Goal: Task Accomplishment & Management: Manage account settings

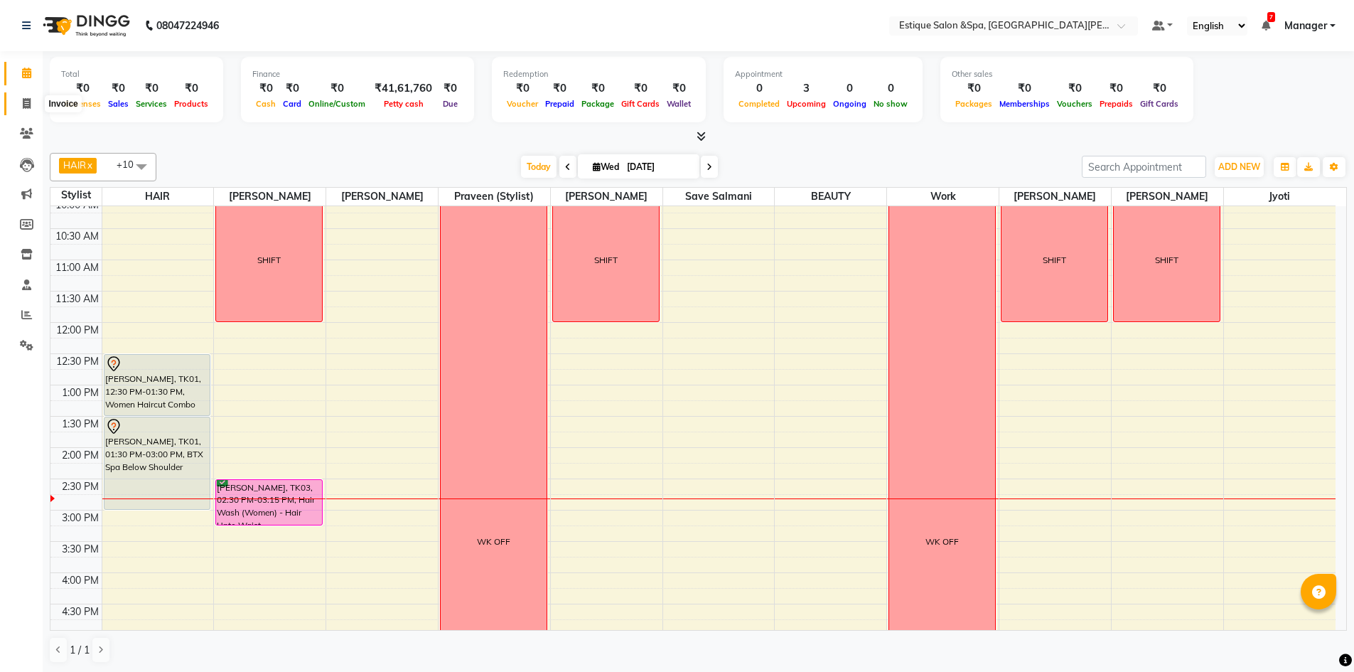
click at [28, 105] on icon at bounding box center [27, 103] width 8 height 11
select select "service"
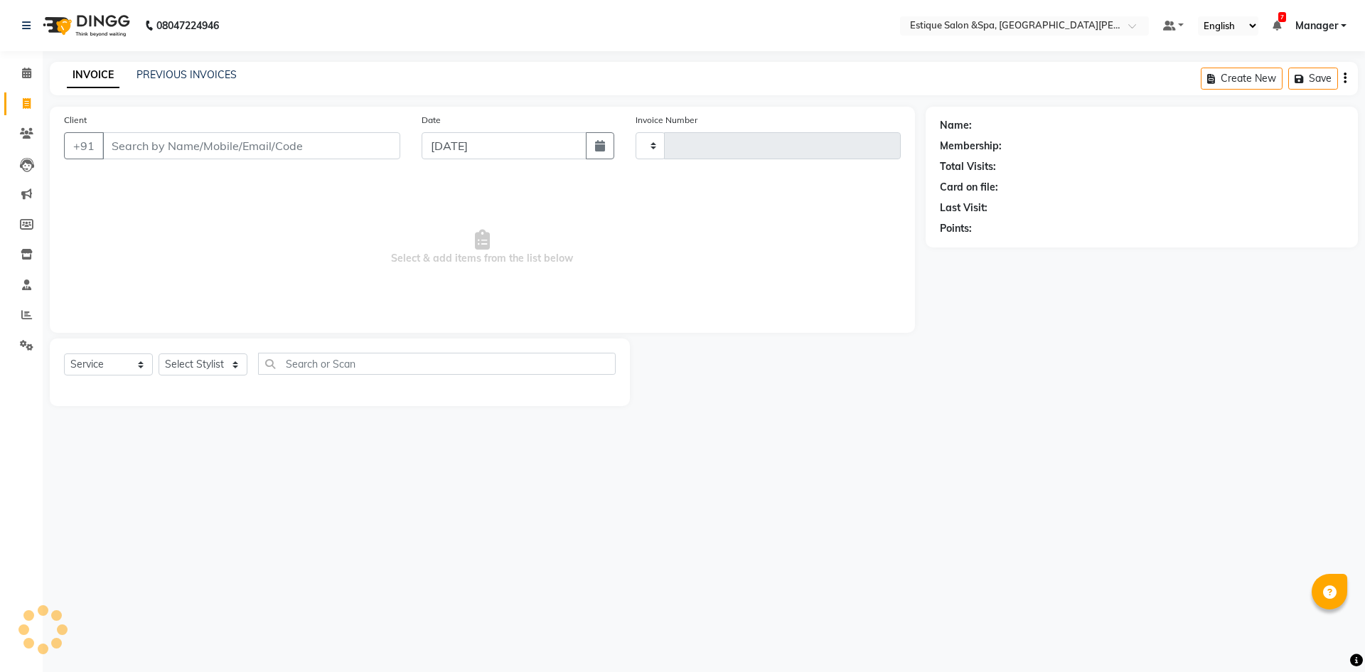
type input "2458"
select select "3928"
click at [159, 141] on input "Client" at bounding box center [251, 146] width 298 height 27
click at [139, 362] on select "Select Service Product Membership Package Voucher Prepaid Gift Card" at bounding box center [108, 365] width 89 height 22
click at [153, 147] on input "Client" at bounding box center [251, 146] width 298 height 27
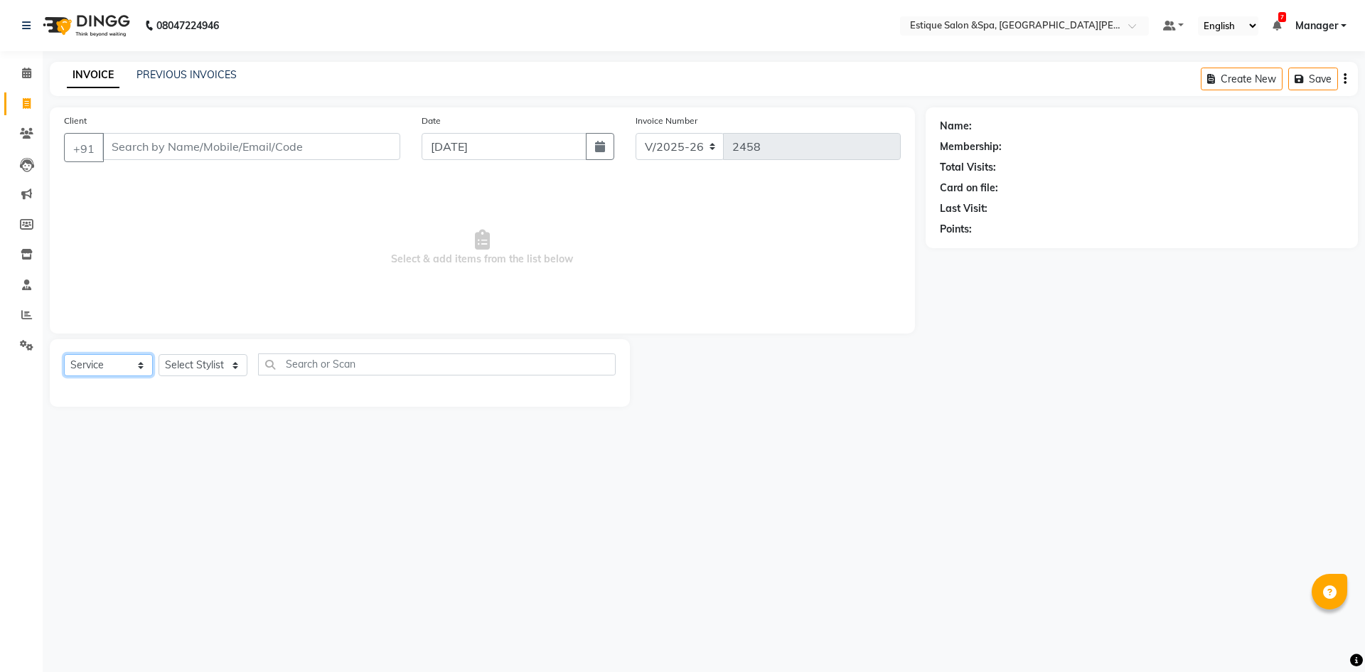
click at [136, 365] on select "Select Service Product Membership Package Voucher Prepaid Gift Card" at bounding box center [108, 365] width 89 height 22
click at [225, 368] on select "Select Stylist aaves Asmi BEAUTY HAIR Haniya shaikh Jyoti kanchan pp laxmi pp M…" at bounding box center [203, 365] width 89 height 22
click at [423, 451] on div "08047224946 Select Location × Estique Salon &Spa, Hiranandani Meadows Default P…" at bounding box center [682, 336] width 1365 height 672
click at [23, 70] on icon at bounding box center [26, 73] width 9 height 11
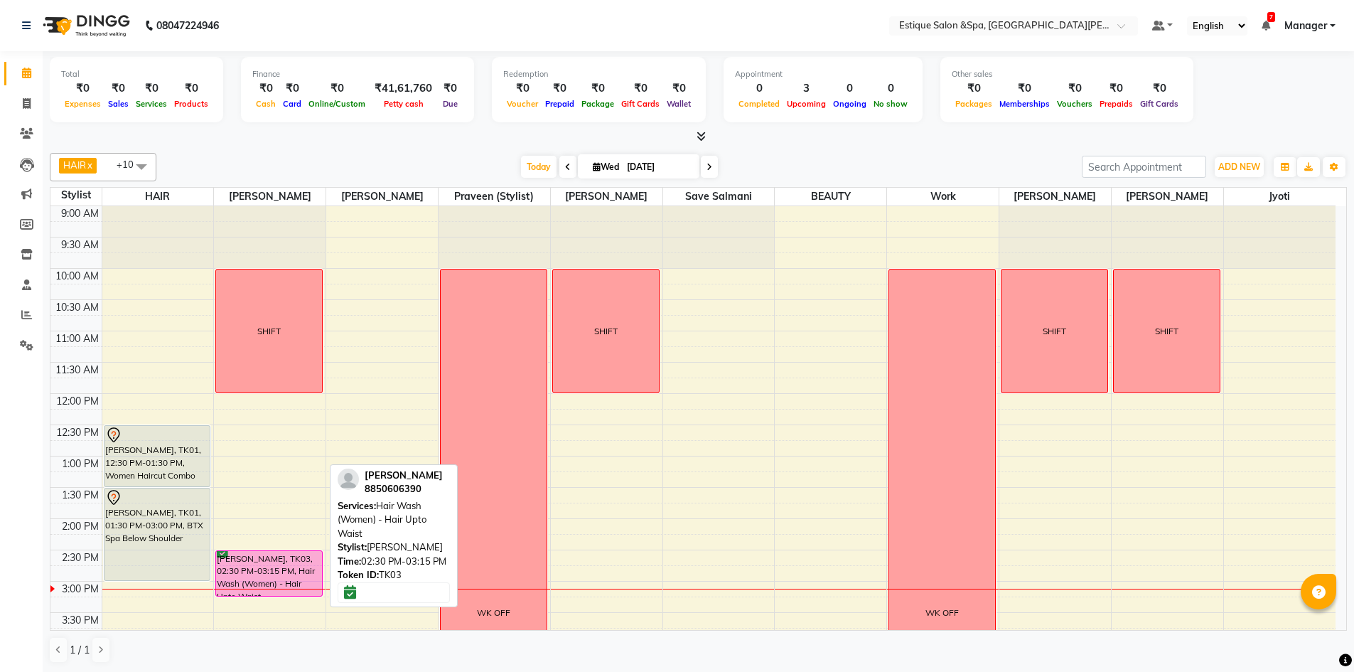
click at [242, 559] on font "Deepak Sapkale, TK03, 02:30 PM-03:15 PM, Hair Wash (Women) - Hair Upto Waist" at bounding box center [266, 577] width 98 height 49
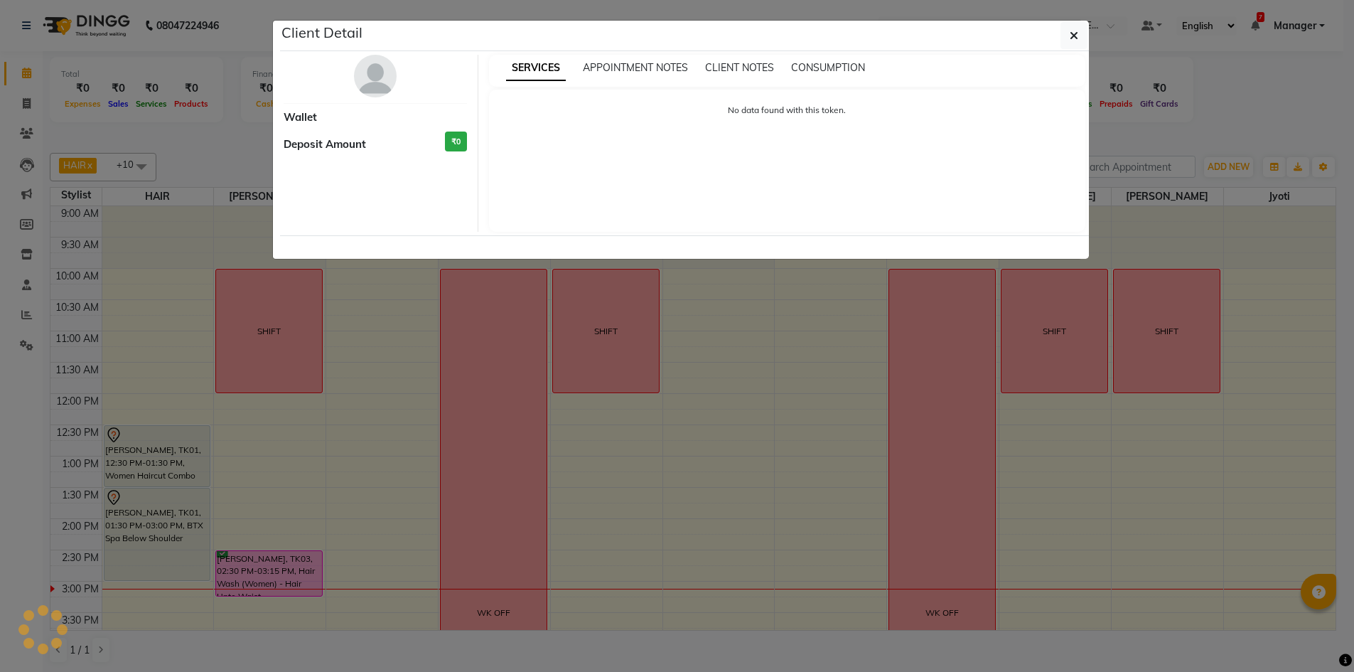
click at [242, 558] on ngb-modal-window "Client Detail Wallet Deposit Amount ₹0 SERVICES APPOINTMENT NOTES CLIENT NOTES …" at bounding box center [677, 336] width 1354 height 672
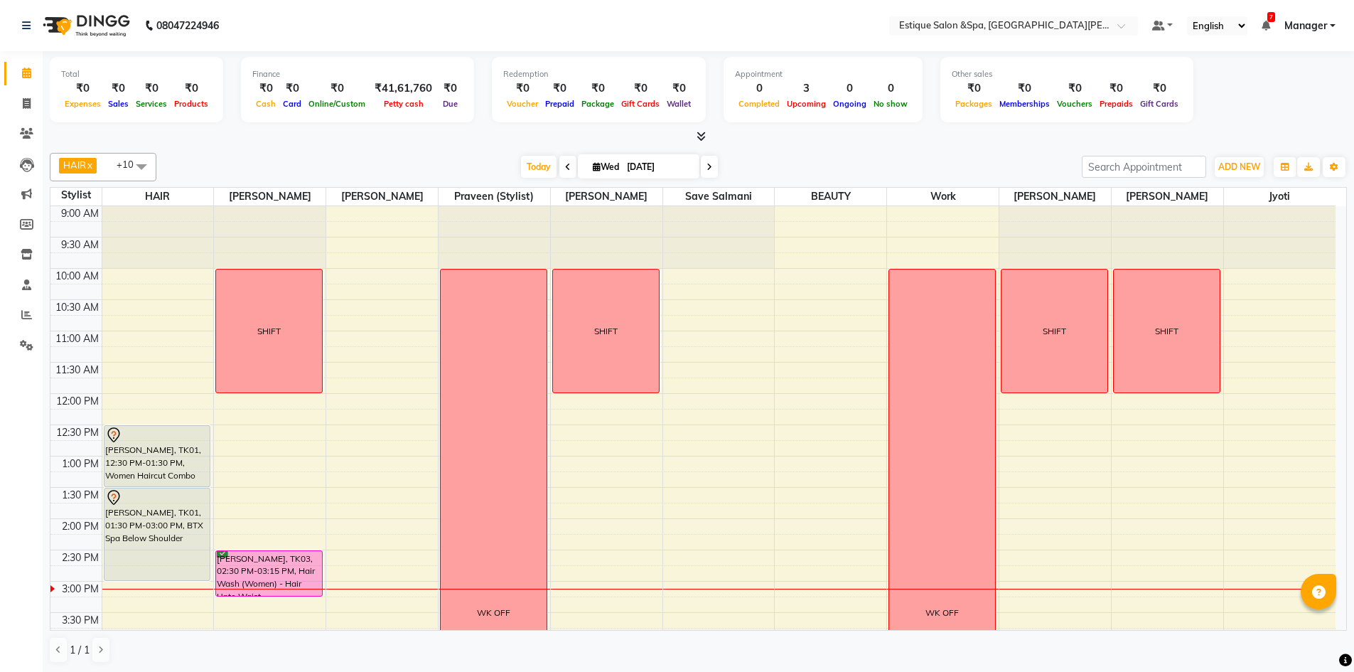
click at [305, 567] on font "[PERSON_NAME], TK03, 02:30 PM-03:15 PM, Hair Wash (Women) - Hair Upto Waist" at bounding box center [266, 577] width 98 height 49
select select "6"
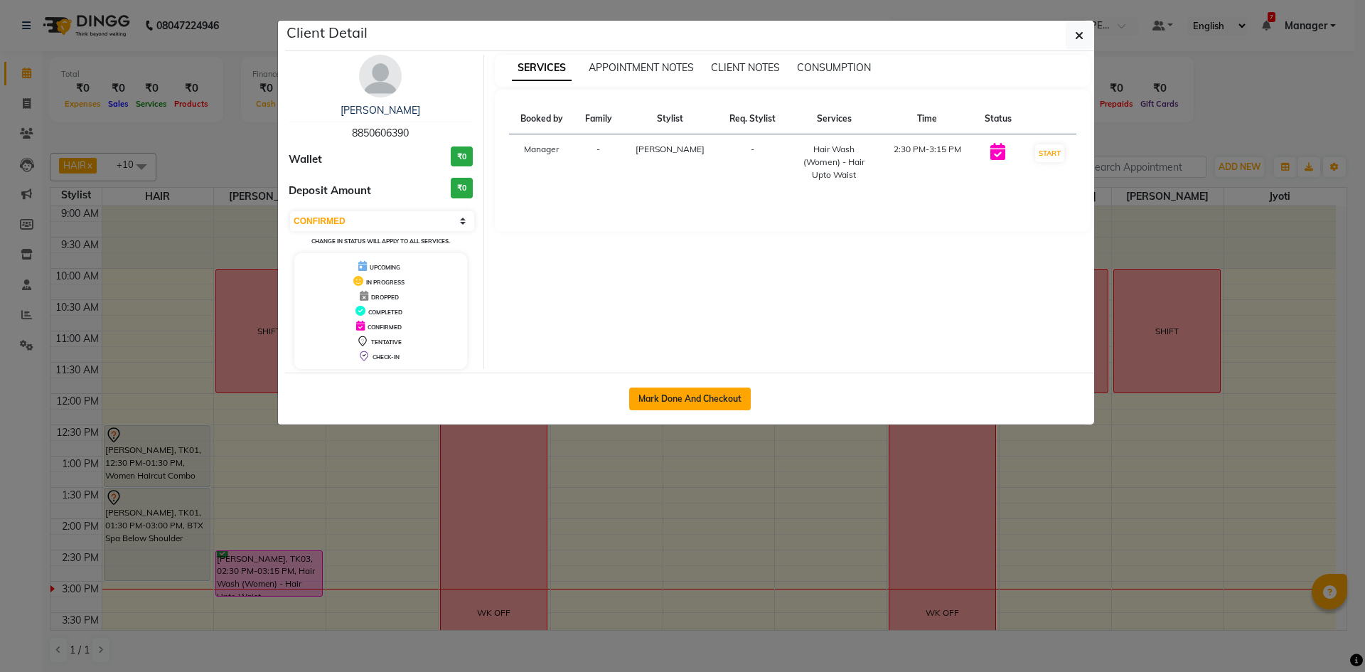
click at [672, 399] on button "Mark Done And Checkout" at bounding box center [690, 398] width 122 height 23
select select "service"
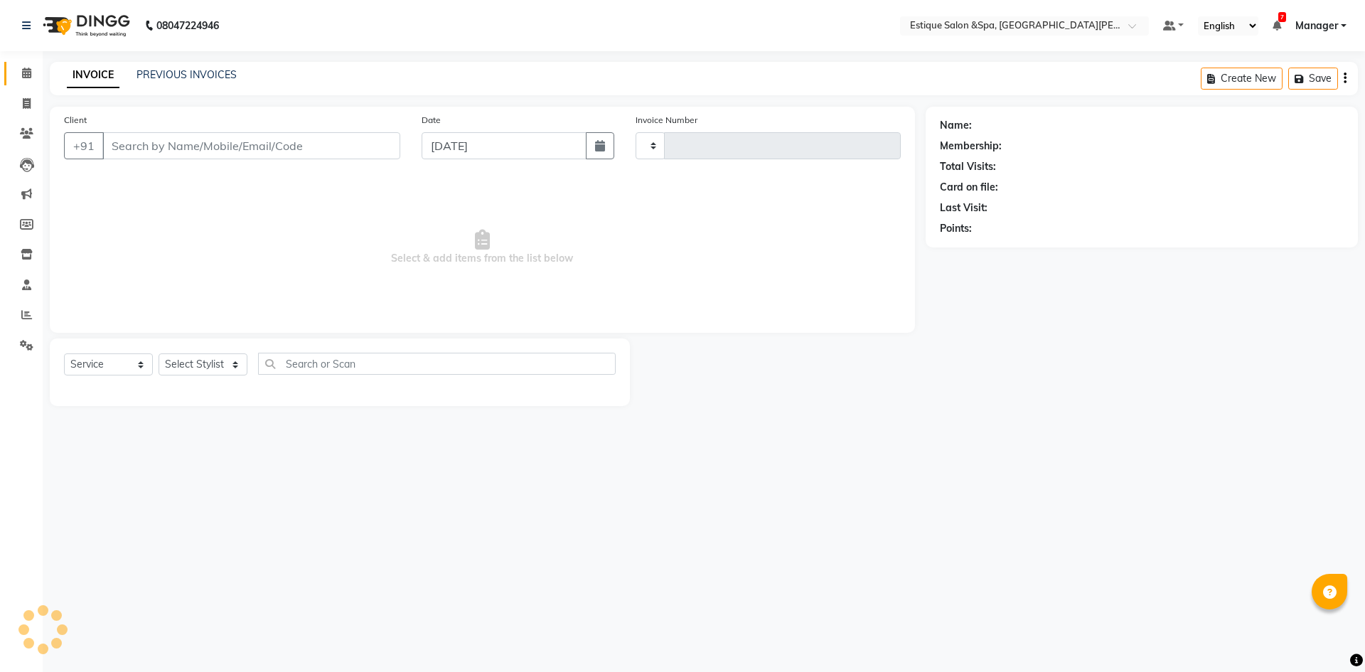
type input "2458"
select select "3928"
type input "8850606390"
select select "67100"
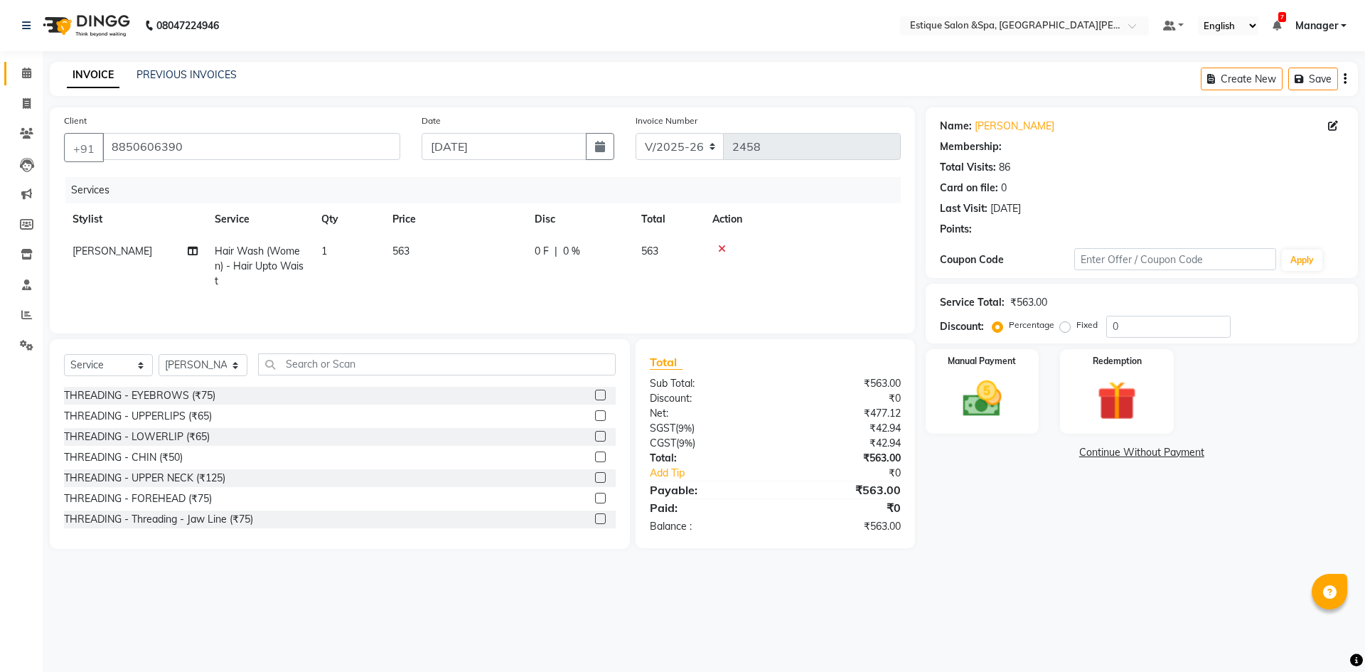
select select "1: Object"
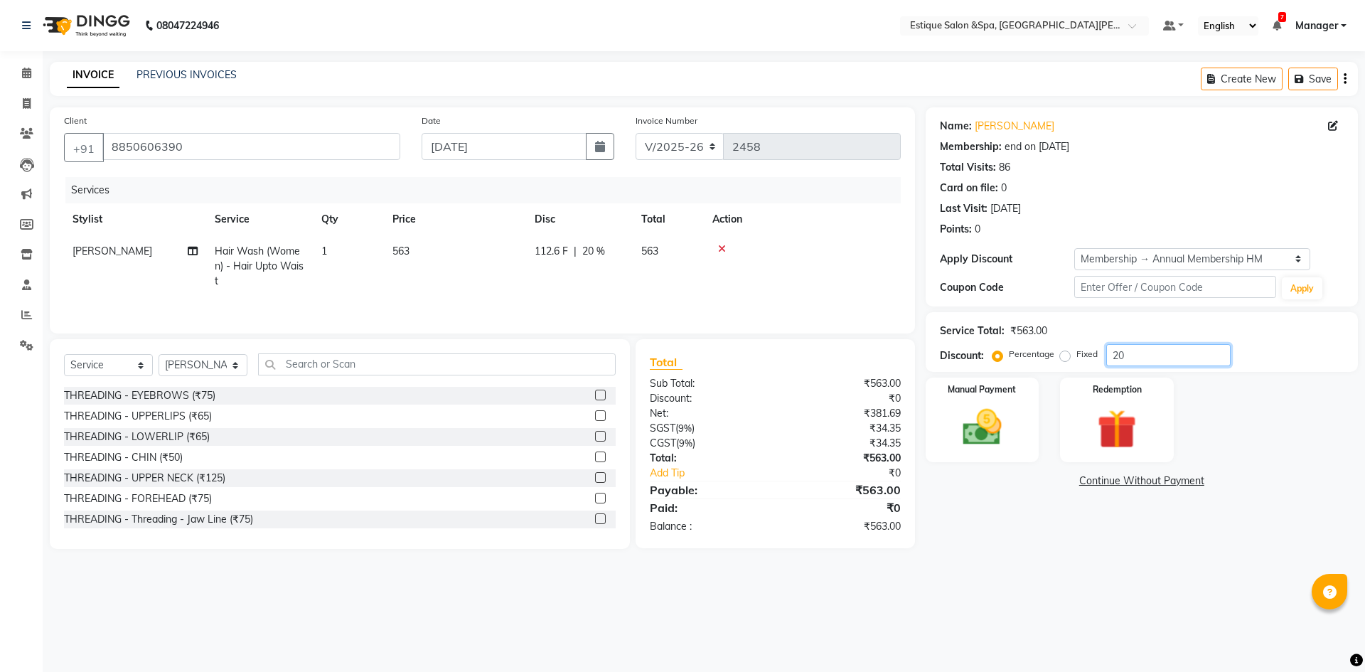
click at [1164, 346] on input "20" at bounding box center [1168, 355] width 124 height 22
type input "2"
type input "20"
click at [617, 248] on div "112.6 F | 20 %" at bounding box center [580, 251] width 90 height 15
select select "67100"
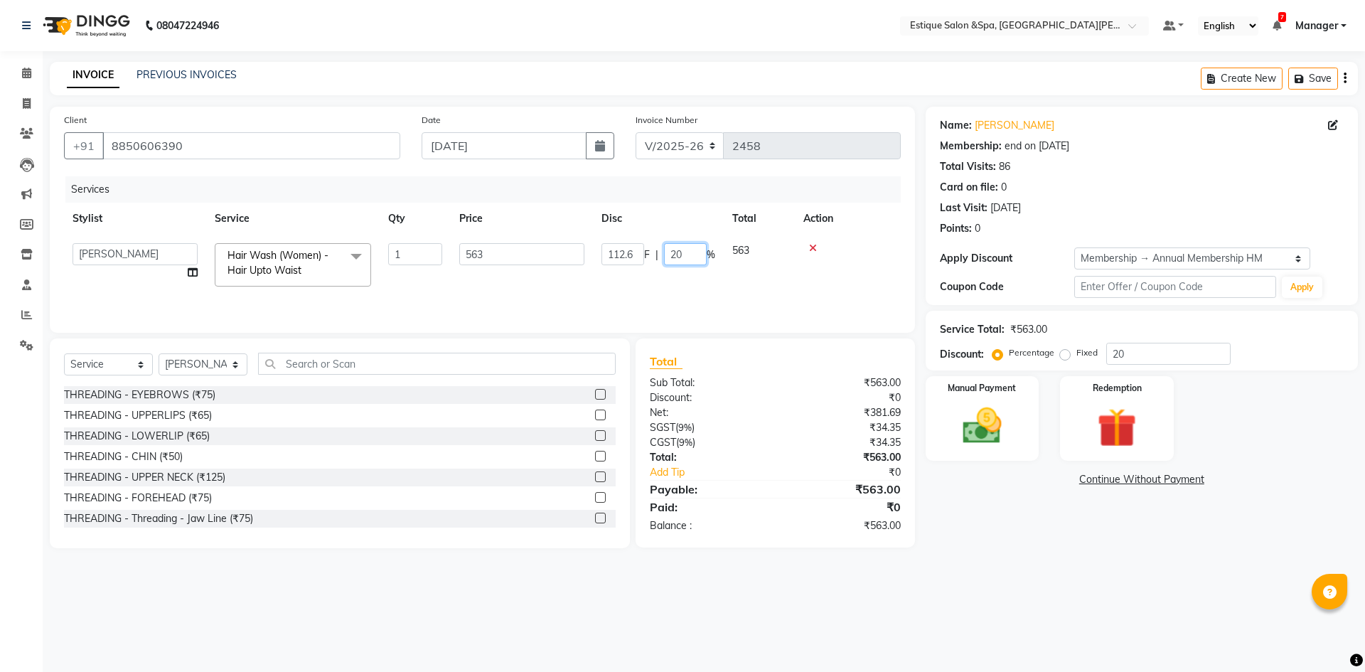
click at [690, 255] on input "20" at bounding box center [685, 254] width 43 height 22
type input "2"
type input "20"
drag, startPoint x: 1154, startPoint y: 614, endPoint x: 1159, endPoint y: 604, distance: 10.5
click at [1157, 606] on div "08047224946 Select Location × Estique Salon &Spa, Hiranandani Meadows Default P…" at bounding box center [682, 336] width 1365 height 672
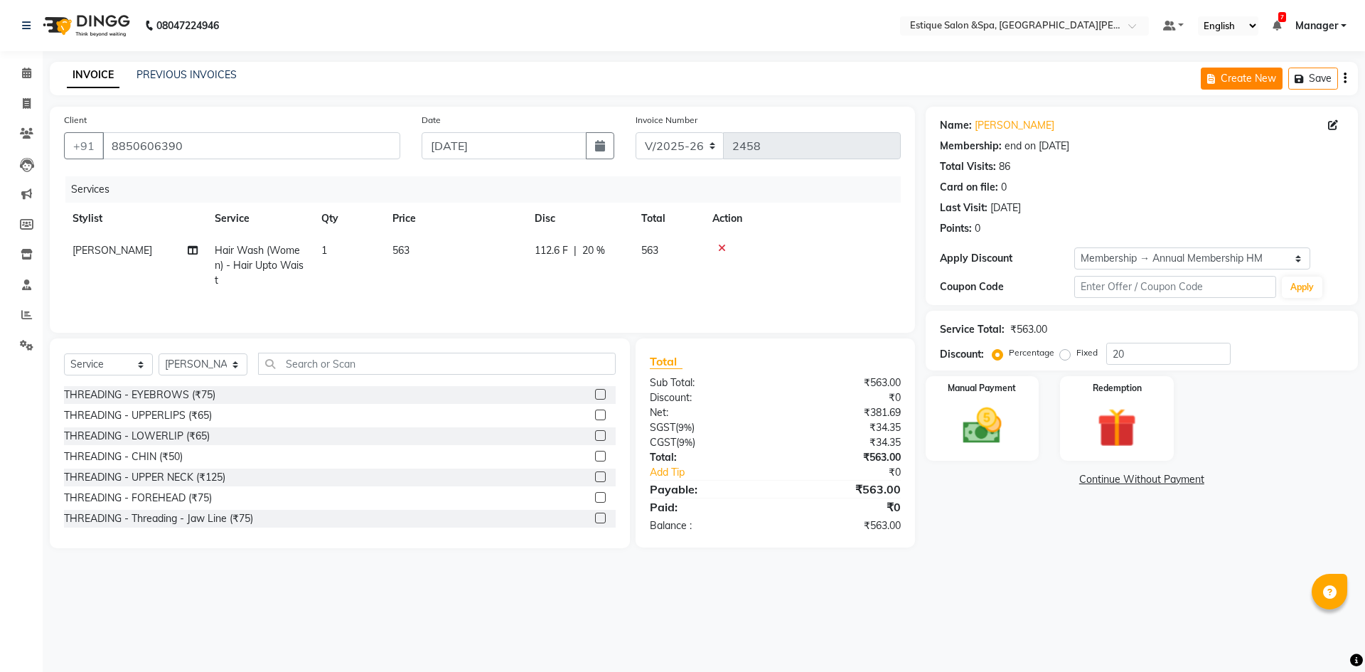
click at [1232, 76] on button "Create New" at bounding box center [1242, 79] width 82 height 22
select select "3928"
select select "service"
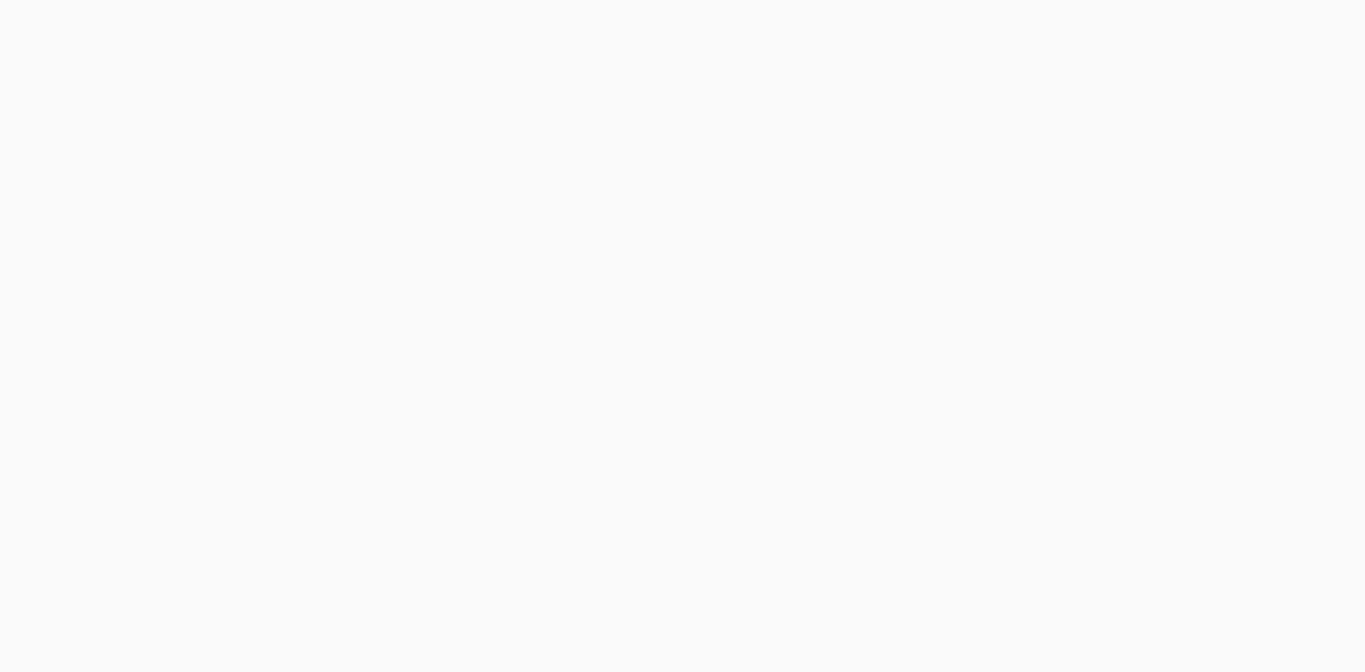
select select "service"
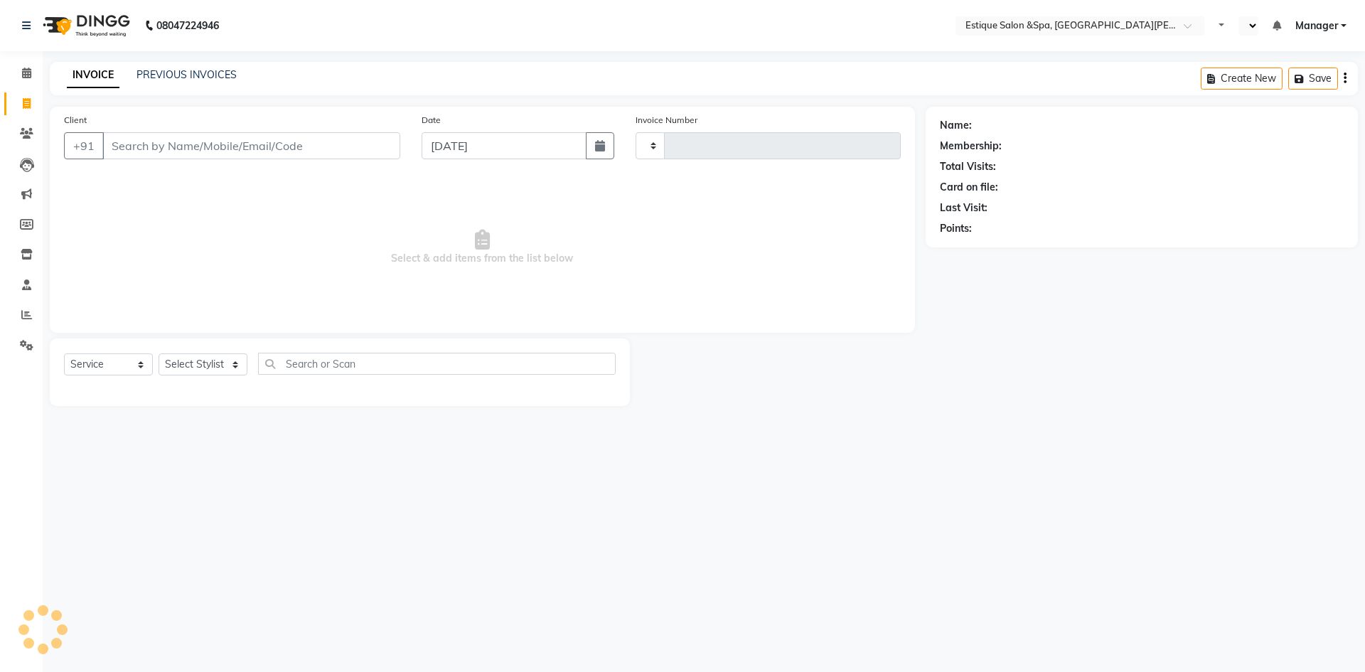
select select "en"
select select "3928"
type input "2458"
click at [25, 72] on icon at bounding box center [26, 73] width 9 height 11
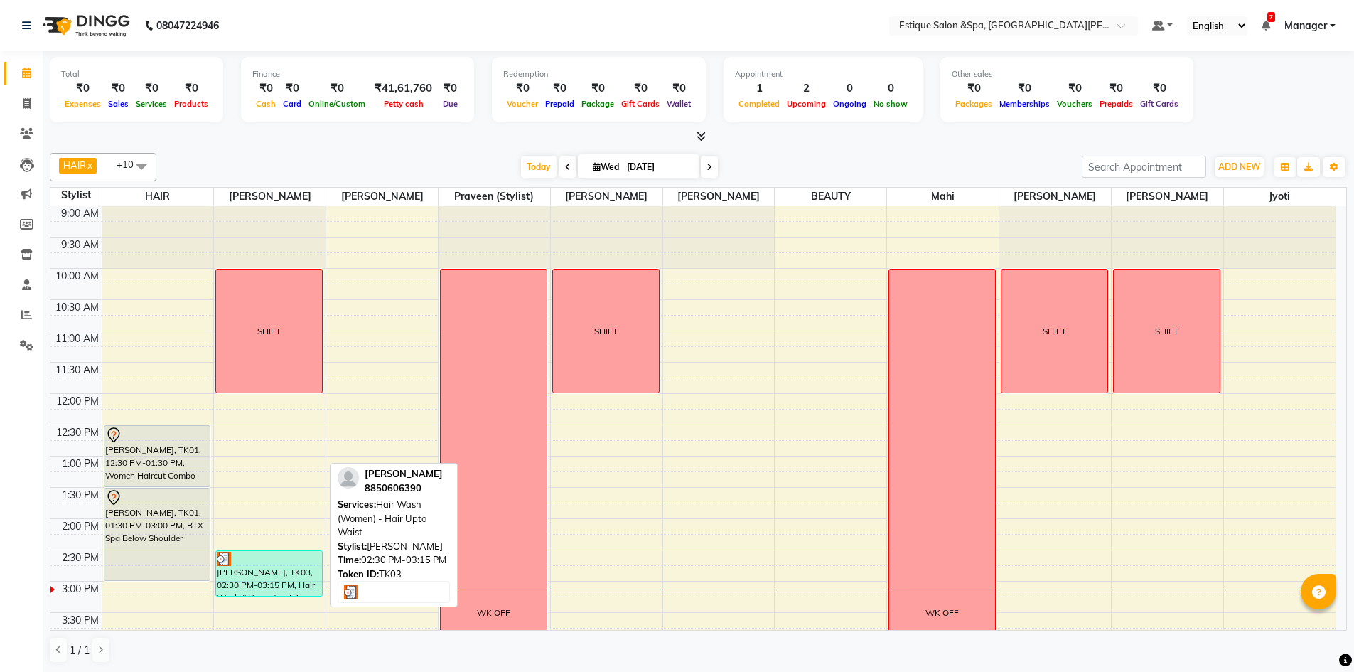
click at [277, 571] on div "Deepak Sapkale, TK03, 02:30 PM-03:15 PM, Hair Wash (Women) - Hair Upto Waist" at bounding box center [269, 573] width 106 height 45
select select "3"
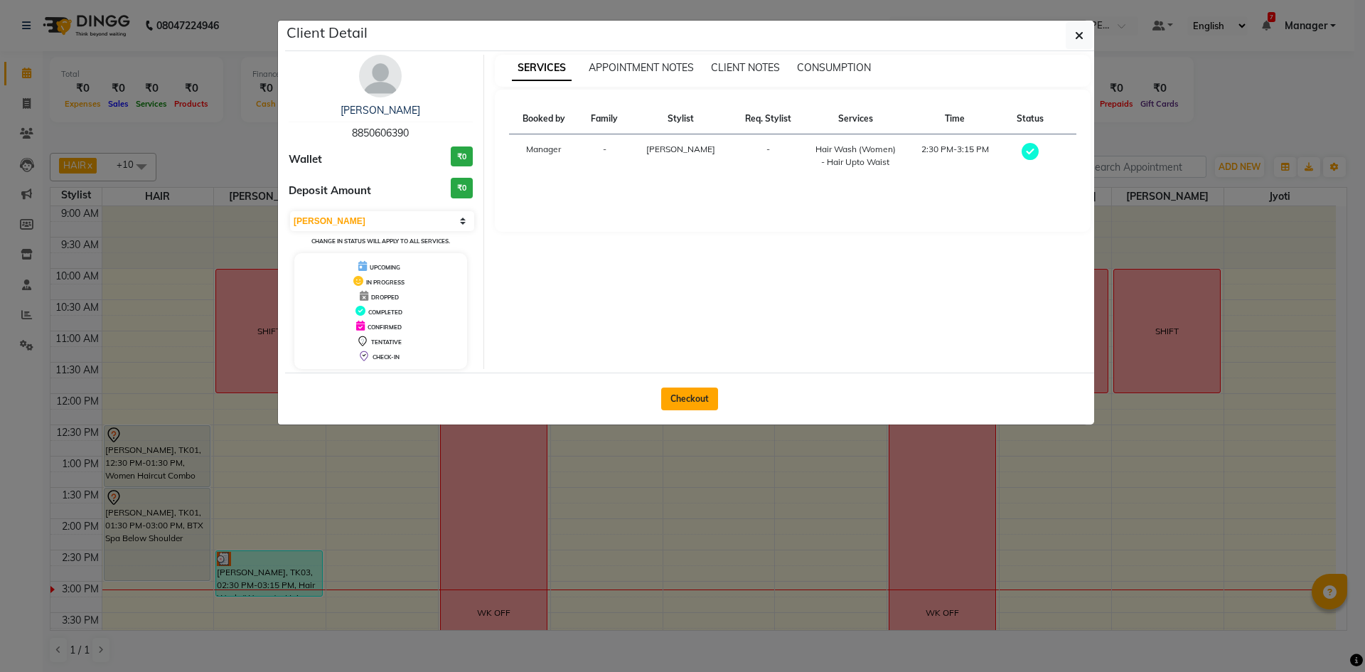
click at [679, 397] on button "Checkout" at bounding box center [689, 398] width 57 height 23
select select "service"
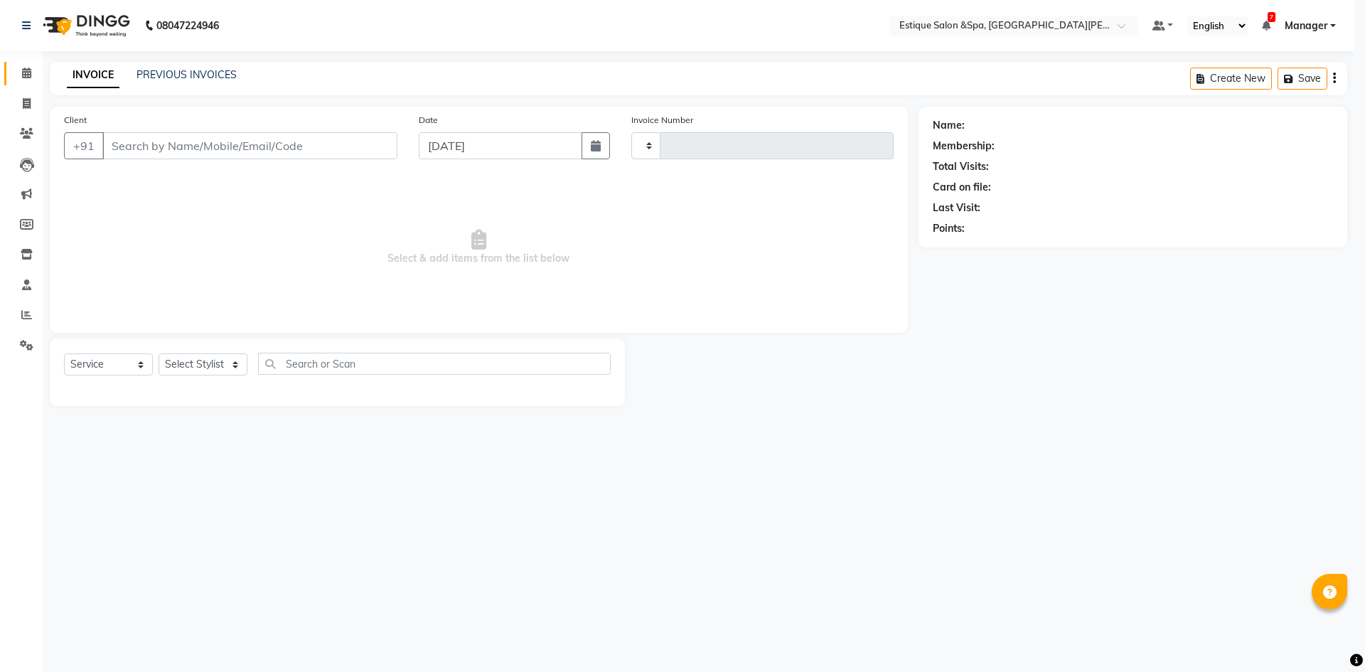
type input "2458"
select select "3928"
type input "8850606390"
select select "67100"
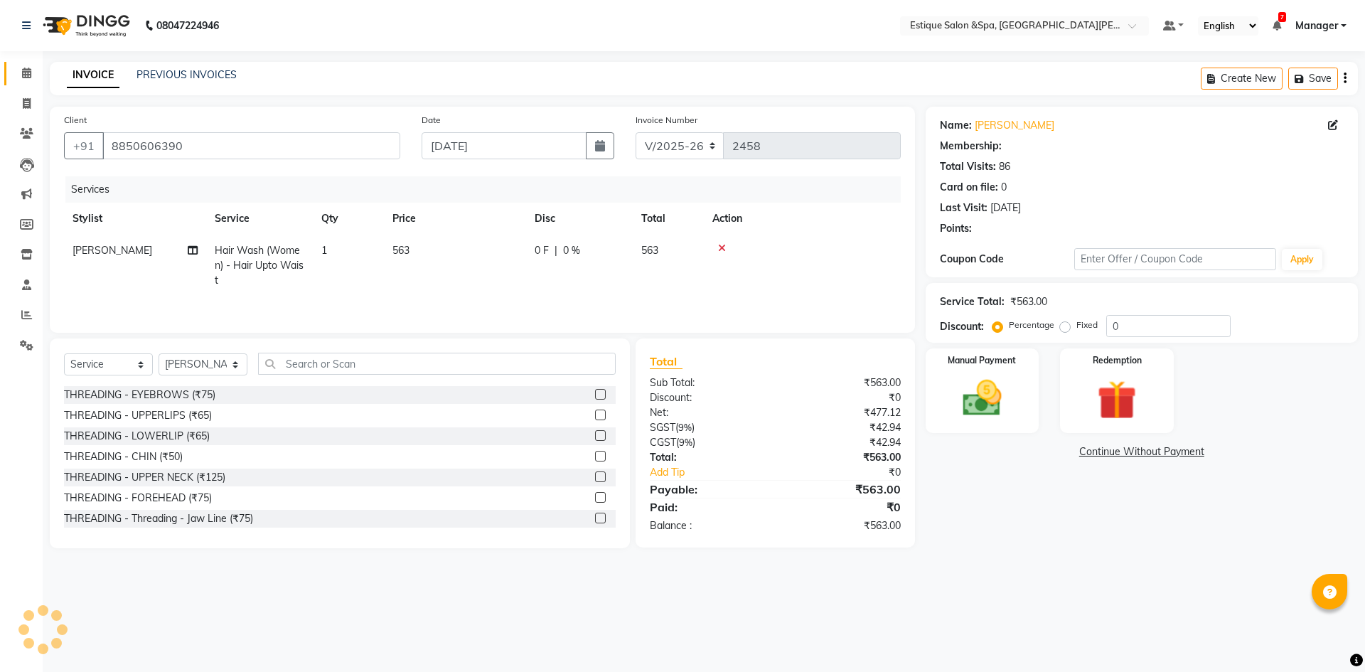
select select "1: Object"
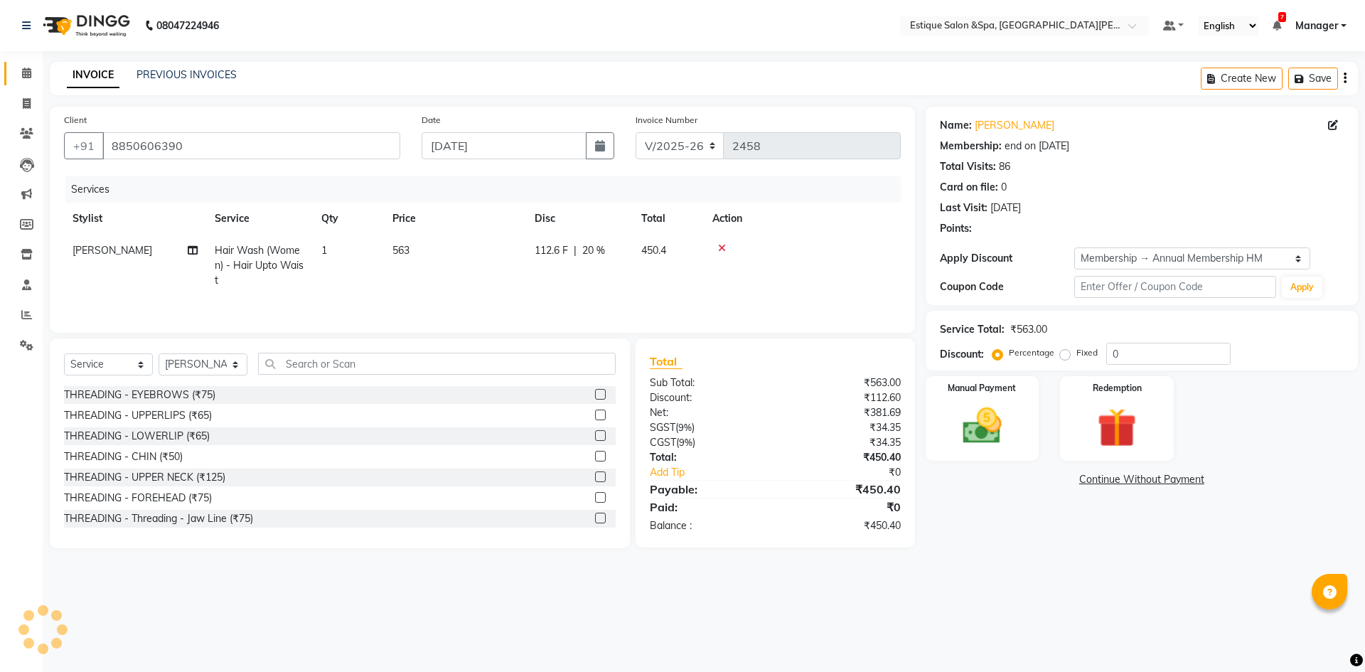
type input "20"
click at [992, 426] on img at bounding box center [982, 425] width 66 height 47
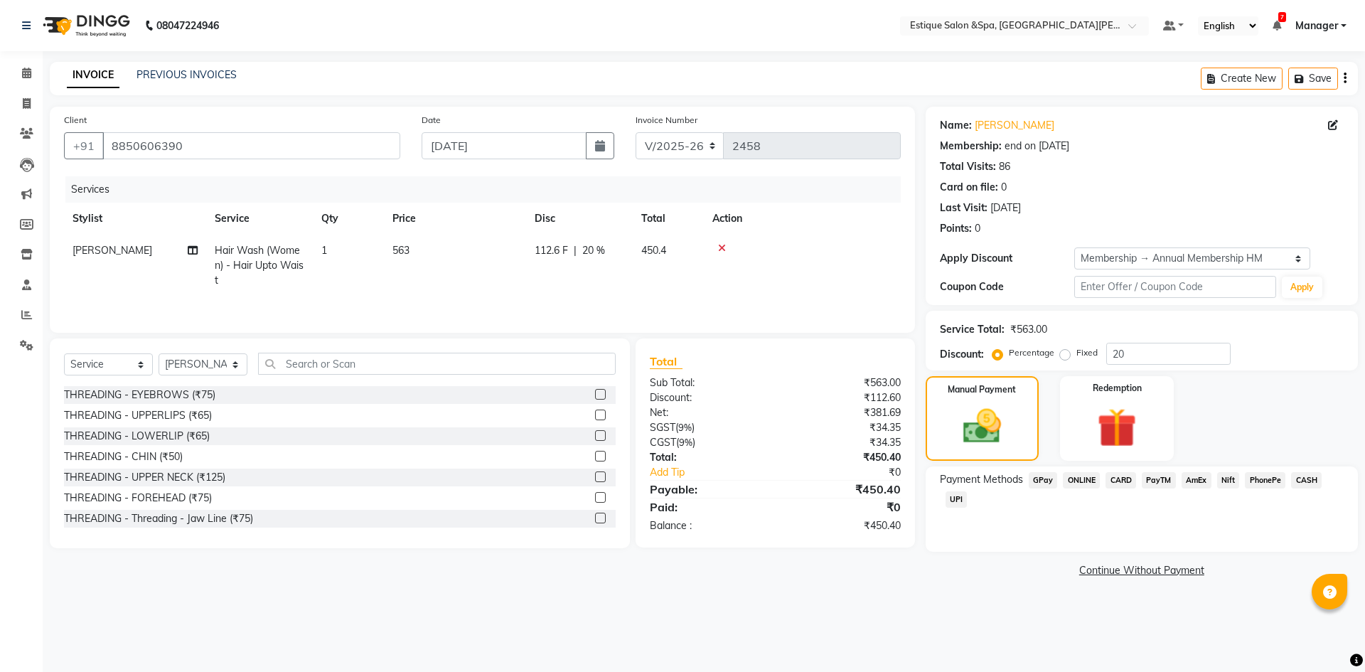
click at [1298, 481] on span "CASH" at bounding box center [1306, 480] width 31 height 16
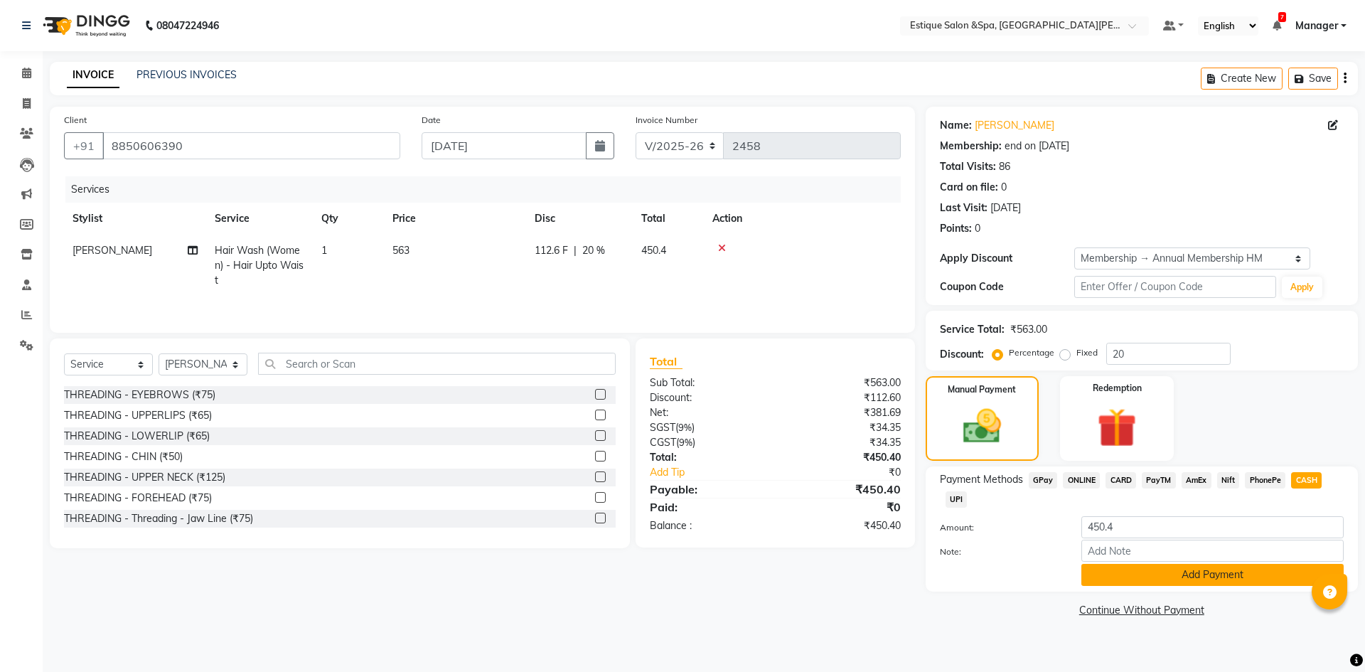
click at [1178, 572] on button "Add Payment" at bounding box center [1212, 575] width 262 height 22
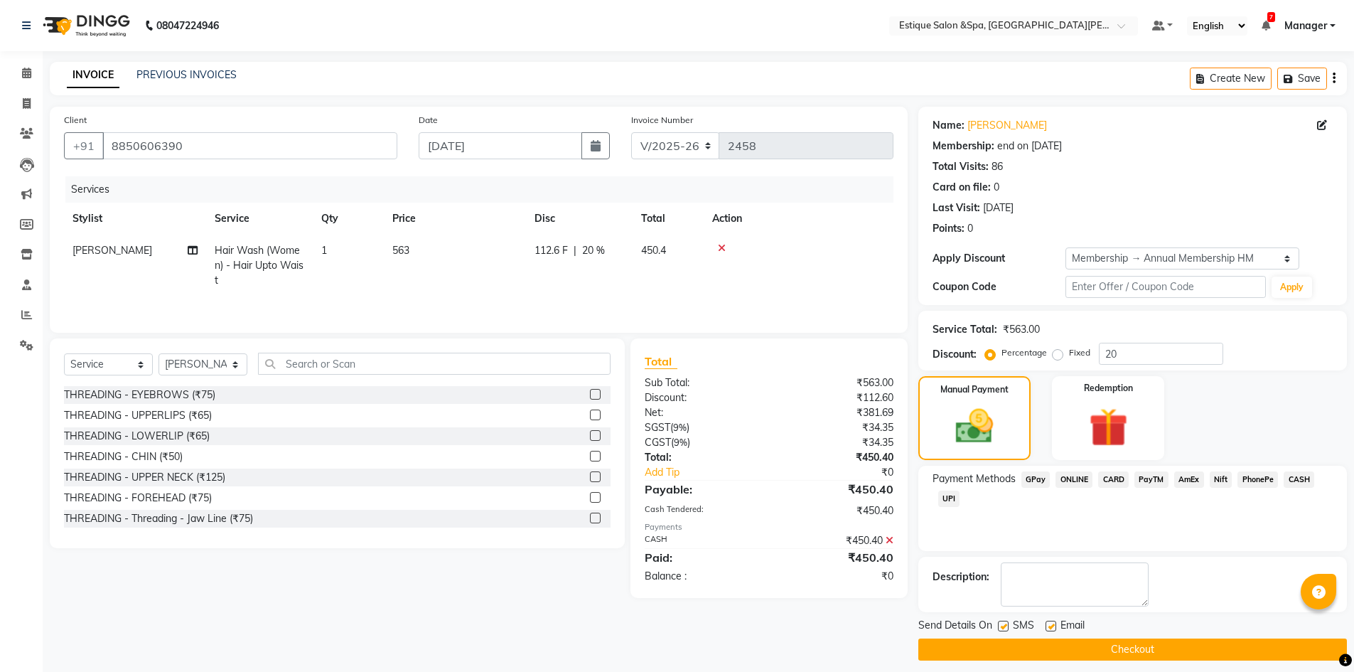
click at [1076, 651] on button "Checkout" at bounding box center [1132, 649] width 429 height 22
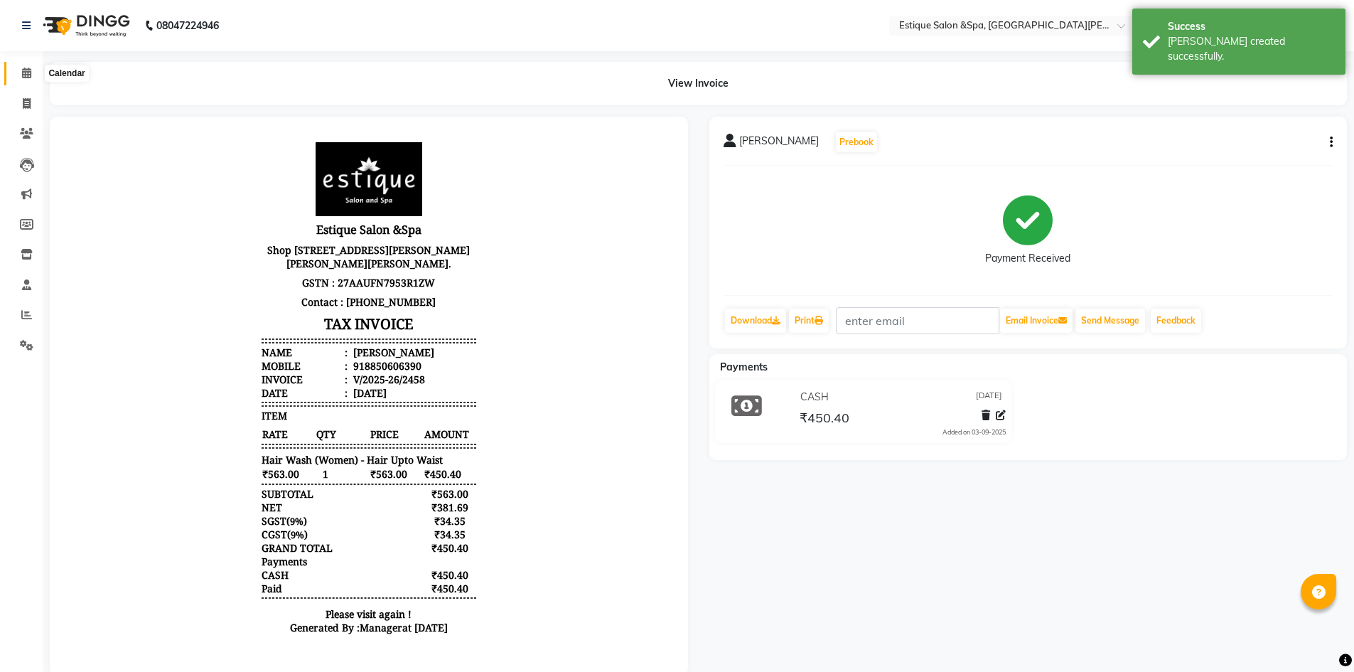
click at [26, 70] on icon at bounding box center [26, 73] width 9 height 11
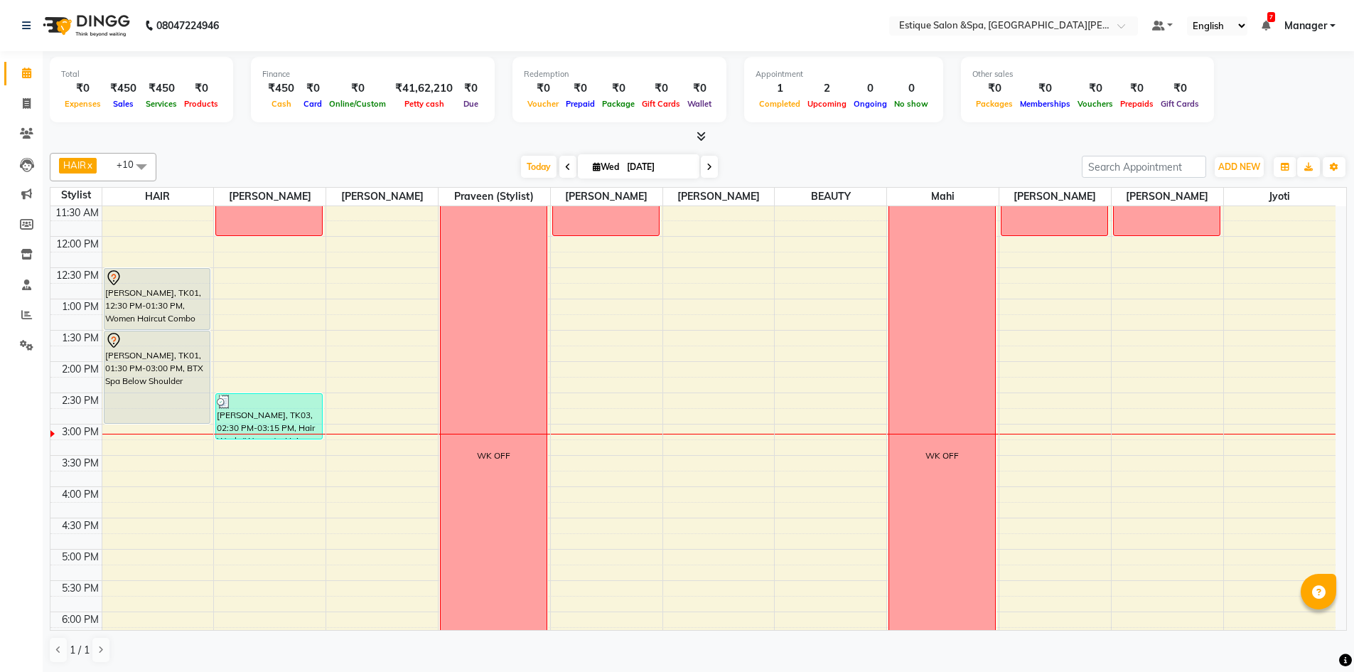
scroll to position [284, 0]
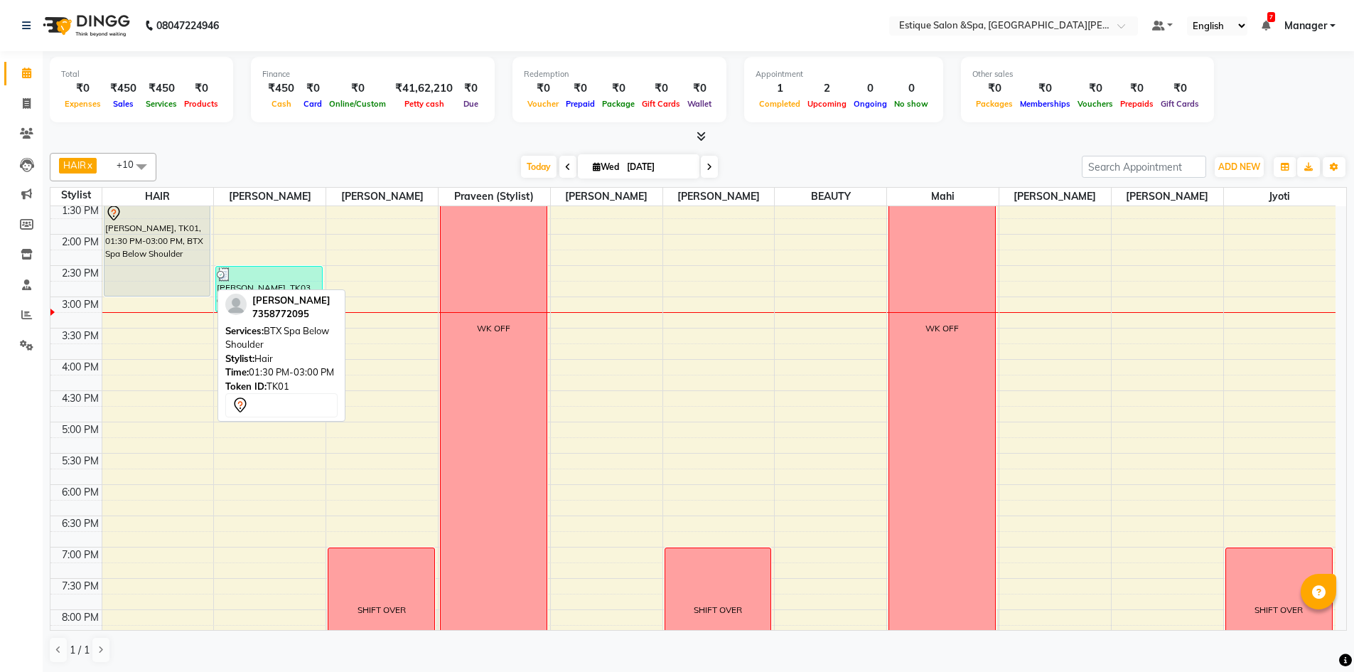
click at [149, 240] on div "ROSHNI RAJGOPAL, TK01, 01:30 PM-03:00 PM, BTX Spa Below Shoulder" at bounding box center [158, 250] width 106 height 92
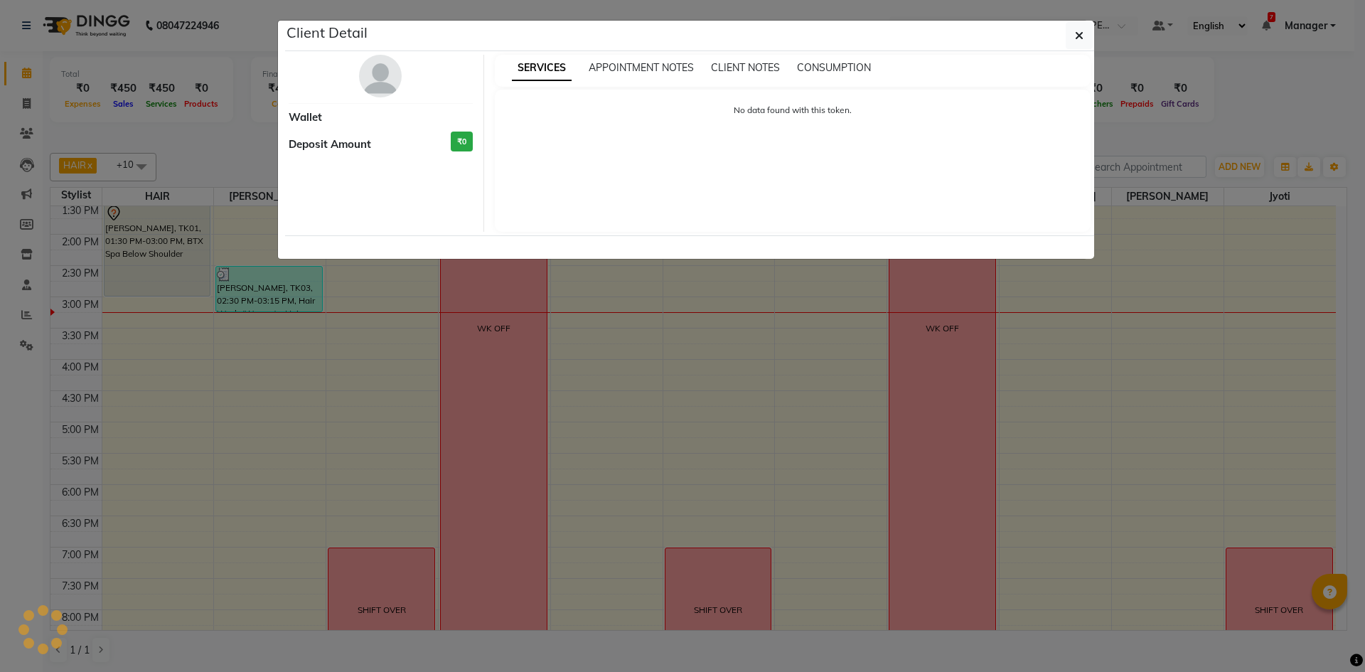
select select "7"
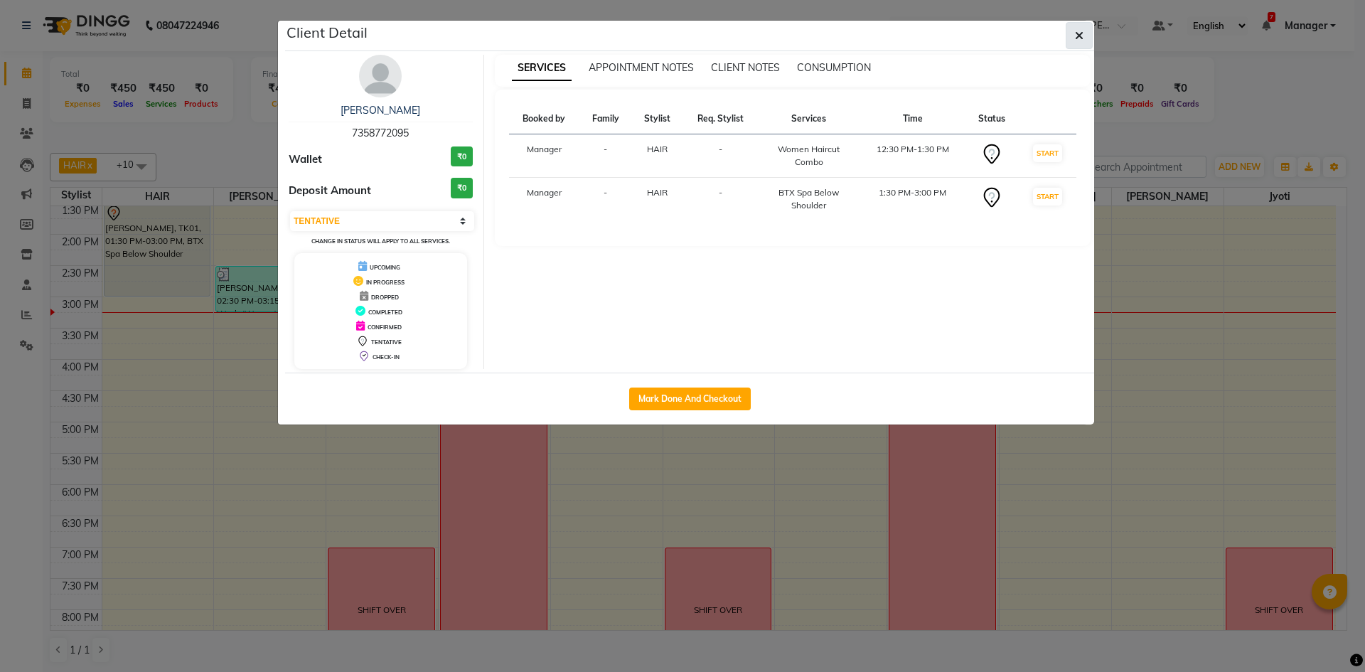
click at [1078, 34] on icon "button" at bounding box center [1079, 35] width 9 height 11
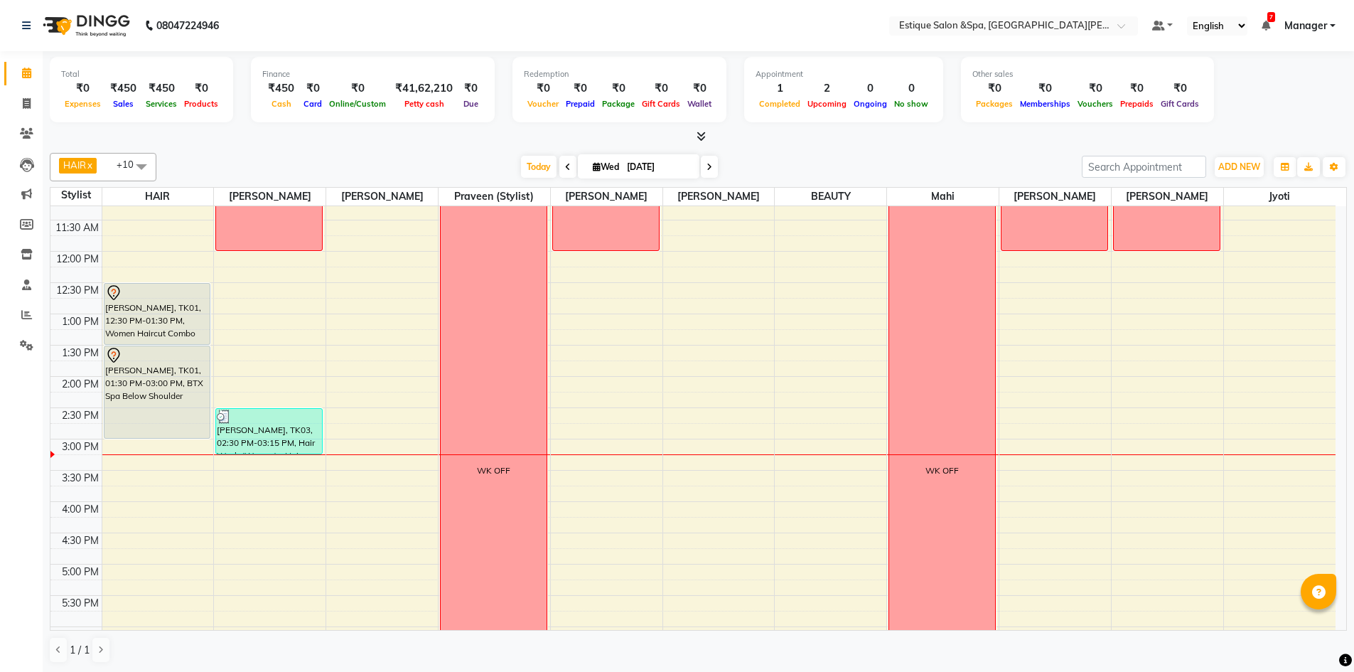
scroll to position [71, 0]
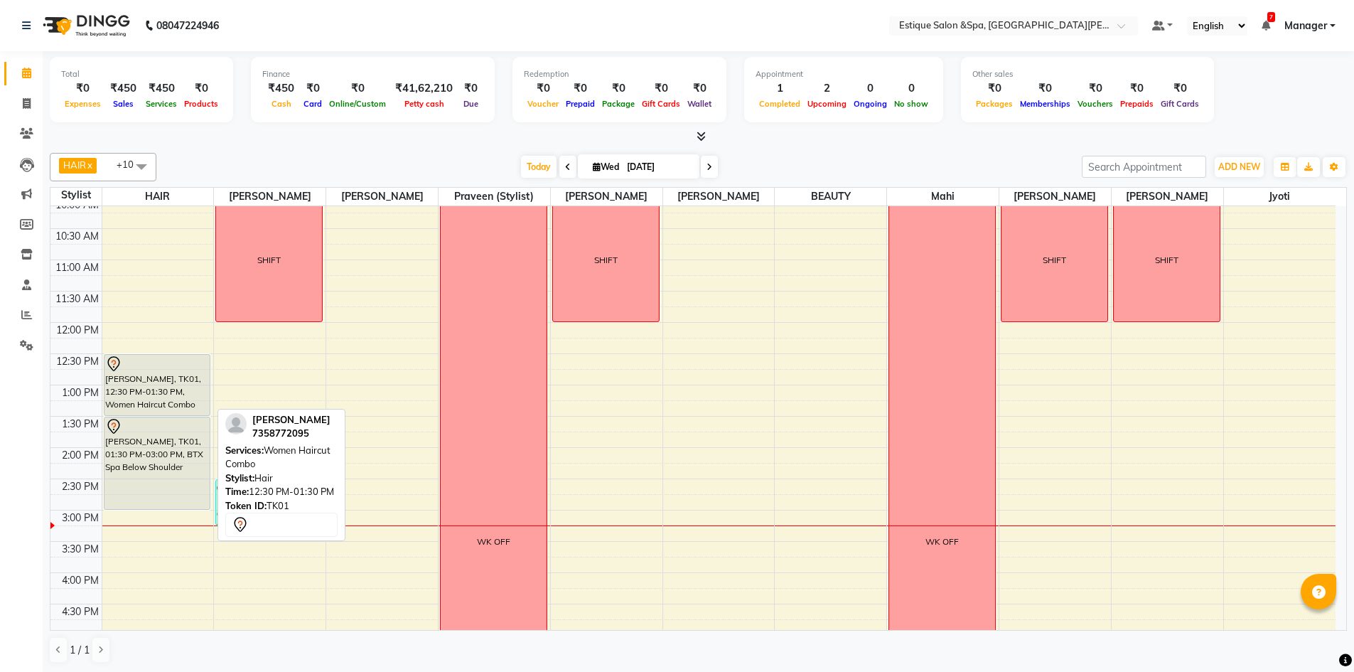
click at [193, 400] on div "ROSHNI RAJGOPAL, TK01, 12:30 PM-01:30 PM, Women Haircut Combo" at bounding box center [158, 385] width 106 height 60
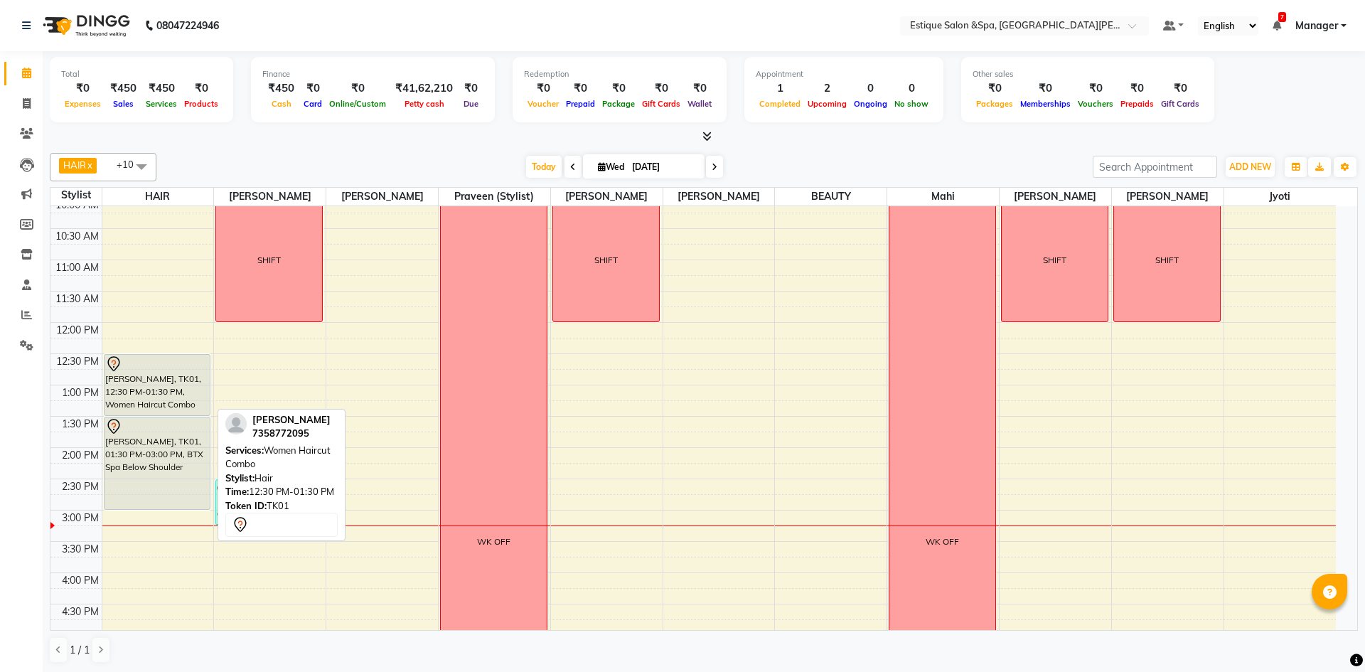
select select "7"
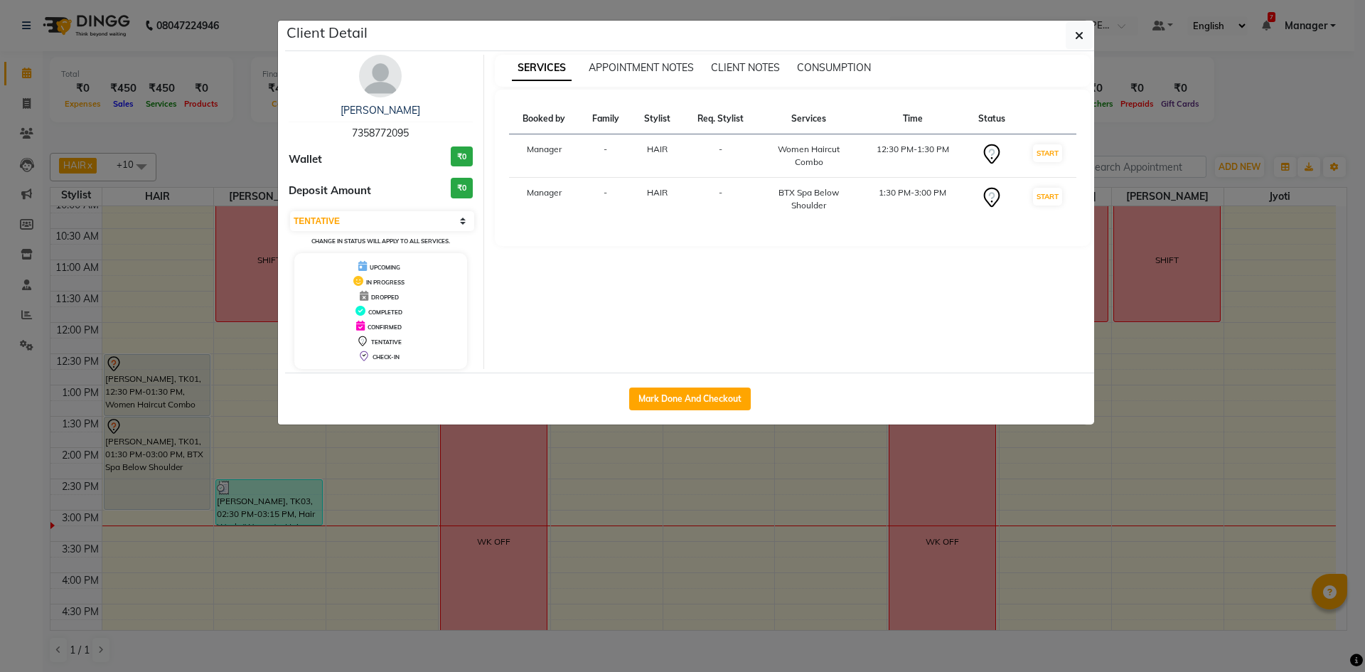
drag, startPoint x: 1083, startPoint y: 34, endPoint x: 998, endPoint y: 44, distance: 85.2
click at [1082, 34] on icon "button" at bounding box center [1079, 35] width 9 height 11
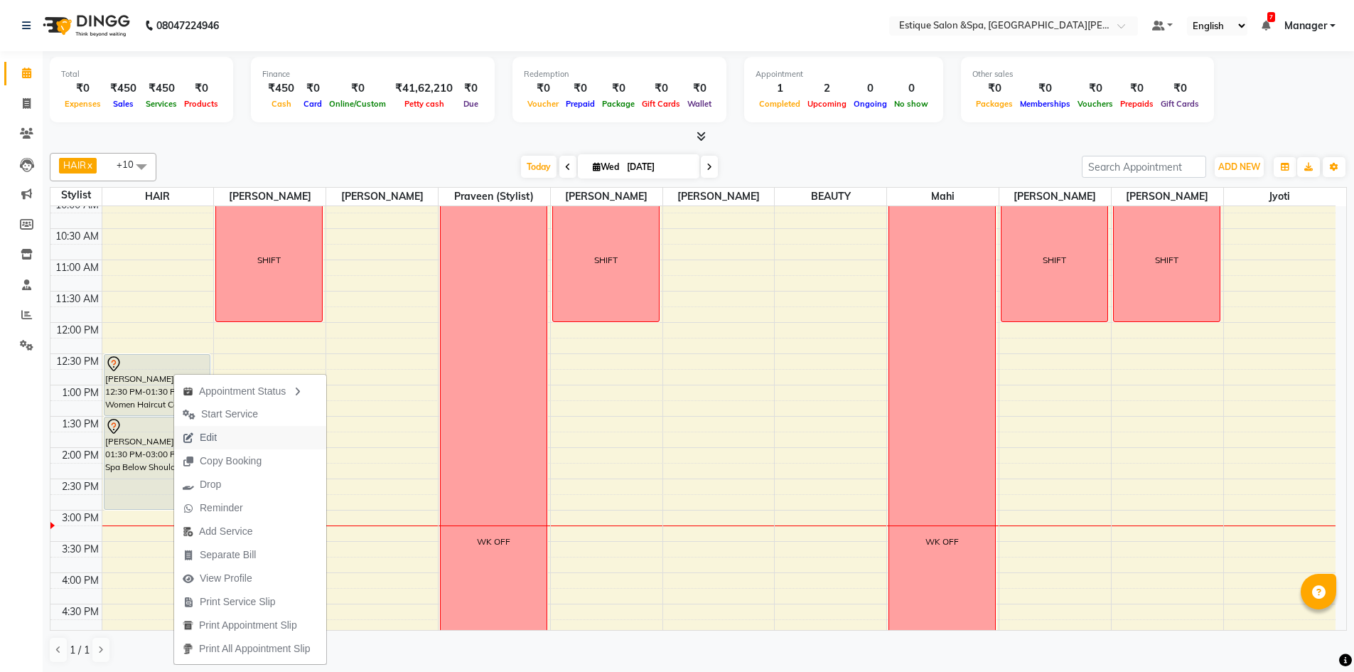
click at [249, 439] on button "Edit" at bounding box center [250, 437] width 152 height 23
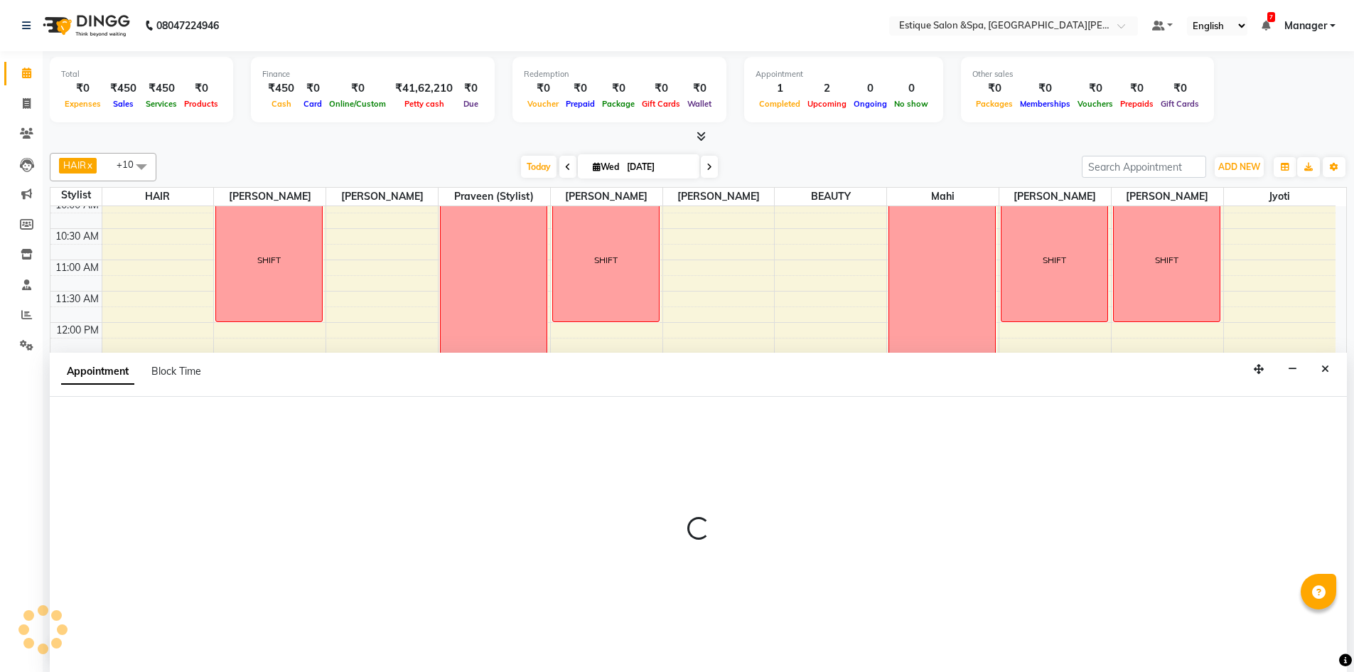
scroll to position [1, 0]
select select "tentative"
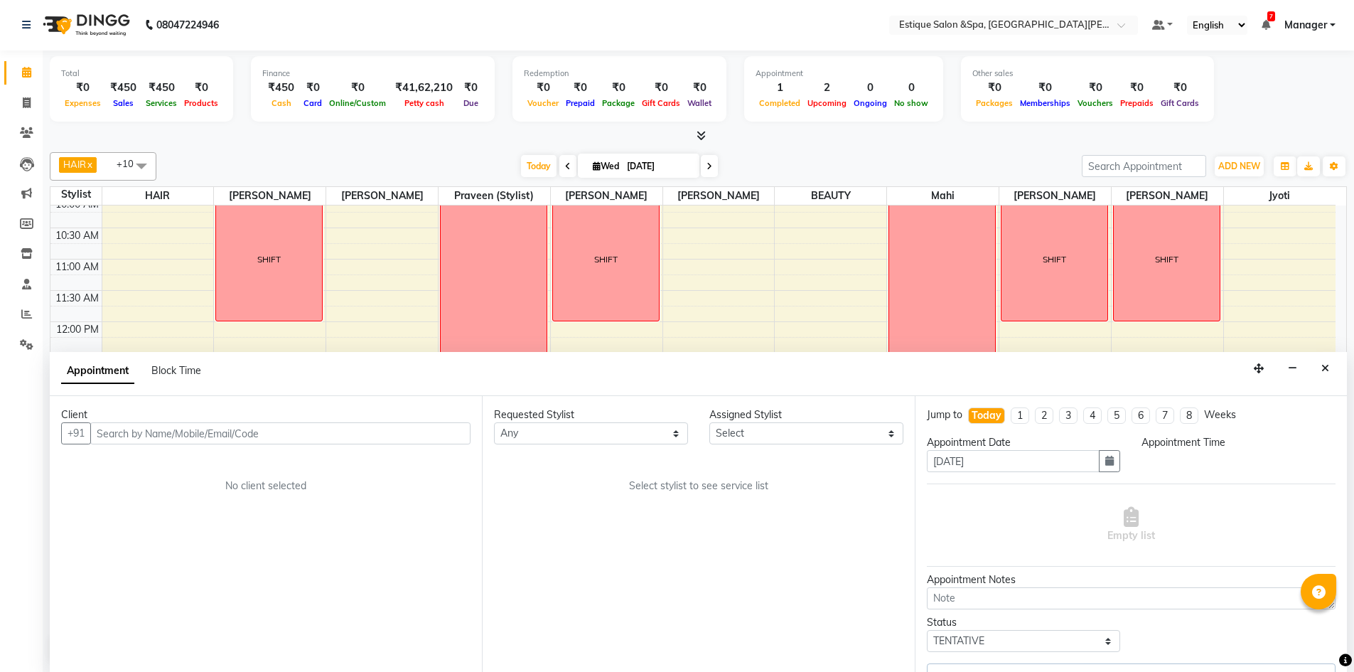
select select "750"
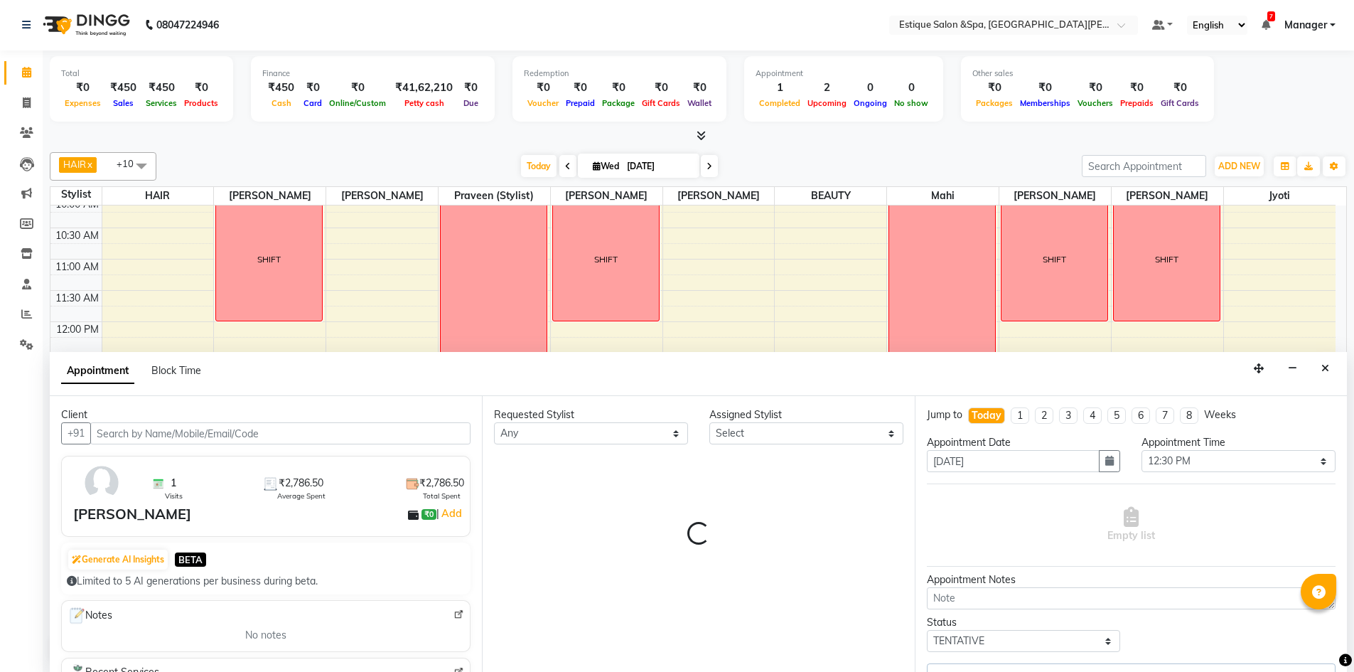
select select "52814"
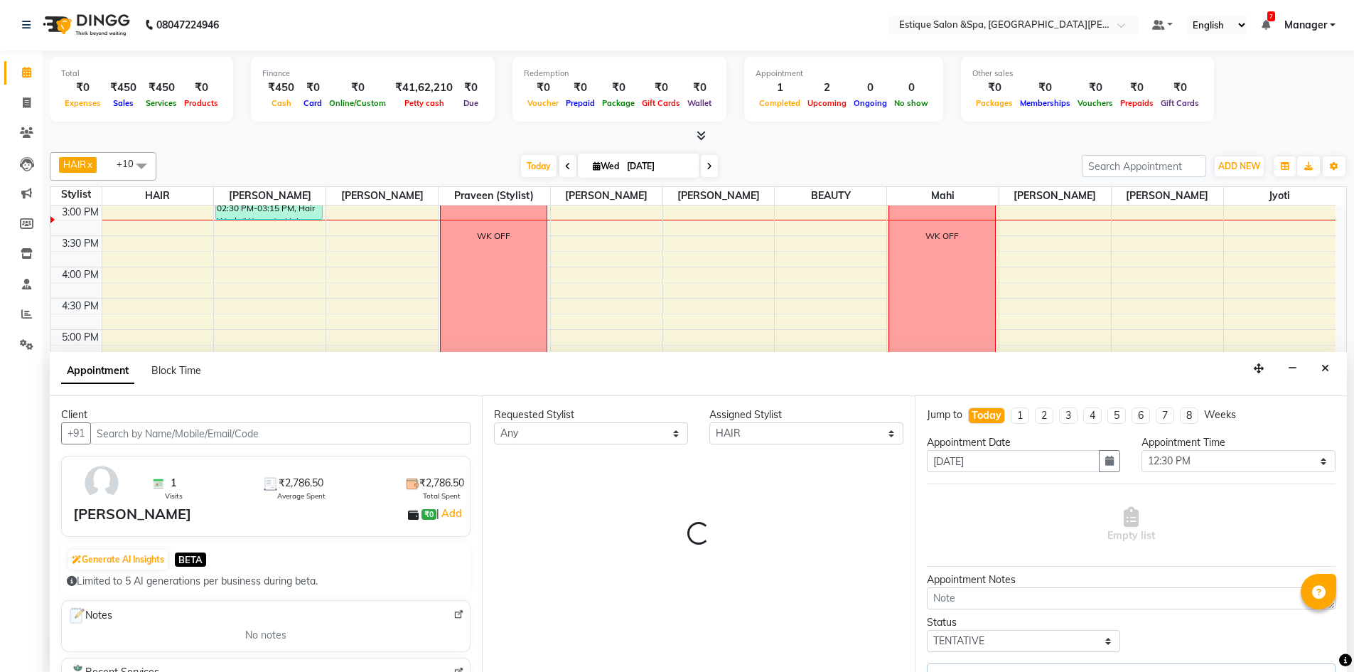
select select "1627"
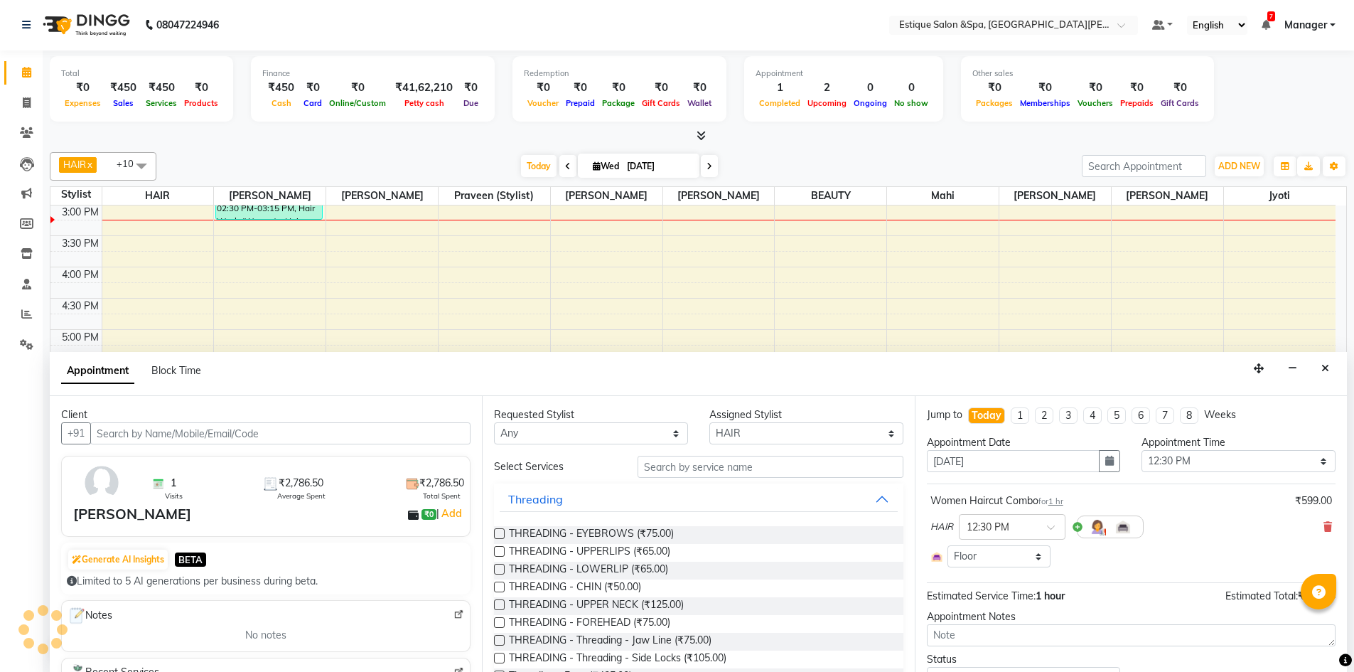
select select "1627"
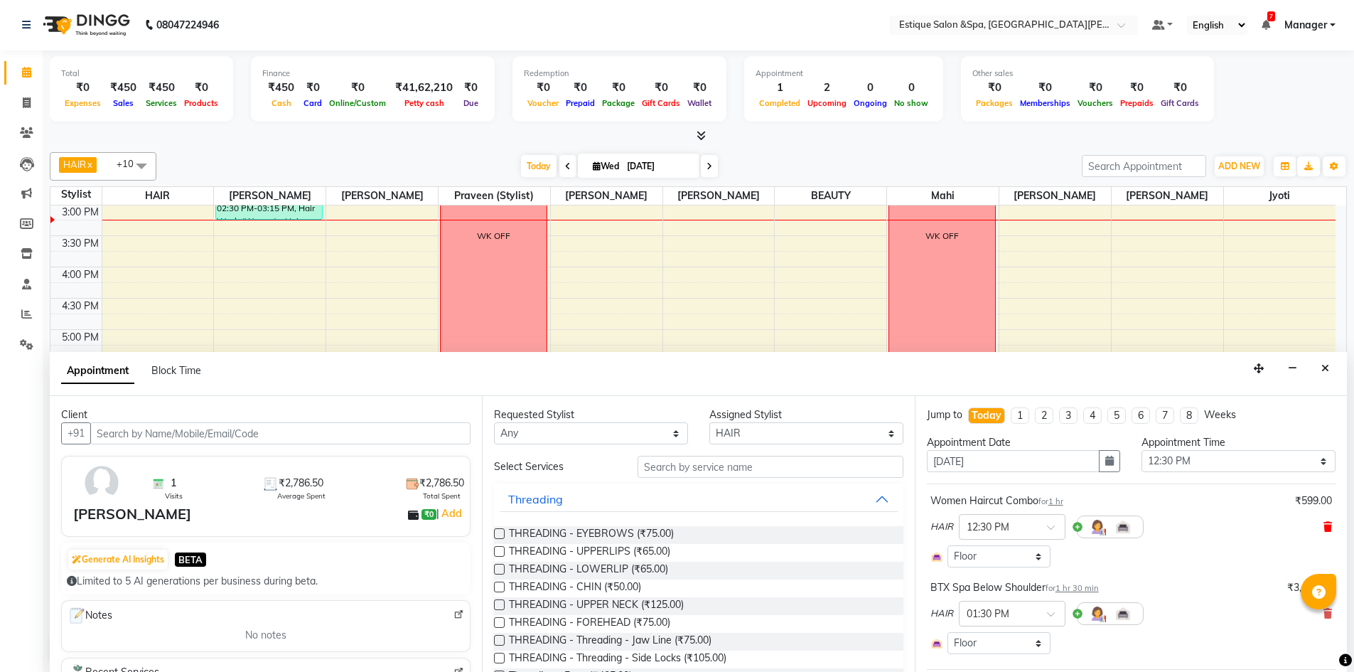
click at [1324, 524] on icon at bounding box center [1328, 527] width 9 height 10
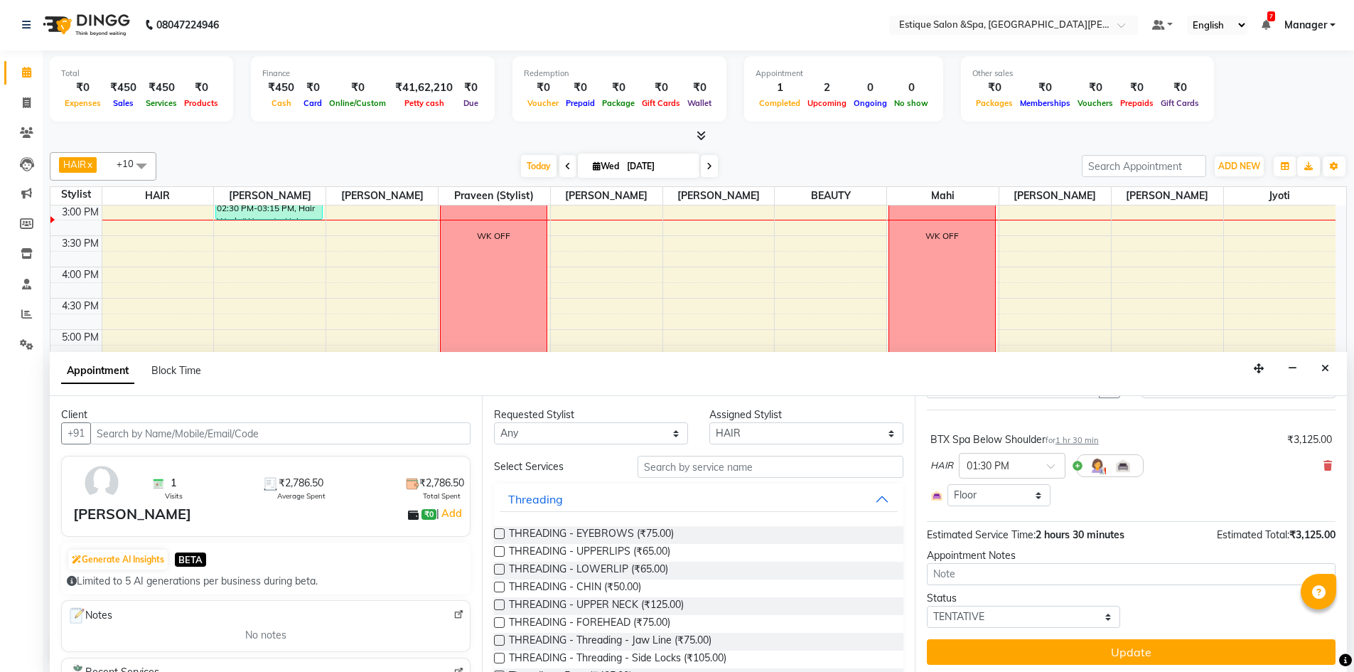
scroll to position [78, 0]
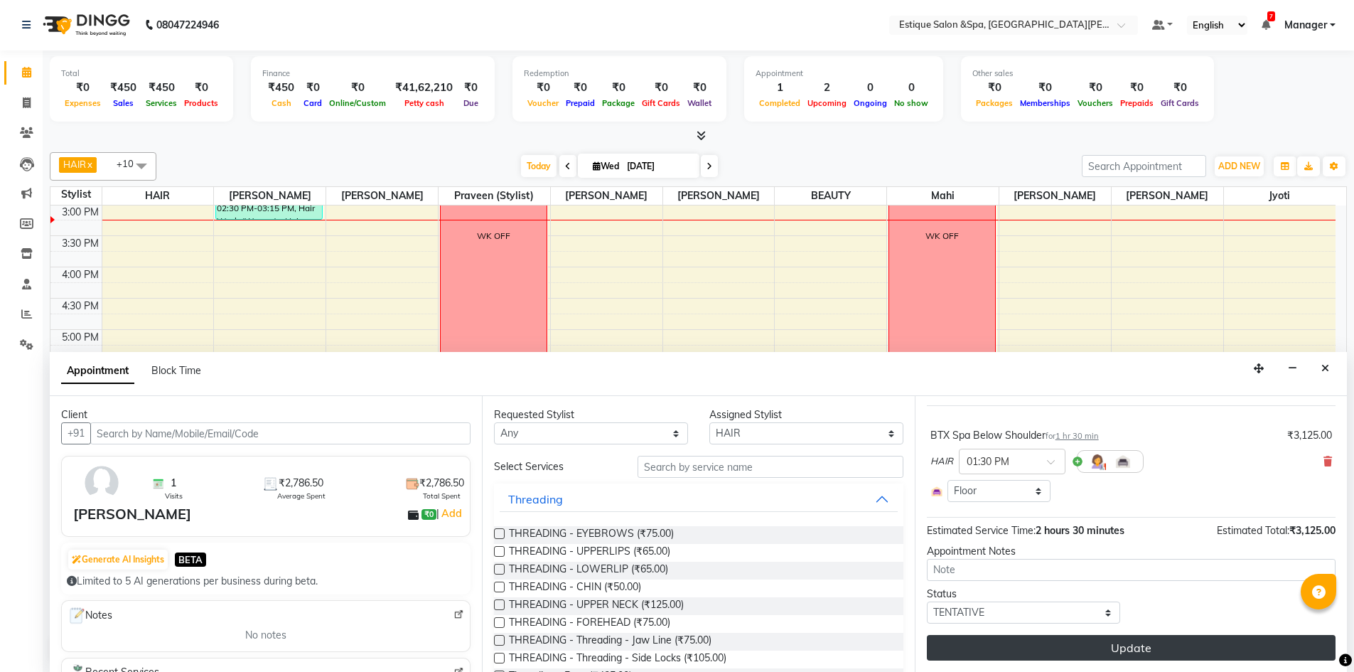
click at [1035, 643] on button "Update" at bounding box center [1131, 648] width 409 height 26
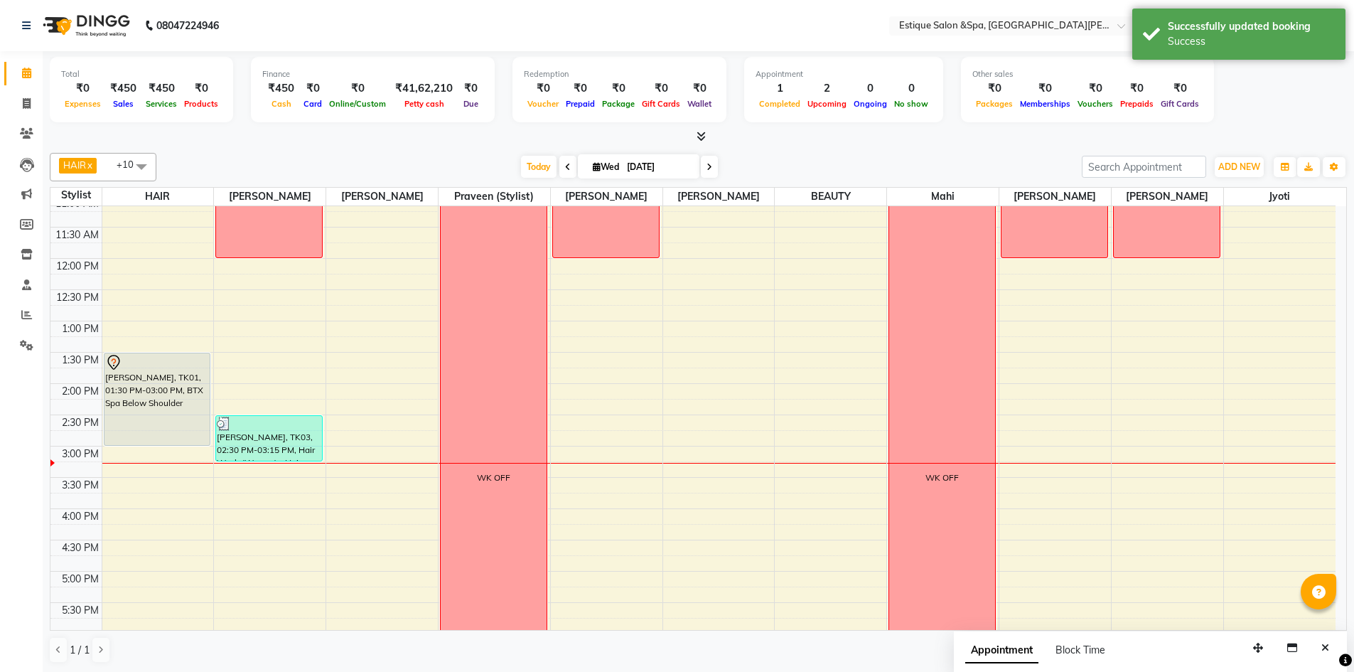
scroll to position [92, 0]
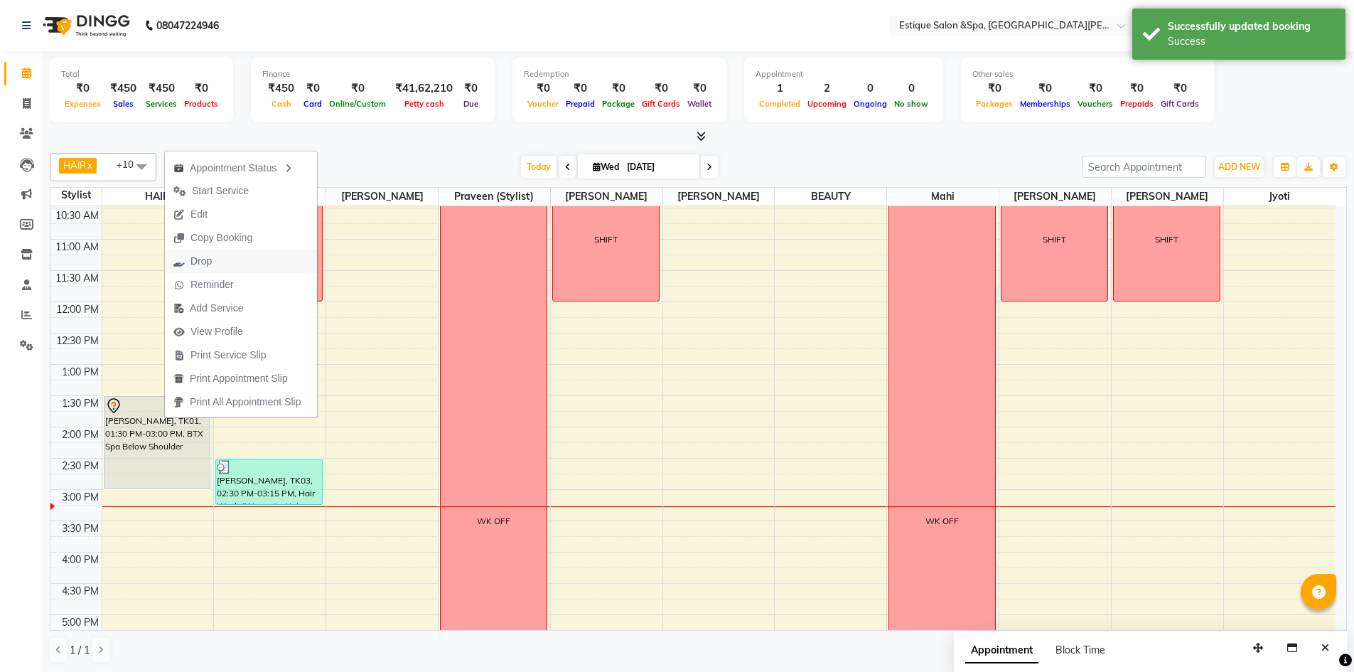
click at [210, 265] on span "Drop" at bounding box center [201, 261] width 21 height 15
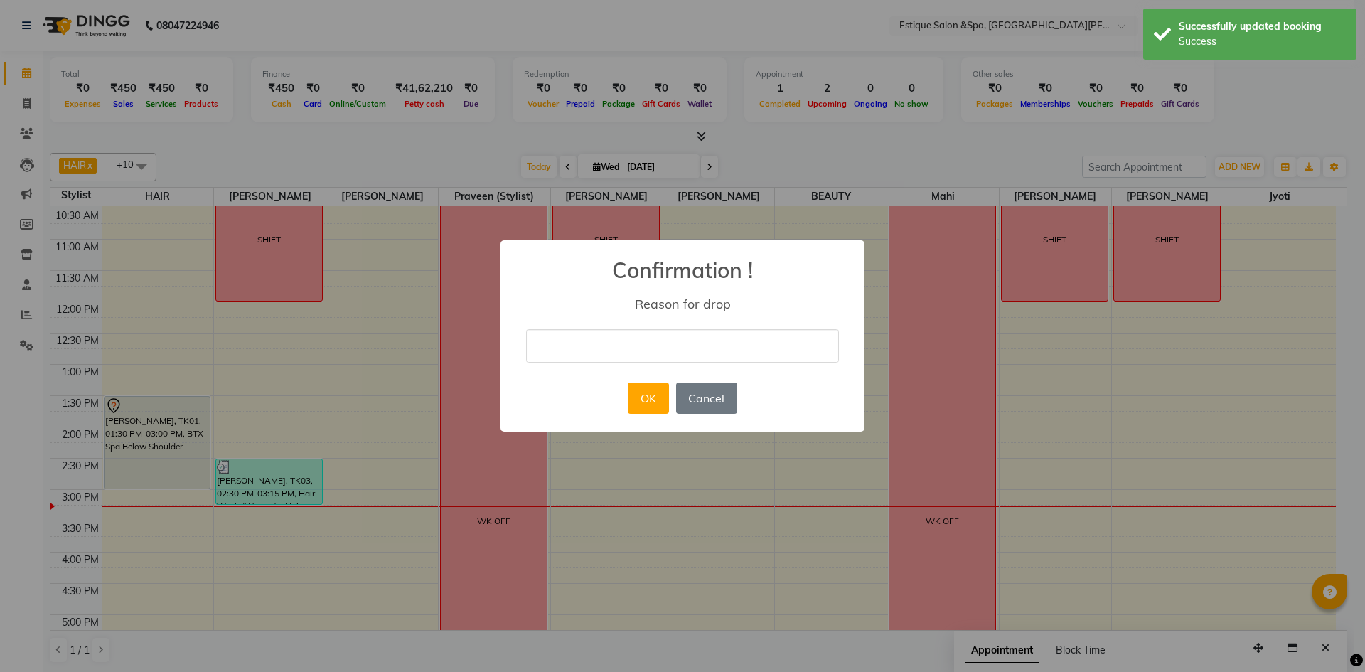
click at [587, 346] on input "text" at bounding box center [682, 345] width 313 height 33
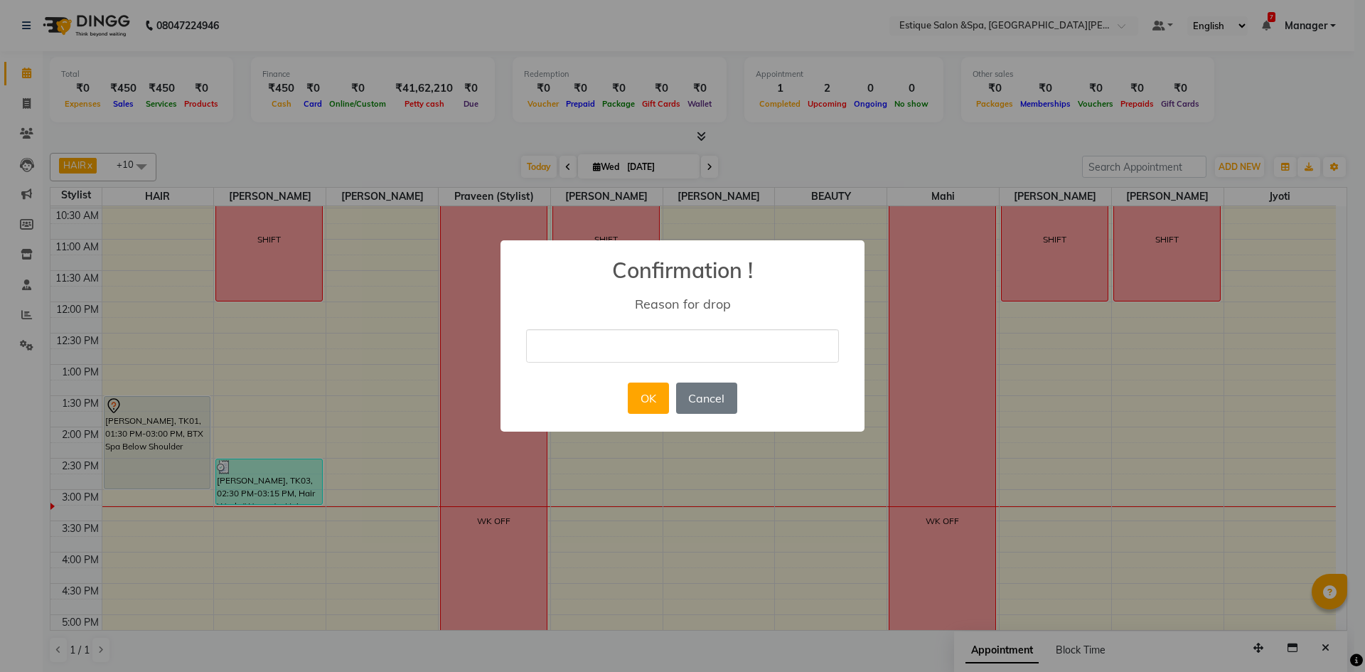
type input "delete"
click at [648, 395] on button "OK" at bounding box center [648, 397] width 41 height 31
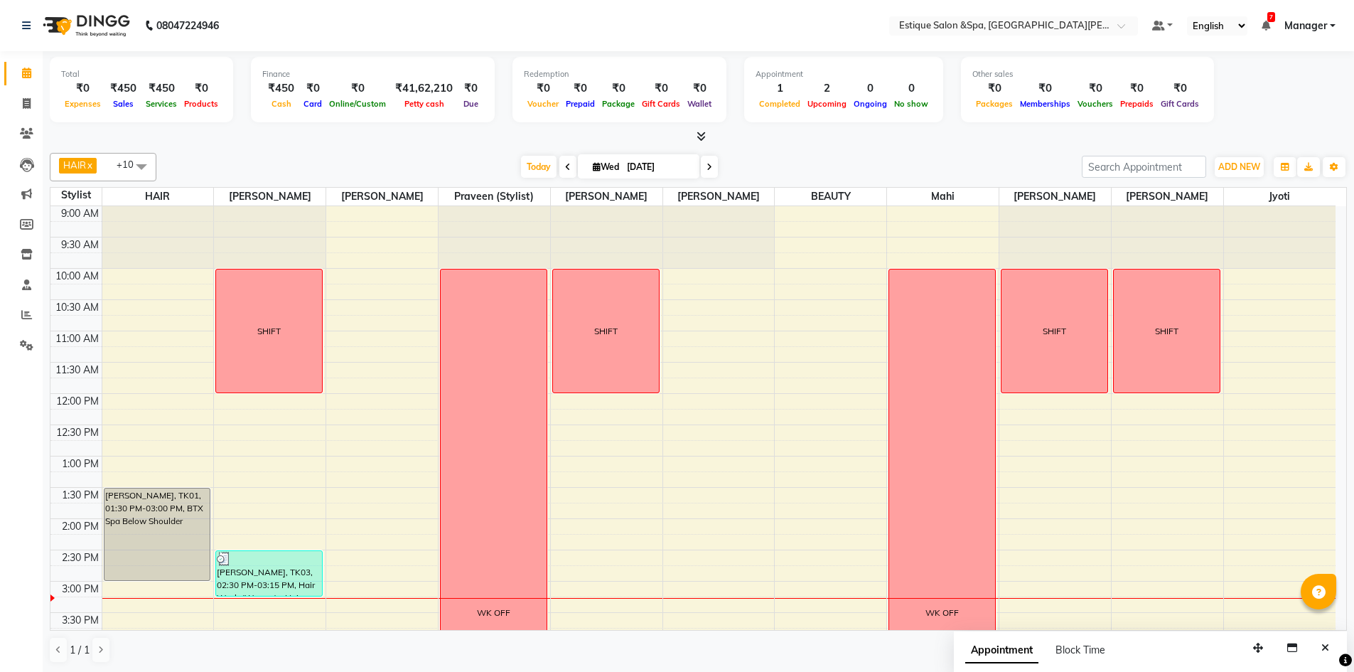
scroll to position [213, 0]
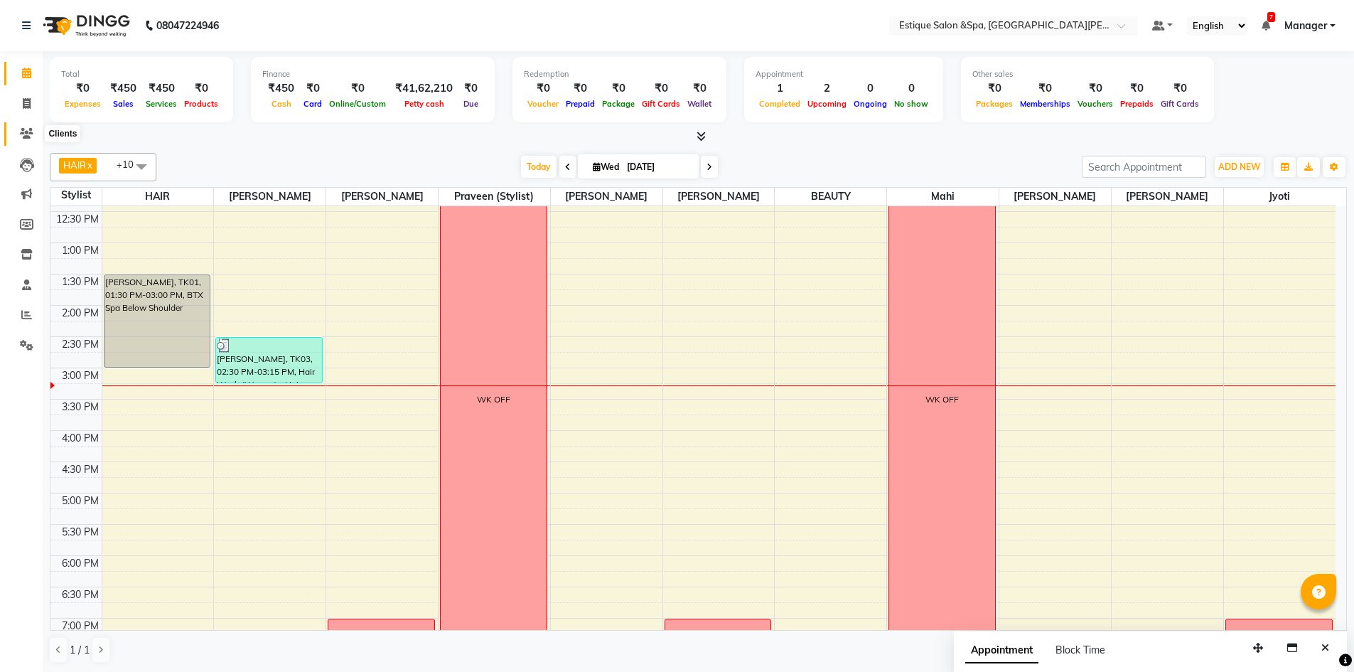
click at [27, 129] on icon at bounding box center [27, 133] width 14 height 11
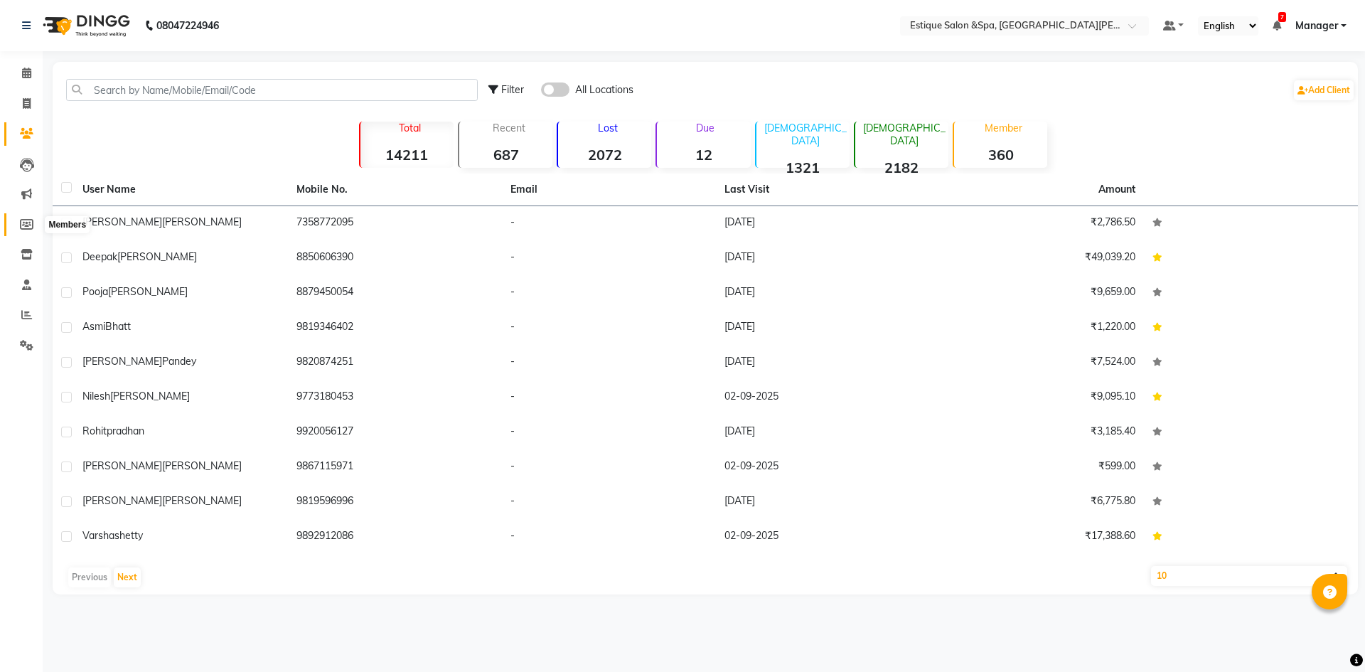
click at [26, 219] on icon at bounding box center [27, 224] width 14 height 11
select select
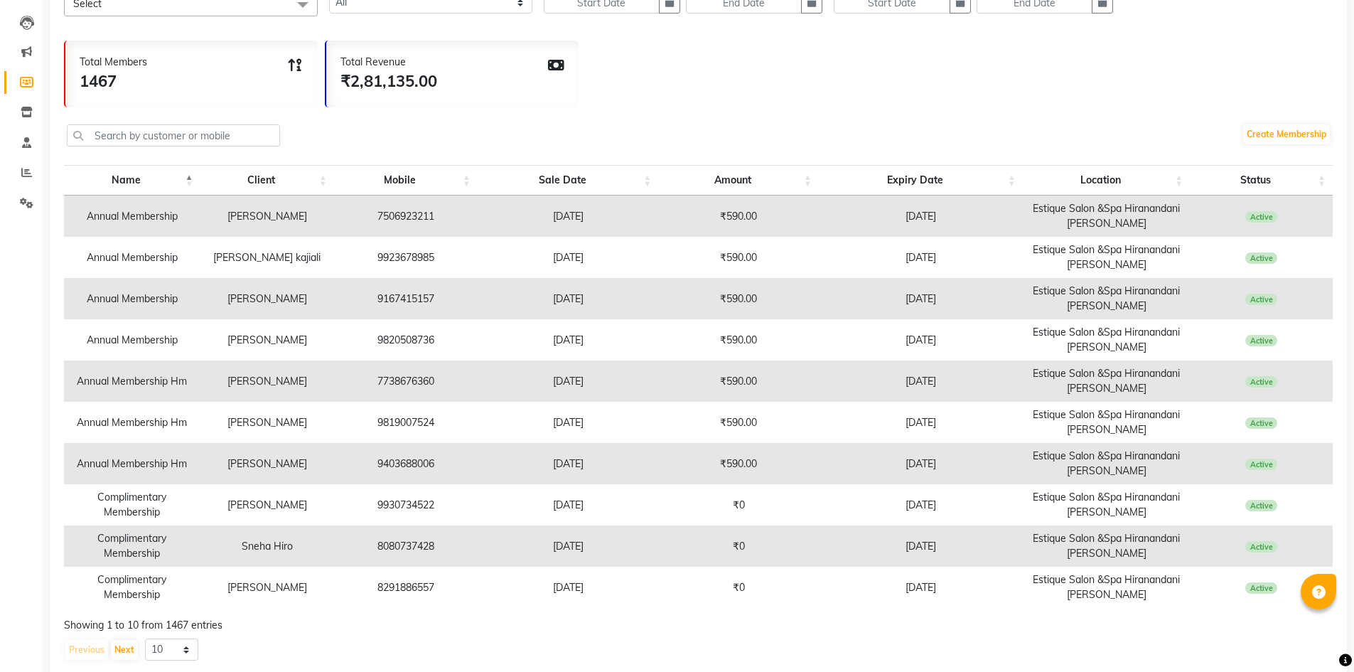
scroll to position [173, 0]
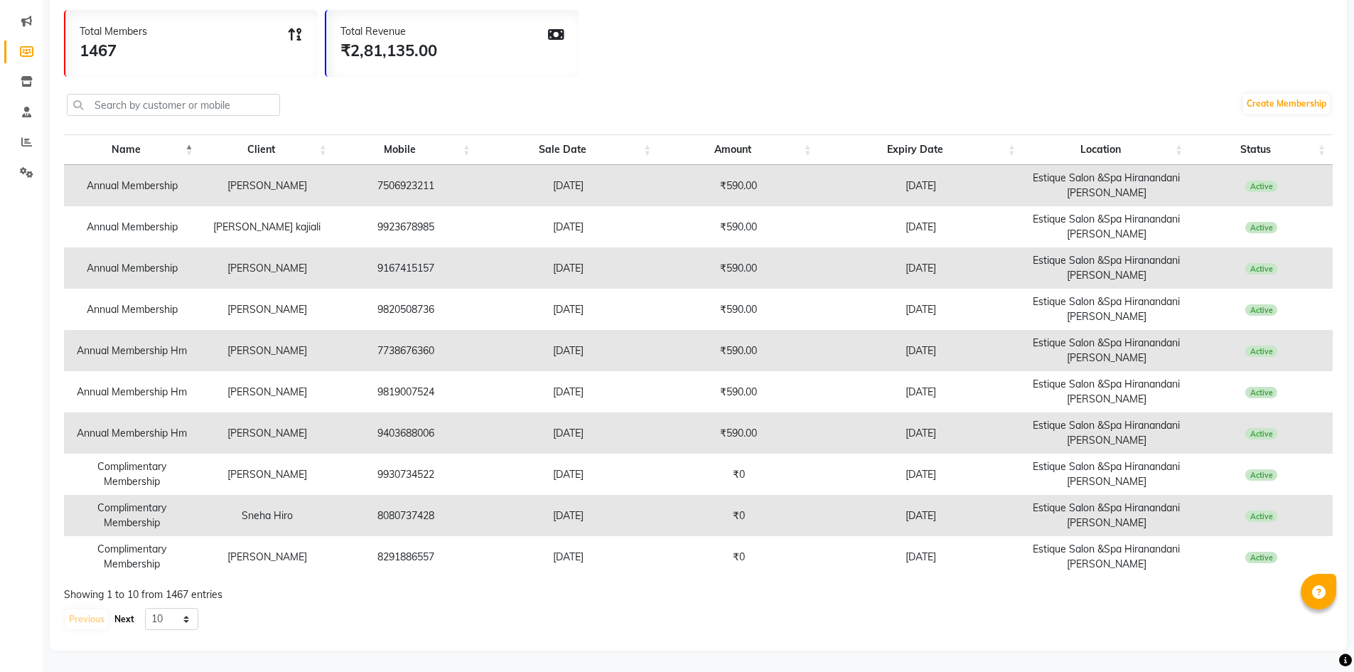
click at [127, 616] on button "Next" at bounding box center [124, 619] width 27 height 20
click at [120, 614] on button "Next" at bounding box center [124, 619] width 27 height 20
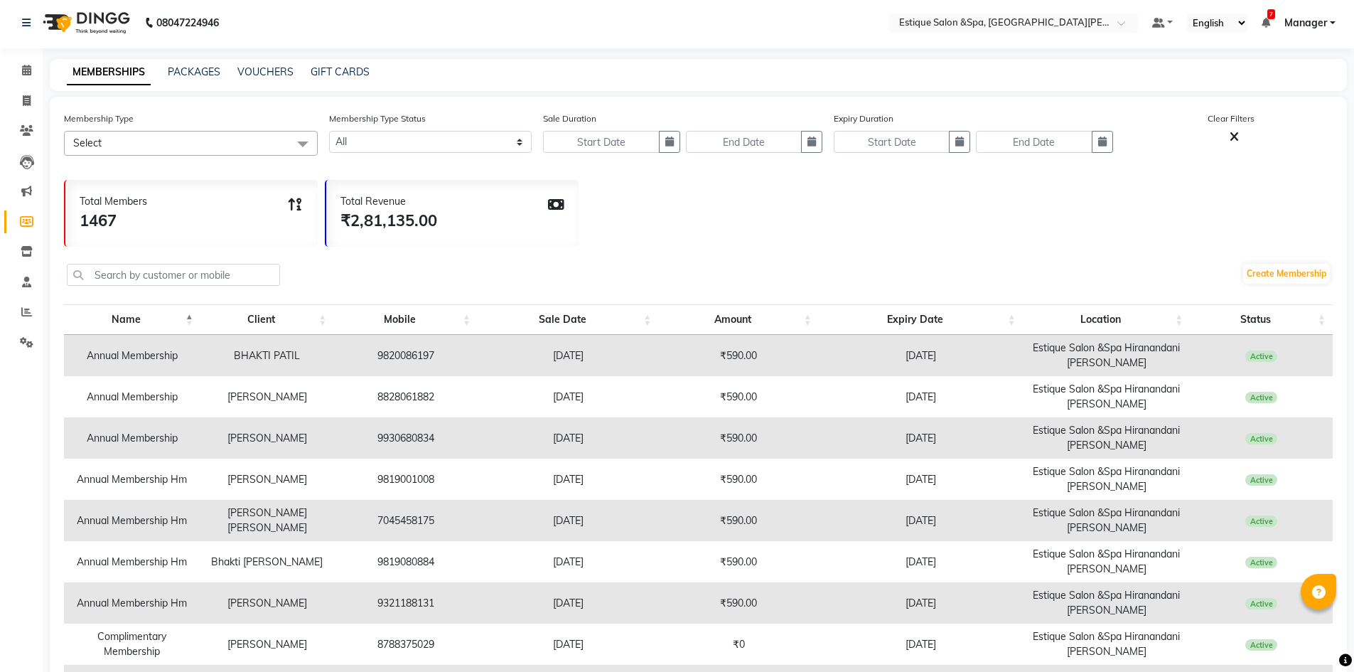
scroll to position [0, 0]
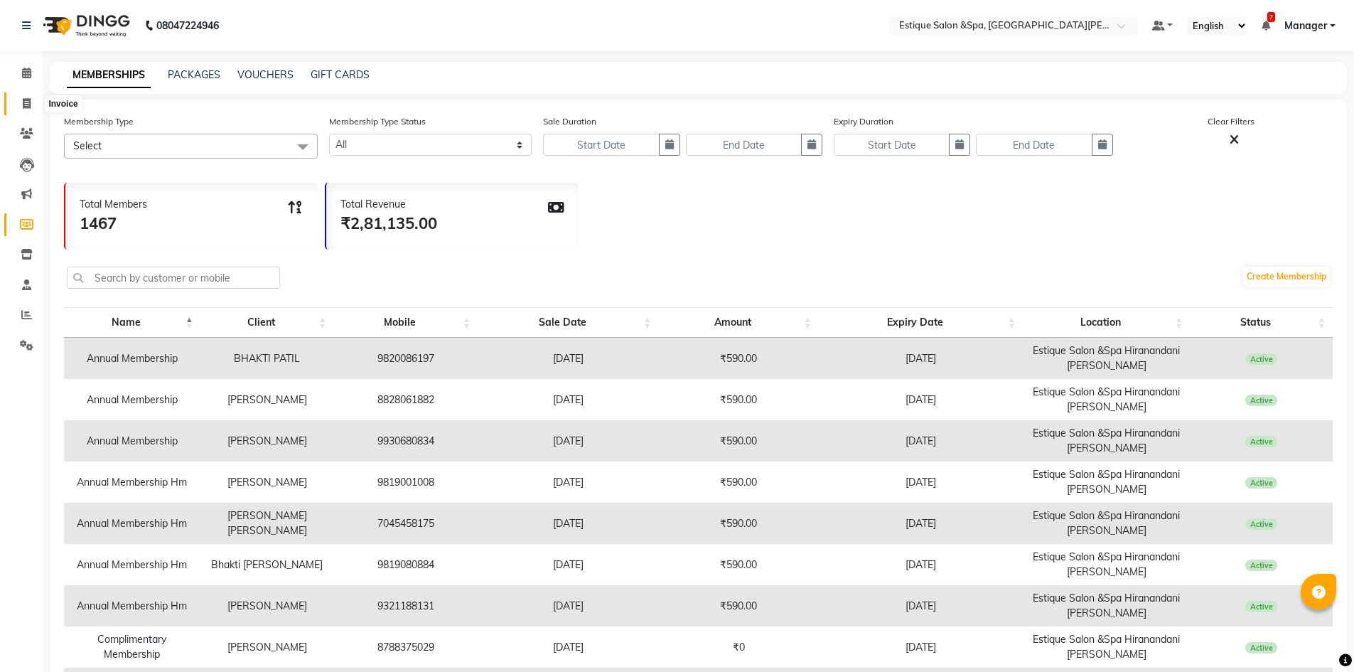
click at [28, 105] on icon at bounding box center [27, 103] width 8 height 11
select select "service"
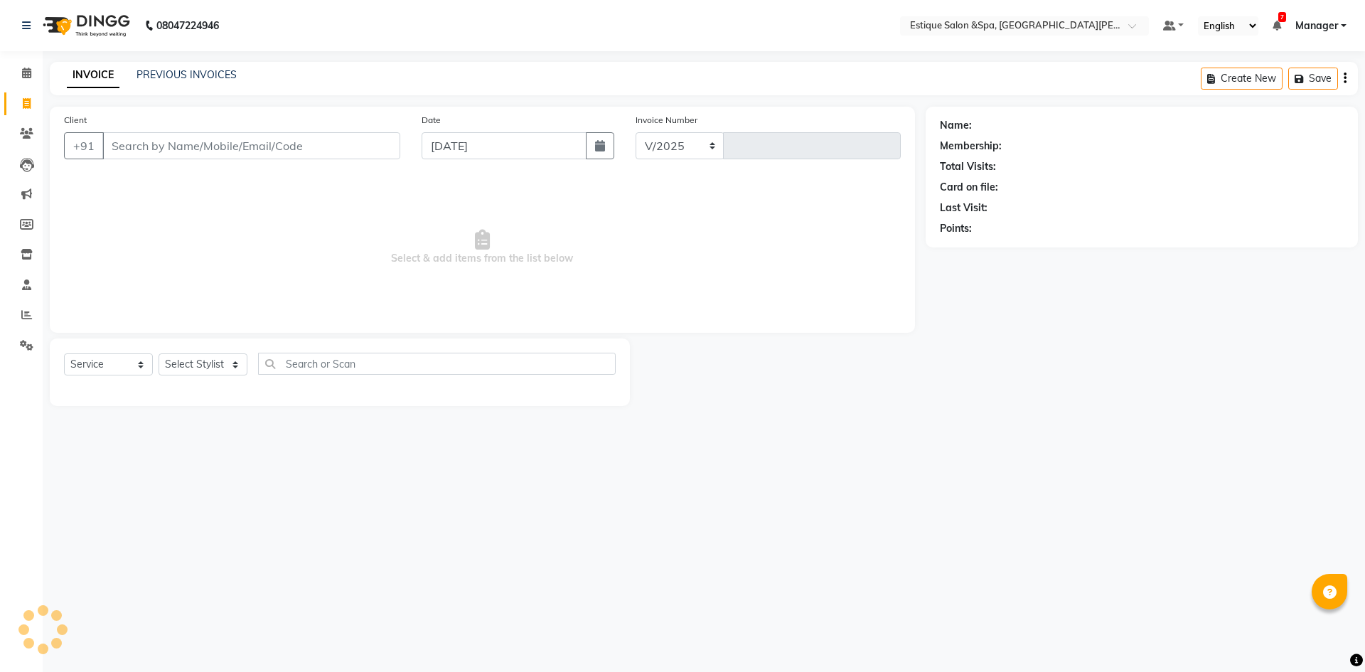
select select "3928"
type input "2459"
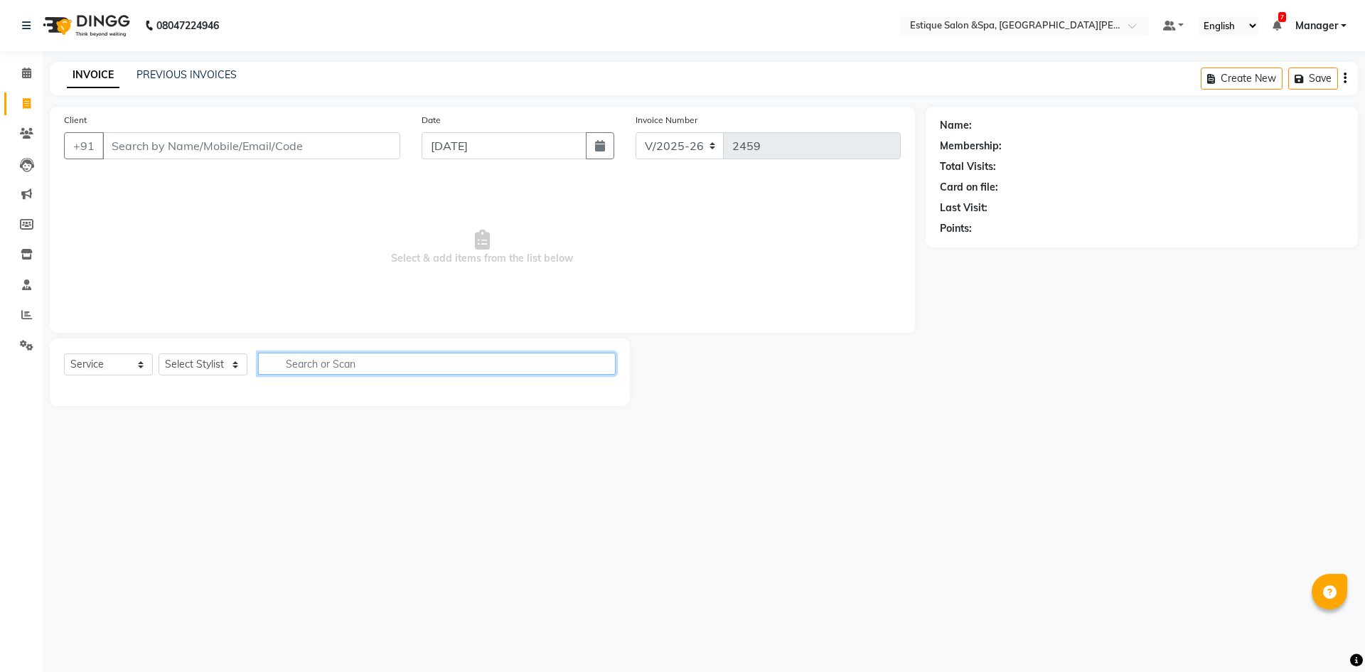
click at [370, 361] on input "text" at bounding box center [437, 364] width 358 height 22
click at [25, 161] on icon at bounding box center [27, 165] width 14 height 14
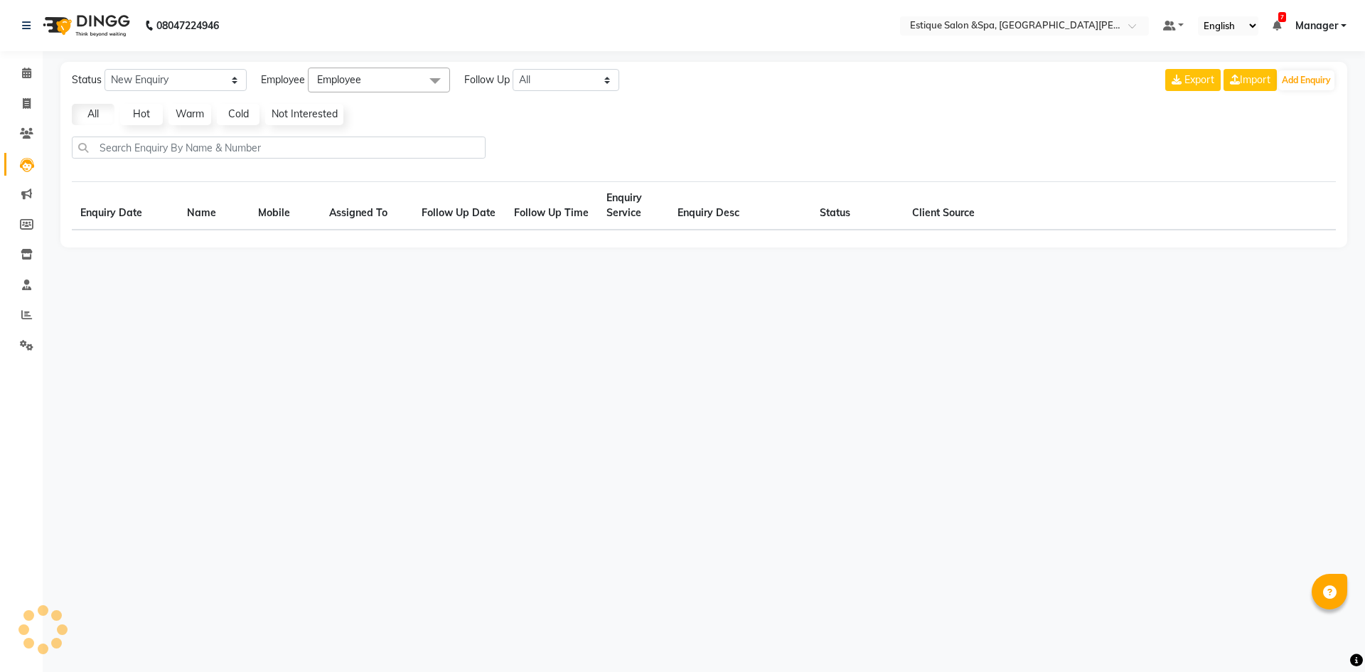
select select "10"
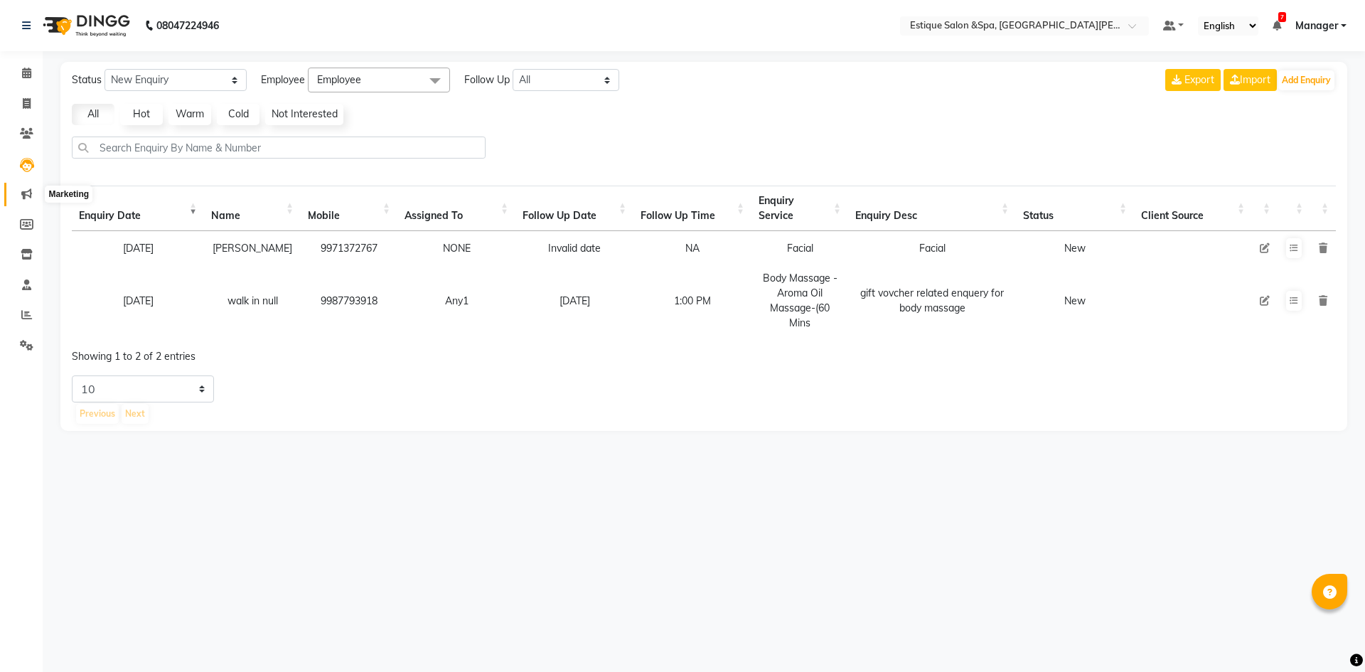
click at [29, 188] on span at bounding box center [26, 194] width 25 height 16
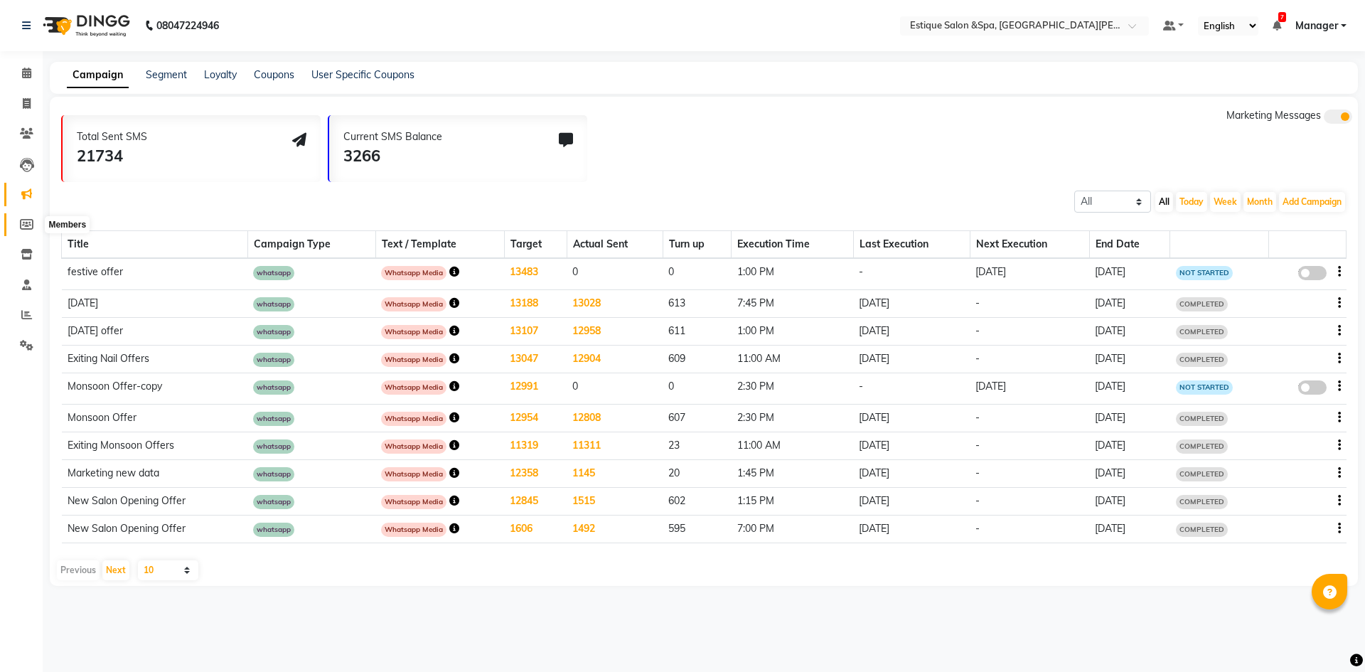
click at [23, 225] on icon at bounding box center [27, 224] width 14 height 11
select select
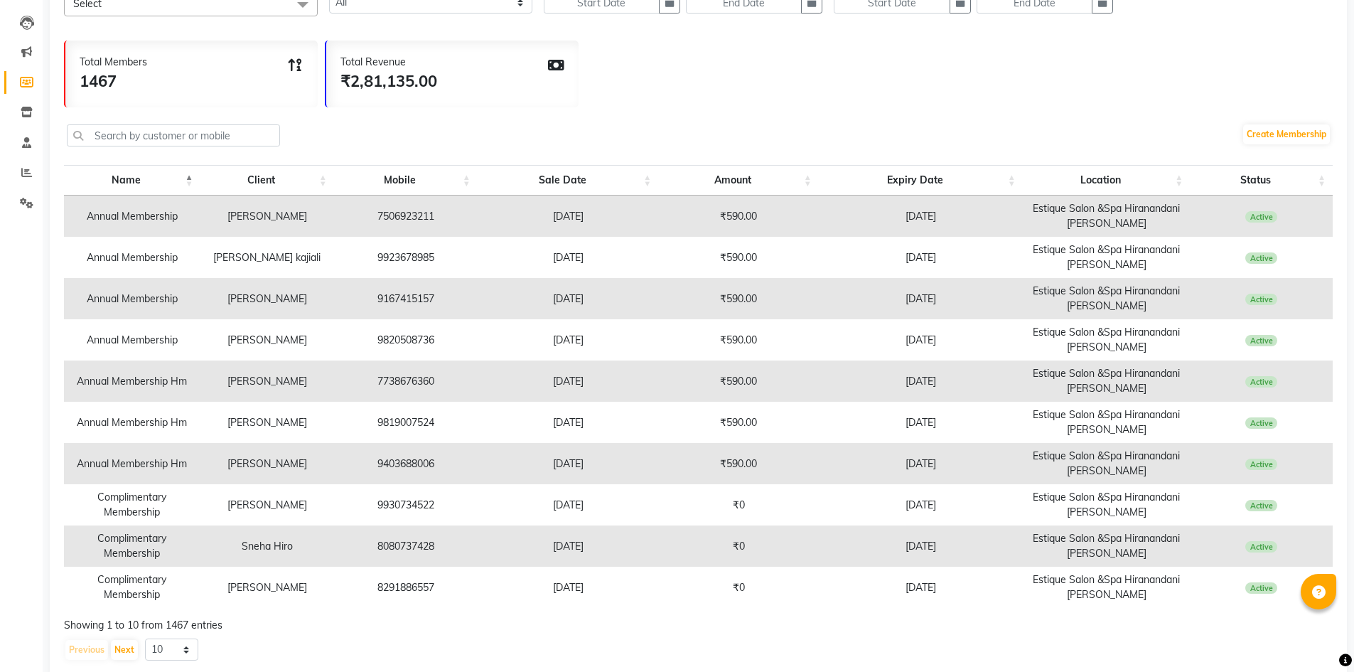
scroll to position [173, 0]
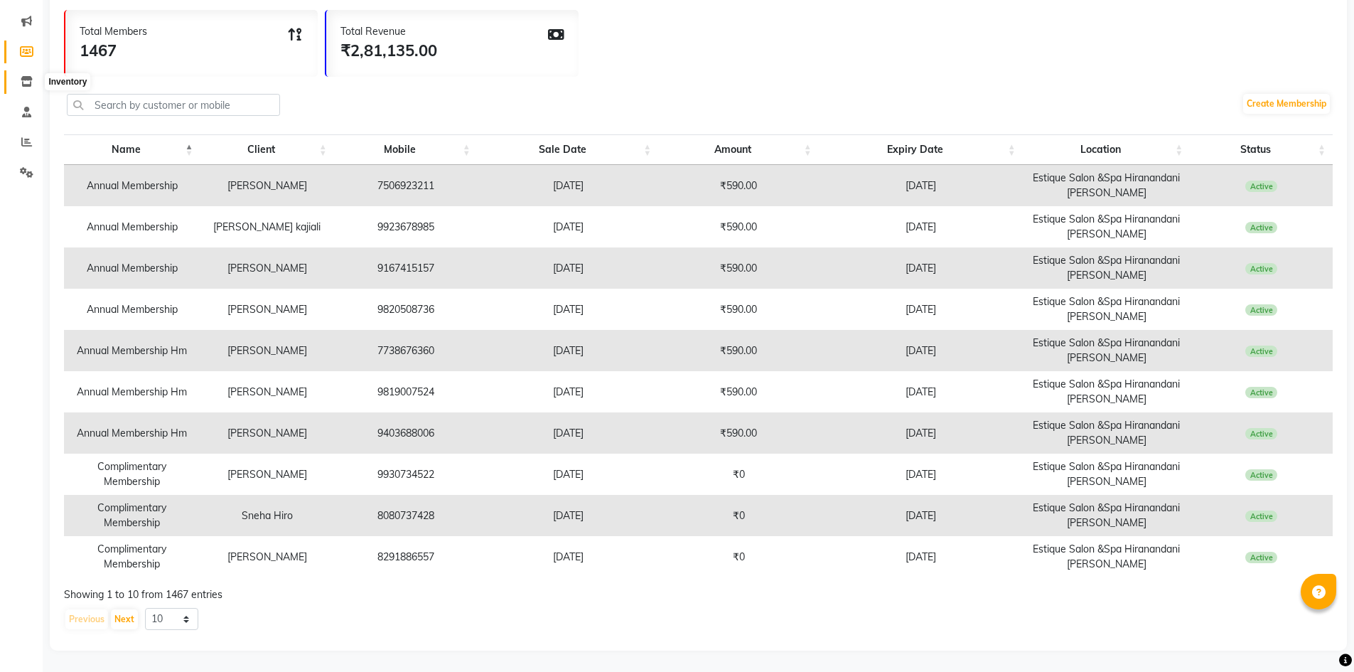
click at [31, 83] on icon at bounding box center [27, 81] width 12 height 11
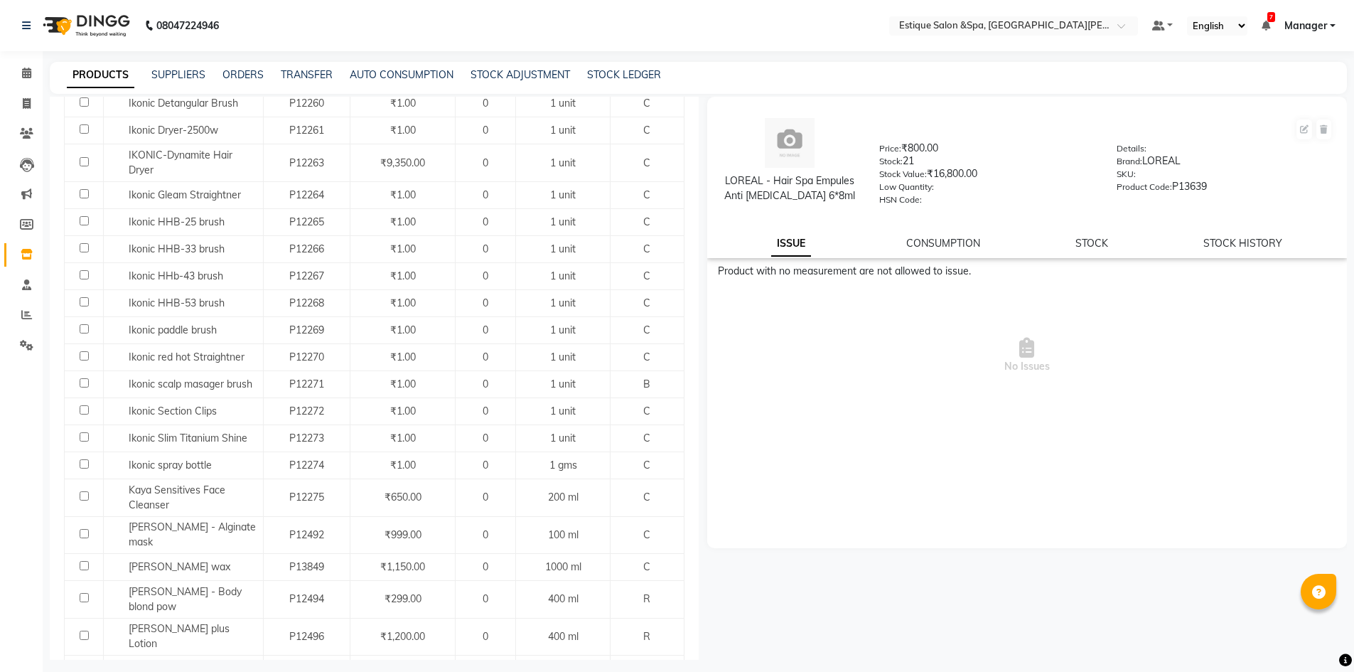
scroll to position [1148, 0]
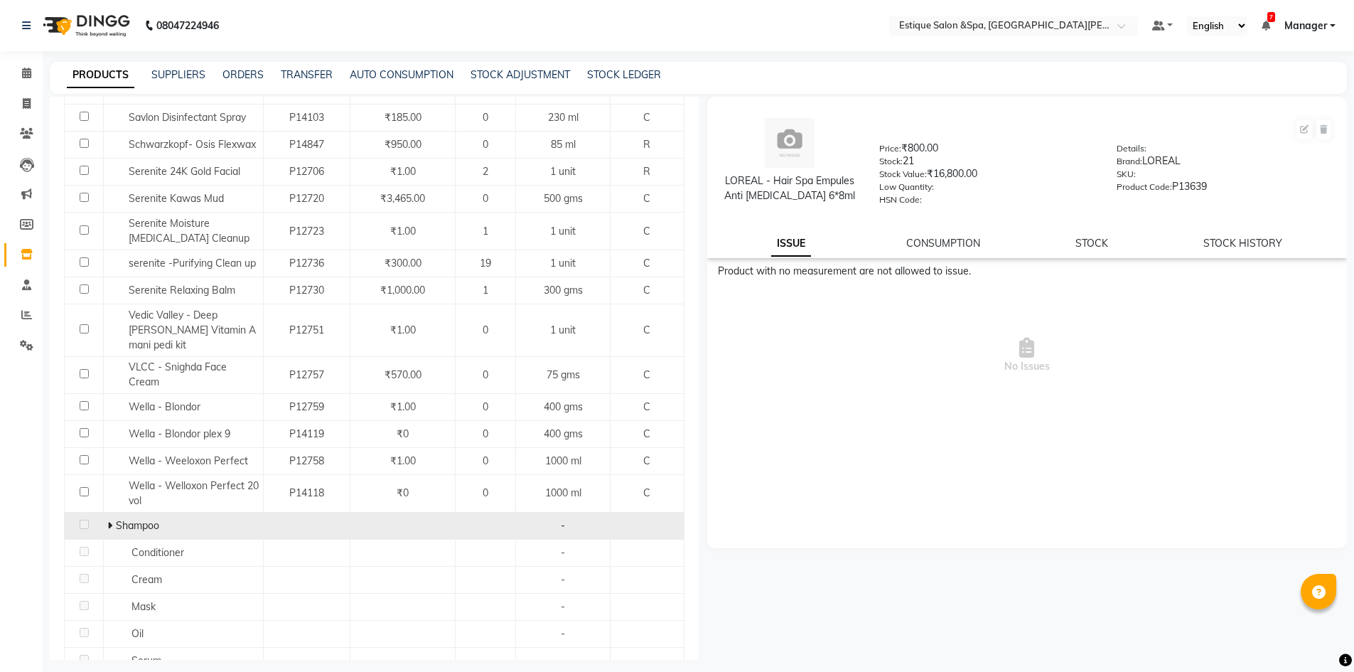
scroll to position [618, 0]
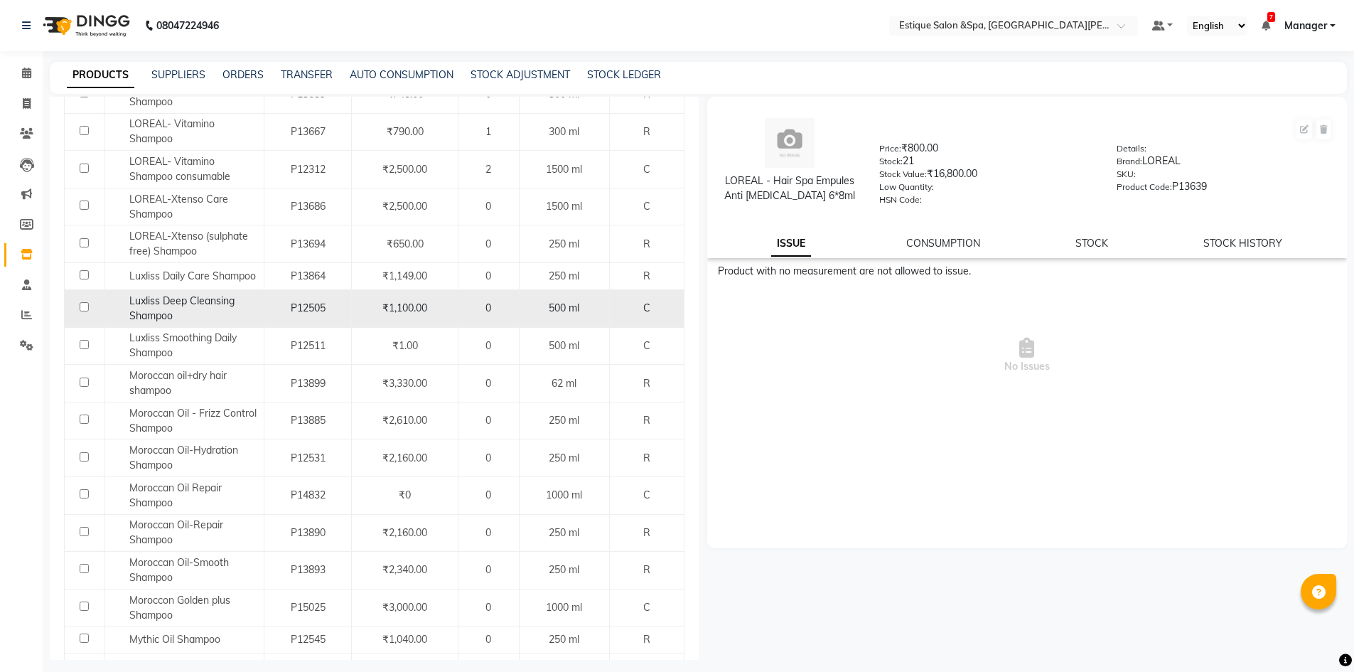
scroll to position [1435, 0]
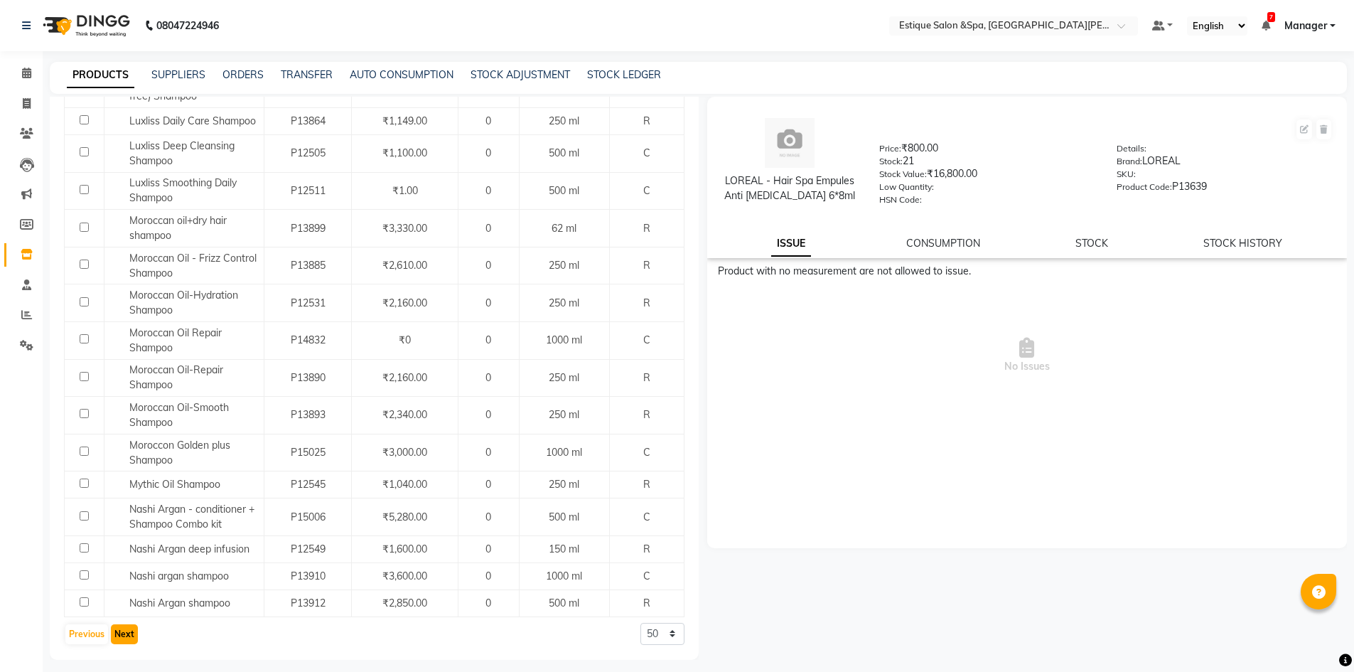
click at [132, 631] on button "Next" at bounding box center [124, 634] width 27 height 20
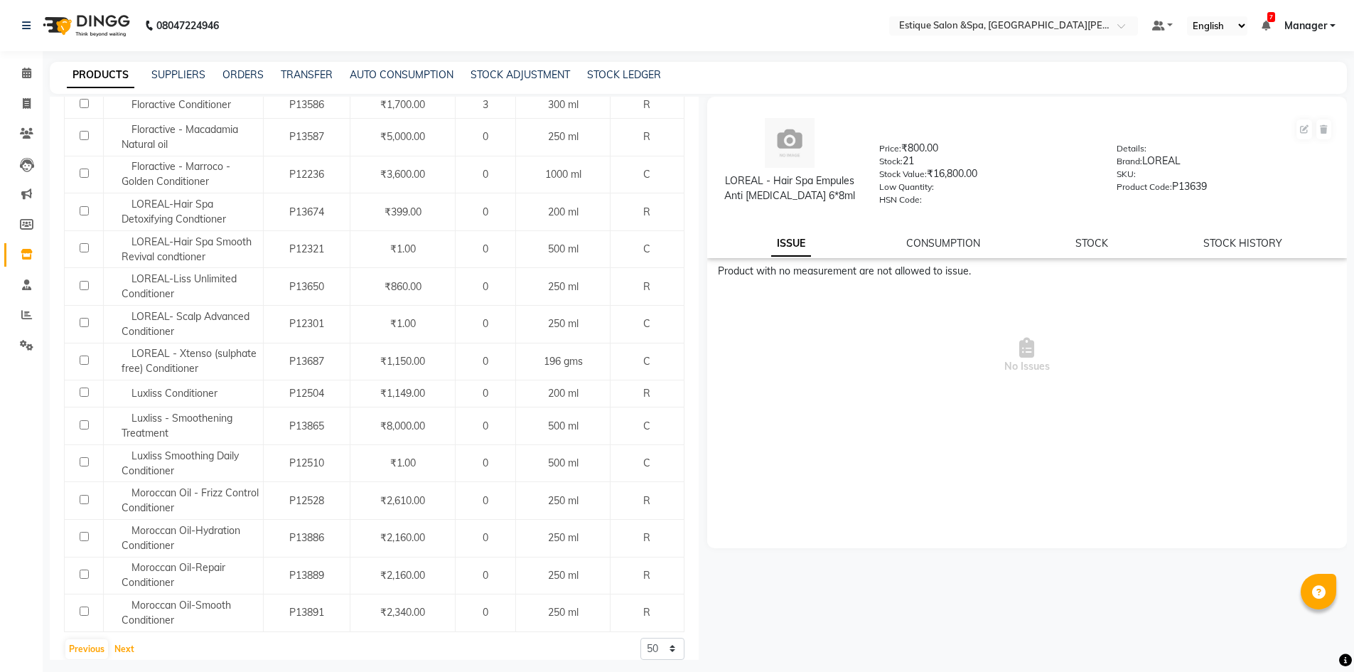
scroll to position [9, 0]
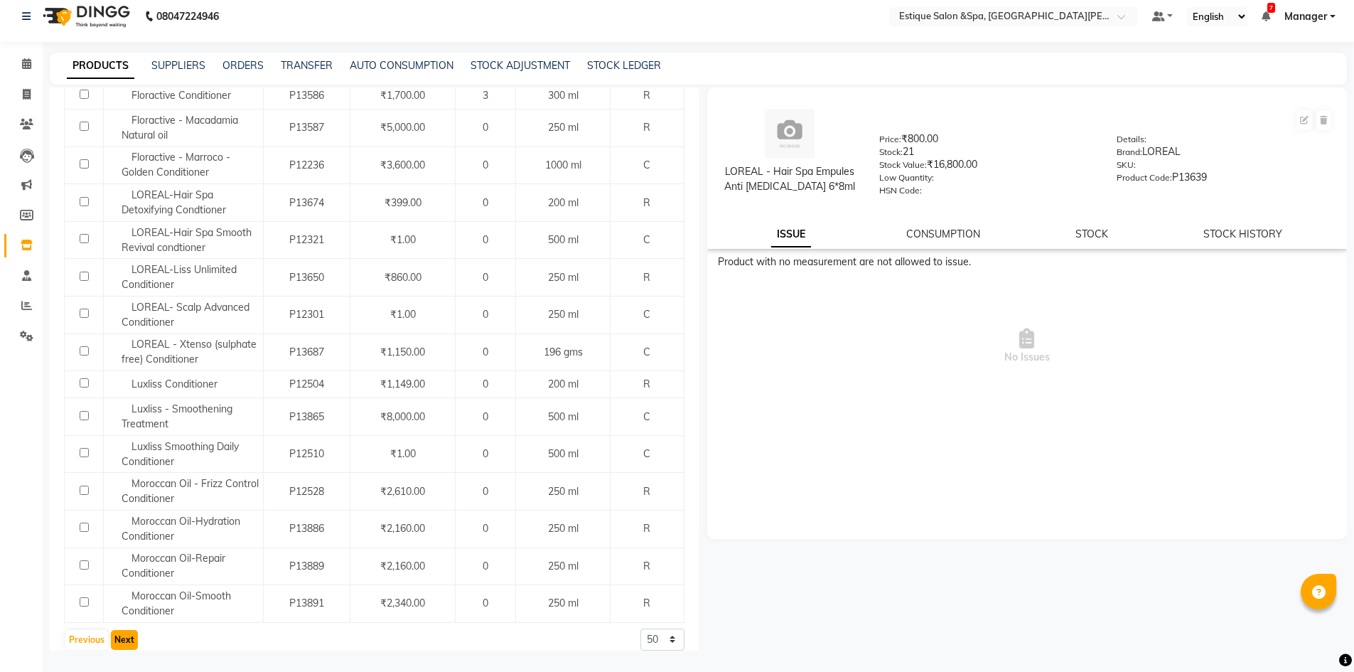
click at [122, 630] on button "Next" at bounding box center [124, 640] width 27 height 20
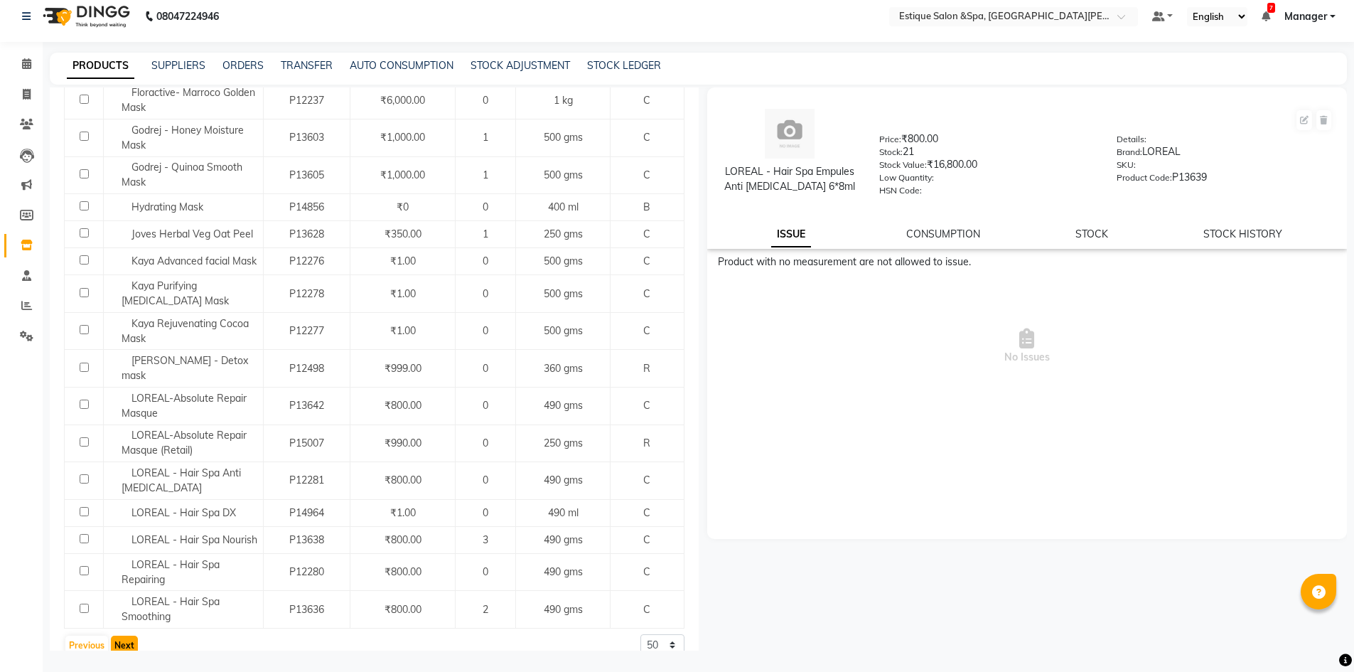
scroll to position [1414, 0]
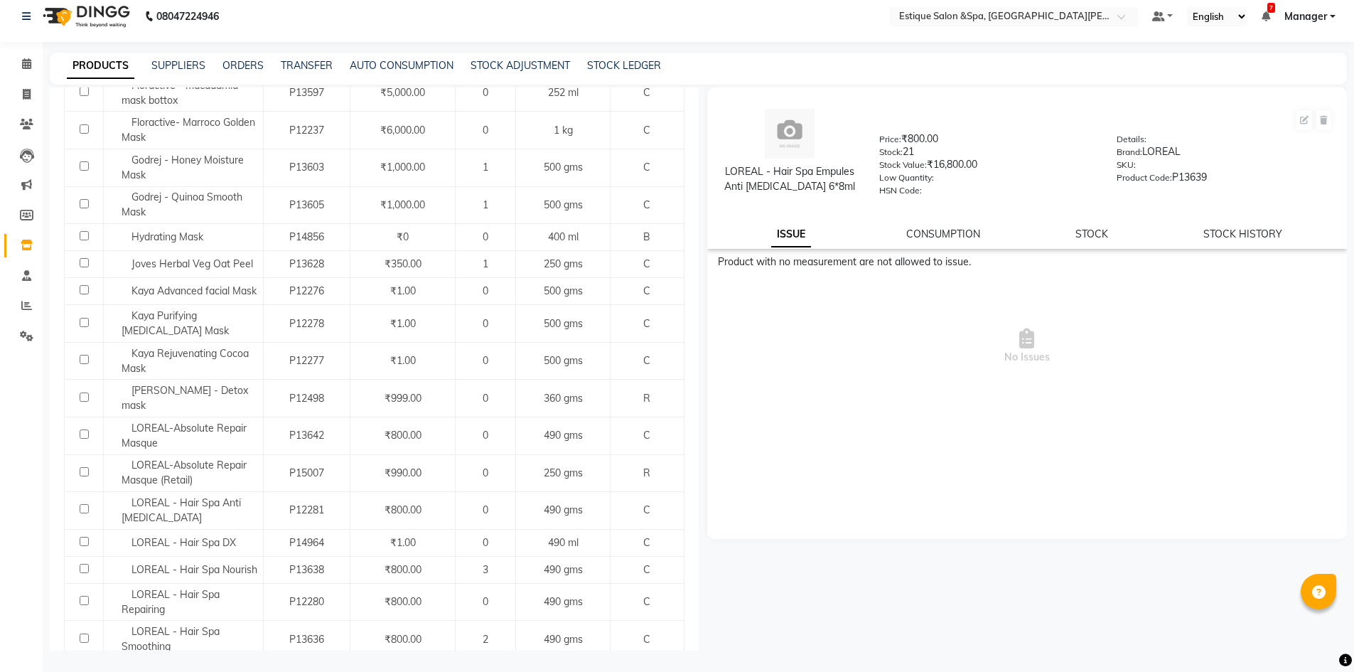
click at [131, 665] on button "Next" at bounding box center [124, 675] width 27 height 20
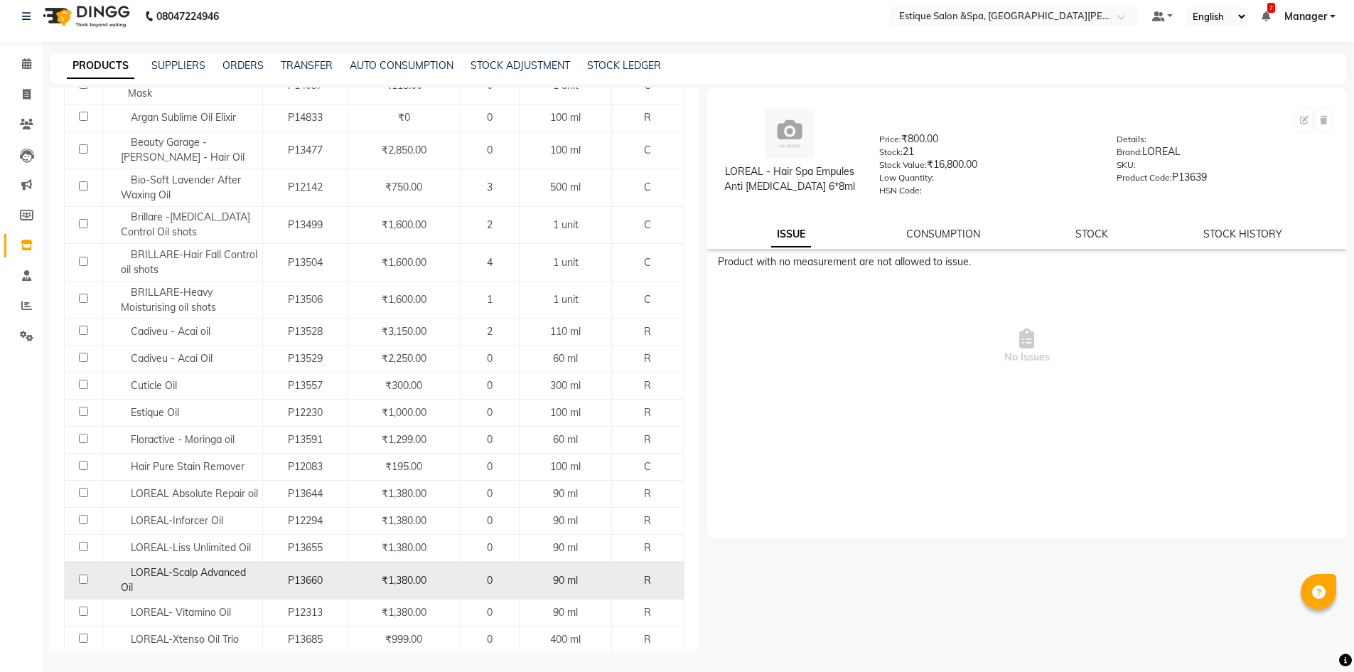
scroll to position [1295, 0]
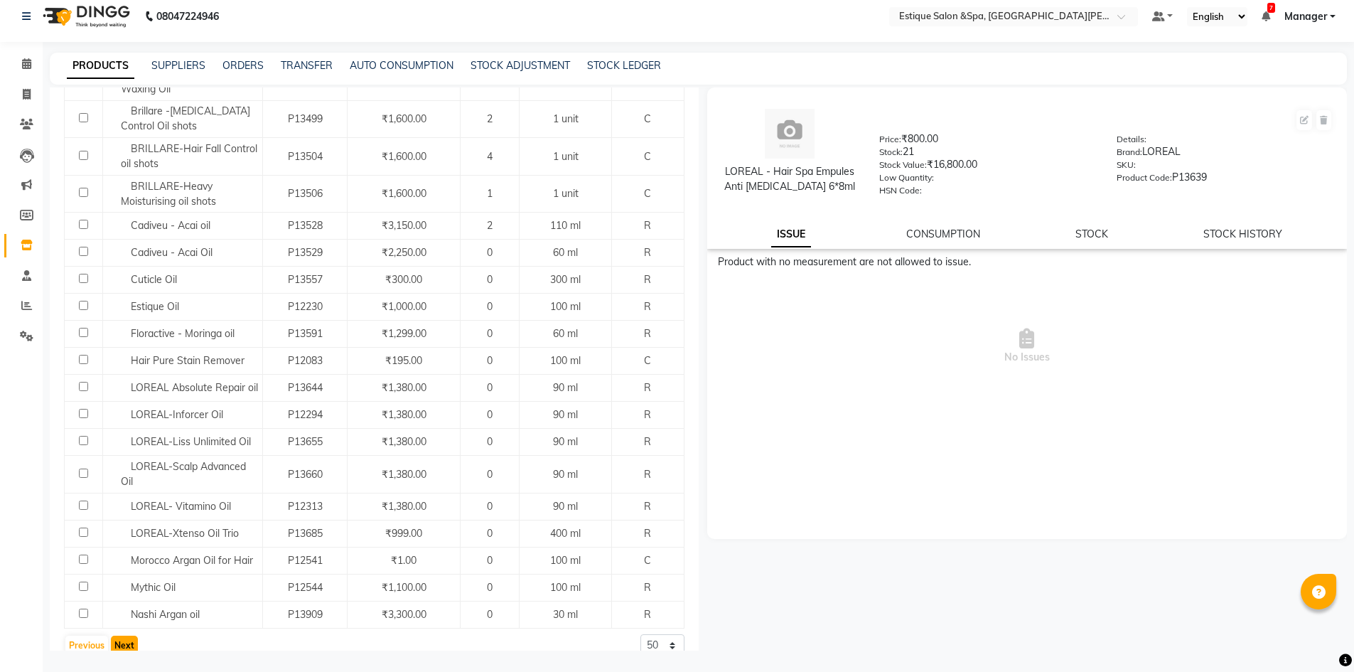
click at [124, 636] on button "Next" at bounding box center [124, 646] width 27 height 20
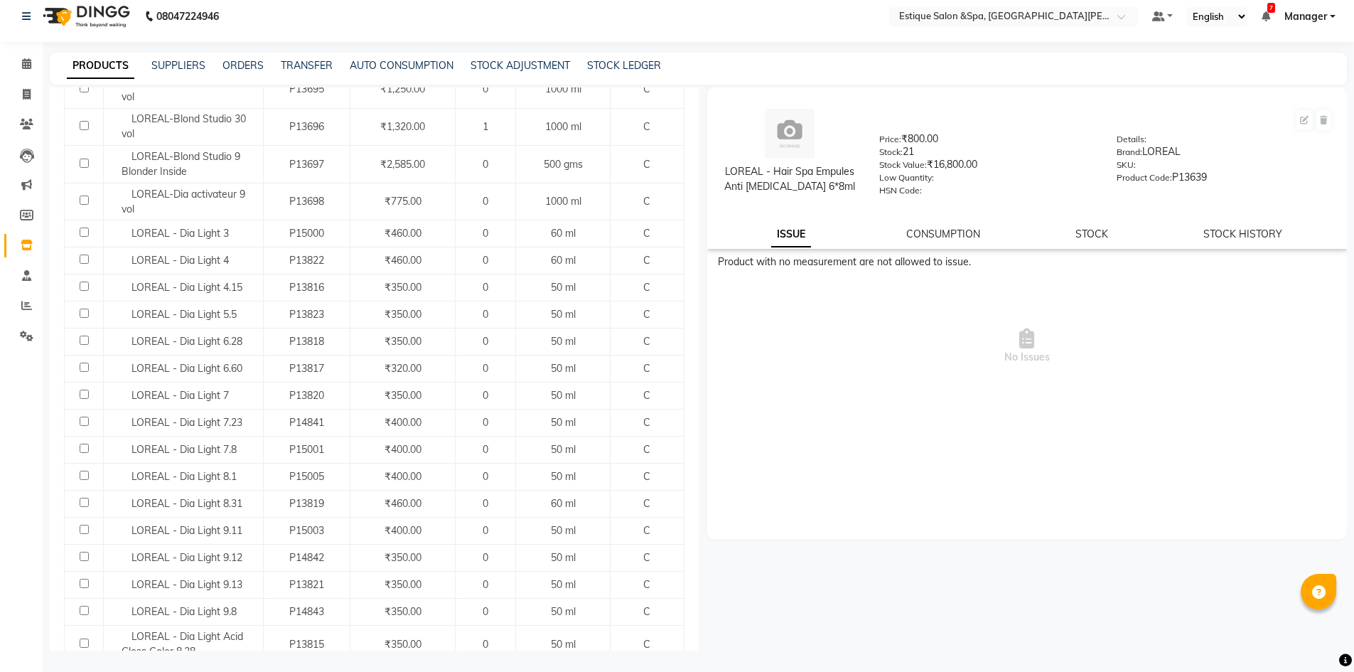
scroll to position [1264, 0]
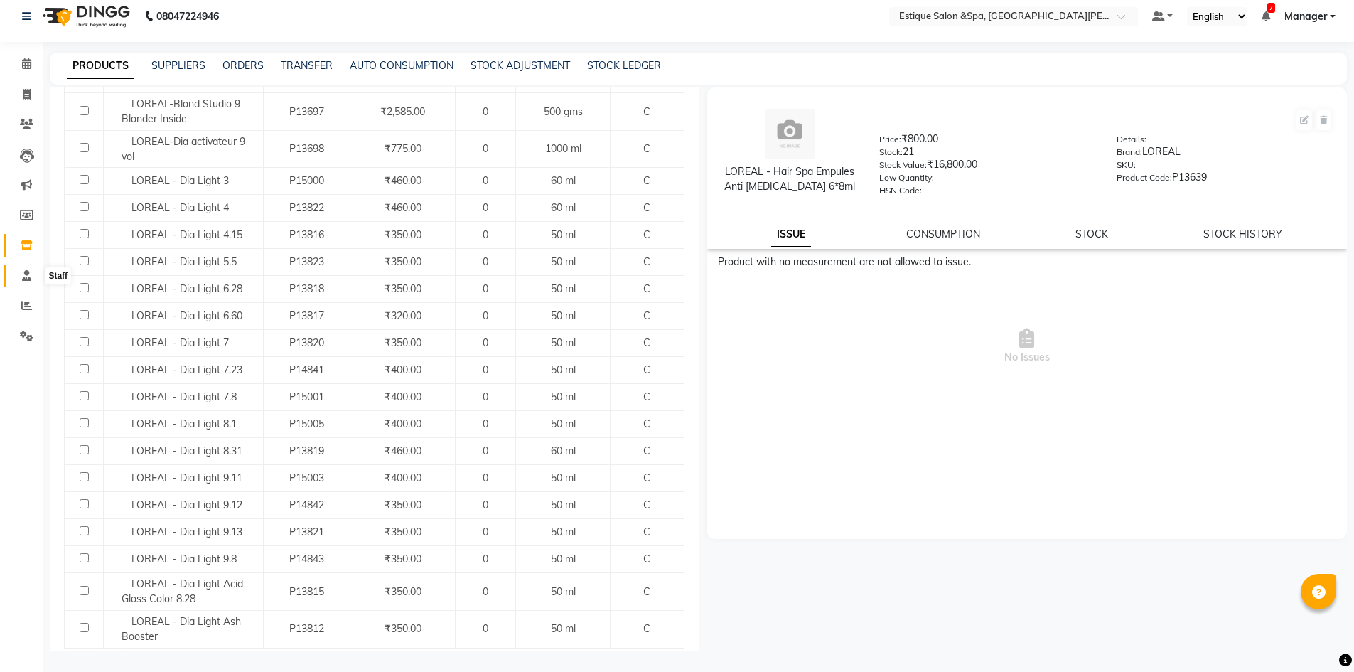
click at [33, 277] on span at bounding box center [26, 276] width 25 height 16
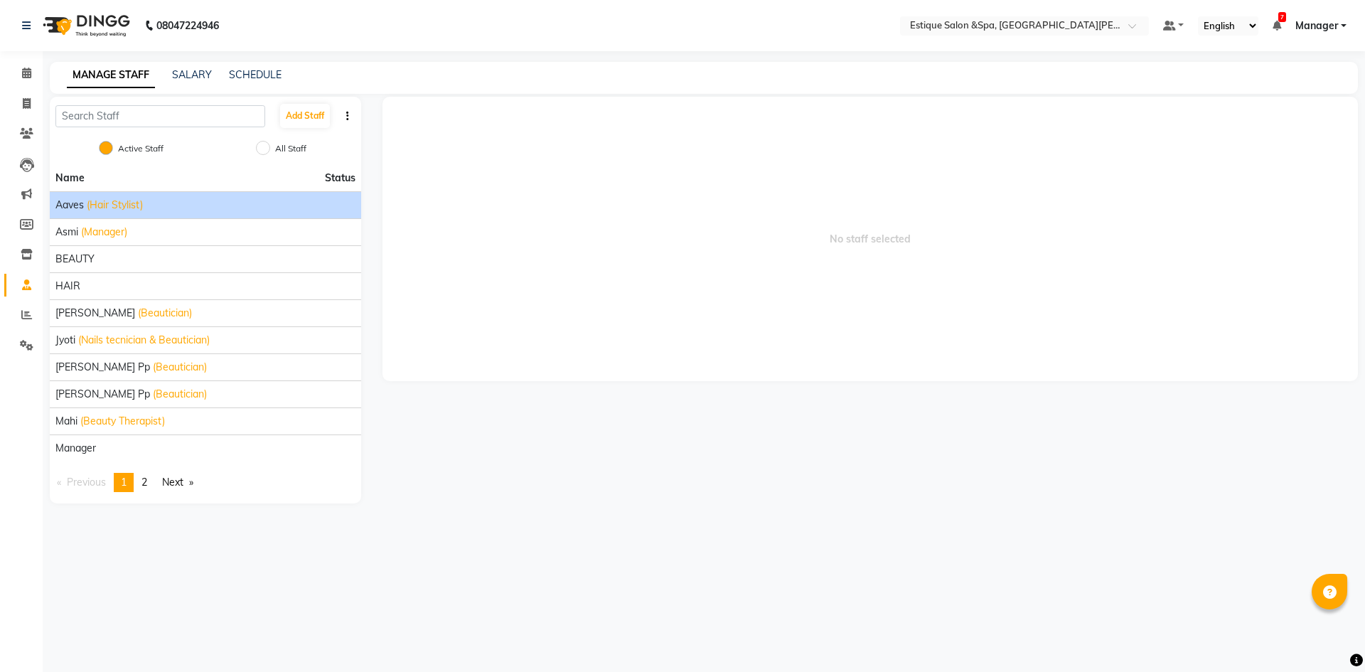
click at [139, 207] on span "(Hair Stylist)" at bounding box center [115, 205] width 56 height 15
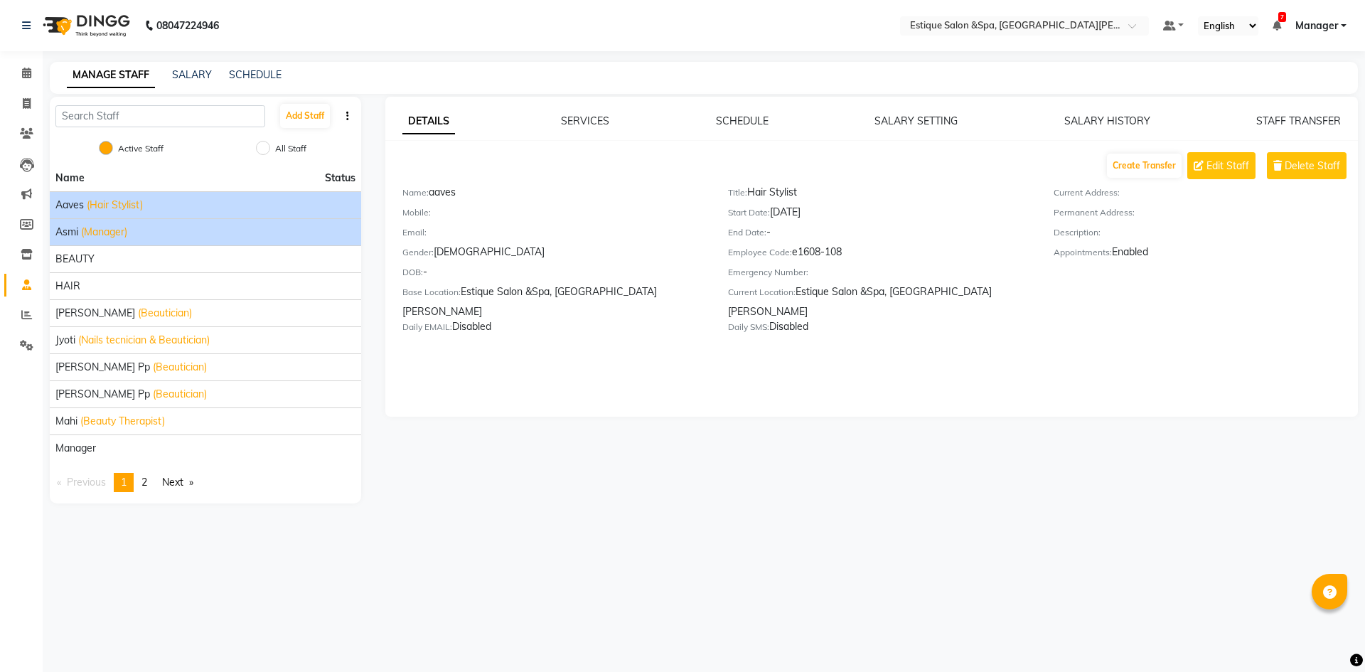
click at [94, 233] on span "(Manager)" at bounding box center [104, 232] width 46 height 15
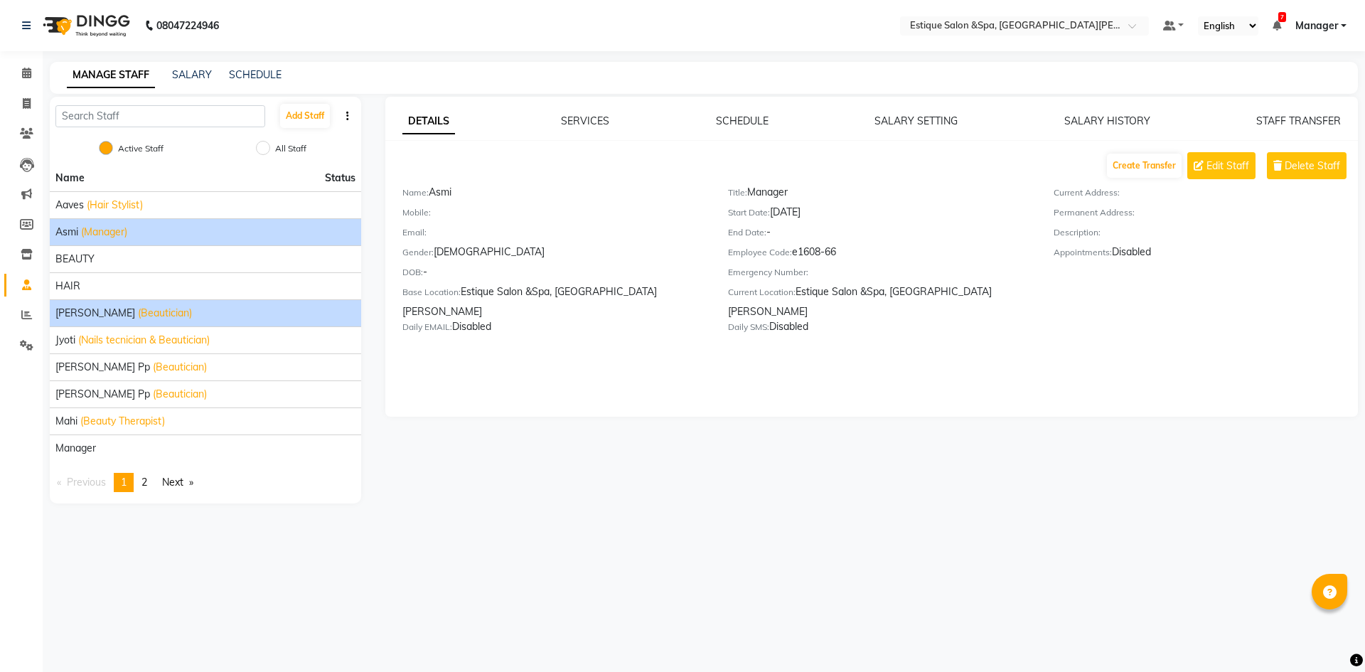
click at [167, 315] on span "(Beautician)" at bounding box center [165, 313] width 54 height 15
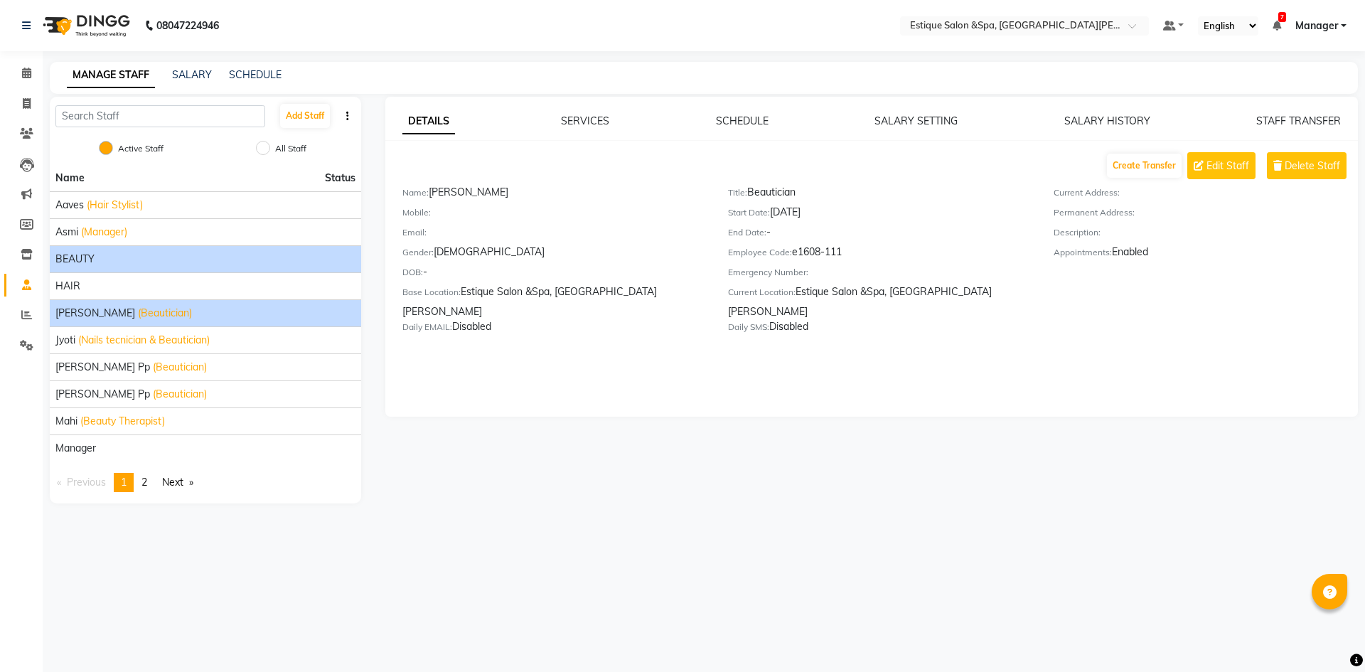
click at [103, 262] on div "BEAUTY" at bounding box center [205, 259] width 300 height 15
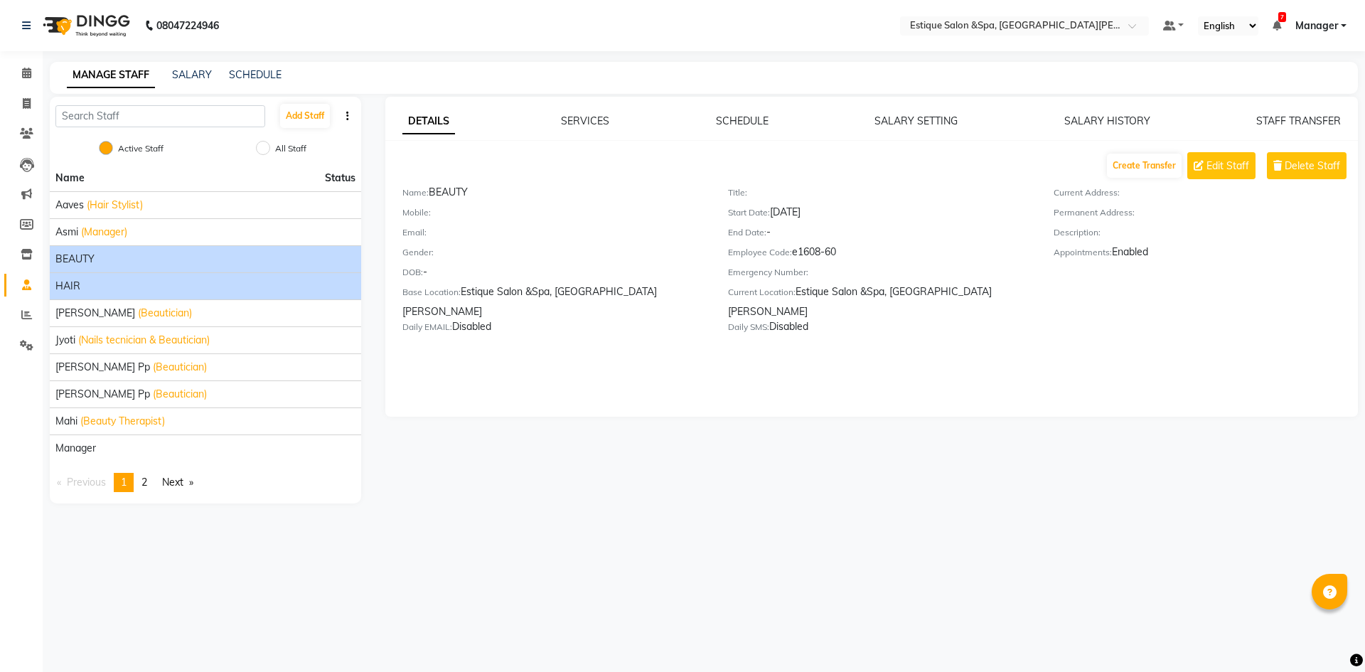
click at [55, 291] on span "HAIR" at bounding box center [67, 286] width 25 height 15
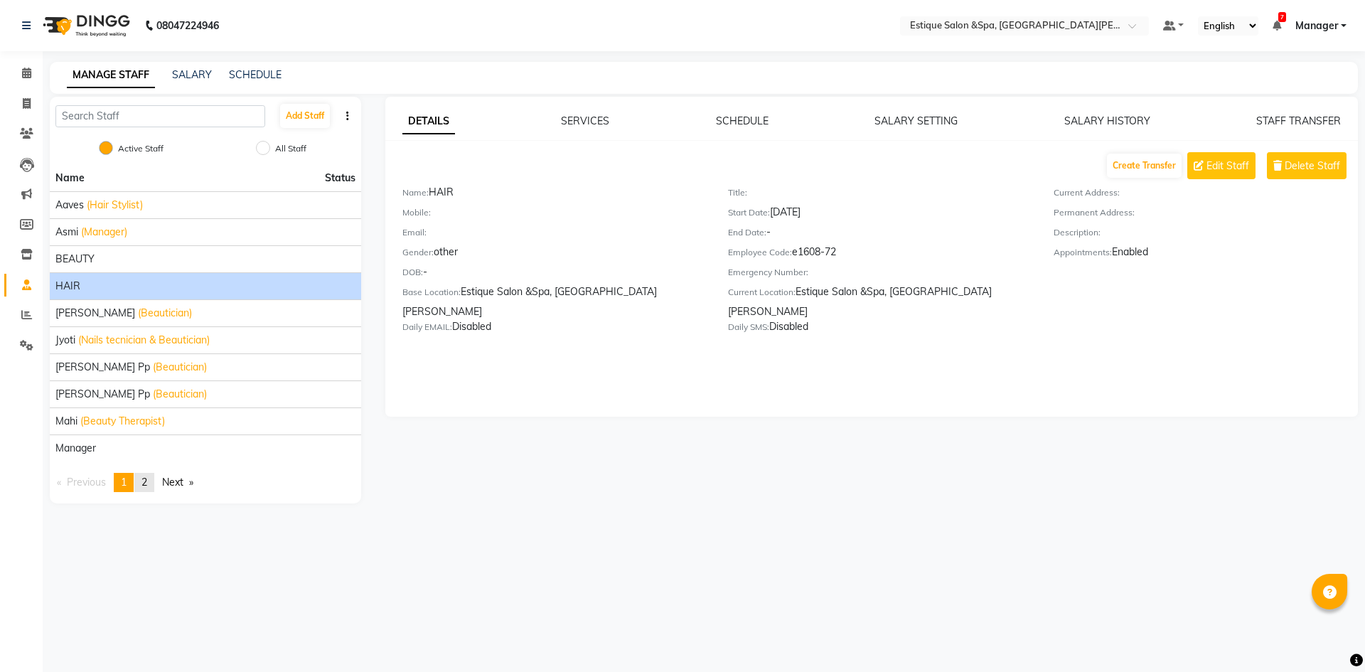
click at [147, 477] on span "2" at bounding box center [144, 482] width 6 height 13
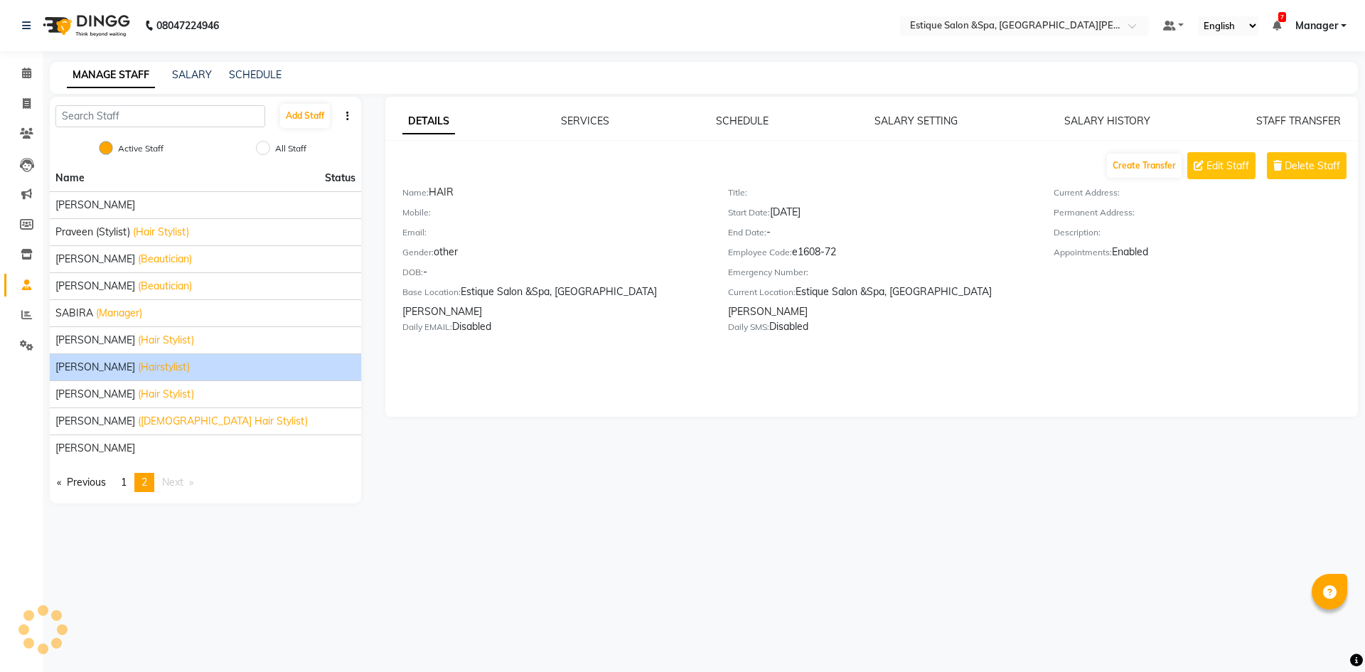
click at [138, 364] on span "(Hairstylist)" at bounding box center [164, 367] width 52 height 15
click at [589, 116] on link "SERVICES" at bounding box center [585, 120] width 48 height 13
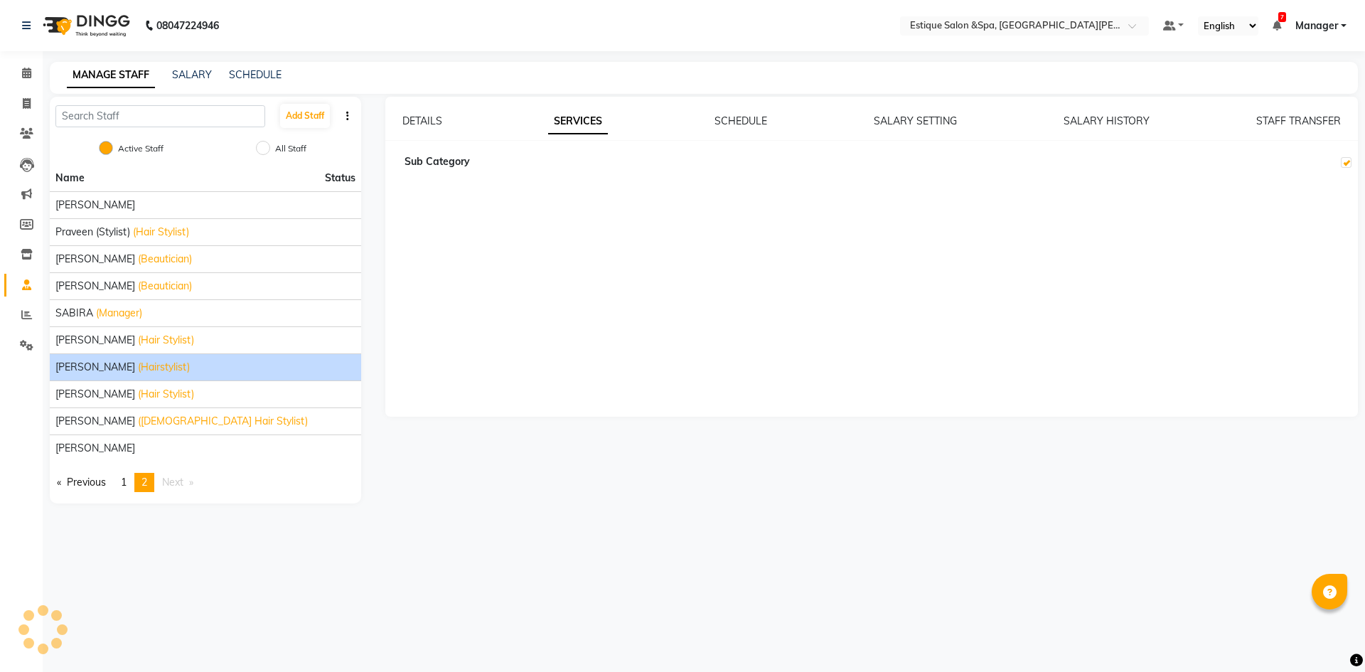
checkbox input "true"
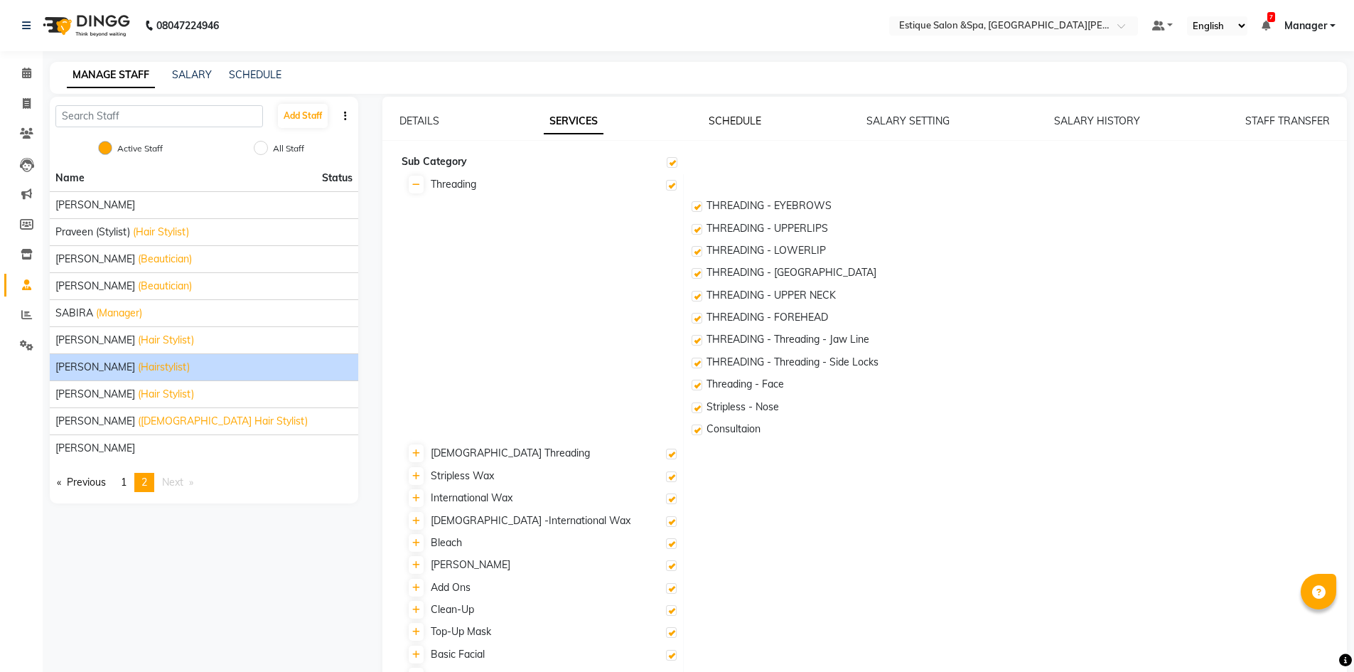
click at [721, 124] on link "SCHEDULE" at bounding box center [735, 120] width 53 height 13
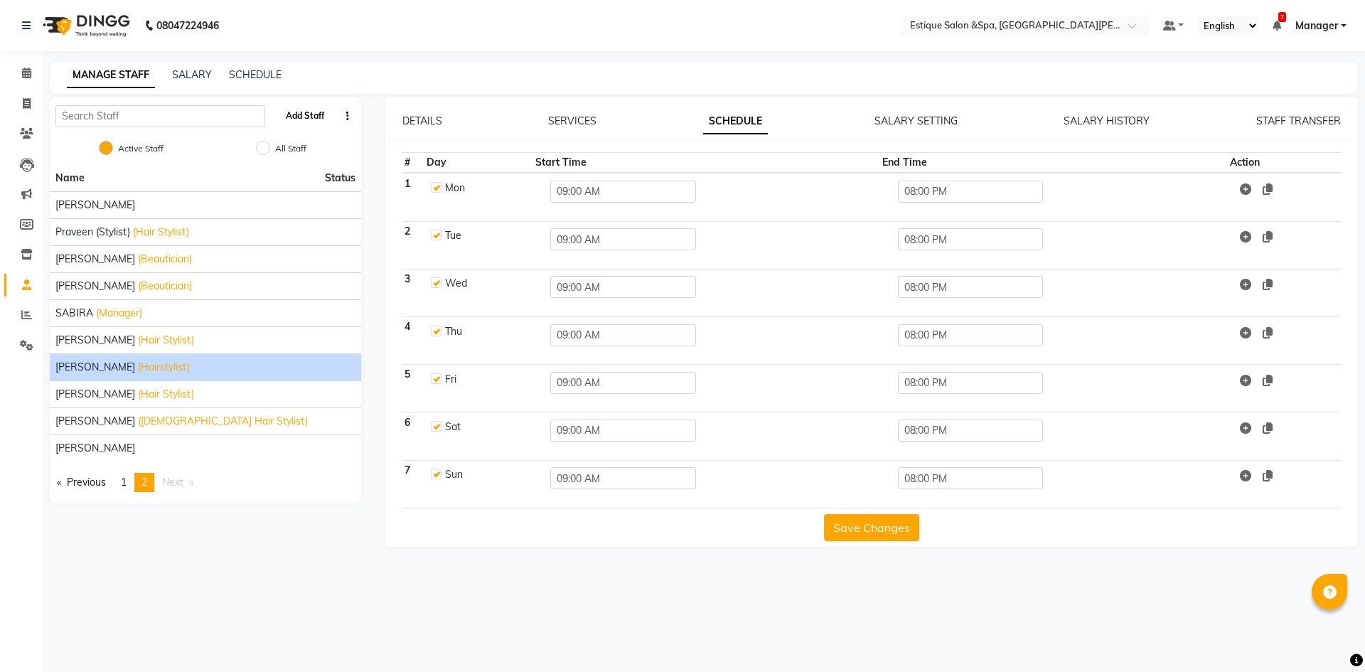
click at [305, 111] on button "Add Staff" at bounding box center [305, 116] width 50 height 24
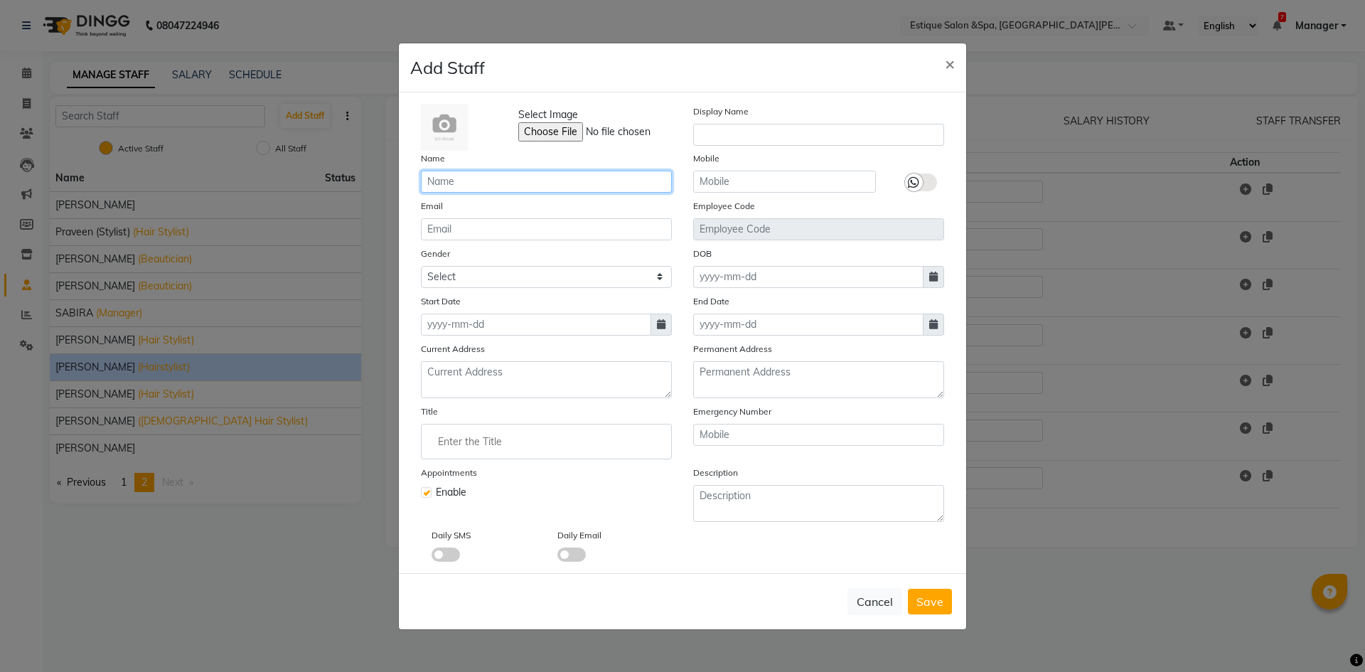
click at [513, 178] on input "text" at bounding box center [546, 182] width 251 height 22
type input "Nilima"
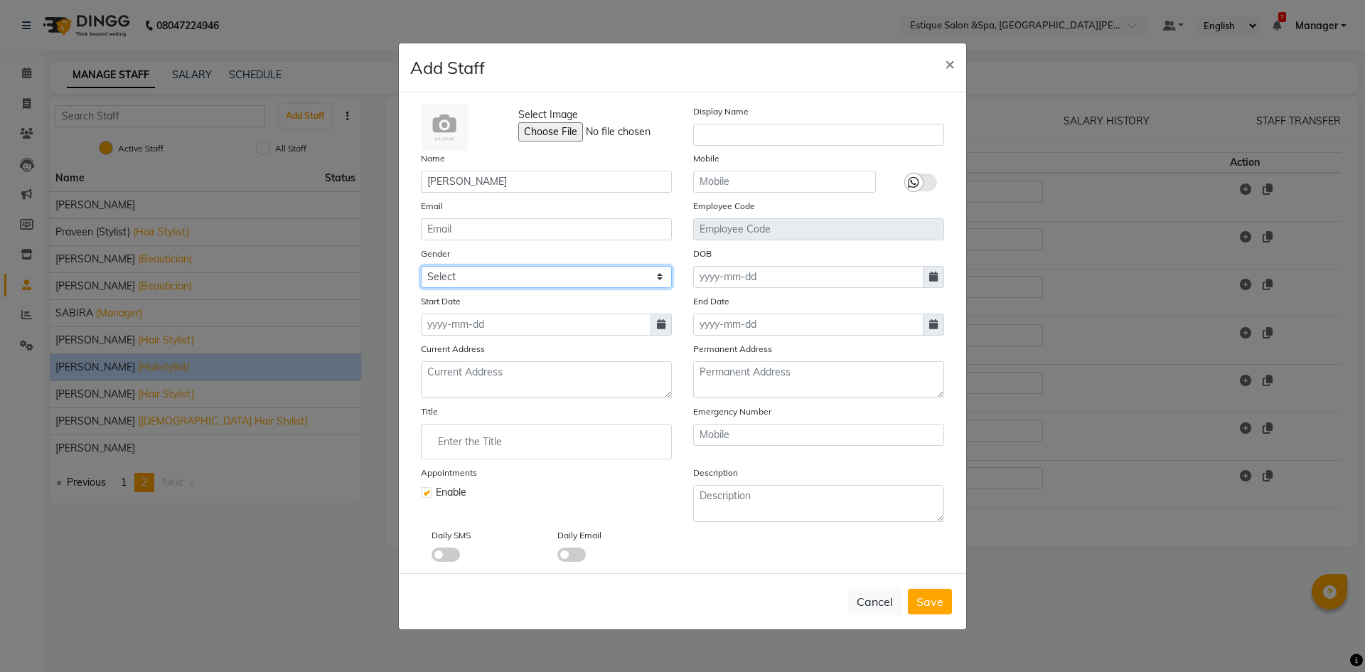
click at [474, 279] on select "Select Male Female Other Prefer Not To Say" at bounding box center [546, 277] width 251 height 22
select select "female"
click at [421, 266] on select "Select Male Female Other Prefer Not To Say" at bounding box center [546, 277] width 251 height 22
click at [662, 328] on icon at bounding box center [661, 324] width 9 height 10
select select "9"
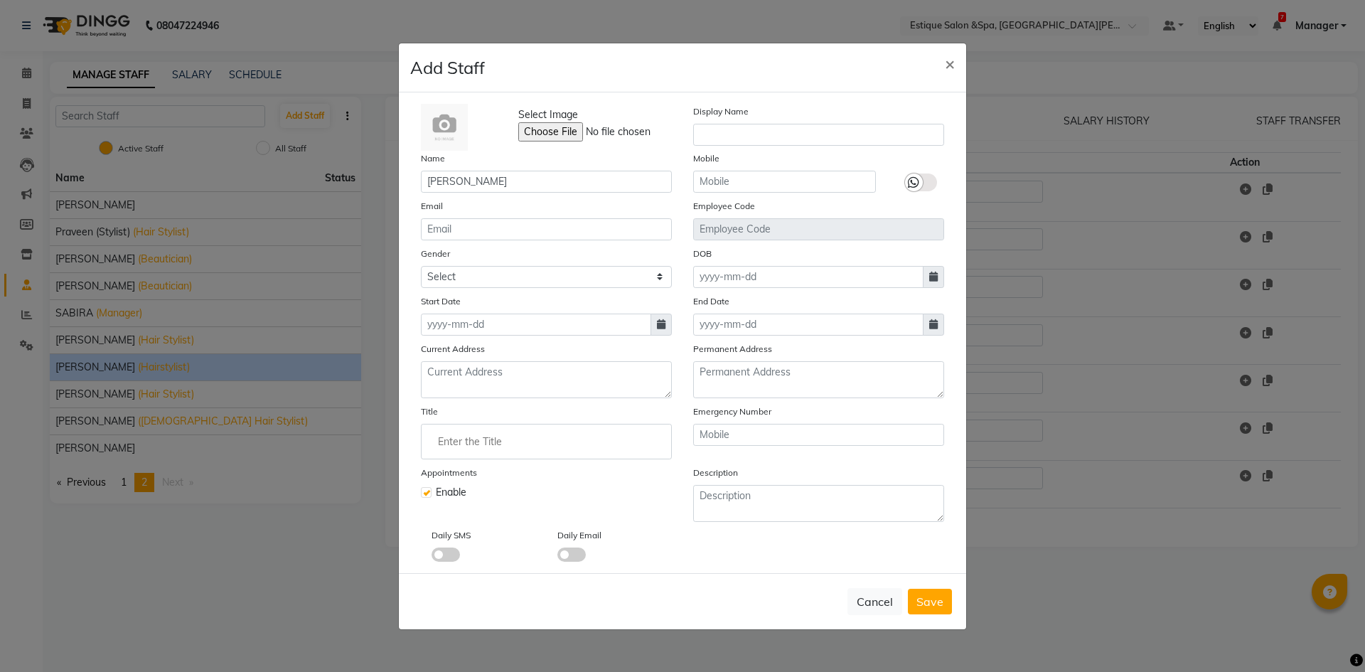
select select "2025"
click at [486, 398] on div "3" at bounding box center [481, 398] width 23 height 23
type input "[DATE]"
click at [481, 382] on textarea at bounding box center [546, 379] width 251 height 37
click at [478, 442] on input "Enter the Title" at bounding box center [546, 441] width 238 height 28
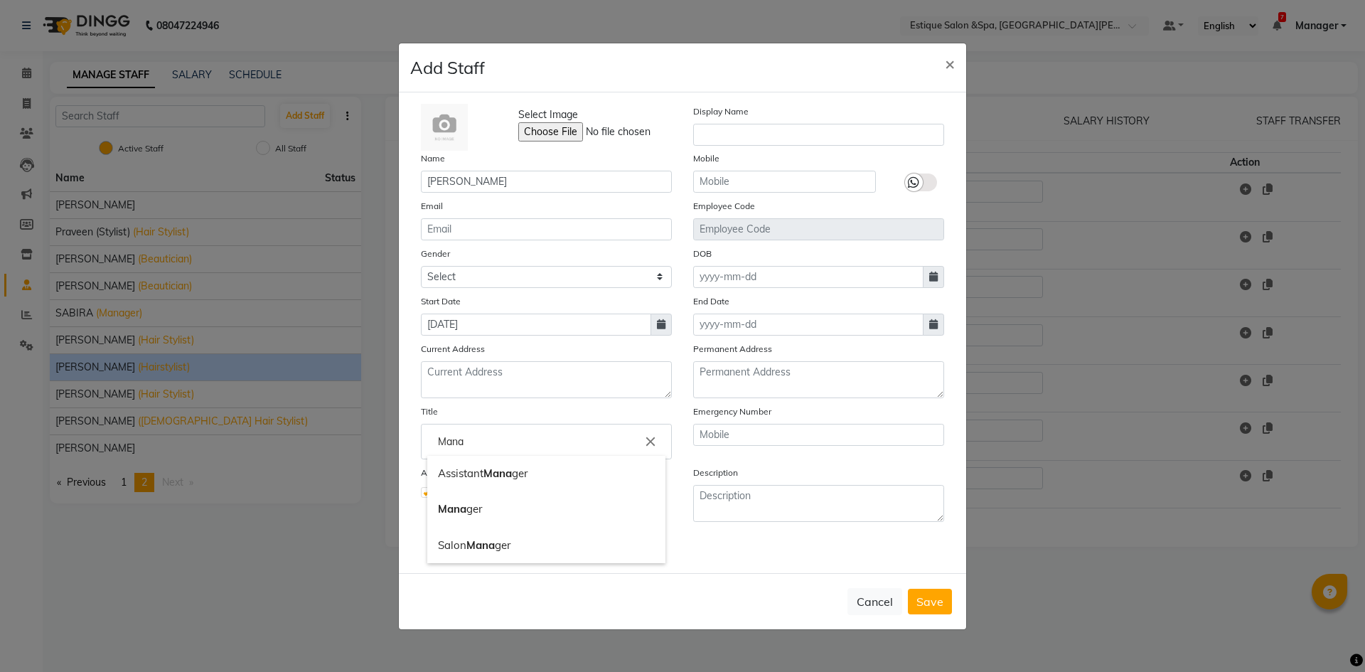
click at [520, 503] on link "Mana ger" at bounding box center [546, 509] width 238 height 36
type input "Manager"
click at [789, 182] on input "text" at bounding box center [784, 182] width 183 height 22
type input "3"
type input "9167770634"
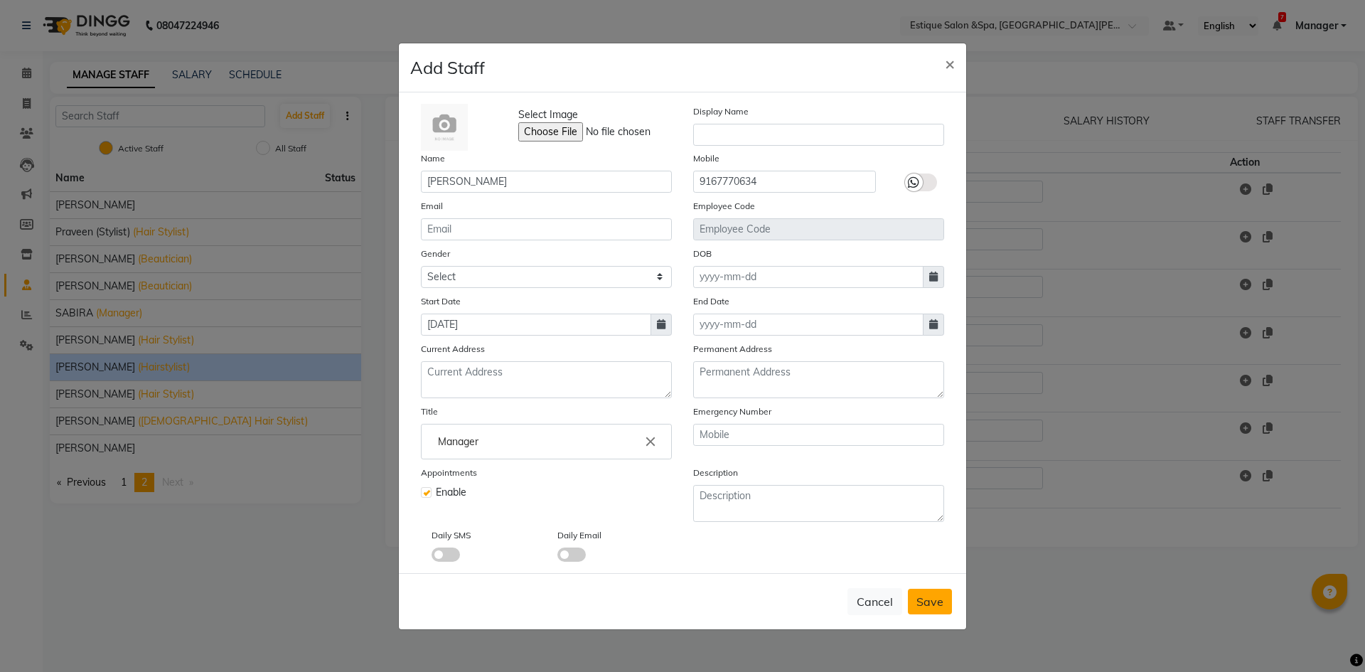
click at [927, 594] on span "Save" at bounding box center [929, 601] width 27 height 14
select select
checkbox input "false"
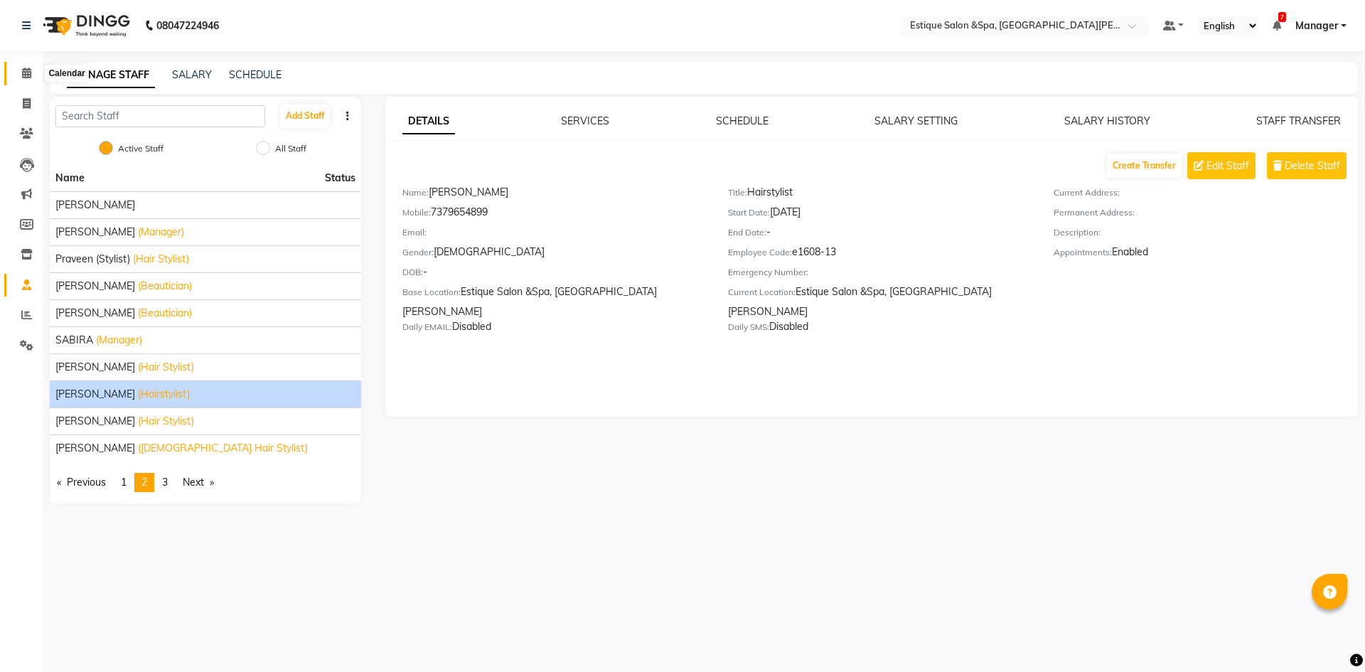
click at [27, 71] on icon at bounding box center [26, 73] width 9 height 11
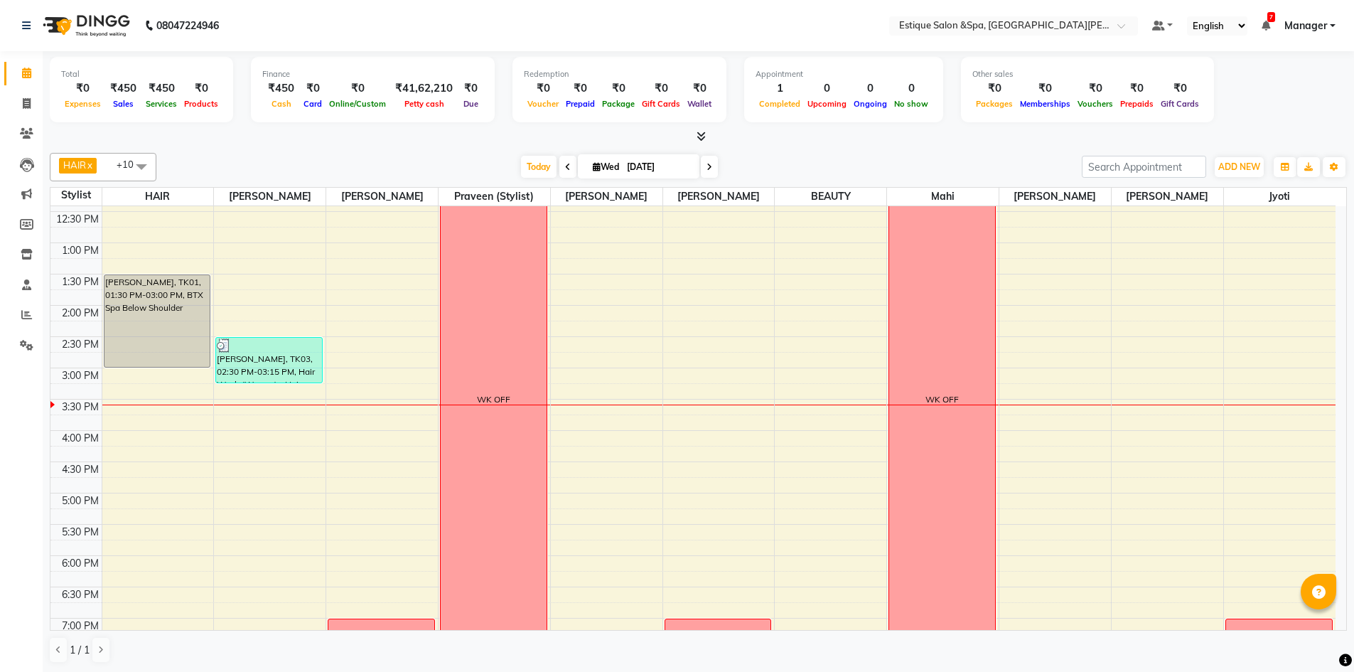
scroll to position [389, 0]
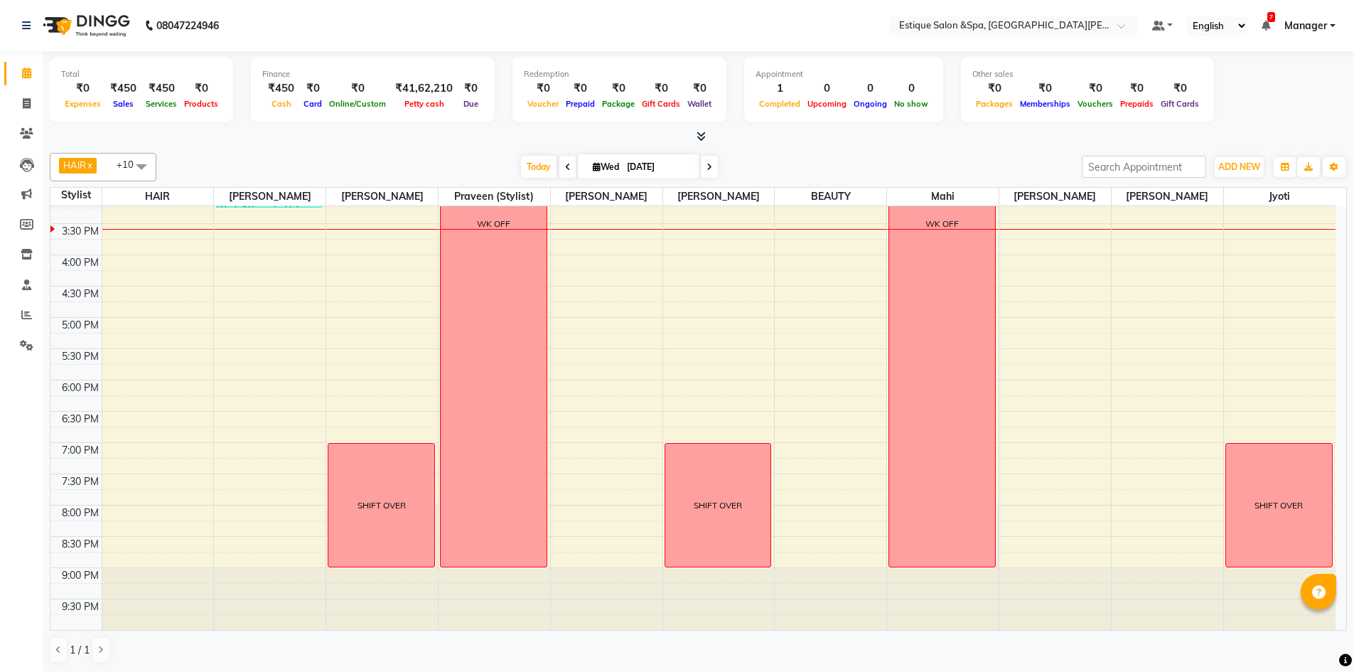
click at [234, 249] on div "9:00 AM 9:30 AM 10:00 AM 10:30 AM 11:00 AM 11:30 AM 12:00 PM 12:30 PM 1:00 PM 1…" at bounding box center [692, 223] width 1285 height 813
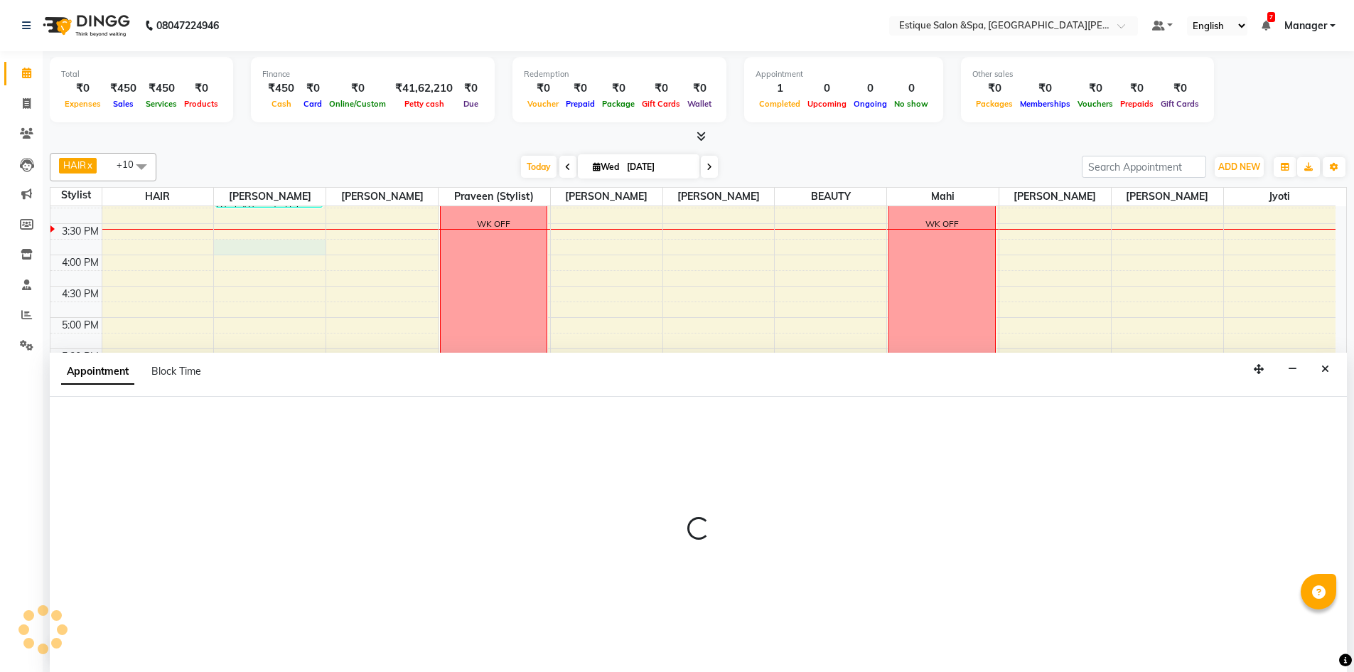
scroll to position [1, 0]
select select "67100"
select select "tentative"
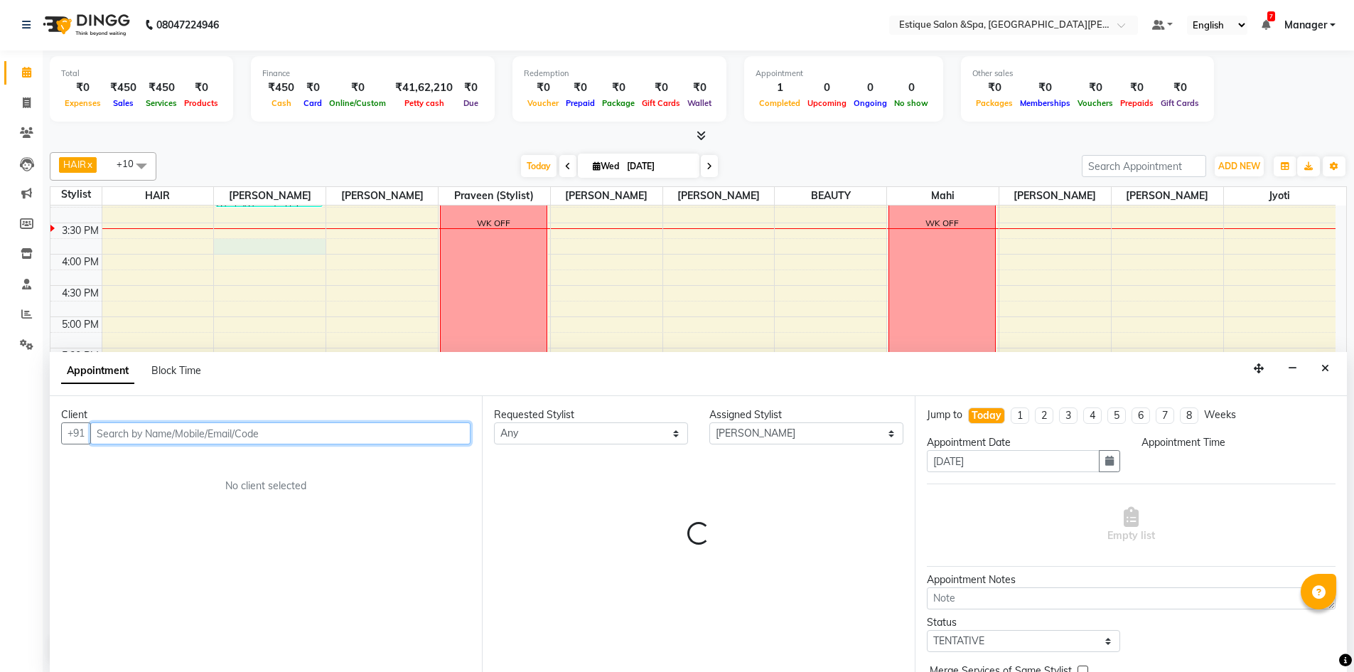
select select "945"
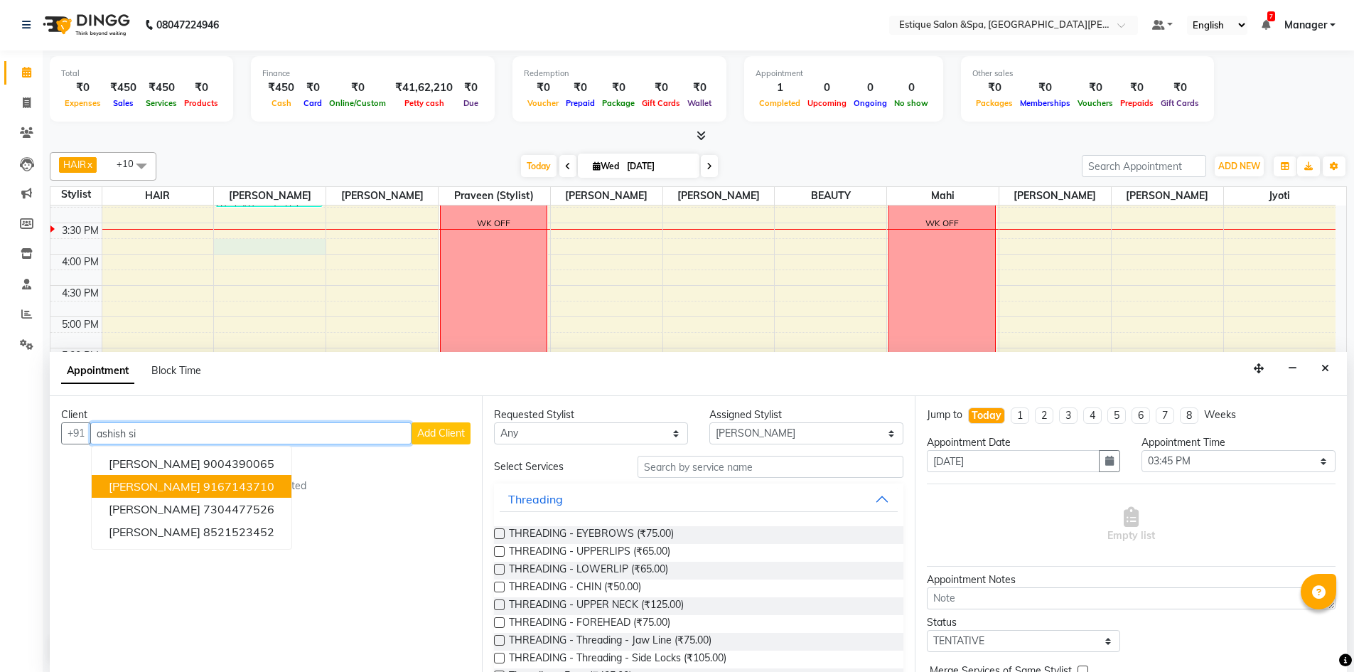
click at [235, 483] on ngb-highlight "9167143710" at bounding box center [238, 486] width 71 height 14
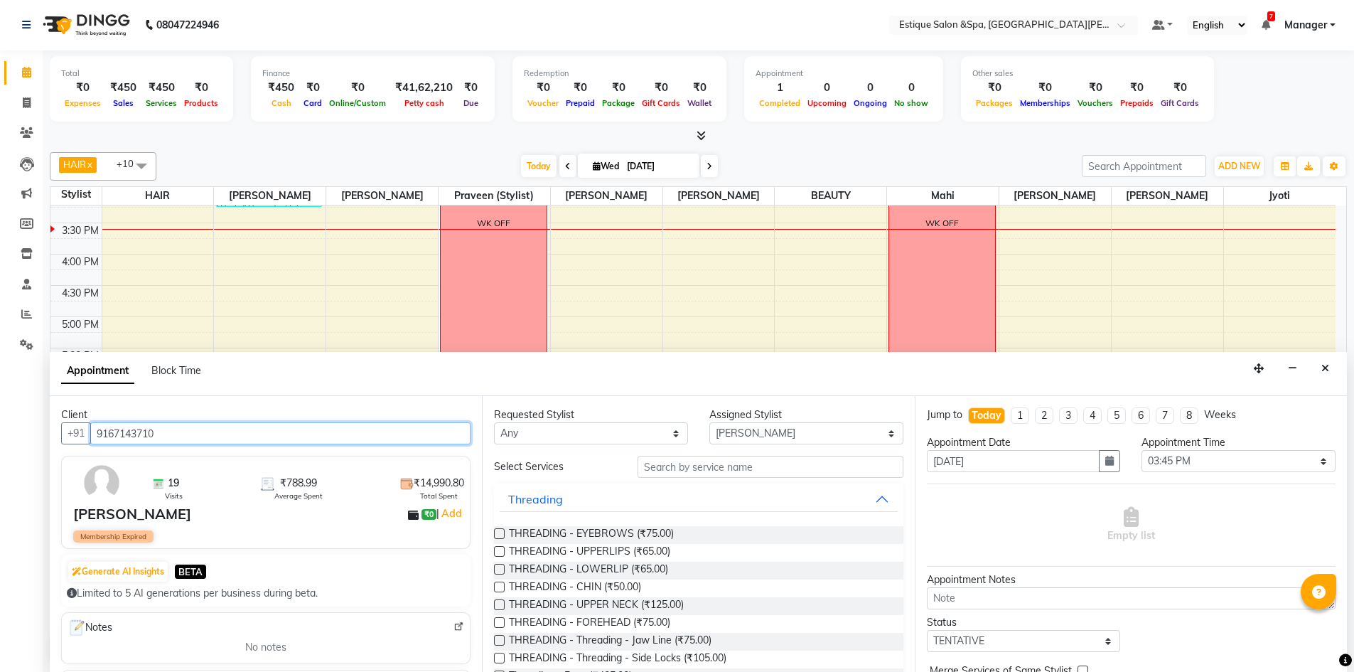
type input "9167143710"
click at [710, 468] on input "text" at bounding box center [771, 467] width 266 height 22
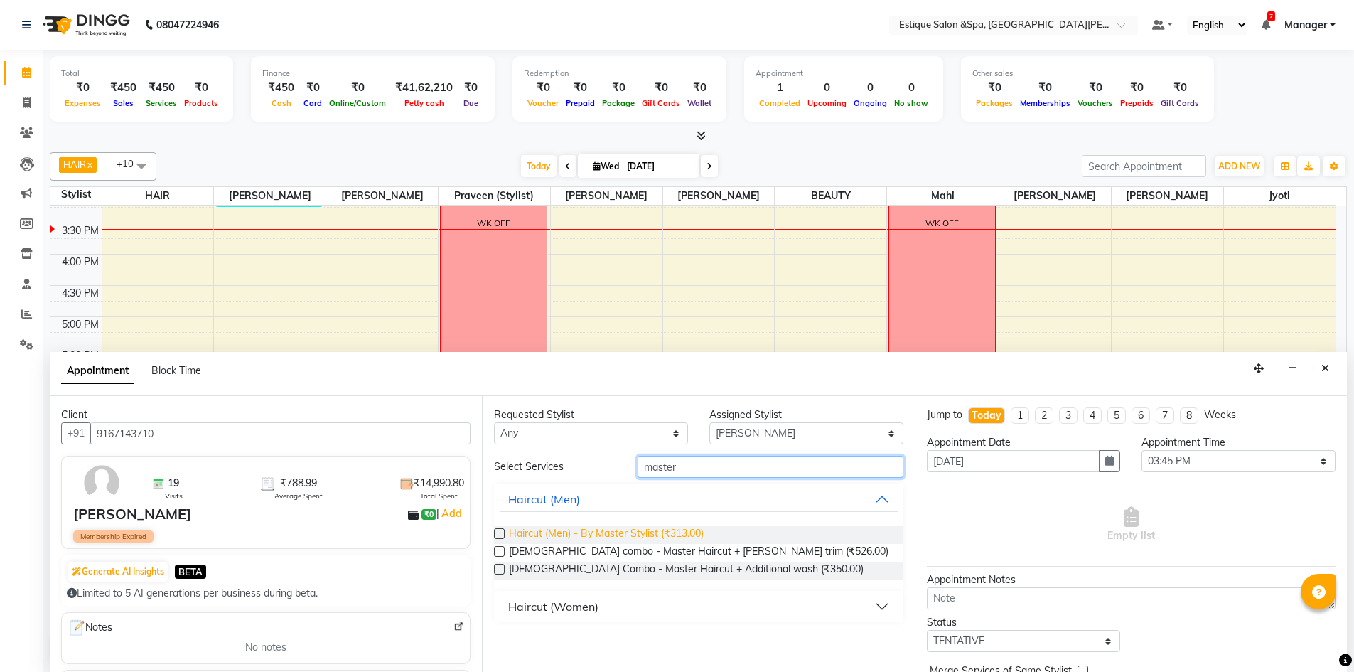
type input "master"
click at [649, 530] on span "Haircut (Men) - By Master Stylist (₹313.00)" at bounding box center [606, 535] width 195 height 18
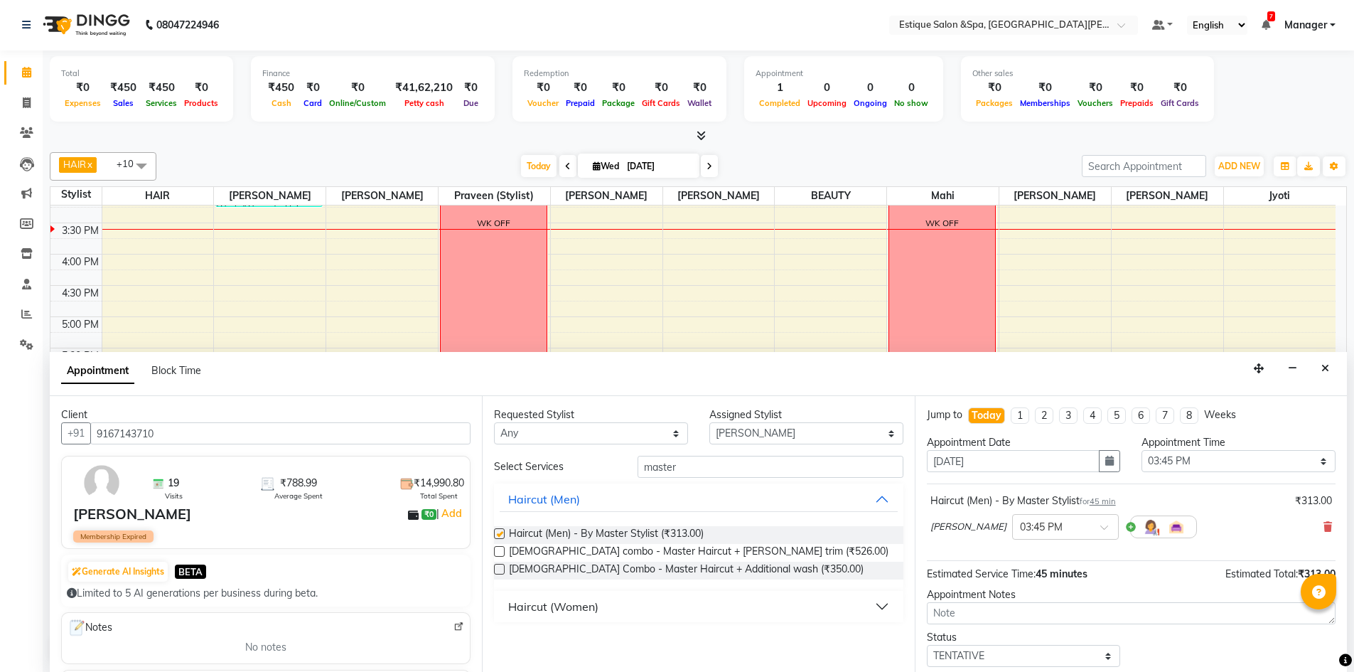
checkbox input "false"
click at [700, 467] on input "master" at bounding box center [771, 467] width 266 height 22
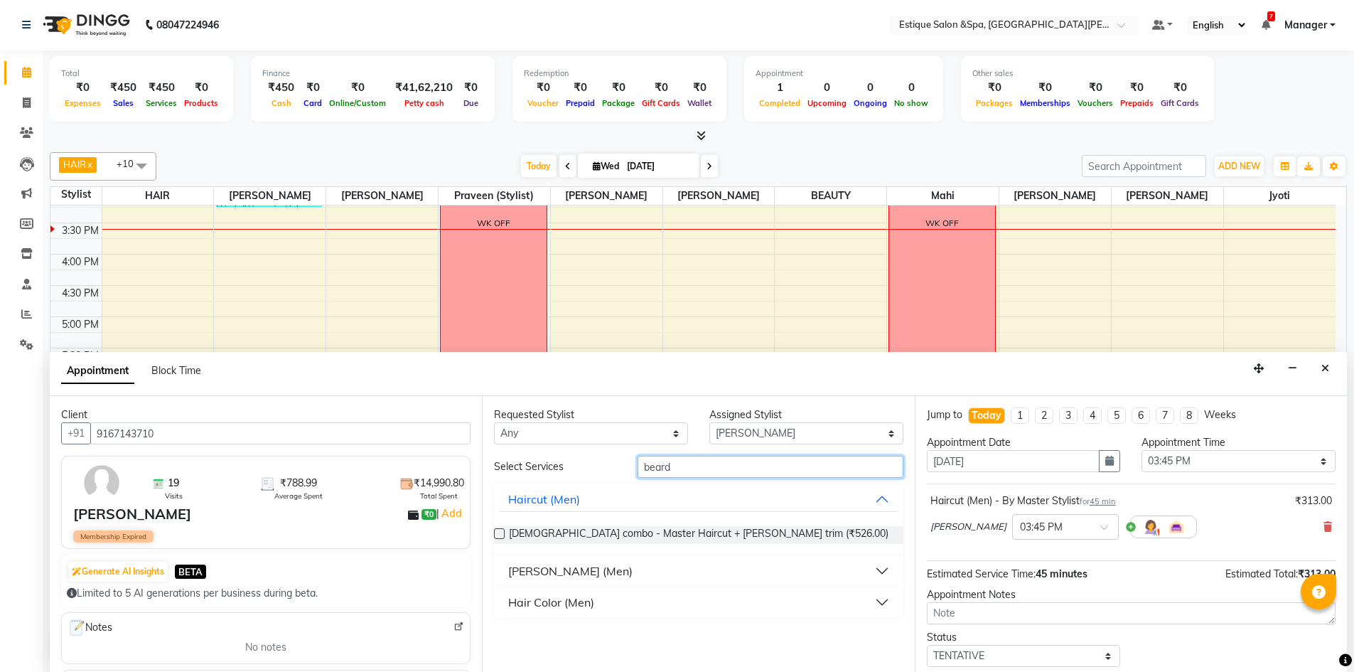
type input "beard"
click at [525, 574] on div "Beard (Men)" at bounding box center [570, 570] width 124 height 17
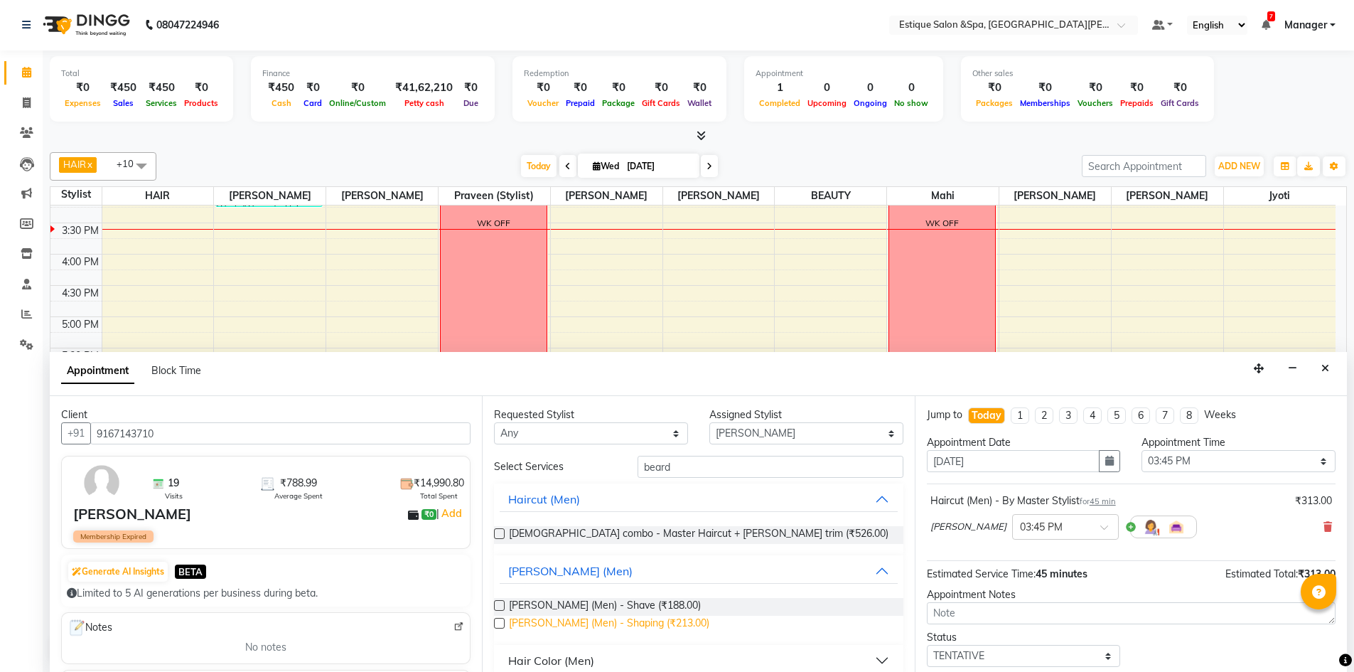
click at [585, 621] on span "Beard (Men) - Shaping (₹213.00)" at bounding box center [609, 625] width 200 height 18
checkbox input "false"
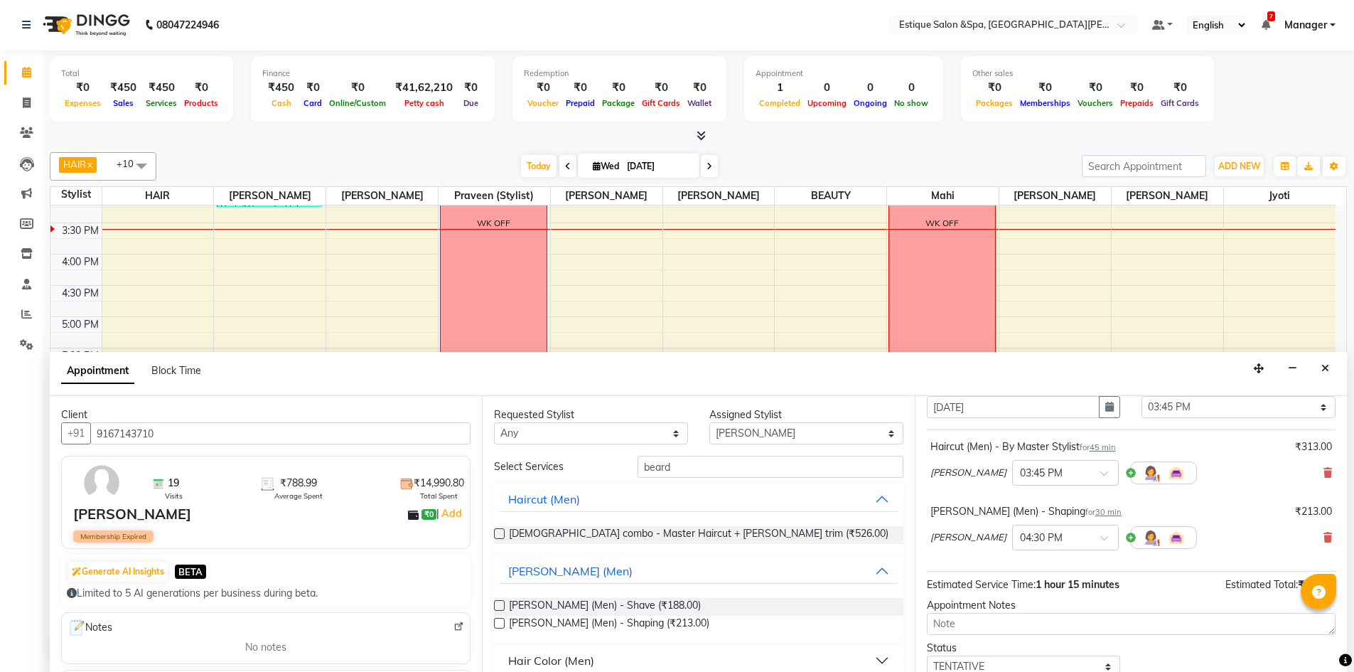
scroll to position [142, 0]
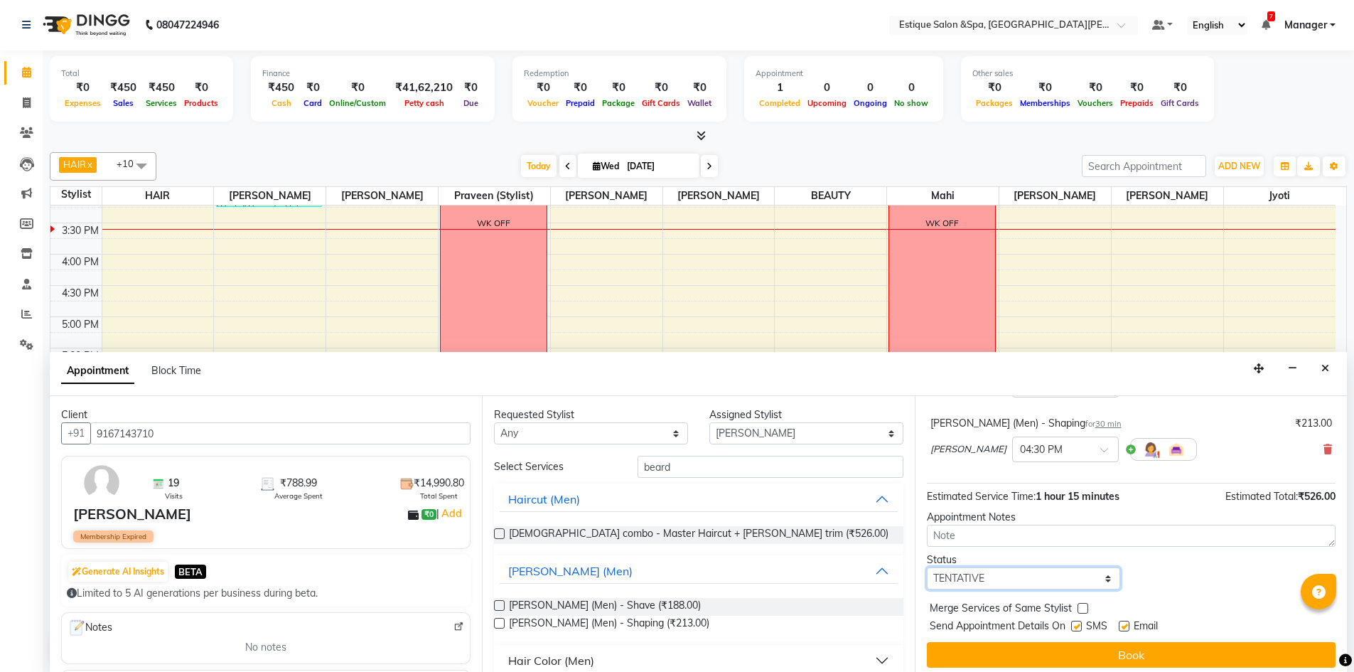
drag, startPoint x: 999, startPoint y: 577, endPoint x: 980, endPoint y: 602, distance: 31.0
click at [999, 577] on select "Select TENTATIVE CONFIRM CHECK-IN UPCOMING" at bounding box center [1024, 578] width 194 height 22
select select "confirm booking"
click at [927, 567] on select "Select TENTATIVE CONFIRM CHECK-IN UPCOMING" at bounding box center [1024, 578] width 194 height 22
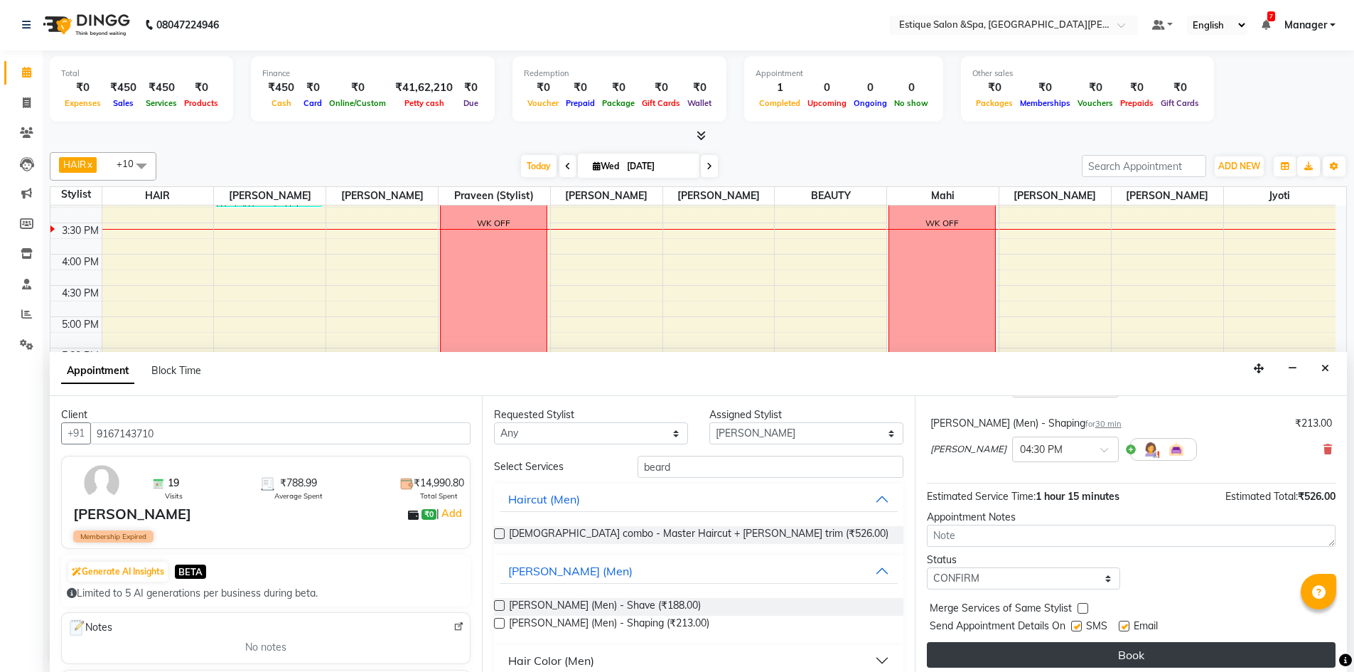
click at [1049, 653] on button "Book" at bounding box center [1131, 655] width 409 height 26
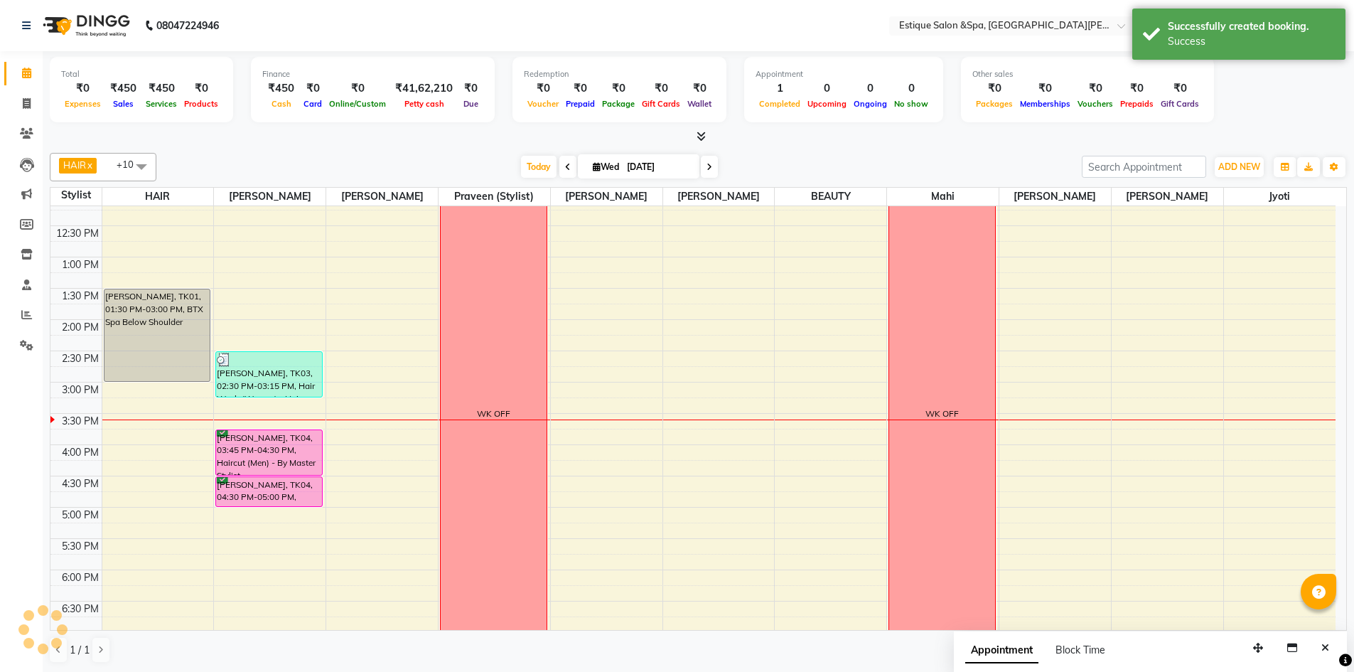
scroll to position [176, 0]
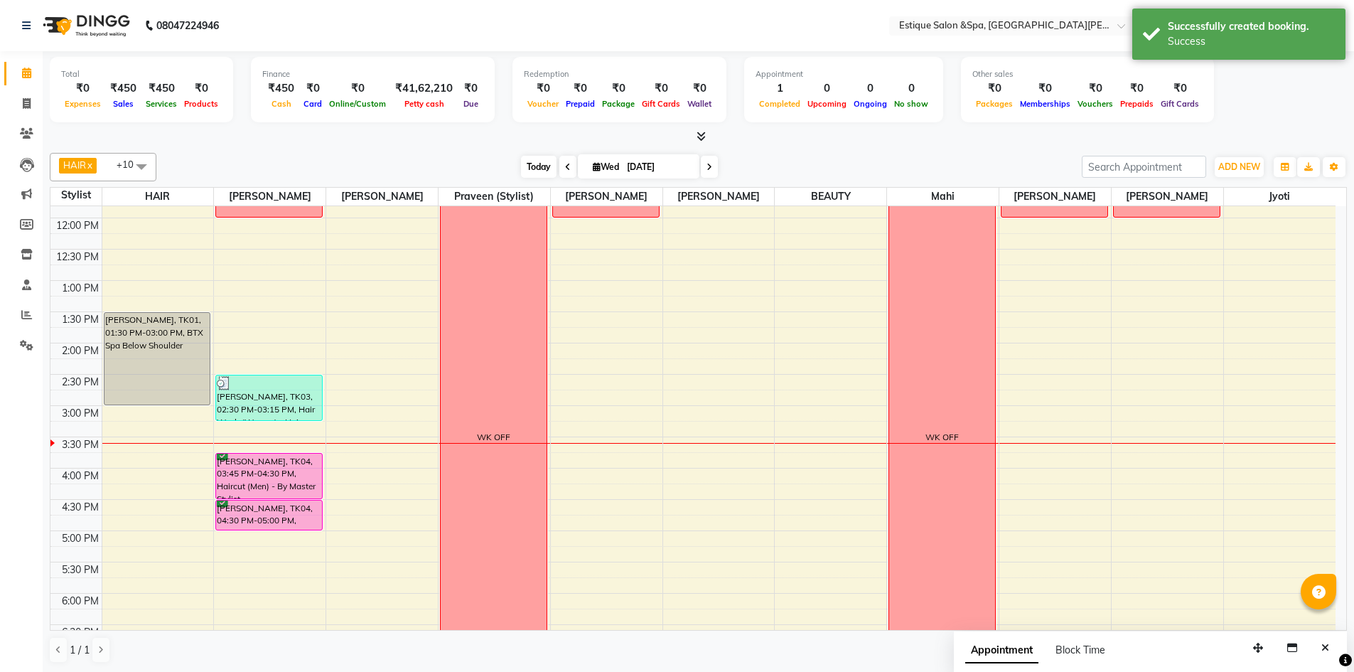
click at [540, 171] on span "Today" at bounding box center [539, 167] width 36 height 22
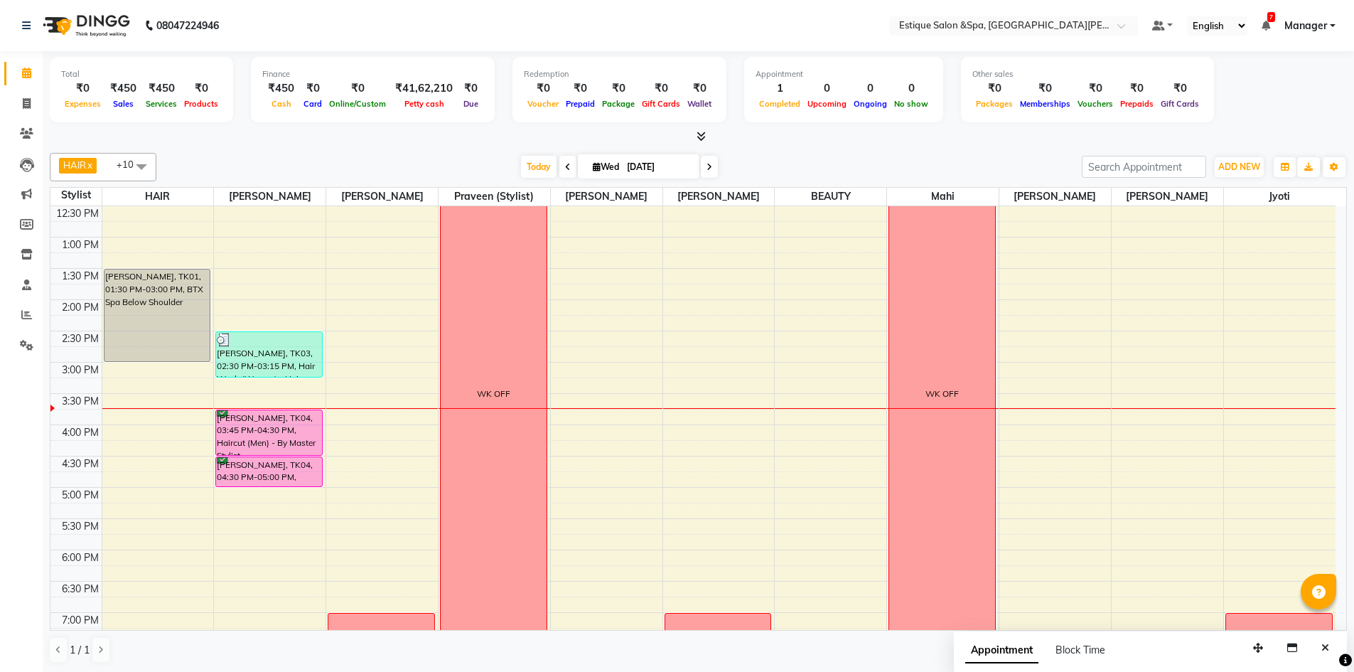
scroll to position [0, 0]
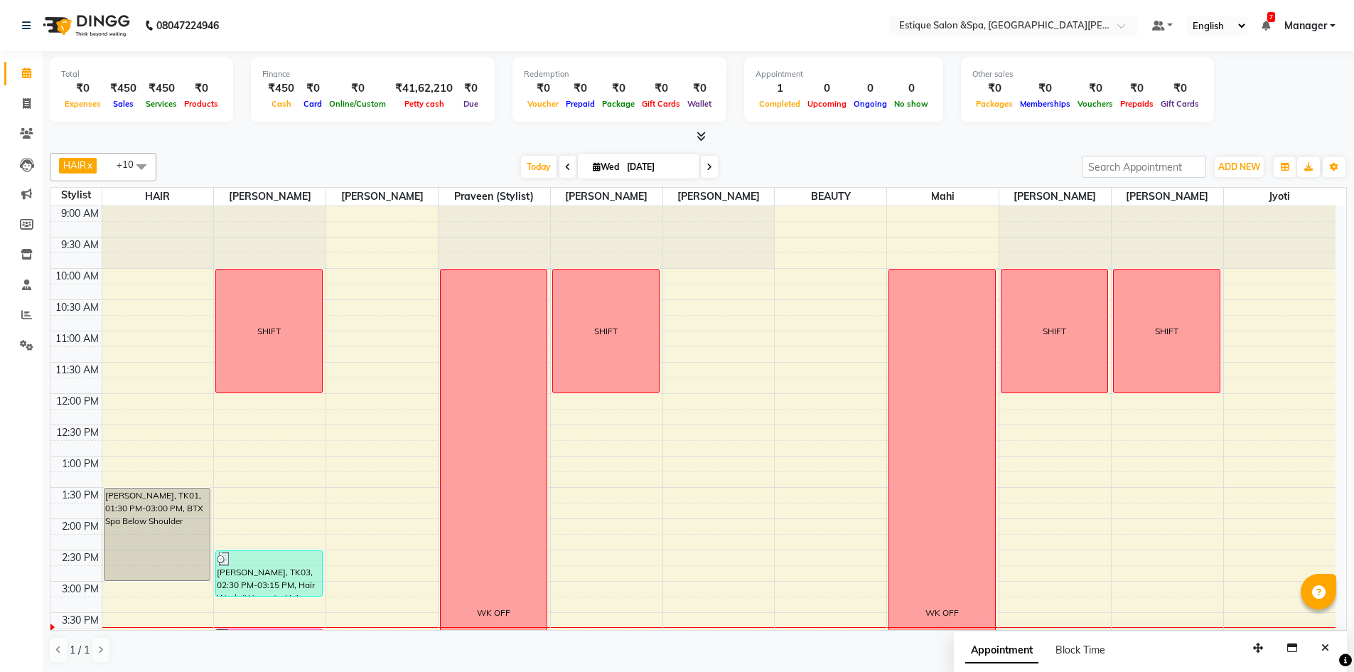
click at [1278, 105] on div "Total ₹0 Expenses ₹450 Sales ₹450 Services ₹0 Products Finance ₹450 Cash ₹0 Car…" at bounding box center [698, 92] width 1297 height 70
click at [1269, 92] on div "Total ₹0 Expenses ₹450 Sales ₹450 Services ₹0 Products Finance ₹450 Cash ₹0 Car…" at bounding box center [698, 92] width 1297 height 70
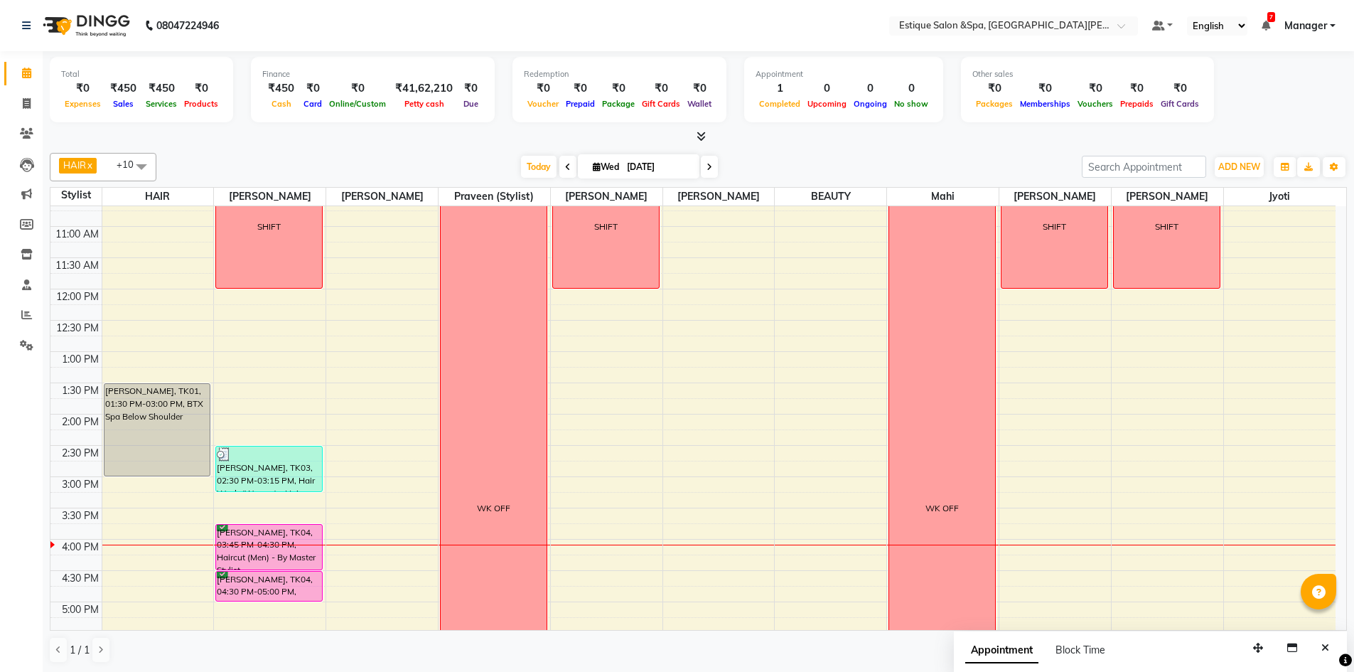
scroll to position [1, 0]
click at [19, 318] on span at bounding box center [26, 314] width 25 height 16
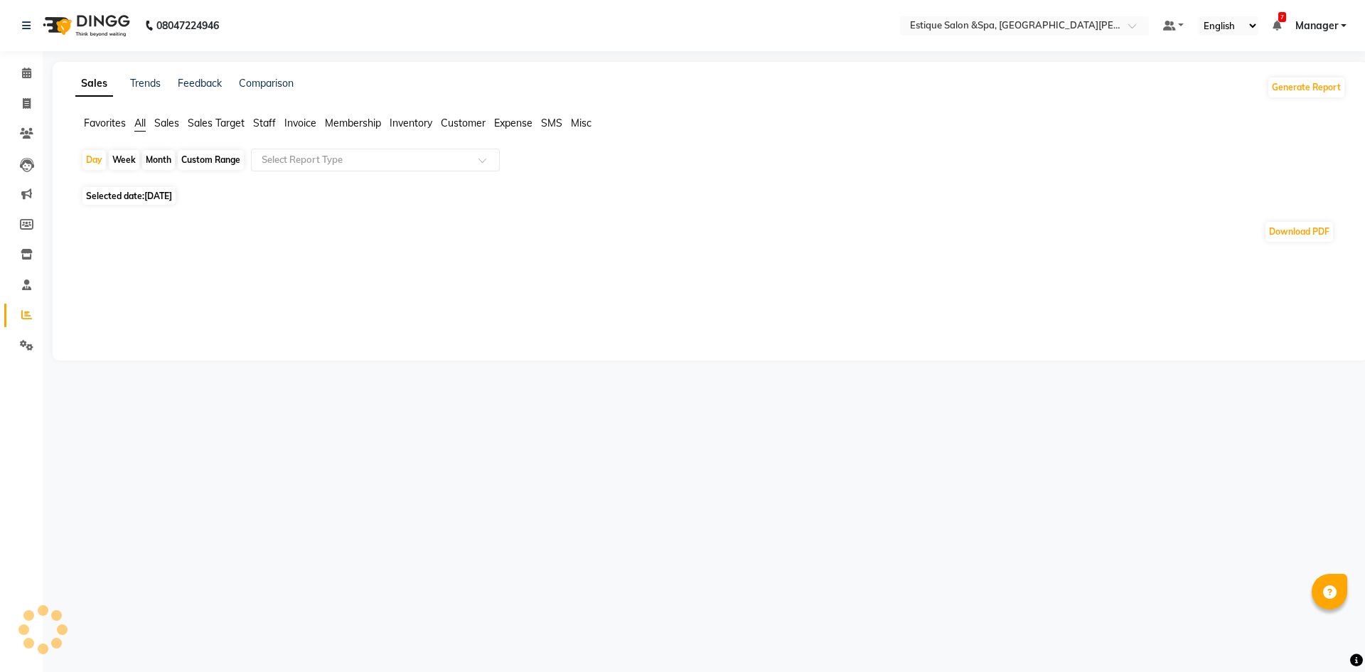
click at [162, 159] on div "Month" at bounding box center [158, 160] width 33 height 20
select select "9"
select select "2025"
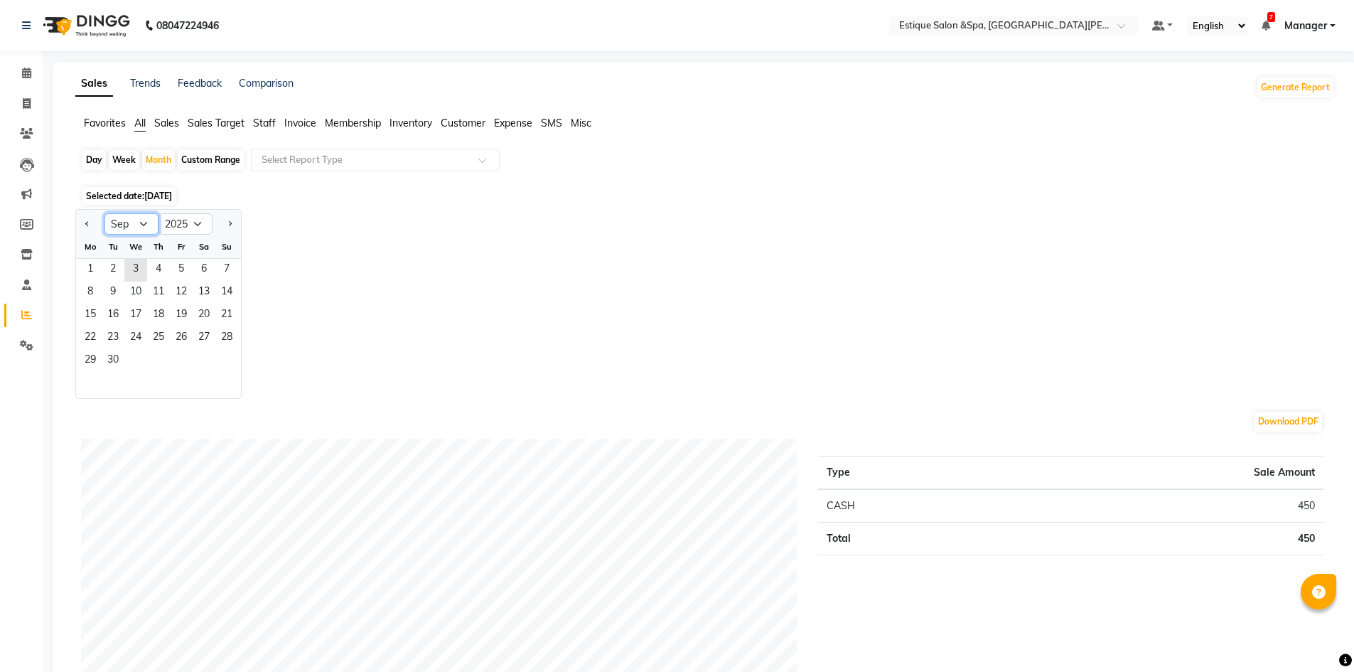
click at [143, 219] on select "Jan Feb Mar Apr May Jun Jul Aug Sep Oct Nov Dec" at bounding box center [132, 223] width 54 height 21
select select "8"
click at [105, 213] on select "Jan Feb Mar Apr May Jun Jul Aug Sep Oct Nov Dec" at bounding box center [132, 223] width 54 height 21
click at [182, 272] on span "1" at bounding box center [181, 270] width 23 height 23
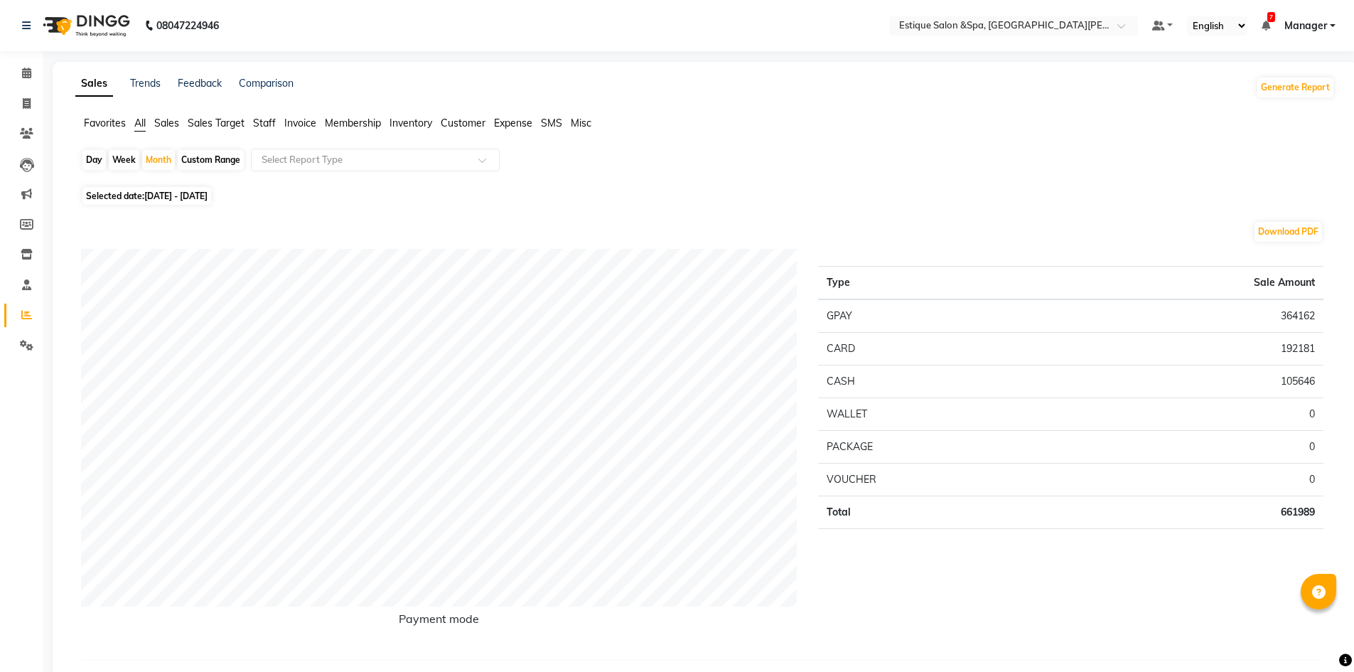
click at [341, 159] on input "text" at bounding box center [361, 160] width 205 height 14
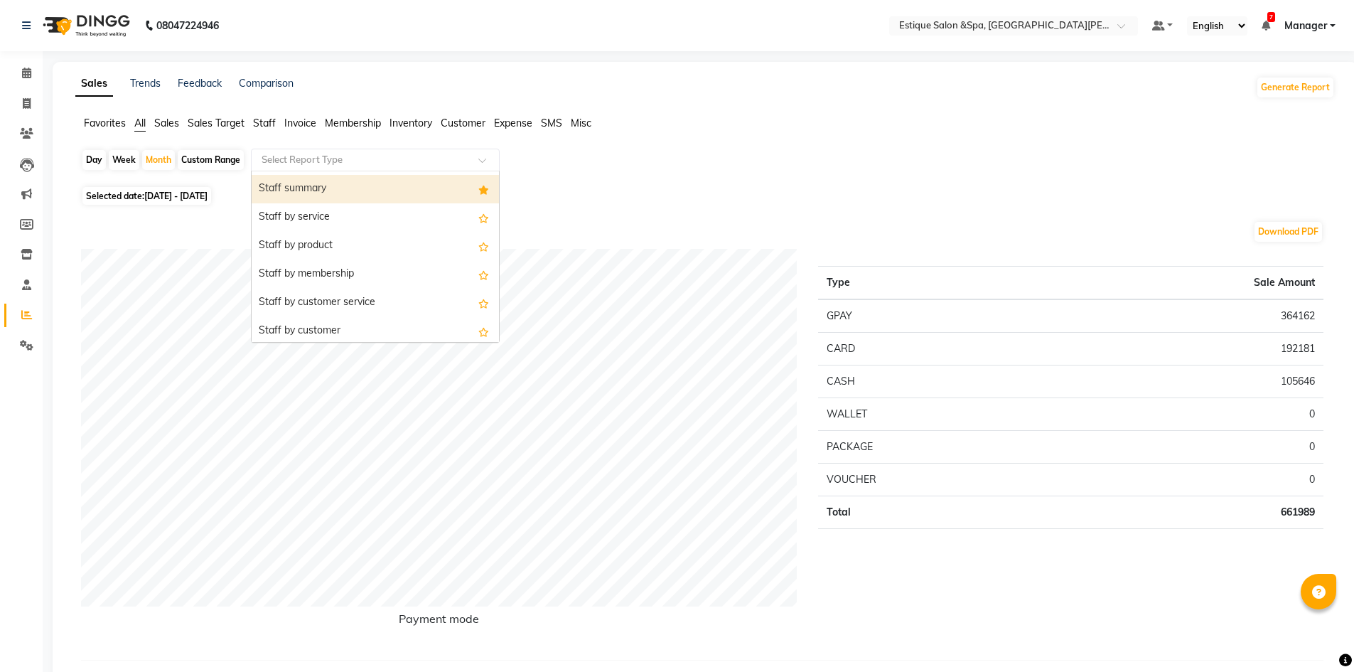
click at [432, 195] on div "Staff summary" at bounding box center [375, 189] width 247 height 28
select select "full_report"
select select "csv"
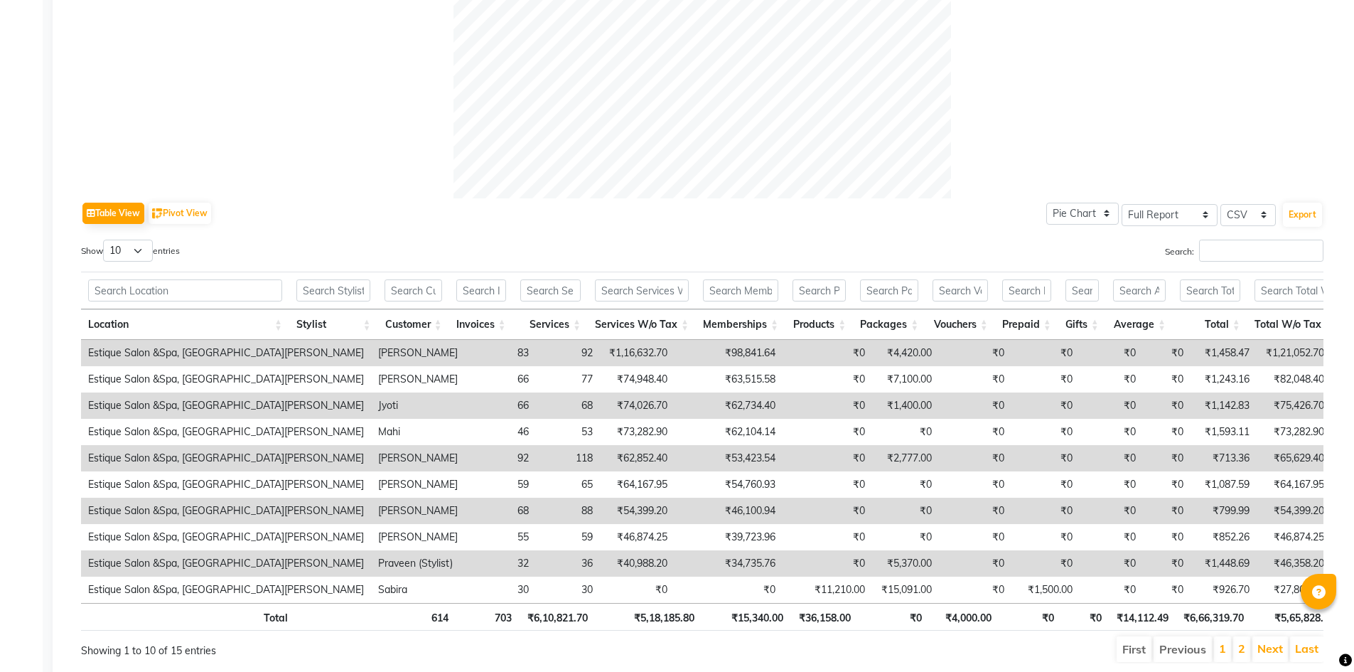
scroll to position [596, 0]
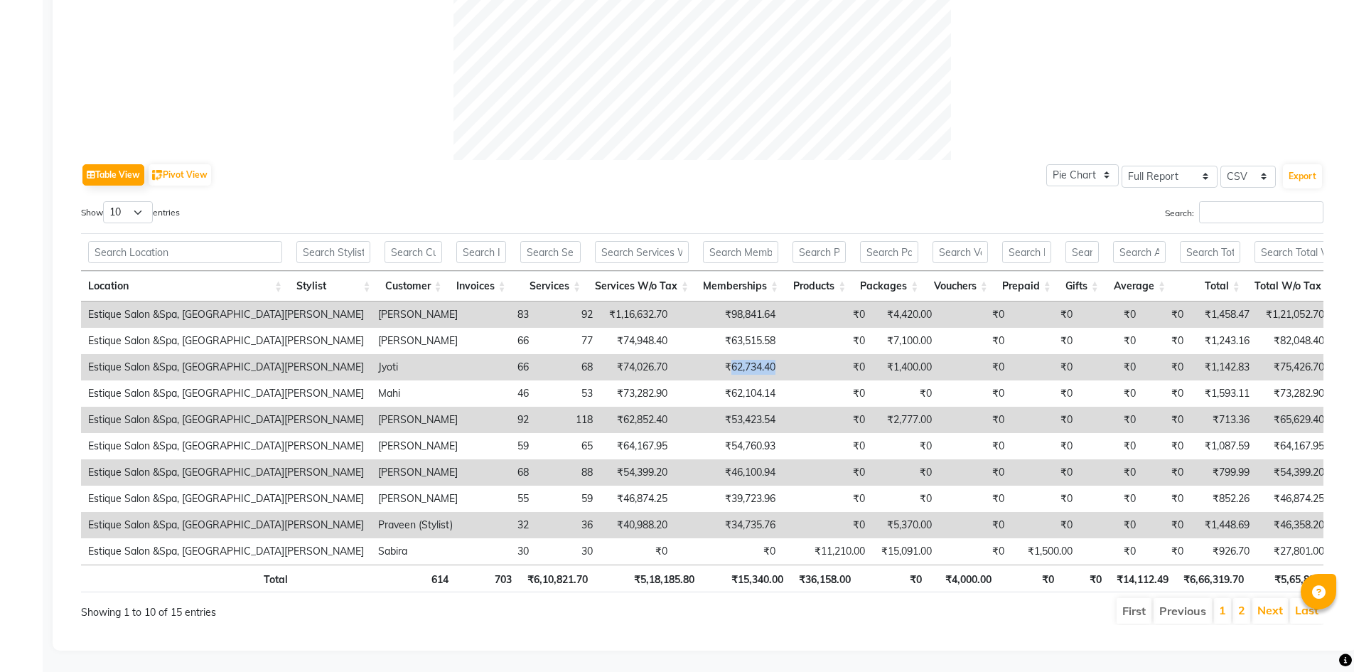
drag, startPoint x: 648, startPoint y: 345, endPoint x: 695, endPoint y: 348, distance: 47.0
click at [695, 354] on td "₹62,734.40" at bounding box center [729, 367] width 108 height 26
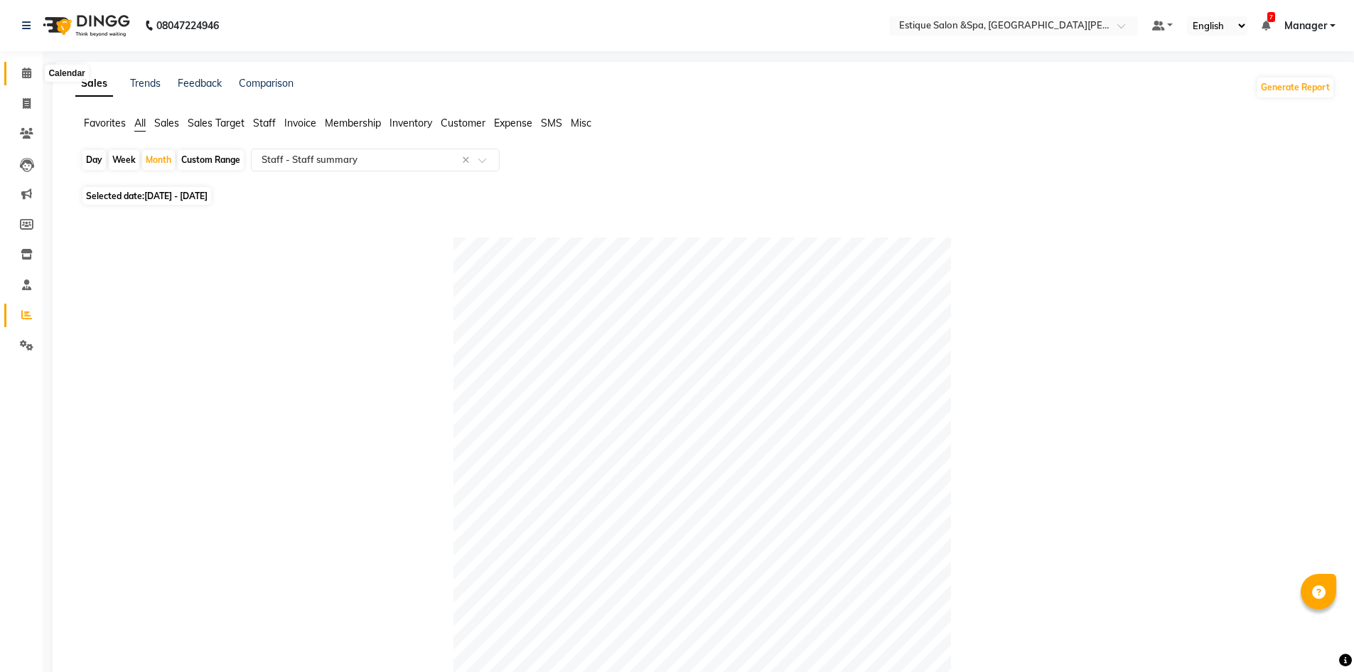
click at [18, 73] on span at bounding box center [26, 73] width 25 height 16
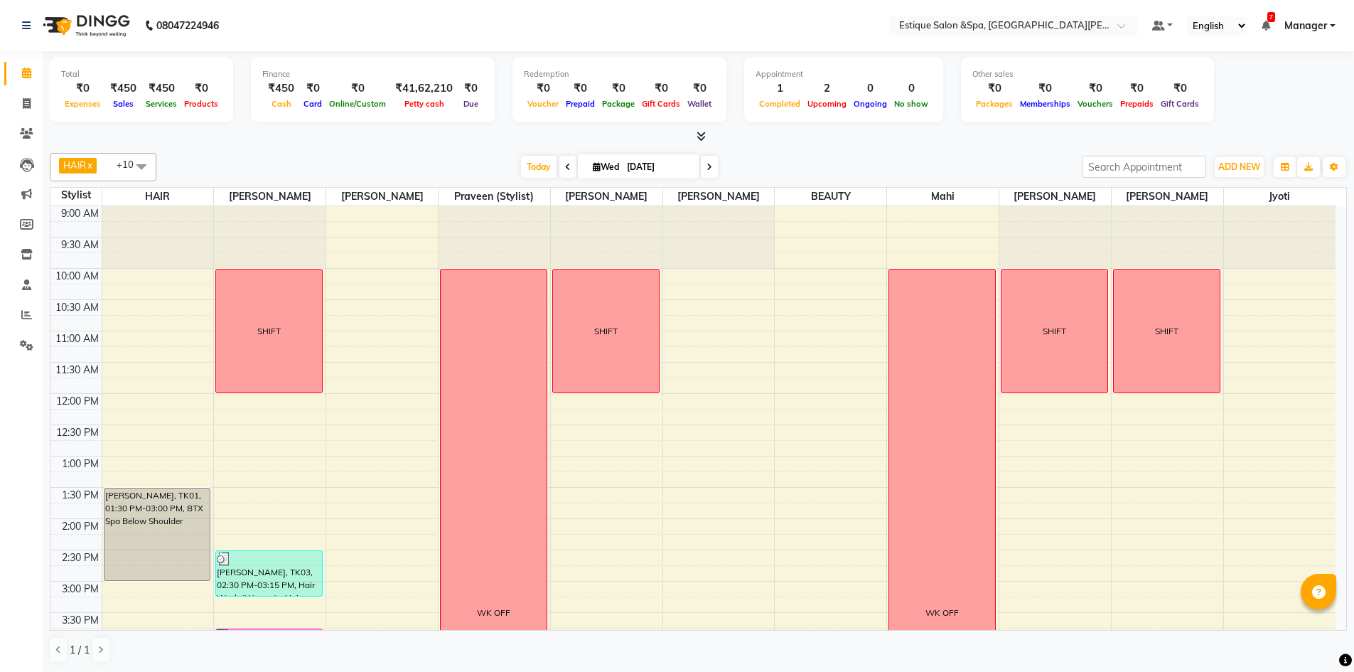
click at [703, 168] on span at bounding box center [709, 167] width 17 height 22
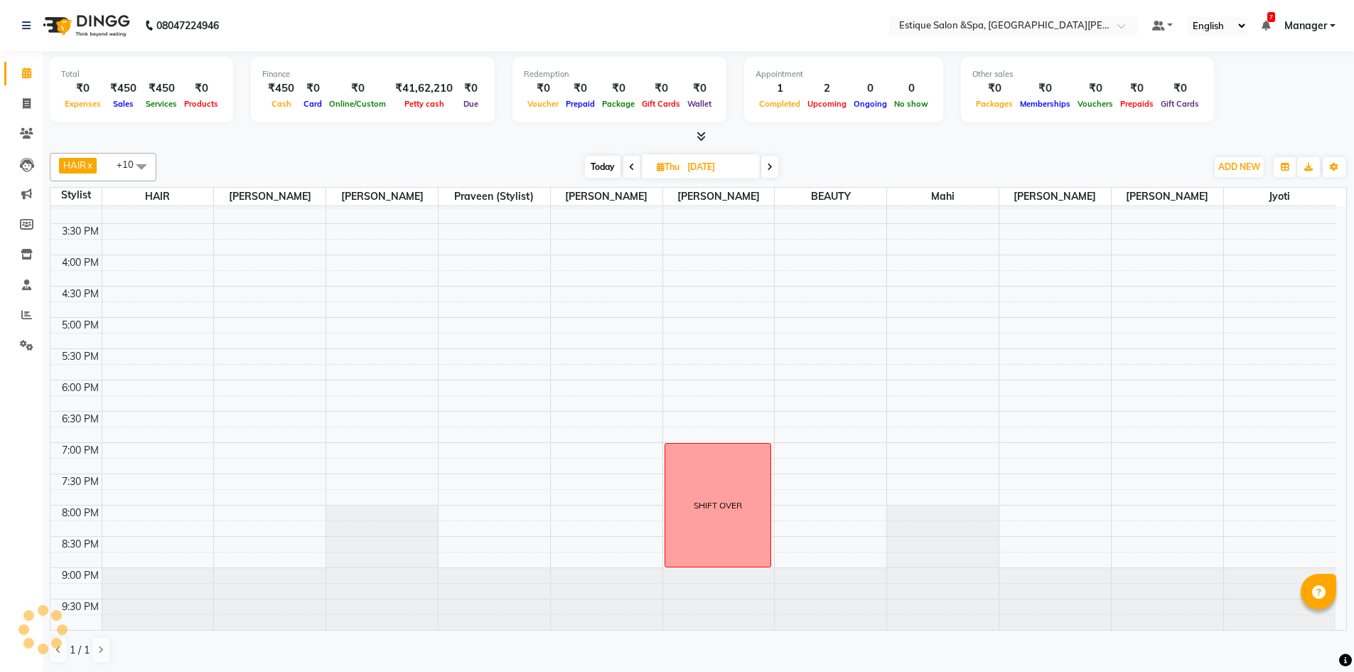
scroll to position [18, 0]
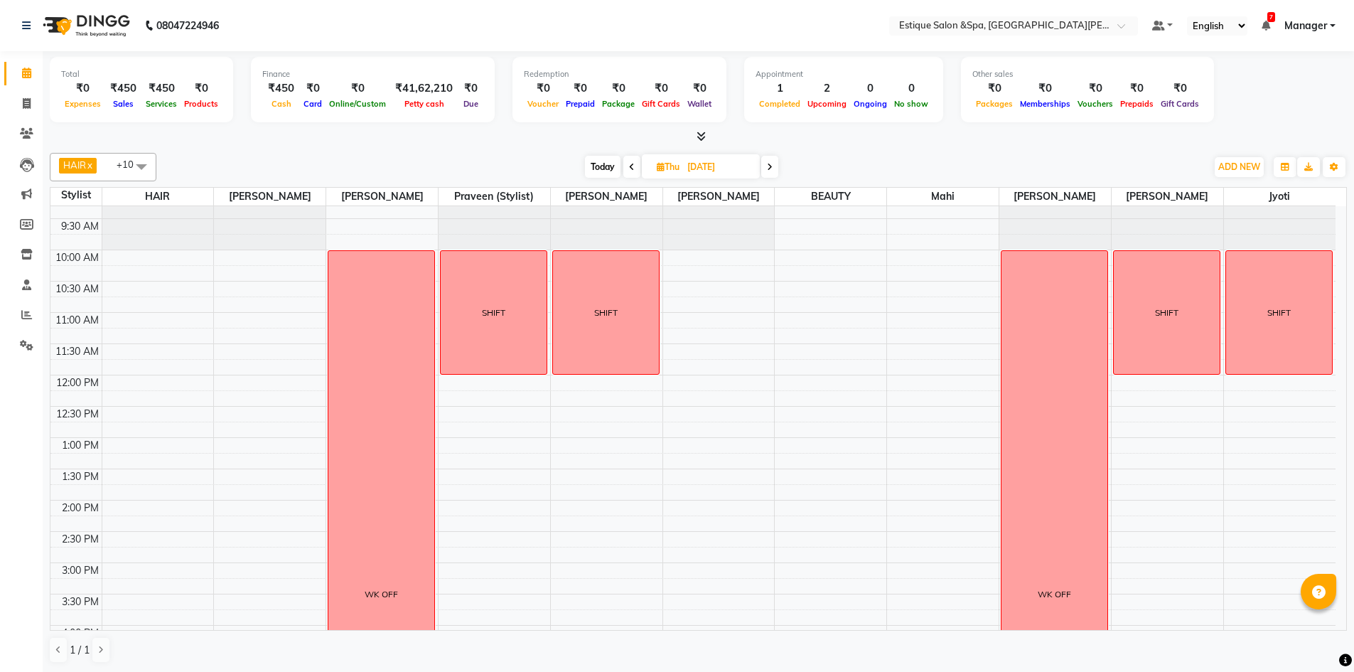
click at [599, 169] on span "Today" at bounding box center [603, 167] width 36 height 22
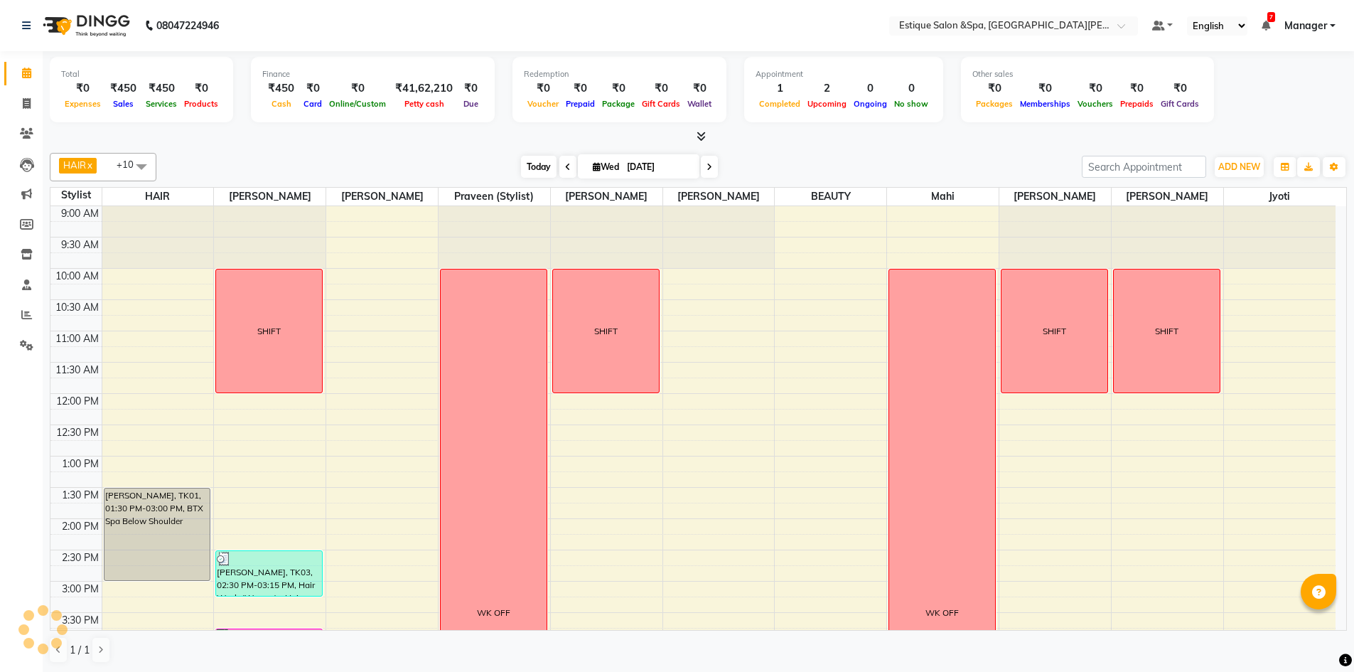
scroll to position [389, 0]
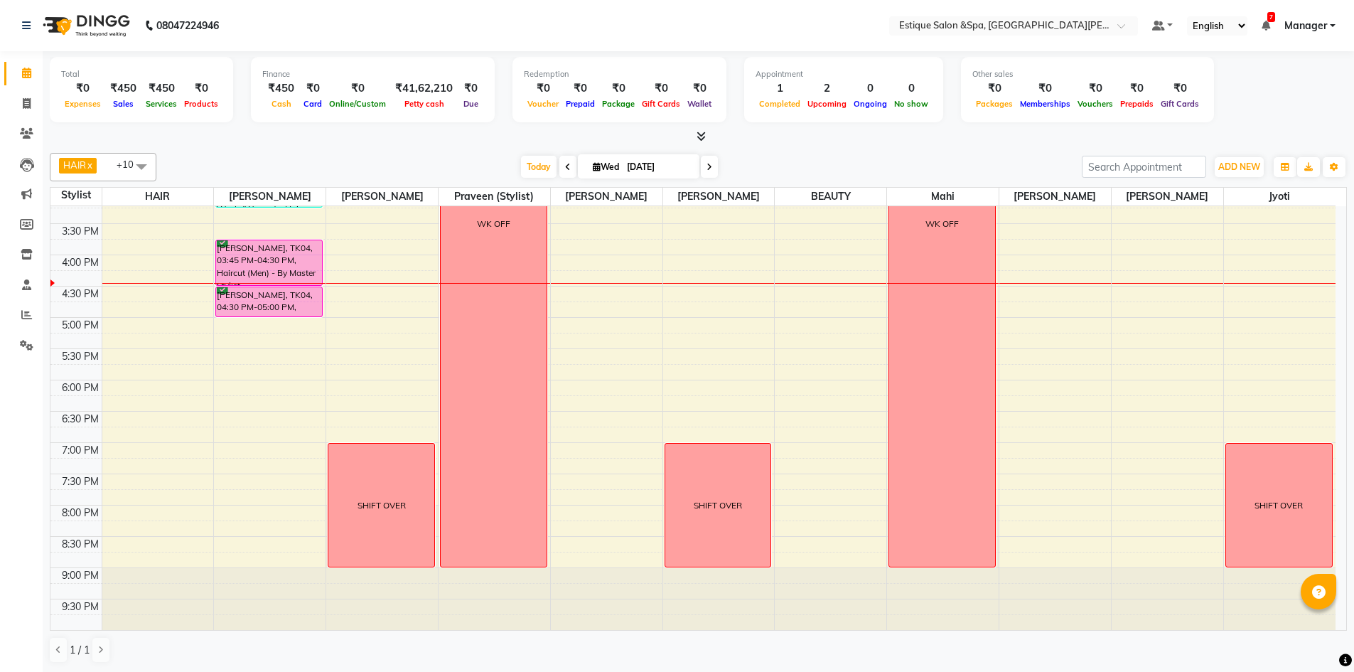
click at [707, 167] on icon at bounding box center [710, 167] width 6 height 9
type input "04-09-2025"
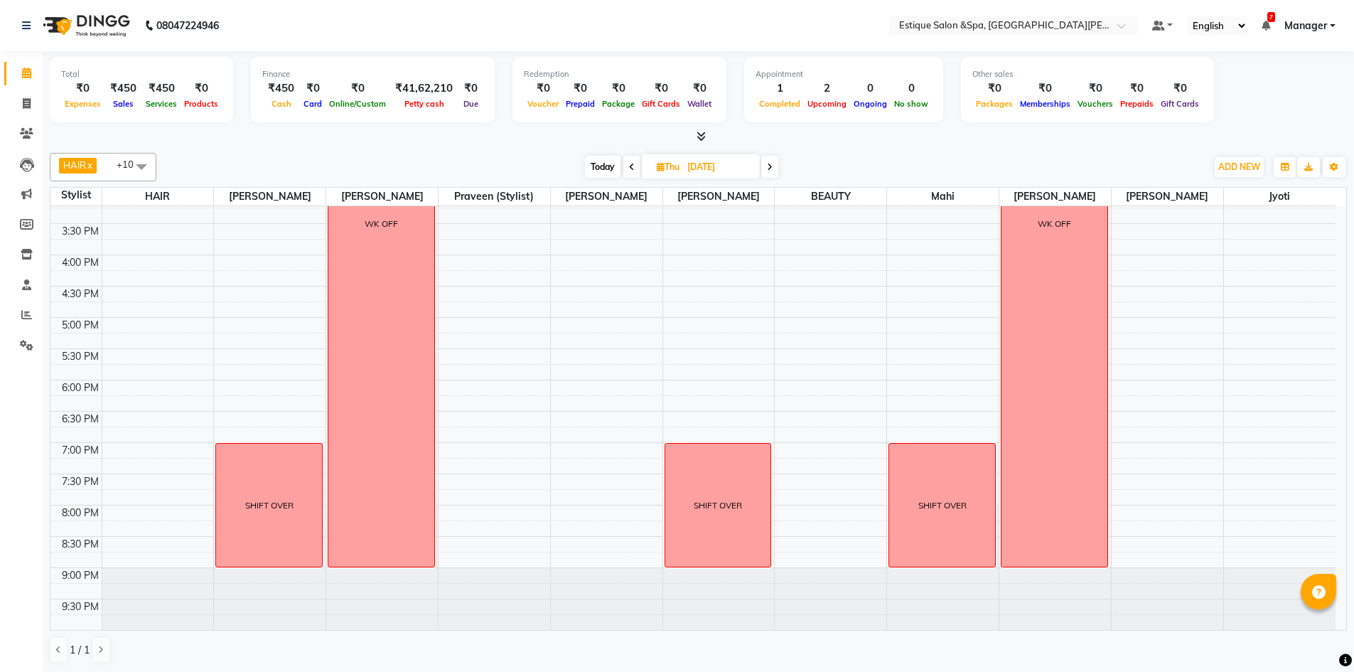
click at [677, 165] on span "Thu" at bounding box center [668, 166] width 30 height 11
select select "9"
select select "2025"
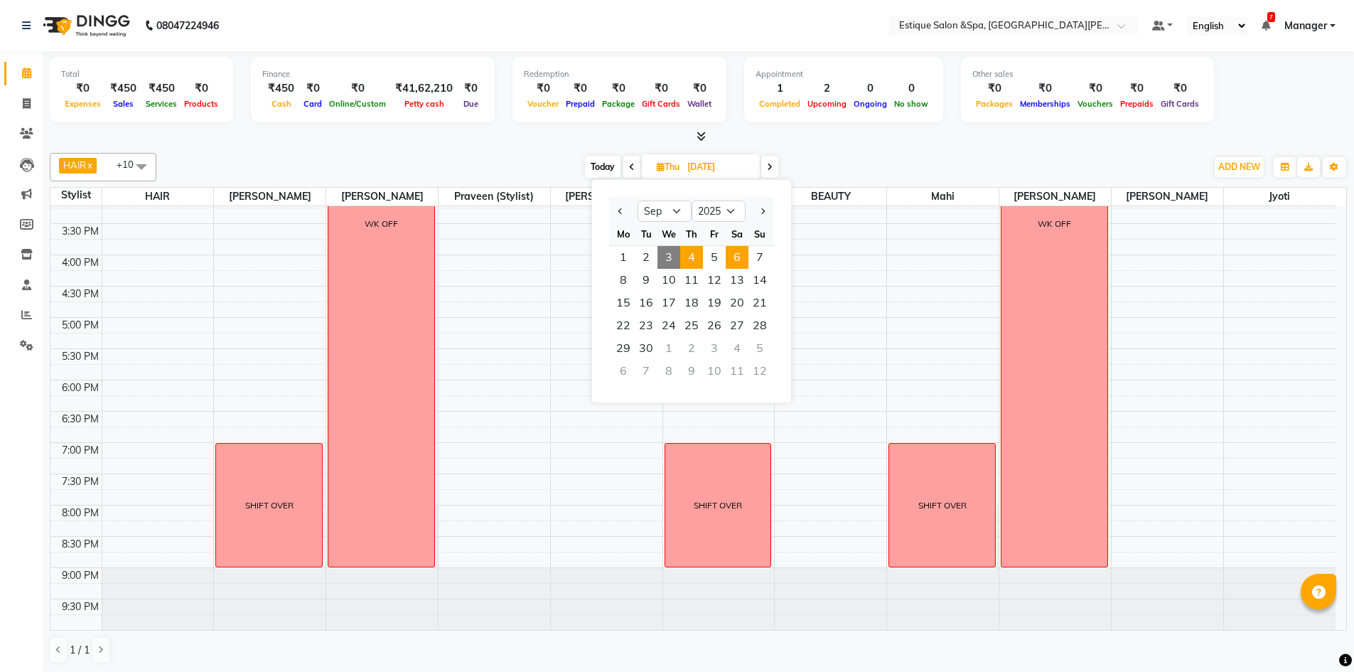
click at [744, 256] on span "6" at bounding box center [737, 257] width 23 height 23
type input "06-09-2025"
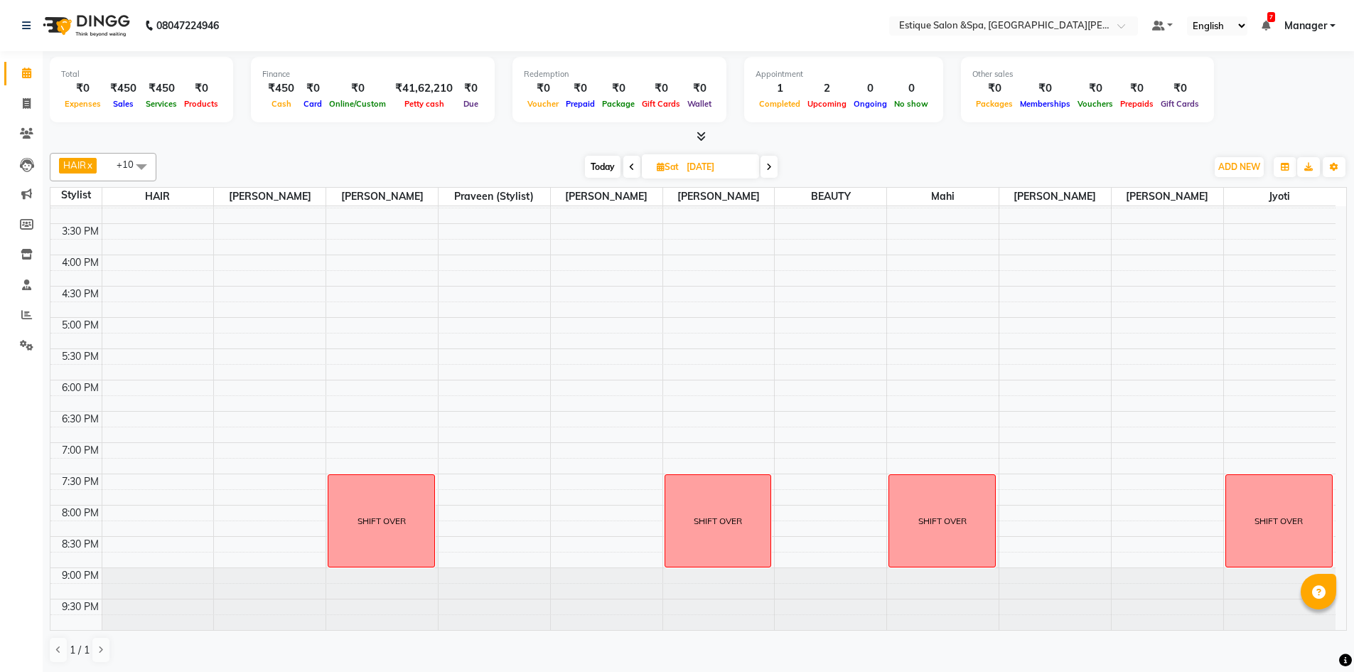
click at [726, 166] on input "06-09-2025" at bounding box center [717, 166] width 71 height 21
select select "9"
select select "2025"
click at [736, 255] on span "6" at bounding box center [736, 257] width 23 height 23
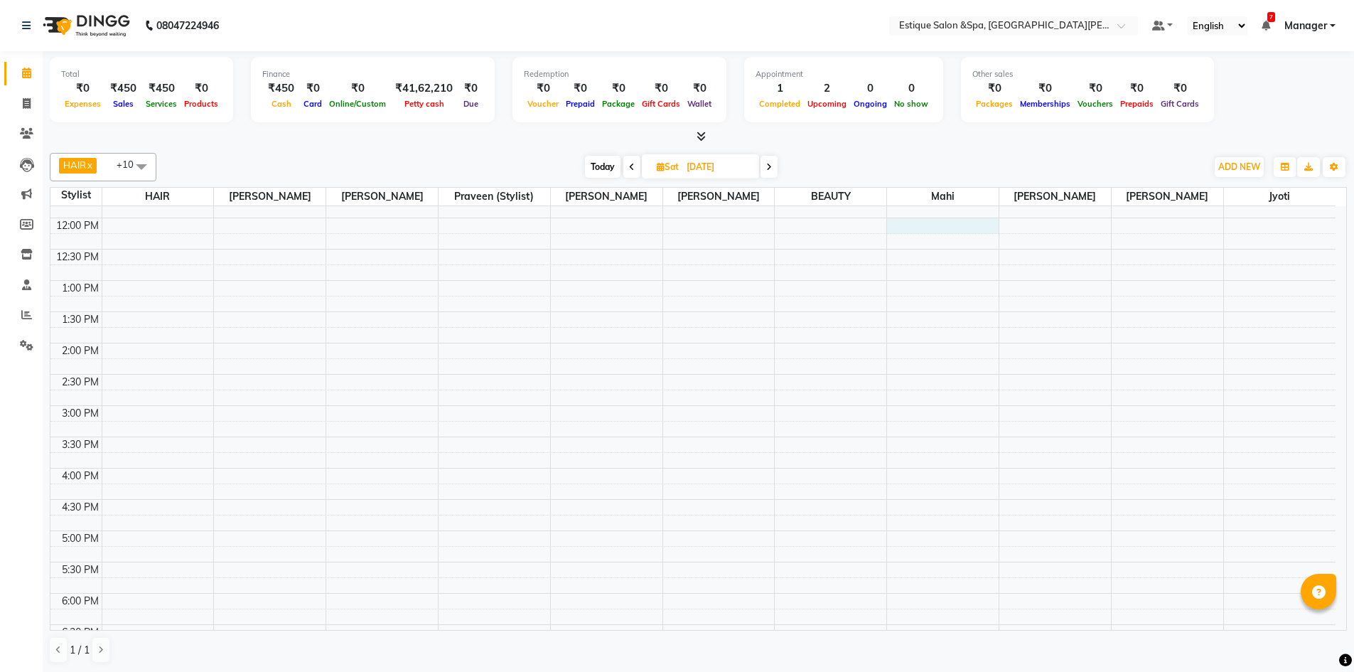
click at [929, 225] on div "9:00 AM 9:30 AM 10:00 AM 10:30 AM 11:00 AM 11:30 AM 12:00 PM 12:30 PM 1:00 PM 1…" at bounding box center [692, 437] width 1285 height 813
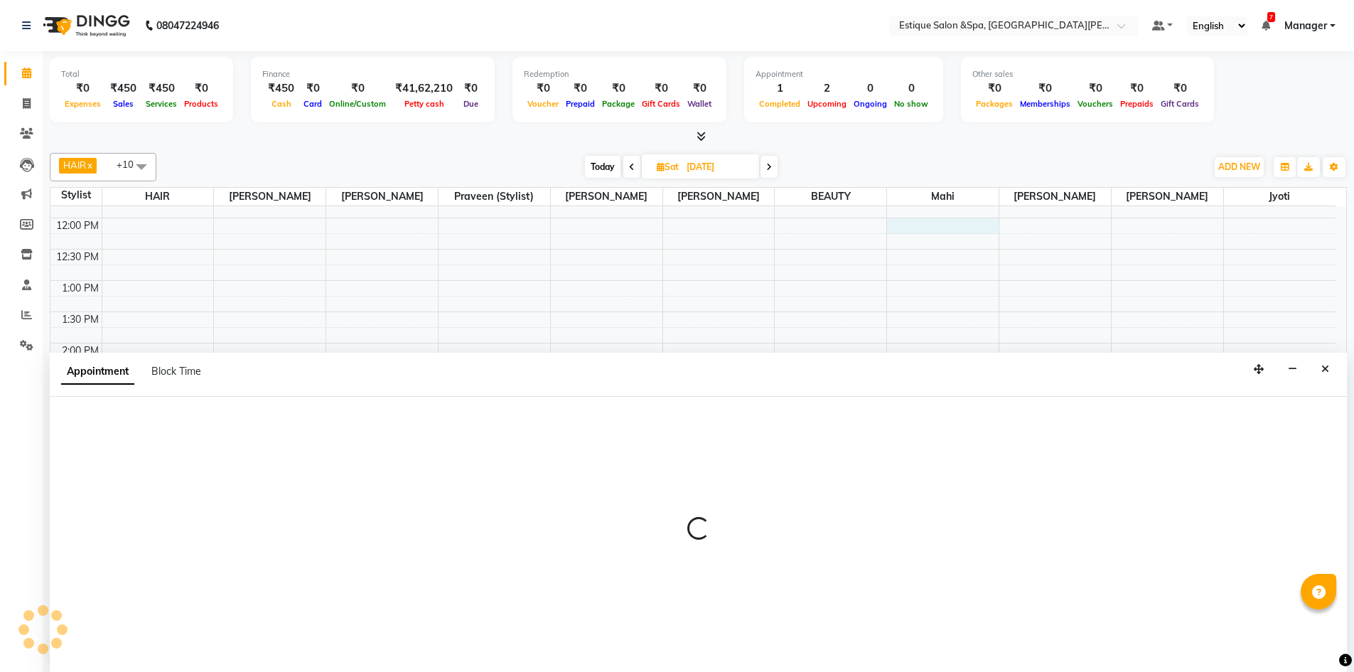
scroll to position [1, 0]
select select "34781"
select select "tentative"
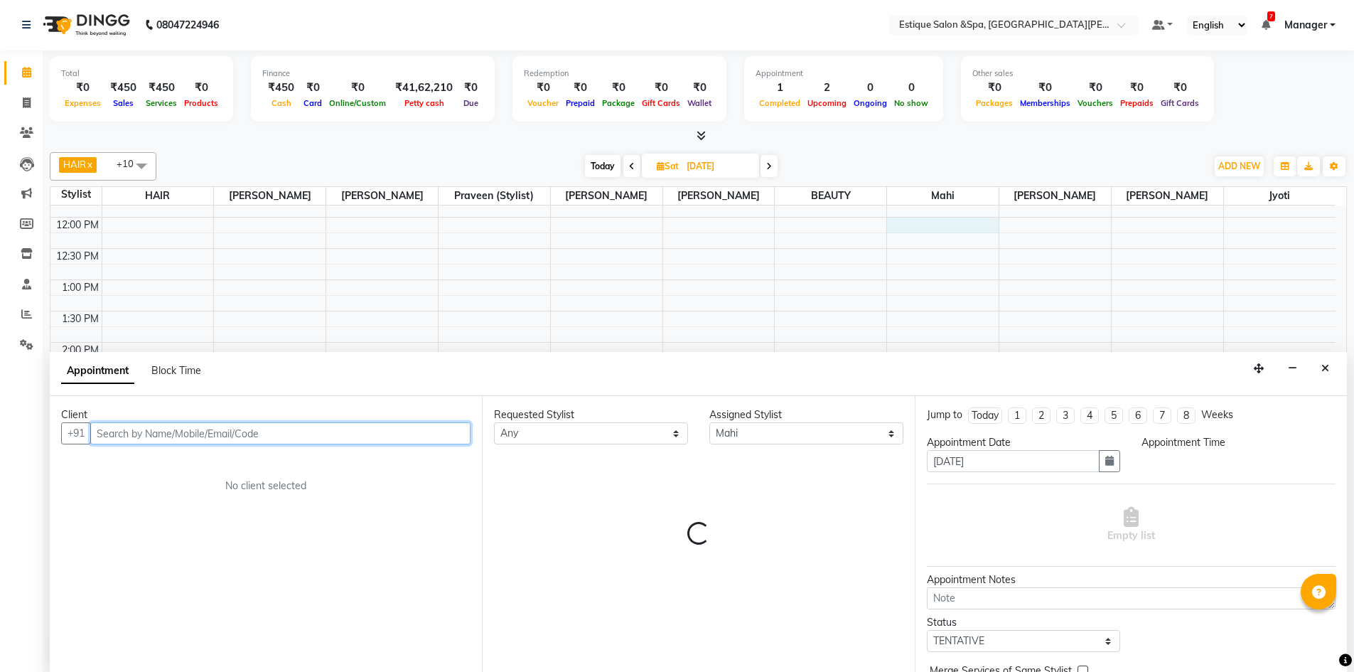
select select "720"
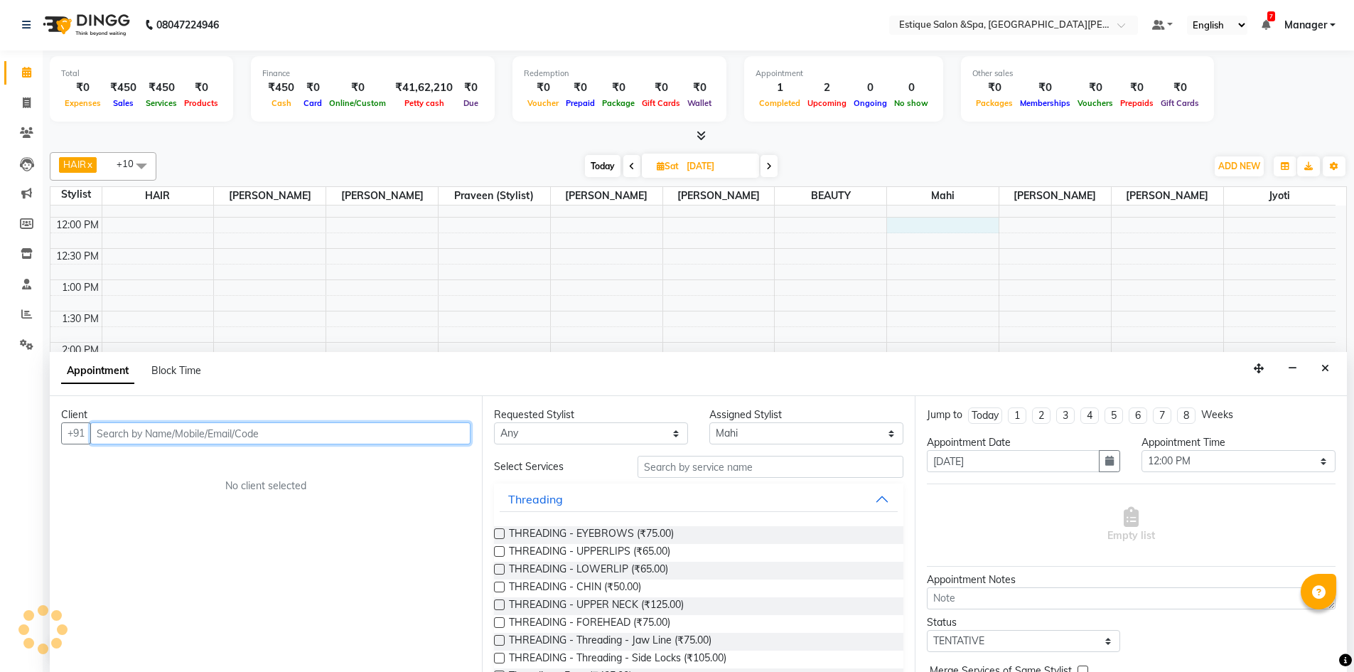
click at [236, 436] on input "text" at bounding box center [280, 433] width 380 height 22
click at [119, 432] on input "8319876419" at bounding box center [250, 433] width 321 height 22
click at [112, 432] on input "8319876419" at bounding box center [250, 433] width 321 height 22
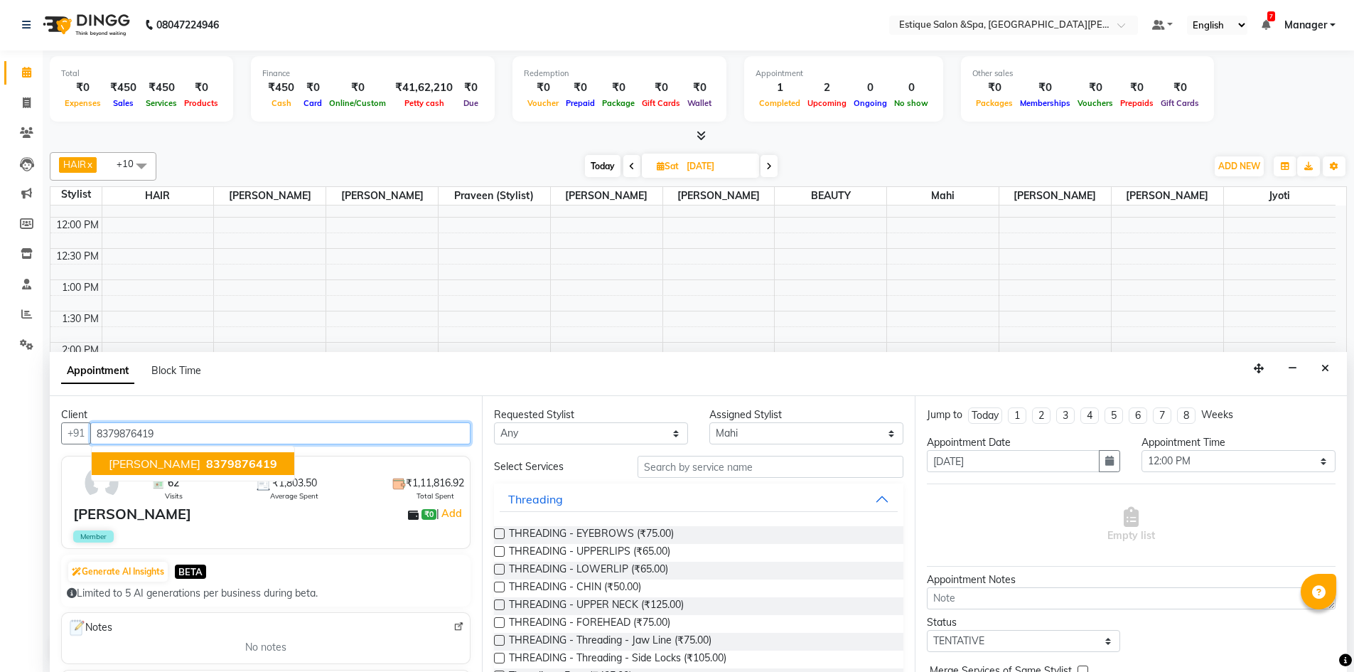
click at [206, 456] on span "8379876419" at bounding box center [241, 463] width 71 height 14
type input "8379876419"
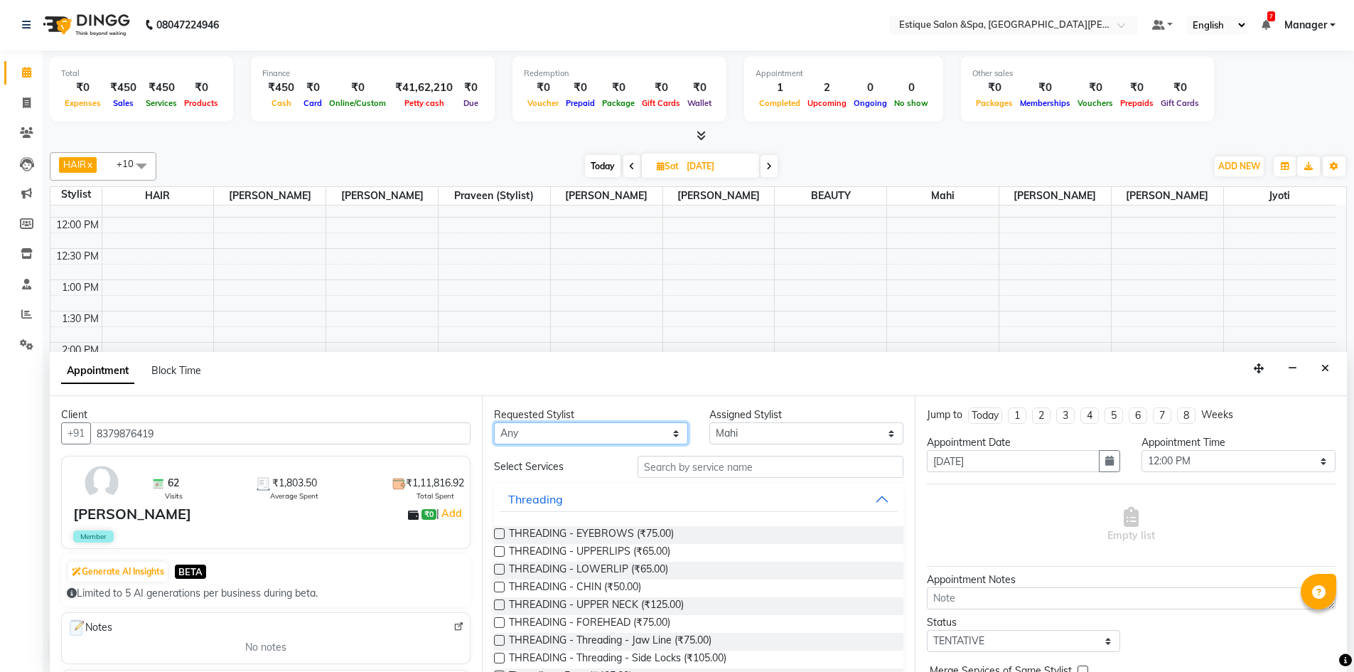
click at [670, 430] on select "Any aaves BEAUTY HAIR Haniya shaikh Jyoti kanchan pp laxmi pp Mahi Manager NAUS…" at bounding box center [591, 433] width 194 height 22
click at [785, 382] on div "Appointment Block Time" at bounding box center [698, 374] width 1297 height 44
click at [734, 466] on input "text" at bounding box center [771, 467] width 266 height 22
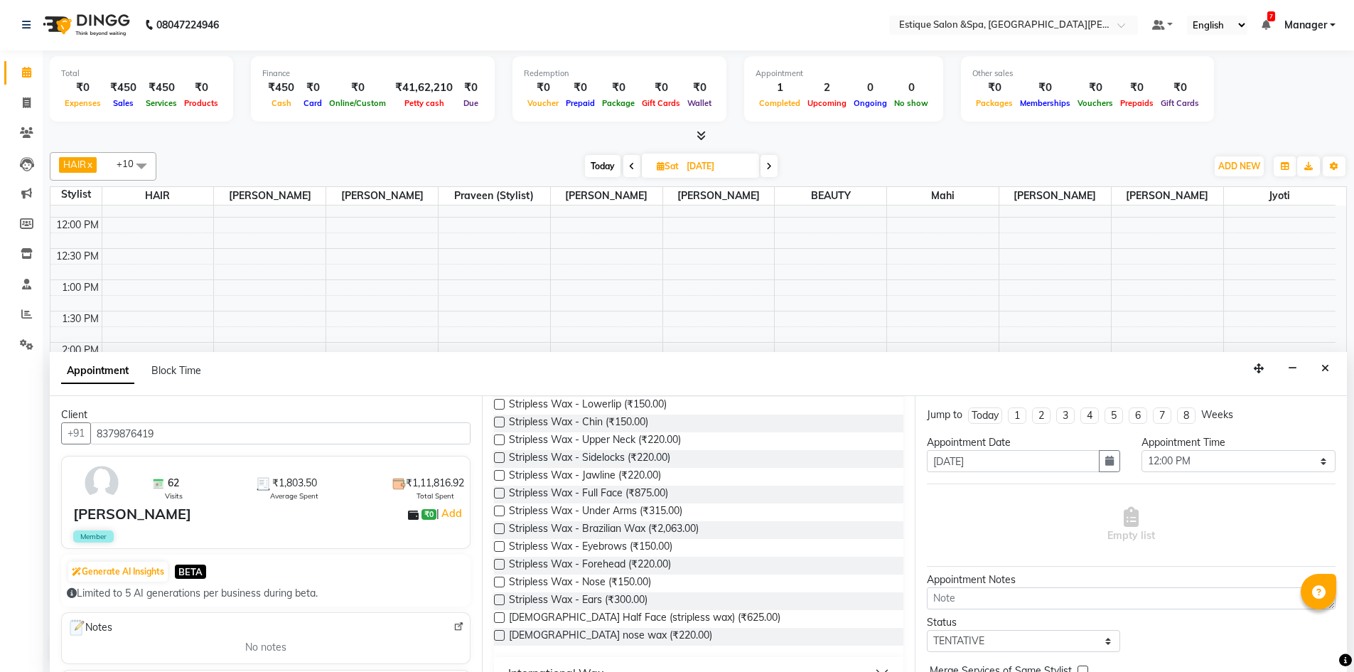
scroll to position [237, 0]
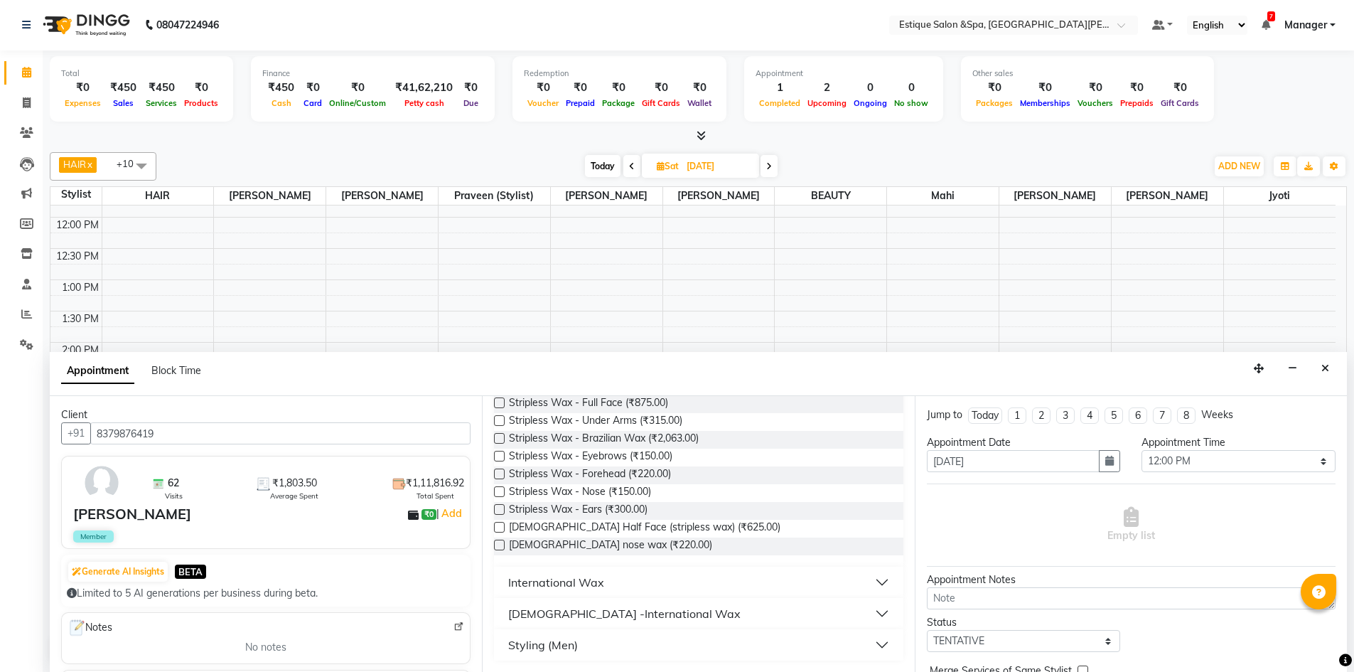
type input "wax"
click at [871, 582] on button "International Wax" at bounding box center [698, 582] width 397 height 26
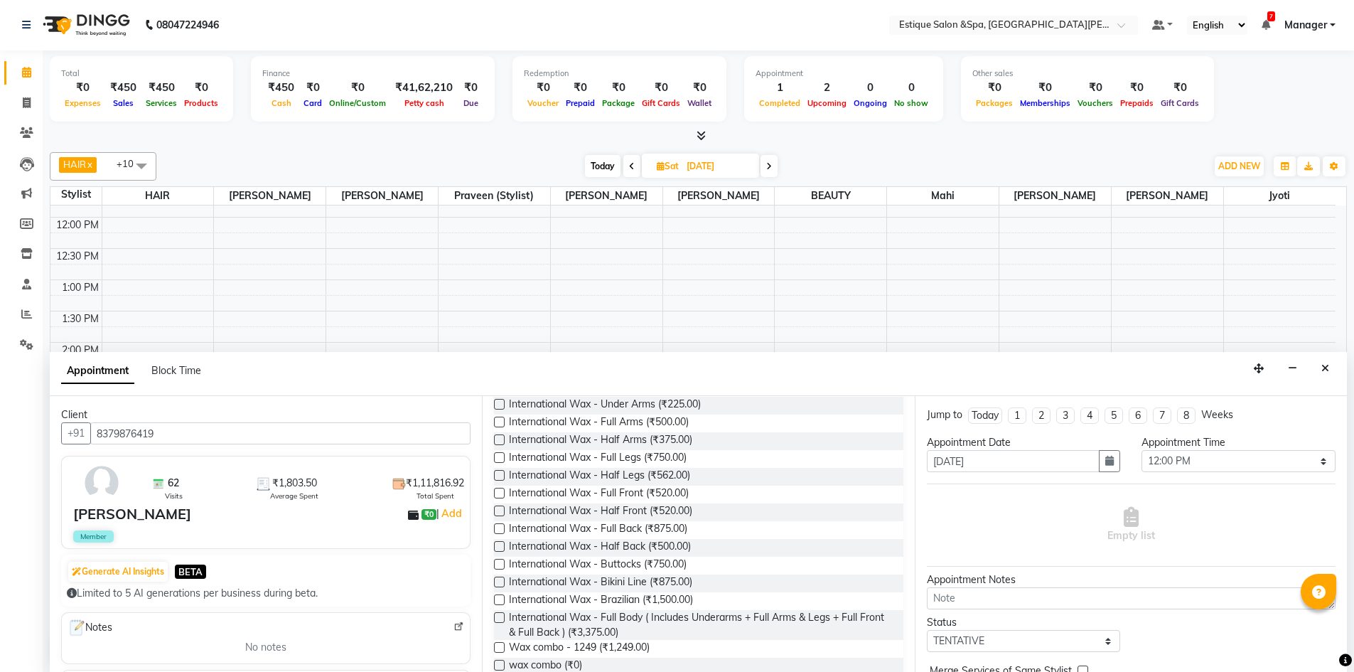
scroll to position [451, 0]
click at [626, 477] on span "International Wax - Half Legs (₹562.00)" at bounding box center [599, 476] width 181 height 18
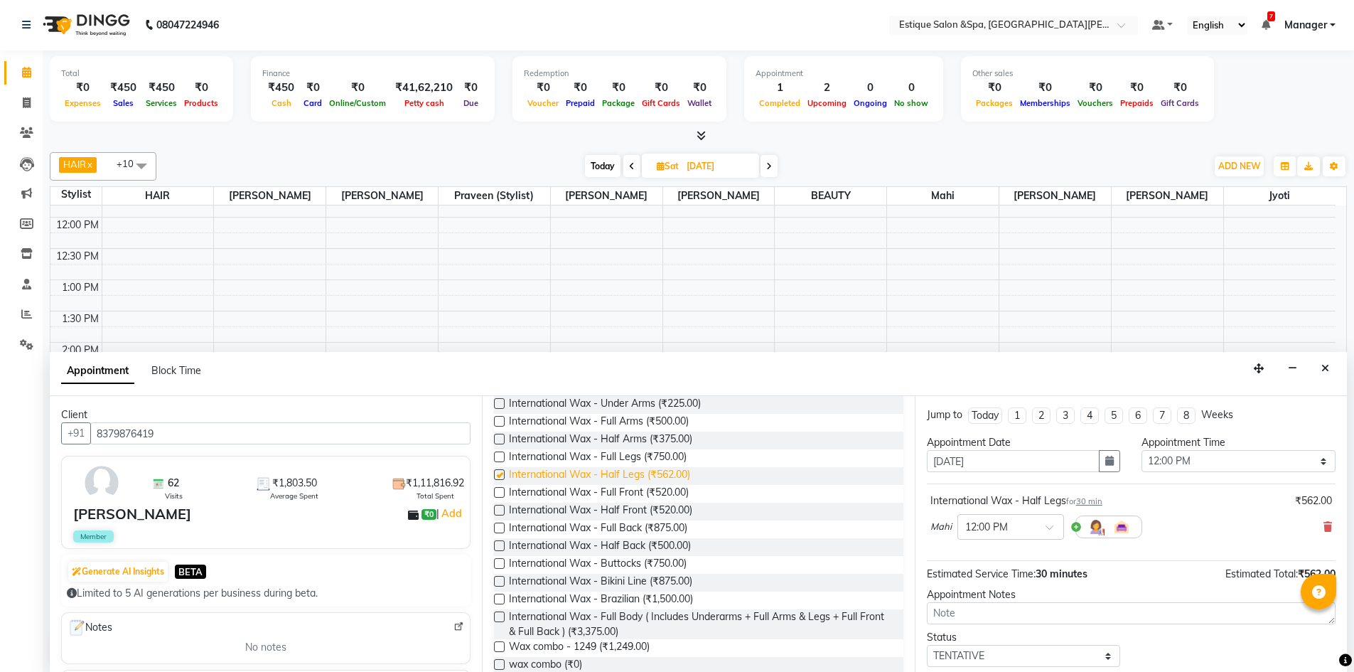
checkbox input "false"
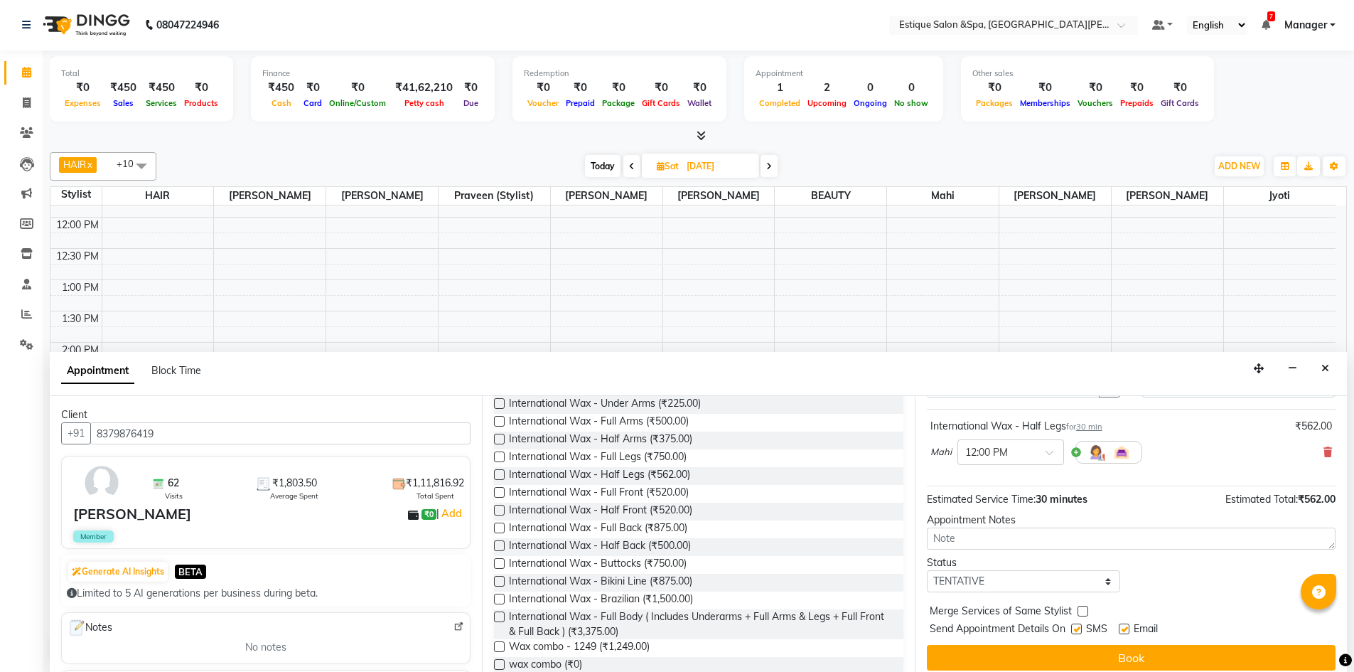
scroll to position [85, 0]
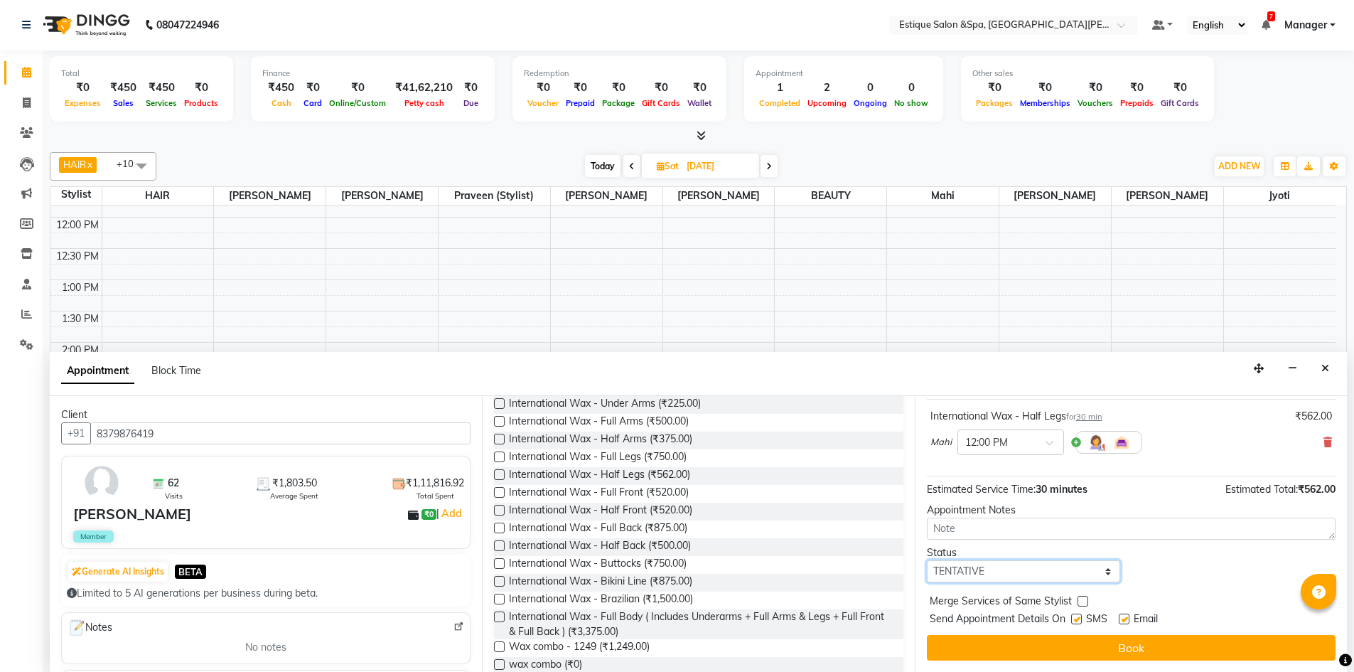
click at [997, 571] on select "Select TENTATIVE CONFIRM UPCOMING" at bounding box center [1024, 571] width 194 height 22
select select "confirm booking"
click at [927, 560] on select "Select TENTATIVE CONFIRM UPCOMING" at bounding box center [1024, 571] width 194 height 22
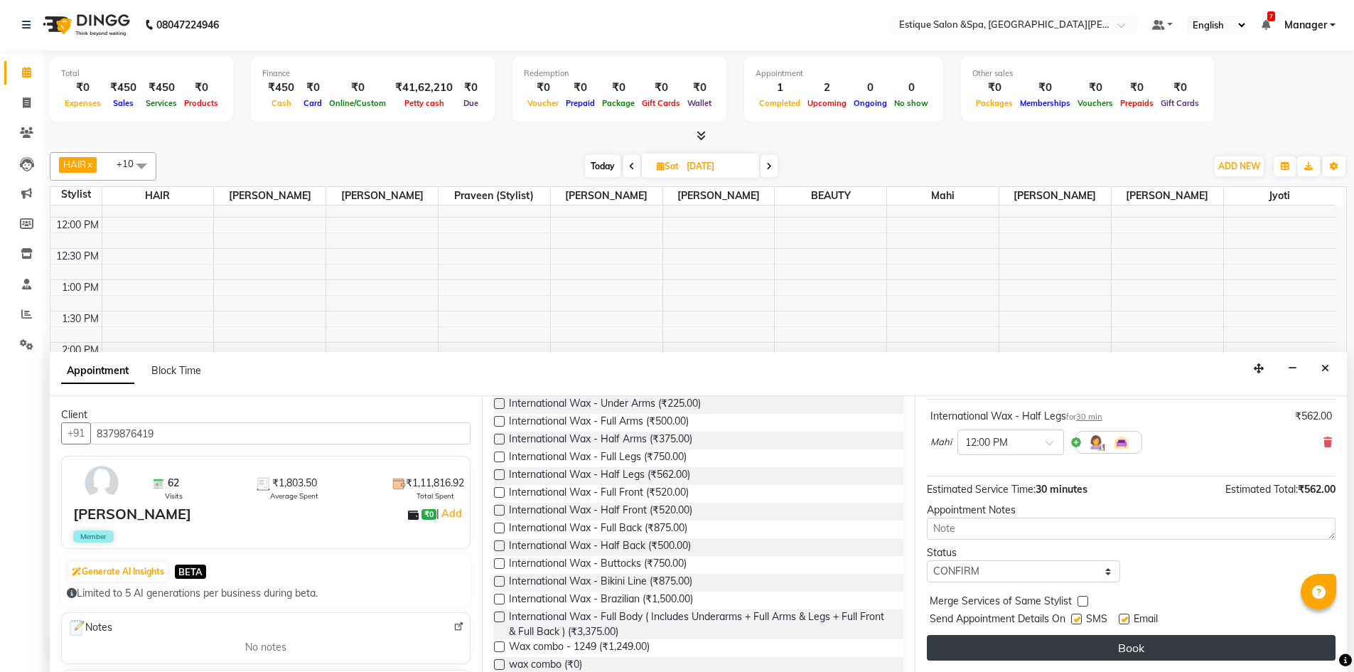
click at [1115, 653] on button "Book" at bounding box center [1131, 648] width 409 height 26
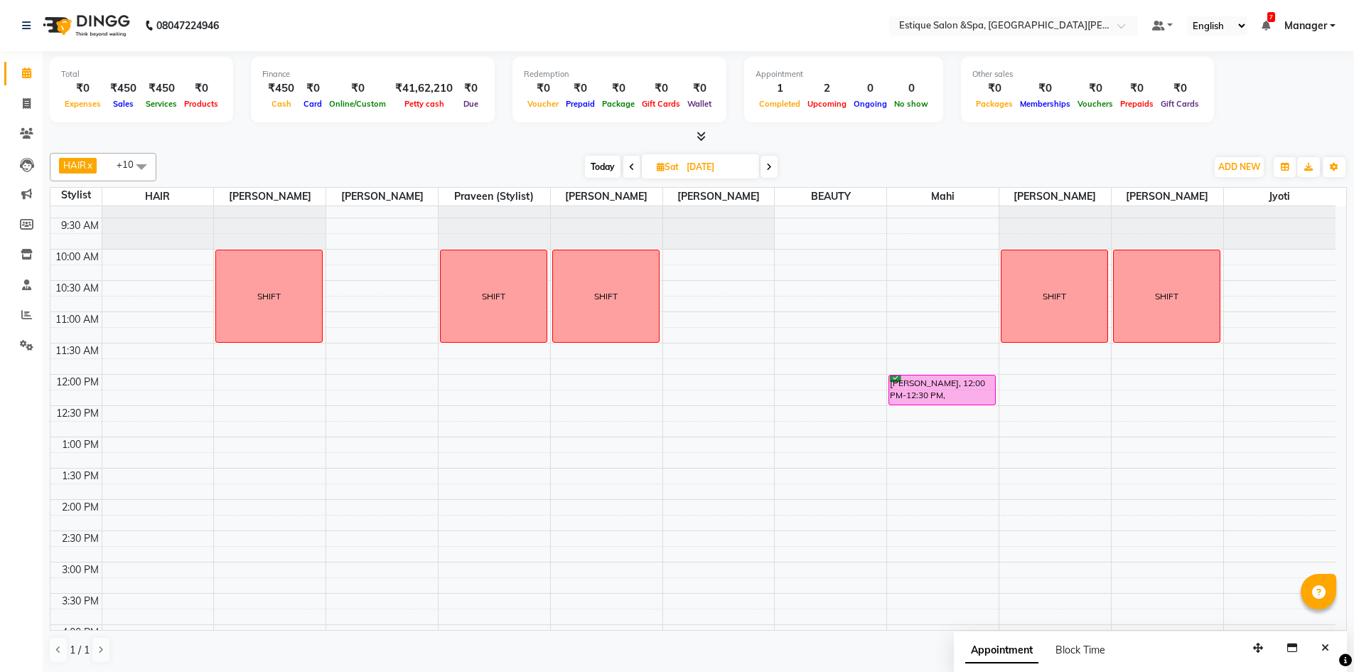
scroll to position [0, 0]
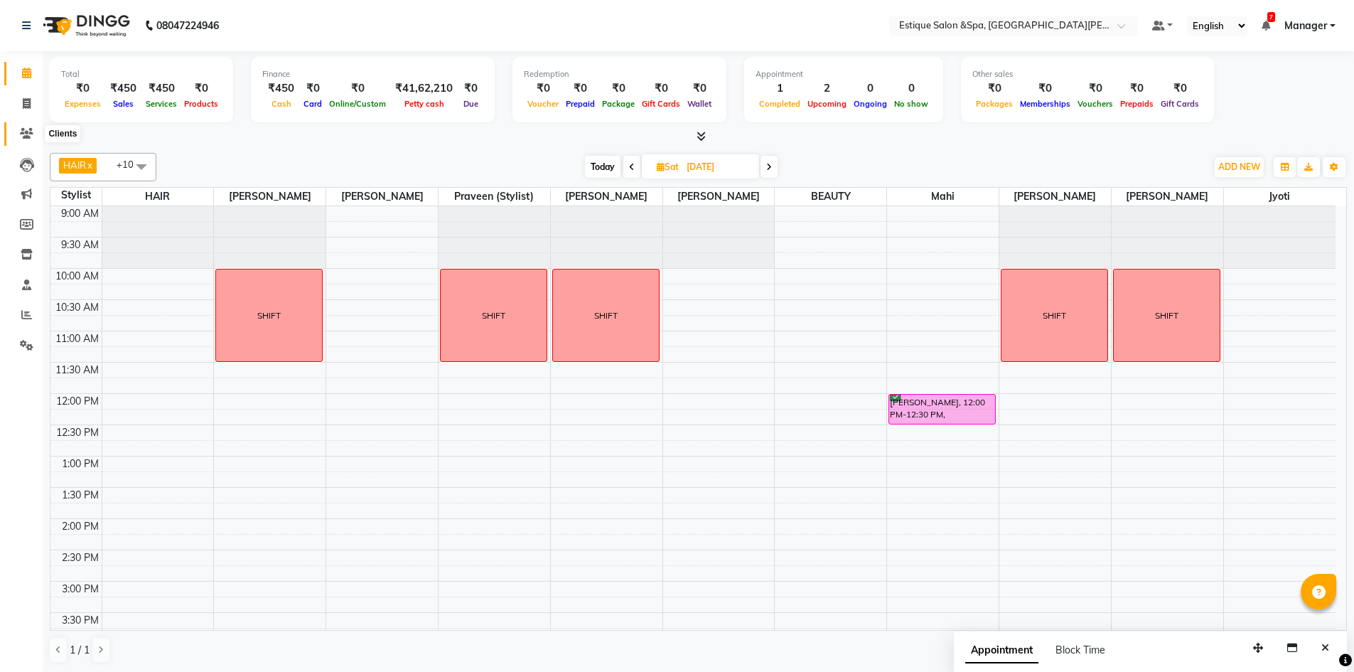
click at [26, 141] on span at bounding box center [26, 134] width 25 height 16
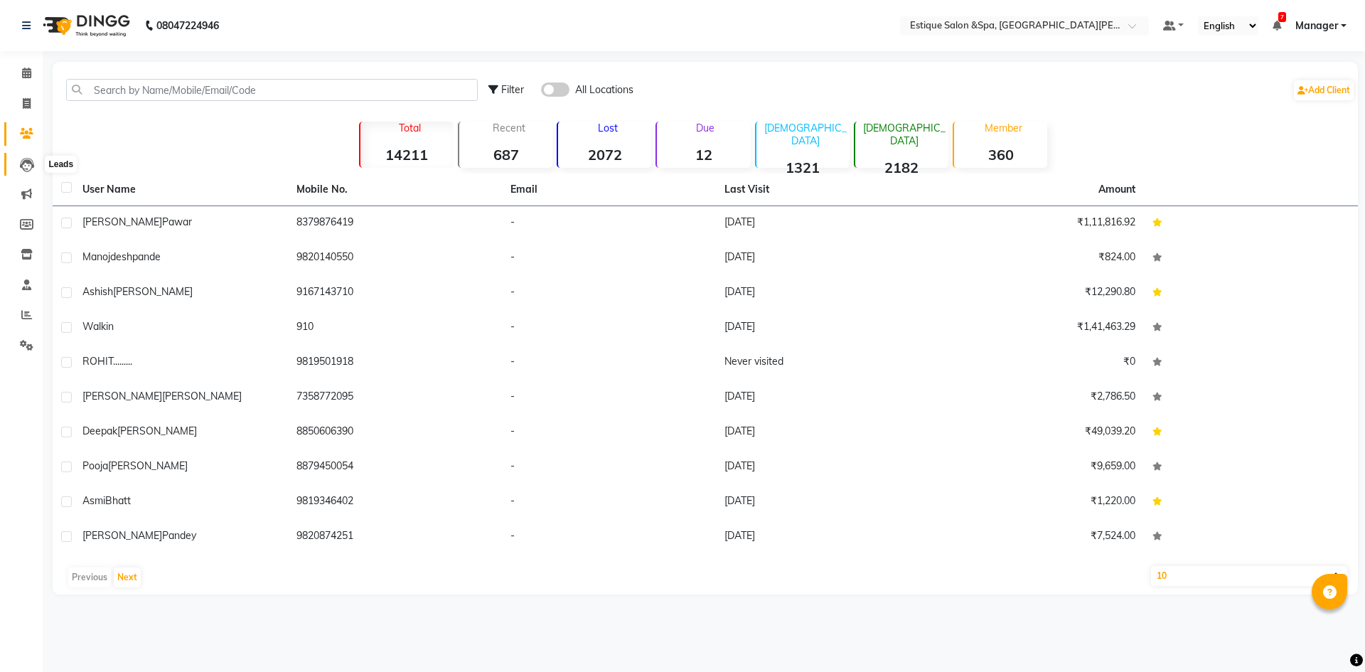
click at [28, 161] on icon at bounding box center [27, 165] width 14 height 14
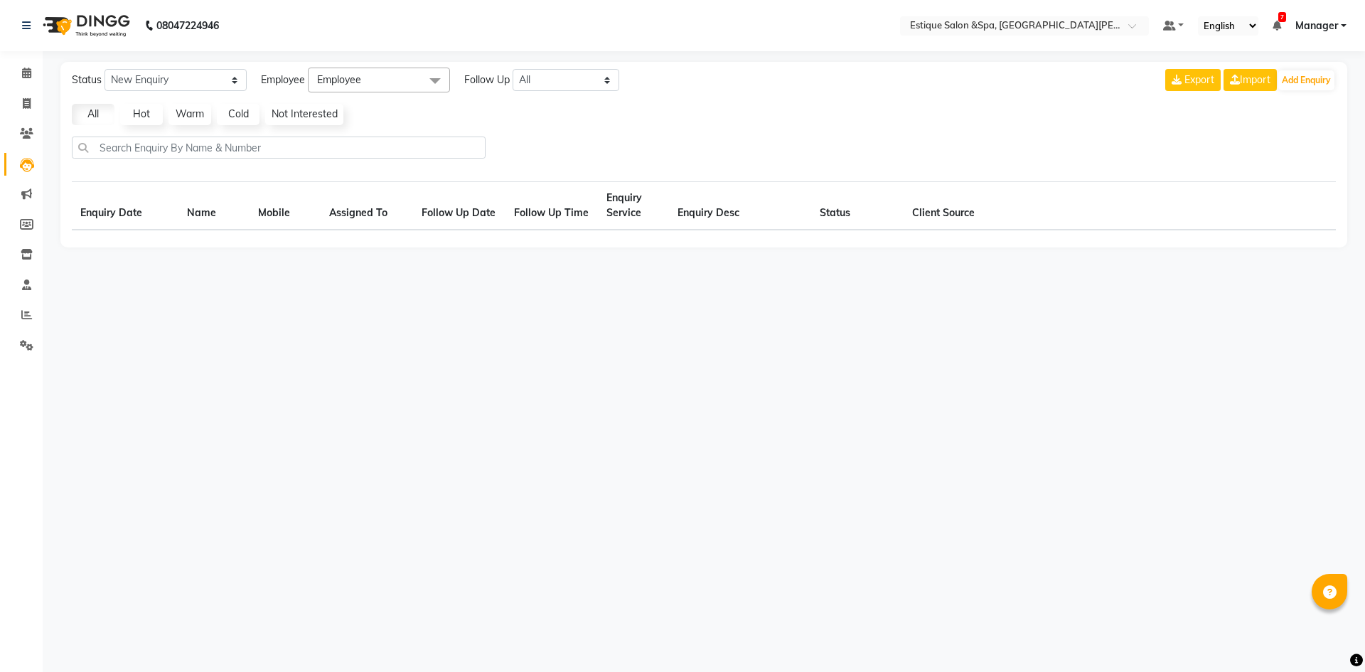
select select "10"
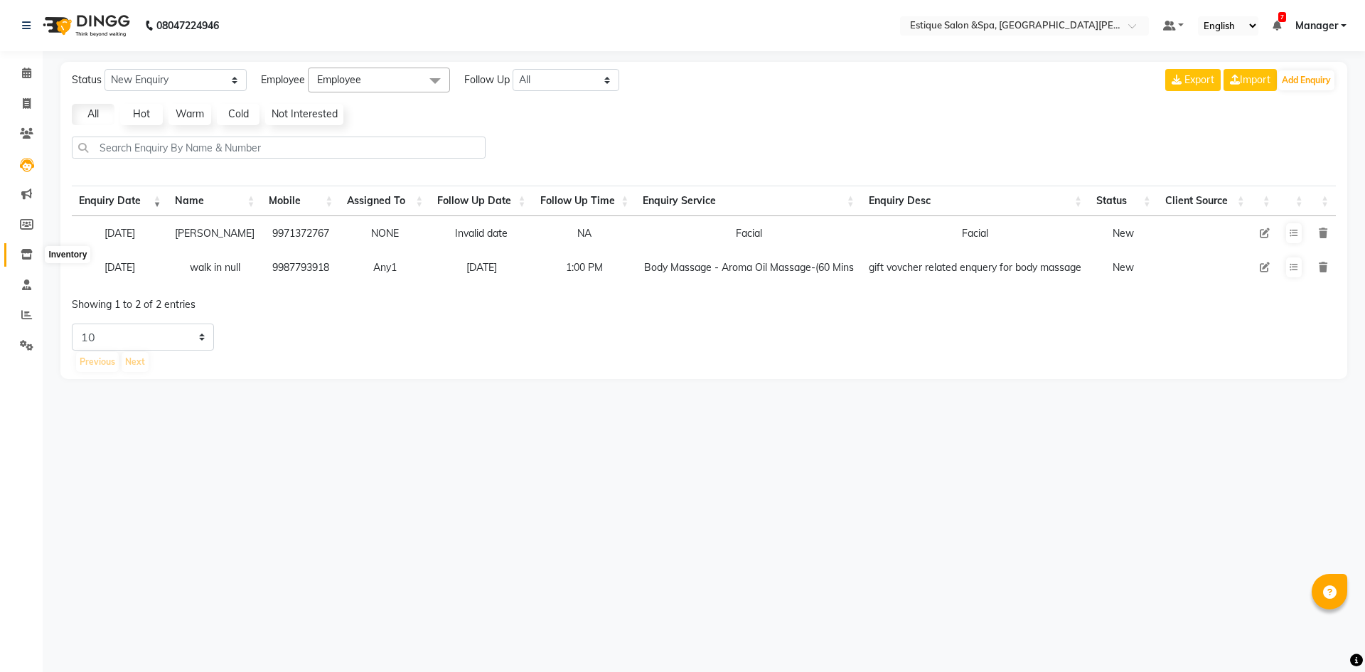
click at [22, 251] on icon at bounding box center [27, 254] width 12 height 11
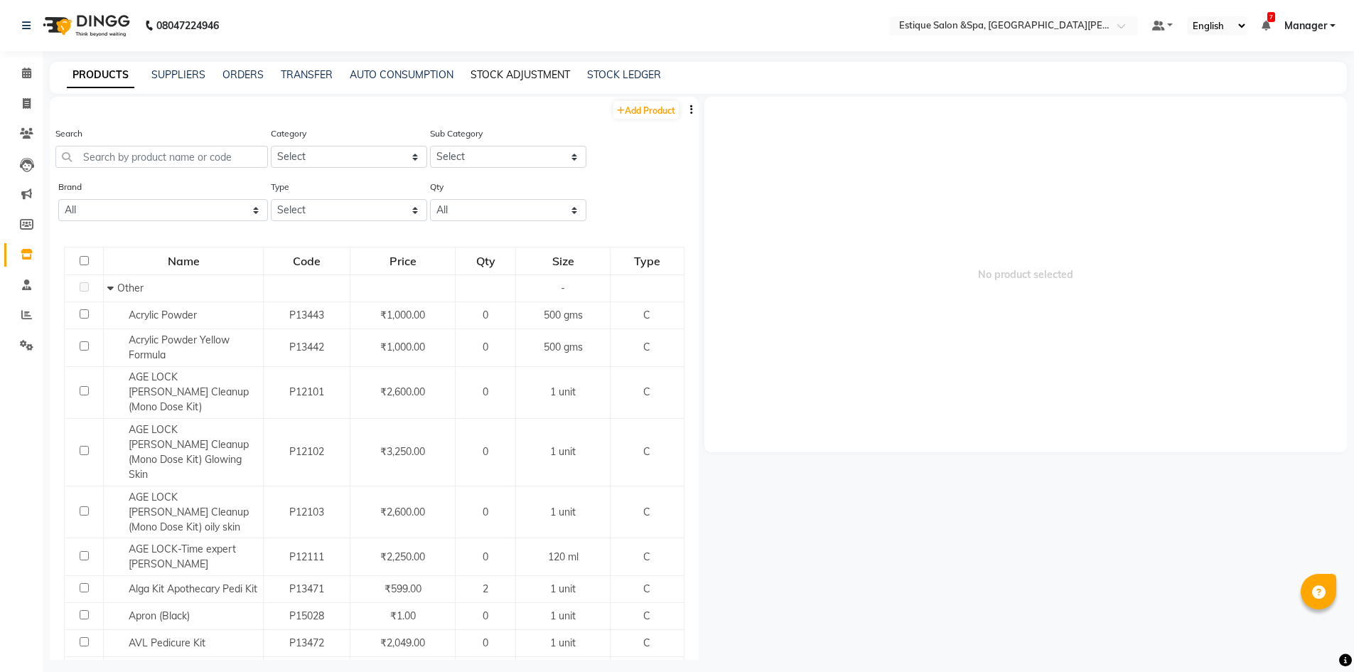
click at [548, 76] on link "STOCK ADJUSTMENT" at bounding box center [521, 74] width 100 height 13
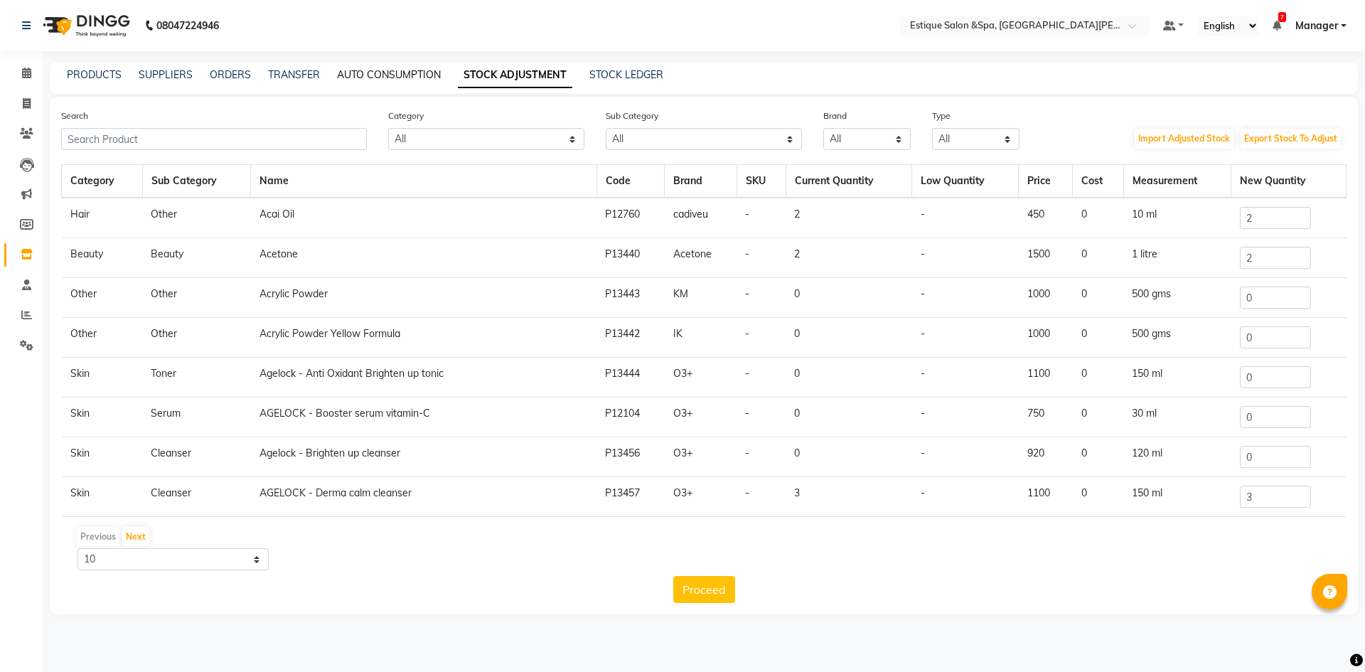
click at [360, 79] on link "AUTO CONSUMPTION" at bounding box center [389, 74] width 104 height 13
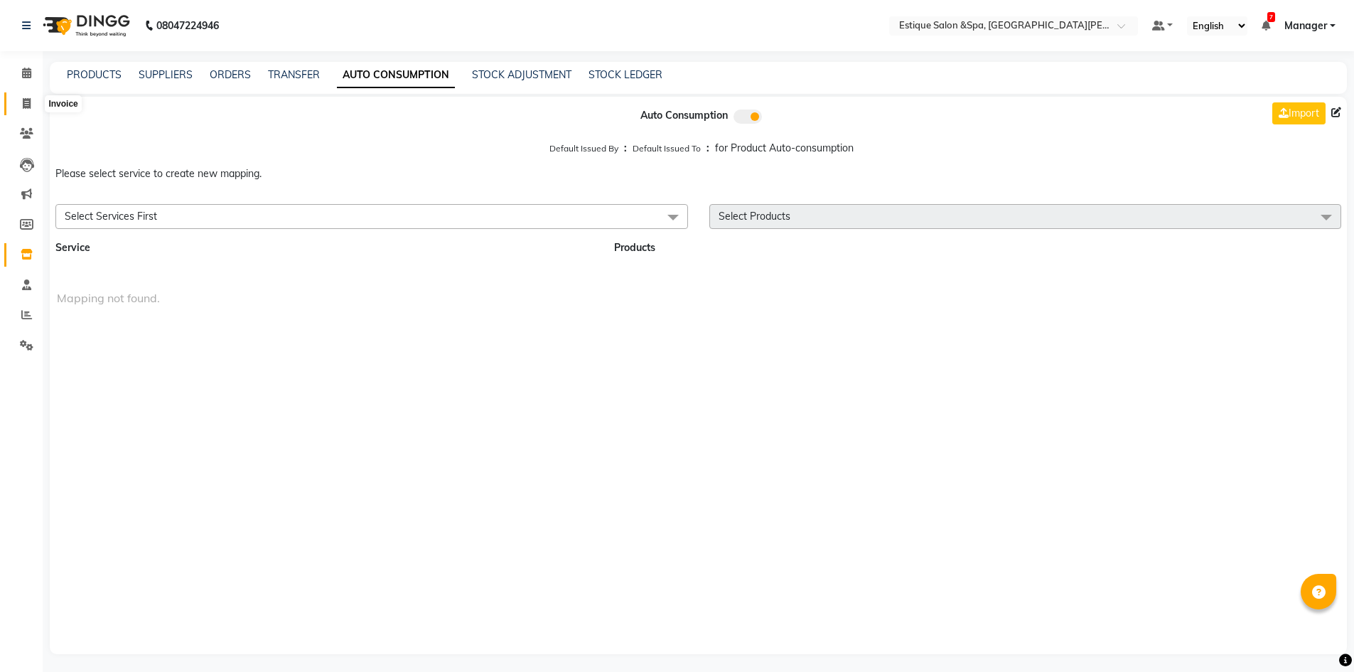
click at [26, 99] on icon at bounding box center [27, 103] width 8 height 11
select select "service"
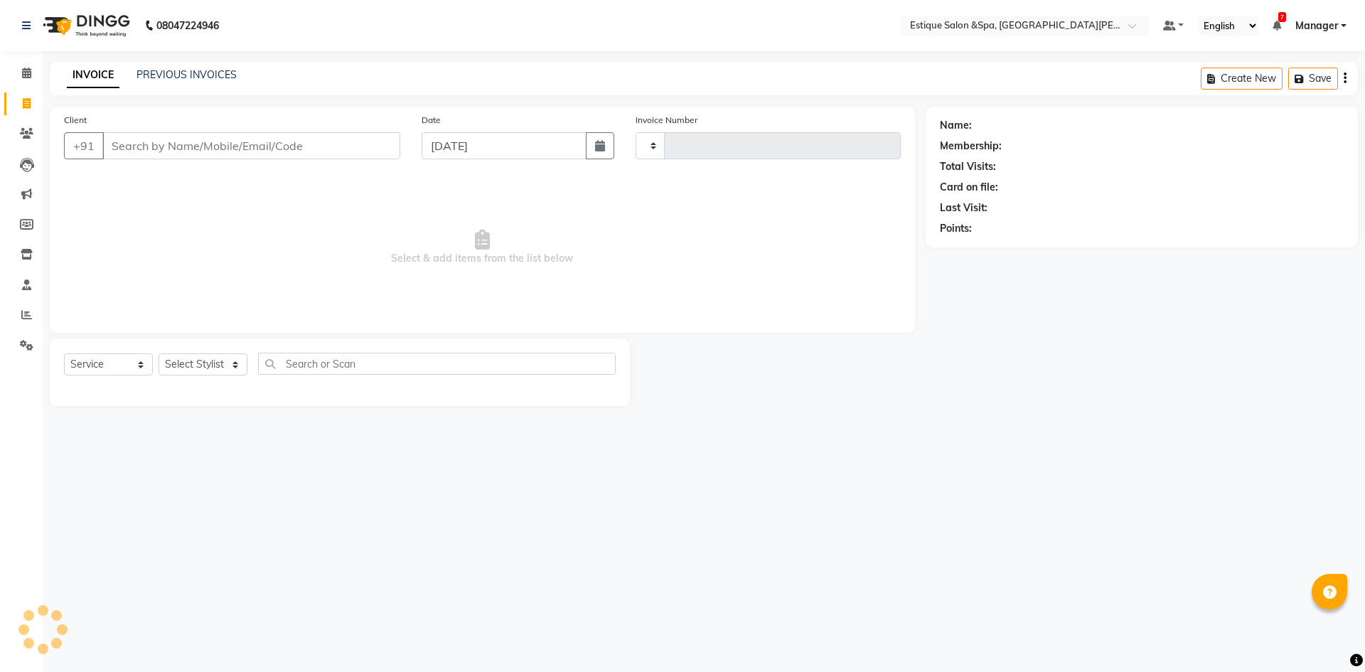
type input "2459"
select select "3928"
click at [26, 75] on icon at bounding box center [26, 73] width 9 height 11
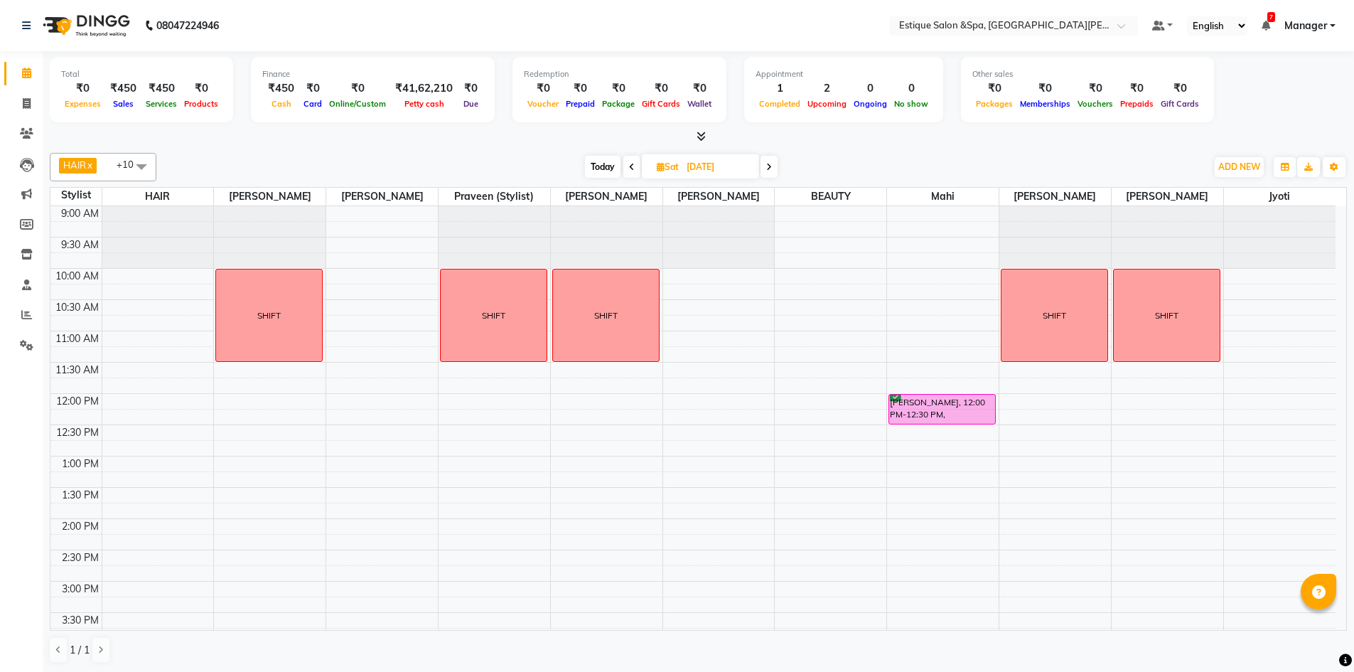
click at [601, 164] on span "Today" at bounding box center [603, 167] width 36 height 22
type input "[DATE]"
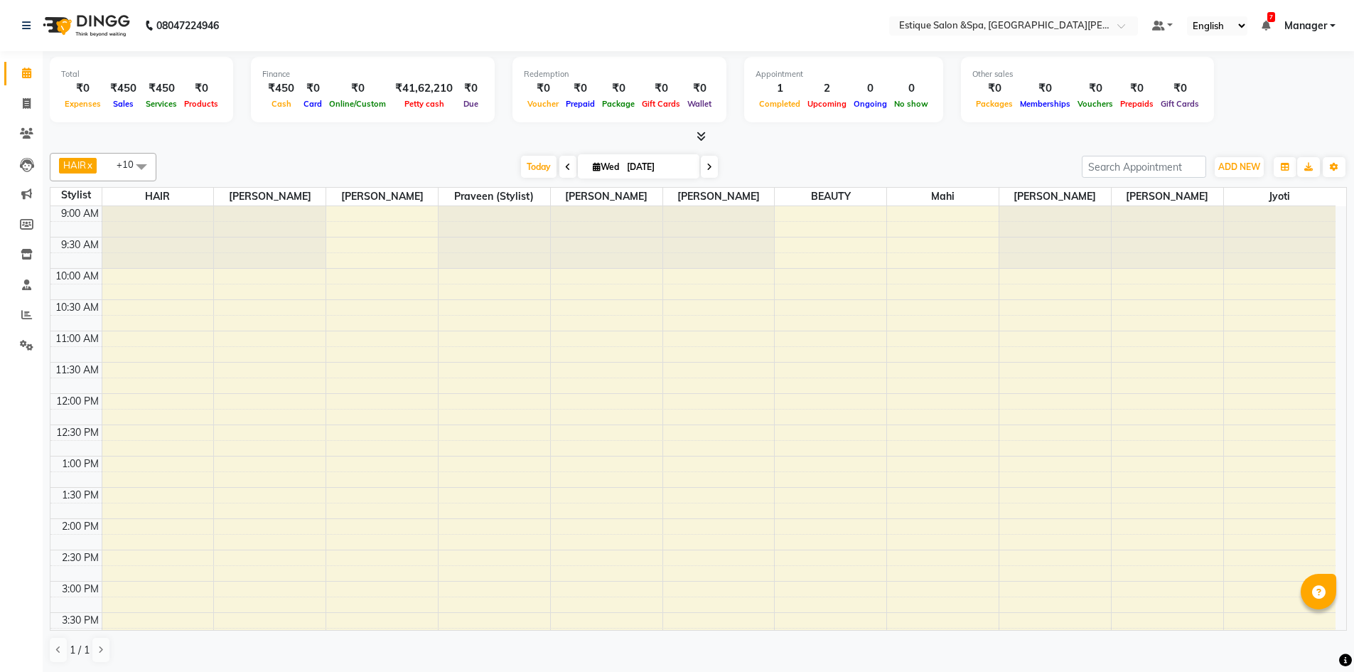
scroll to position [389, 0]
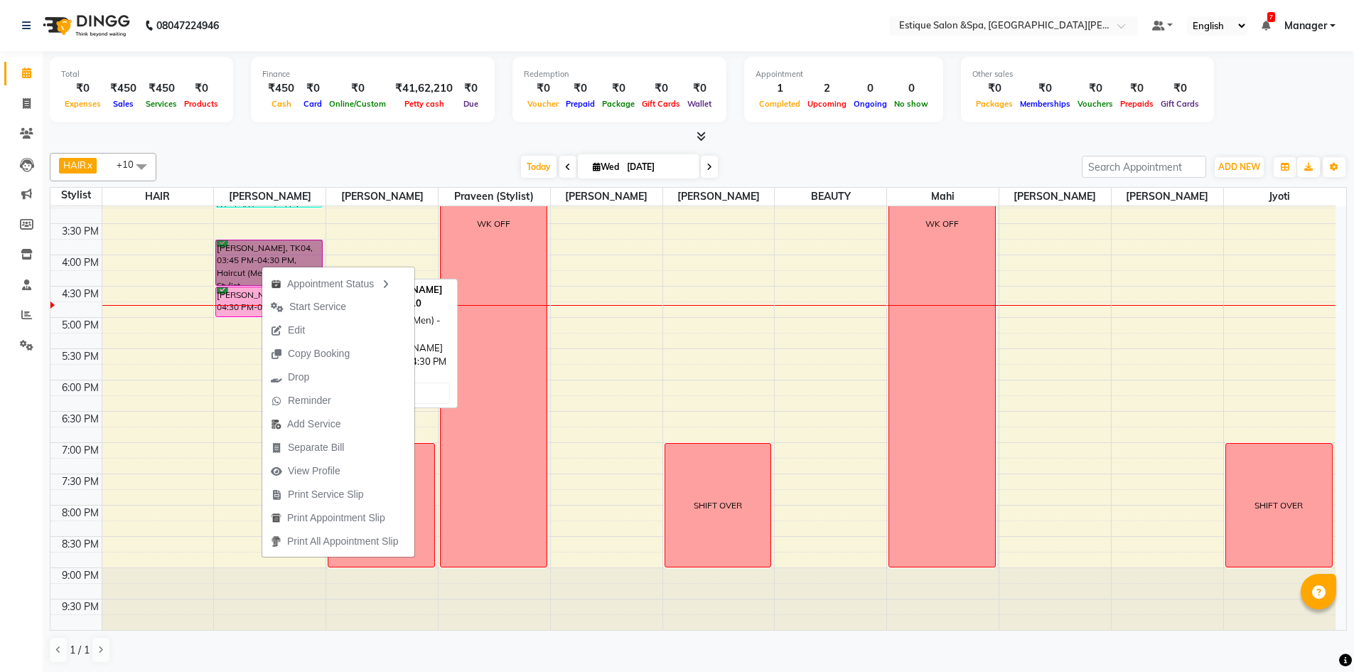
click at [268, 256] on link "Ashish Singh, TK04, 03:45 PM-04:30 PM, Haircut (Men) - By Master Stylist" at bounding box center [268, 263] width 107 height 46
select select "6"
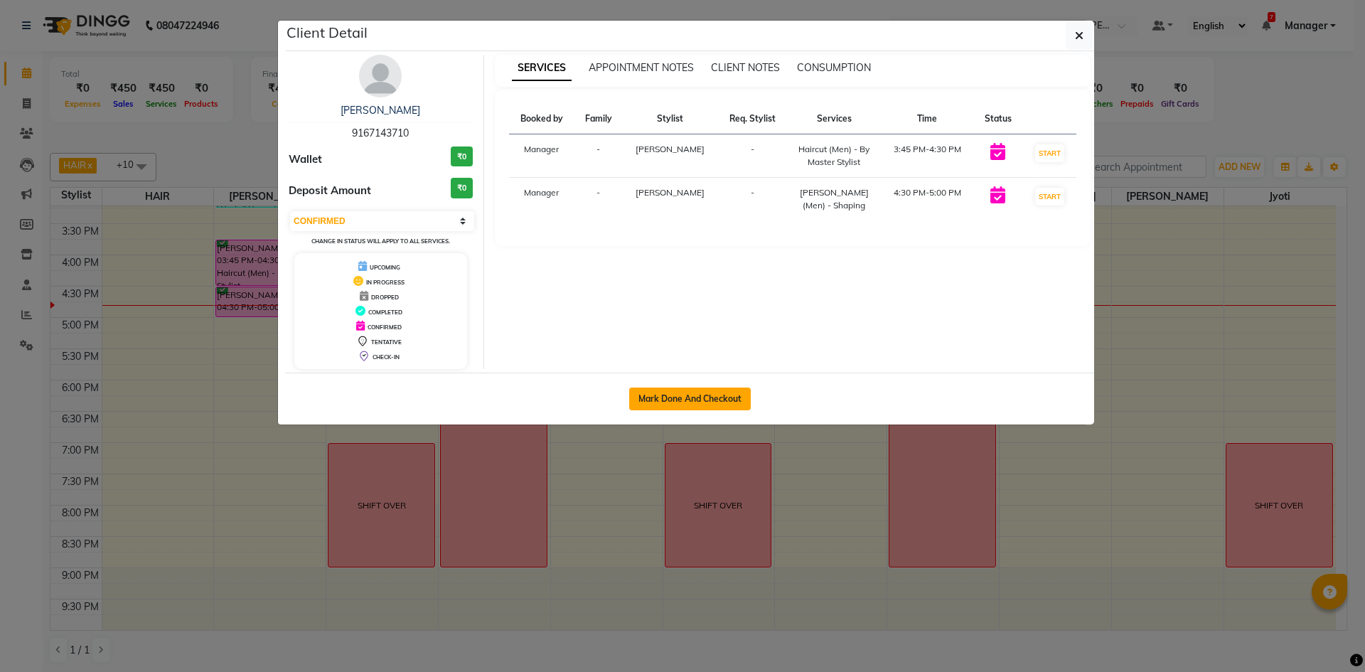
click at [690, 402] on button "Mark Done And Checkout" at bounding box center [690, 398] width 122 height 23
select select "service"
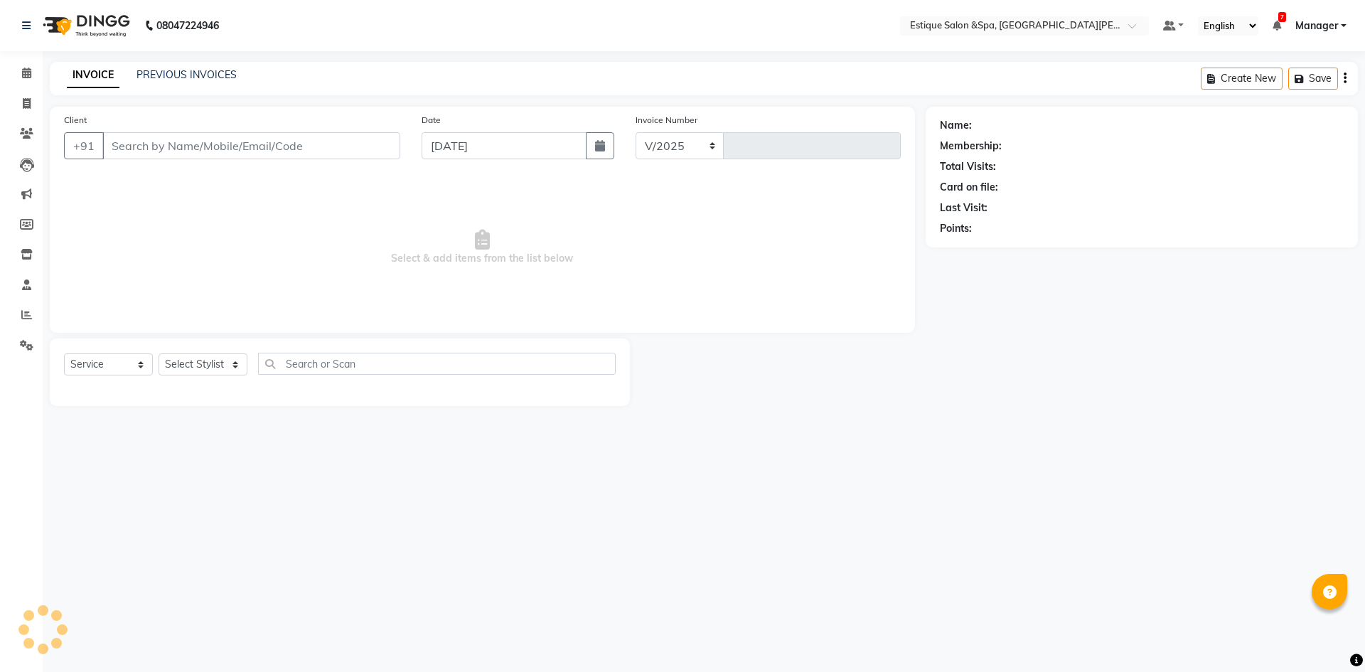
select select "3928"
type input "2459"
type input "9167143710"
select select "67100"
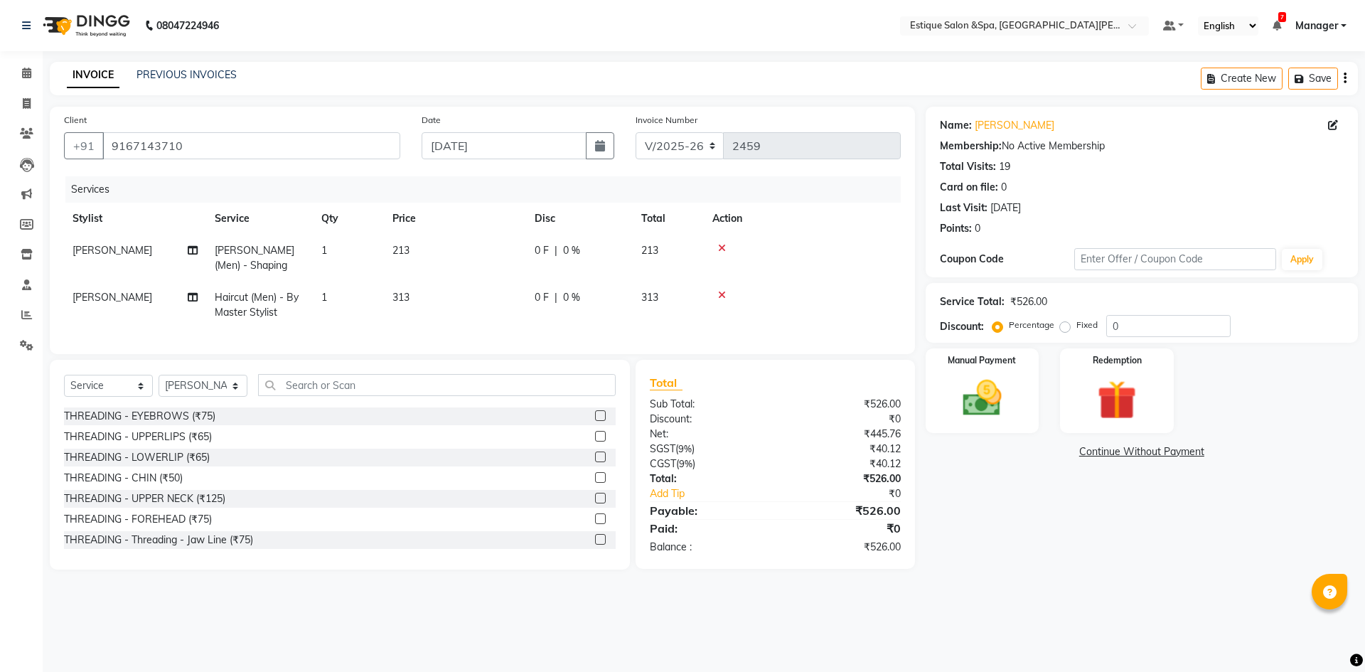
click at [253, 309] on span "Haircut (Men) - By Master Stylist" at bounding box center [257, 305] width 84 height 28
select select "67100"
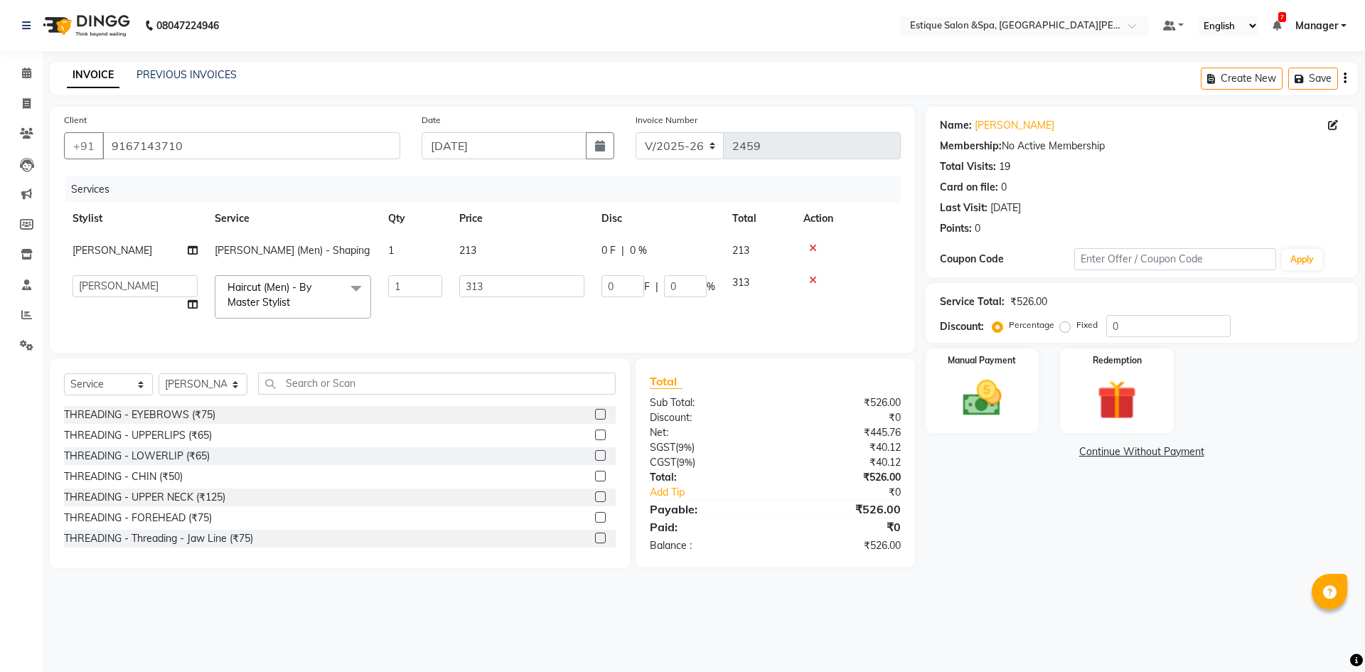
click at [355, 289] on span at bounding box center [356, 288] width 28 height 27
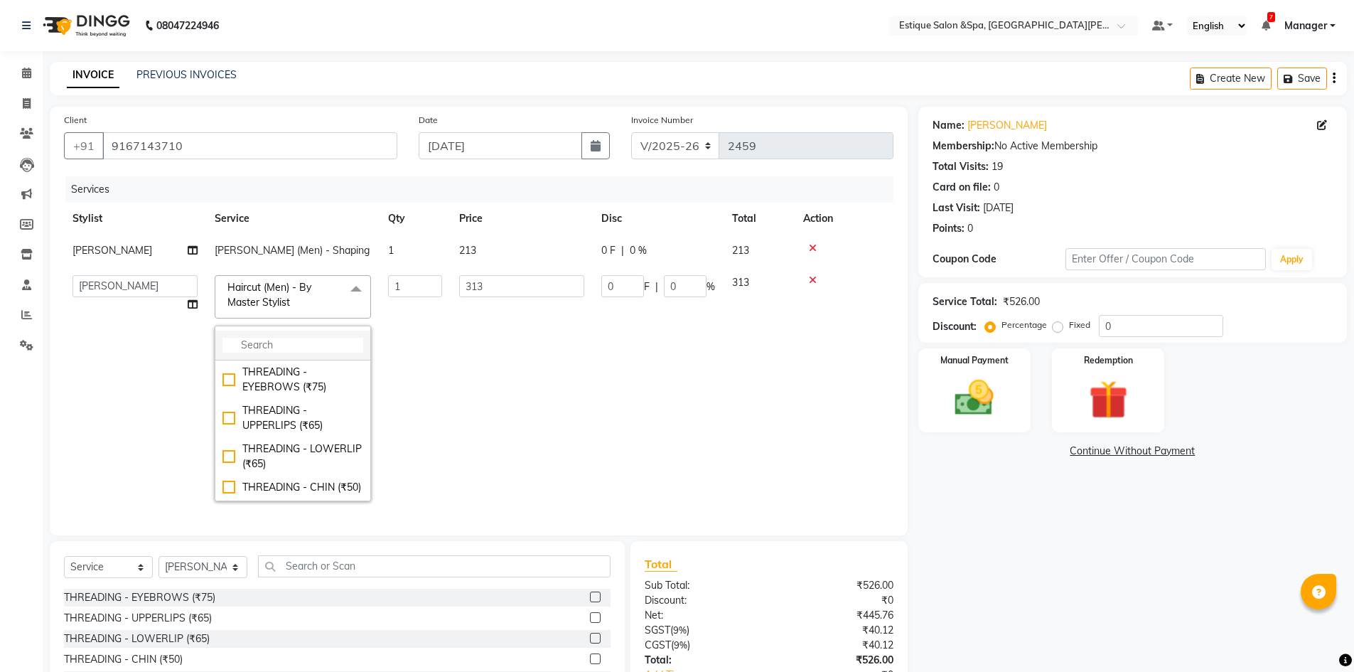
click at [270, 345] on input "multiselect-search" at bounding box center [293, 345] width 141 height 15
type input "350"
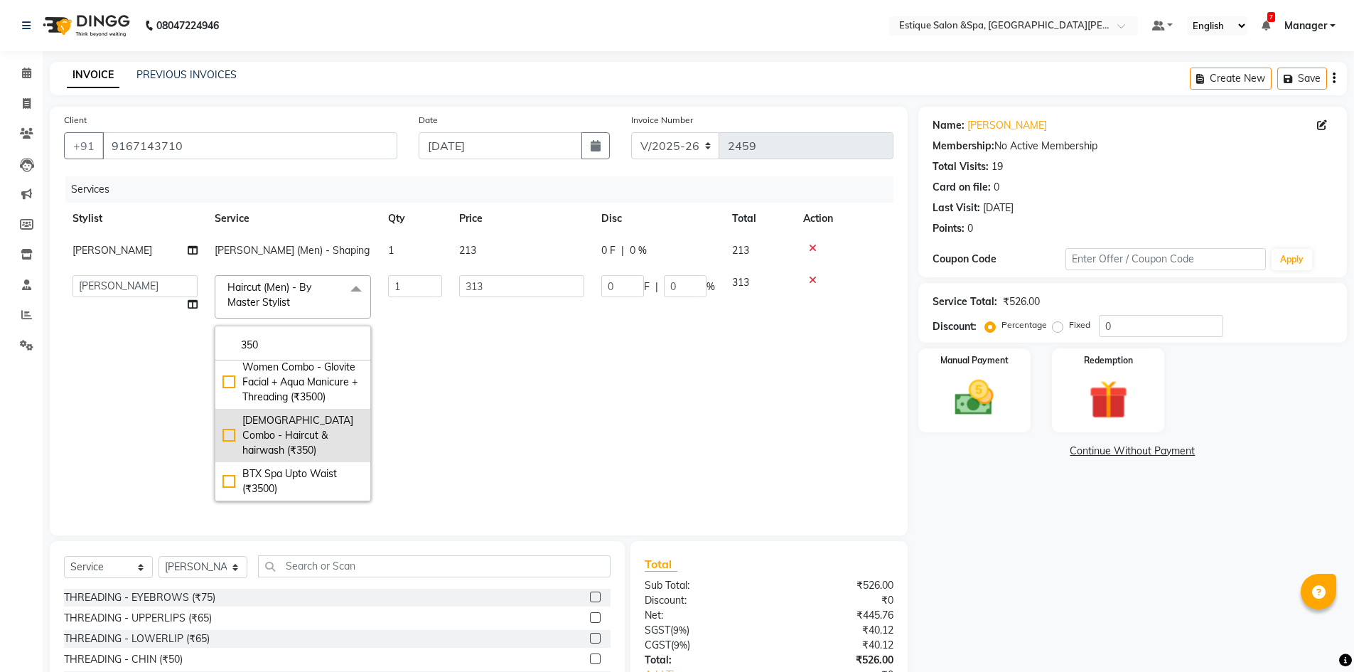
click at [271, 434] on div "Male Combo - Haircut & hairwash (₹350)" at bounding box center [293, 435] width 141 height 45
checkbox input "true"
type input "350"
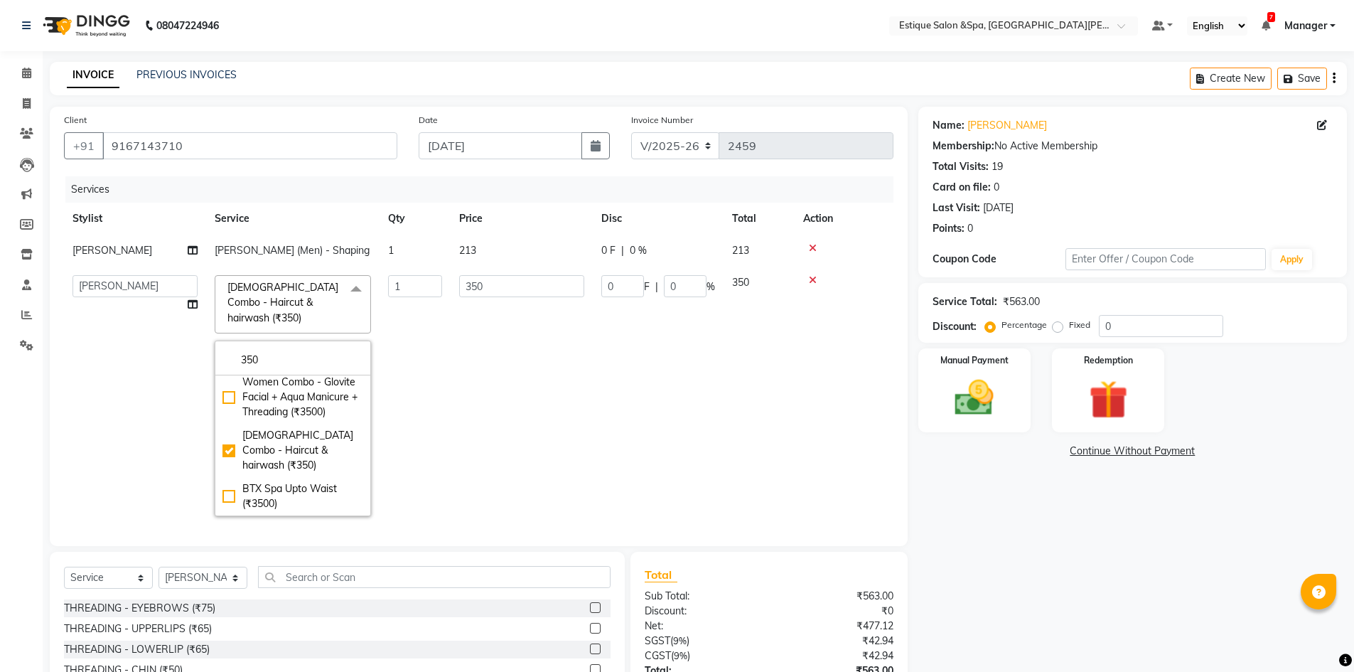
scroll to position [111, 0]
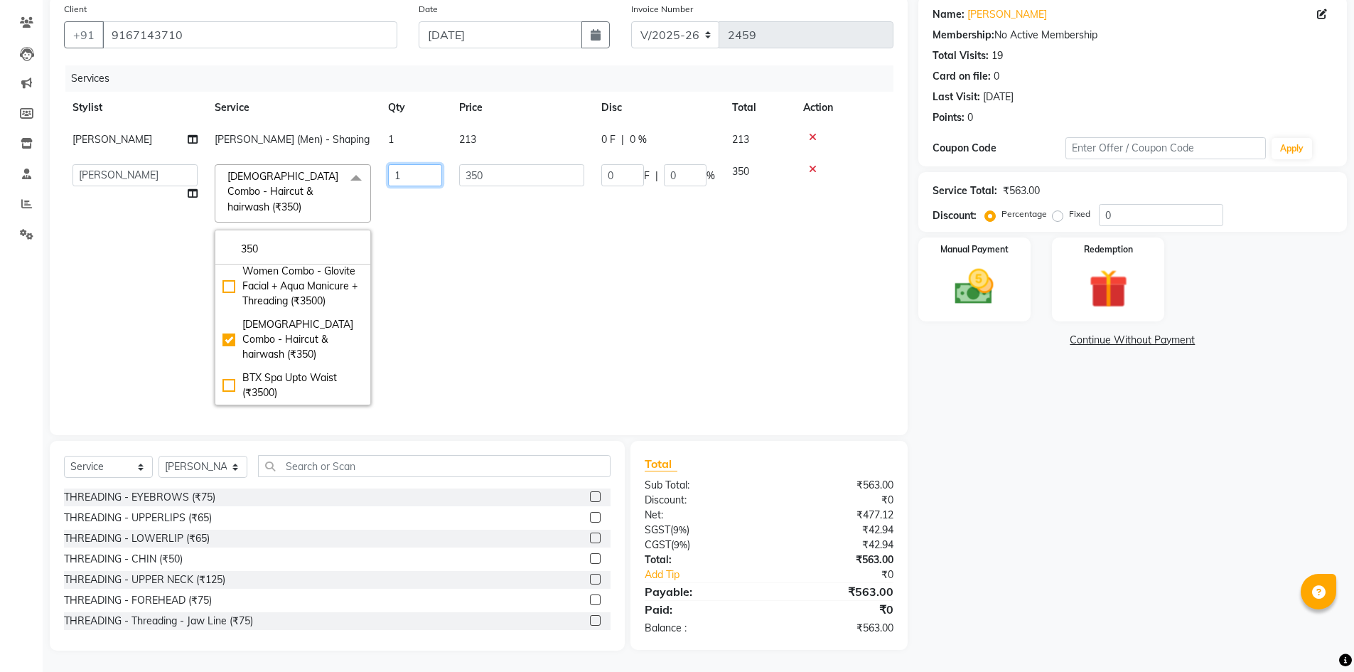
click at [419, 255] on td "1" at bounding box center [415, 285] width 71 height 258
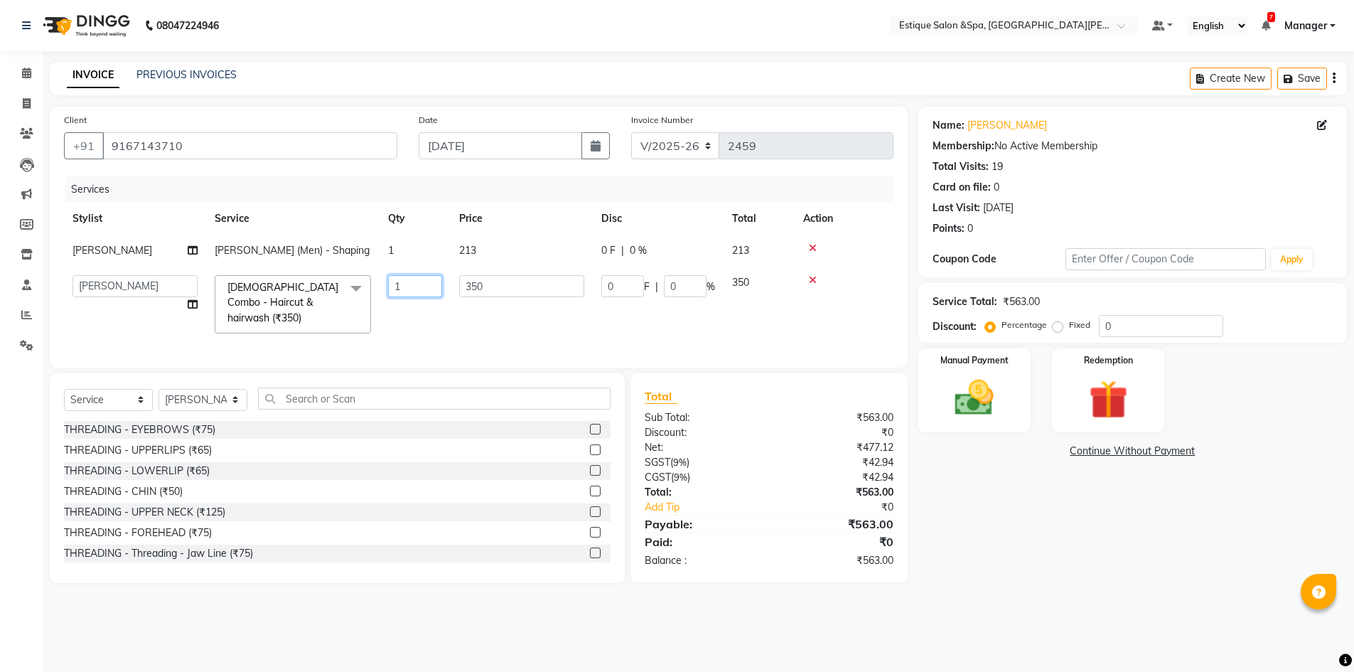
scroll to position [0, 0]
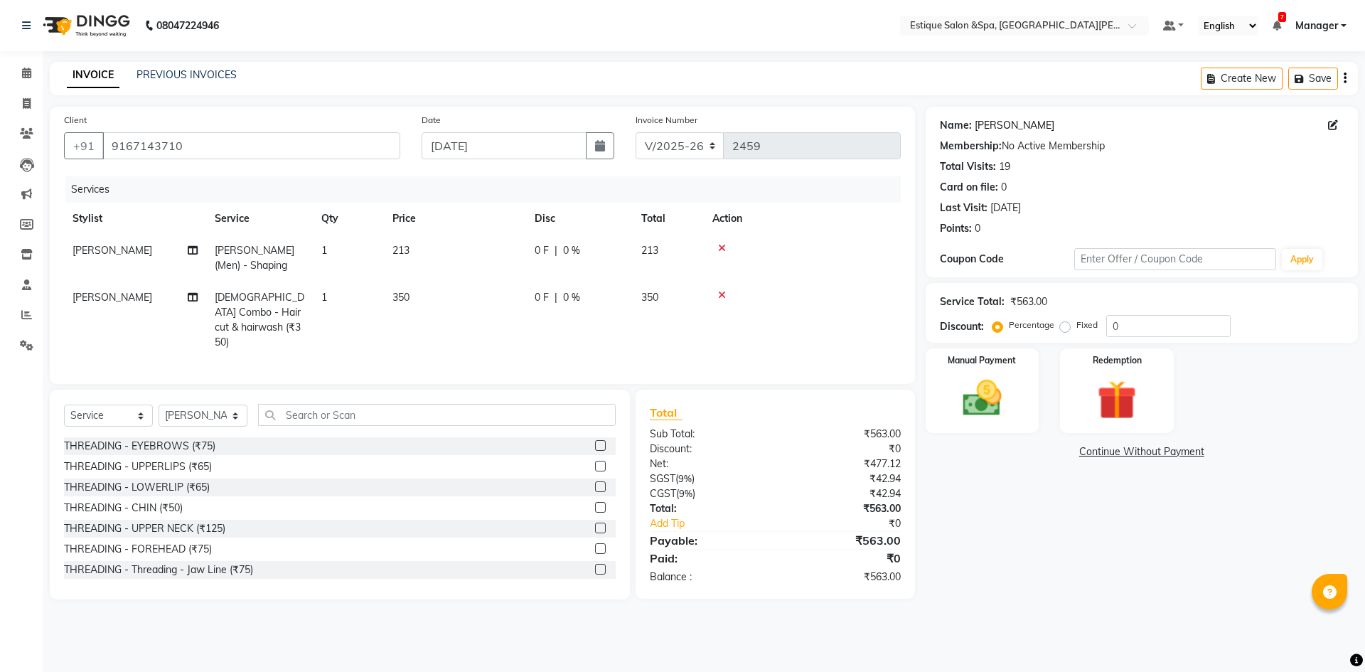
click at [1001, 122] on link "[PERSON_NAME]" at bounding box center [1015, 125] width 80 height 15
click at [975, 398] on img at bounding box center [982, 398] width 66 height 47
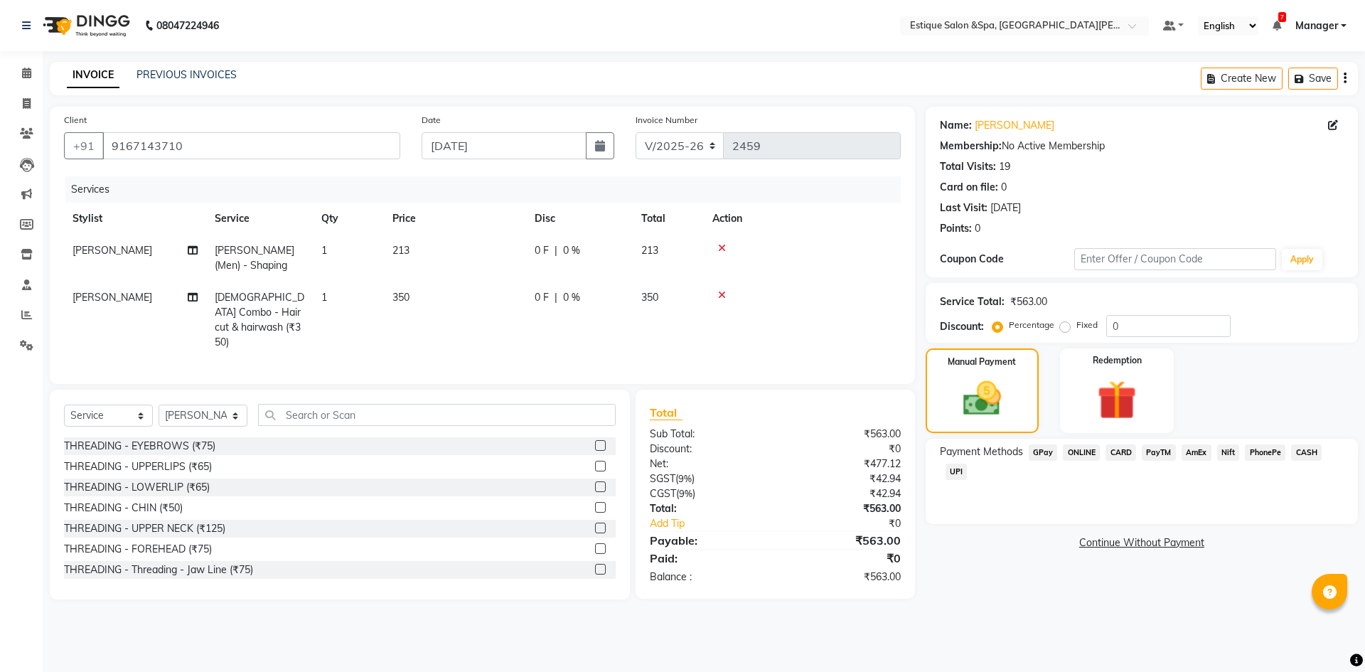
click at [1041, 453] on span "GPay" at bounding box center [1043, 452] width 29 height 16
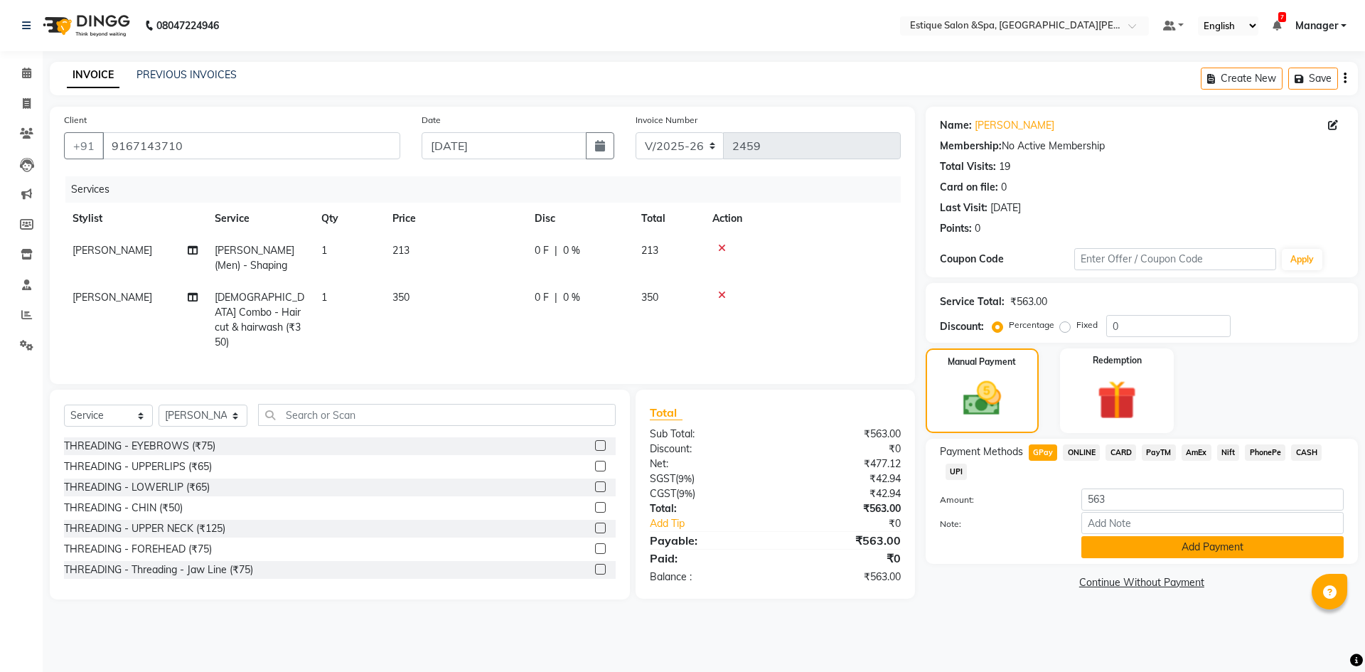
click at [1184, 549] on button "Add Payment" at bounding box center [1212, 547] width 262 height 22
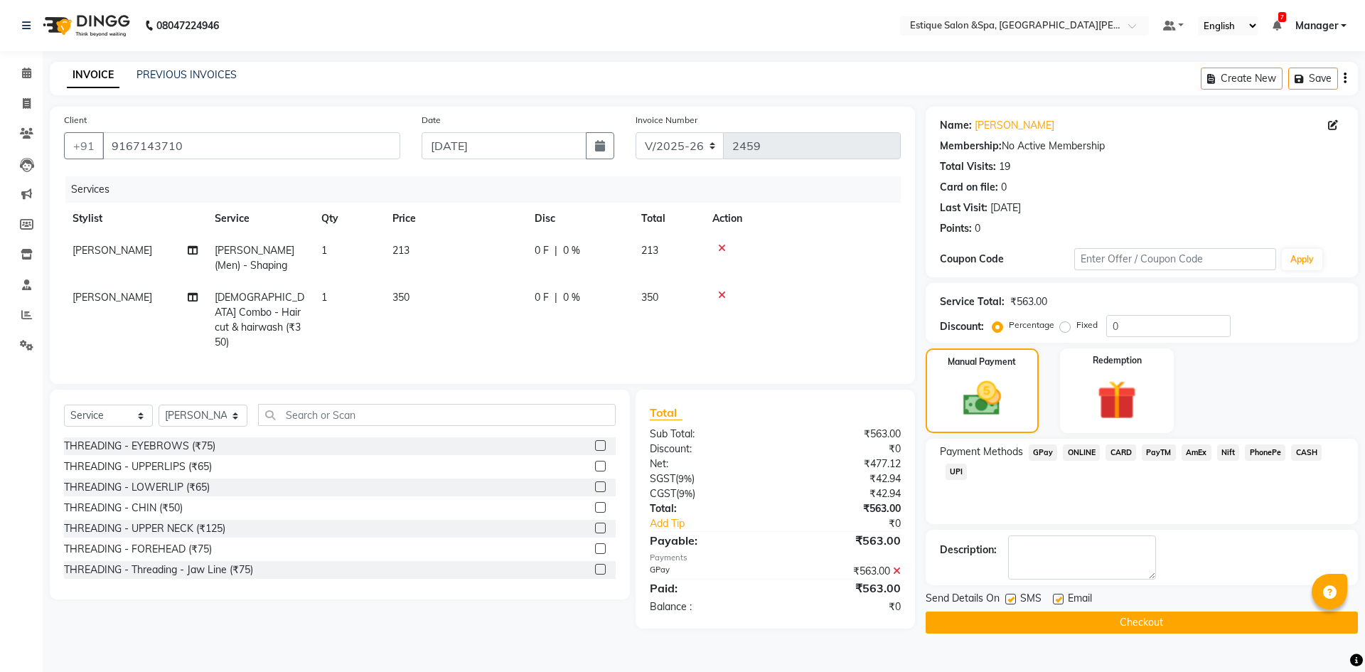
click at [1125, 622] on button "Checkout" at bounding box center [1142, 622] width 432 height 22
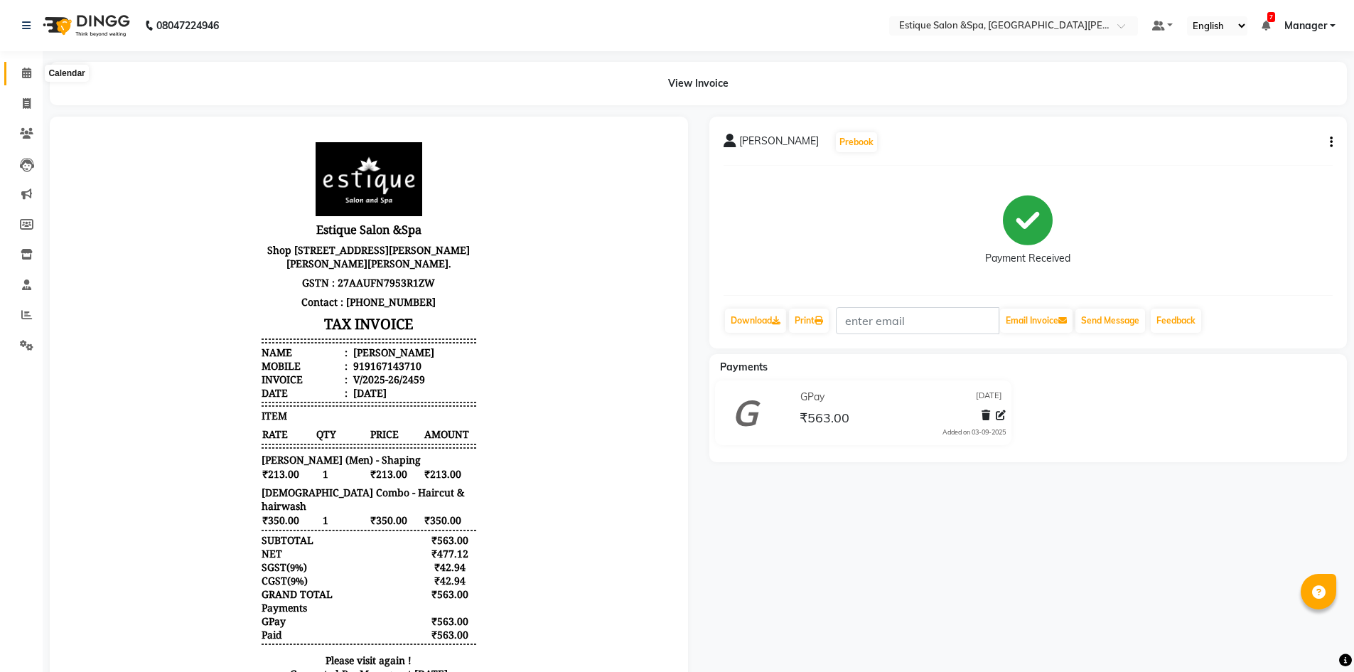
click at [20, 74] on span at bounding box center [26, 73] width 25 height 16
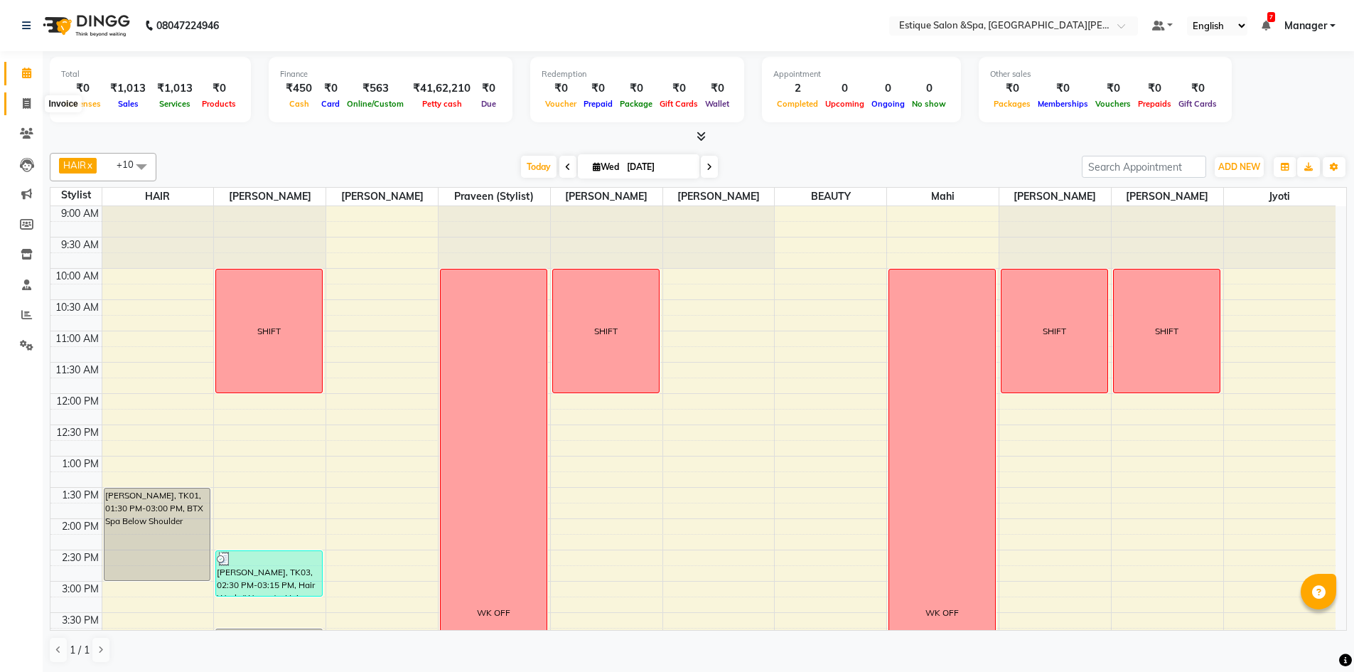
click at [23, 108] on icon at bounding box center [27, 103] width 8 height 11
select select "3928"
select select "service"
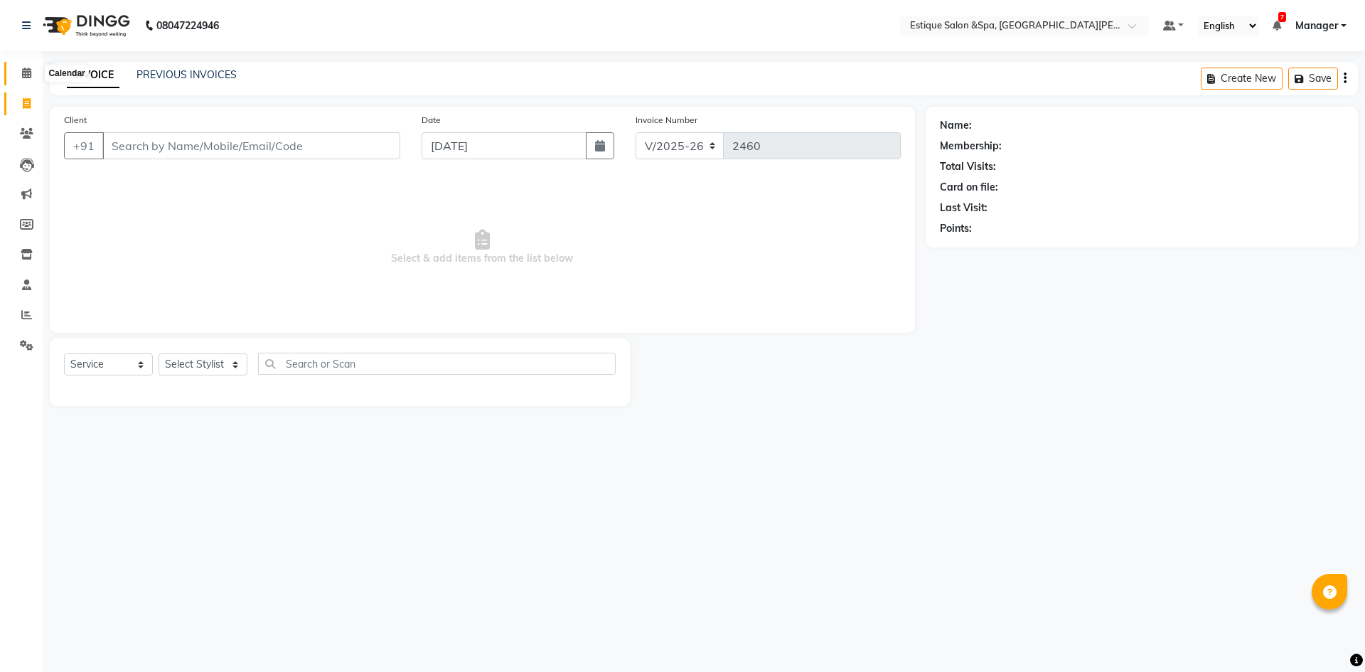
click at [30, 76] on icon at bounding box center [26, 73] width 9 height 11
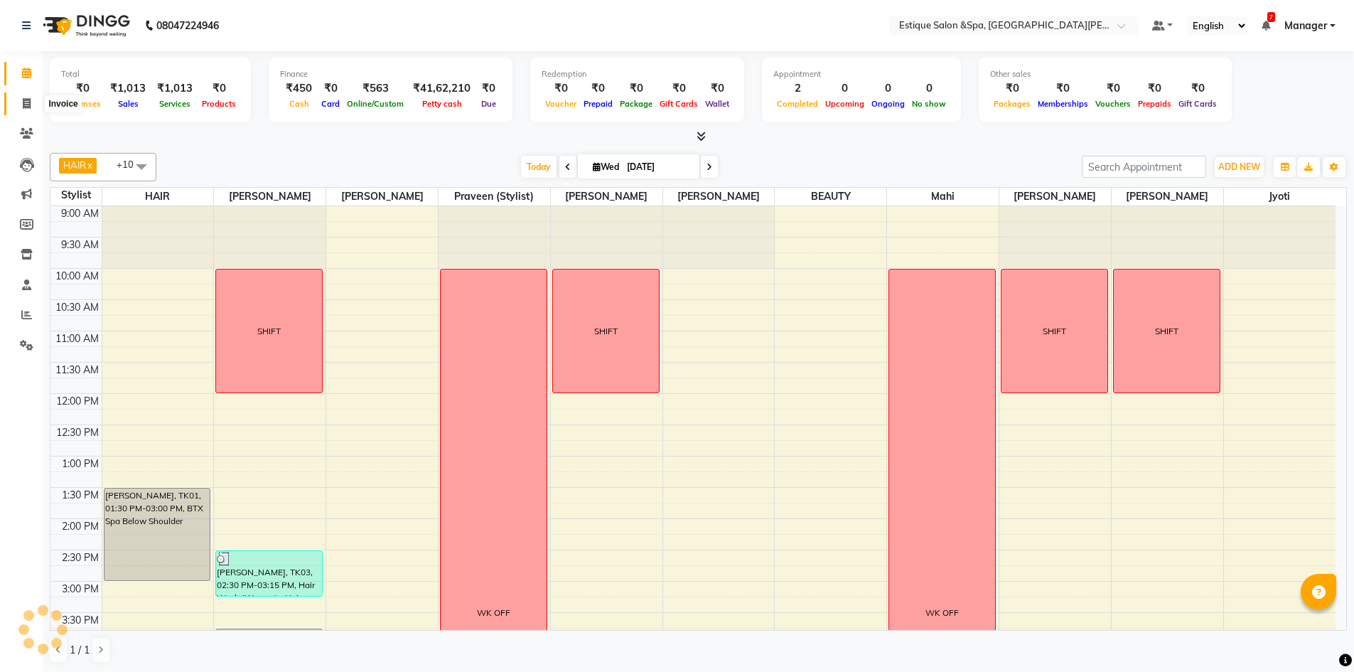
click at [28, 105] on icon at bounding box center [27, 103] width 8 height 11
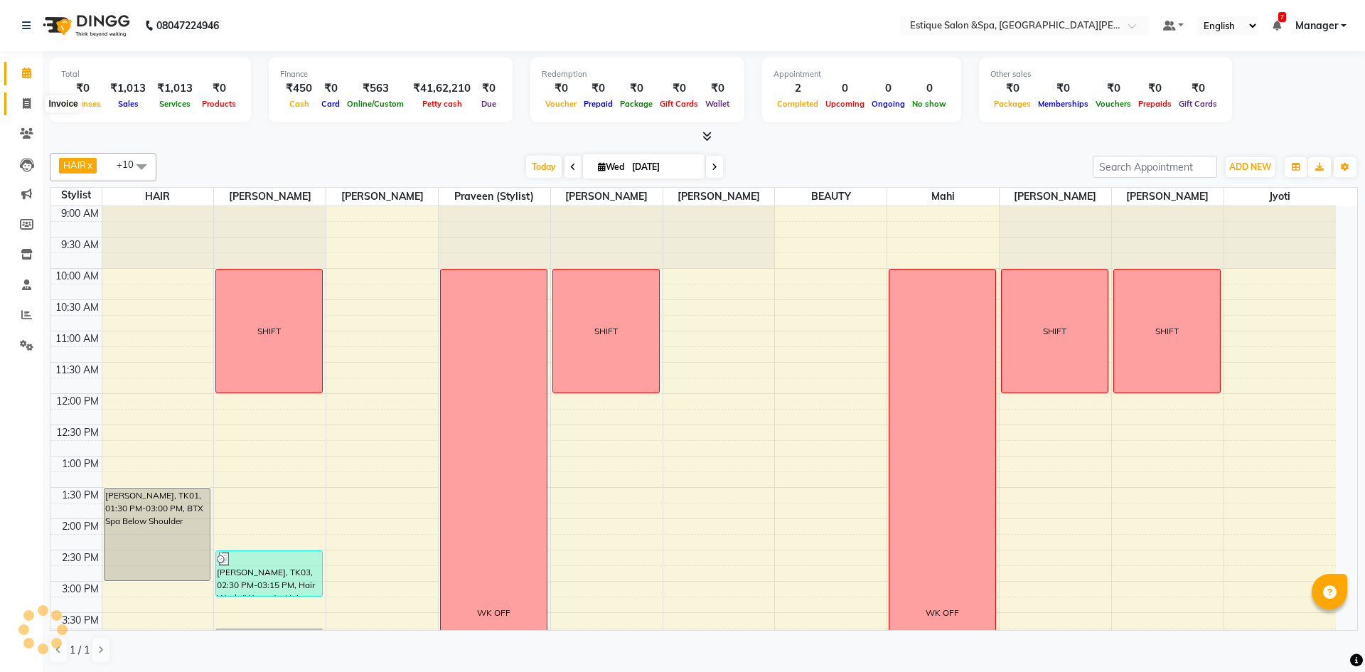
select select "service"
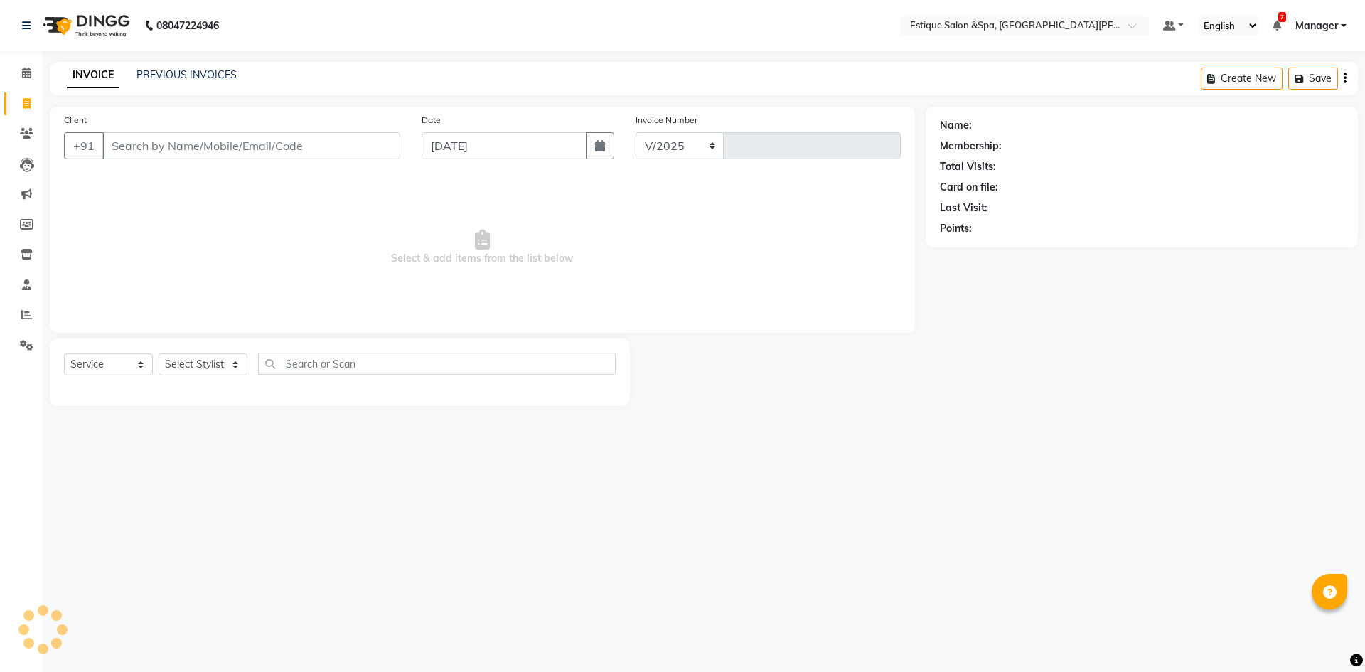
select select "3928"
type input "2460"
click at [245, 146] on input "Client" at bounding box center [251, 145] width 298 height 27
type input "9167770634"
click at [378, 142] on span "Add Client" at bounding box center [364, 146] width 56 height 14
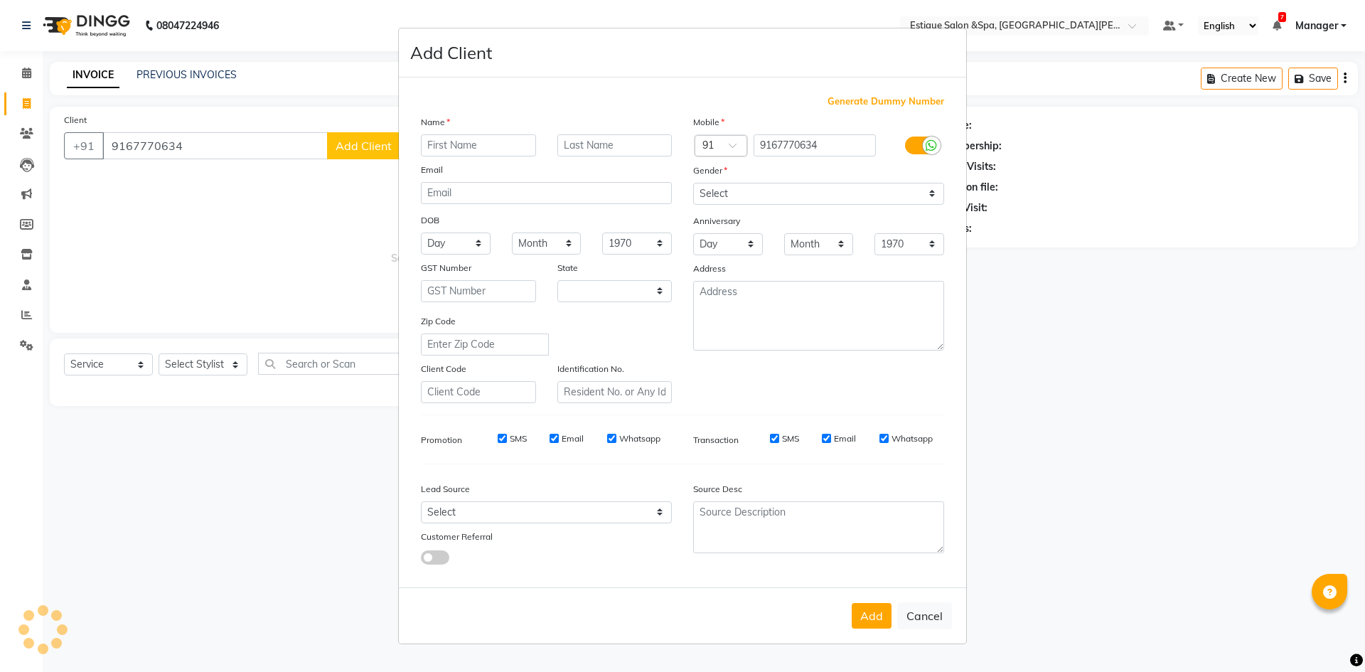
select select "22"
click at [496, 142] on input "text" at bounding box center [478, 145] width 115 height 22
type input "Nilima"
click at [765, 195] on select "Select Male Female Other Prefer Not To Say" at bounding box center [818, 194] width 251 height 22
select select "female"
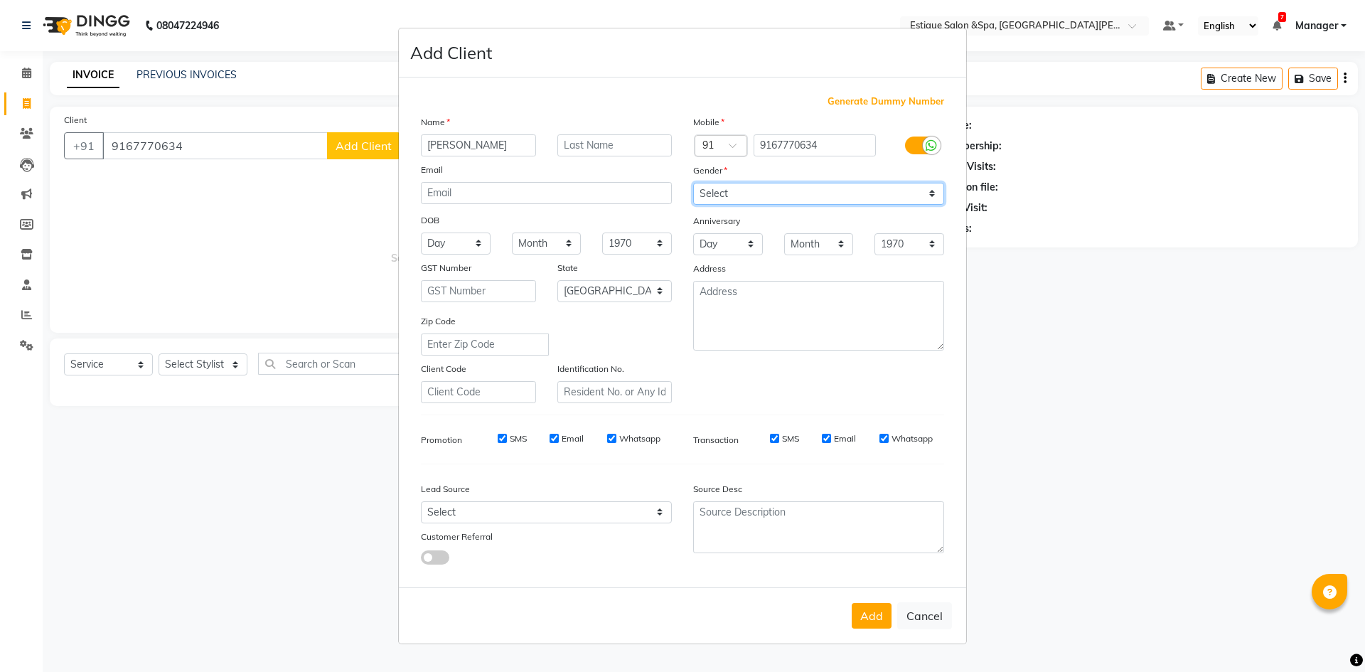
click at [693, 183] on select "Select Male Female Other Prefer Not To Say" at bounding box center [818, 194] width 251 height 22
click at [629, 154] on input "text" at bounding box center [614, 145] width 115 height 22
type input "Sable"
click at [865, 611] on button "Add" at bounding box center [872, 616] width 40 height 26
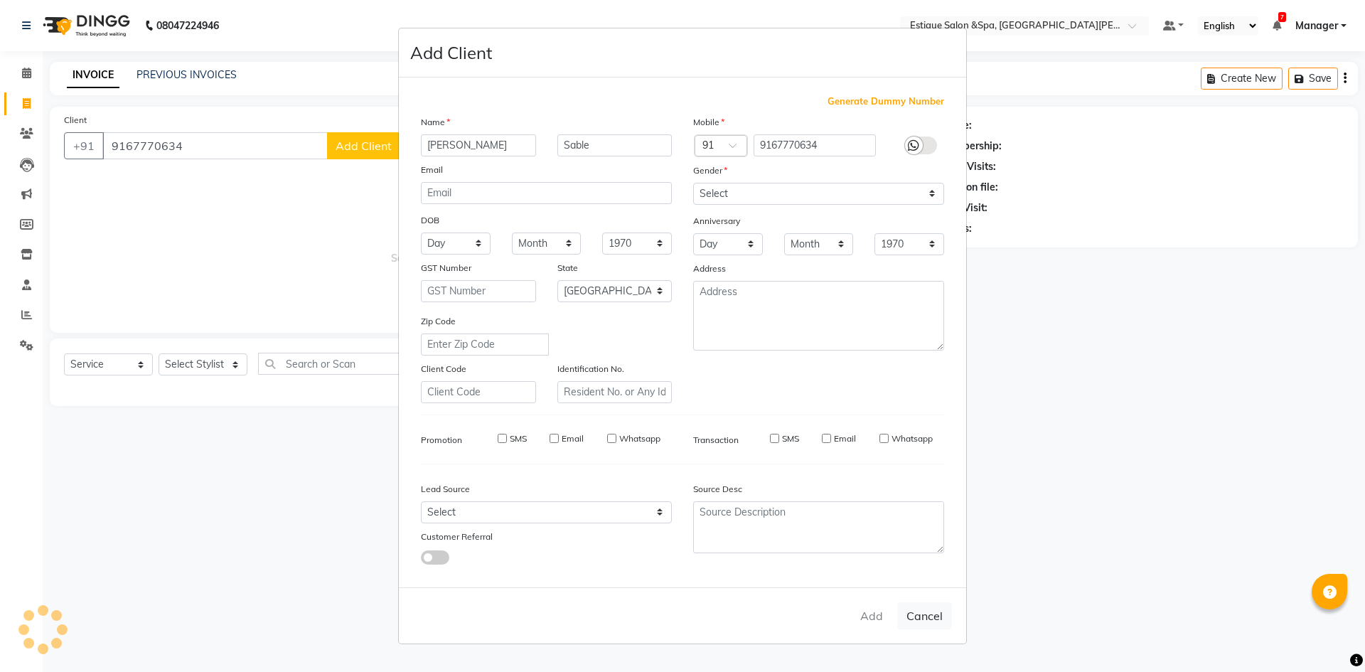
select select
select select "null"
select select
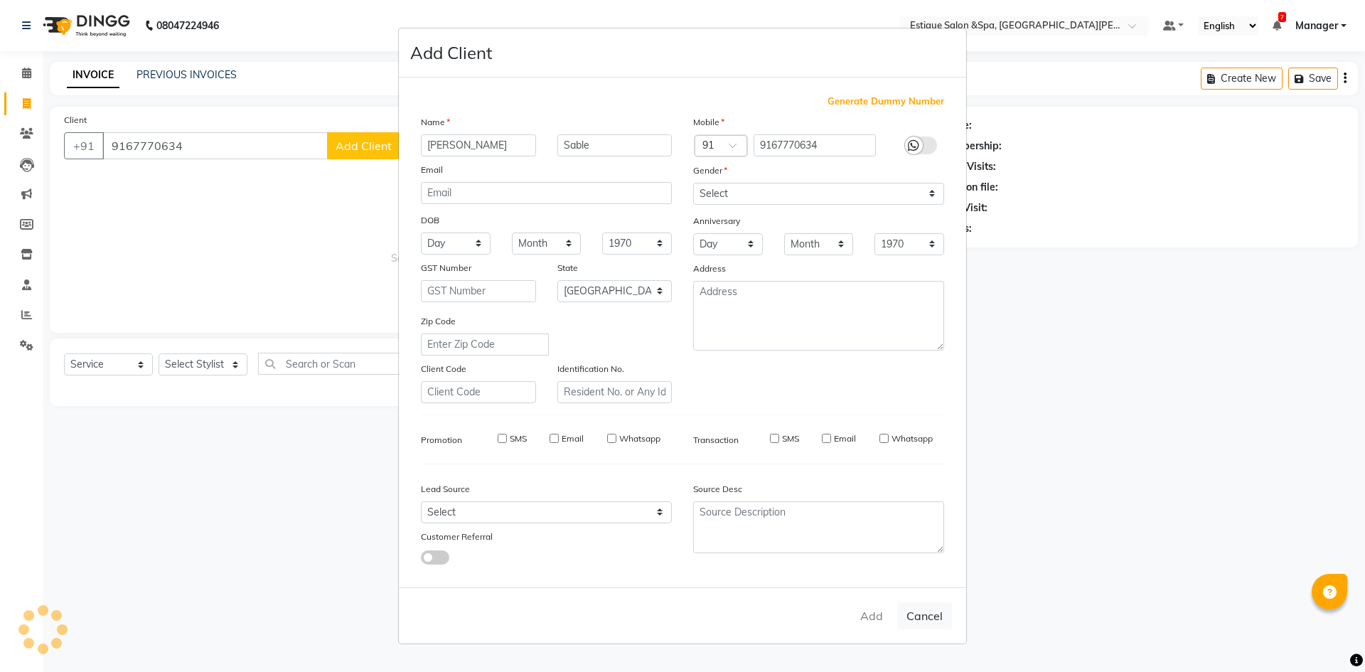
select select
checkbox input "false"
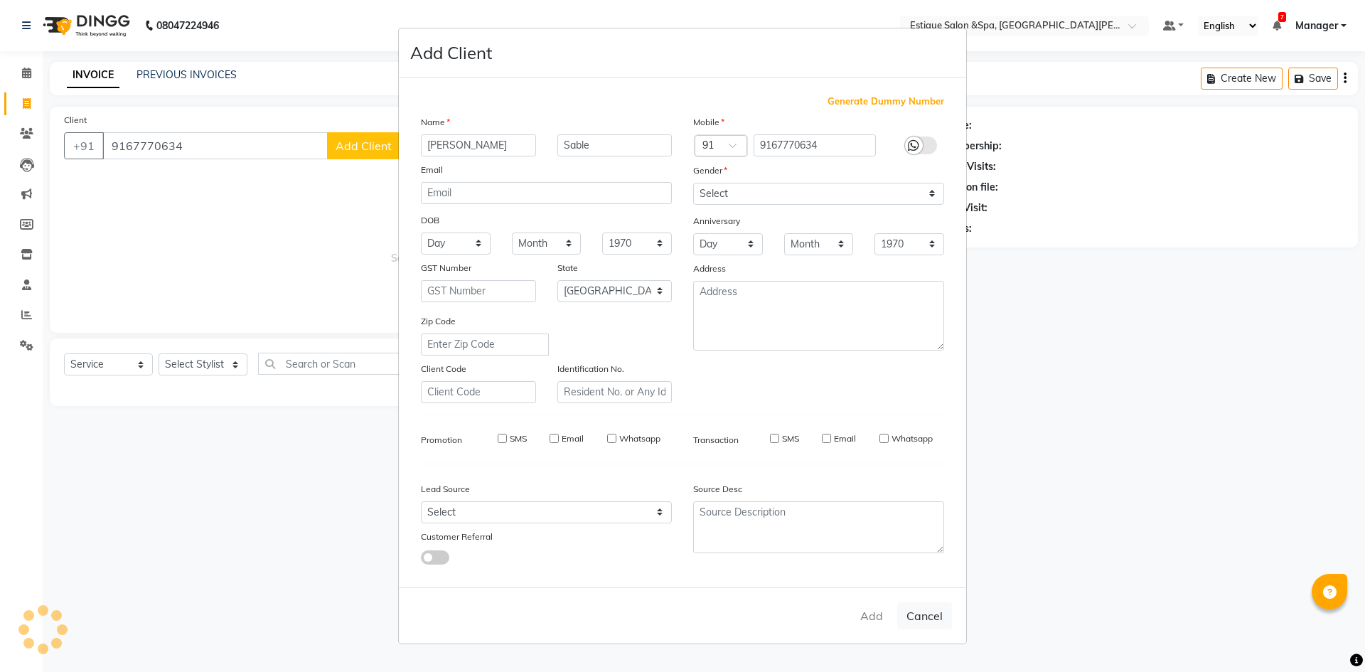
checkbox input "false"
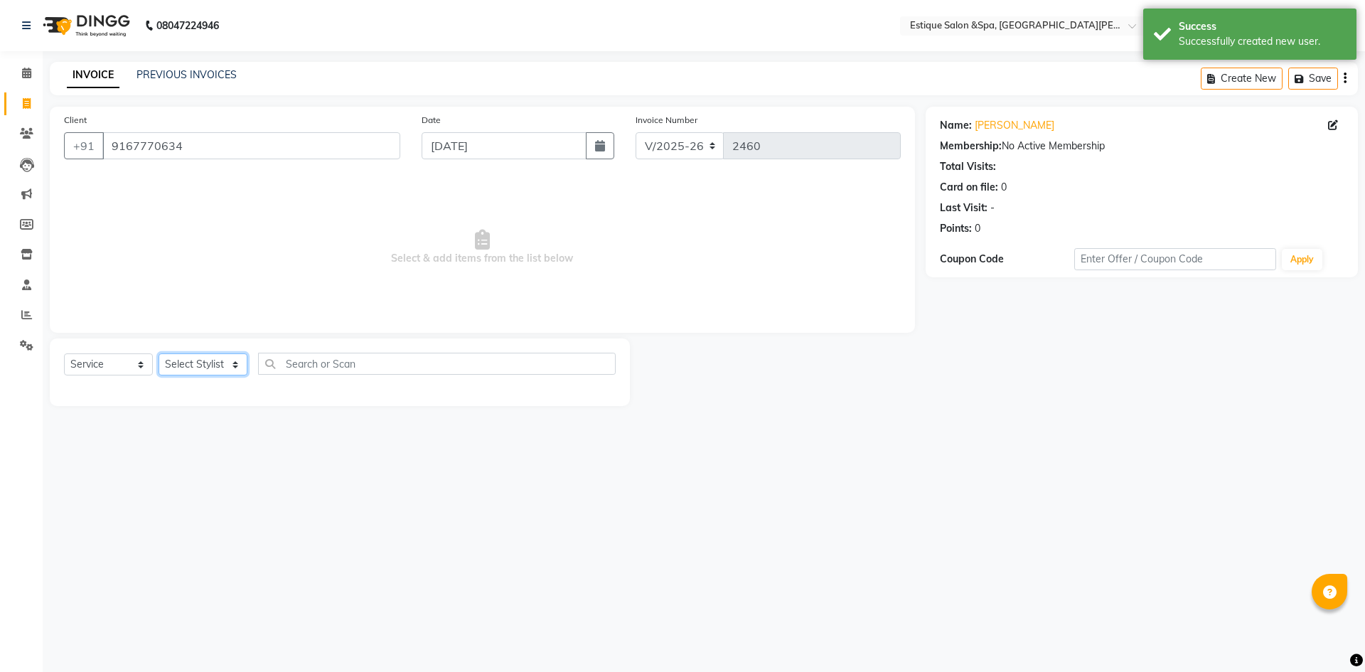
click at [232, 365] on select "Select Stylist aaves Asmi BEAUTY HAIR Haniya shaikh Jyoti kanchan pp laxmi pp M…" at bounding box center [203, 364] width 89 height 22
select select "89542"
click at [159, 353] on select "Select Stylist aaves Asmi BEAUTY HAIR Haniya shaikh Jyoti kanchan pp laxmi pp M…" at bounding box center [203, 364] width 89 height 22
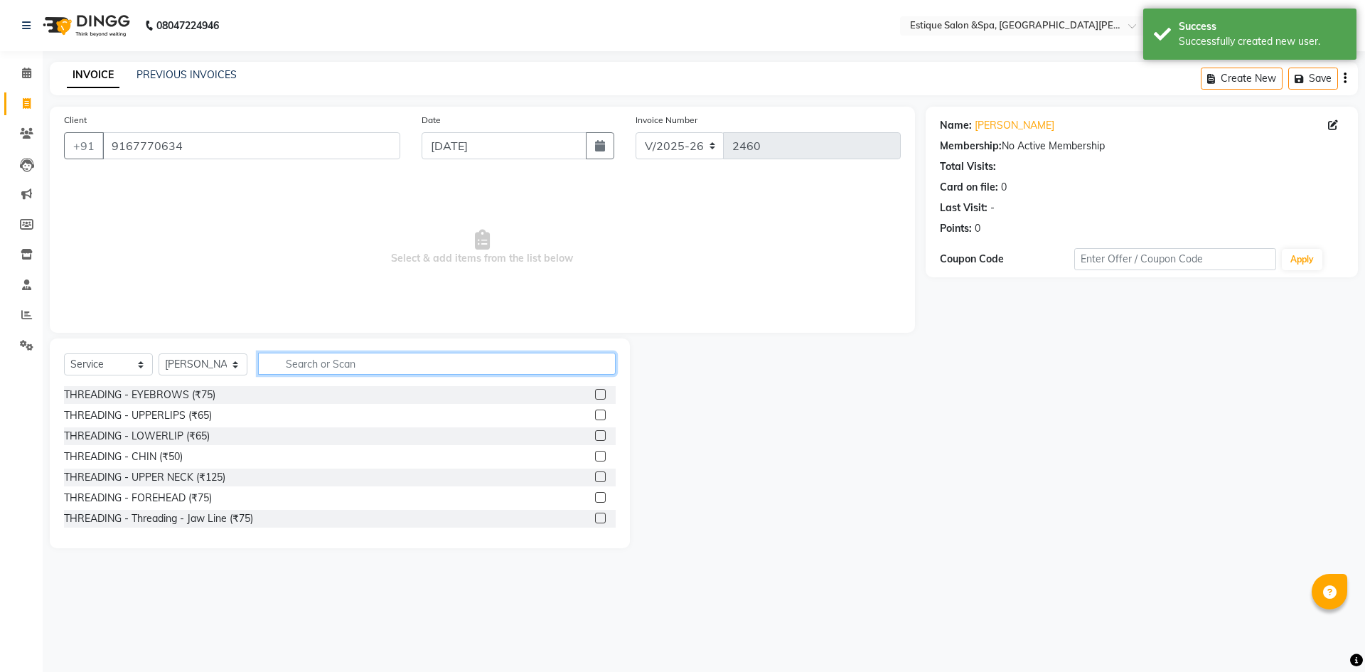
click at [344, 356] on input "text" at bounding box center [437, 364] width 358 height 22
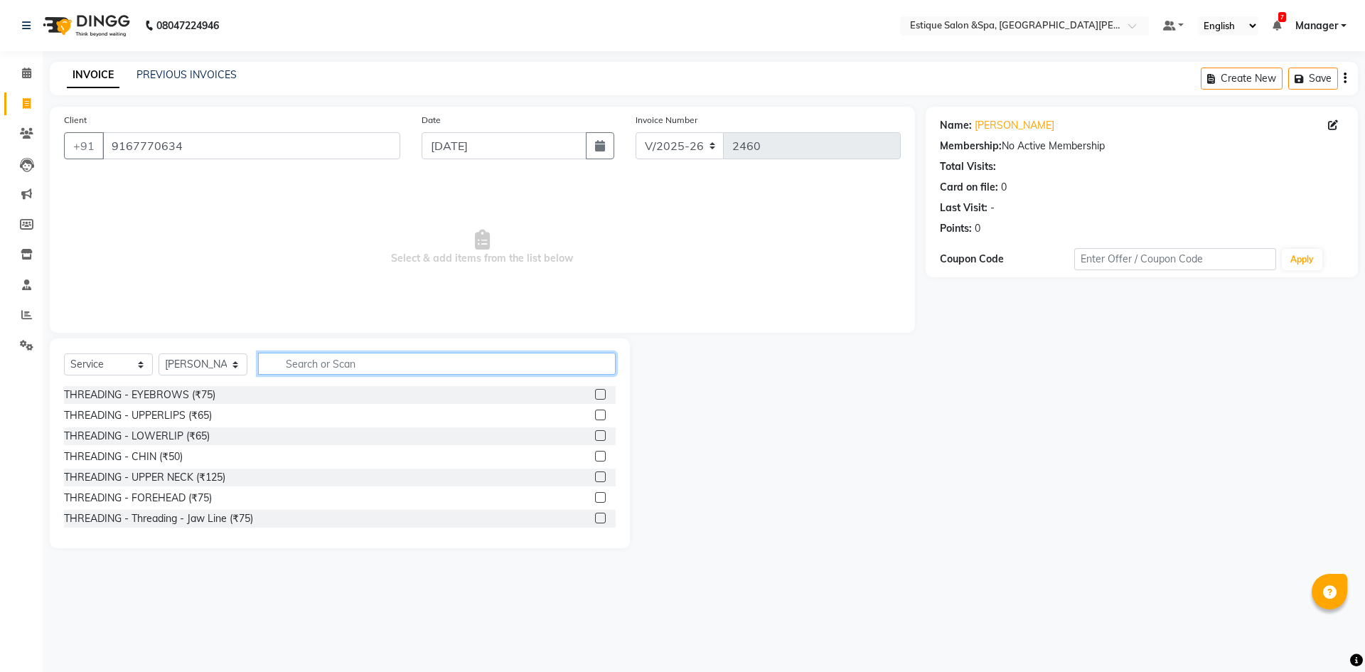
click at [375, 366] on input "text" at bounding box center [437, 364] width 358 height 22
type input "f"
type input "inter"
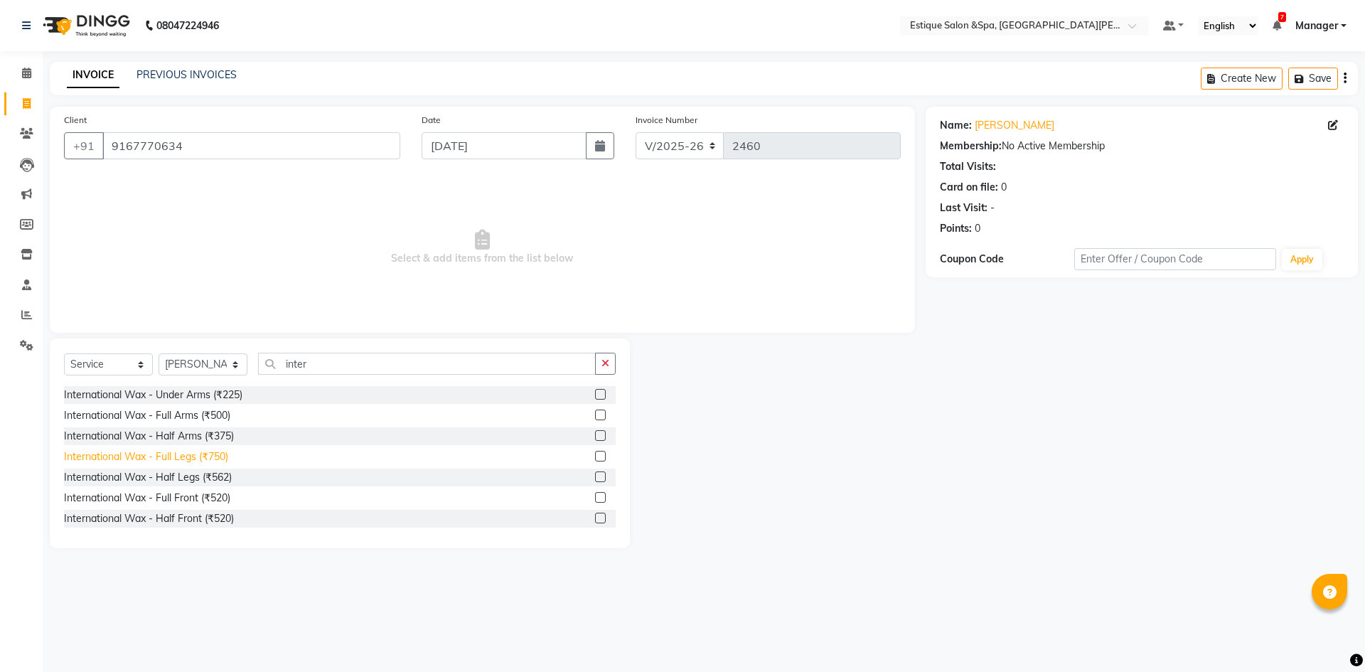
click at [151, 454] on div "International Wax - Full Legs (₹750)" at bounding box center [146, 456] width 164 height 15
checkbox input "false"
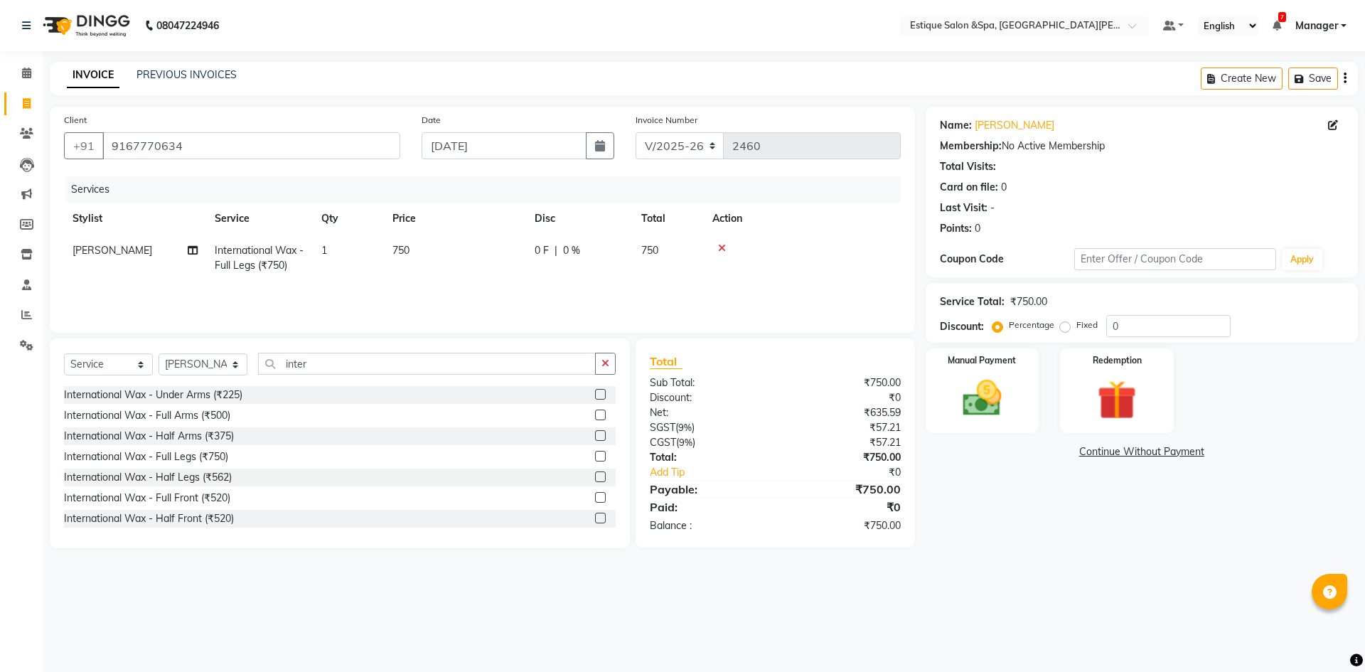
click at [262, 253] on span "International Wax - Full Legs (₹750)" at bounding box center [259, 258] width 89 height 28
select select "89542"
click at [313, 265] on span "International Wax - Full Legs (₹750) x" at bounding box center [286, 263] width 125 height 31
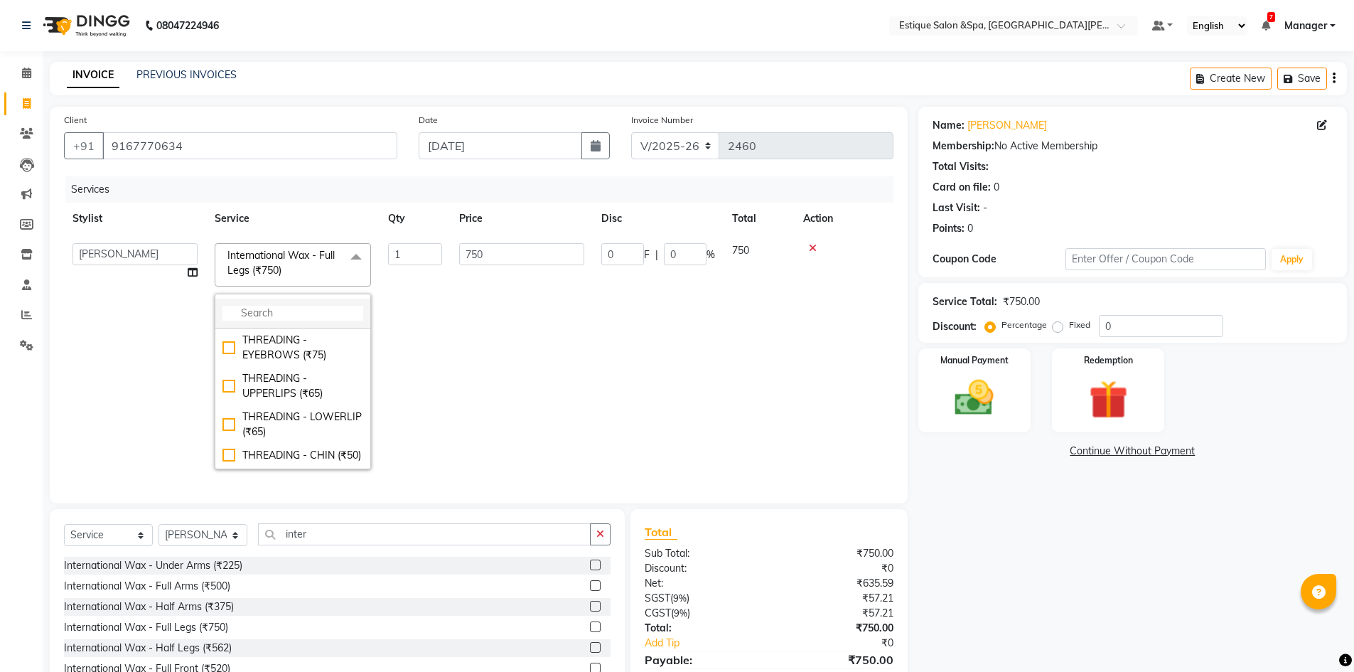
click at [301, 314] on input "multiselect-search" at bounding box center [293, 313] width 141 height 15
type input "i"
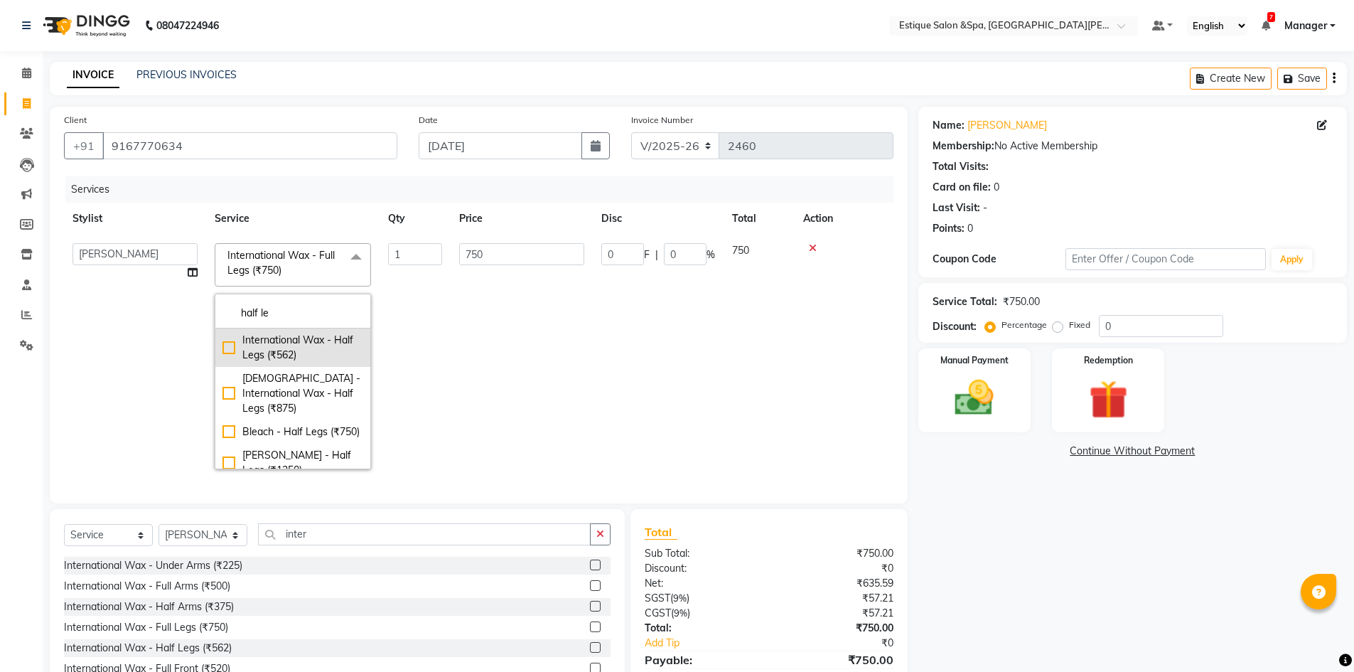
type input "half le"
click at [322, 345] on div "International Wax - Half Legs (₹562)" at bounding box center [293, 348] width 141 height 30
checkbox input "true"
type input "562"
click at [450, 321] on td "1" at bounding box center [415, 356] width 71 height 243
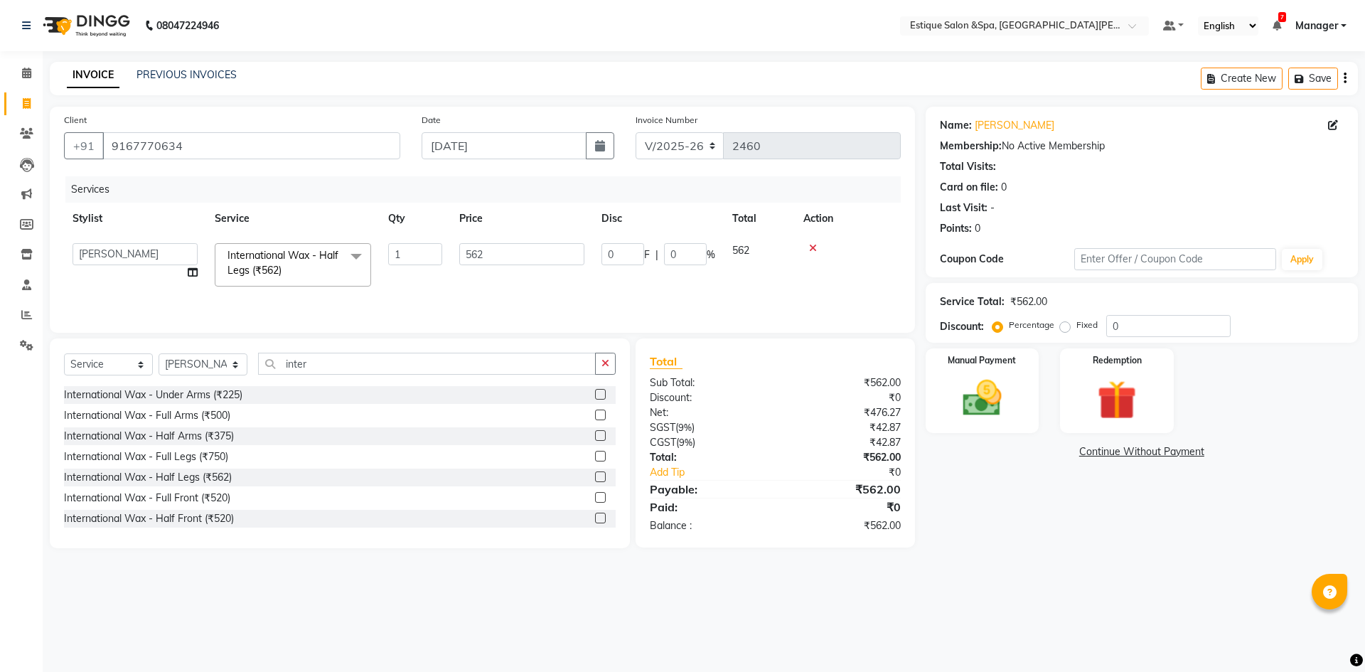
click at [339, 267] on span "International Wax - Half Legs (₹562) x" at bounding box center [286, 263] width 125 height 31
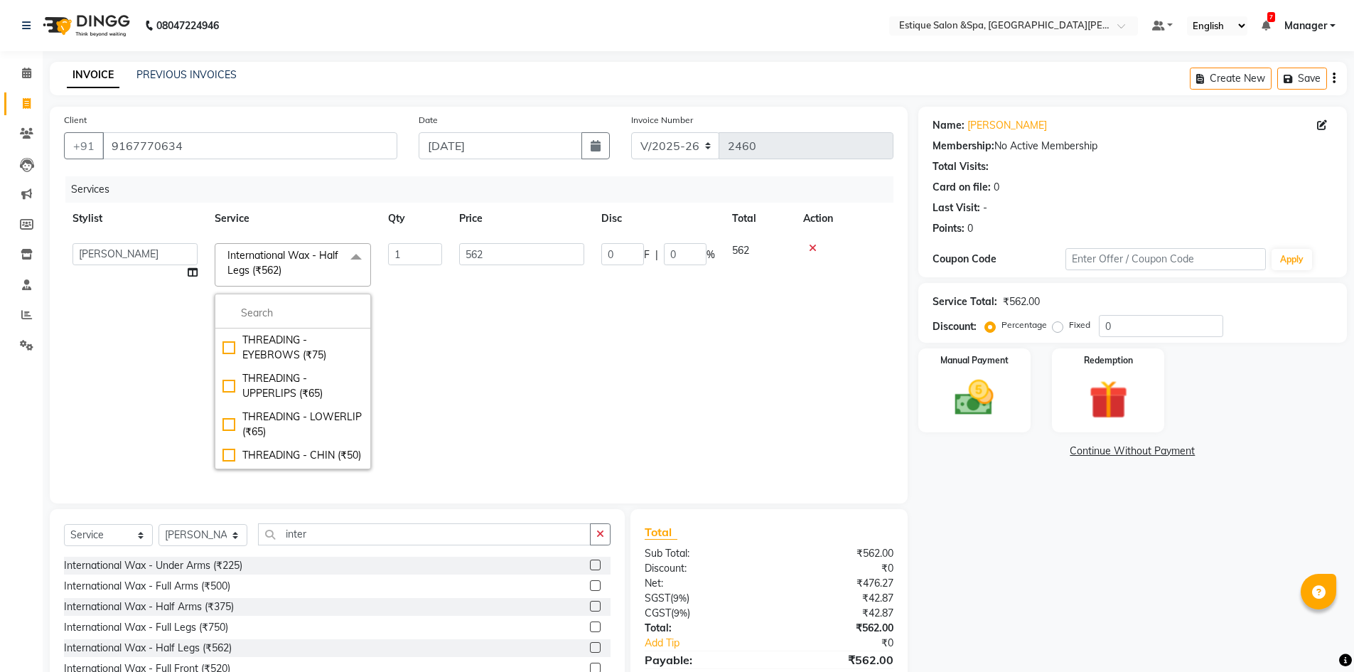
click at [353, 260] on span at bounding box center [356, 256] width 28 height 27
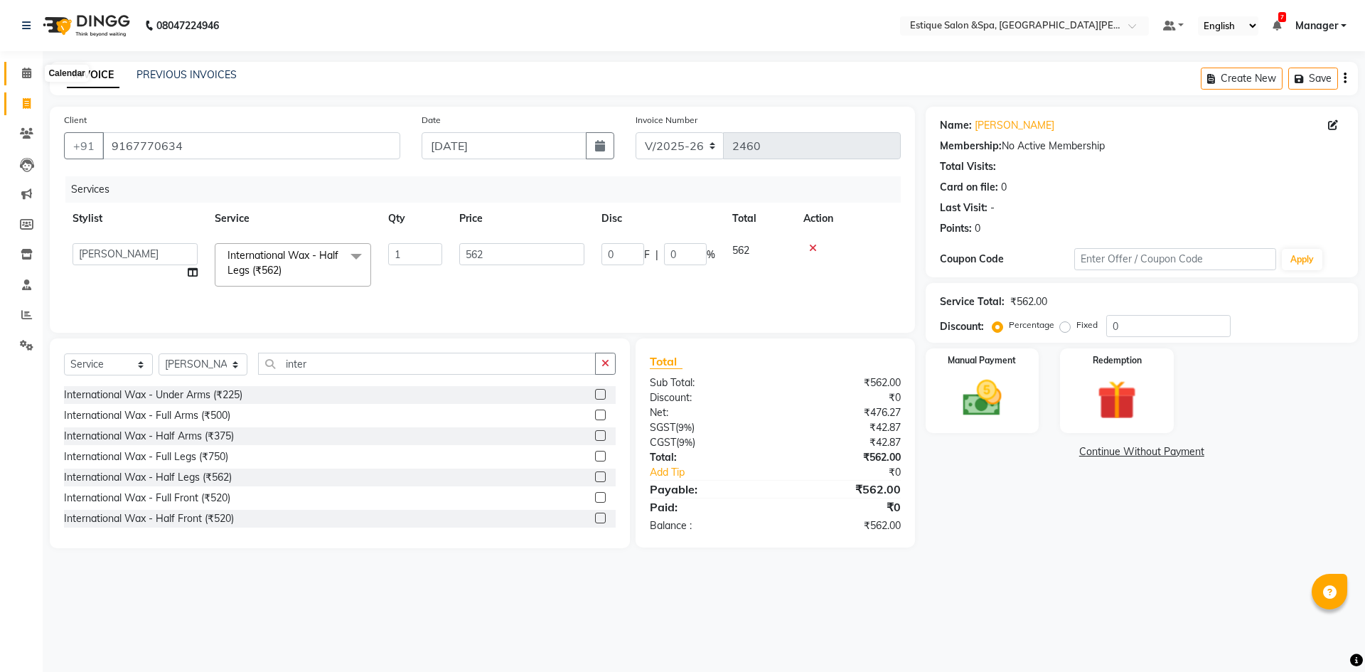
drag, startPoint x: 31, startPoint y: 70, endPoint x: 38, endPoint y: 117, distance: 47.5
click at [31, 70] on icon at bounding box center [26, 73] width 9 height 11
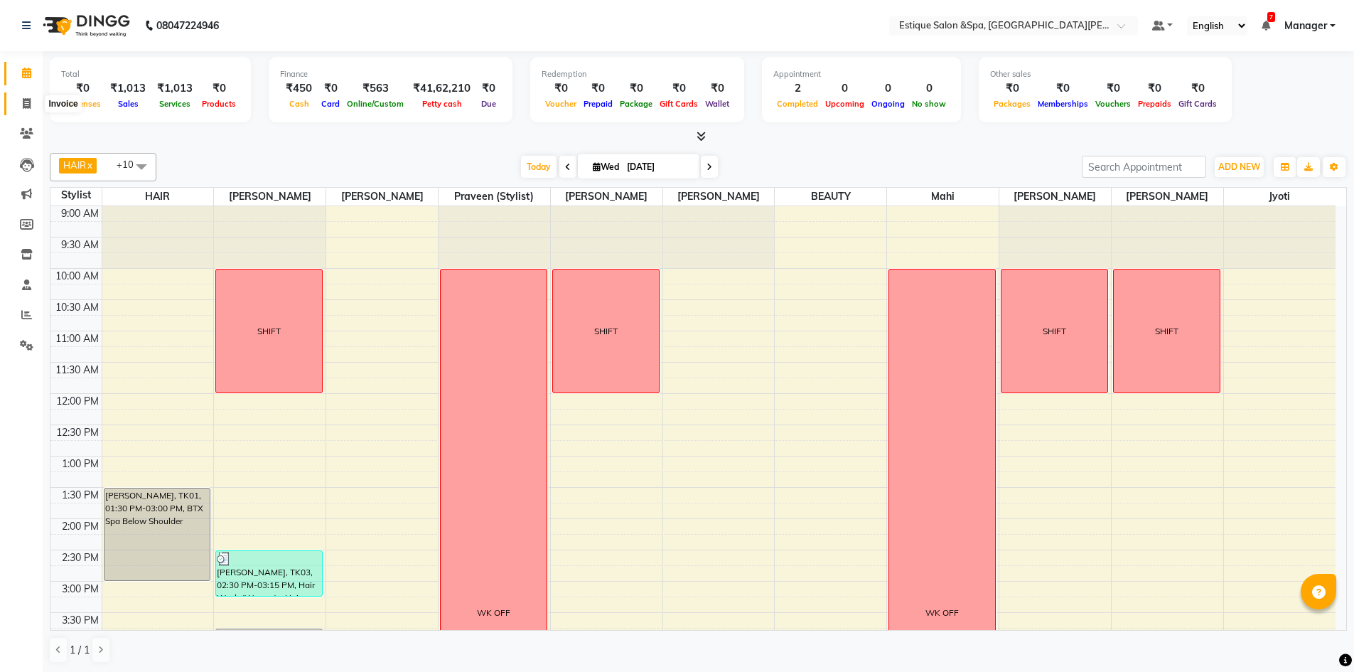
click at [29, 101] on icon at bounding box center [27, 103] width 8 height 11
select select "3928"
select select "service"
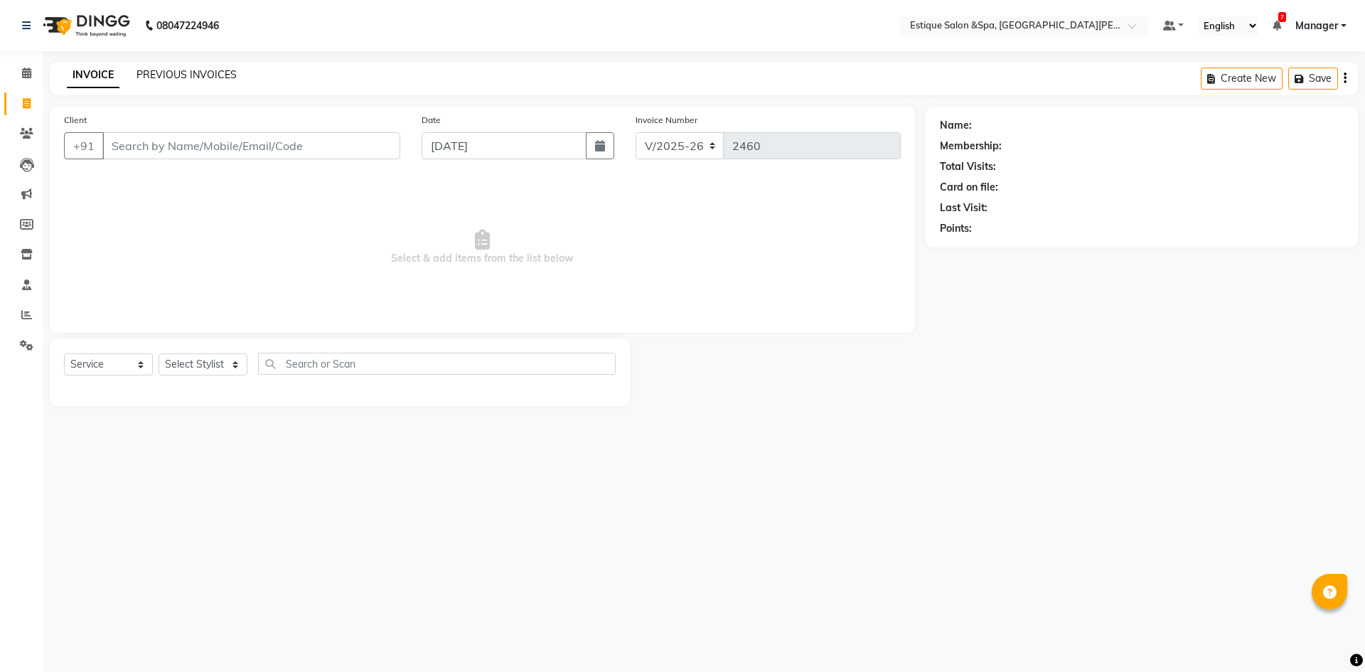
click at [191, 71] on link "PREVIOUS INVOICES" at bounding box center [186, 74] width 100 height 13
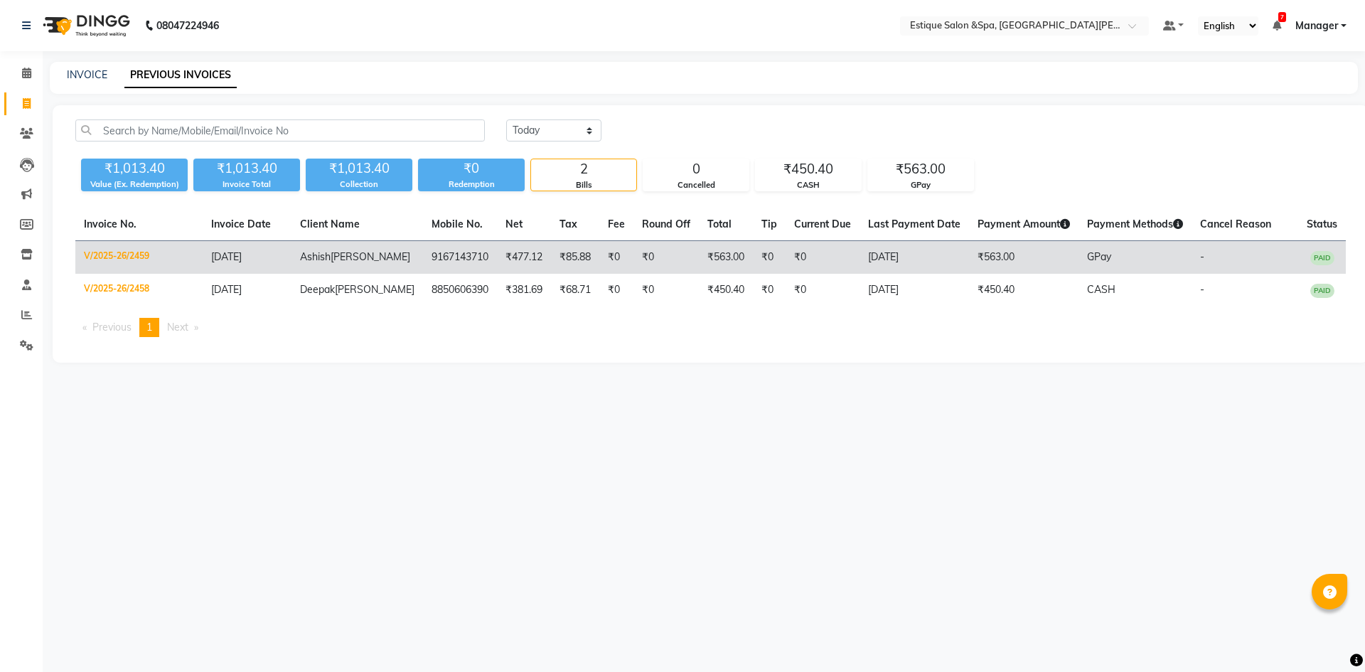
click at [124, 260] on td "V/2025-26/2459" at bounding box center [138, 257] width 127 height 33
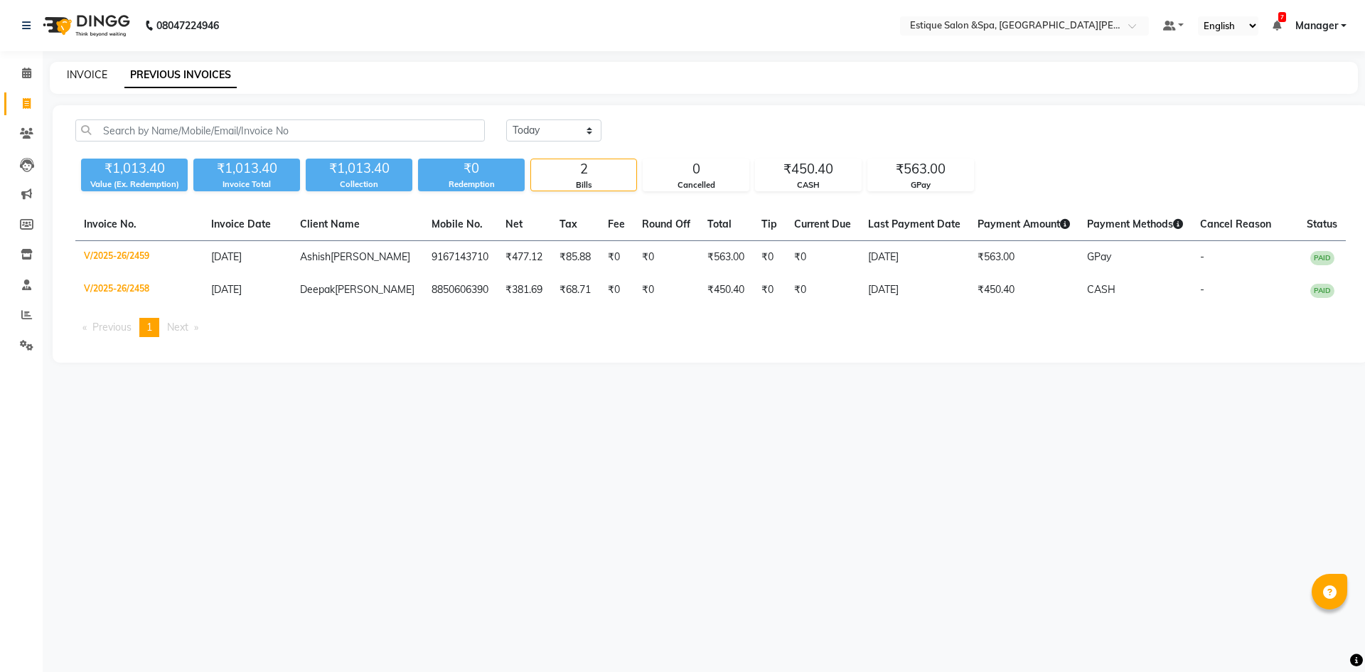
click at [93, 72] on link "INVOICE" at bounding box center [87, 74] width 41 height 13
select select "service"
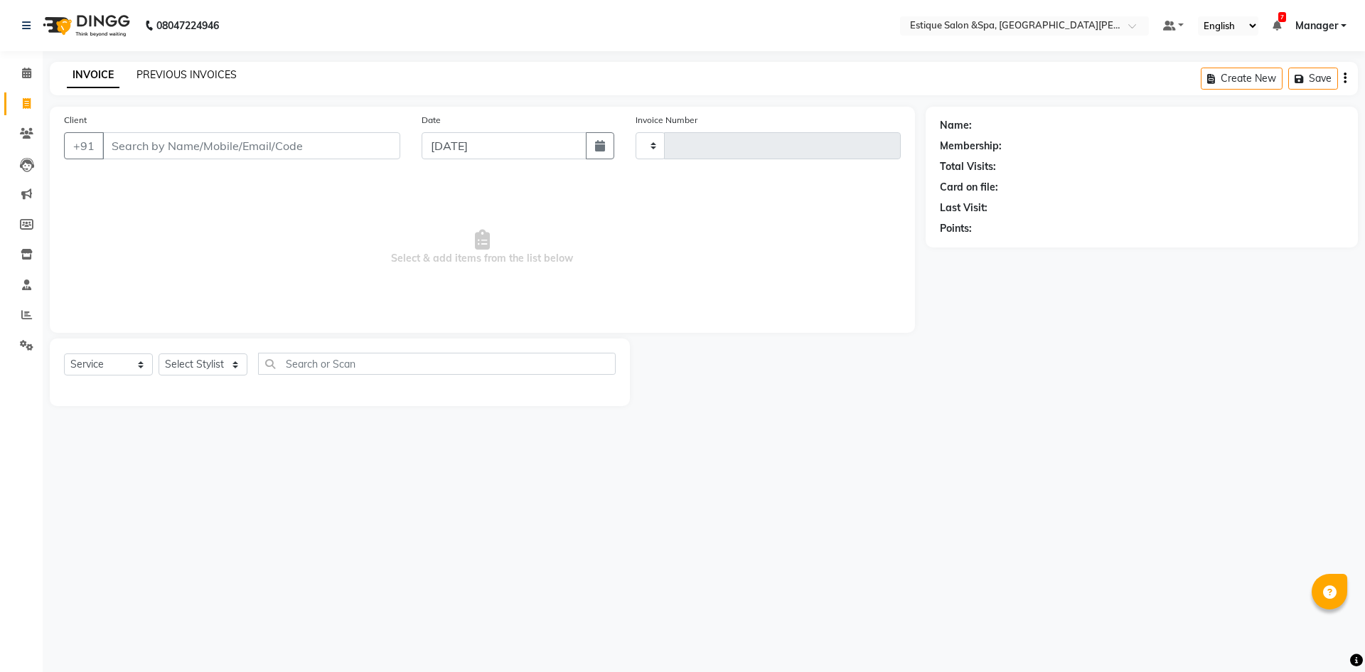
type input "2460"
select select "3928"
click at [174, 72] on link "PREVIOUS INVOICES" at bounding box center [186, 74] width 100 height 13
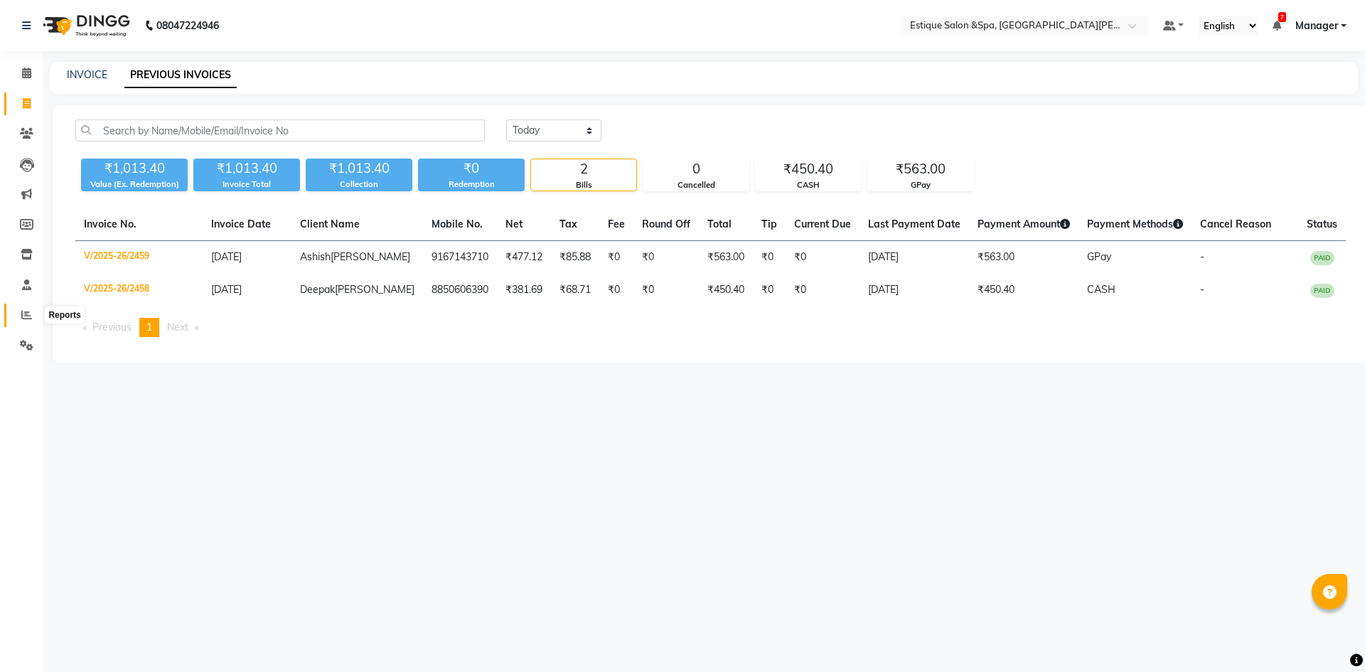
click at [28, 314] on icon at bounding box center [26, 314] width 11 height 11
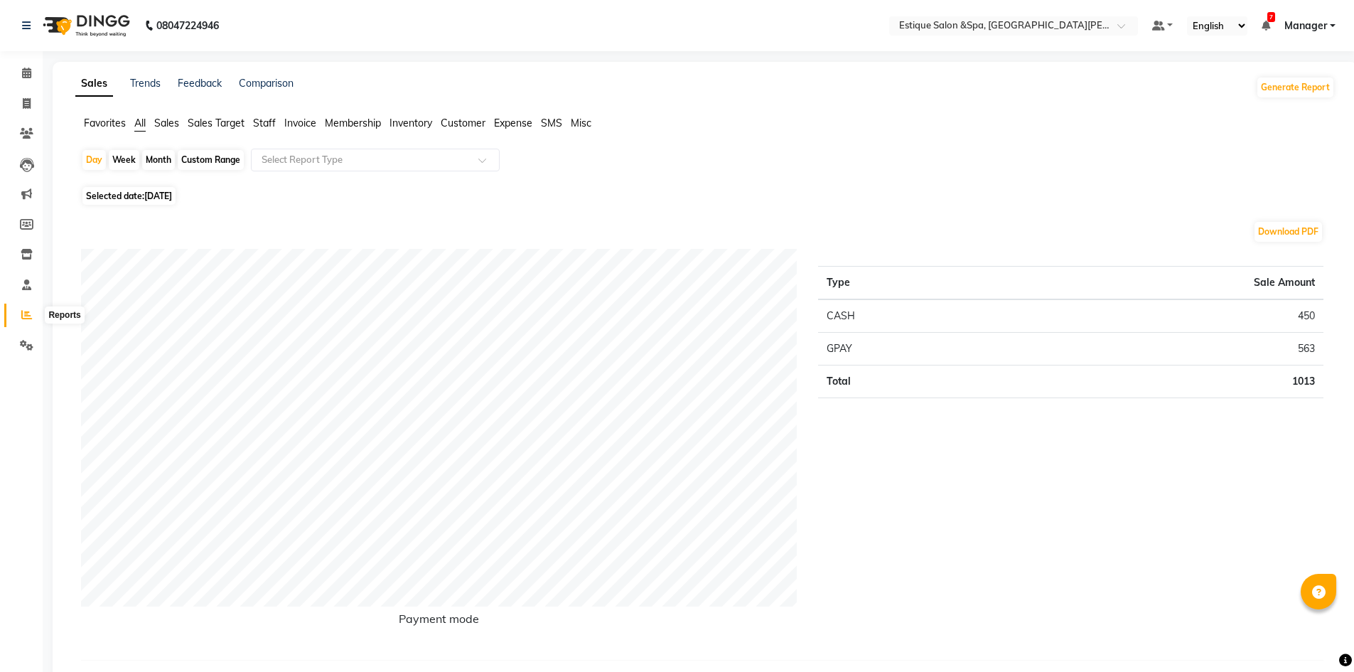
click at [26, 316] on icon at bounding box center [26, 314] width 11 height 11
click at [195, 161] on div "Custom Range" at bounding box center [211, 160] width 66 height 20
select select "9"
select select "2025"
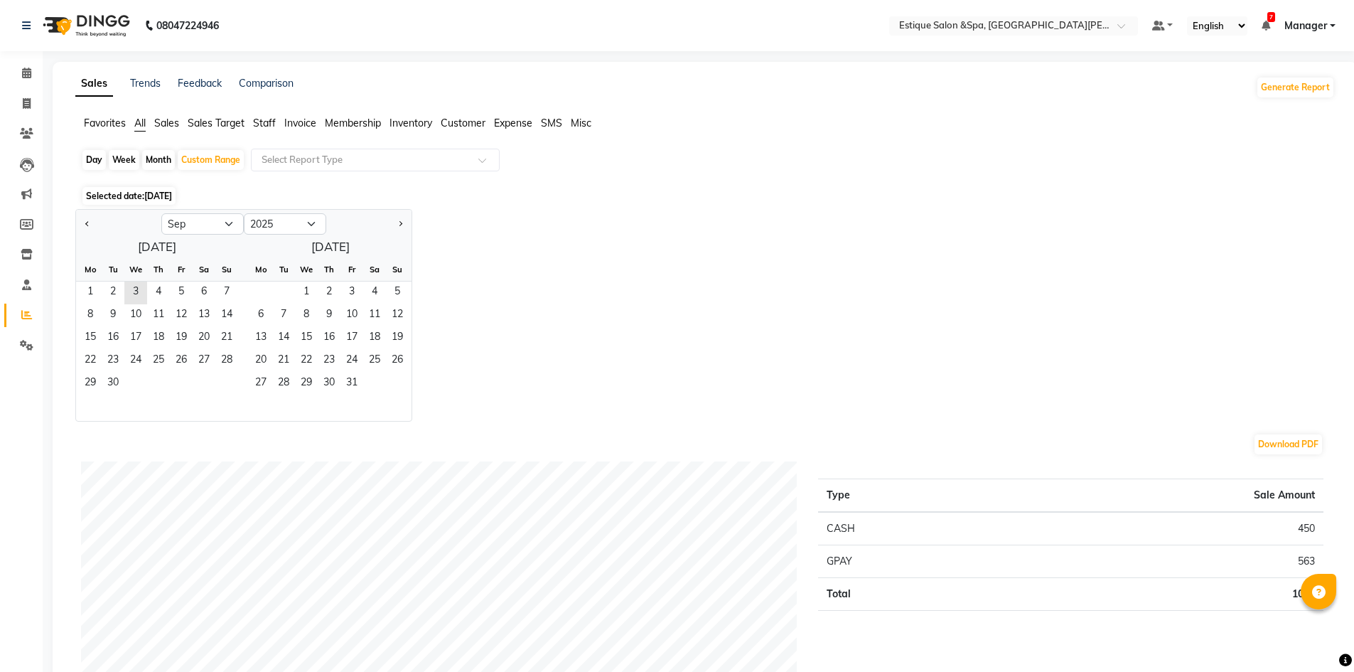
click at [81, 227] on div at bounding box center [118, 224] width 85 height 23
click at [87, 220] on span "Previous month" at bounding box center [87, 222] width 5 height 5
select select "7"
click at [116, 288] on span "1" at bounding box center [113, 293] width 23 height 23
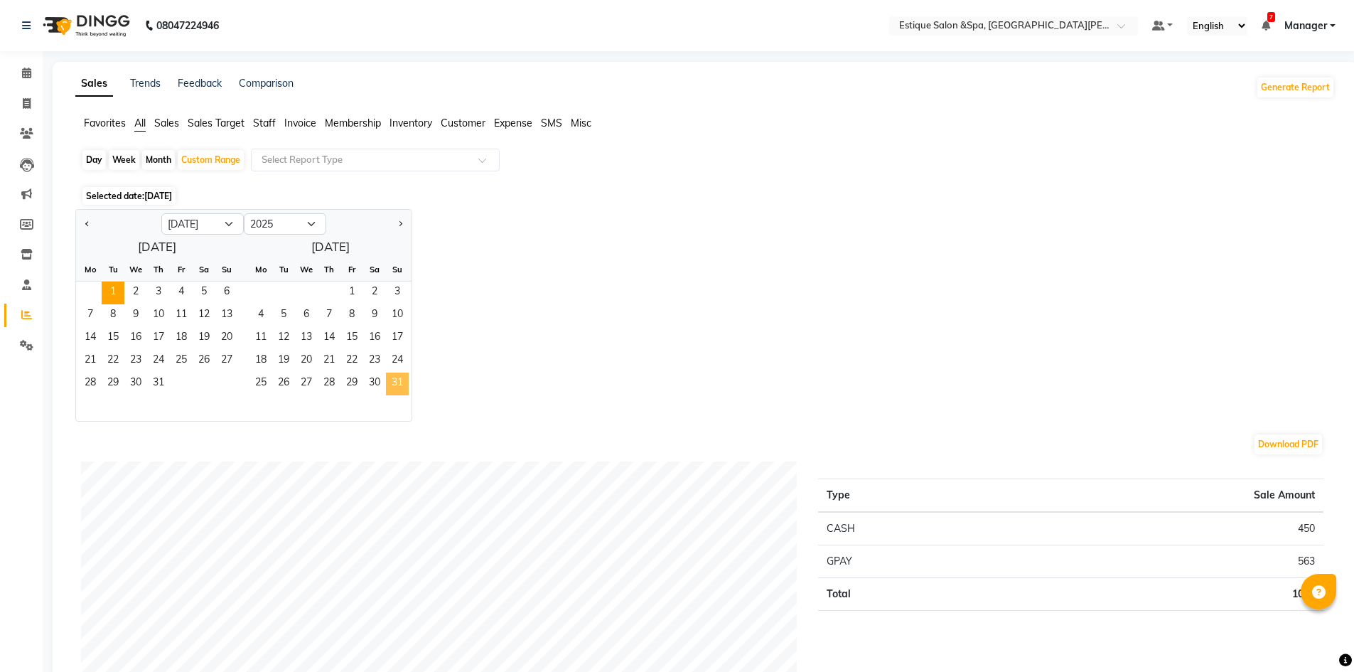
click at [402, 379] on span "31" at bounding box center [397, 384] width 23 height 23
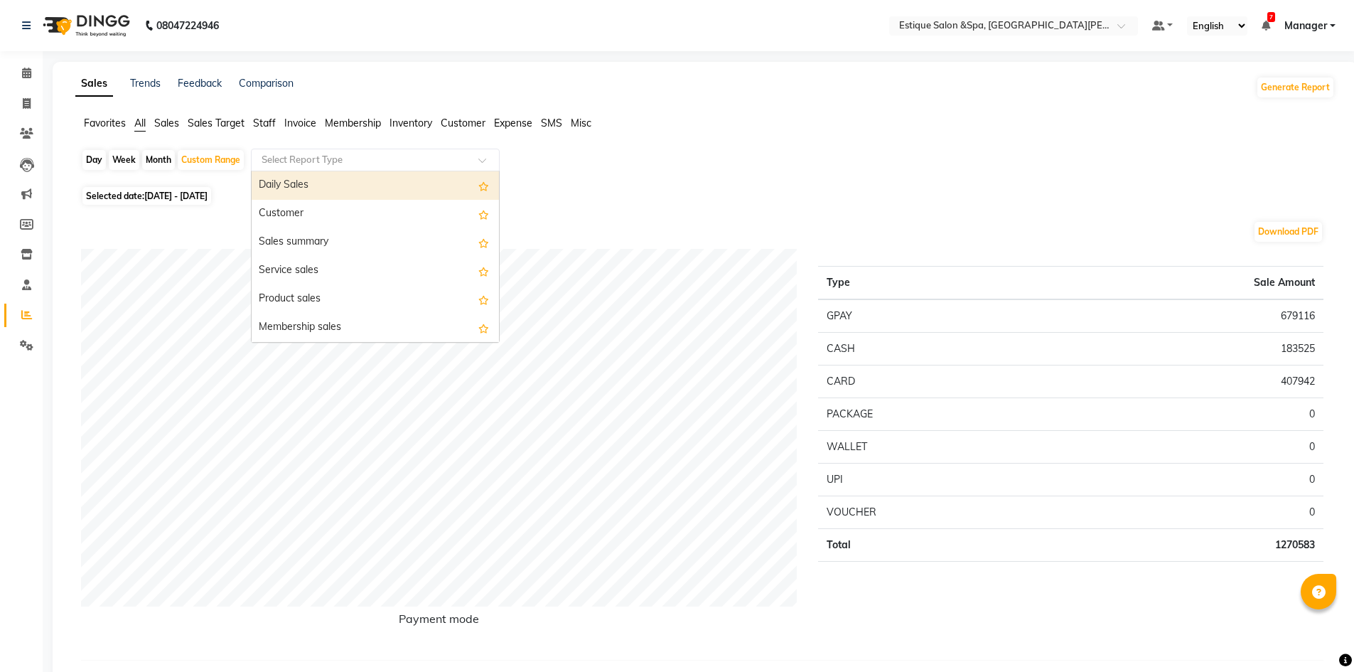
click at [378, 160] on input "text" at bounding box center [361, 160] width 205 height 14
click at [265, 122] on span "Staff" at bounding box center [264, 123] width 23 height 13
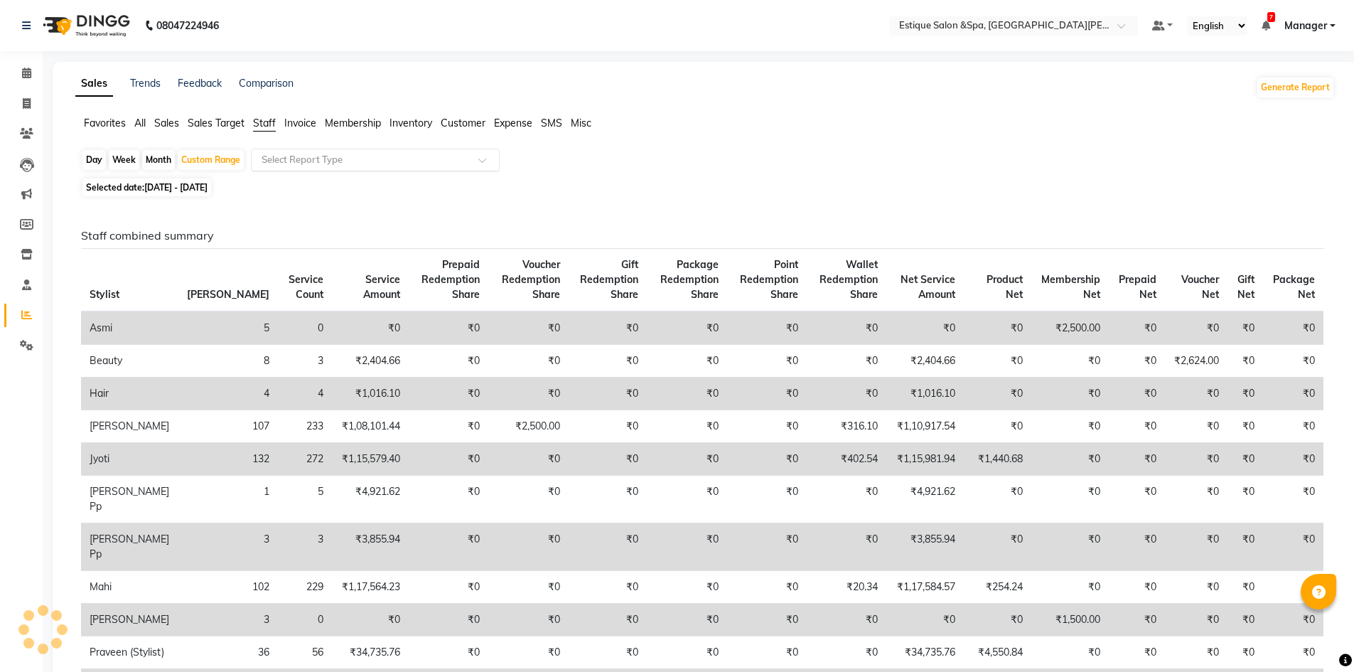
click at [311, 159] on input "text" at bounding box center [361, 160] width 205 height 14
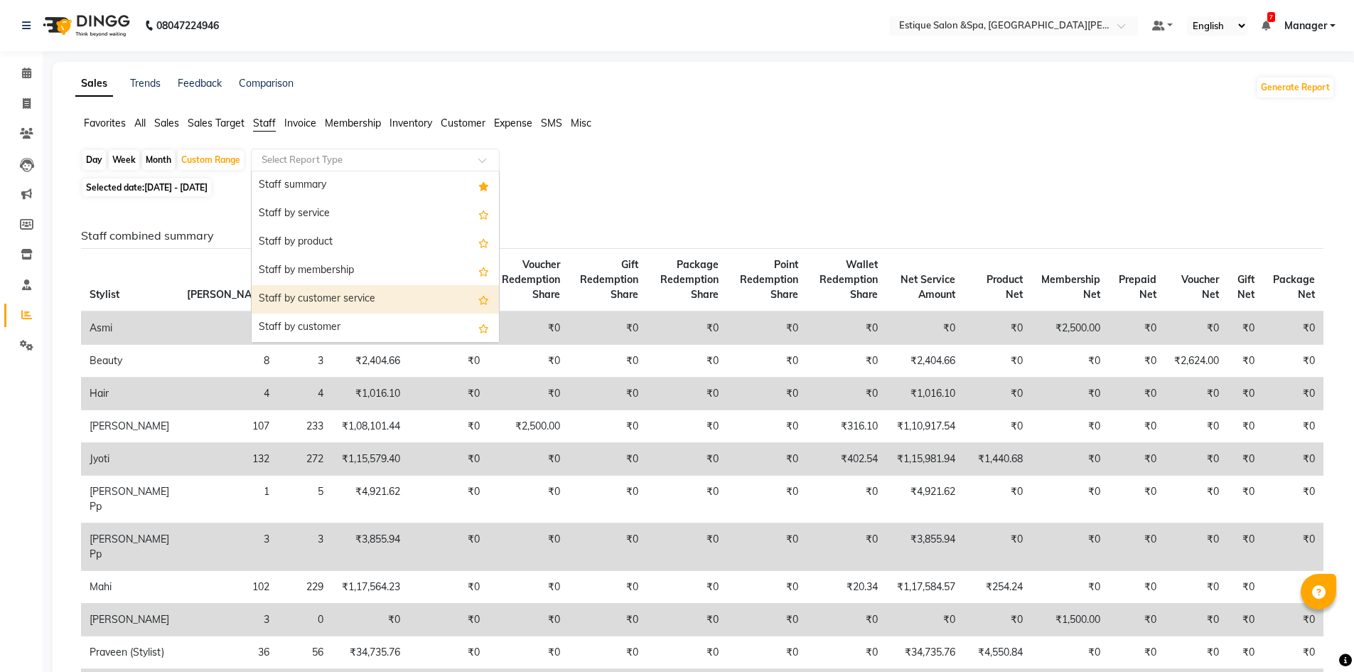
click at [333, 306] on div "Staff by customer service" at bounding box center [375, 299] width 247 height 28
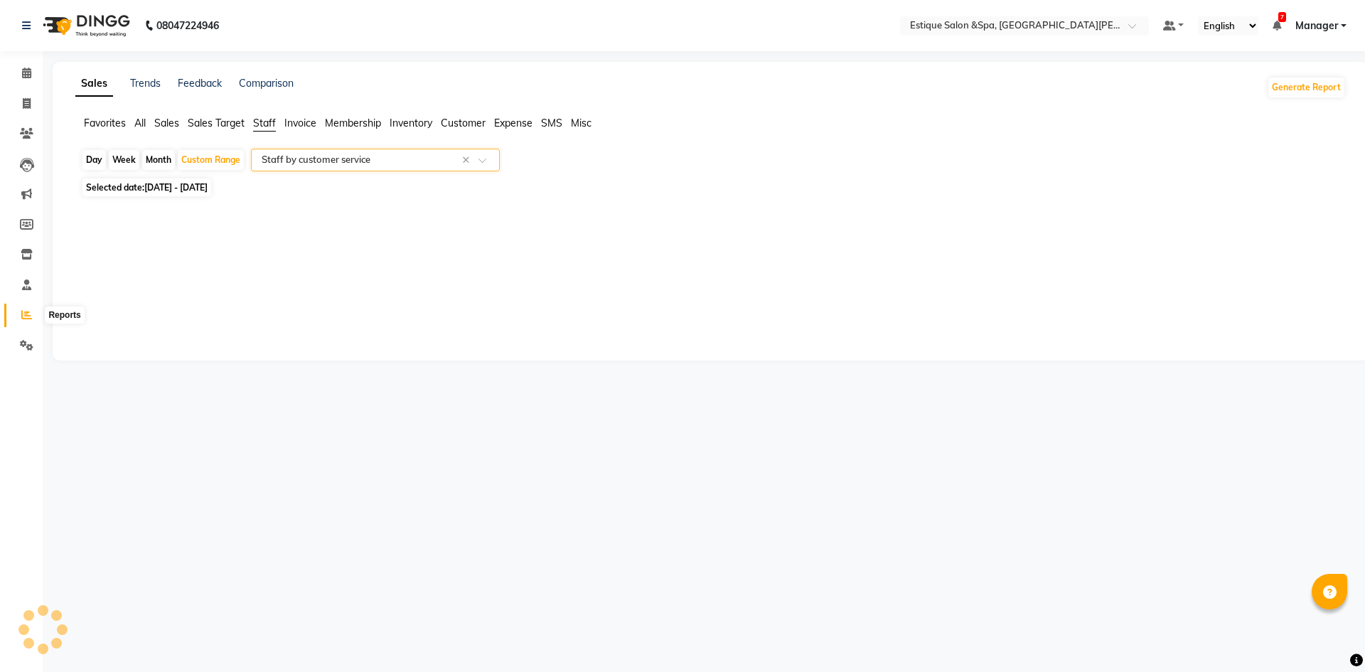
select select "full_report"
select select "csv"
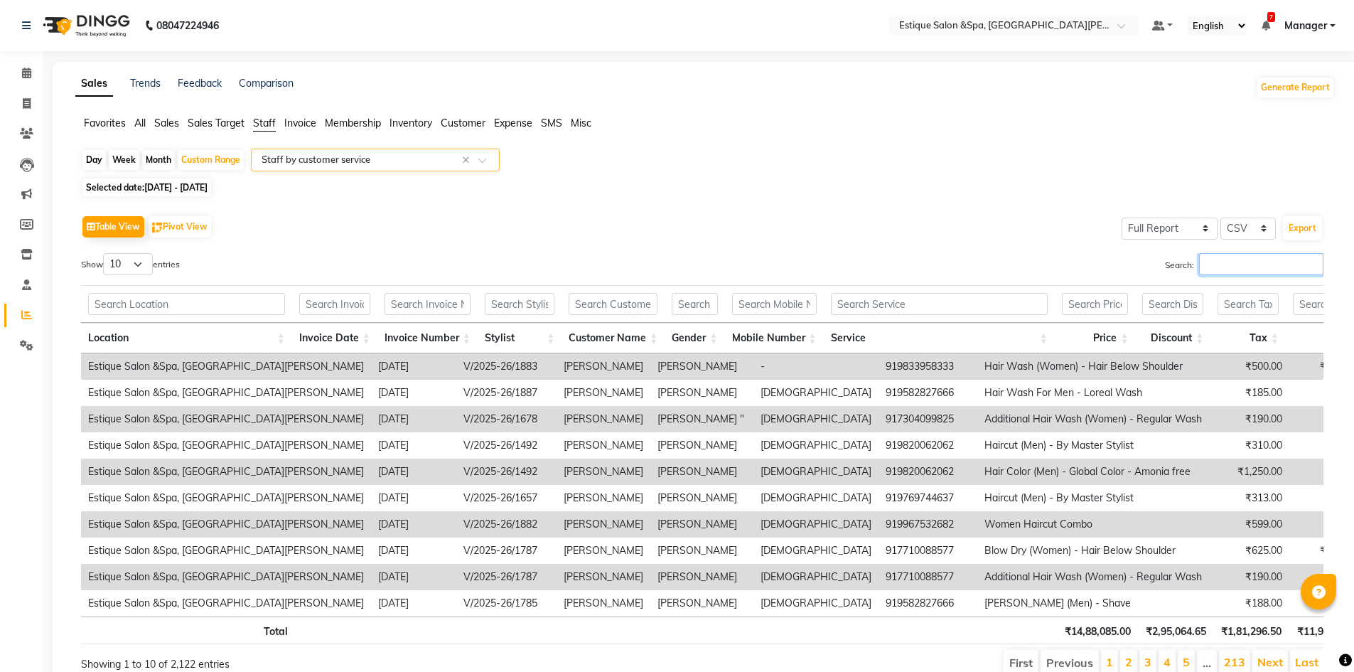
click at [1248, 265] on input "Search:" at bounding box center [1261, 264] width 124 height 22
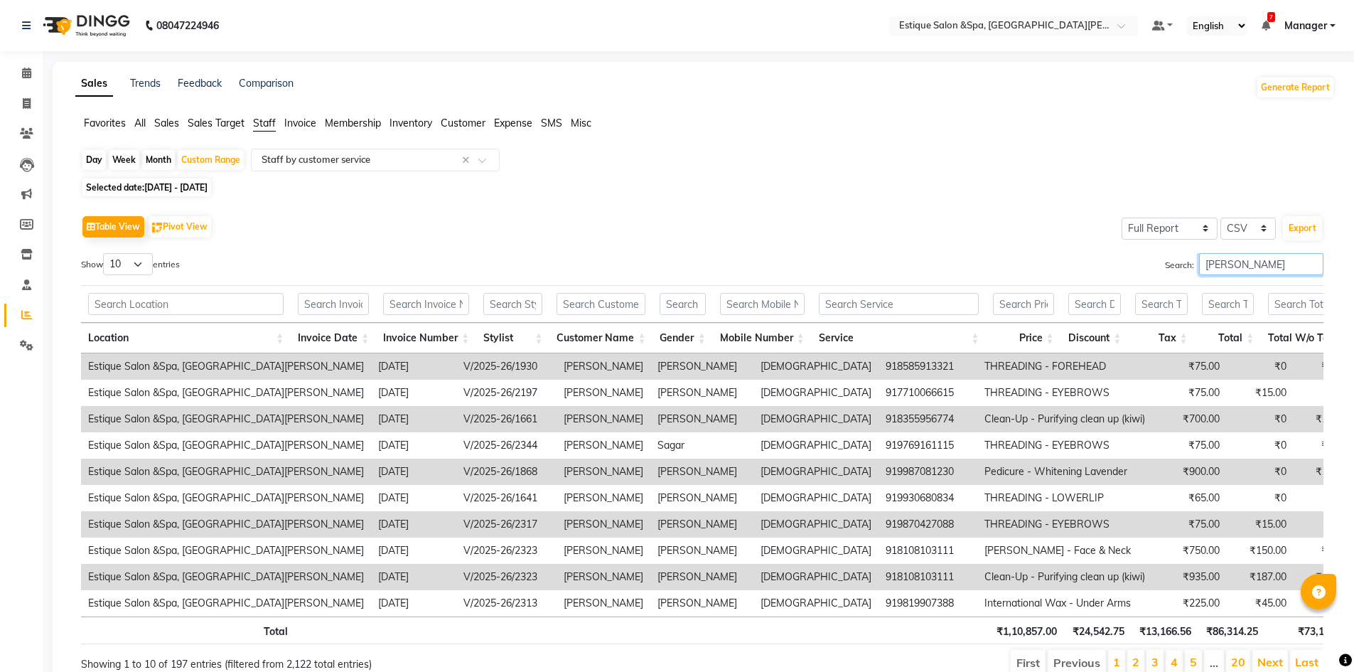
scroll to position [73, 0]
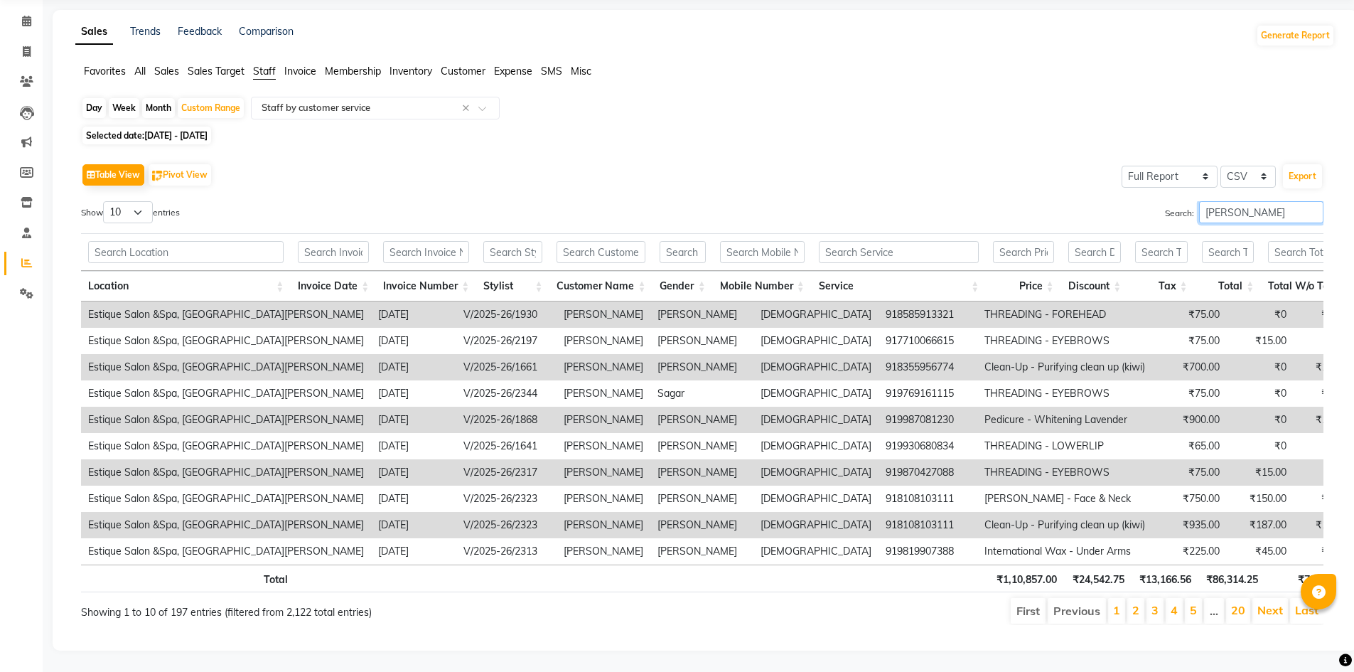
type input "preeti pawar"
click at [140, 201] on select "10 25 50 100" at bounding box center [128, 212] width 50 height 22
select select "100"
click at [105, 201] on select "10 25 50 100" at bounding box center [128, 212] width 50 height 22
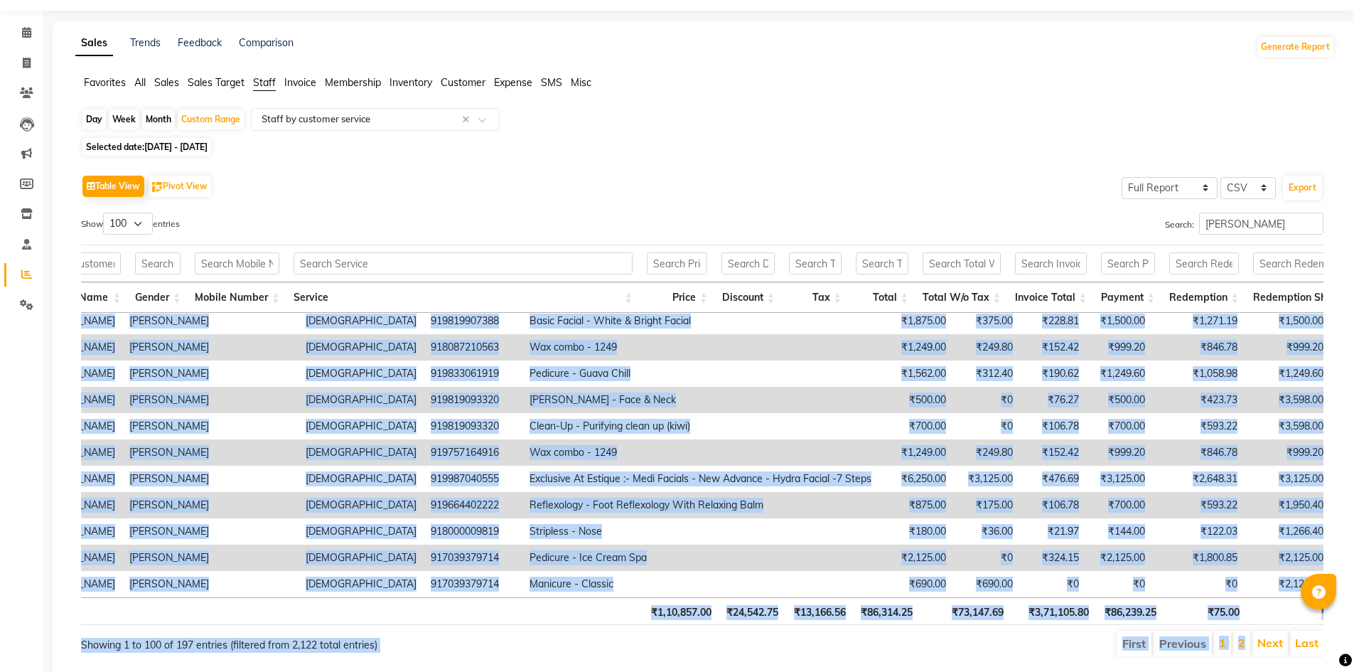
scroll to position [84, 0]
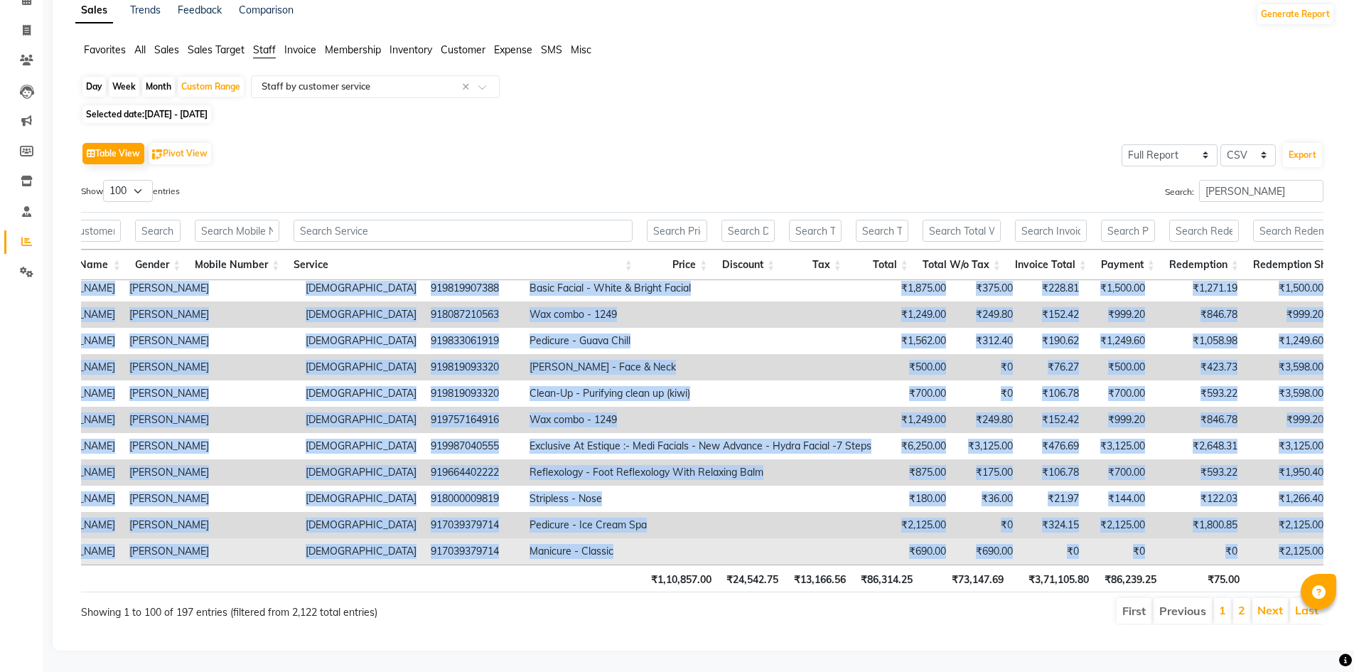
drag, startPoint x: 87, startPoint y: 367, endPoint x: 1270, endPoint y: 537, distance: 1195.2
copy tbody "Estique Salon &Spa, Hiranandani Meadows 2025-08-02 V/2025-26/1930 Preeti Pawar …"
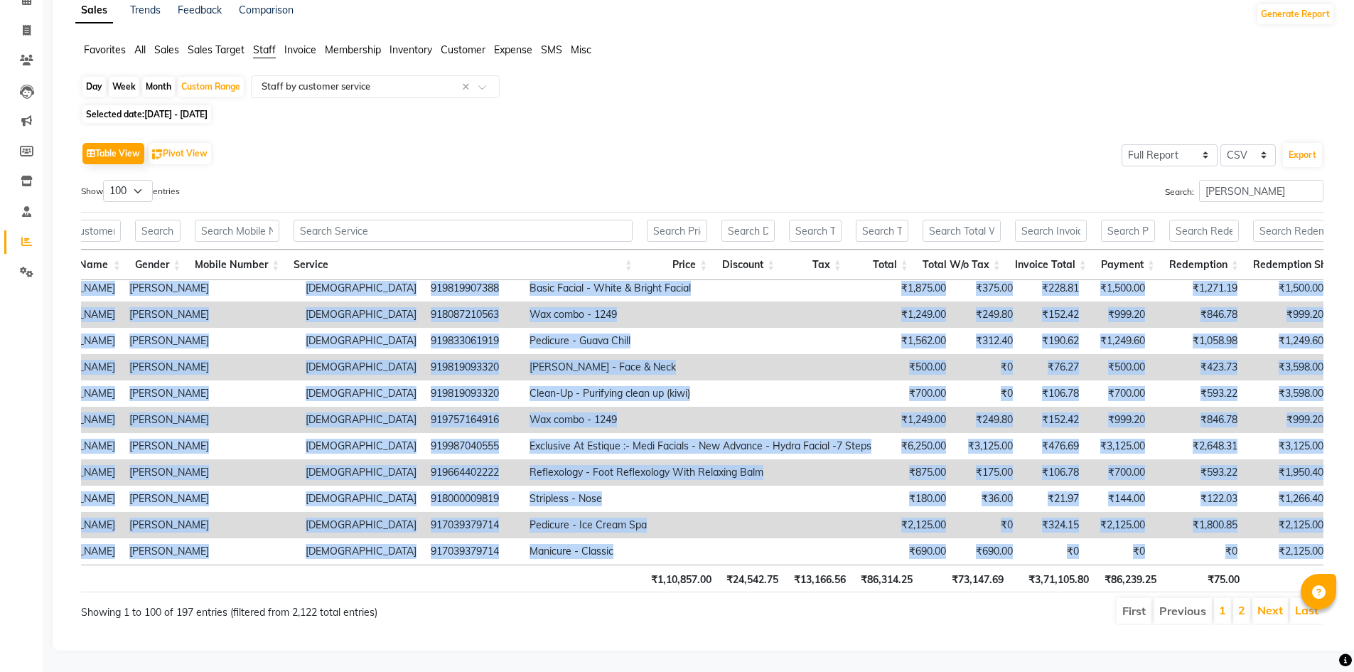
click at [1263, 608] on li "Next" at bounding box center [1271, 611] width 36 height 26
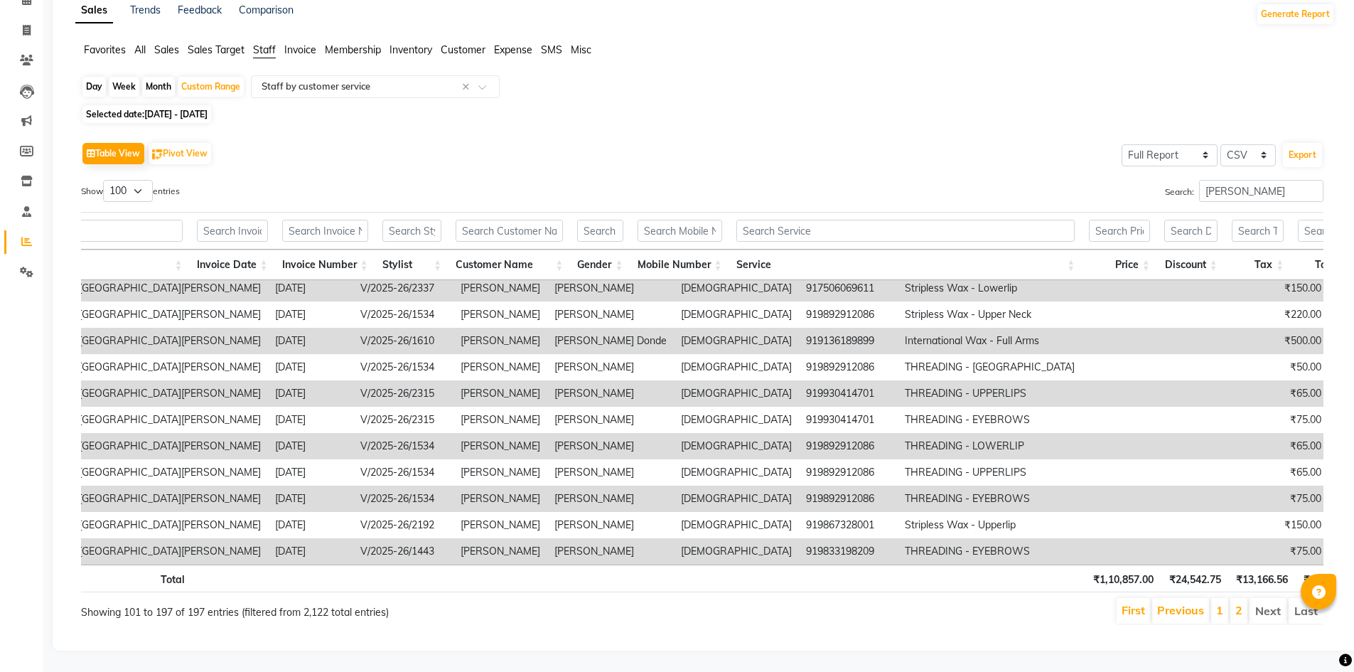
scroll to position [0, 0]
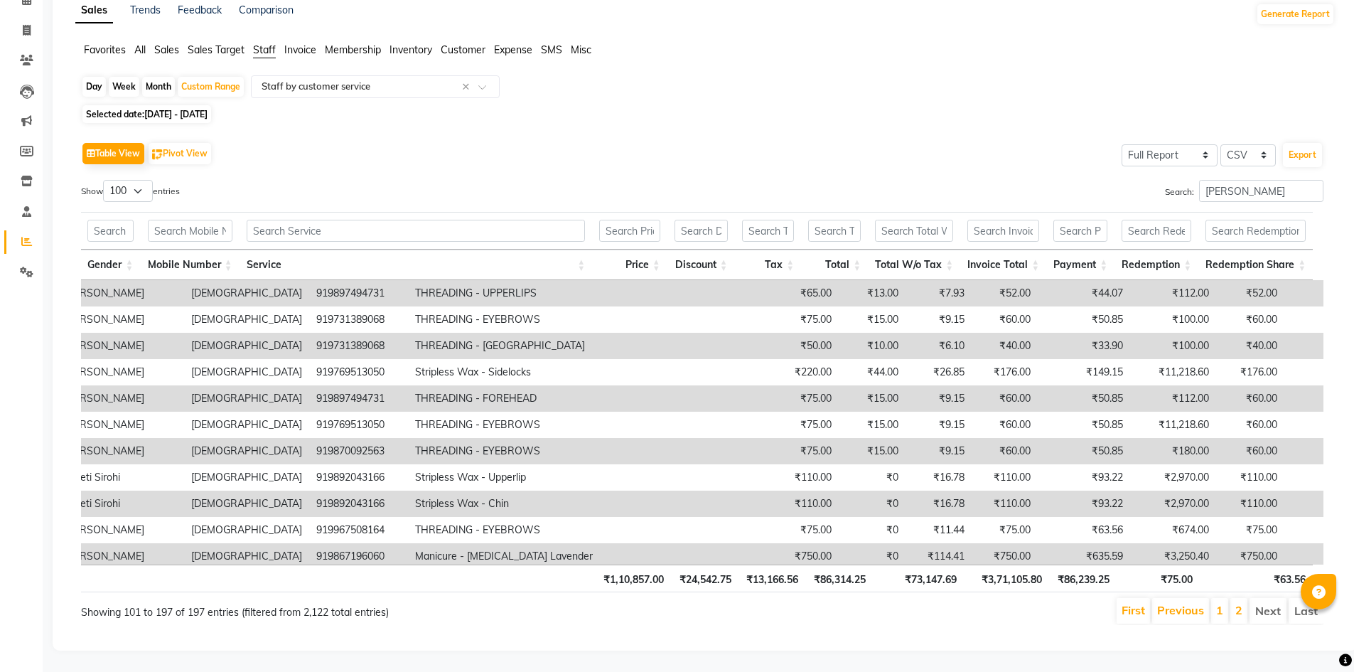
click at [309, 306] on td "919897494731" at bounding box center [358, 293] width 99 height 26
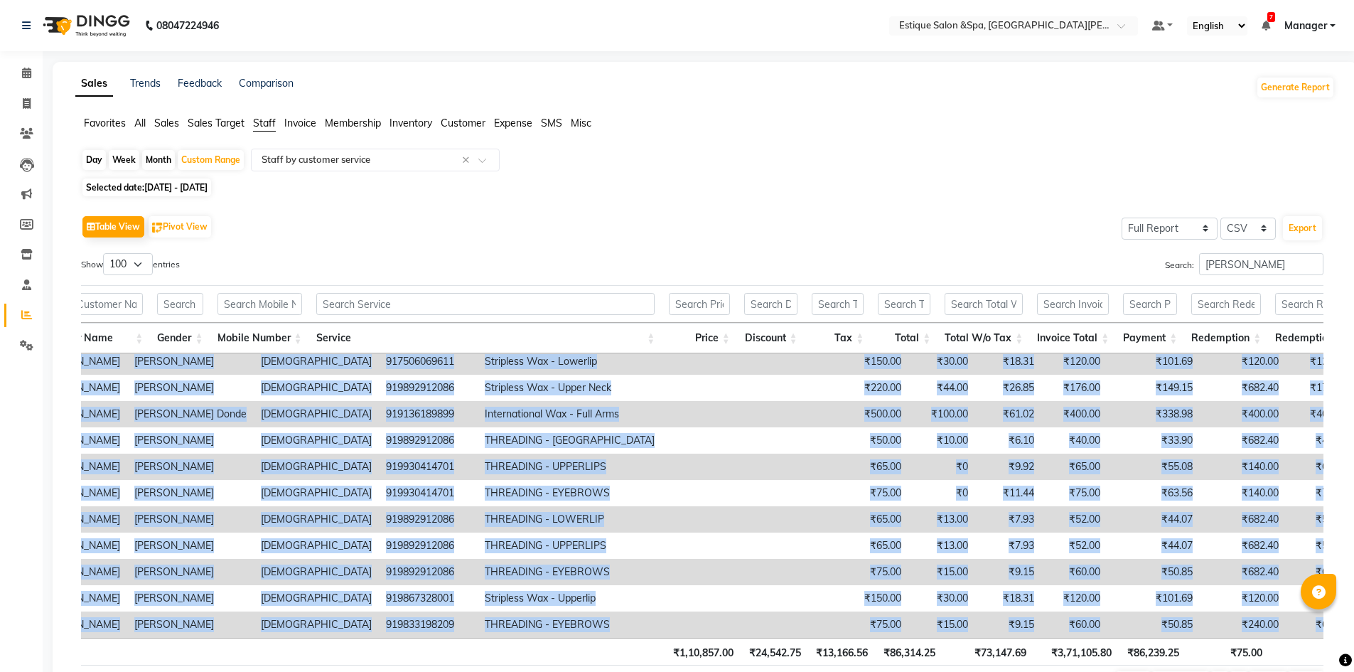
drag, startPoint x: 86, startPoint y: 364, endPoint x: 1275, endPoint y: 618, distance: 1215.4
copy tbody "Estique Salon &Spa, Hiranandani Meadows 2025-07-28 V/2025-26/1870 Preeti Pawar …"
click at [27, 105] on icon at bounding box center [27, 103] width 8 height 11
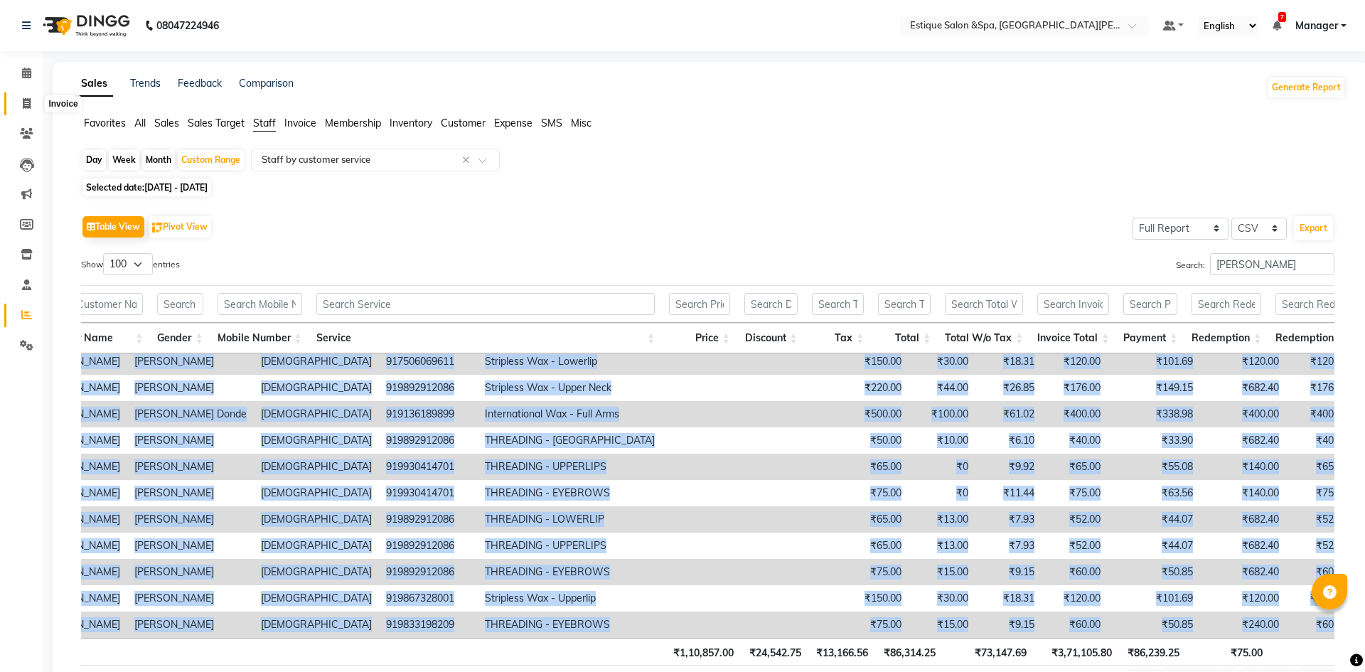
select select "service"
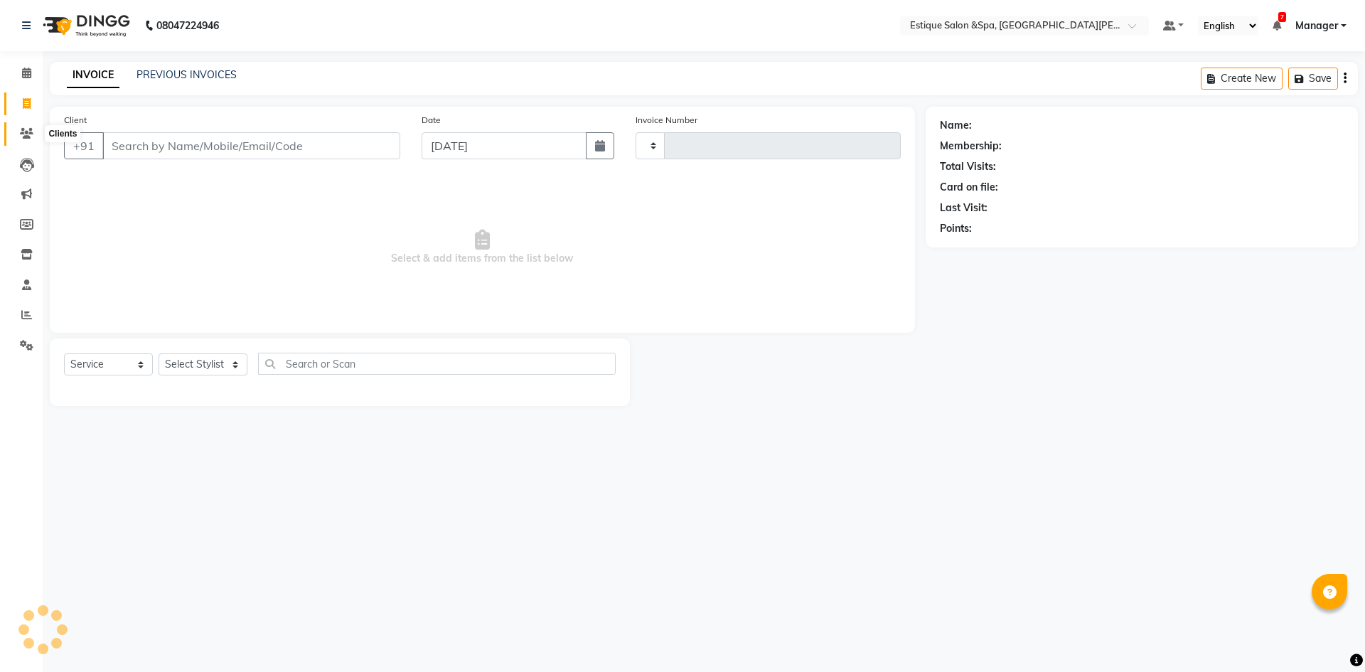
click at [29, 135] on icon at bounding box center [27, 133] width 14 height 11
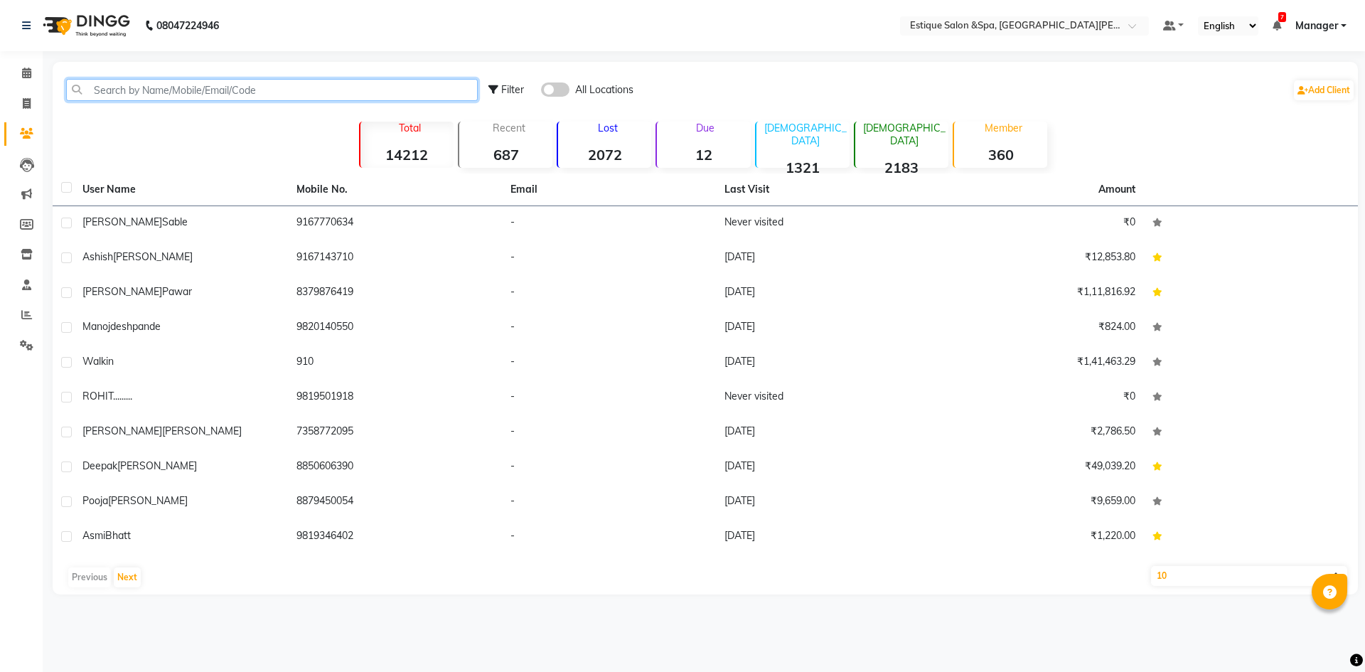
click at [175, 93] on input "text" at bounding box center [272, 90] width 412 height 22
paste input "918585913321"
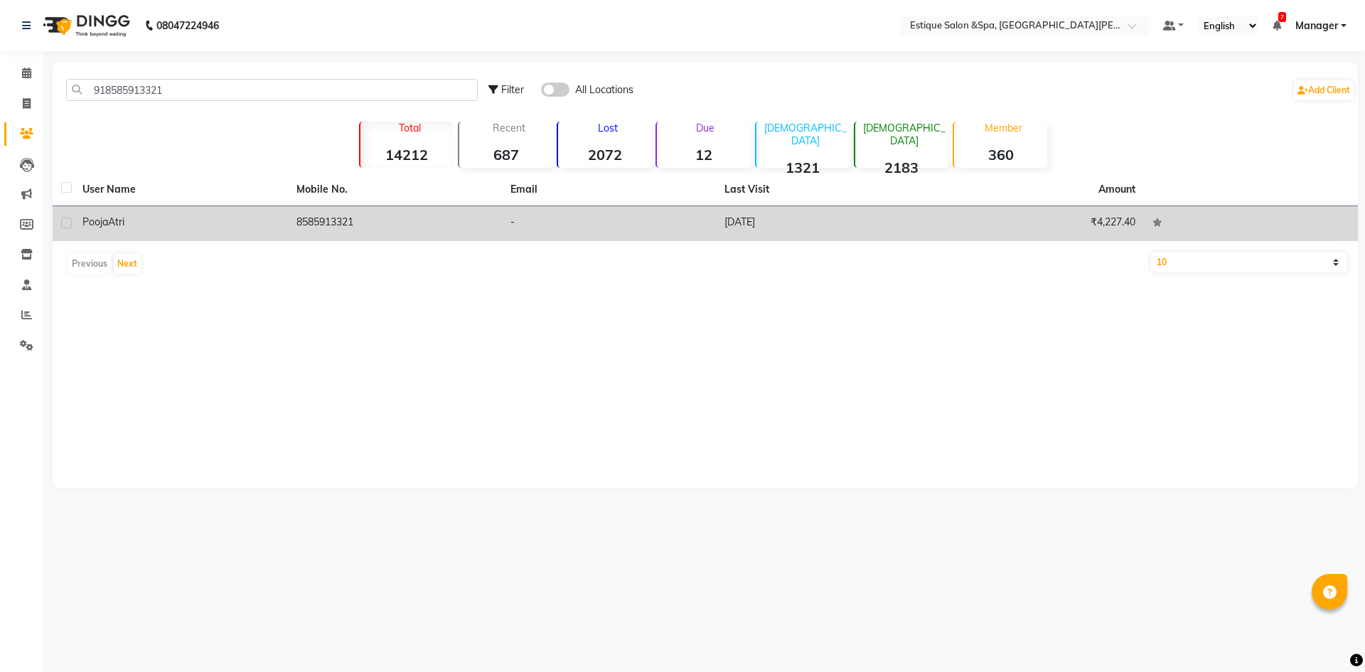
click at [337, 222] on td "8585913321" at bounding box center [395, 223] width 214 height 35
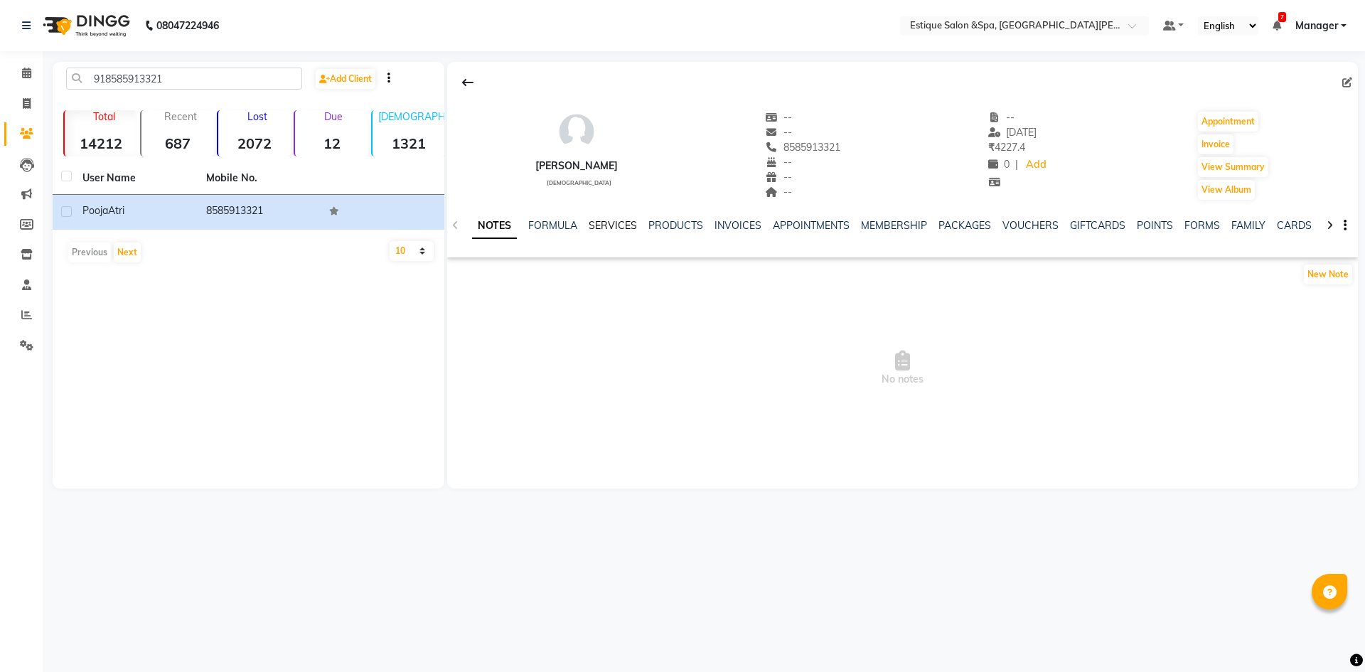
click at [621, 230] on link "SERVICES" at bounding box center [613, 225] width 48 height 13
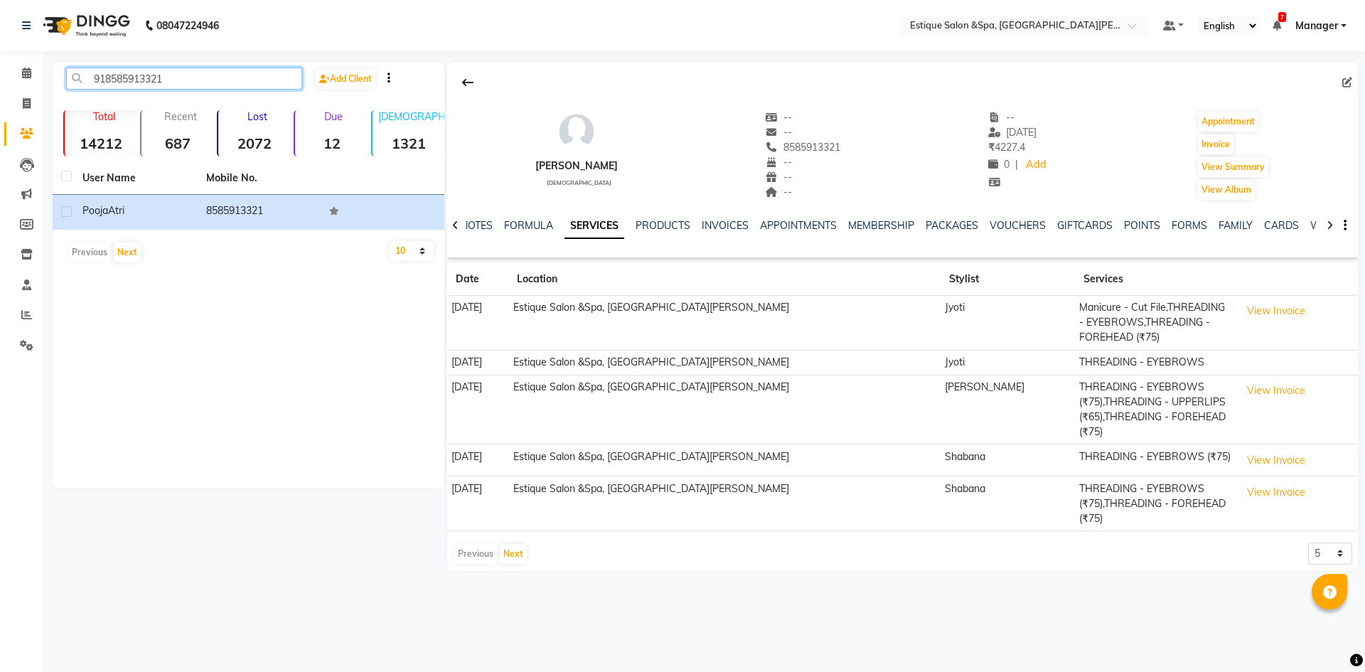
drag, startPoint x: 166, startPoint y: 78, endPoint x: 91, endPoint y: 89, distance: 75.4
click at [91, 89] on input "918585913321" at bounding box center [184, 79] width 236 height 22
paste input "7710066615"
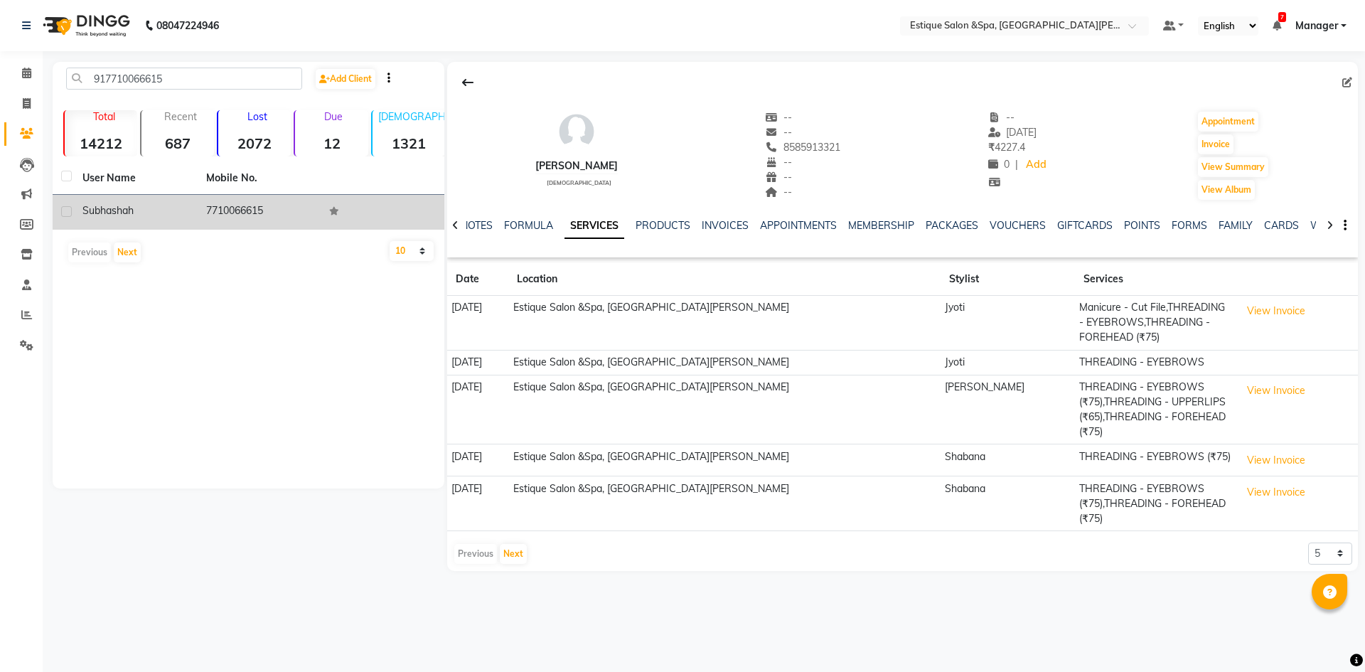
click at [232, 215] on td "7710066615" at bounding box center [260, 212] width 124 height 35
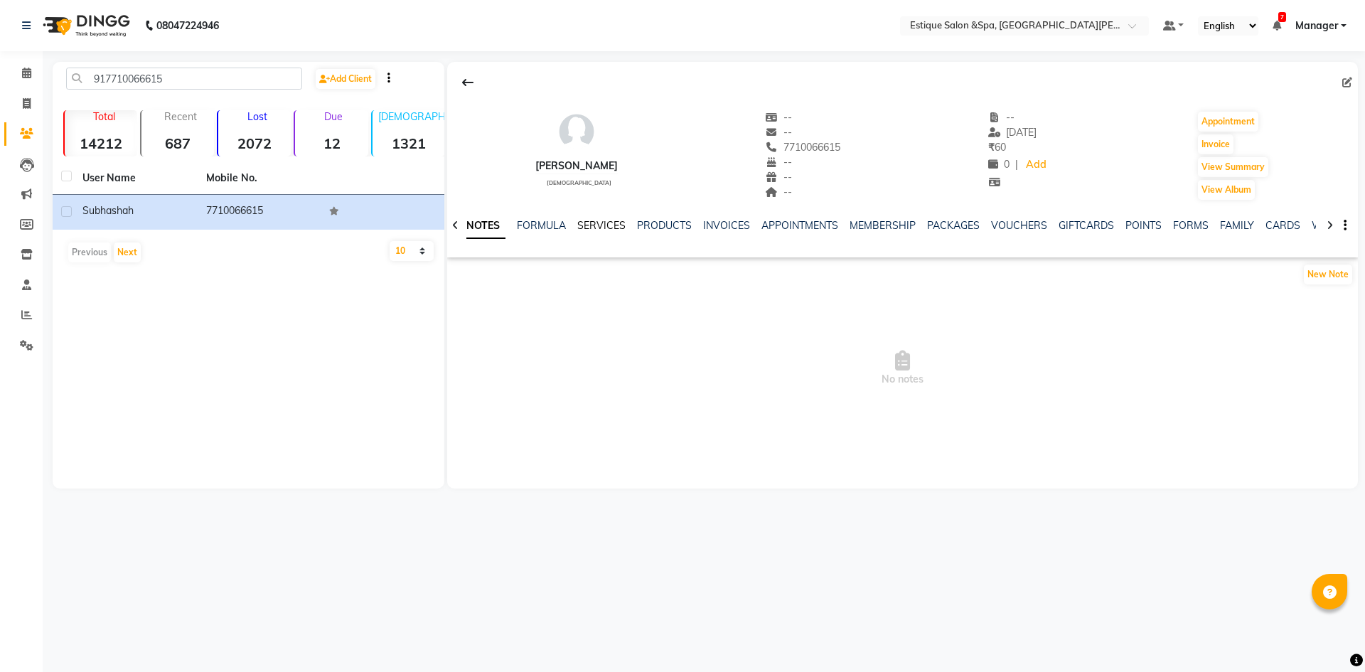
click at [591, 223] on link "SERVICES" at bounding box center [601, 225] width 48 height 13
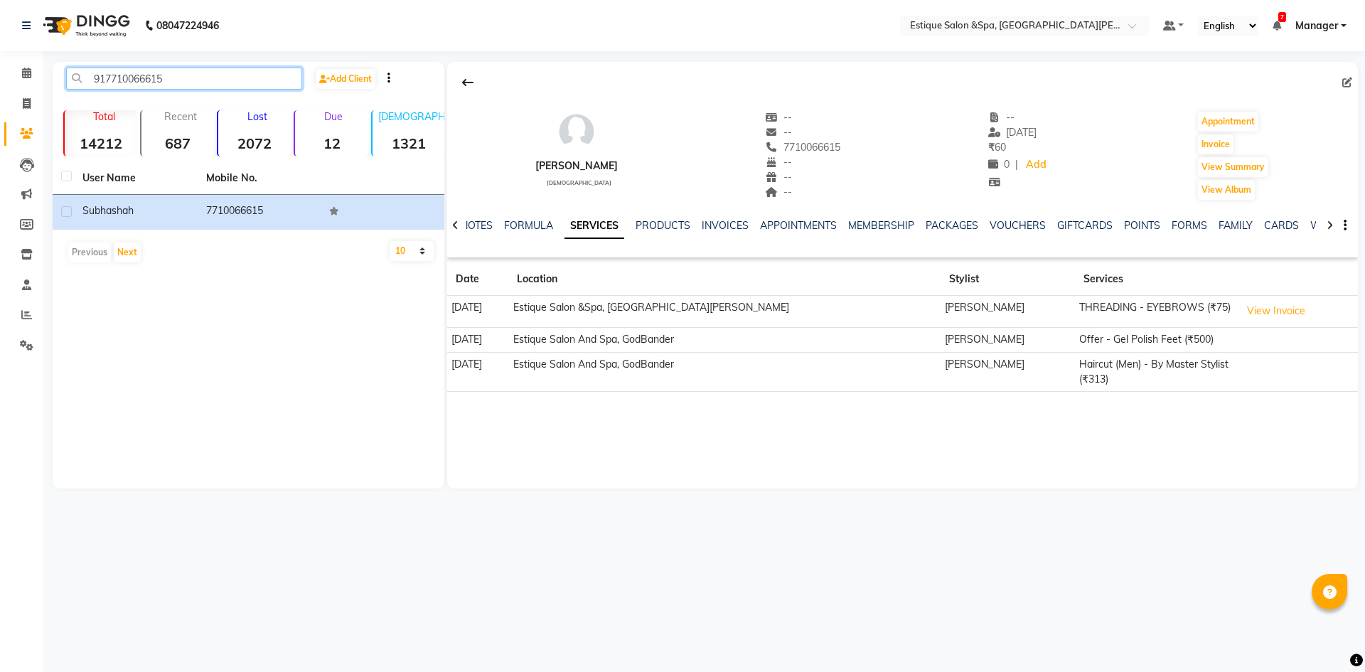
drag, startPoint x: 167, startPoint y: 75, endPoint x: 92, endPoint y: 90, distance: 76.0
click at [92, 90] on div "917710066615 Add Client" at bounding box center [248, 84] width 386 height 33
paste input "9987081230"
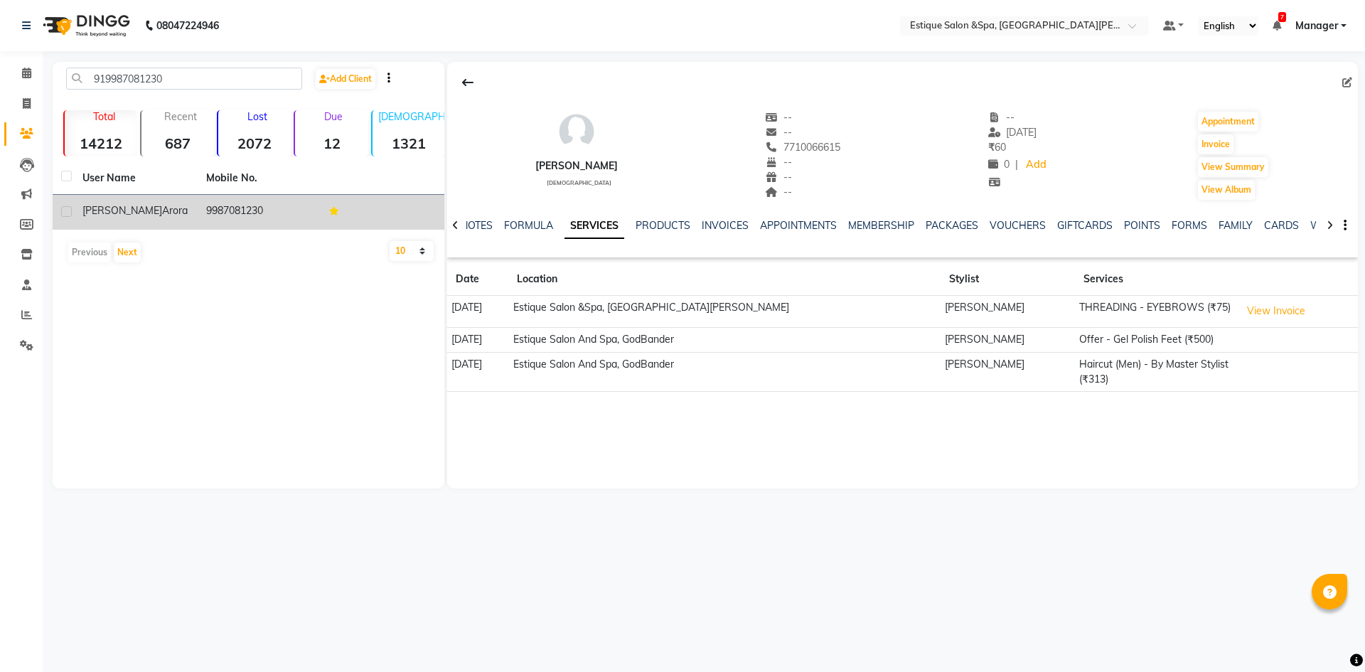
click at [194, 213] on td "Harveen Arora" at bounding box center [136, 212] width 124 height 35
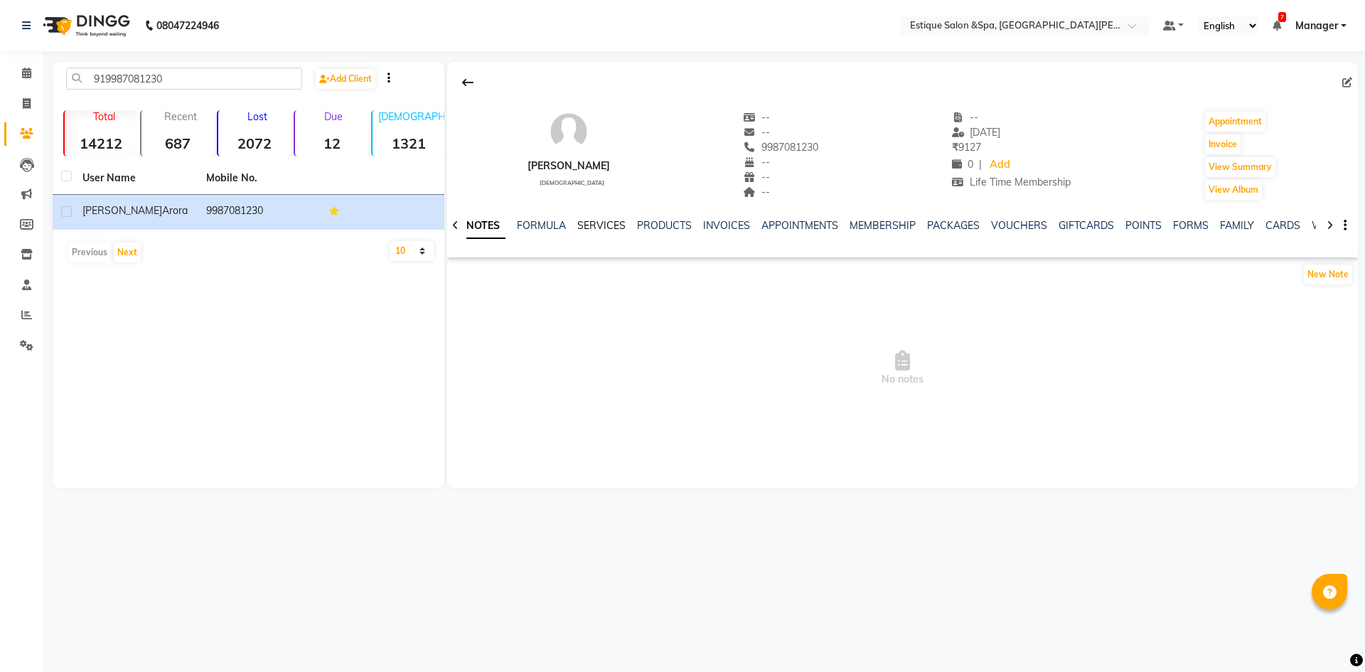
click at [599, 223] on link "SERVICES" at bounding box center [601, 225] width 48 height 13
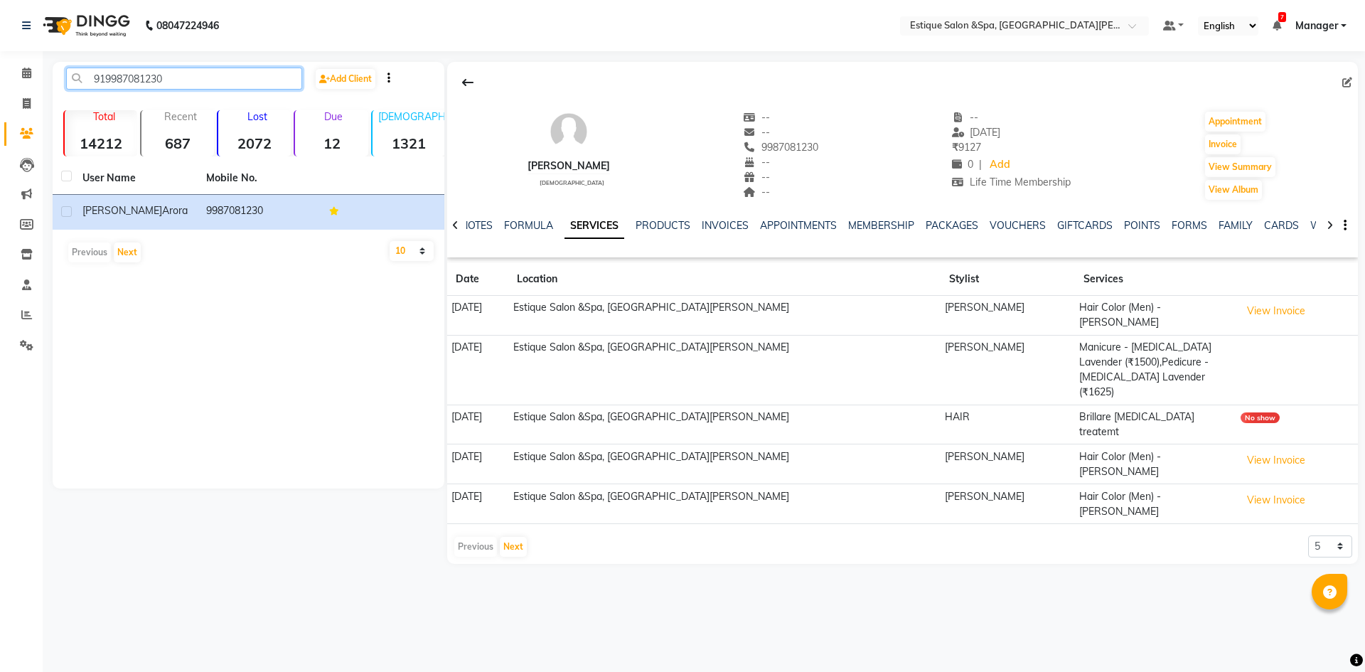
drag, startPoint x: 229, startPoint y: 70, endPoint x: 91, endPoint y: 100, distance: 141.1
click at [91, 100] on div "919987081230 Add Client" at bounding box center [248, 84] width 386 height 33
paste input "30680834"
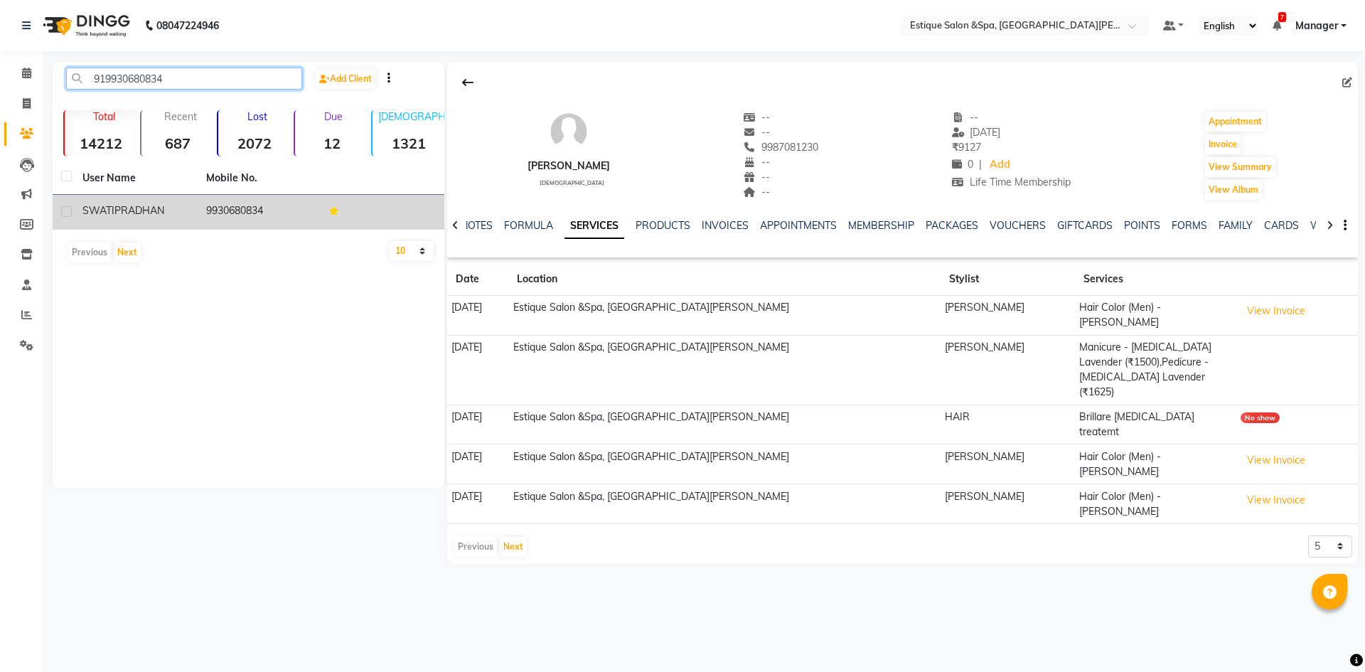
type input "919930680834"
click at [252, 208] on td "9930680834" at bounding box center [260, 212] width 124 height 35
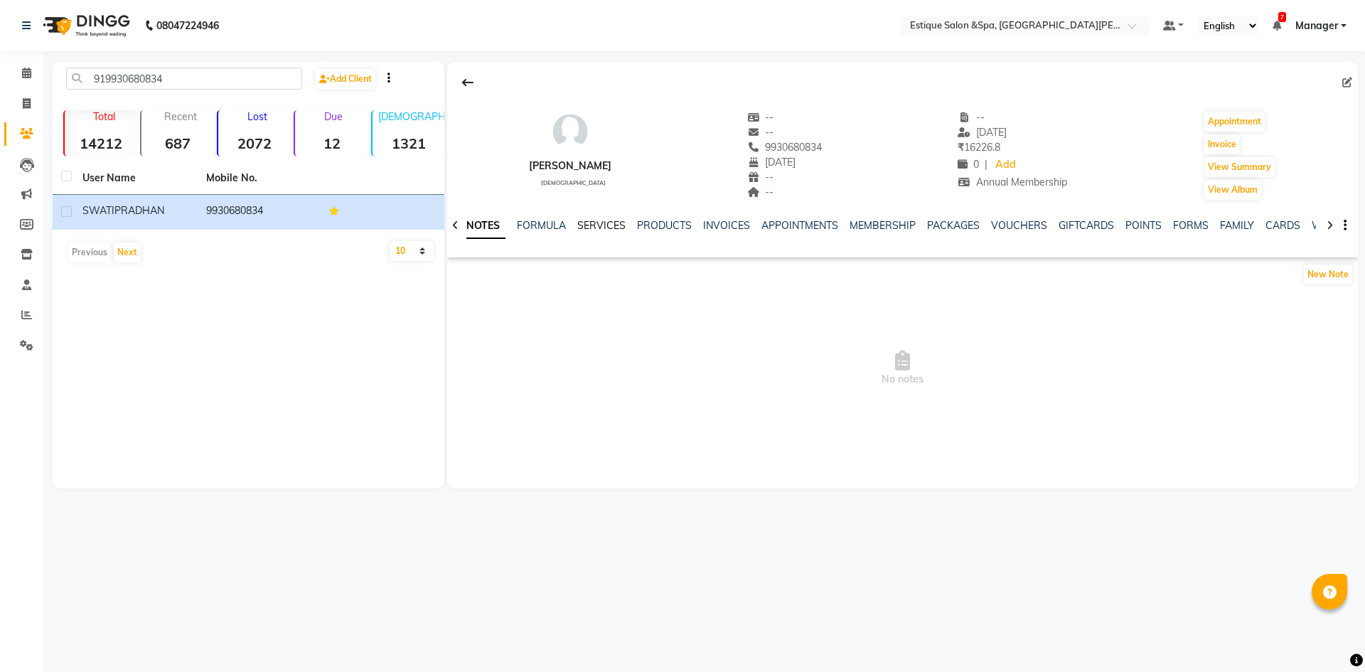
click at [609, 227] on link "SERVICES" at bounding box center [601, 225] width 48 height 13
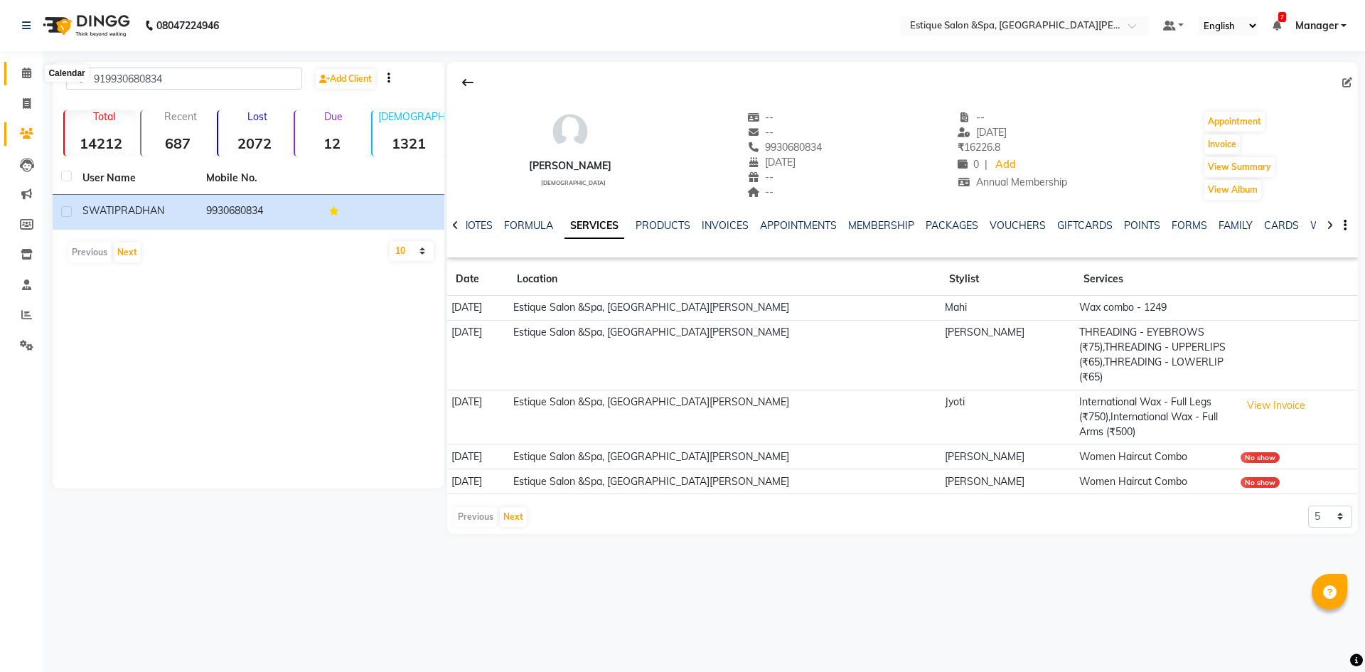
click at [22, 68] on icon at bounding box center [26, 73] width 9 height 11
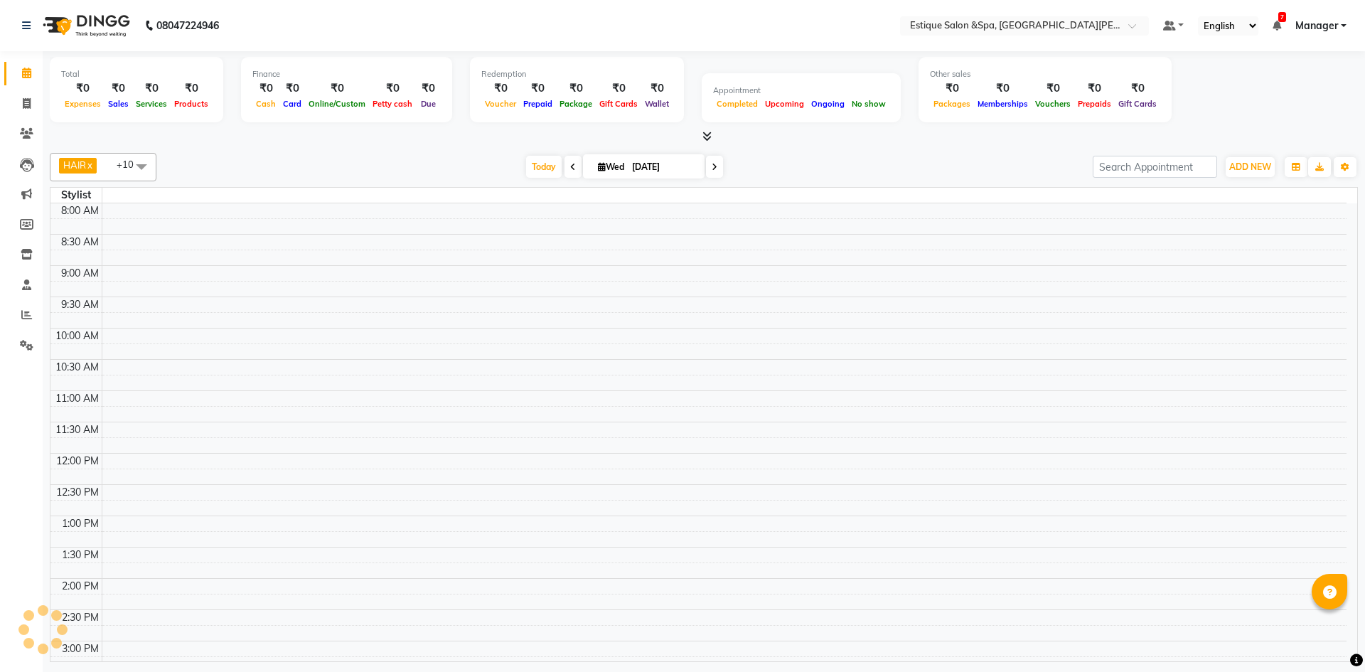
click at [712, 168] on icon at bounding box center [715, 167] width 6 height 9
click at [770, 163] on span at bounding box center [774, 167] width 17 height 22
type input "05-09-2025"
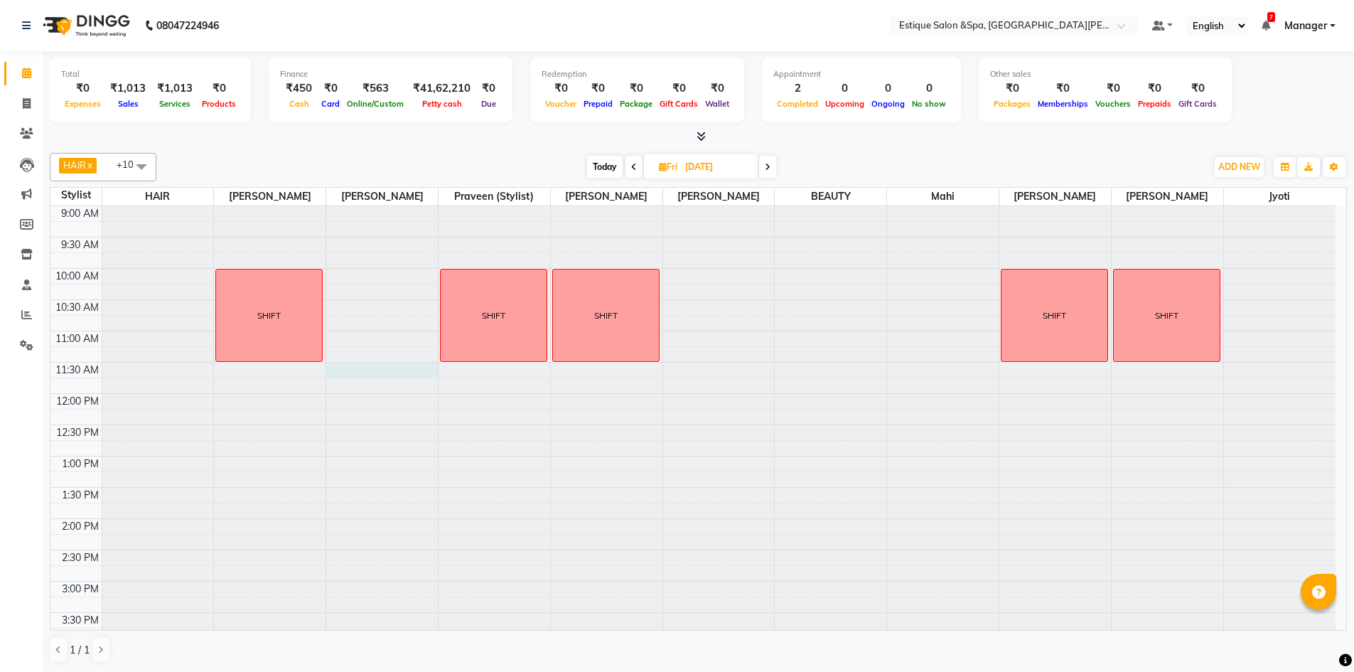
click at [376, 206] on div at bounding box center [382, 206] width 112 height 0
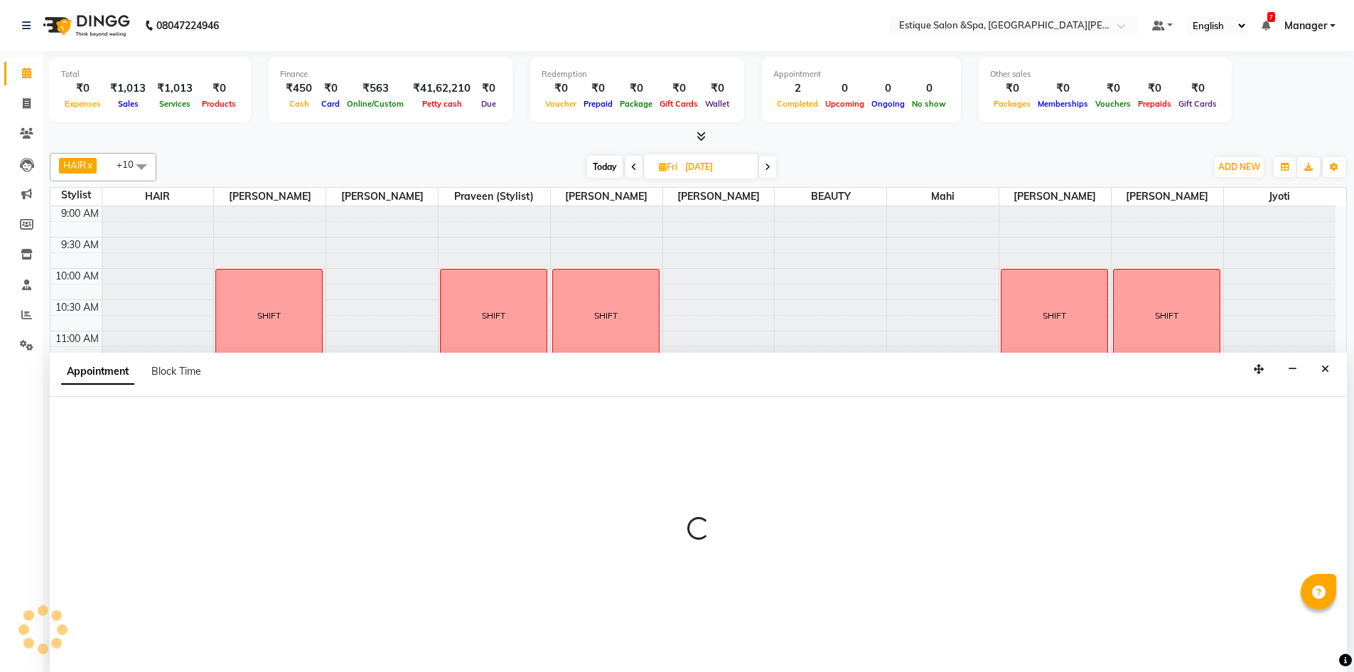
scroll to position [1, 0]
click at [1327, 372] on icon "Close" at bounding box center [1326, 368] width 8 height 10
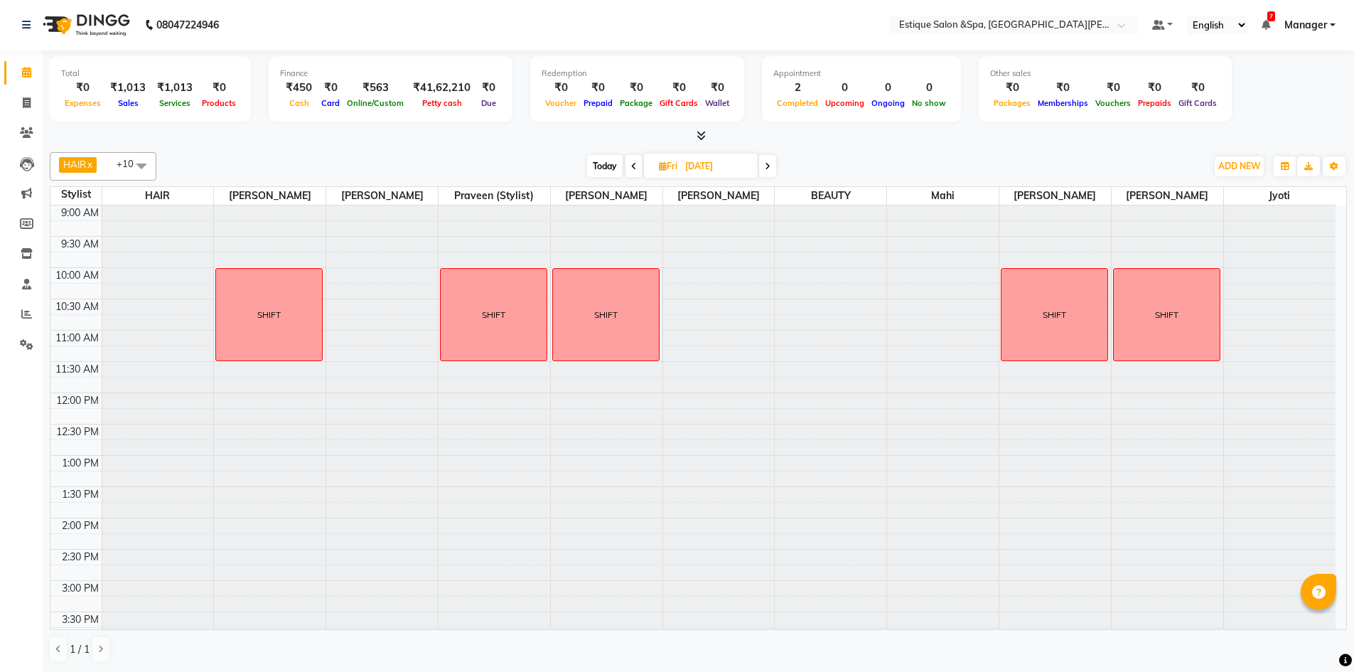
click at [338, 205] on div at bounding box center [382, 205] width 112 height 0
select select "20112"
select select "tentative"
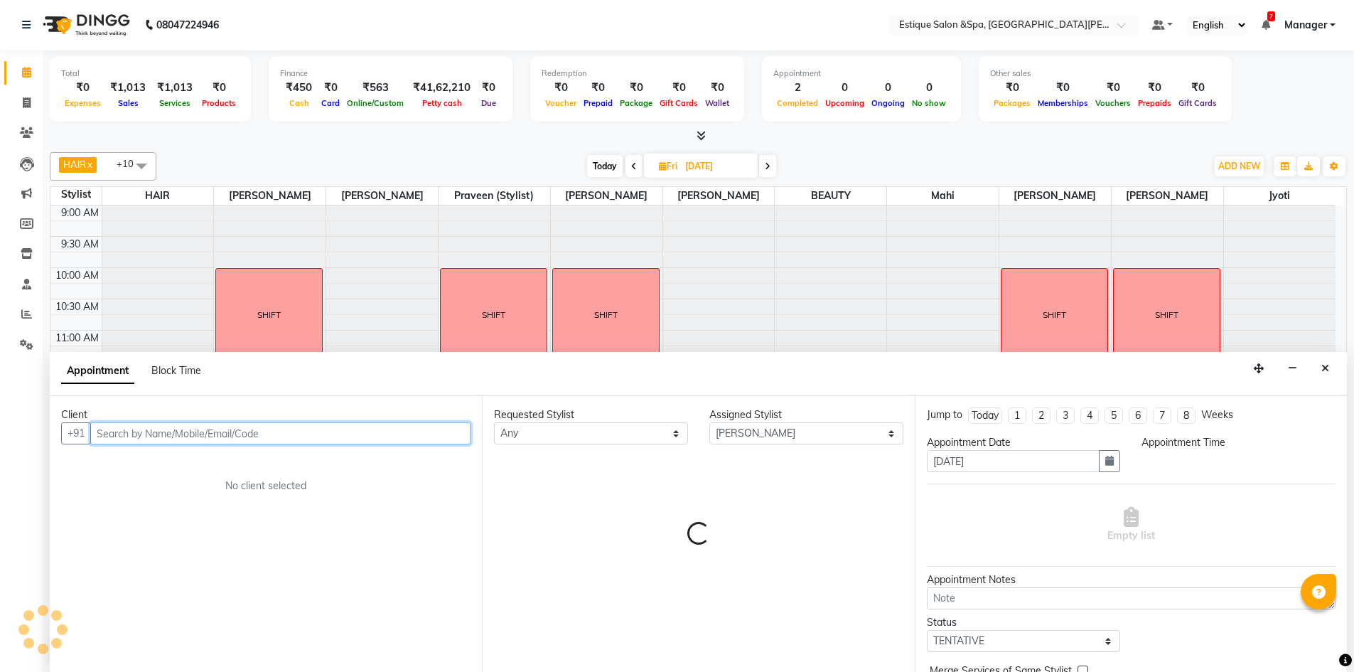
select select "780"
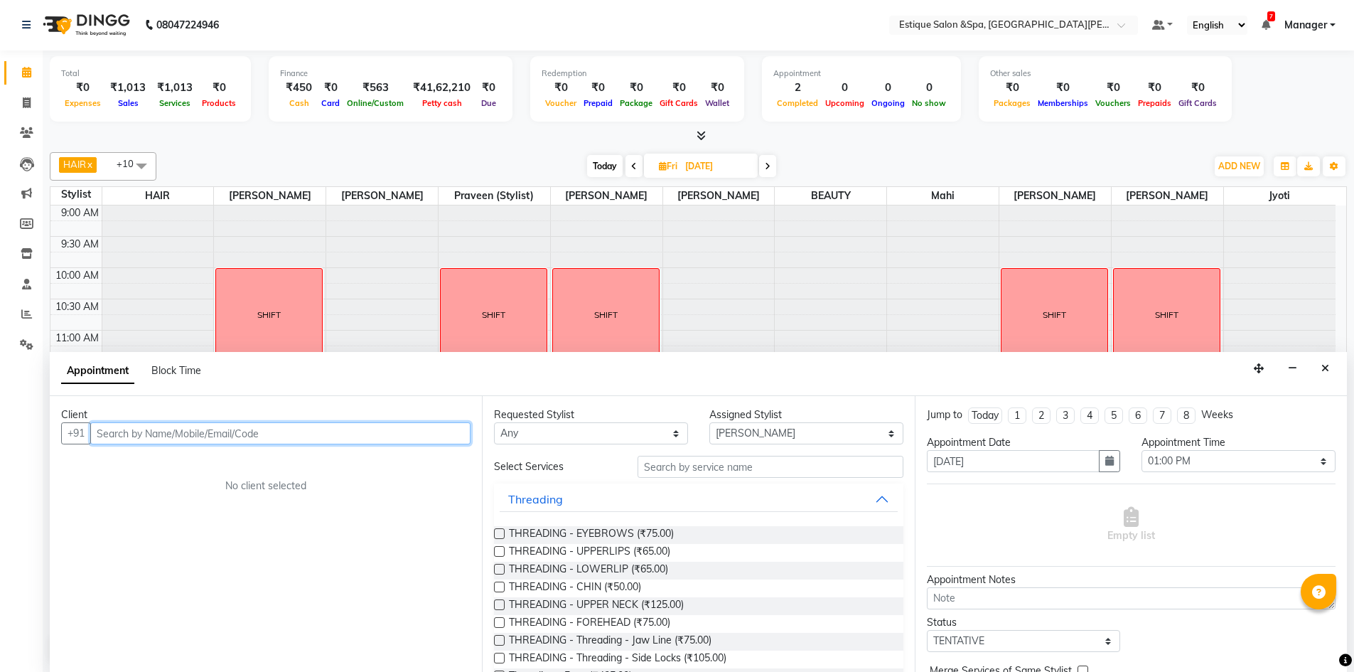
paste input "919987081230"
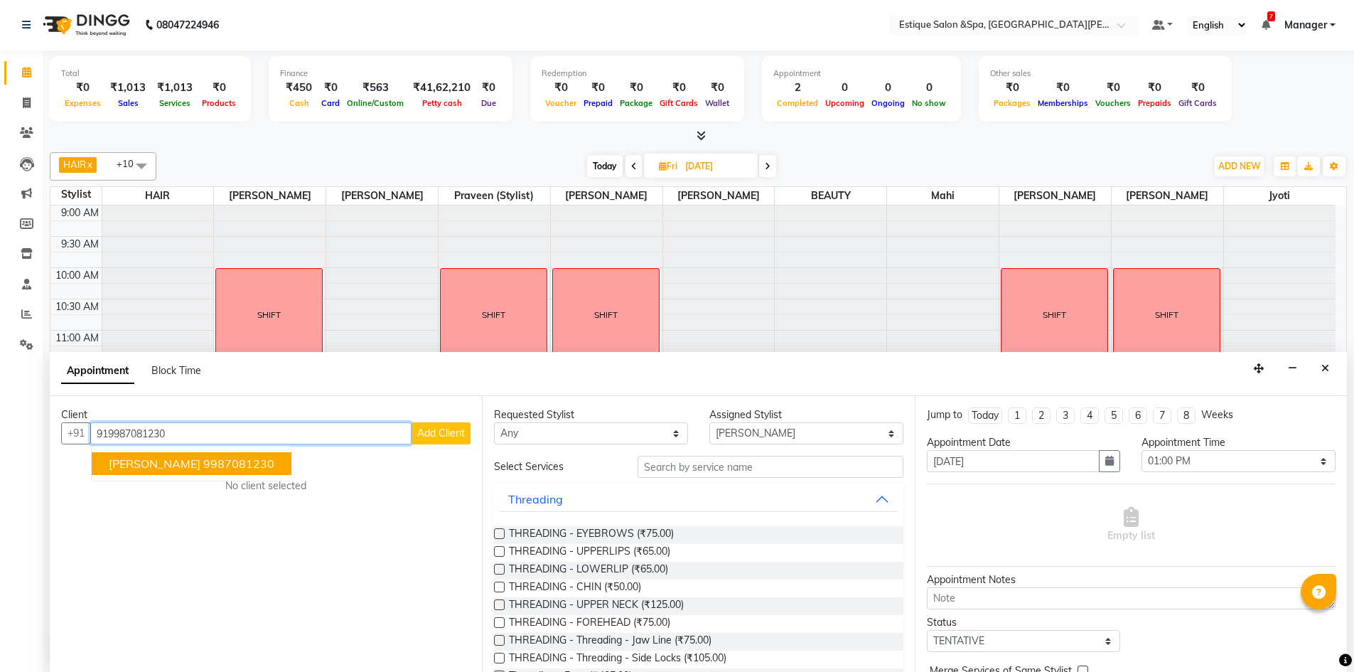
click at [262, 461] on button "Harveen Arora 9987081230" at bounding box center [192, 463] width 200 height 23
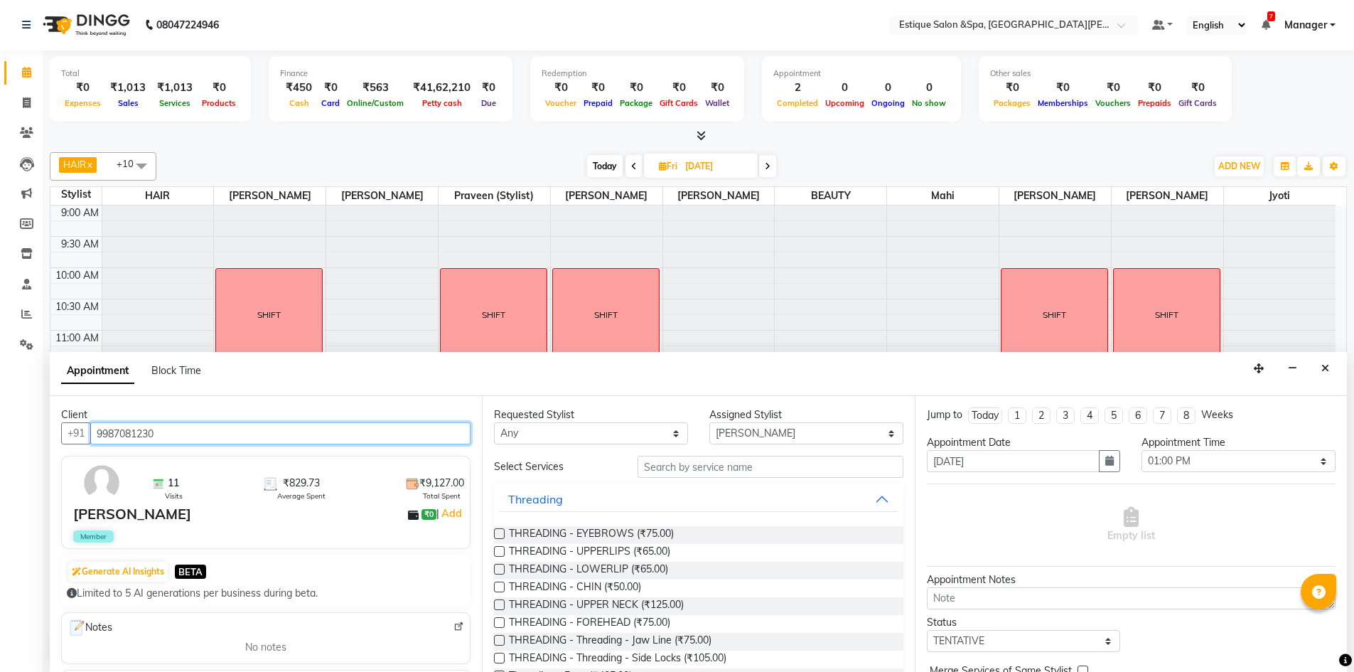
scroll to position [284, 0]
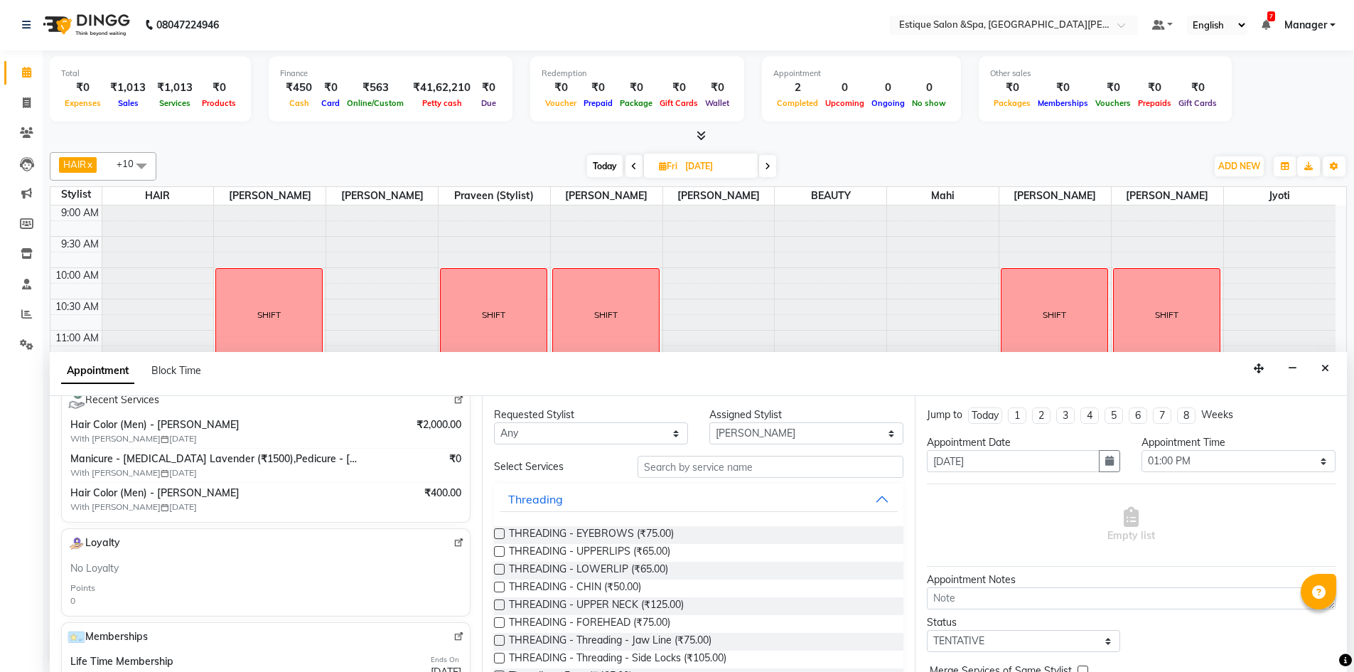
type input "9987081230"
click at [807, 473] on input "text" at bounding box center [771, 467] width 266 height 22
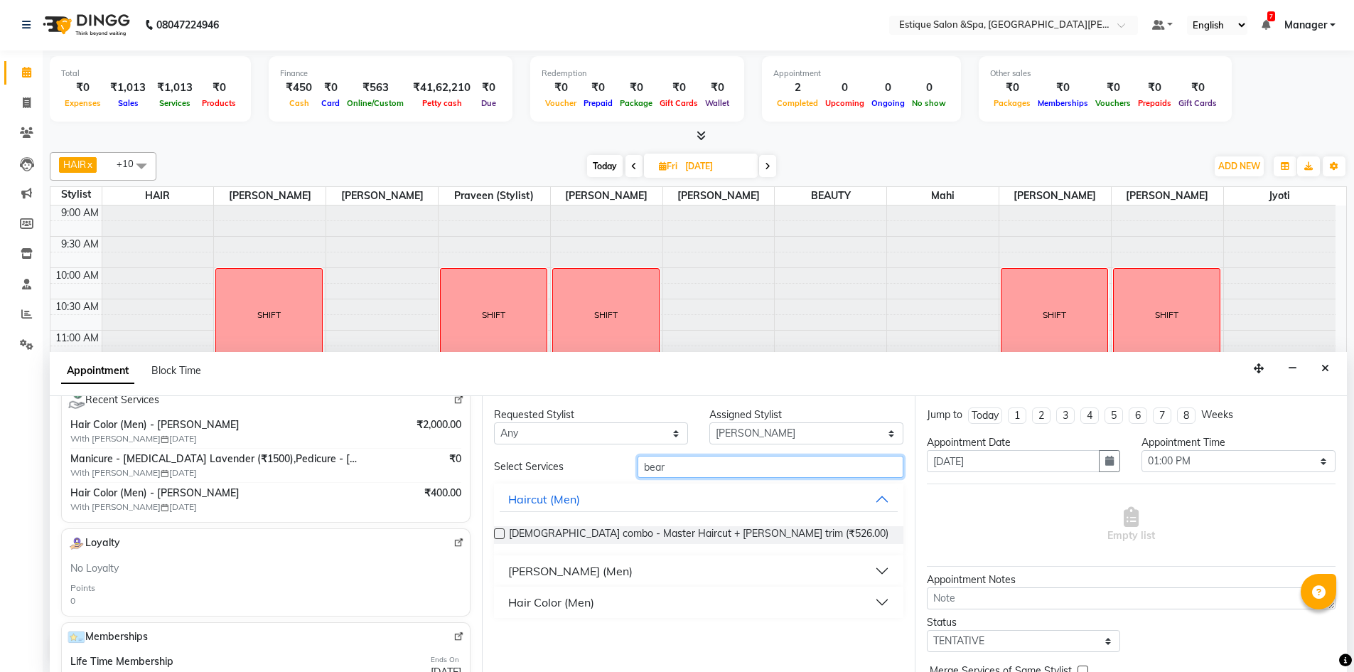
type input "bear"
click at [580, 602] on div "Hair Color (Men)" at bounding box center [551, 602] width 86 height 17
click at [601, 640] on span "Hair Color (Men) - Beard (₹500.00)" at bounding box center [614, 638] width 210 height 18
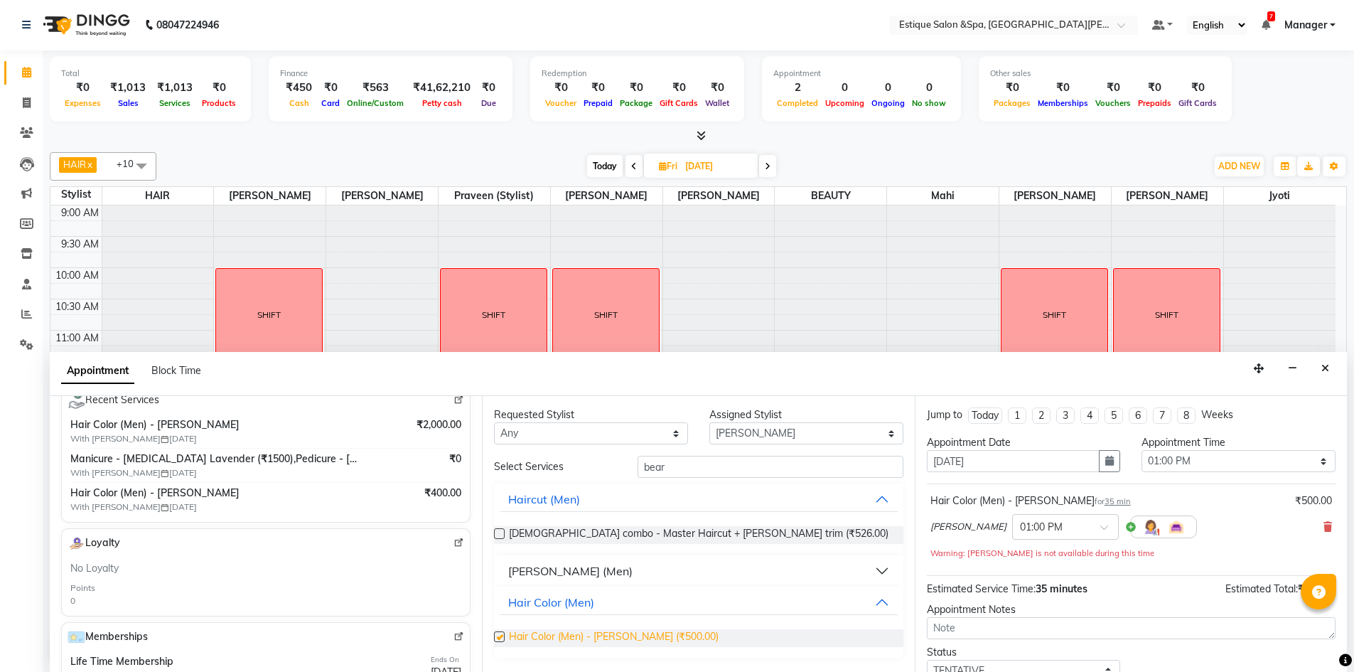
checkbox input "false"
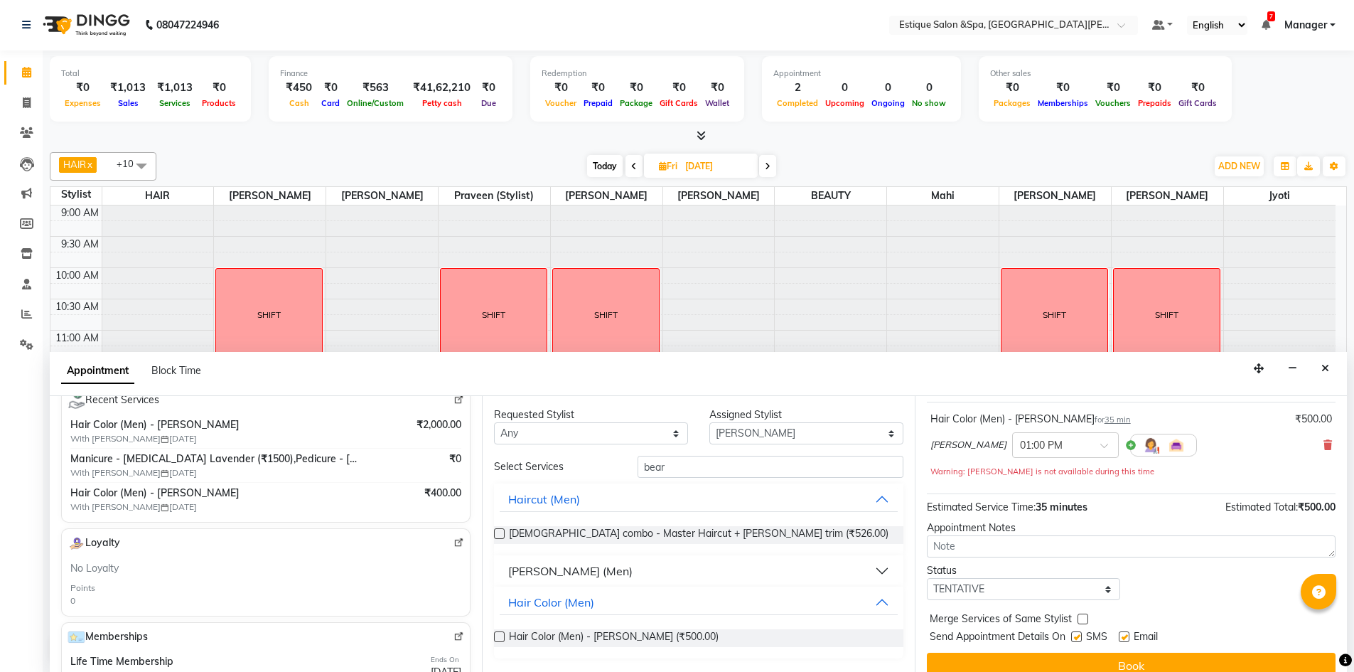
scroll to position [100, 0]
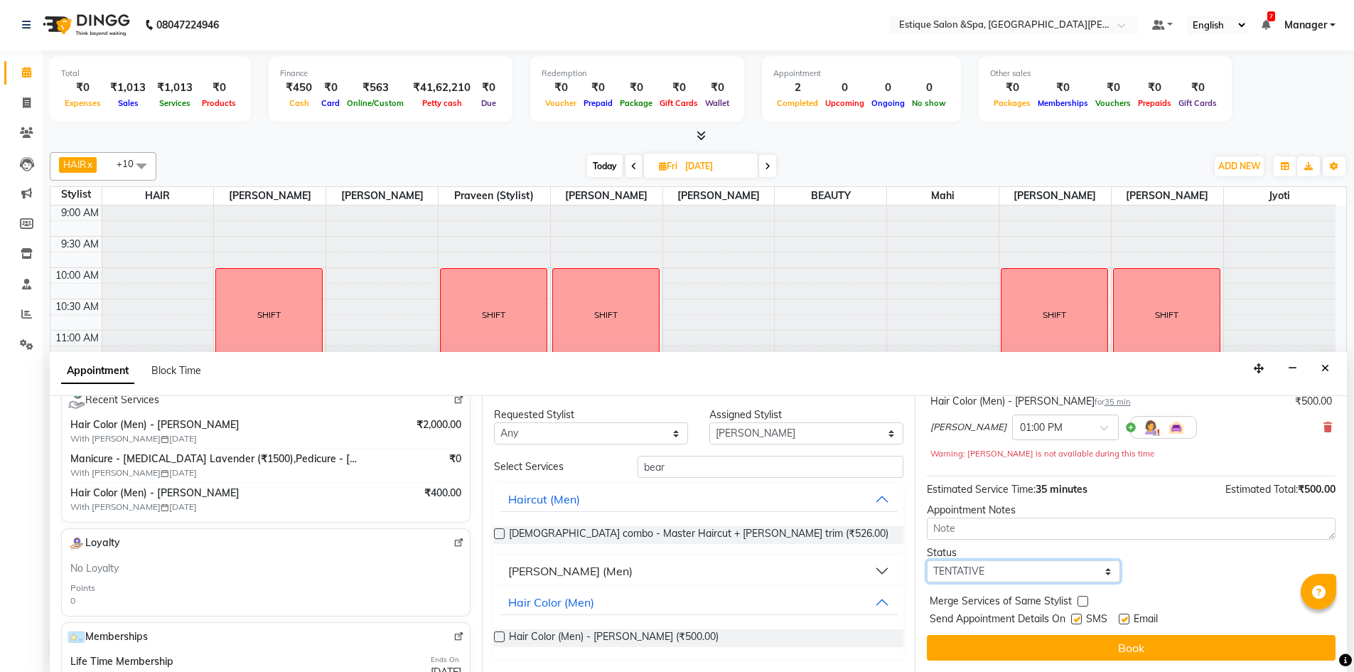
click at [1068, 569] on select "Select TENTATIVE CONFIRM UPCOMING" at bounding box center [1024, 571] width 194 height 22
click at [927, 560] on select "Select TENTATIVE CONFIRM UPCOMING" at bounding box center [1024, 571] width 194 height 22
click at [1024, 559] on div "Status" at bounding box center [1024, 552] width 194 height 15
click at [1024, 574] on select "Select TENTATIVE CONFIRM UPCOMING" at bounding box center [1024, 571] width 194 height 22
select select "tentative"
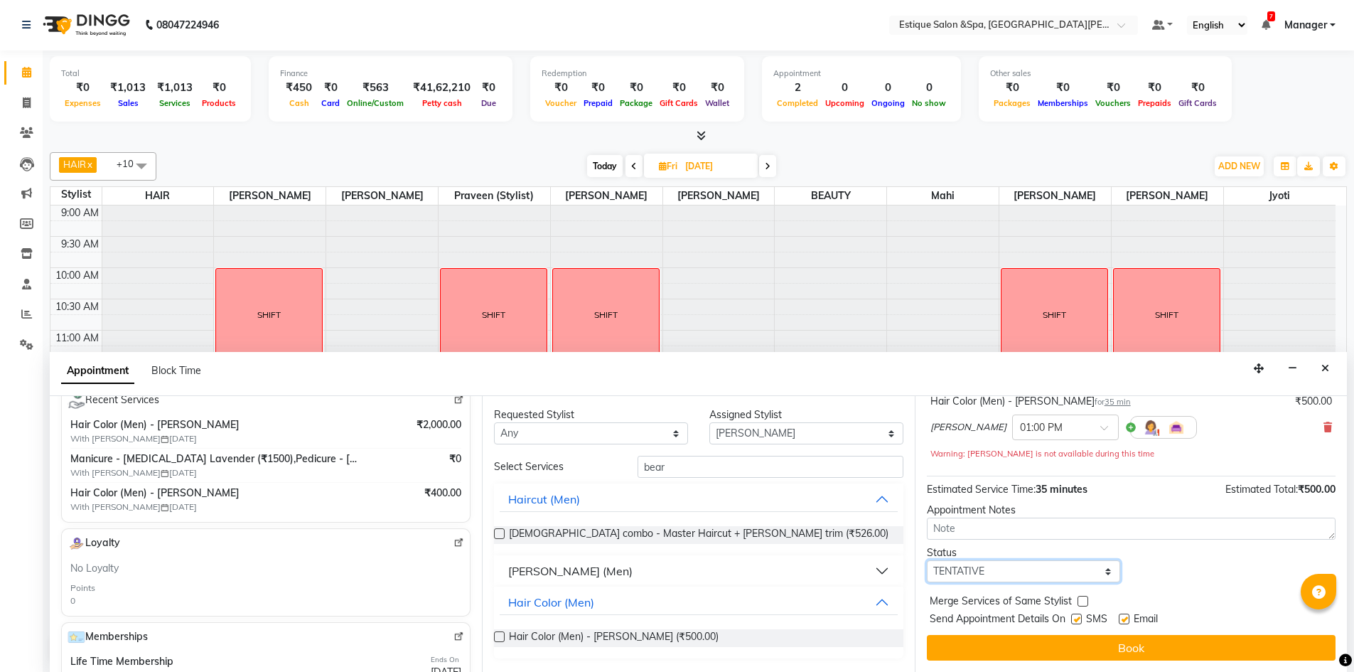
click at [927, 560] on select "Select TENTATIVE CONFIRM UPCOMING" at bounding box center [1024, 571] width 194 height 22
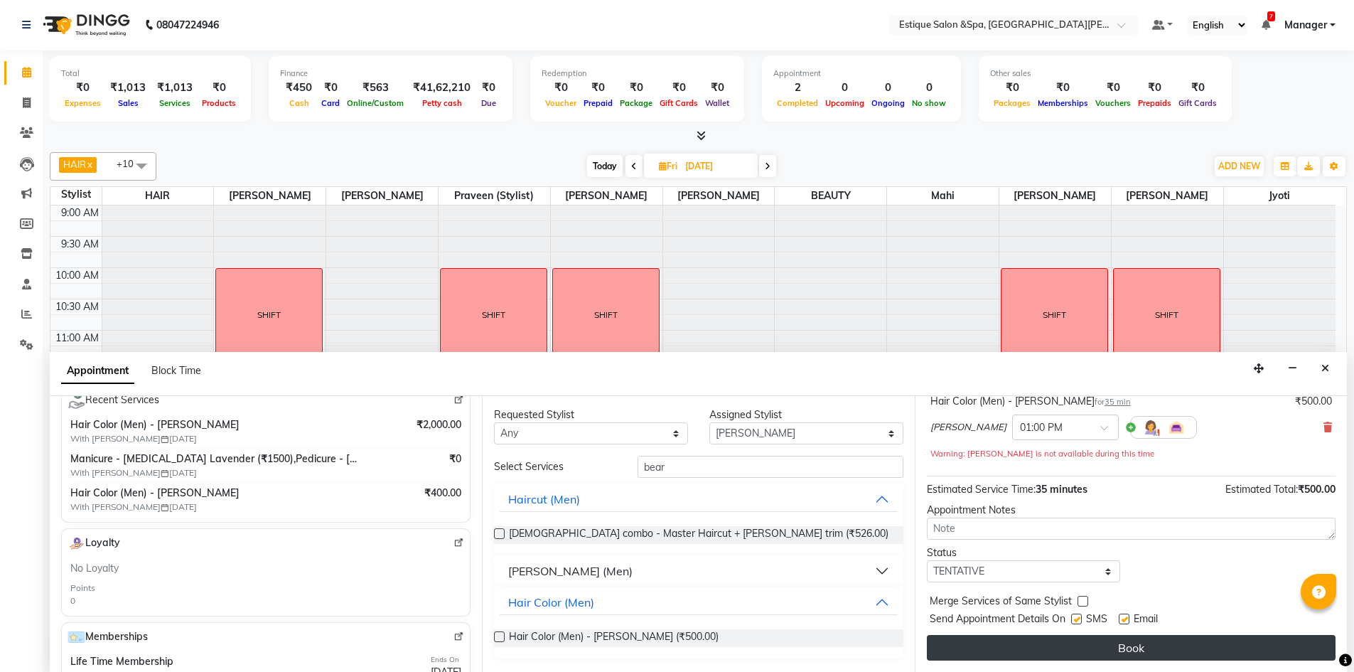
click at [1086, 646] on button "Book" at bounding box center [1131, 648] width 409 height 26
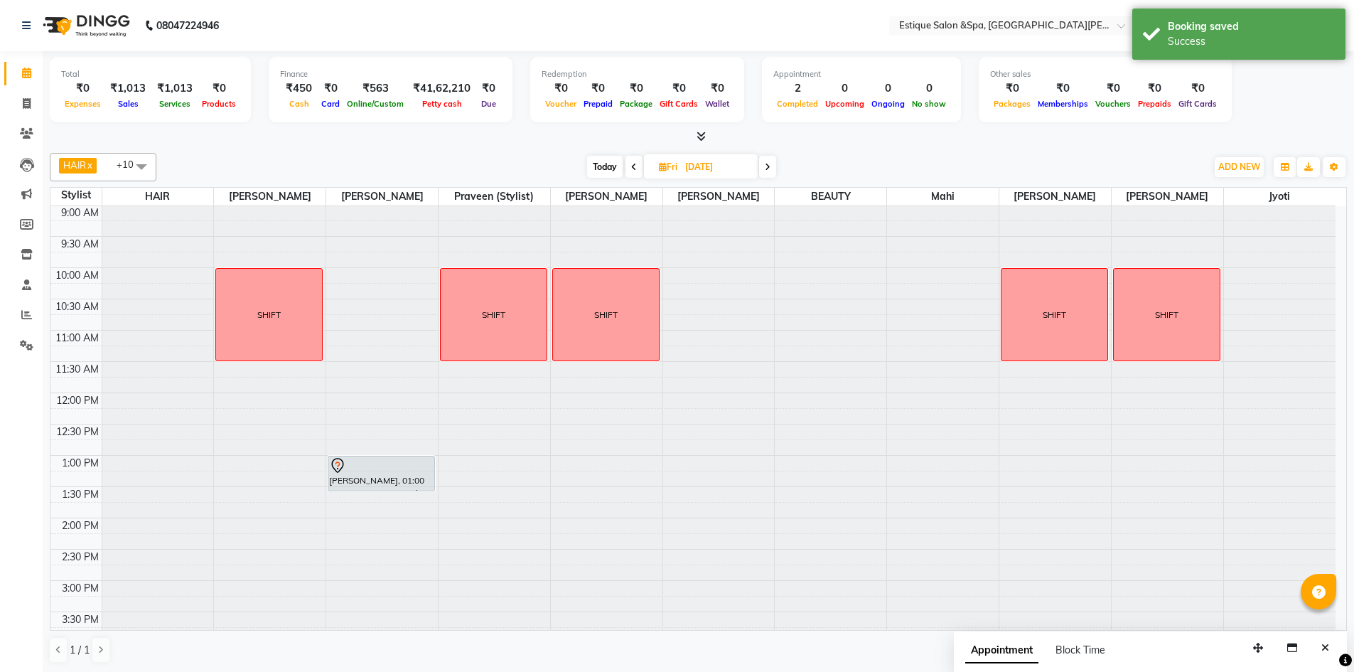
scroll to position [0, 0]
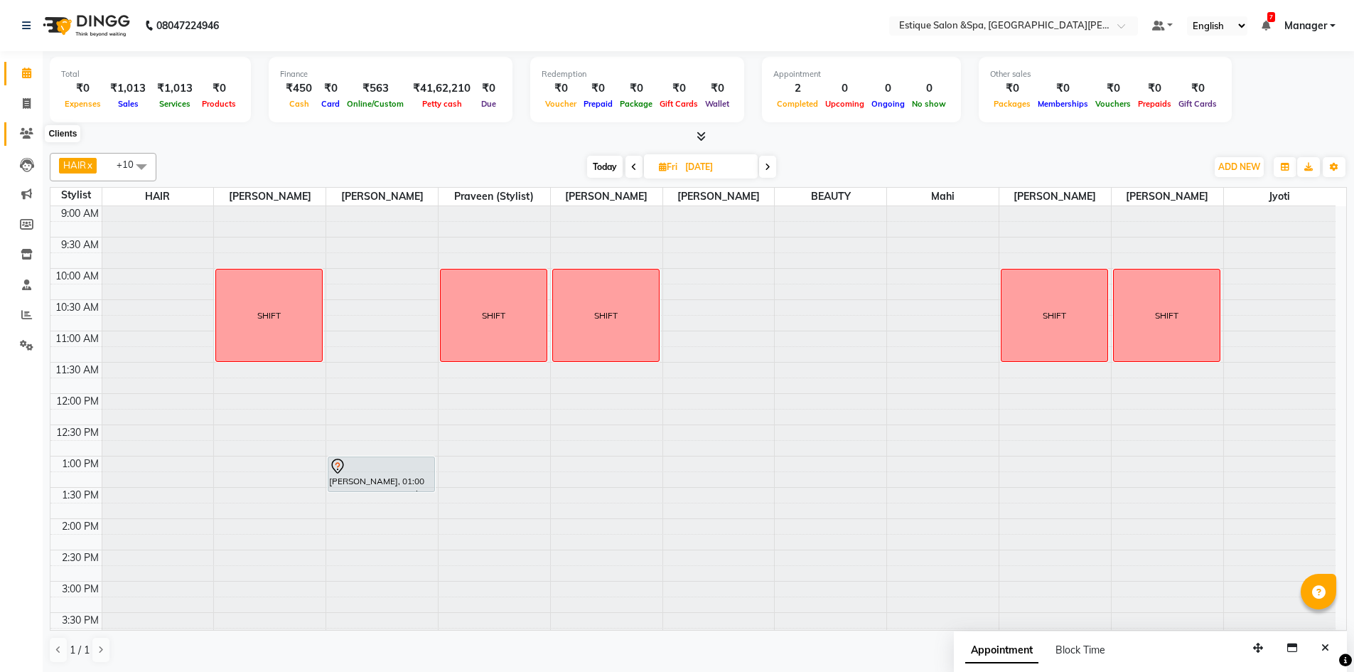
click at [23, 133] on icon at bounding box center [27, 133] width 14 height 11
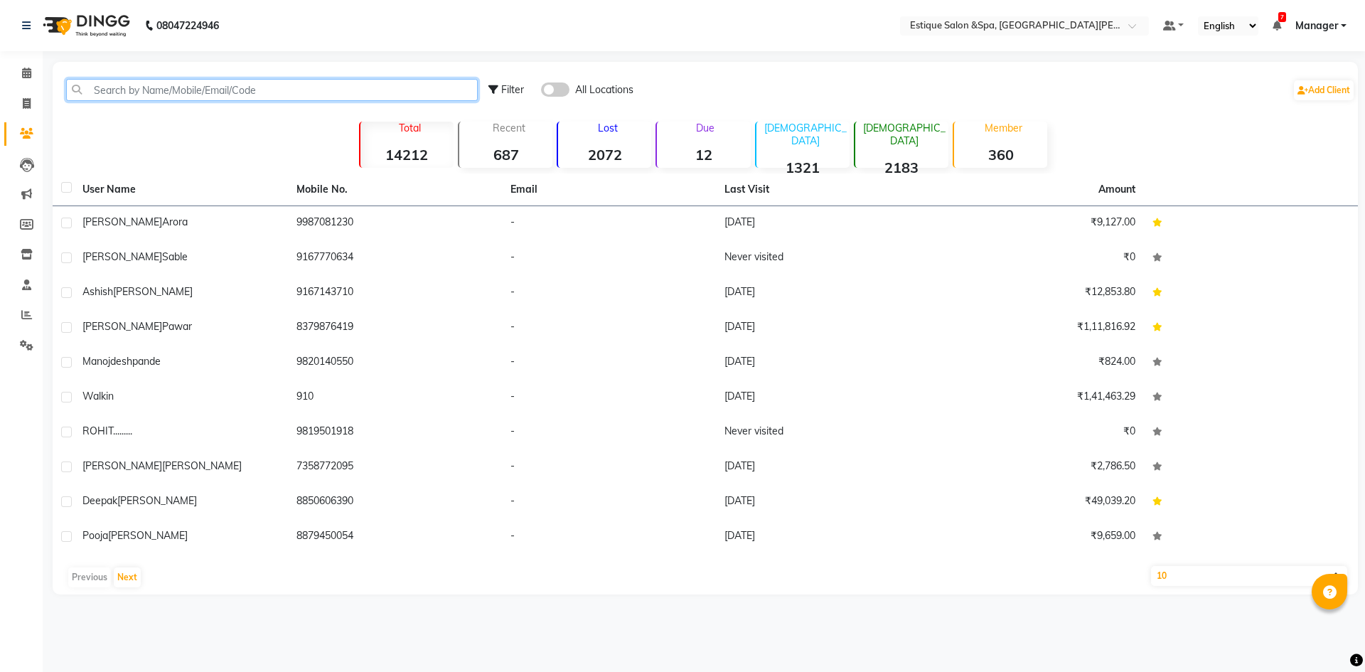
click at [155, 81] on input "text" at bounding box center [272, 90] width 412 height 22
paste input "919870427088"
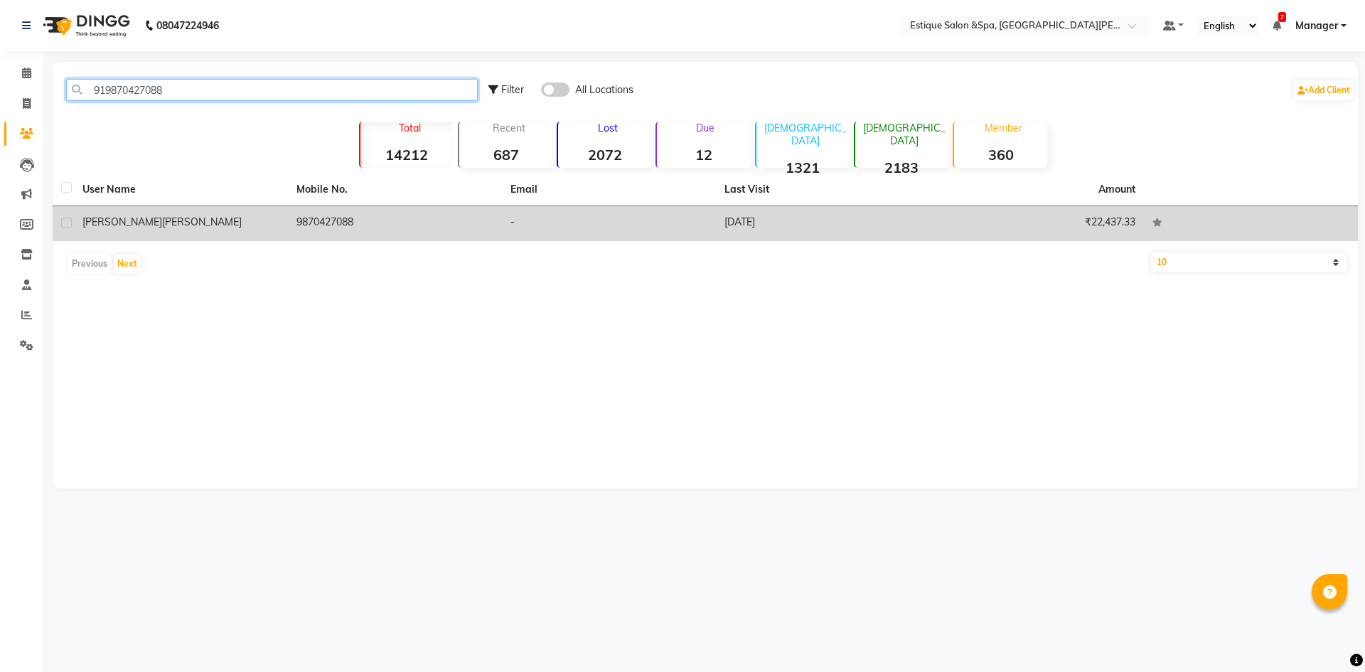
type input "919870427088"
click at [349, 220] on td "9870427088" at bounding box center [395, 223] width 214 height 35
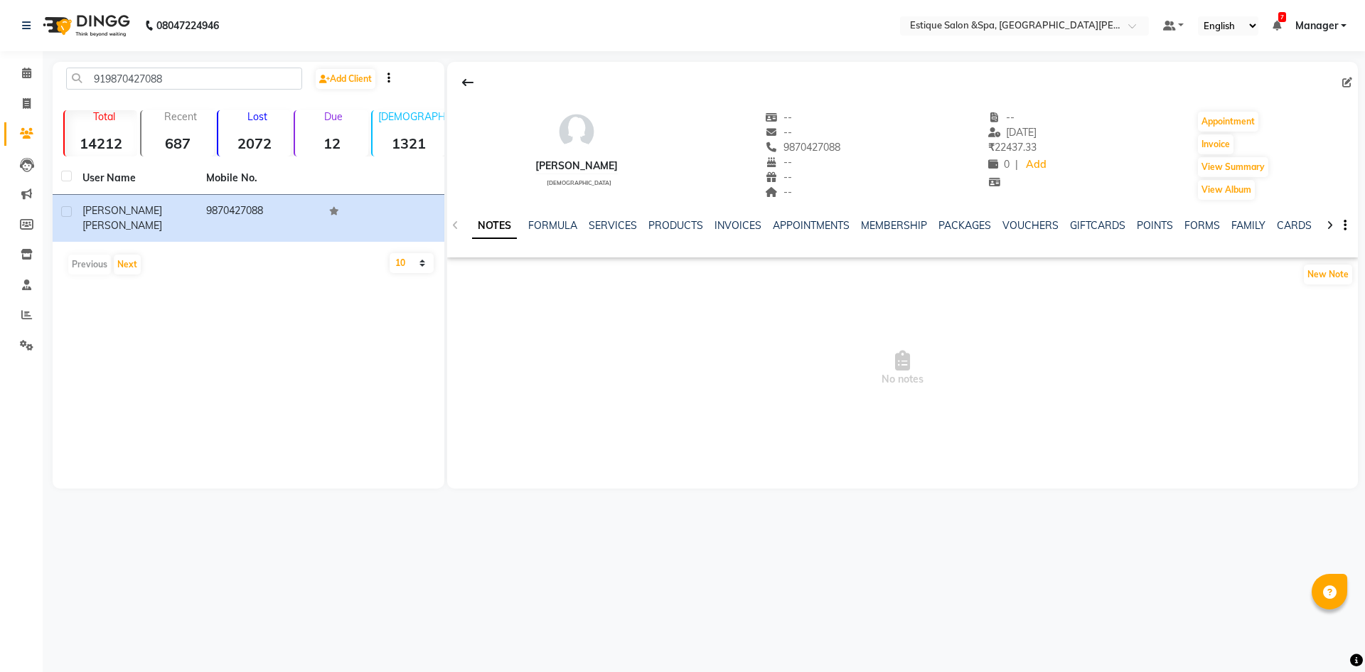
click at [601, 218] on div "SERVICES" at bounding box center [613, 225] width 48 height 15
click at [604, 223] on link "SERVICES" at bounding box center [613, 225] width 48 height 13
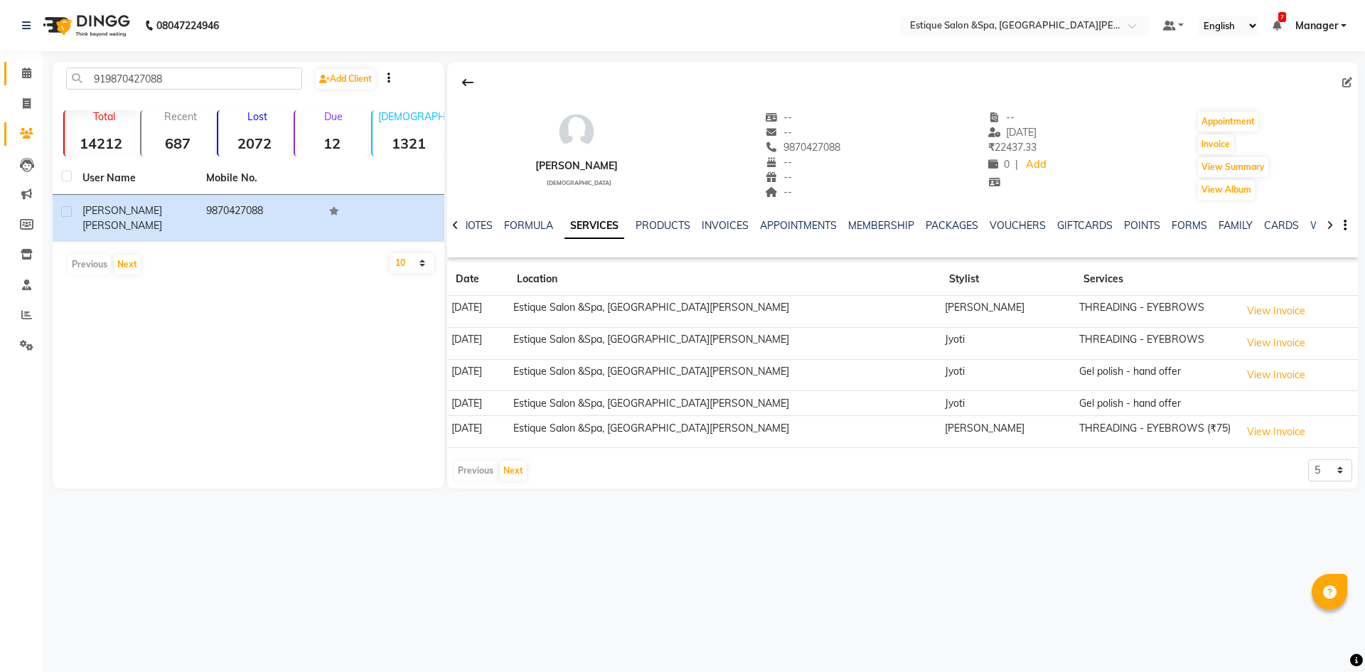
click at [28, 82] on link "Calendar" at bounding box center [21, 73] width 34 height 23
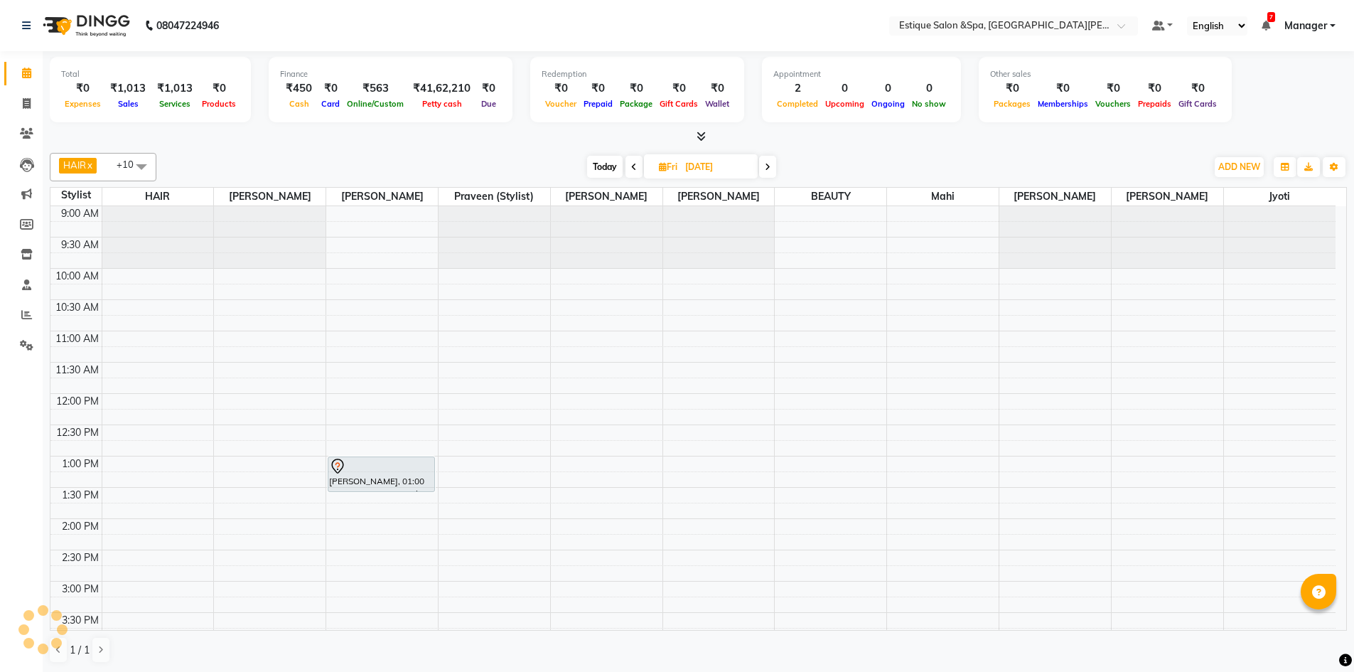
scroll to position [362, 0]
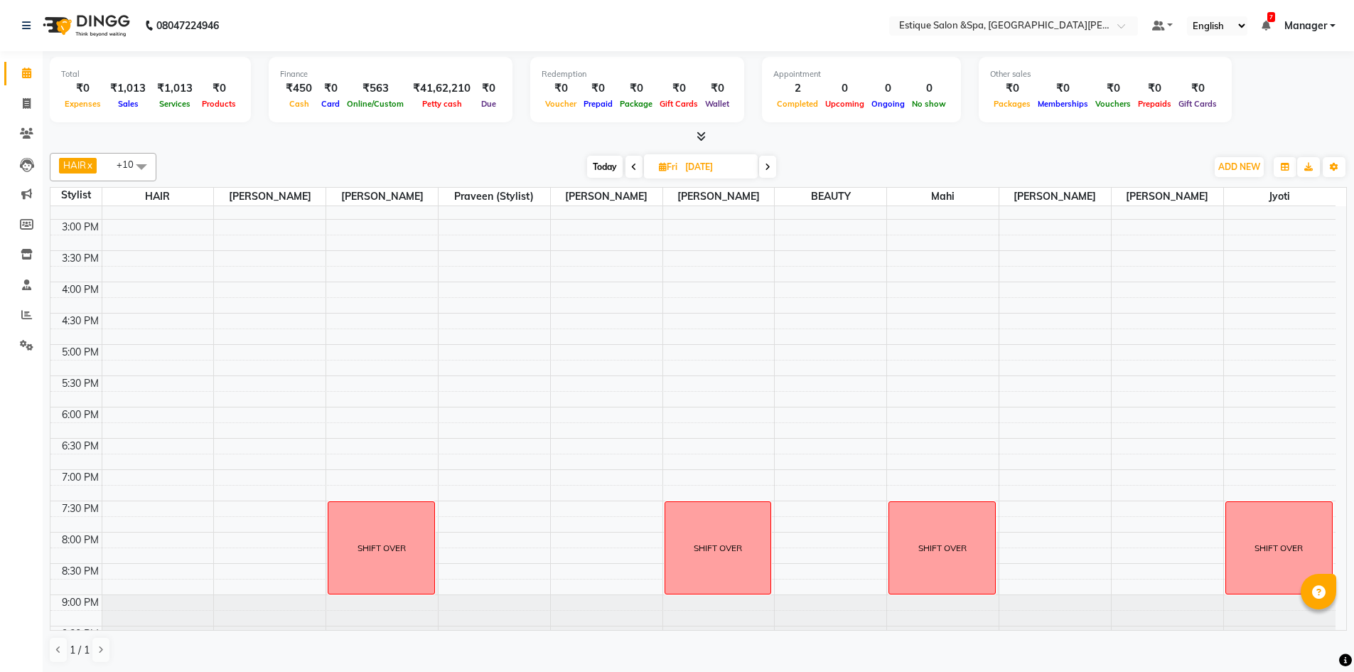
click at [612, 169] on span "Today" at bounding box center [605, 167] width 36 height 22
type input "[DATE]"
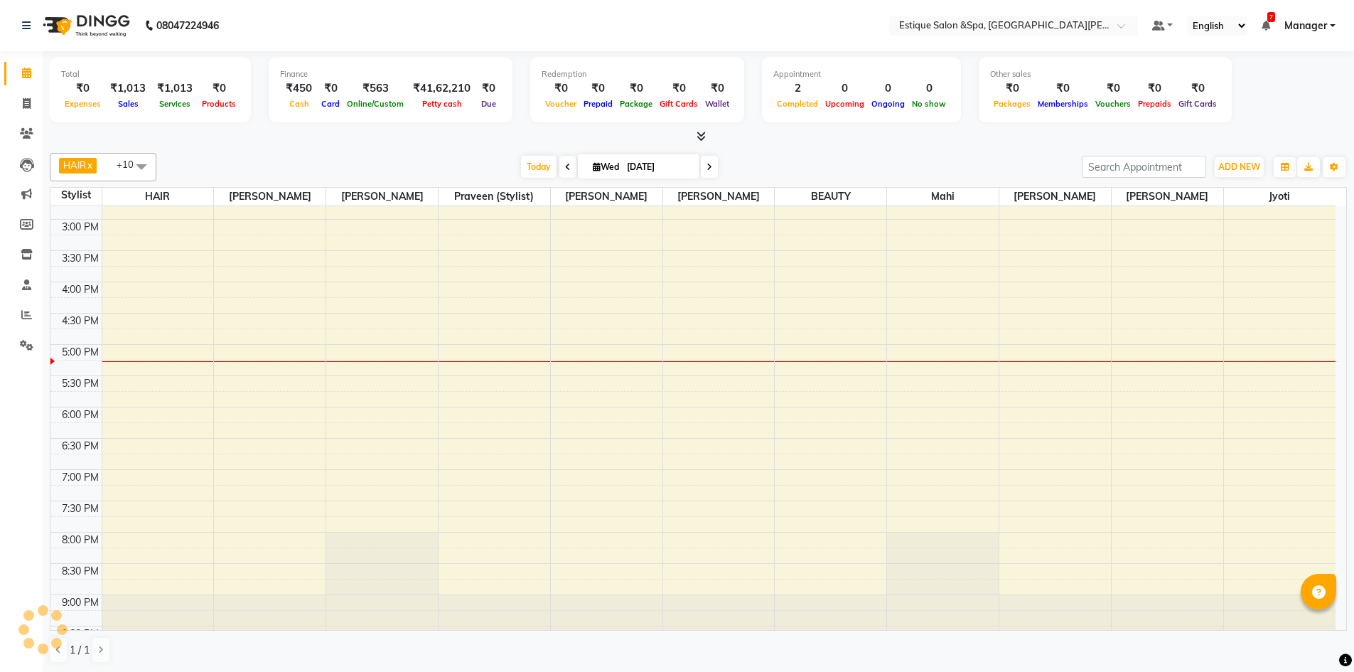
scroll to position [389, 0]
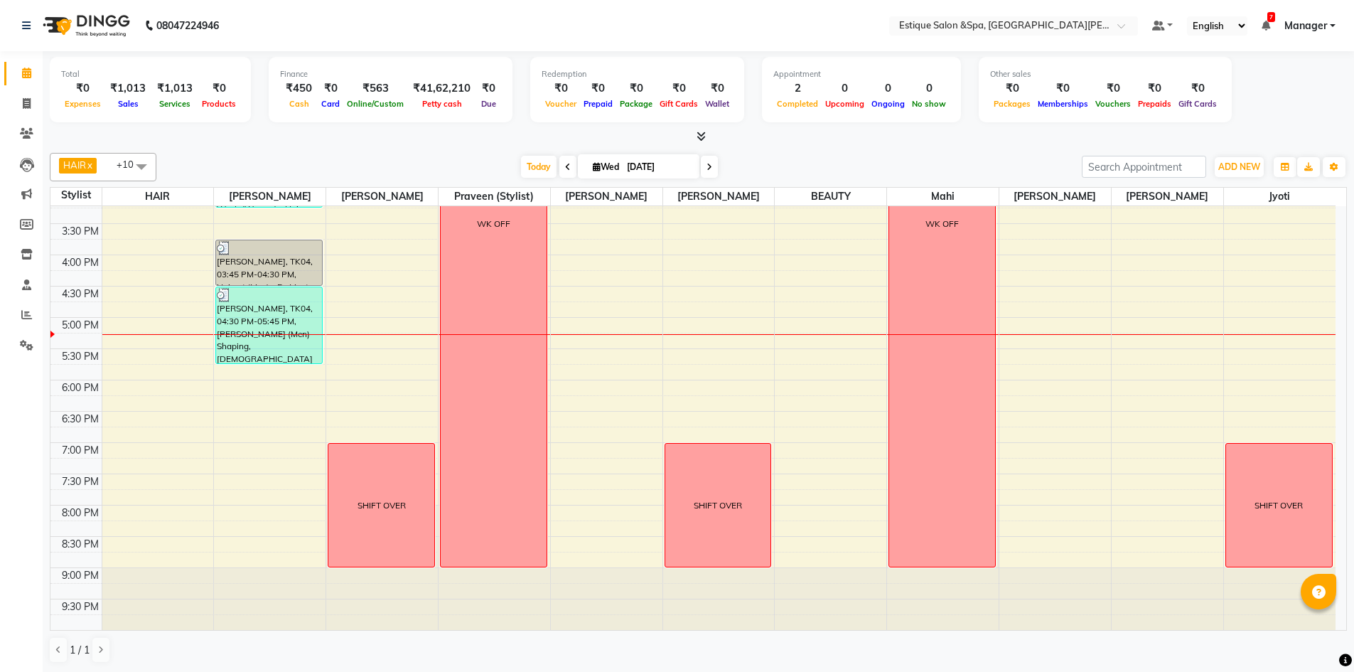
click at [384, 403] on div "9:00 AM 9:30 AM 10:00 AM 10:30 AM 11:00 AM 11:30 AM 12:00 PM 12:30 PM 1:00 PM 1…" at bounding box center [692, 223] width 1285 height 813
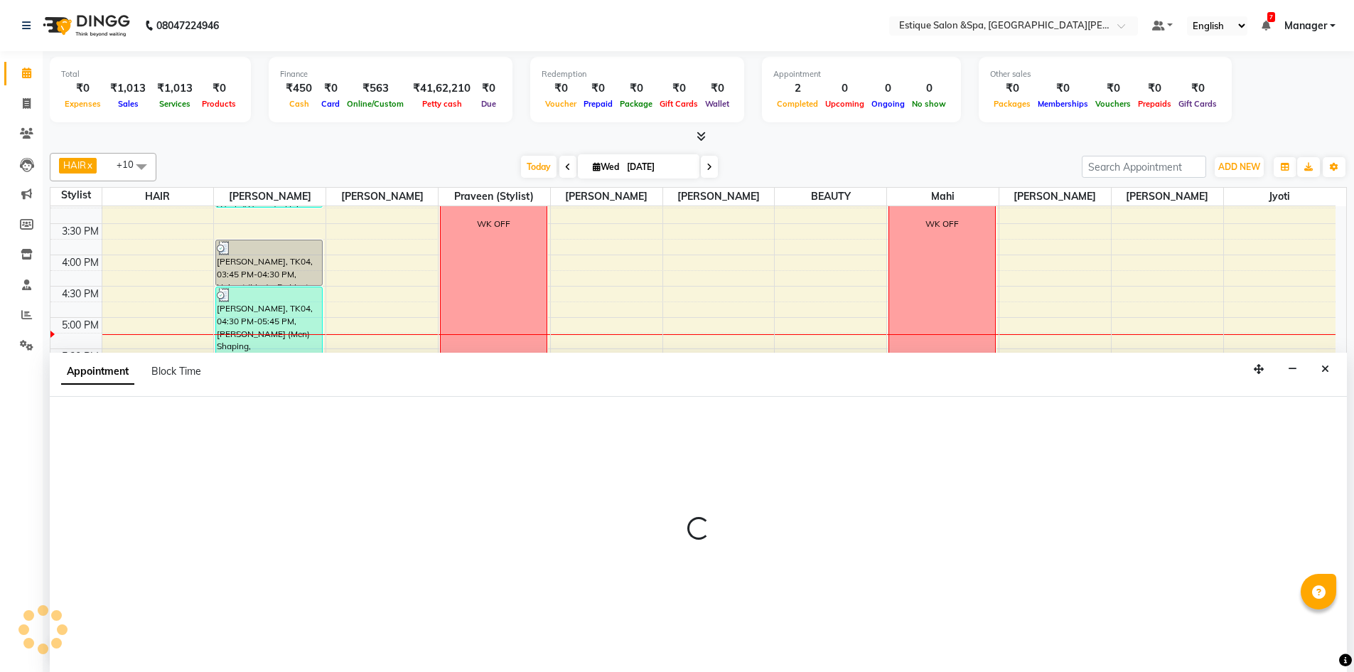
scroll to position [1, 0]
select select "20112"
select select "tentative"
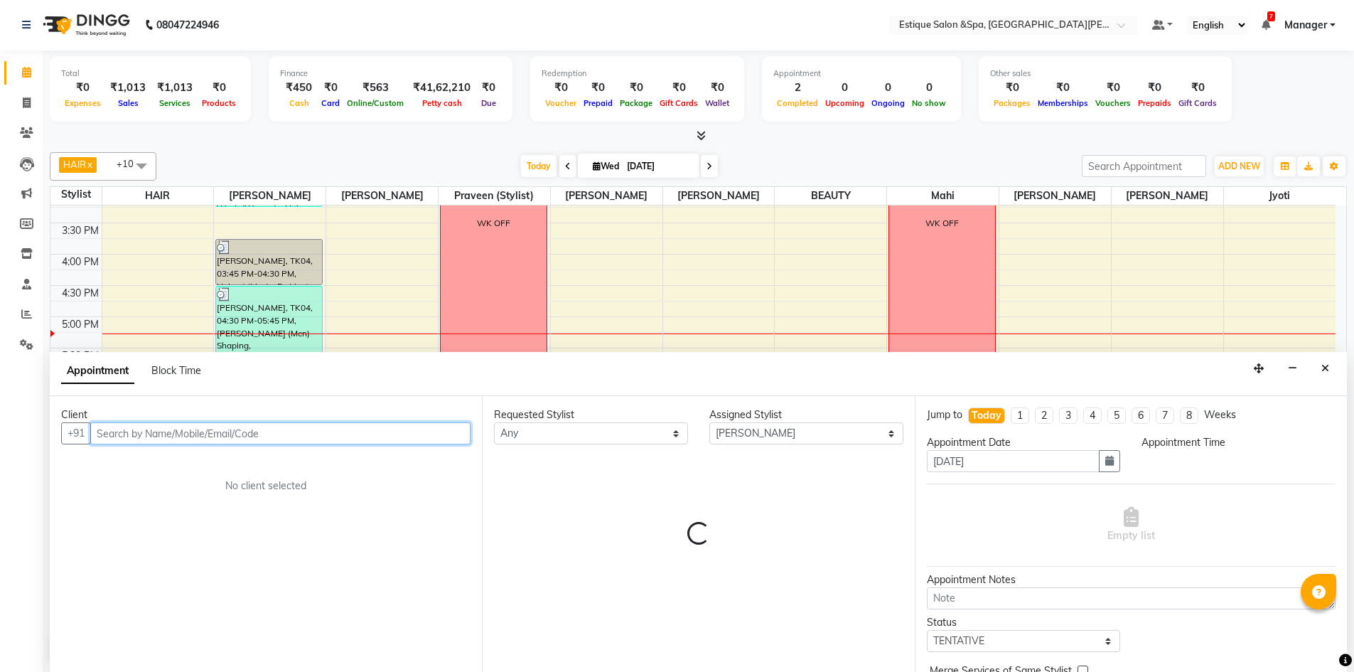
select select "1095"
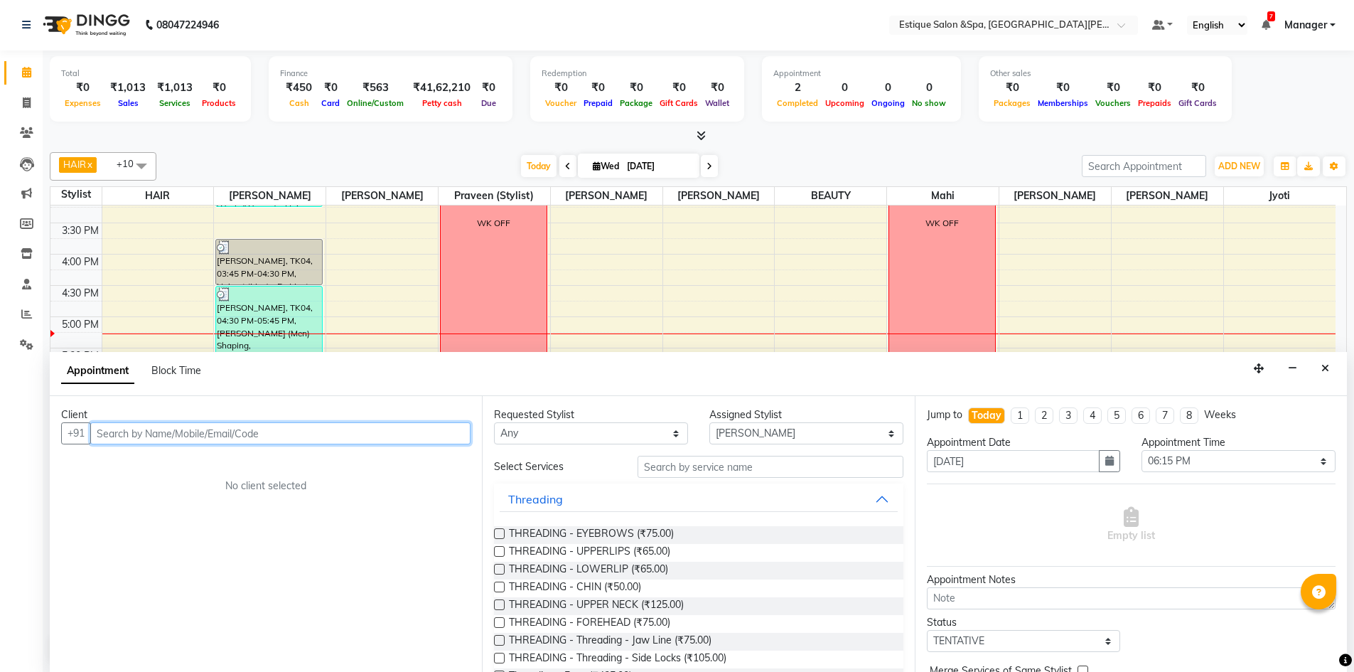
click at [173, 433] on input "text" at bounding box center [280, 433] width 380 height 22
type input "9"
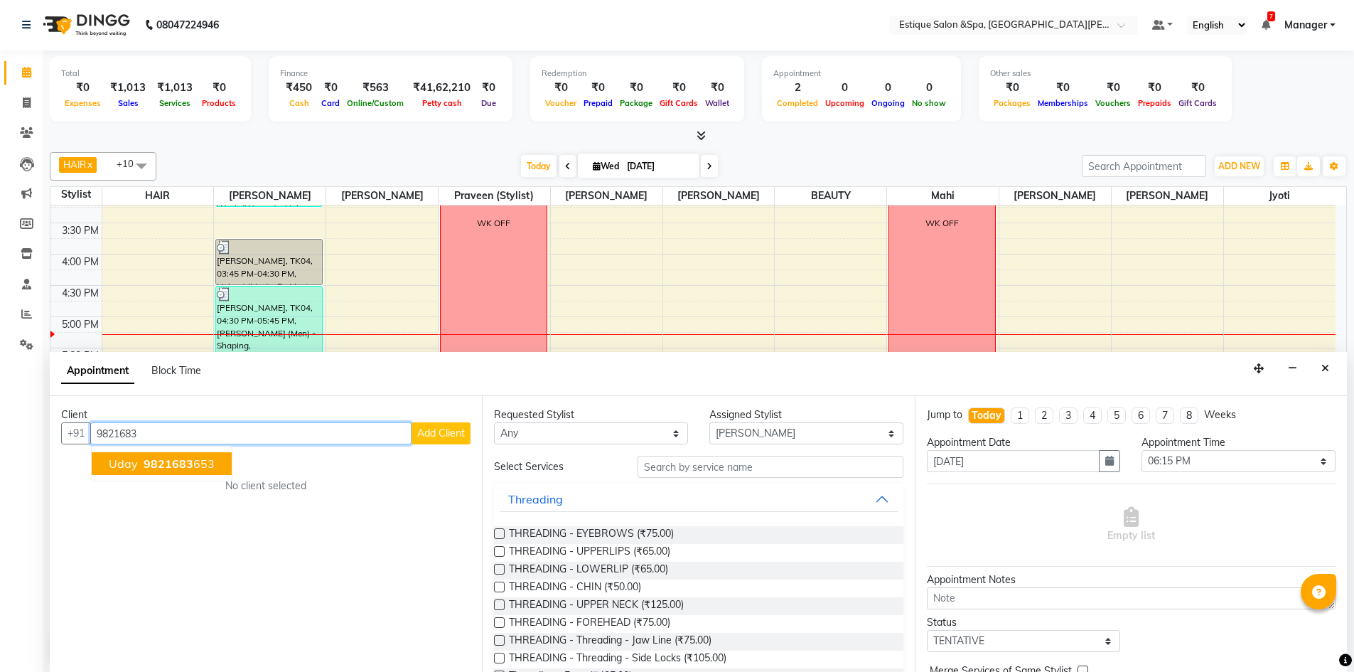
click at [199, 459] on ngb-highlight "9821683 653" at bounding box center [178, 463] width 74 height 14
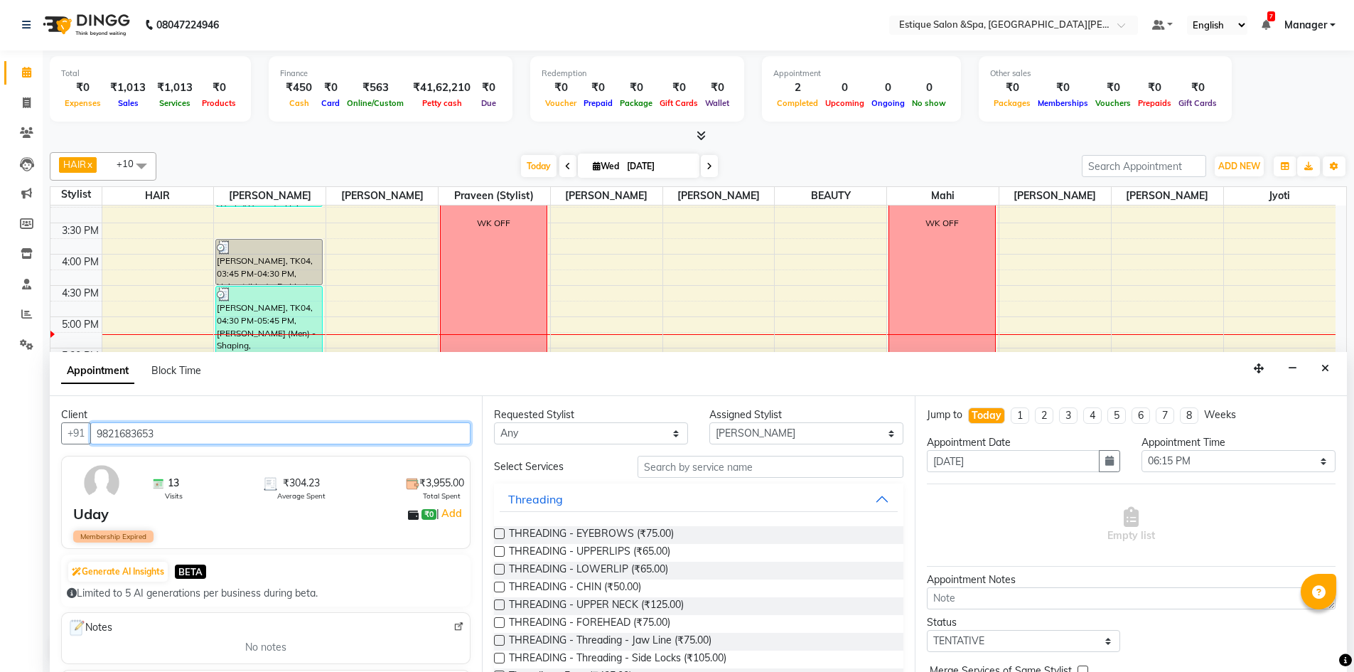
type input "9821683653"
click at [658, 470] on input "text" at bounding box center [771, 467] width 266 height 22
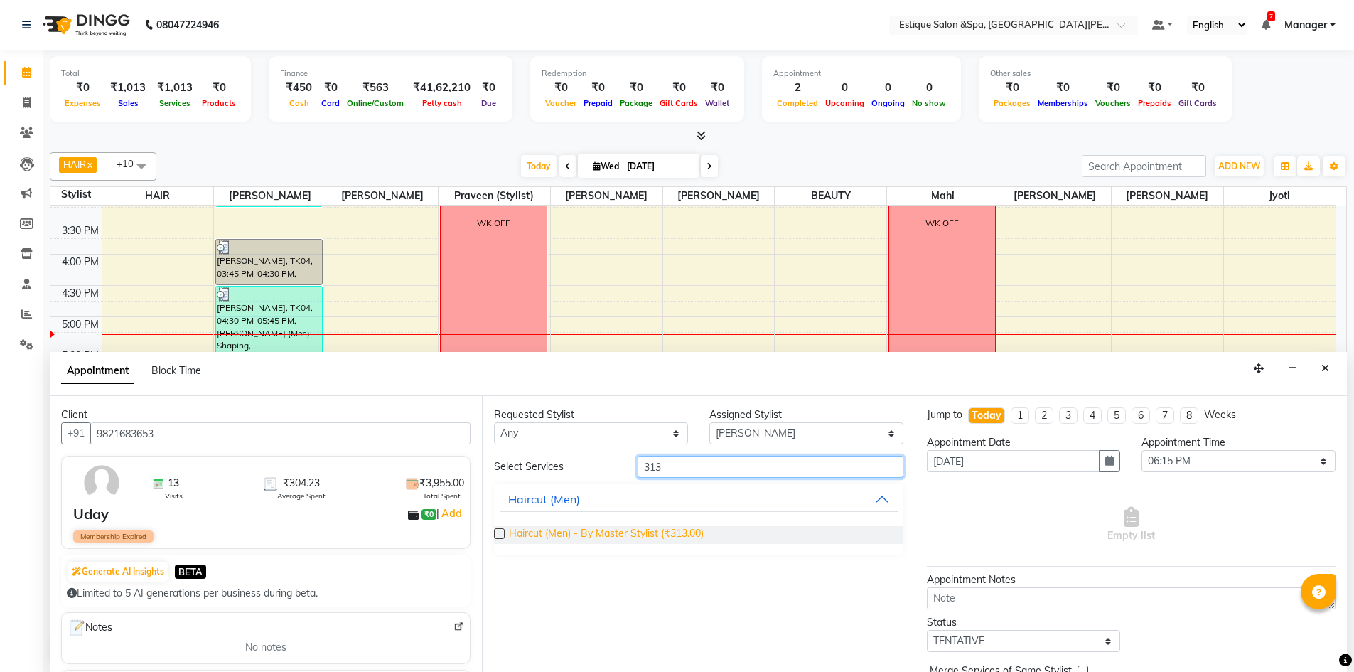
type input "313"
click at [694, 530] on span "Haircut (Men) - By Master Stylist (₹313.00)" at bounding box center [606, 535] width 195 height 18
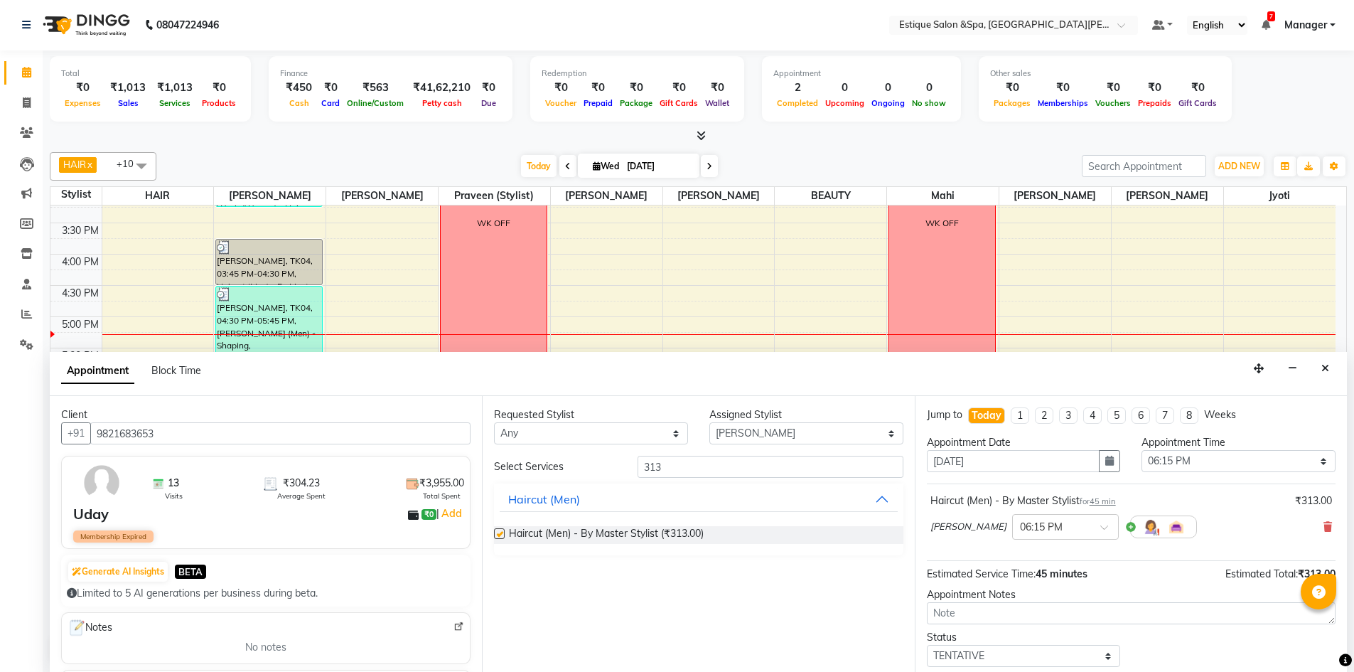
checkbox input "false"
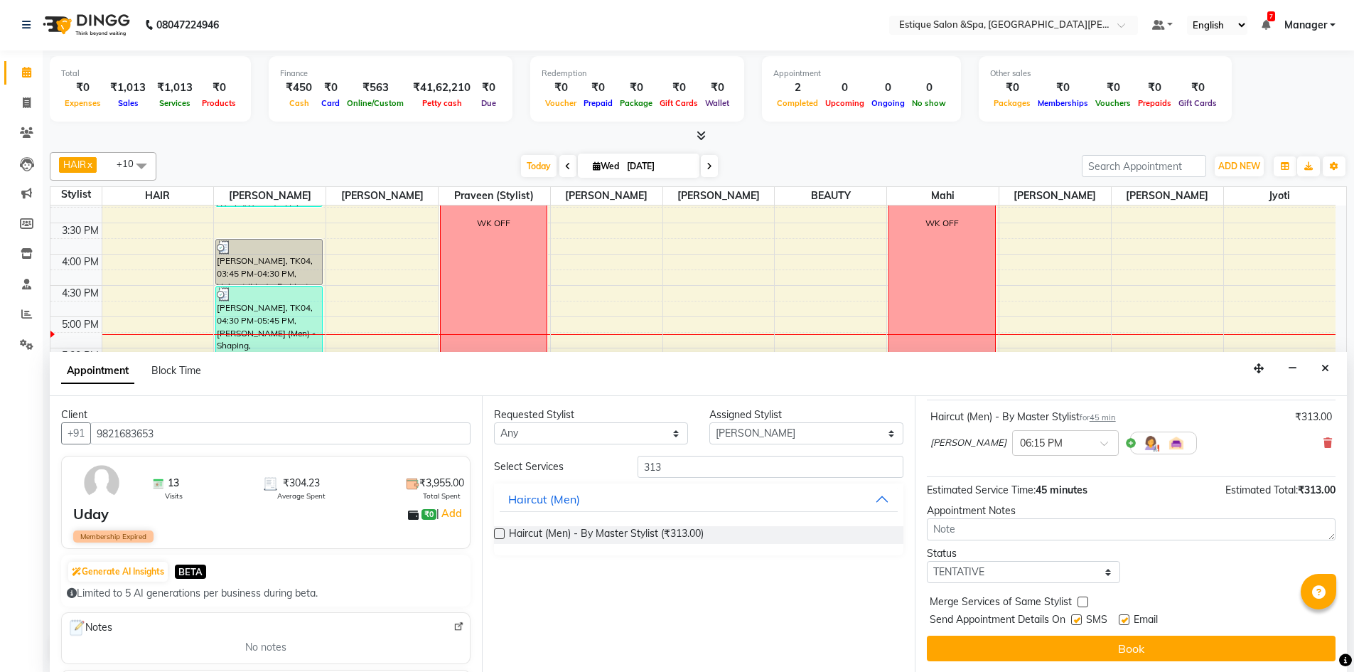
scroll to position [85, 0]
click at [1053, 568] on select "Select TENTATIVE CONFIRM CHECK-IN UPCOMING" at bounding box center [1024, 571] width 194 height 22
select select "confirm booking"
click at [927, 560] on select "Select TENTATIVE CONFIRM CHECK-IN UPCOMING" at bounding box center [1024, 571] width 194 height 22
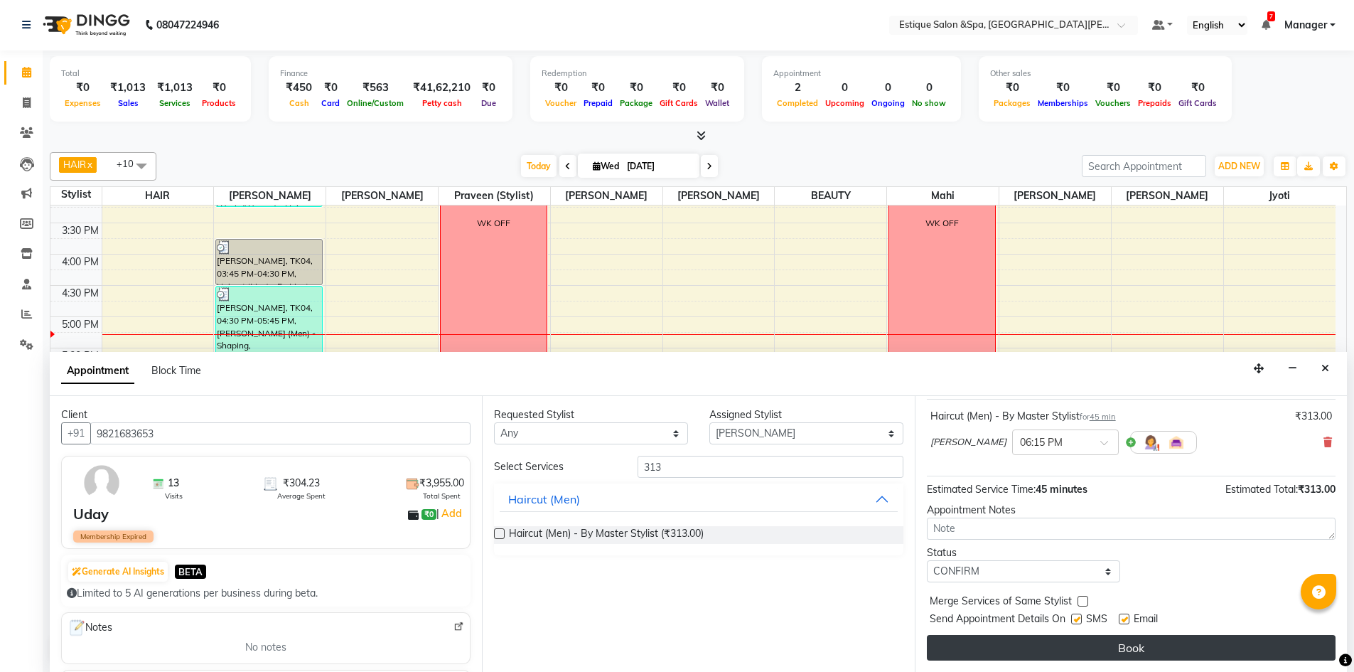
click at [1090, 646] on button "Book" at bounding box center [1131, 648] width 409 height 26
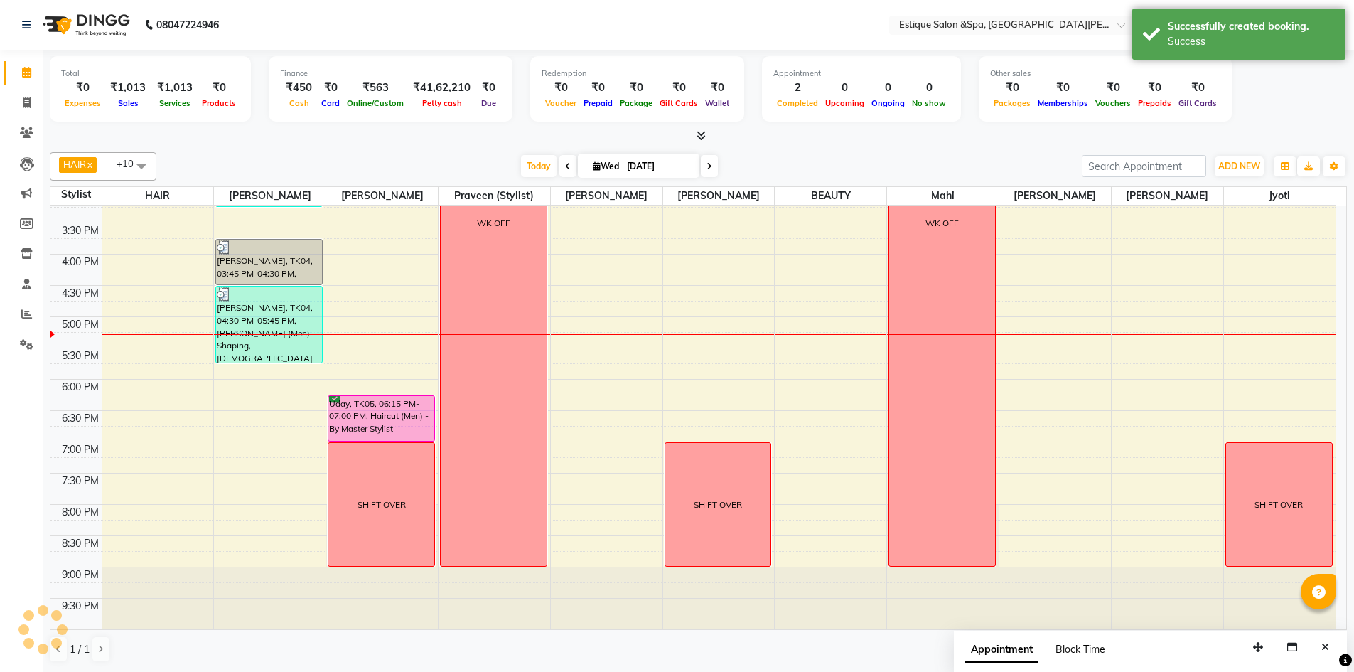
scroll to position [0, 0]
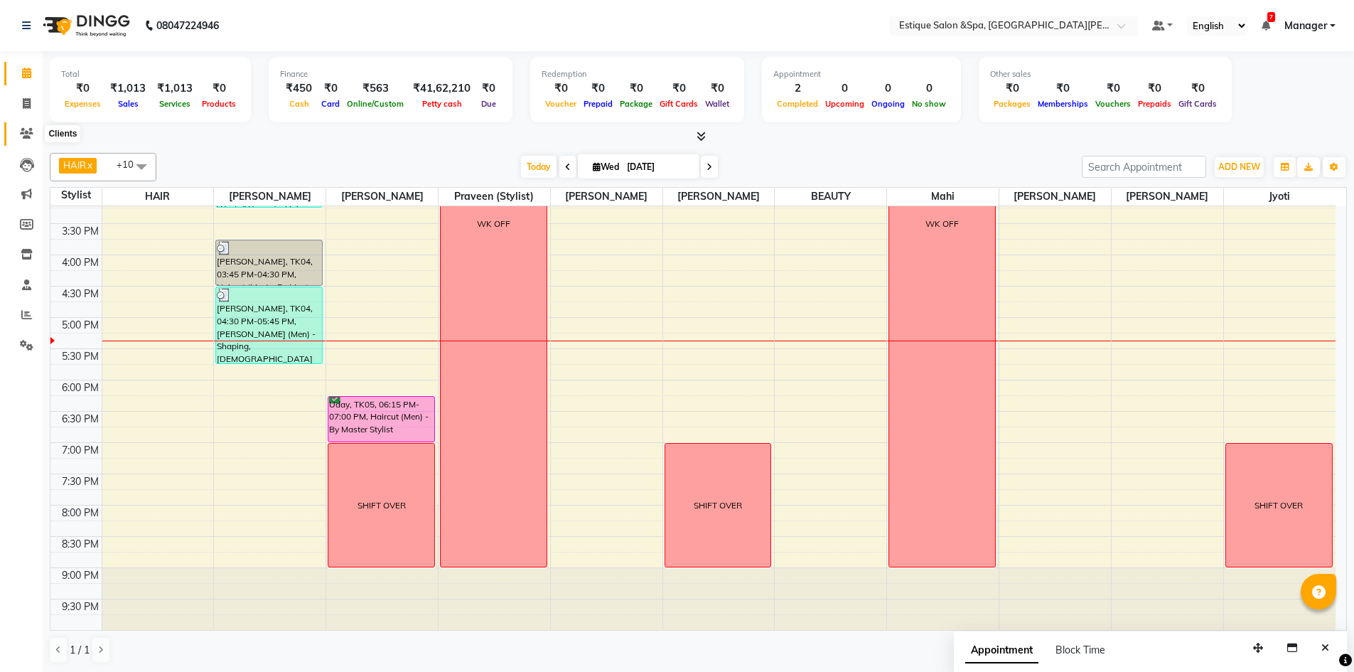
drag, startPoint x: 22, startPoint y: 126, endPoint x: 117, endPoint y: 34, distance: 132.2
click at [22, 126] on span at bounding box center [26, 134] width 25 height 16
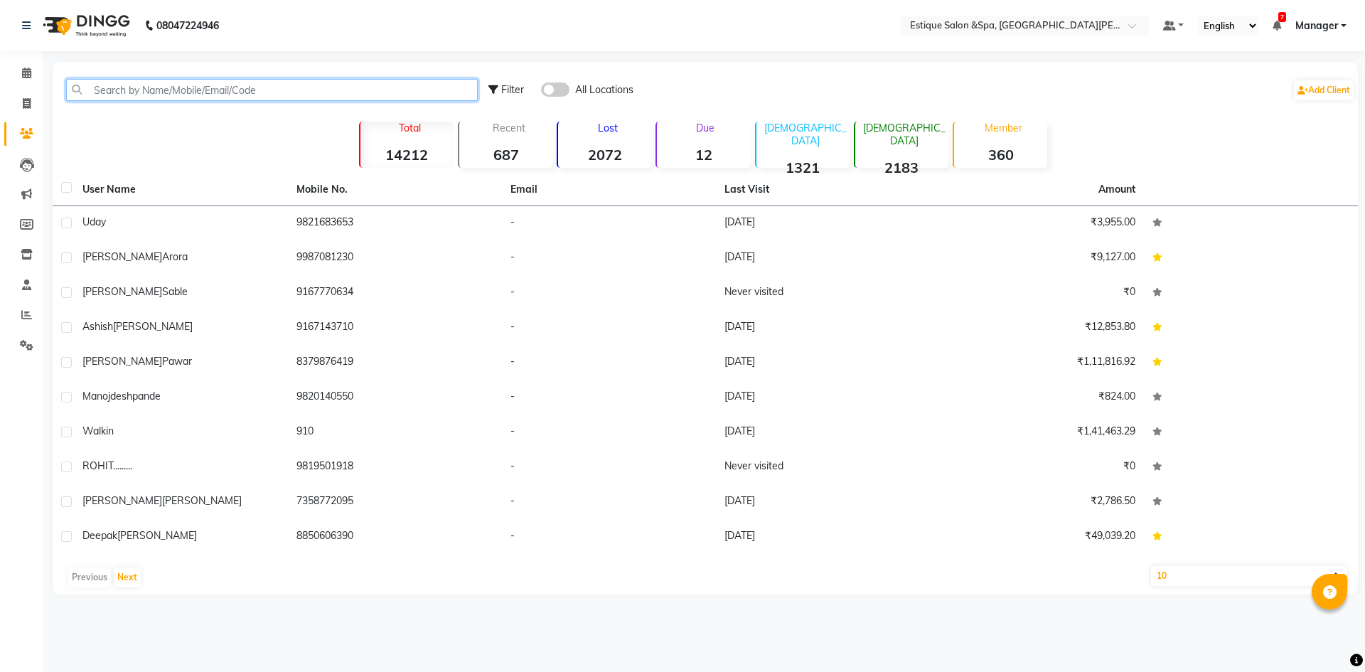
click at [174, 92] on input "text" at bounding box center [272, 90] width 412 height 22
paste input "919920019696"
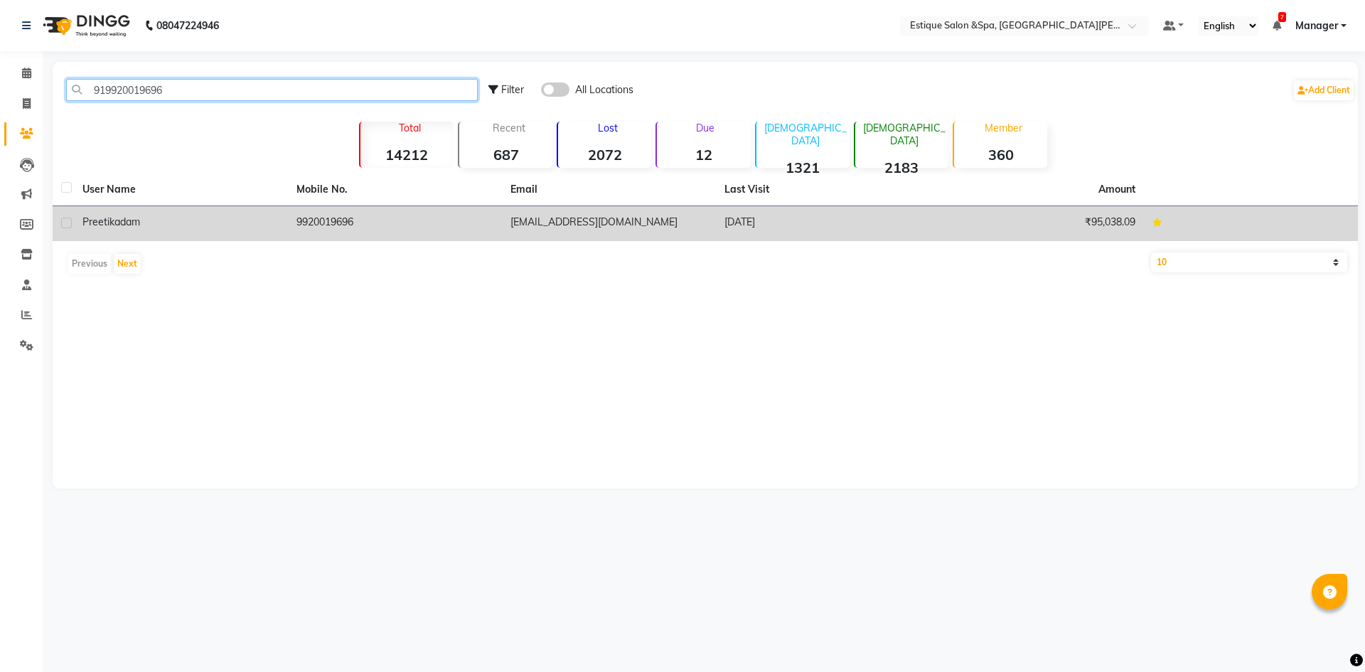
type input "919920019696"
click at [336, 229] on td "9920019696" at bounding box center [395, 223] width 214 height 35
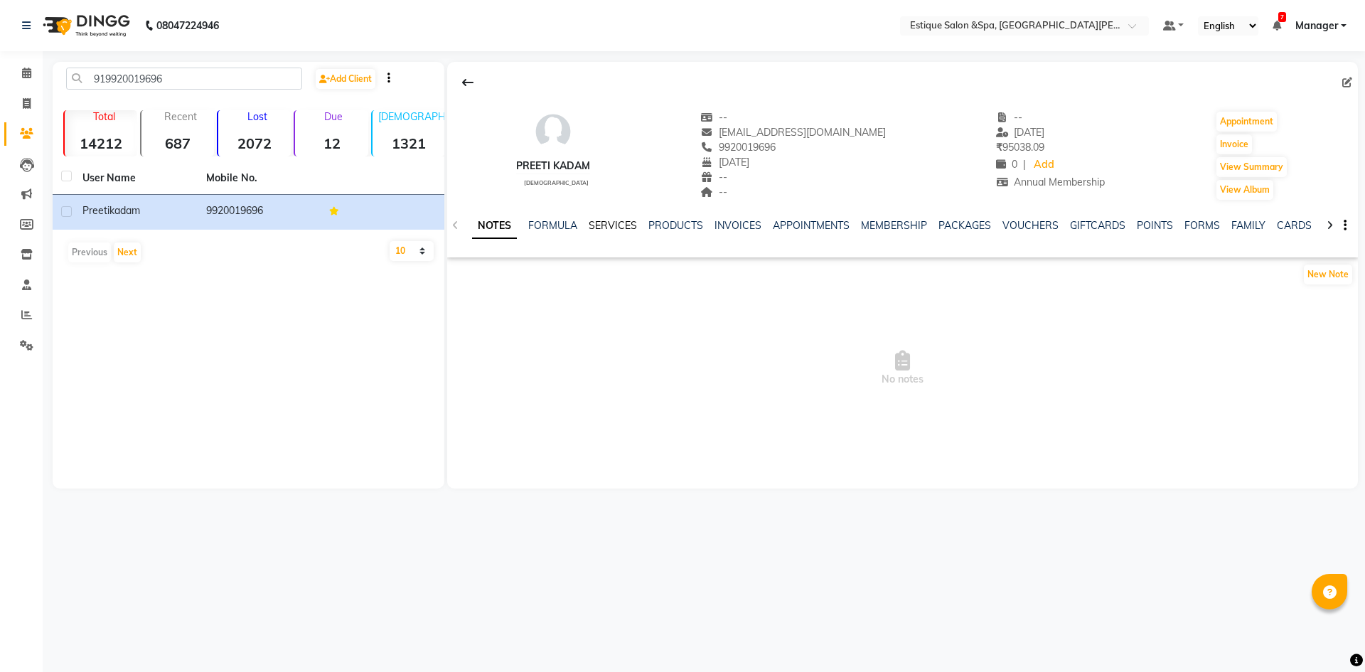
click at [631, 226] on link "SERVICES" at bounding box center [613, 225] width 48 height 13
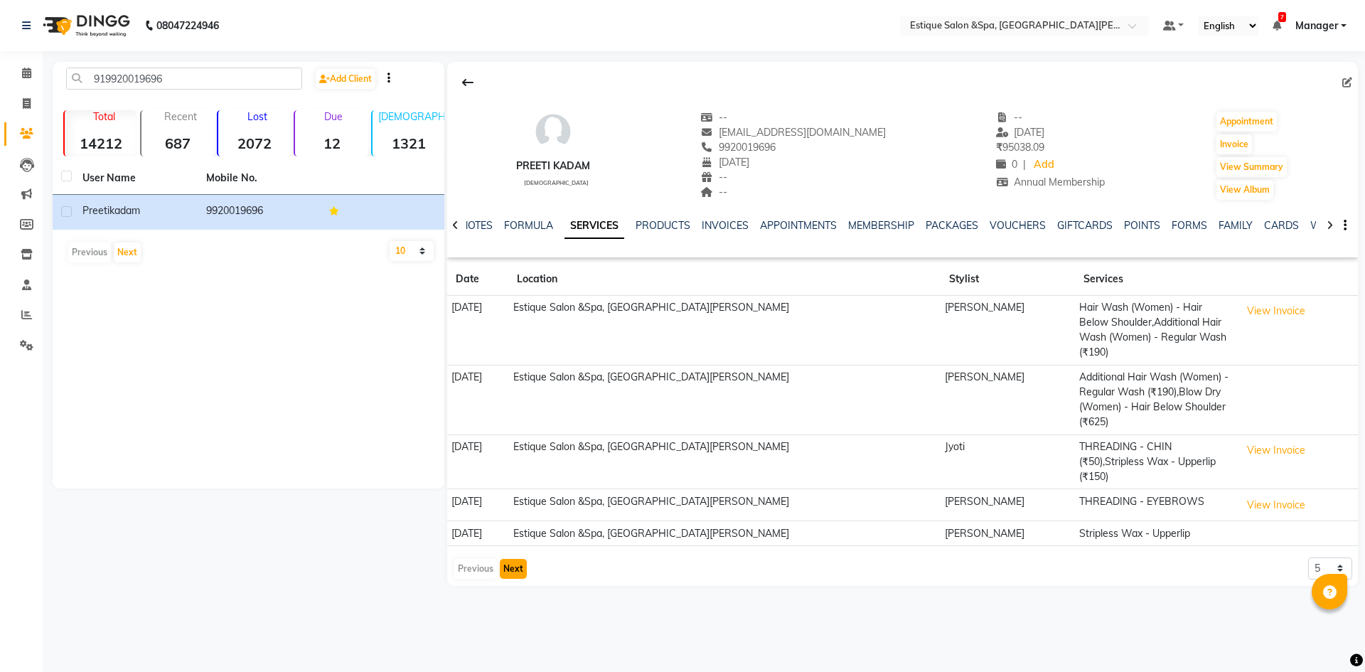
click at [512, 559] on button "Next" at bounding box center [513, 569] width 27 height 20
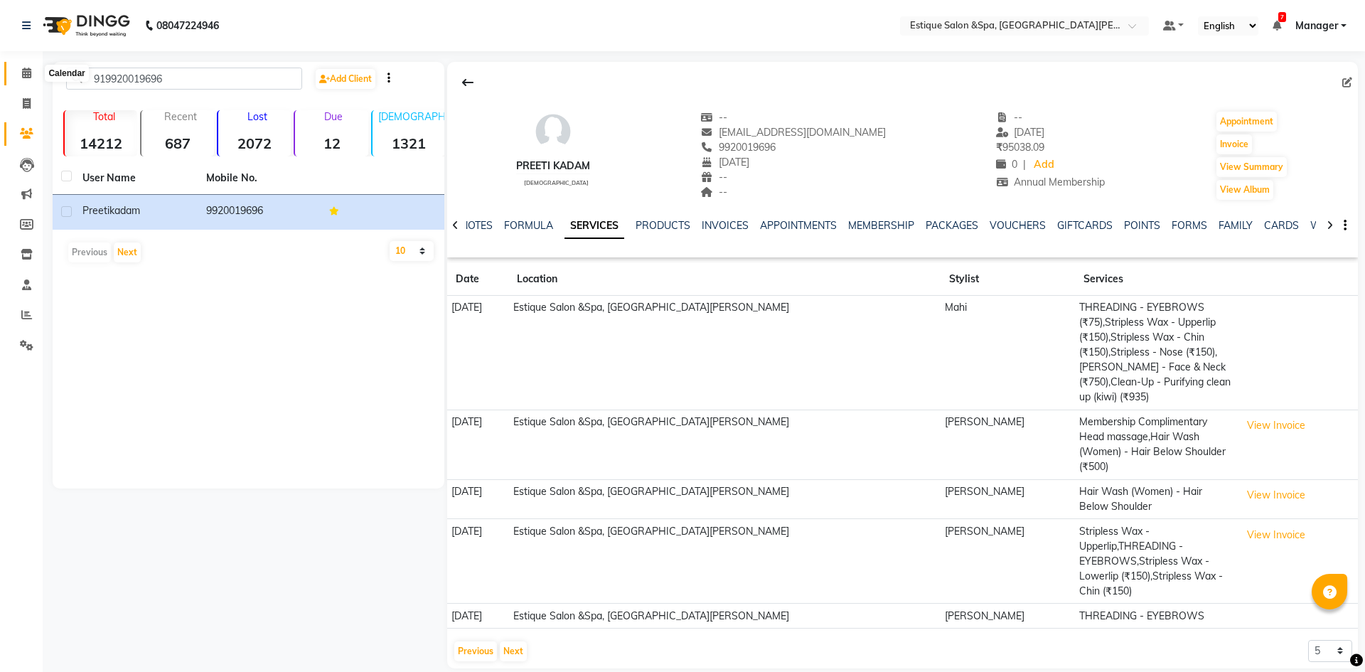
click at [31, 72] on icon at bounding box center [26, 73] width 9 height 11
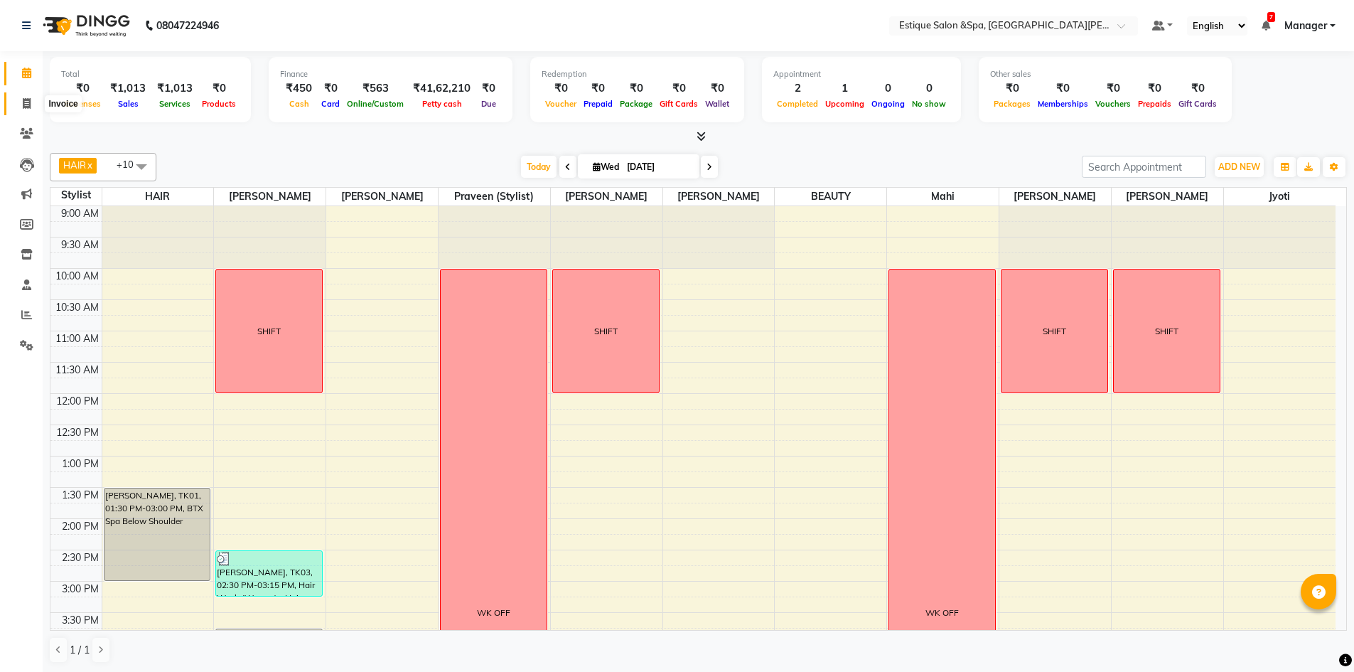
click at [25, 100] on icon at bounding box center [27, 103] width 8 height 11
select select "service"
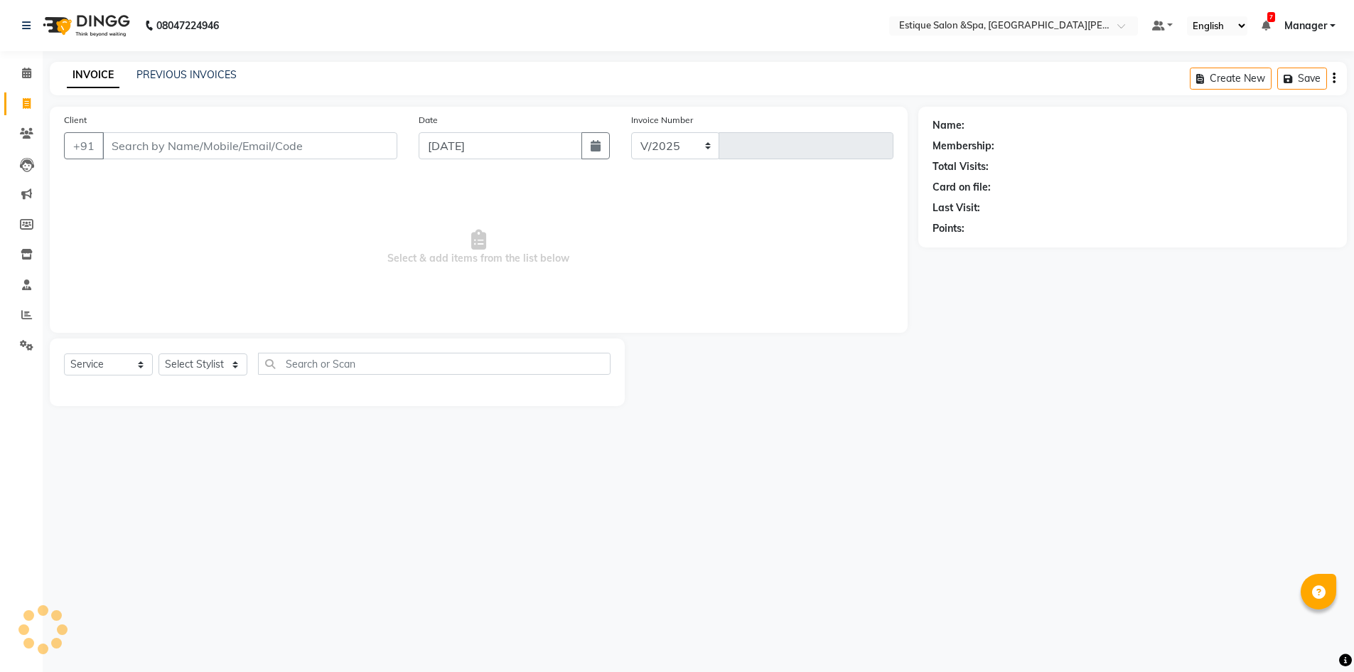
select select "3928"
type input "2460"
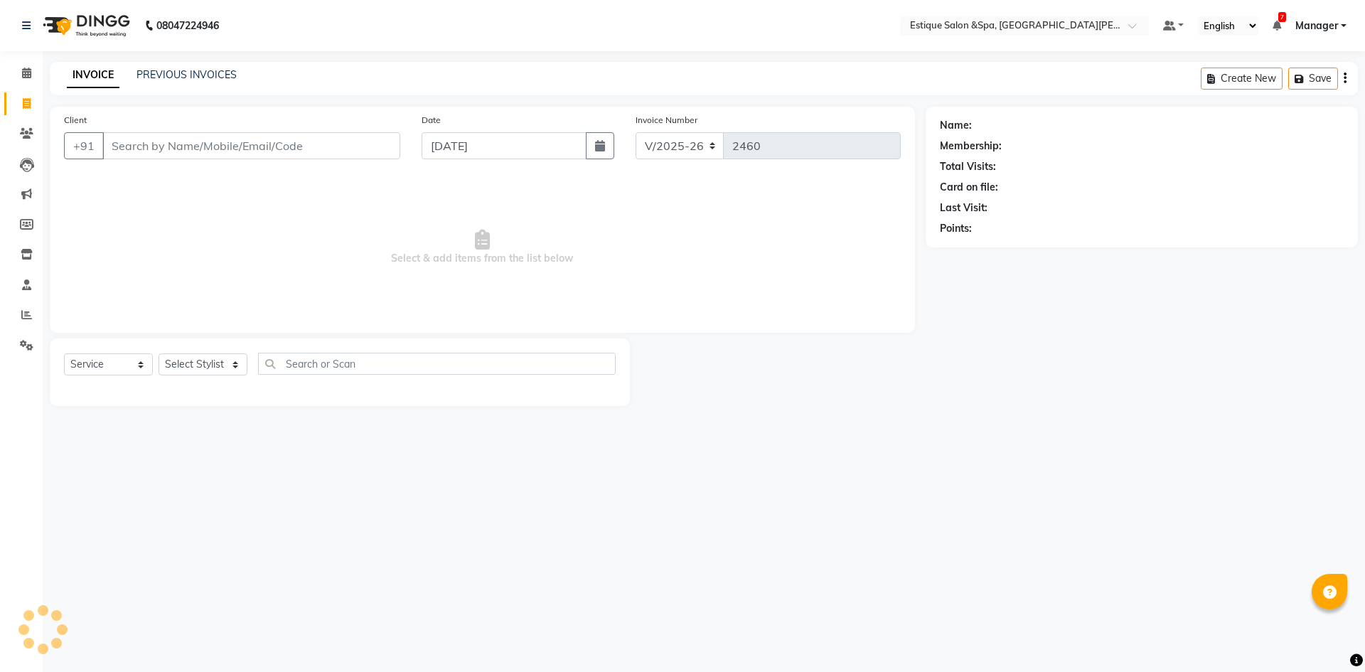
click at [198, 142] on input "Client" at bounding box center [251, 145] width 298 height 27
click at [208, 157] on input "Client" at bounding box center [251, 145] width 298 height 27
type input "9537411211"
click at [341, 143] on span "Add Client" at bounding box center [364, 146] width 56 height 14
select select "22"
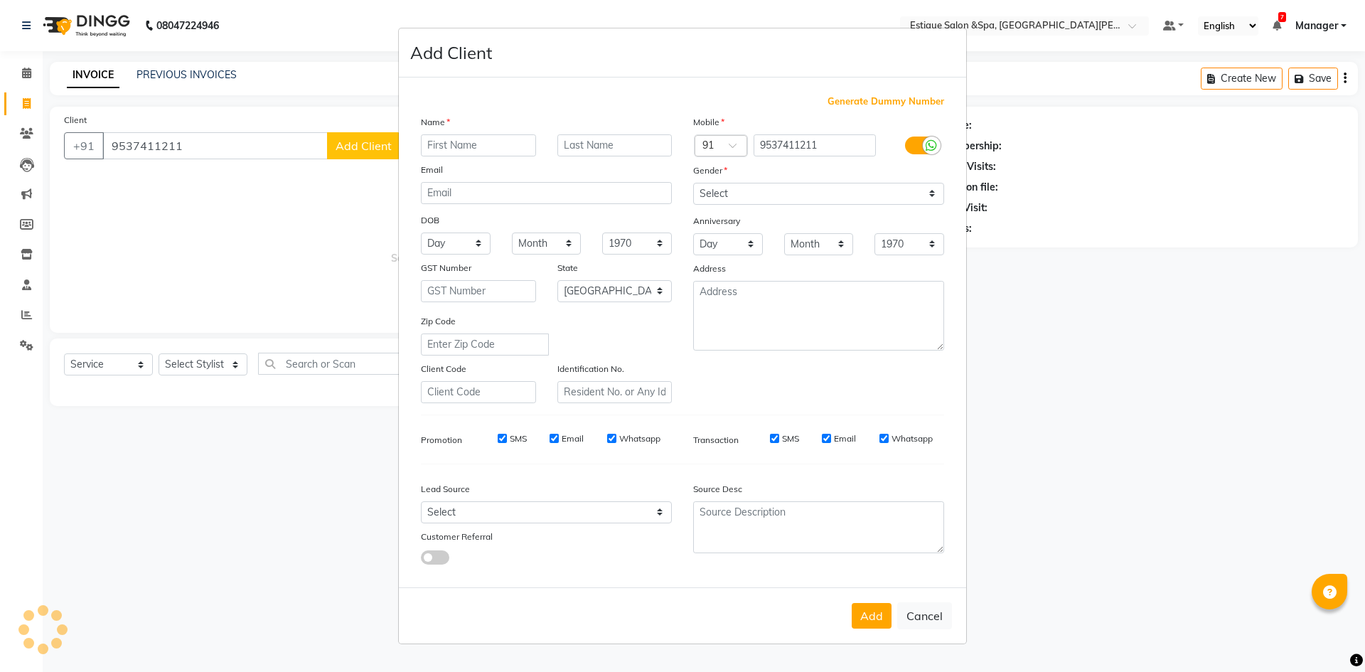
click at [480, 142] on input "text" at bounding box center [478, 145] width 115 height 22
type input "jyoti"
type input "shrof"
click at [742, 203] on select "Select Male Female Other Prefer Not To Say" at bounding box center [818, 194] width 251 height 22
select select "female"
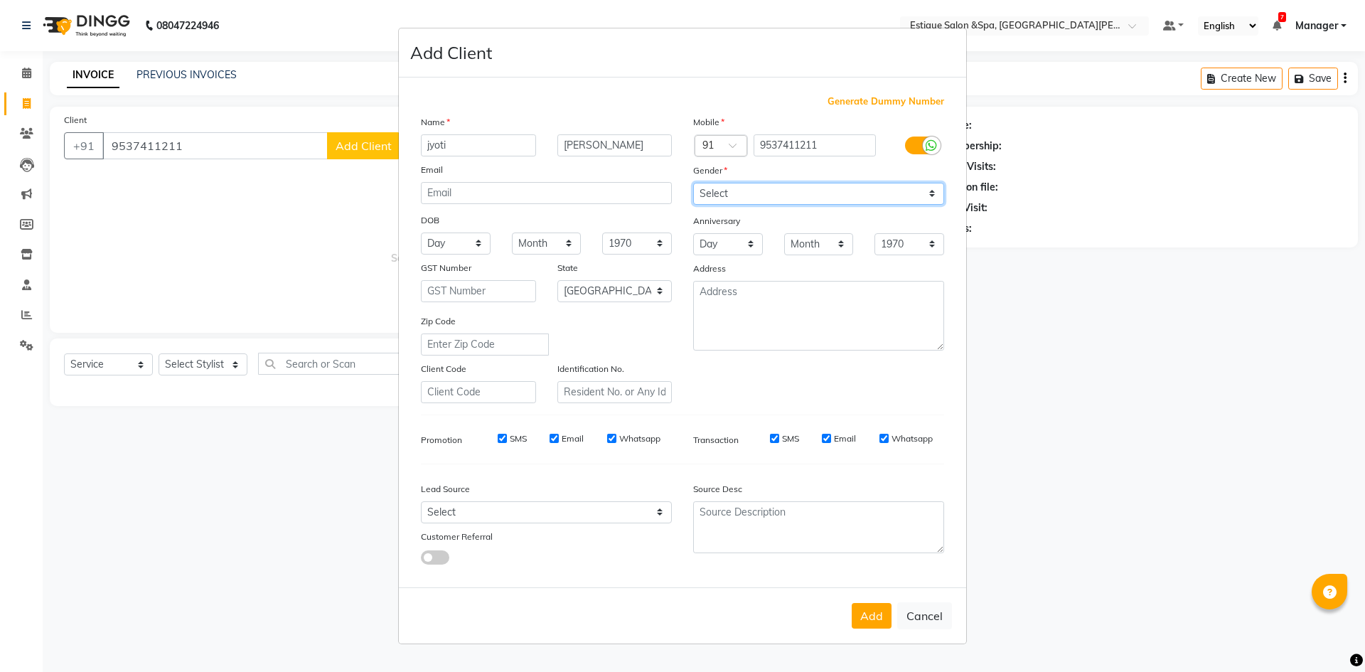
click at [693, 183] on select "Select Male Female Other Prefer Not To Say" at bounding box center [818, 194] width 251 height 22
click at [890, 616] on button "Add" at bounding box center [872, 616] width 40 height 26
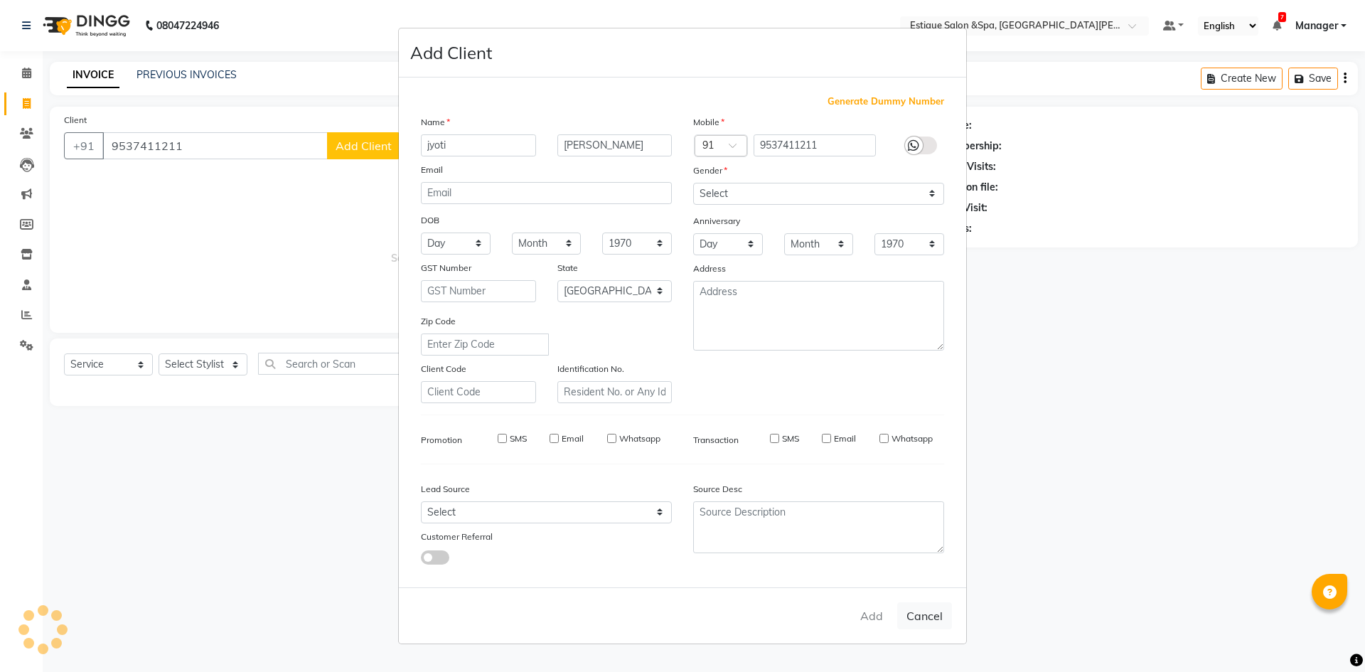
select select
select select "null"
select select
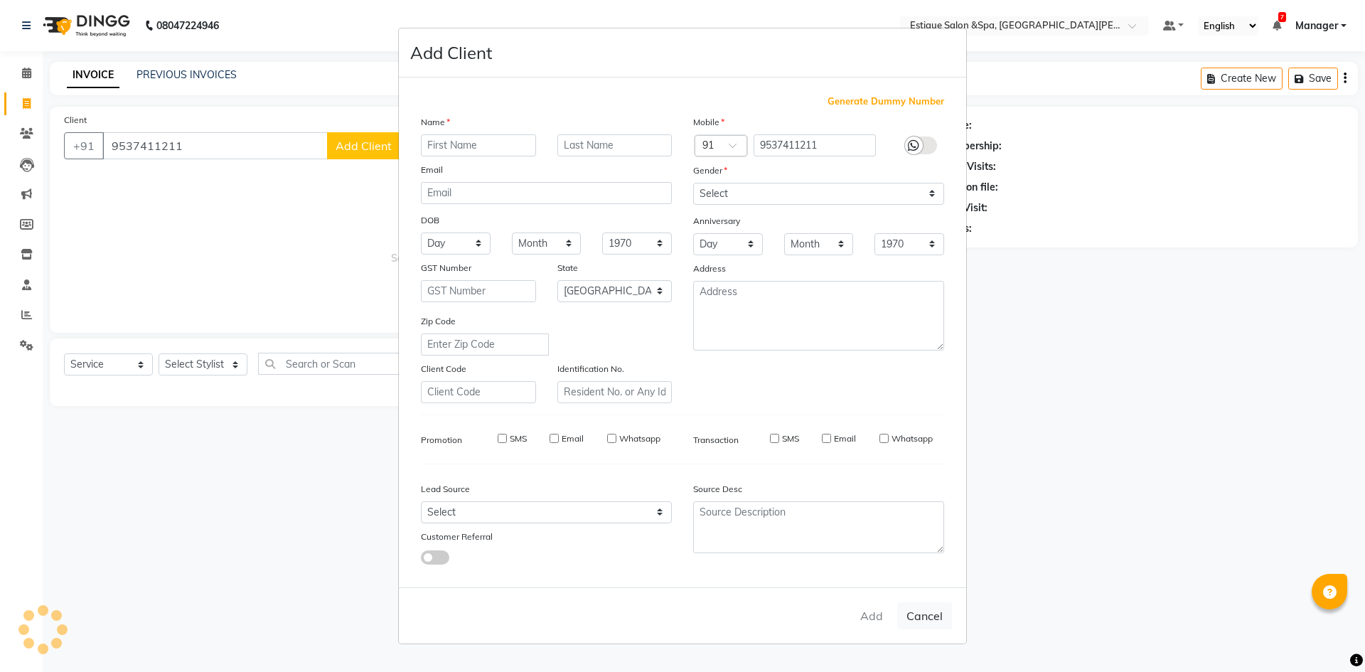
select select
checkbox input "false"
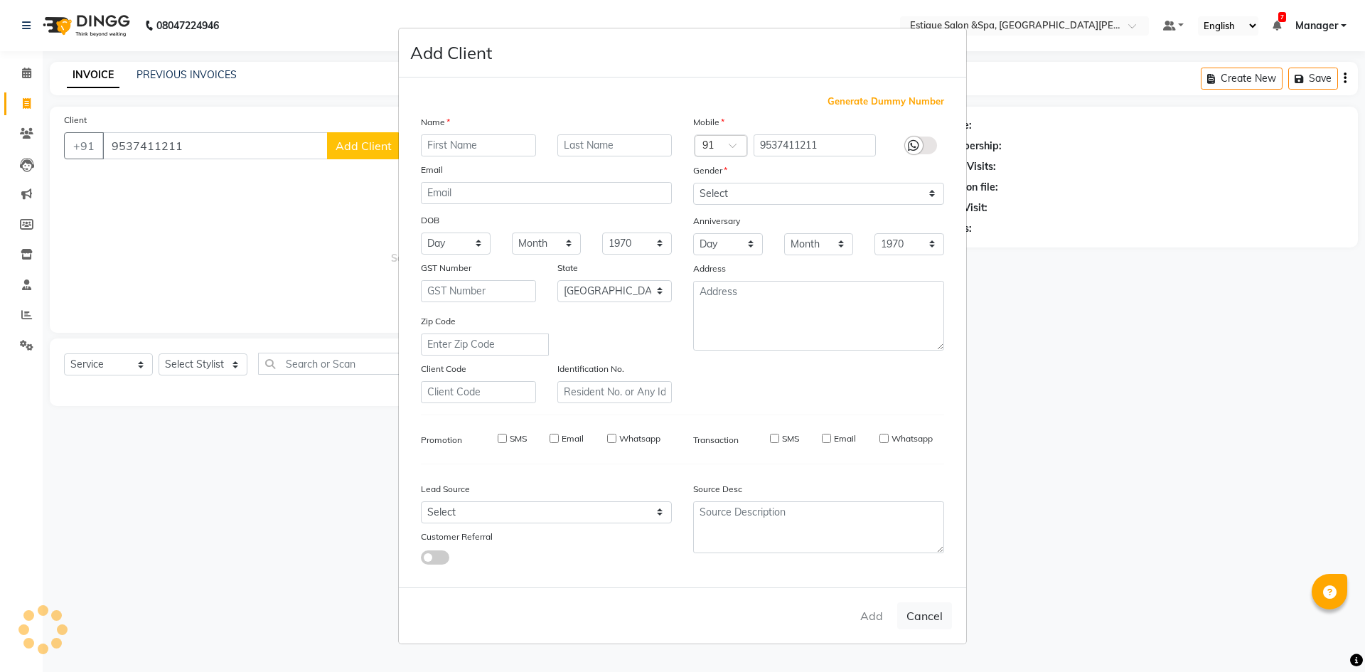
checkbox input "false"
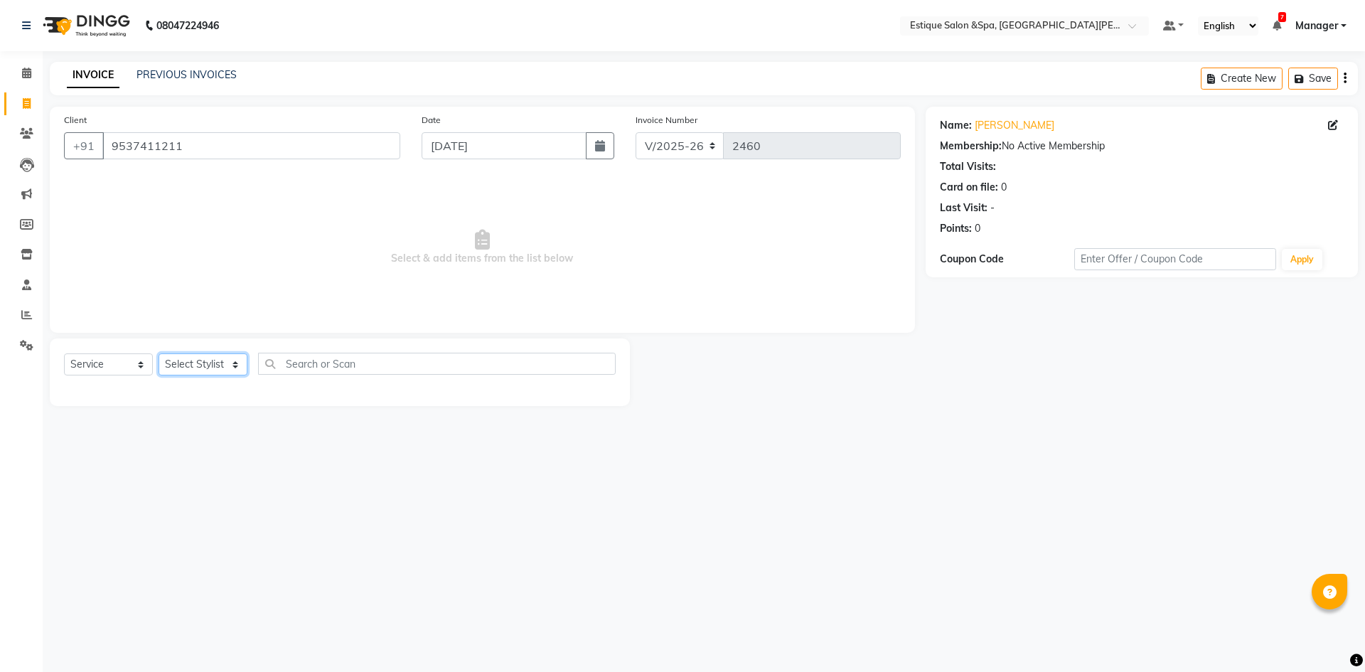
click at [215, 365] on select "Select Stylist aaves Asmi BEAUTY HAIR Haniya shaikh Jyoti kanchan pp laxmi pp M…" at bounding box center [203, 364] width 89 height 22
select select "83907"
click at [159, 353] on select "Select Stylist aaves Asmi BEAUTY HAIR Haniya shaikh Jyoti kanchan pp laxmi pp M…" at bounding box center [203, 364] width 89 height 22
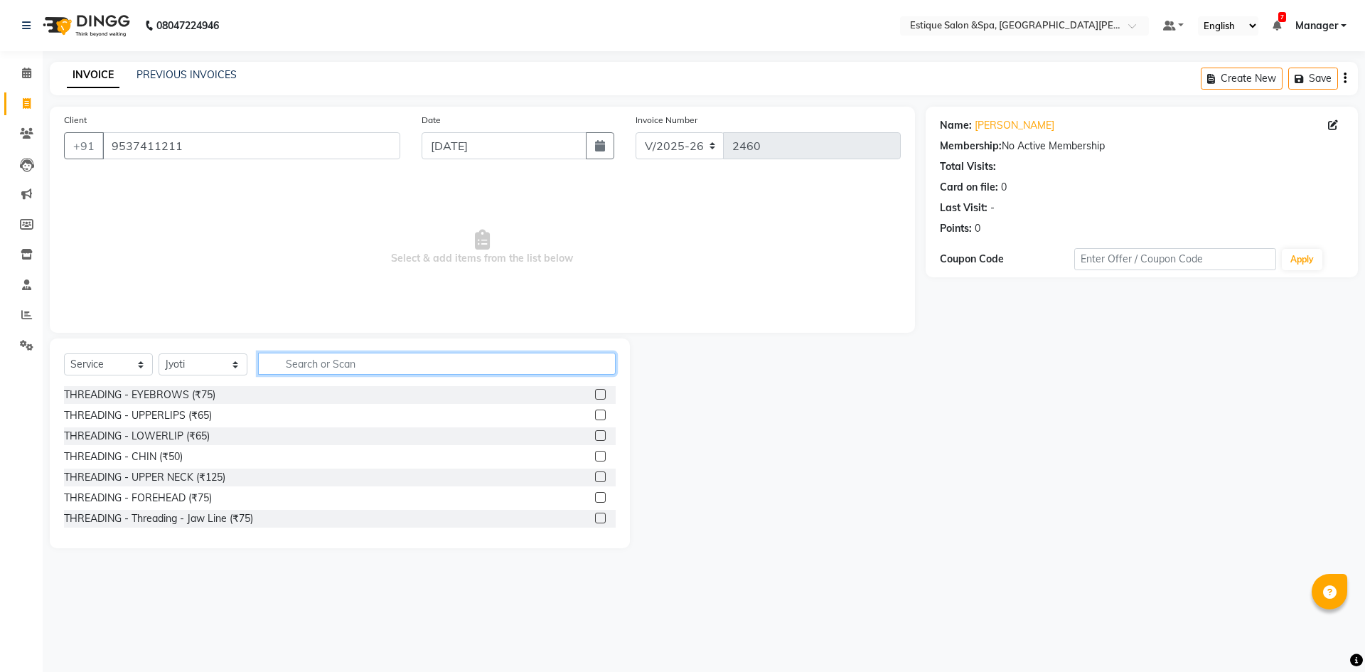
click at [352, 355] on input "text" at bounding box center [437, 364] width 358 height 22
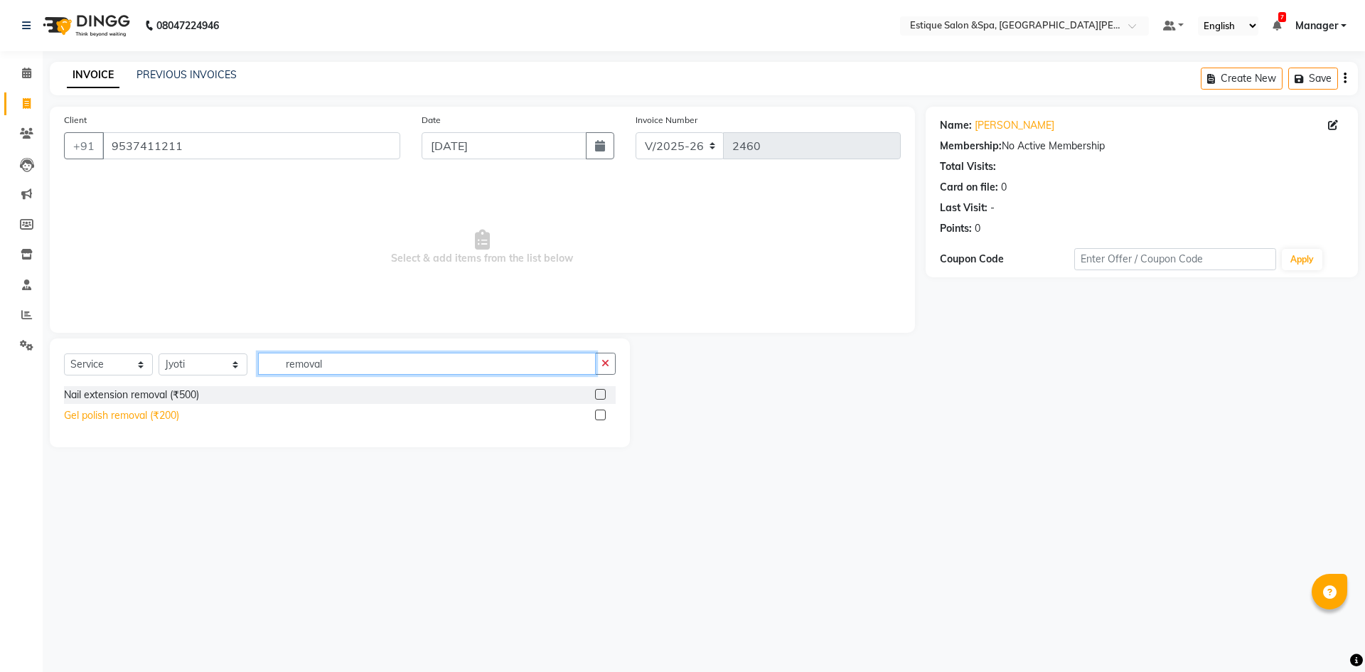
type input "removal"
click at [148, 418] on div "Gel polish removal (₹200)" at bounding box center [121, 415] width 115 height 15
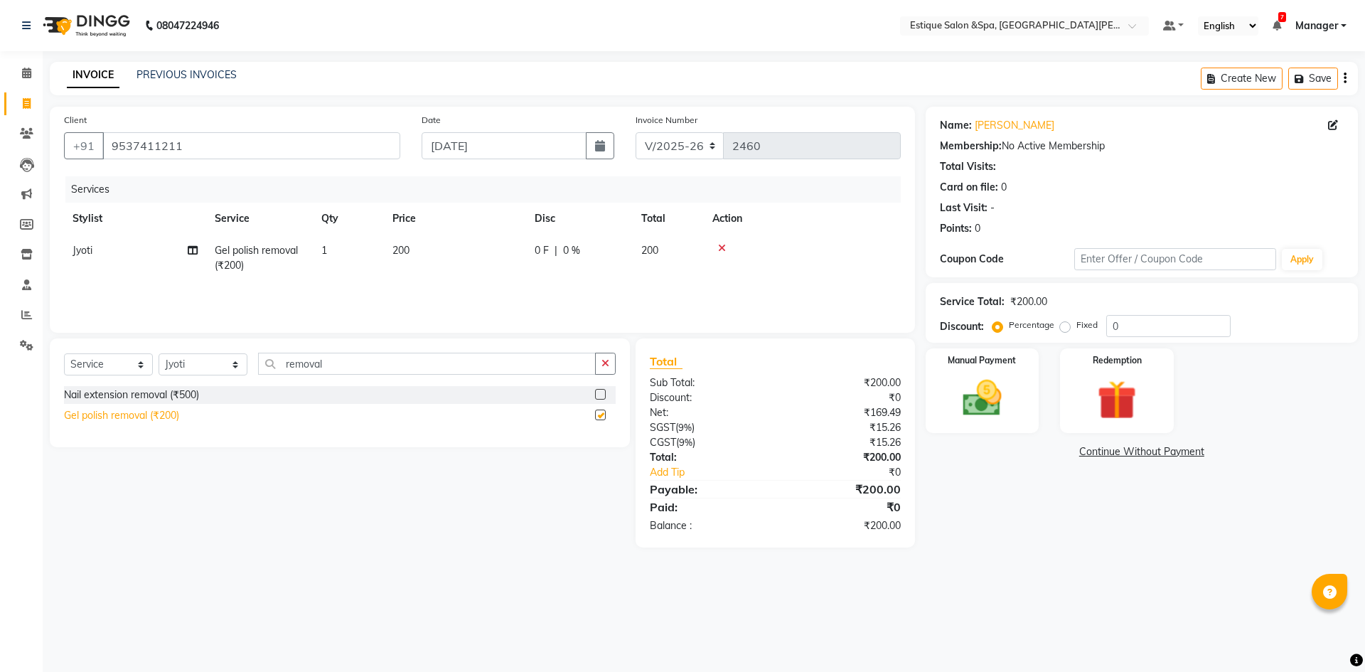
checkbox input "false"
drag, startPoint x: 332, startPoint y: 360, endPoint x: 211, endPoint y: 365, distance: 120.9
click at [224, 366] on div "Select Service Product Membership Package Voucher Prepaid Gift Card Select Styl…" at bounding box center [340, 369] width 552 height 33
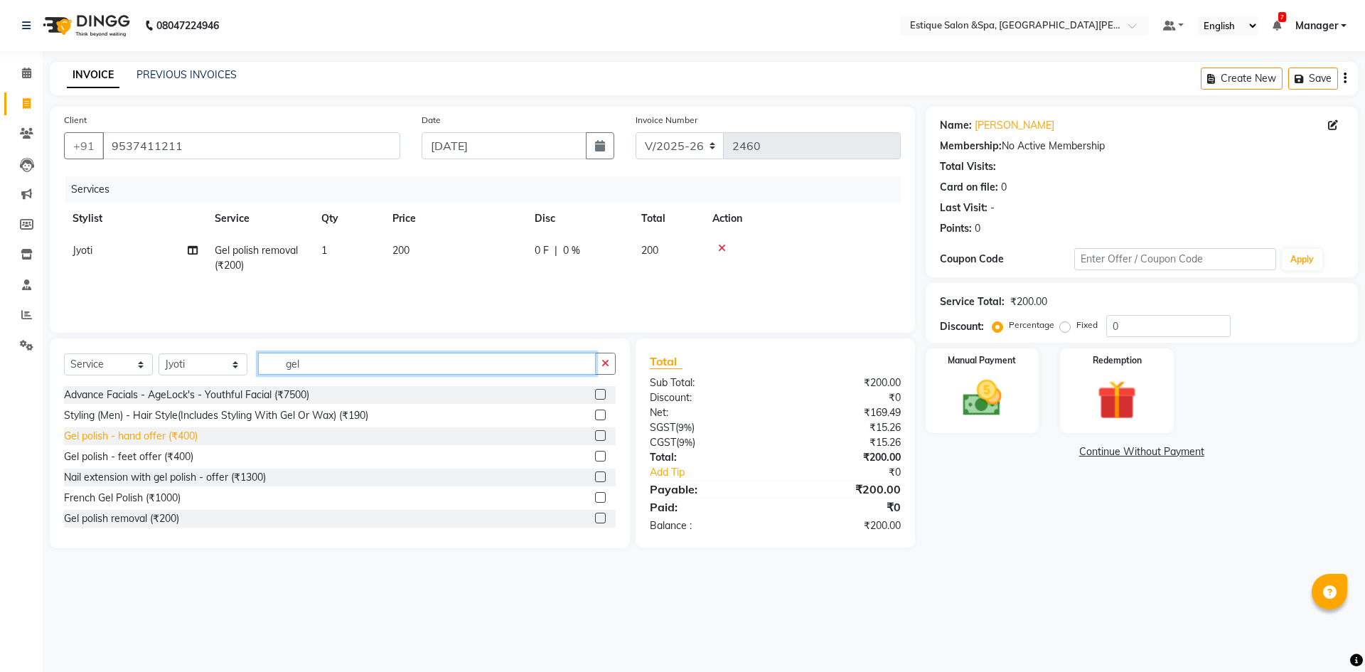
type input "gel"
click at [181, 433] on div "Gel polish - hand offer (₹400)" at bounding box center [131, 436] width 134 height 15
checkbox input "false"
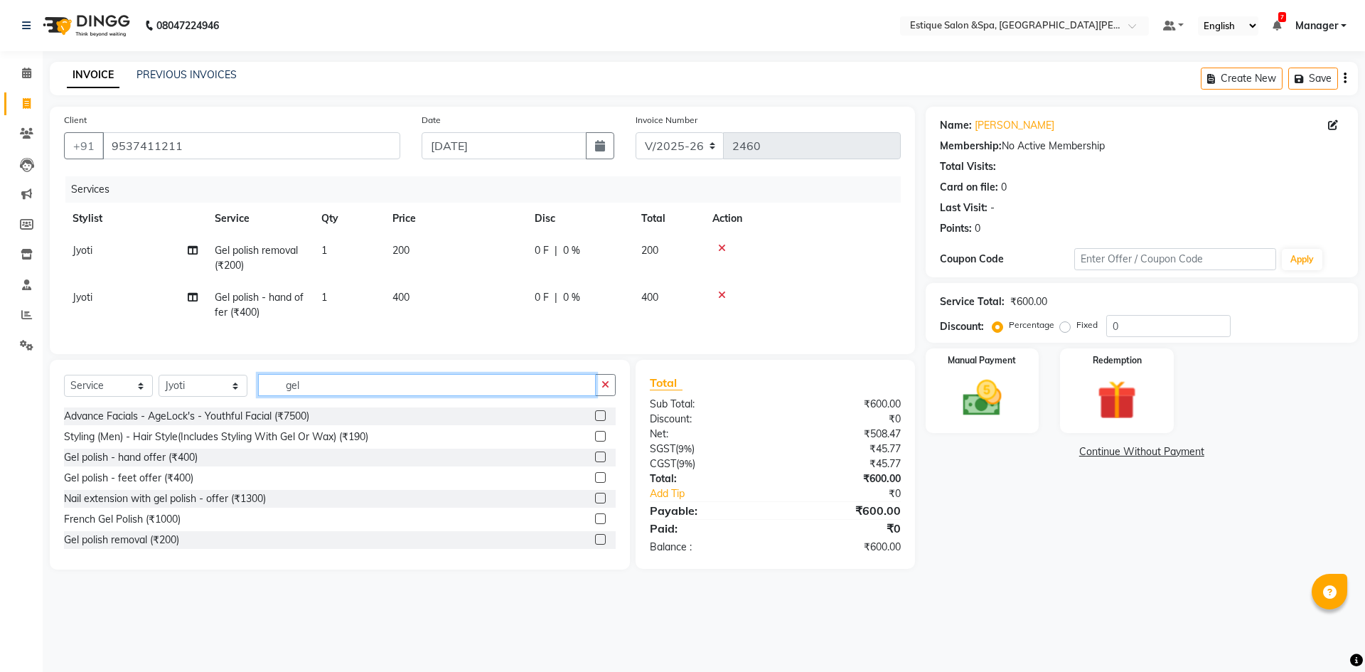
drag, startPoint x: 323, startPoint y: 401, endPoint x: 171, endPoint y: 409, distance: 152.3
click at [184, 407] on div "Select Service Product Membership Package Voucher Prepaid Gift Card Select Styl…" at bounding box center [340, 390] width 552 height 33
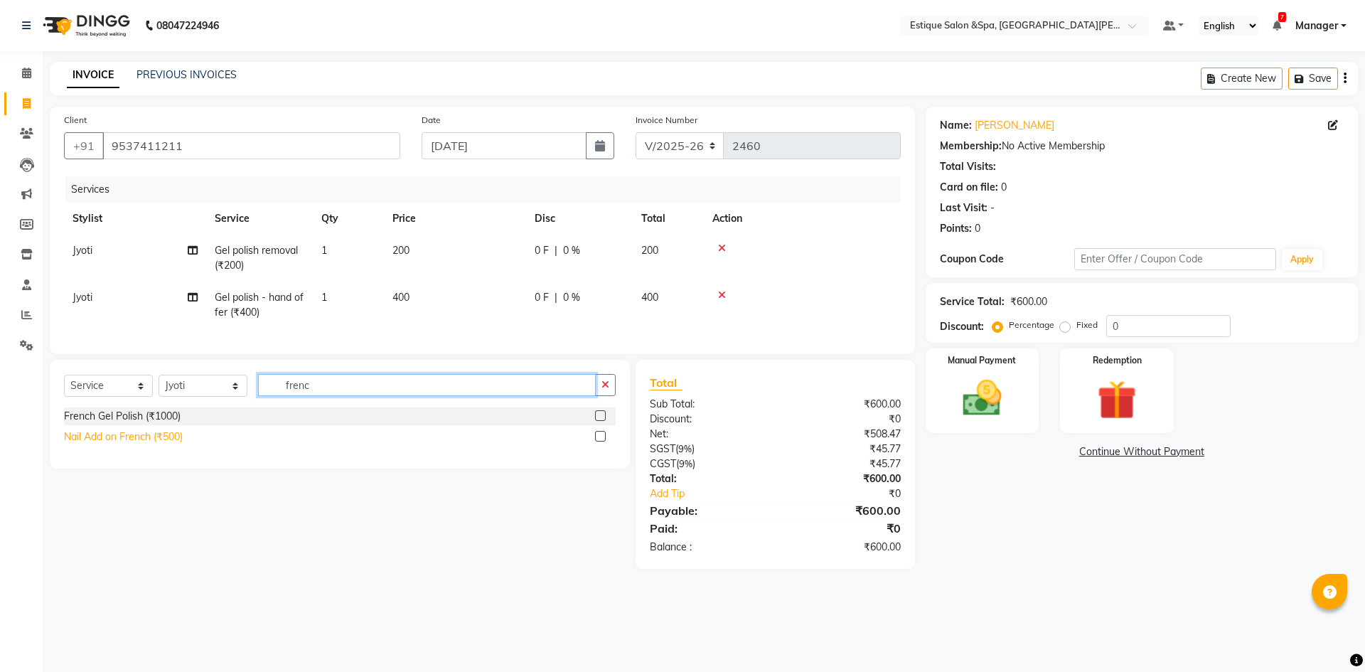
type input "frenc"
click at [173, 444] on div "Nail Add on French (₹500)" at bounding box center [123, 436] width 119 height 15
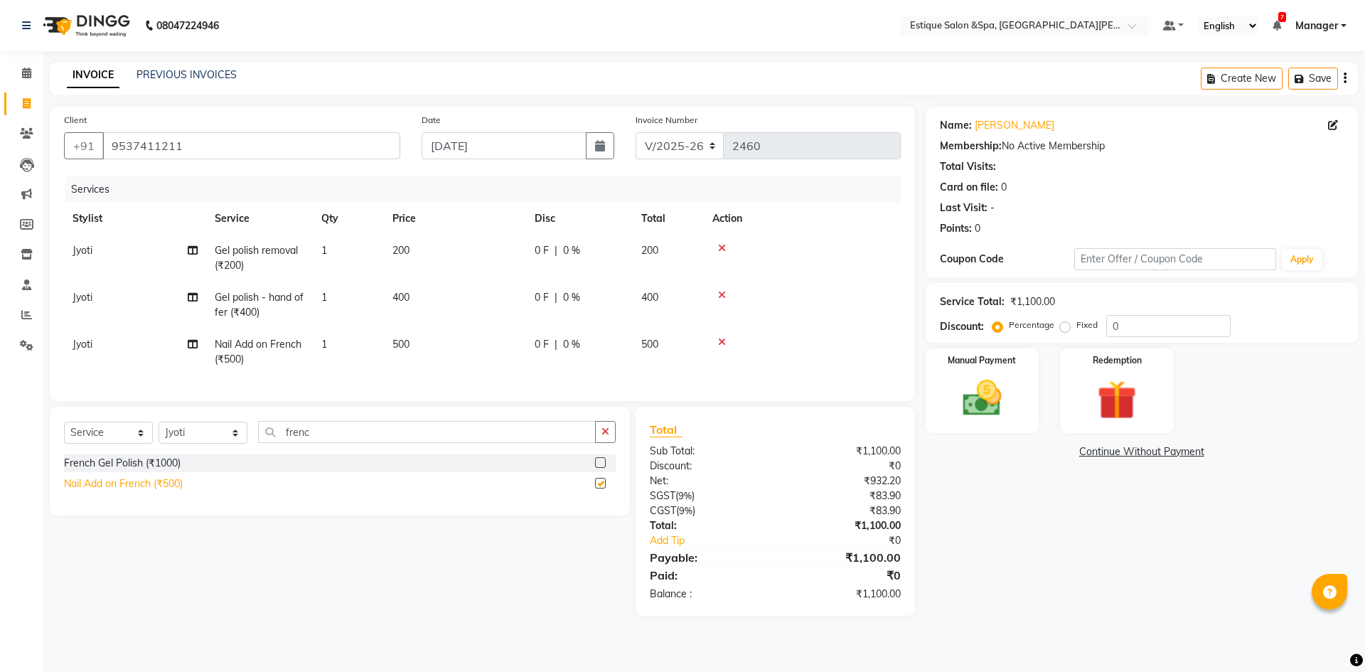
checkbox input "false"
click at [975, 397] on img at bounding box center [982, 398] width 66 height 47
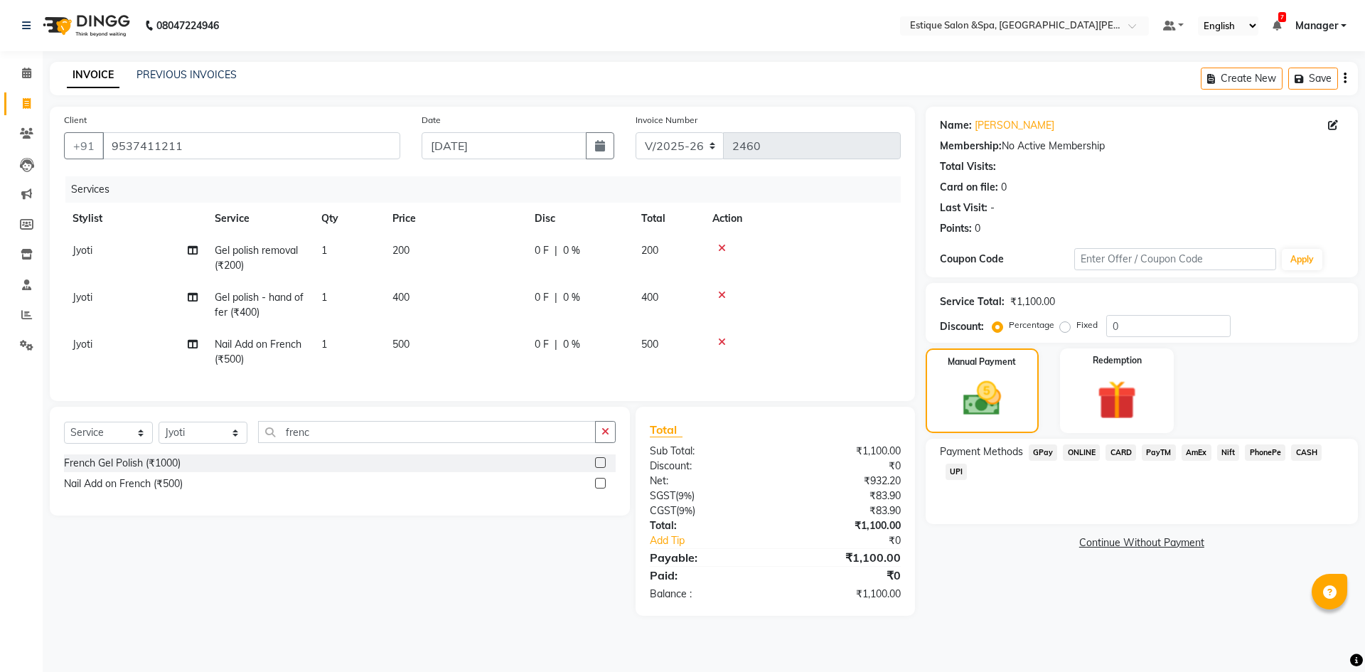
click at [1130, 451] on span "CARD" at bounding box center [1120, 452] width 31 height 16
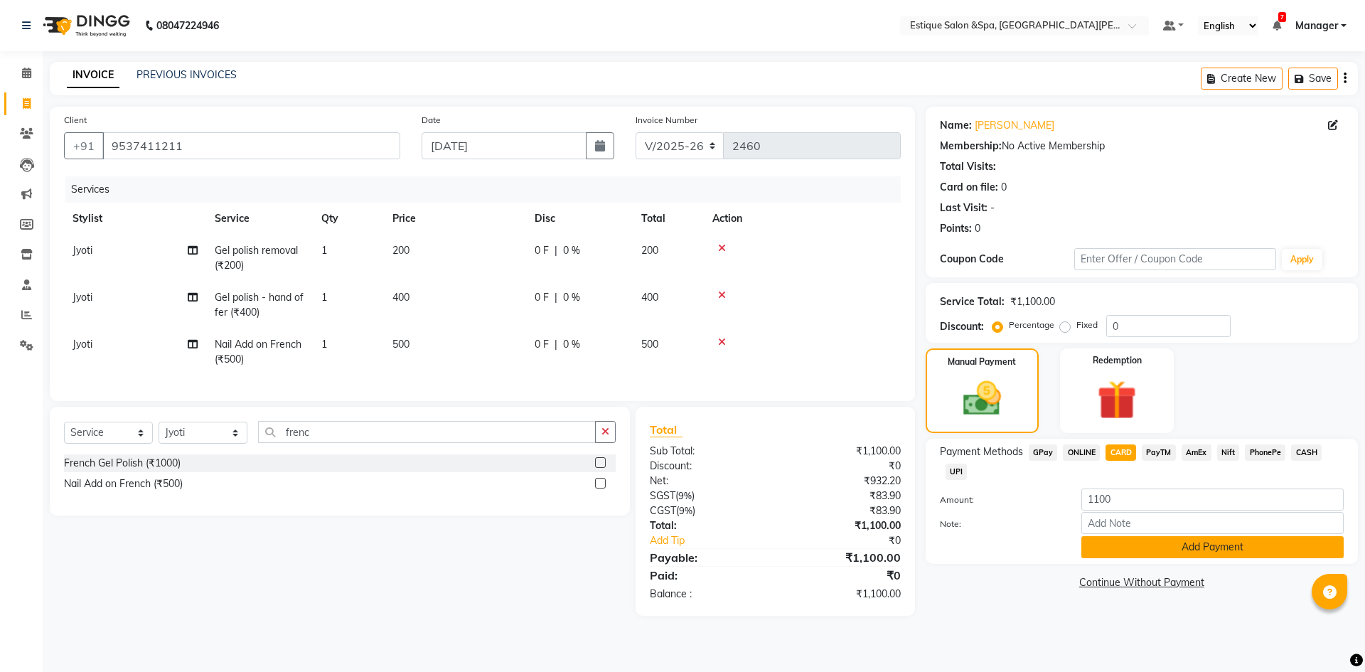
click at [1188, 553] on button "Add Payment" at bounding box center [1212, 547] width 262 height 22
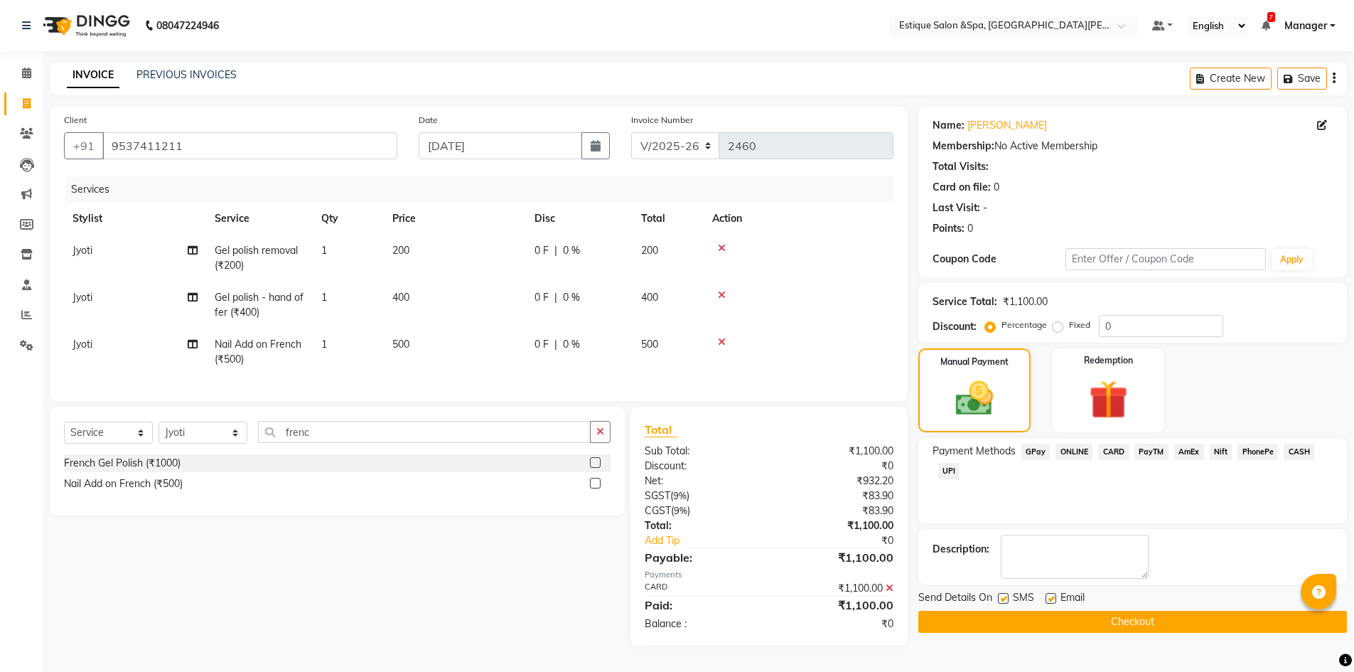
click at [1204, 611] on button "Checkout" at bounding box center [1132, 622] width 429 height 22
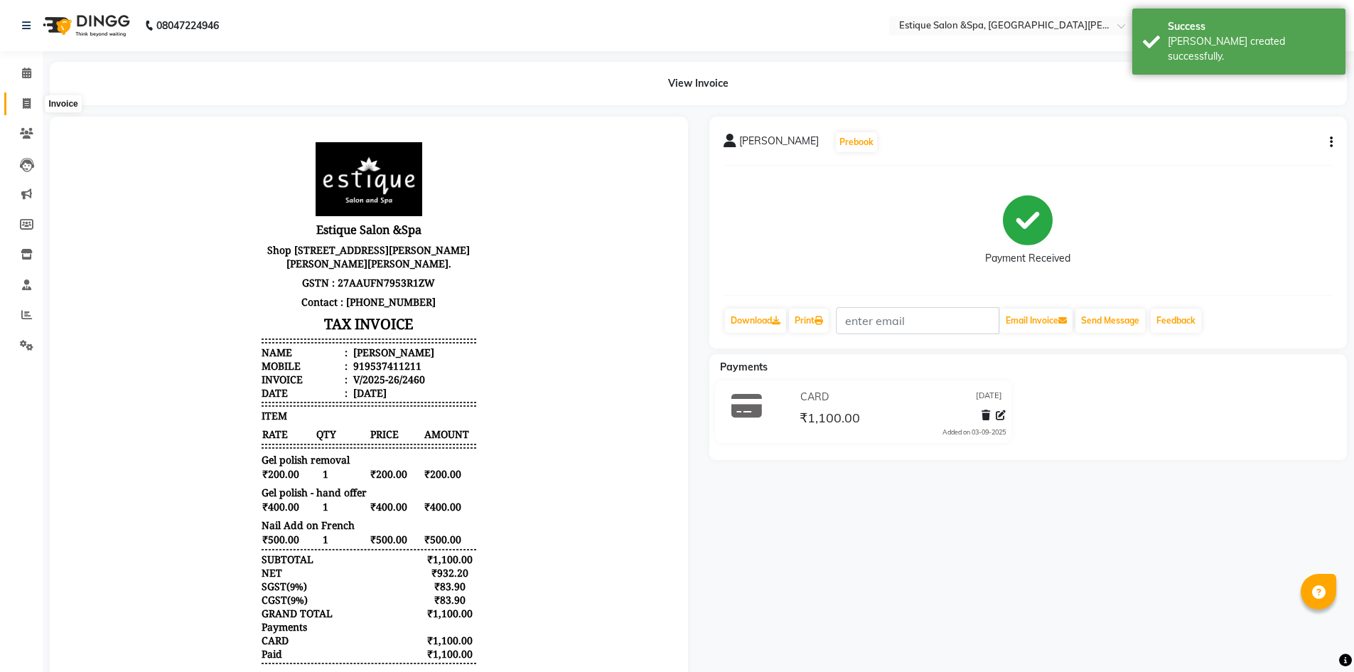
click at [28, 101] on icon at bounding box center [27, 103] width 8 height 11
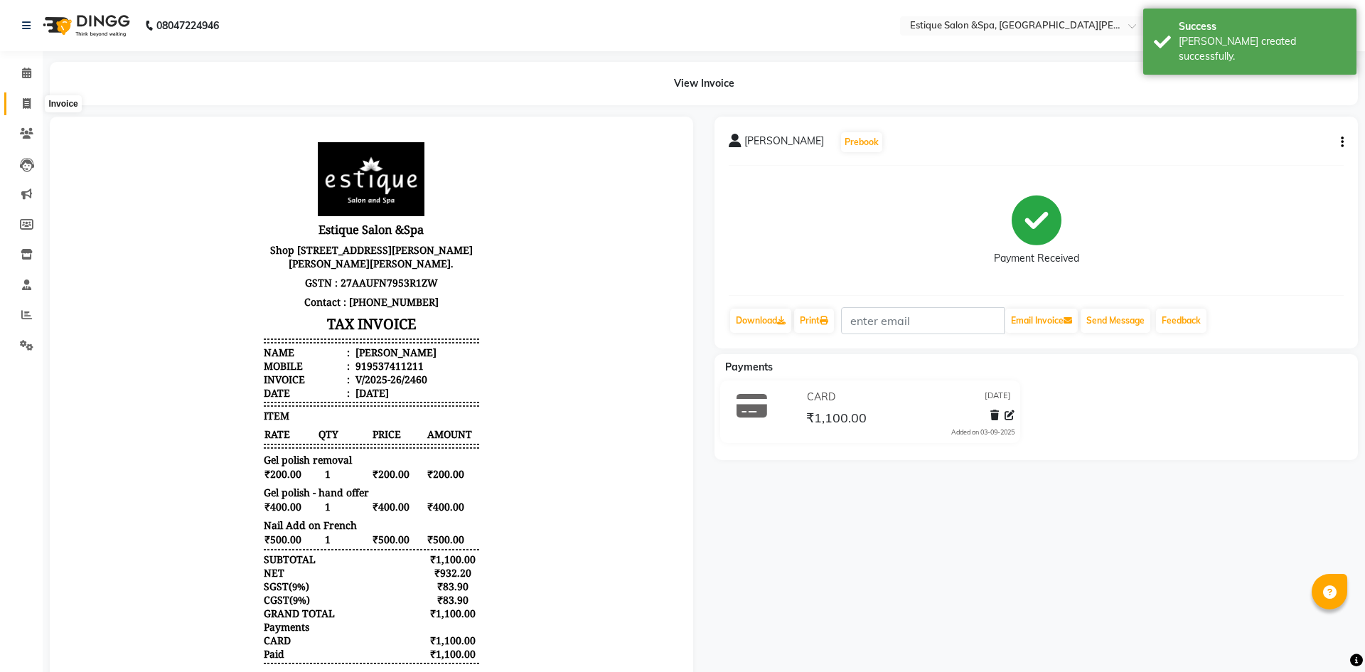
select select "3928"
select select "service"
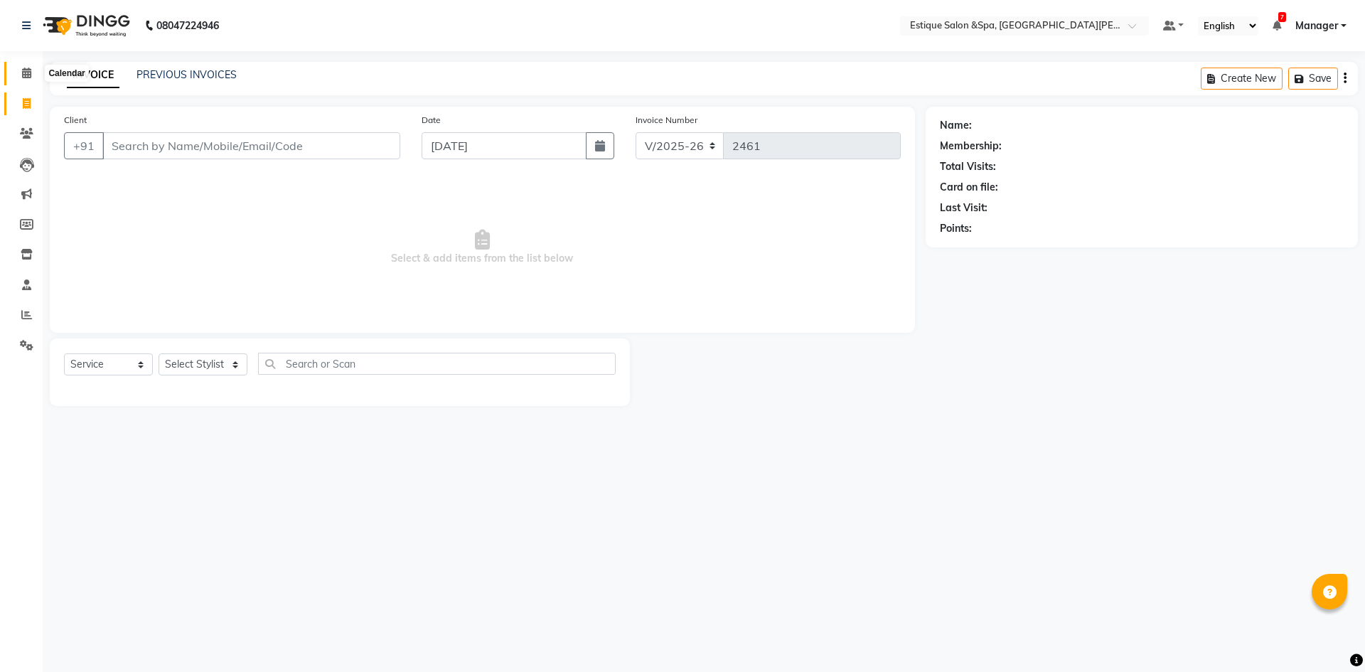
click at [30, 70] on icon at bounding box center [26, 73] width 9 height 11
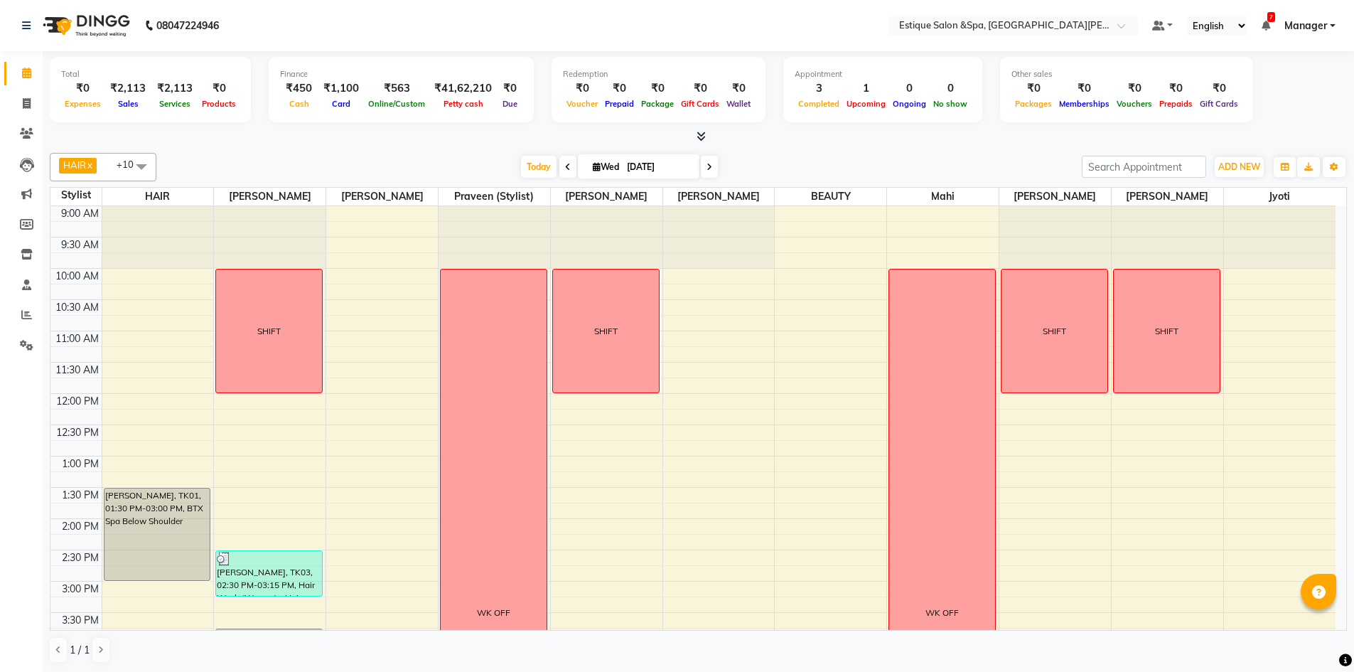
click at [707, 169] on icon at bounding box center [710, 167] width 6 height 9
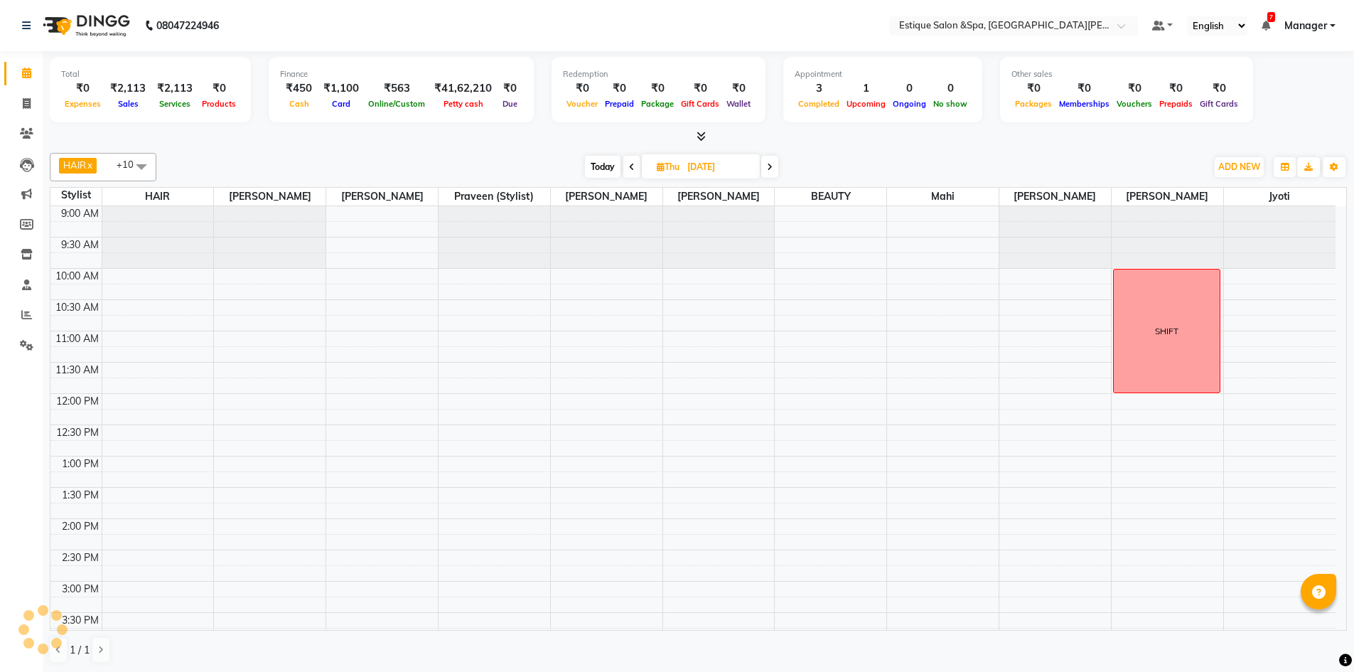
scroll to position [389, 0]
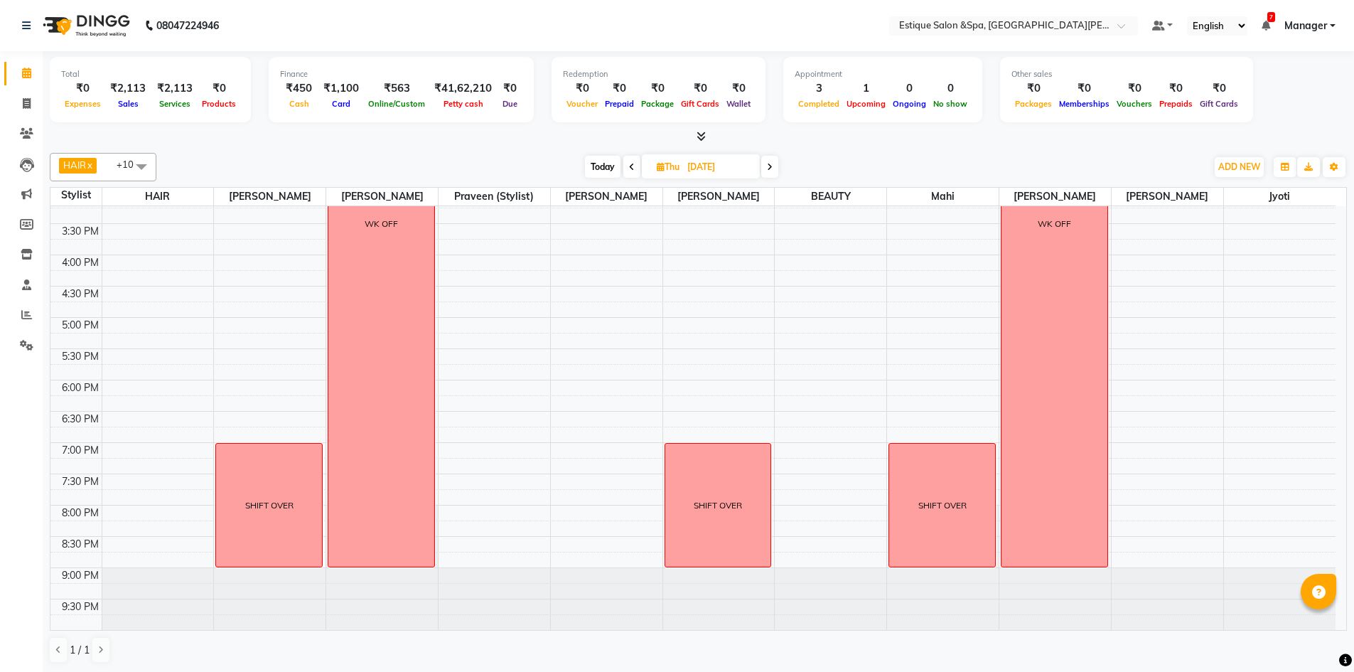
click at [606, 171] on span "Today" at bounding box center [603, 167] width 36 height 22
type input "[DATE]"
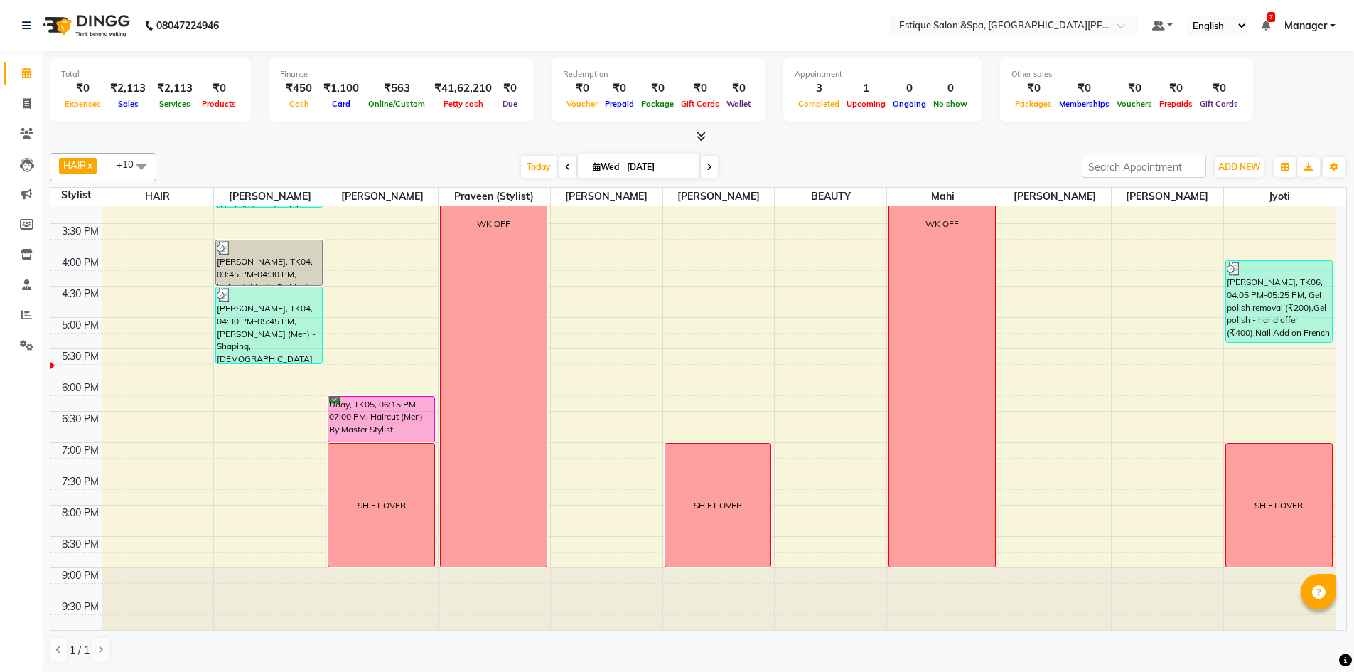
click at [606, 170] on span "Wed" at bounding box center [605, 166] width 33 height 11
select select "9"
select select "2025"
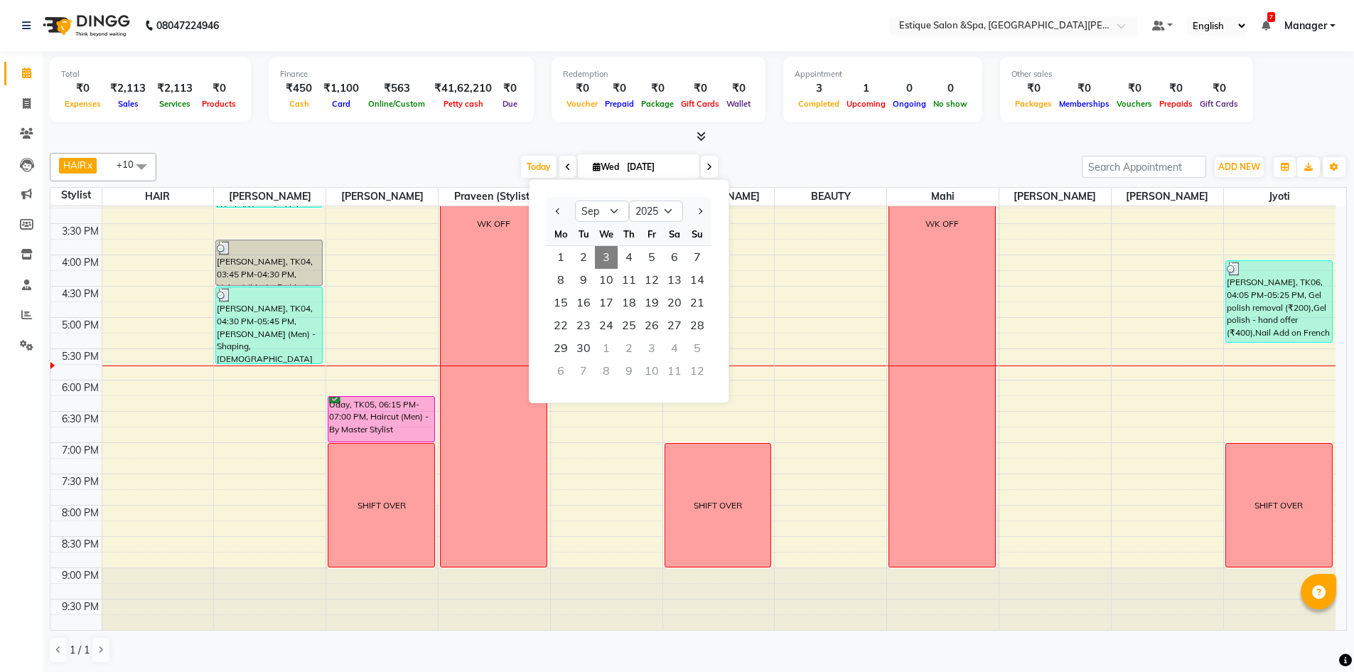
click at [459, 162] on div "Today Wed 03-09-2025 Jan Feb Mar Apr May Jun Jul Aug Sep Oct Nov Dec 2015 2016 …" at bounding box center [619, 166] width 911 height 21
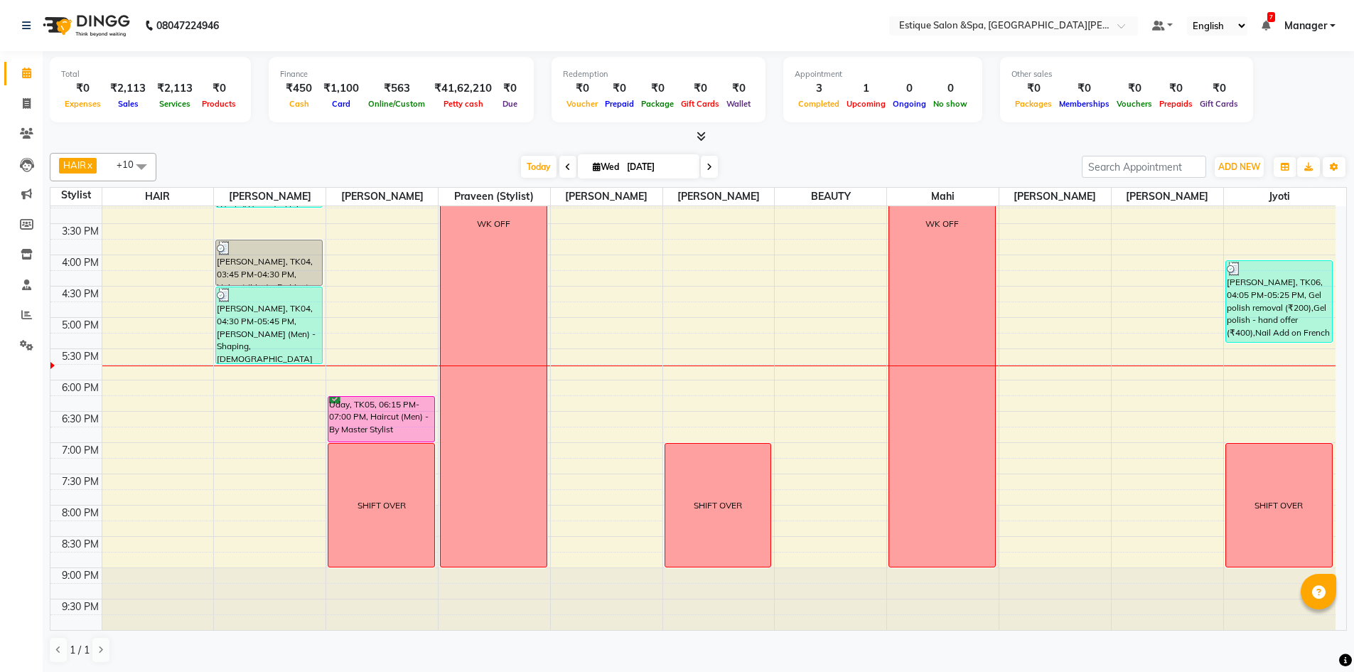
click at [600, 169] on span "Wed" at bounding box center [605, 166] width 33 height 11
select select "9"
select select "2025"
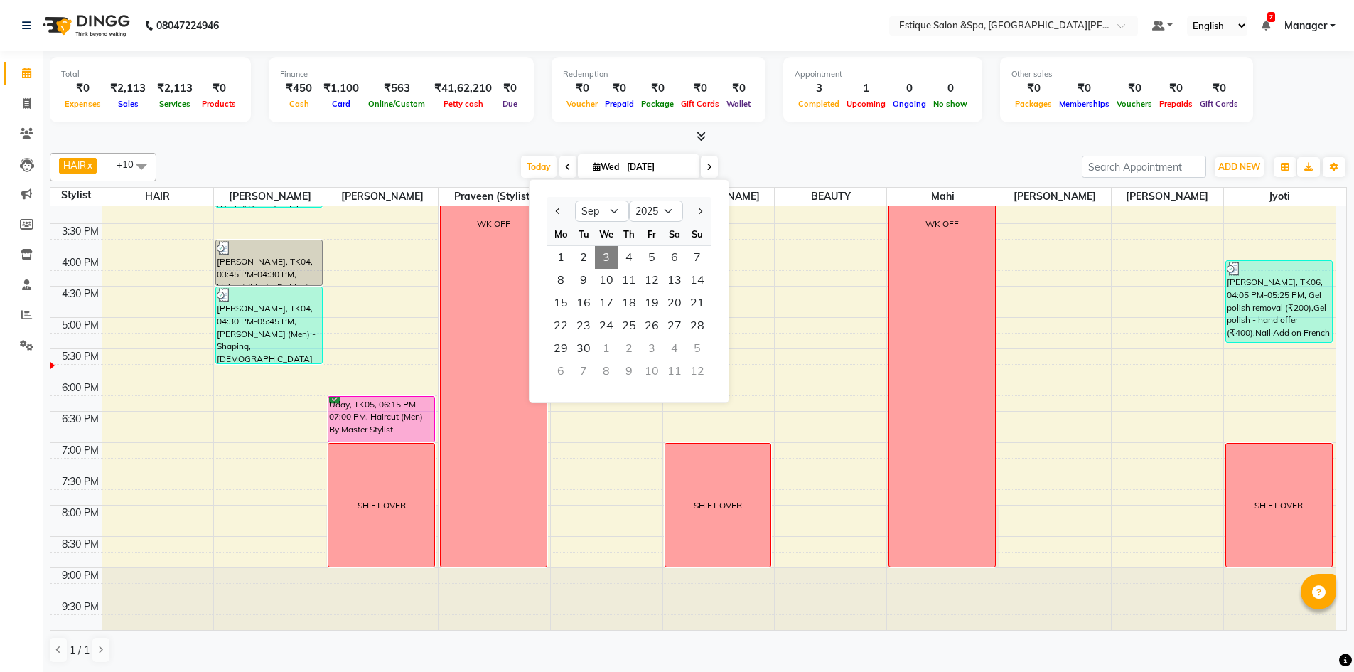
click at [434, 156] on div "Today Wed 03-09-2025 Jan Feb Mar Apr May Jun Jul Aug Sep Oct Nov Dec 2015 2016 …" at bounding box center [619, 166] width 911 height 21
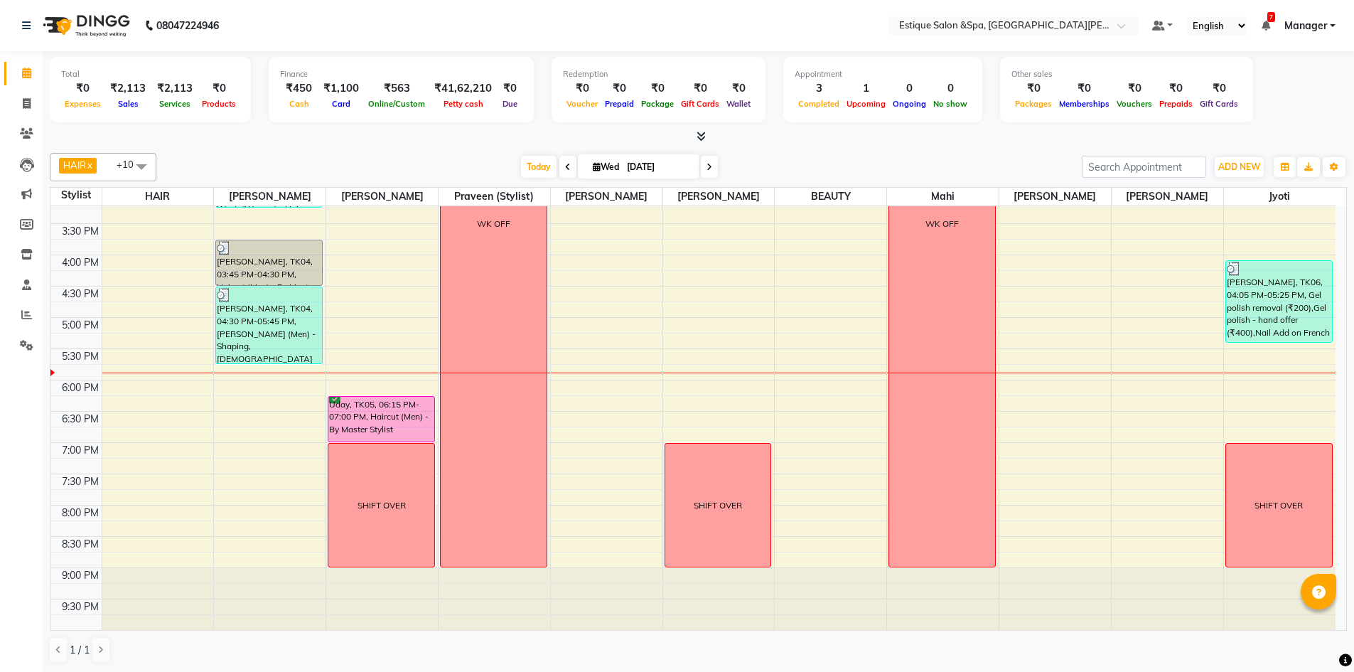
click at [668, 386] on div "9:00 AM 9:30 AM 10:00 AM 10:30 AM 11:00 AM 11:30 AM 12:00 PM 12:30 PM 1:00 PM 1…" at bounding box center [692, 223] width 1285 height 813
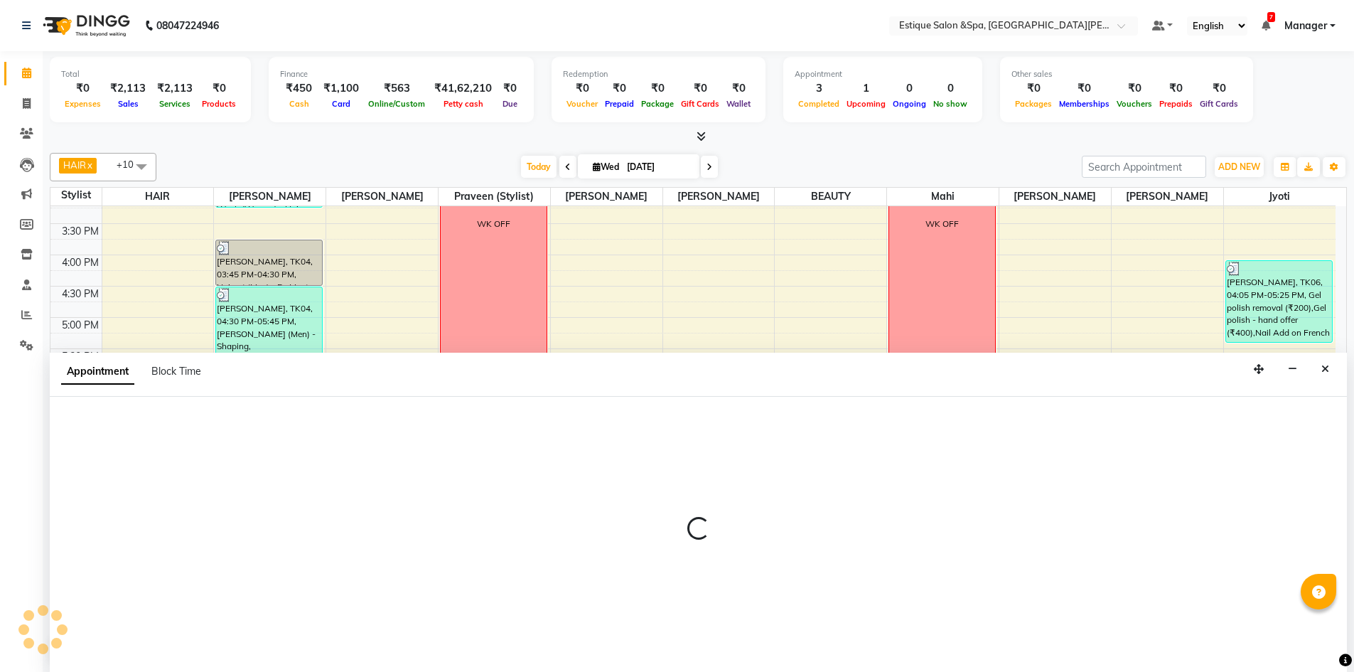
scroll to position [1, 0]
select select "65828"
select select "tentative"
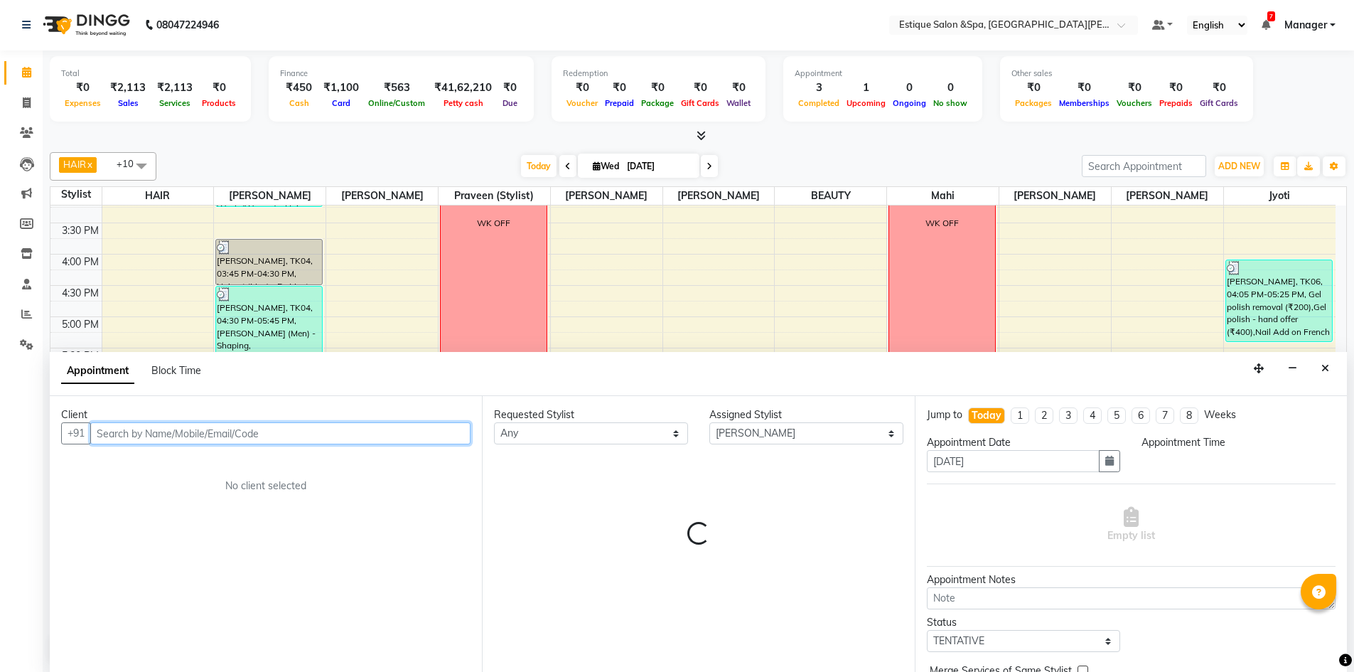
select select "1080"
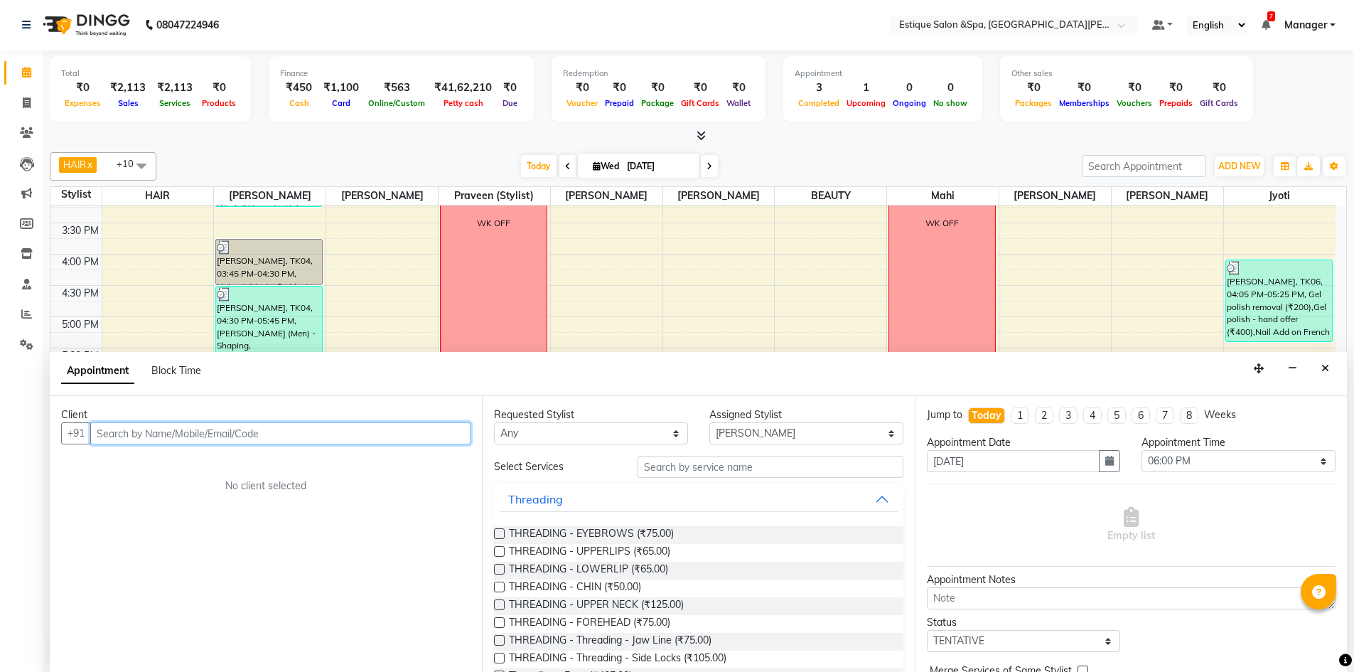
click at [143, 434] on input "text" at bounding box center [280, 433] width 380 height 22
type input "9619463033"
click at [450, 430] on span "Add Client" at bounding box center [441, 433] width 48 height 13
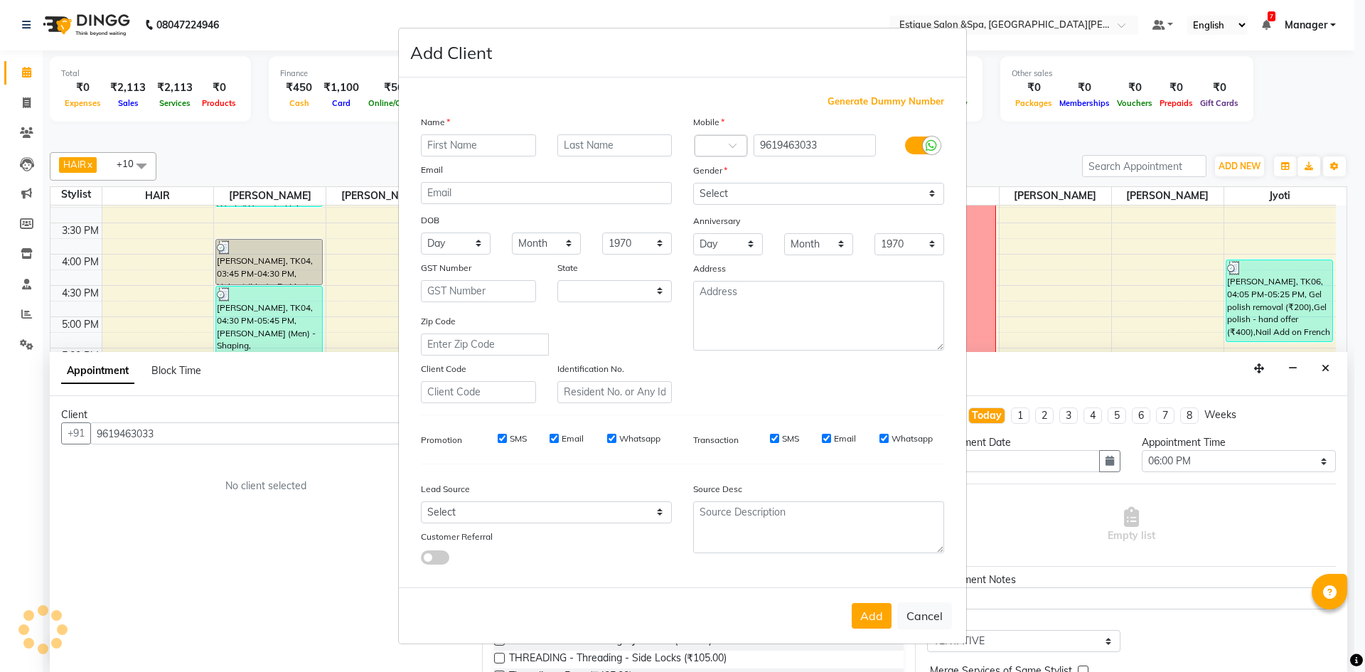
select select "22"
click at [446, 139] on input "text" at bounding box center [478, 145] width 115 height 22
type input "roshika"
click at [815, 191] on select "Select Male Female Other Prefer Not To Say" at bounding box center [818, 194] width 251 height 22
select select "female"
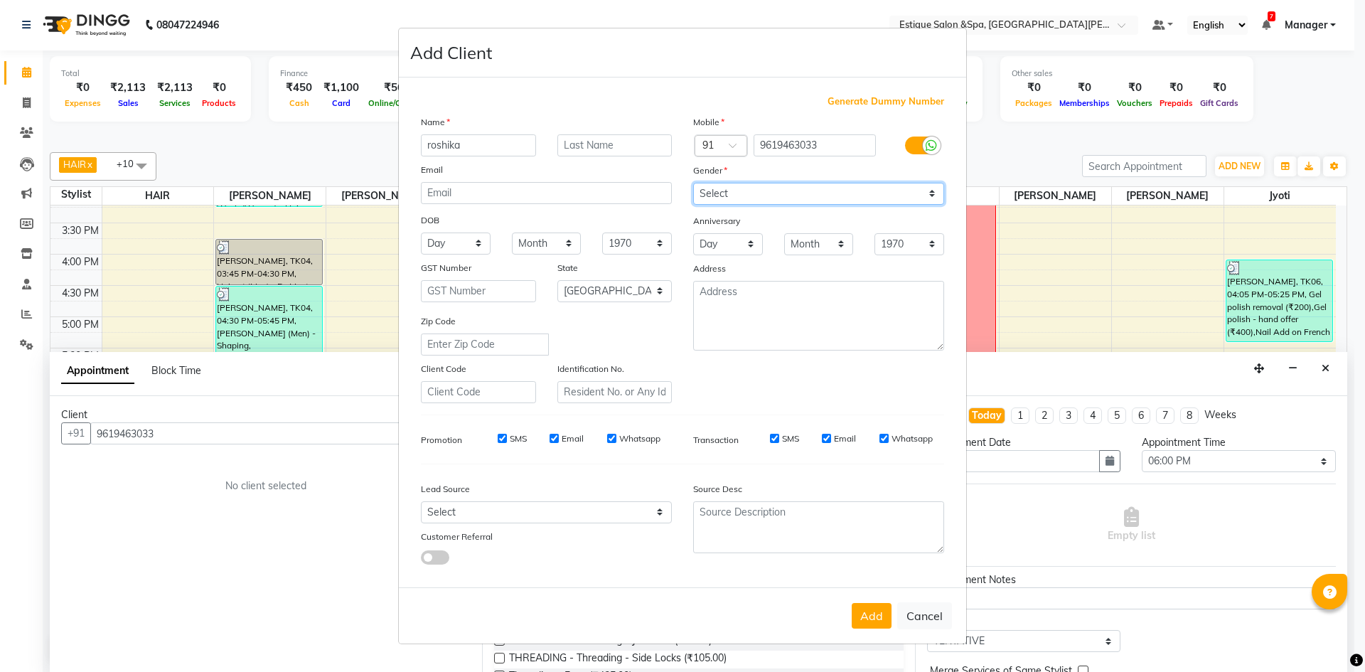
click at [693, 183] on select "Select Male Female Other Prefer Not To Say" at bounding box center [818, 194] width 251 height 22
click at [877, 616] on button "Add" at bounding box center [872, 616] width 40 height 26
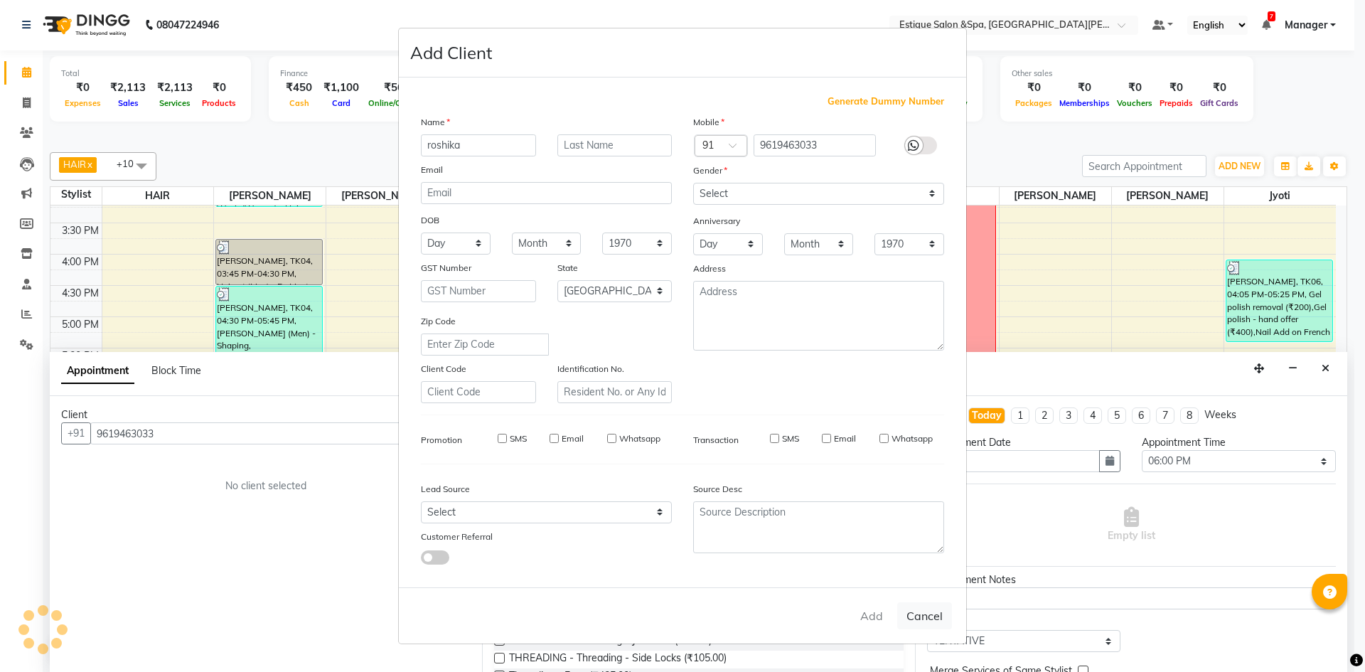
select select
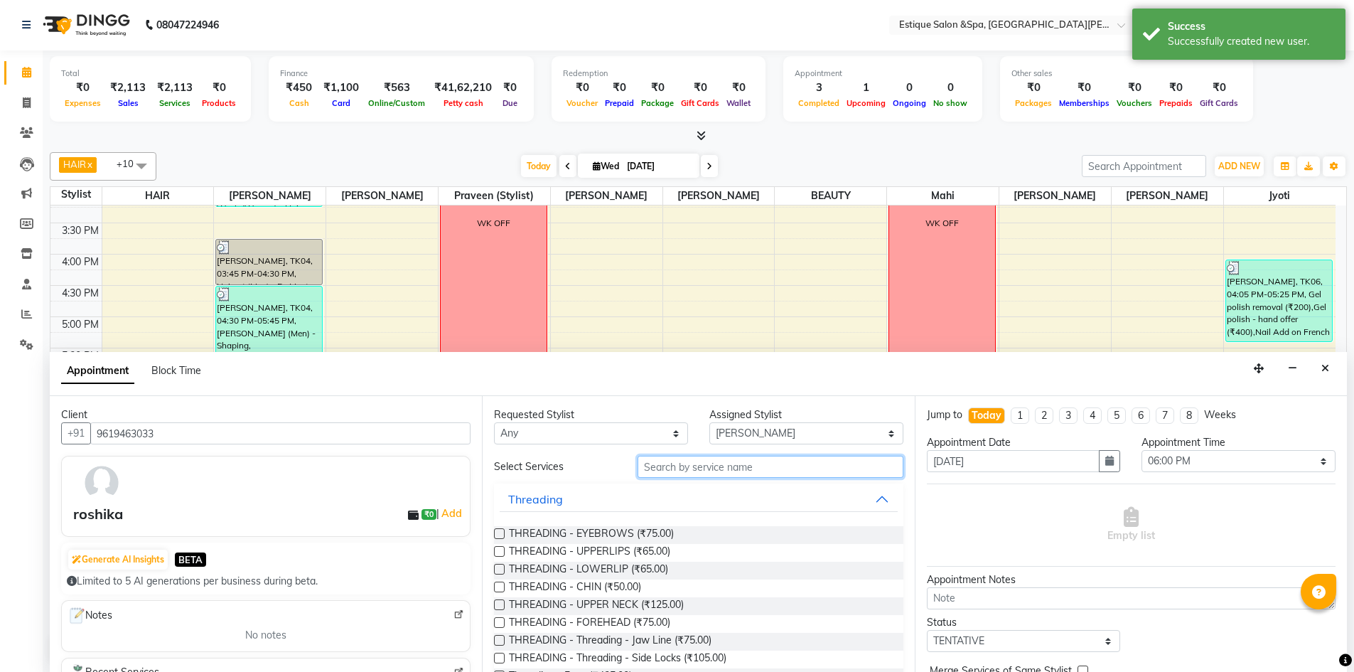
click at [746, 468] on input "text" at bounding box center [771, 467] width 266 height 22
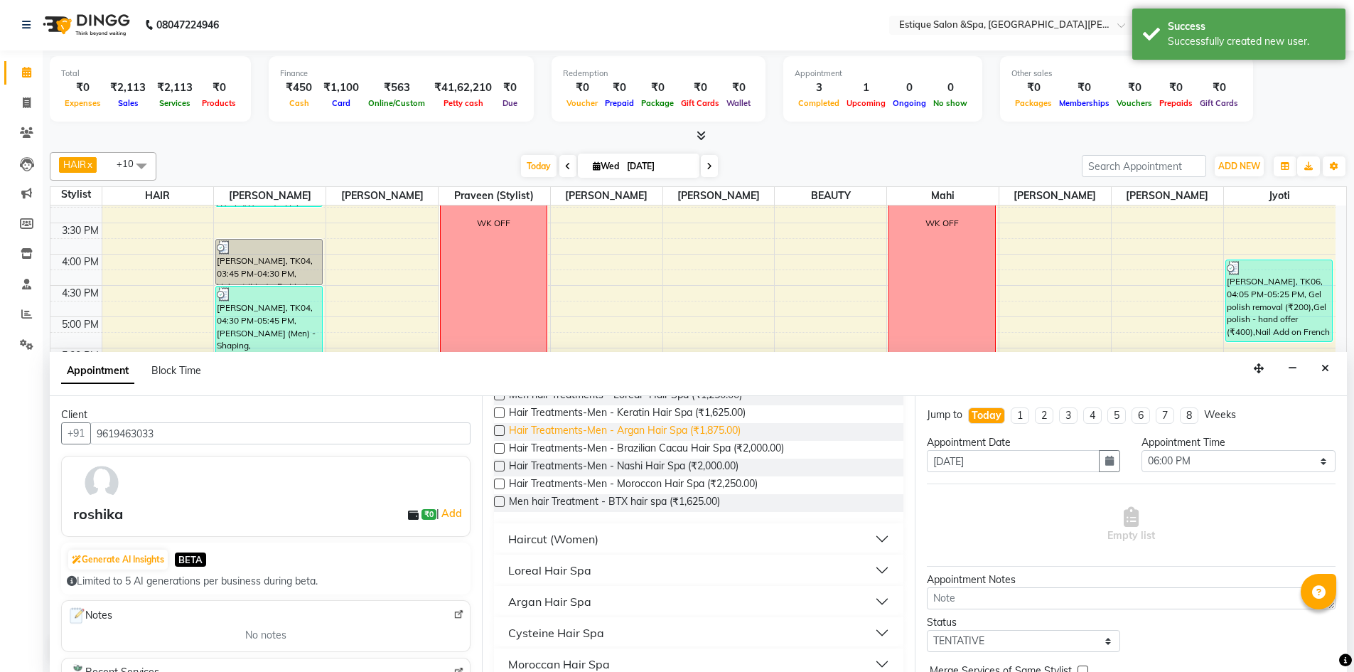
scroll to position [142, 0]
click at [553, 562] on div "Loreal Hair Spa" at bounding box center [549, 566] width 83 height 17
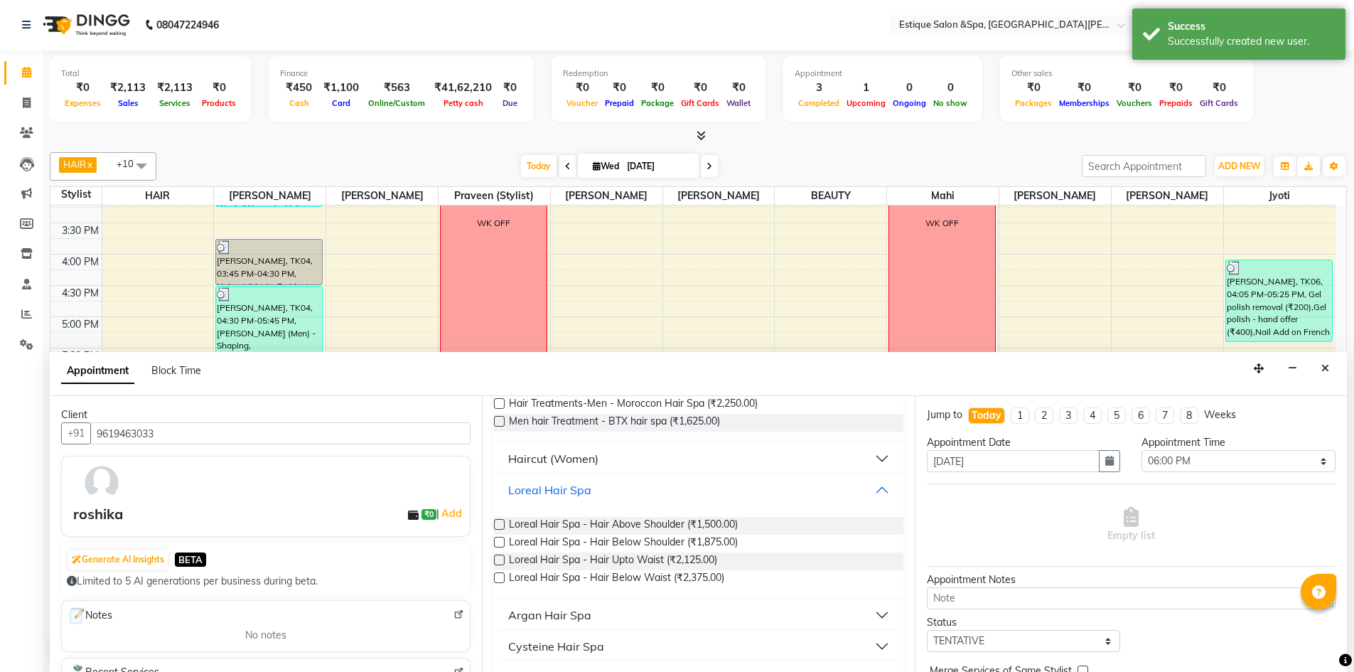
scroll to position [314, 0]
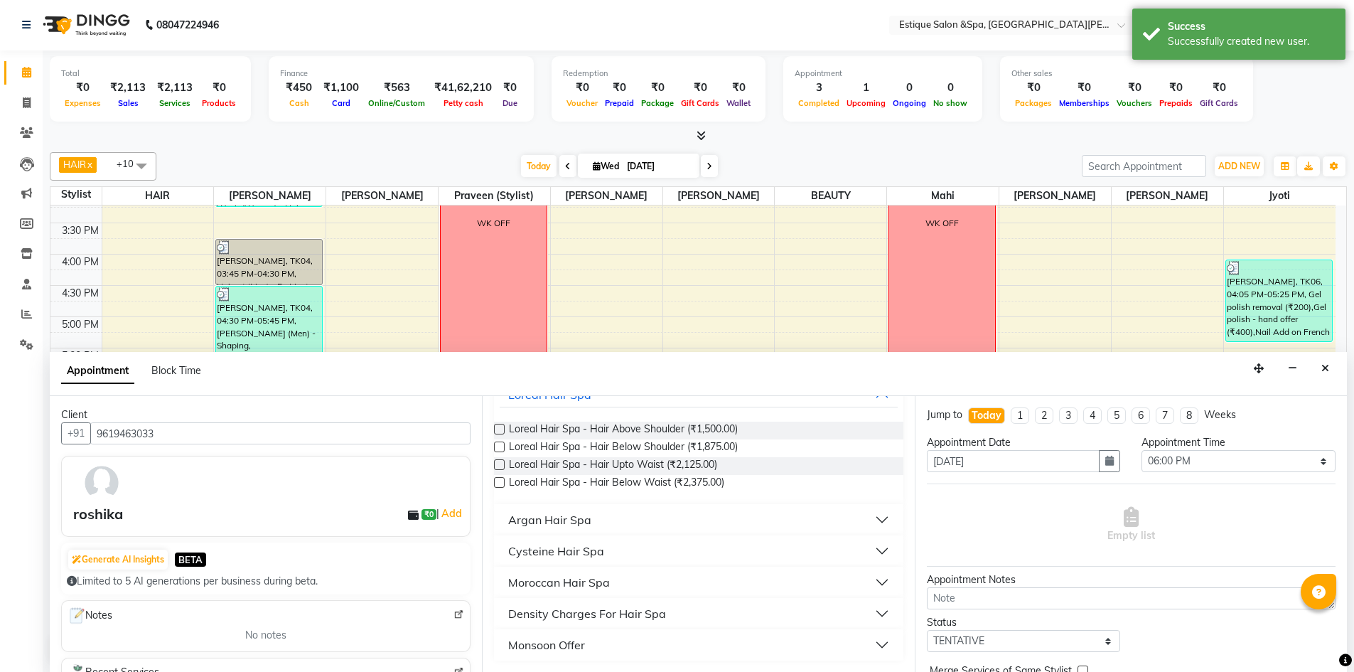
click at [498, 427] on label at bounding box center [499, 429] width 11 height 11
click at [498, 427] on input "checkbox" at bounding box center [498, 430] width 9 height 9
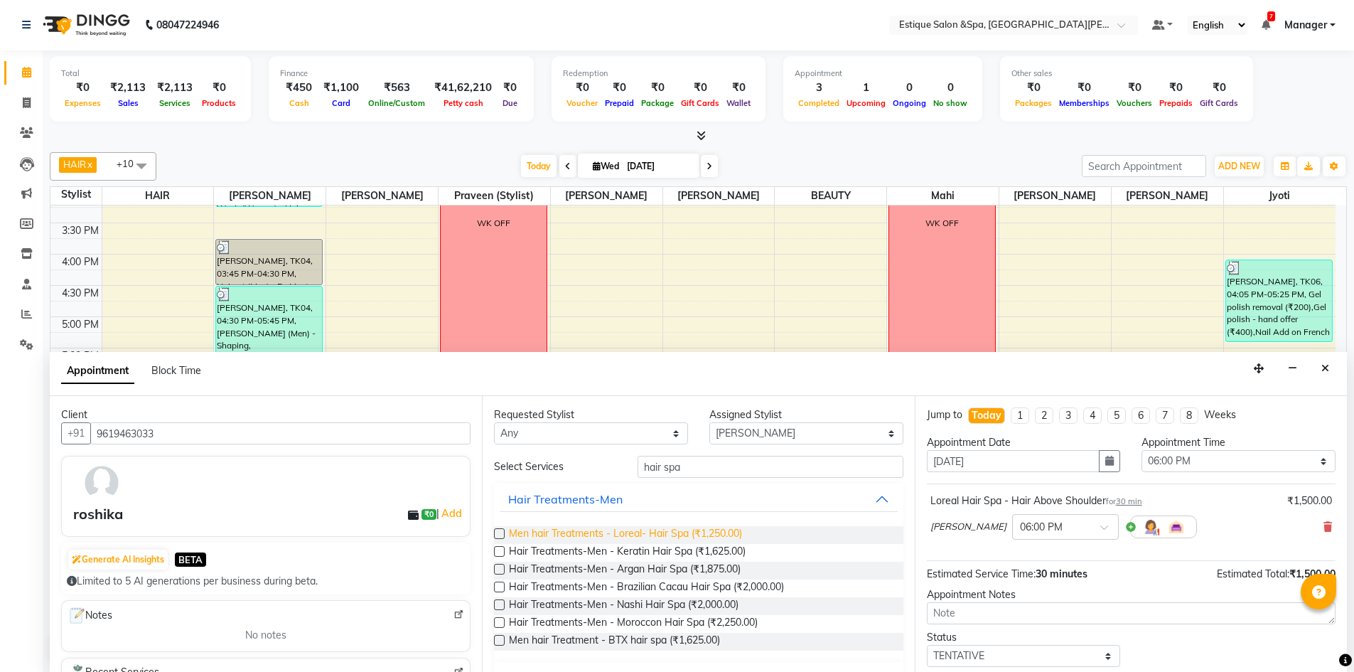
scroll to position [0, 0]
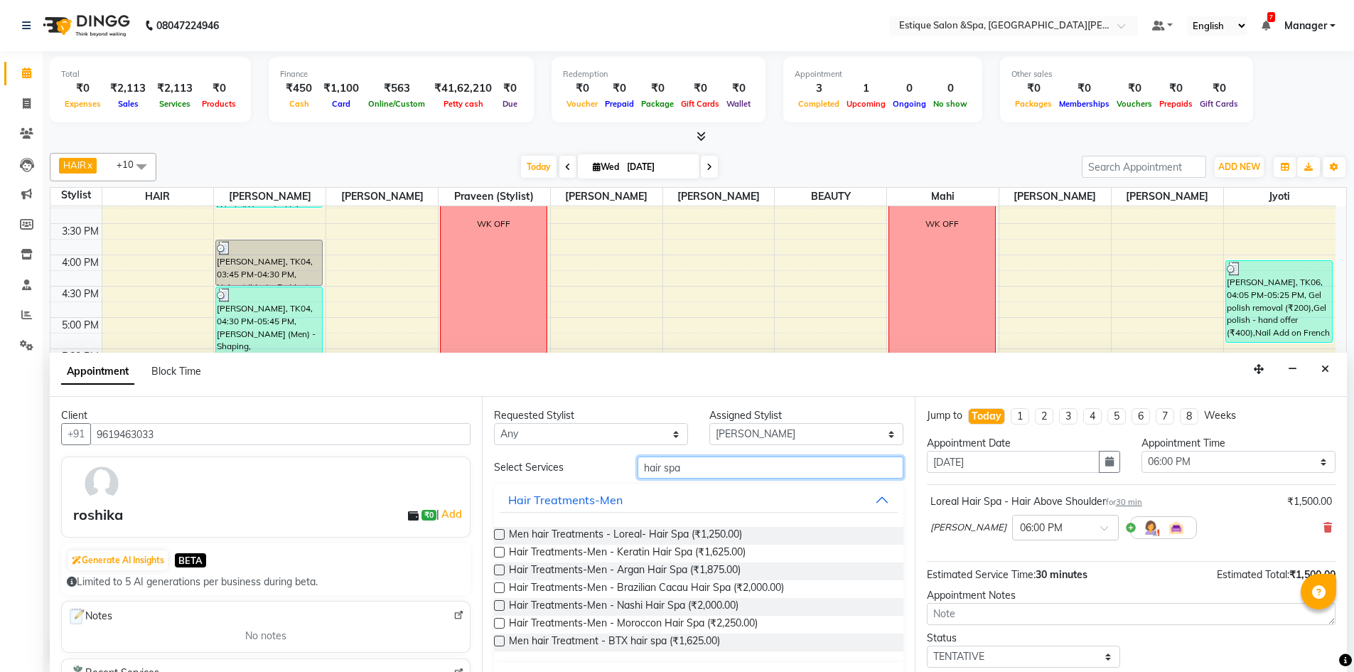
drag, startPoint x: 677, startPoint y: 478, endPoint x: 599, endPoint y: 481, distance: 78.2
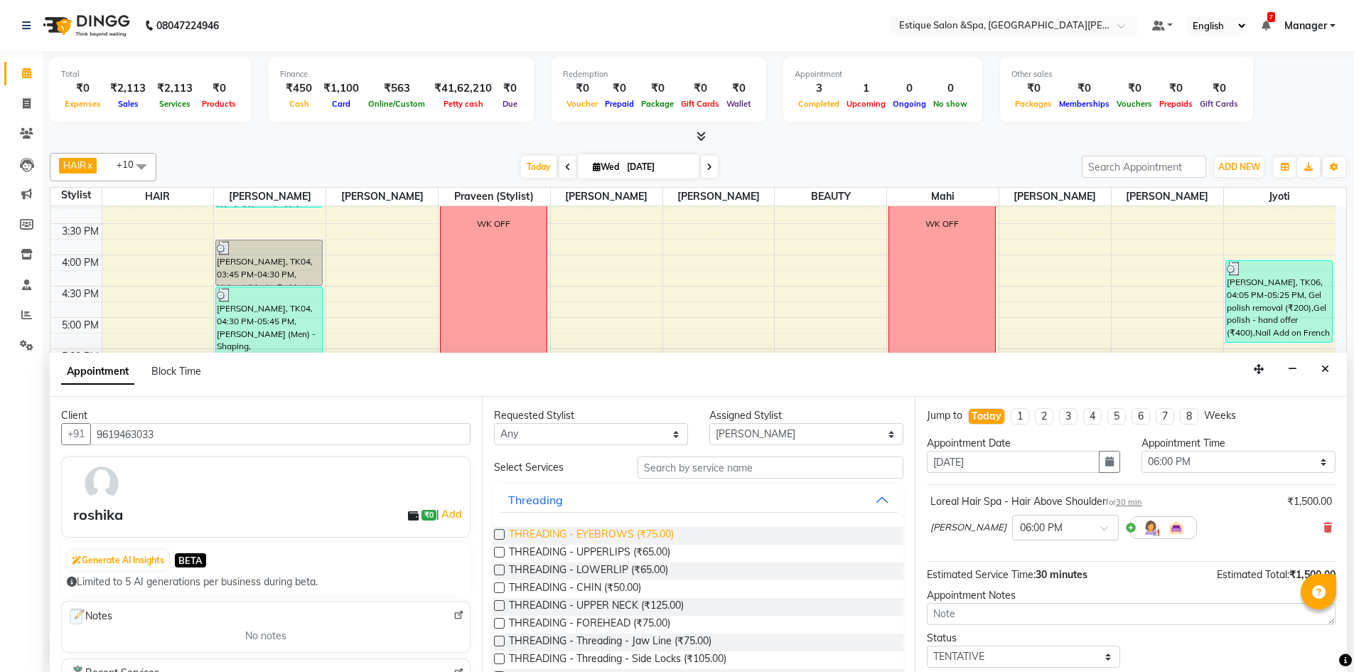
click at [599, 530] on span "THREADING - EYEBROWS (₹75.00)" at bounding box center [591, 536] width 165 height 18
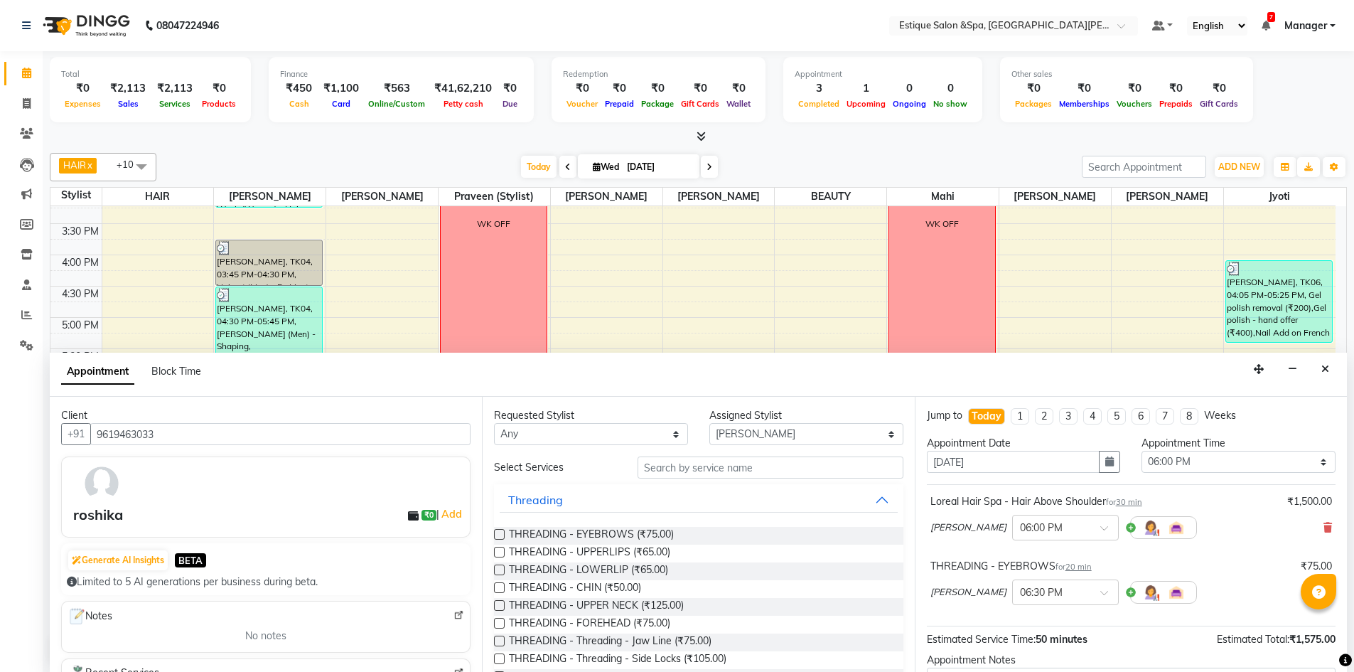
scroll to position [149, 0]
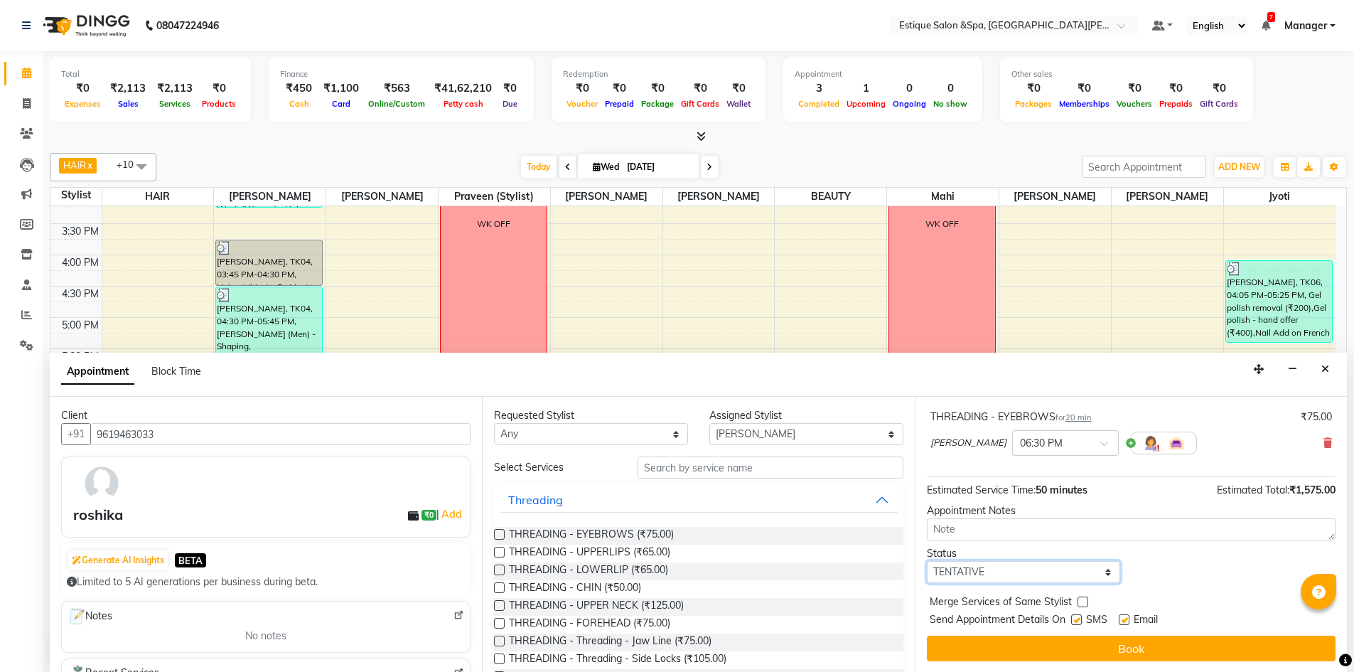
click at [1024, 569] on select "Select TENTATIVE CONFIRM CHECK-IN UPCOMING" at bounding box center [1024, 572] width 194 height 22
click at [927, 561] on select "Select TENTATIVE CONFIRM CHECK-IN UPCOMING" at bounding box center [1024, 572] width 194 height 22
click at [1324, 446] on icon at bounding box center [1328, 443] width 9 height 10
click at [801, 438] on select "Select aaves BEAUTY HAIR Haniya shaikh Jyoti kanchan pp laxmi pp Mahi Manager N…" at bounding box center [806, 434] width 194 height 22
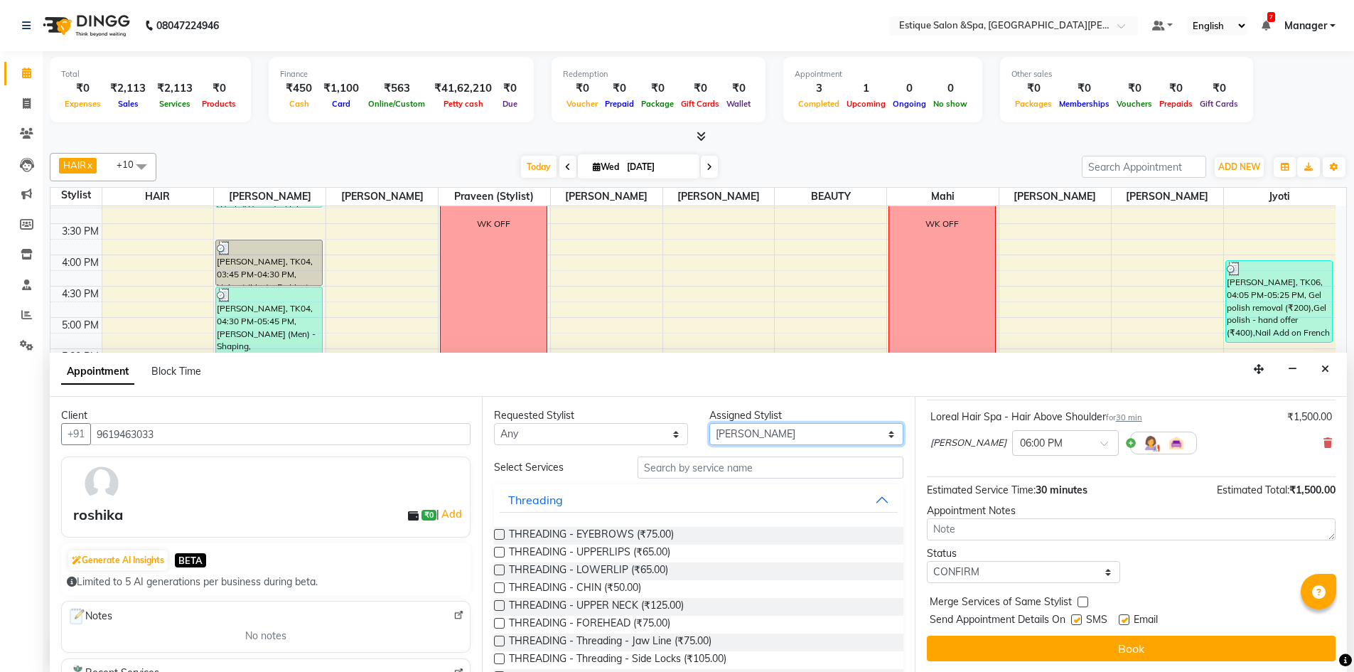
click at [709, 423] on select "Select aaves BEAUTY HAIR Haniya shaikh Jyoti kanchan pp laxmi pp Mahi Manager N…" at bounding box center [806, 434] width 194 height 22
drag, startPoint x: 648, startPoint y: 529, endPoint x: 661, endPoint y: 525, distance: 14.0
click at [647, 528] on span "THREADING - EYEBROWS (₹75.00)" at bounding box center [591, 536] width 165 height 18
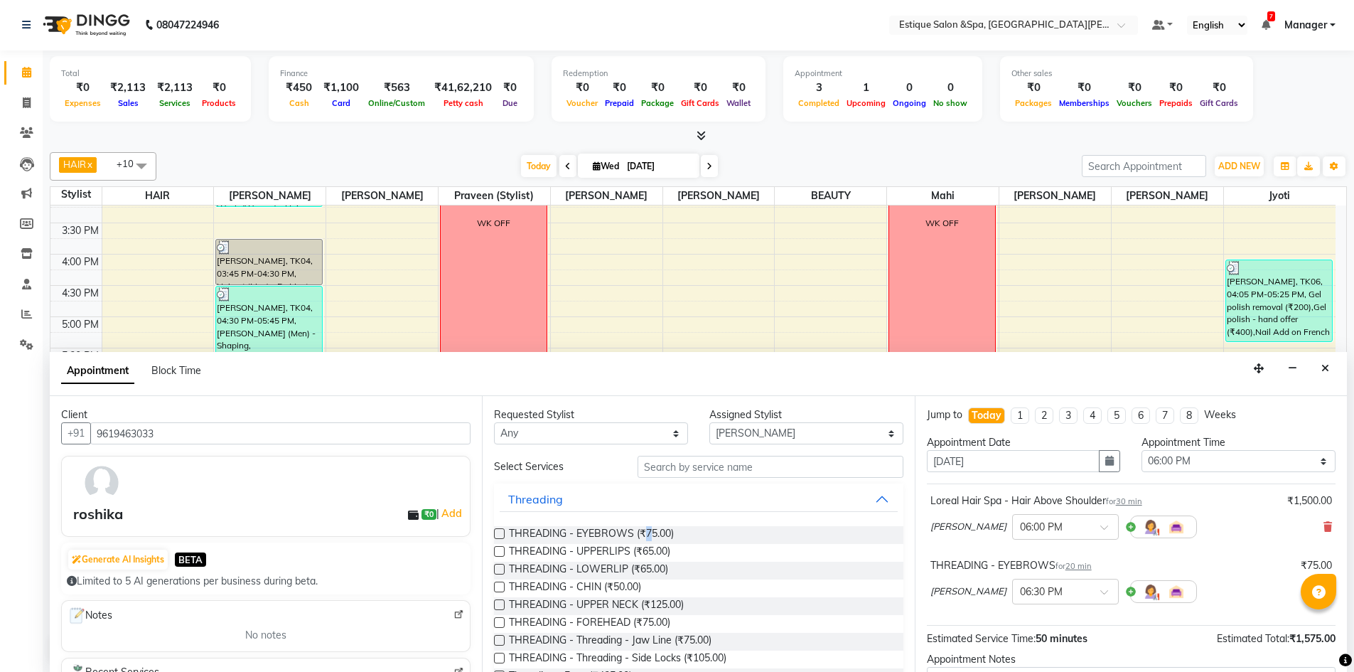
scroll to position [149, 0]
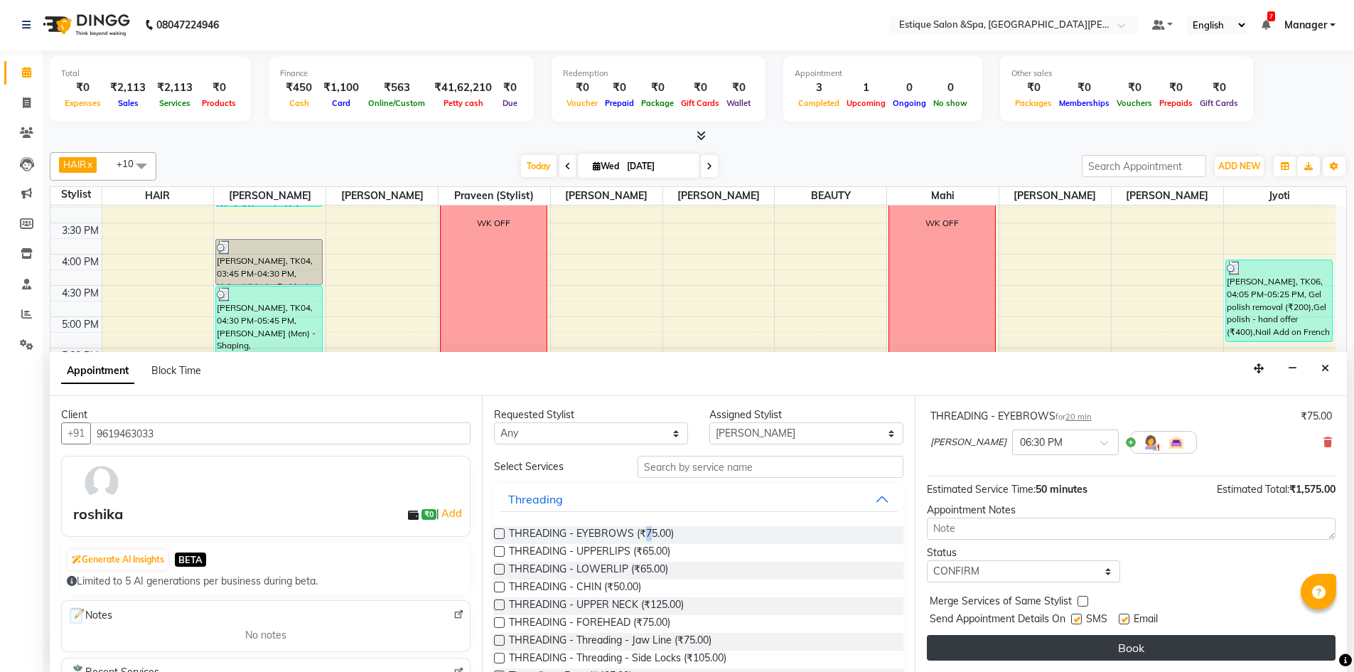
click at [1101, 646] on button "Book" at bounding box center [1131, 648] width 409 height 26
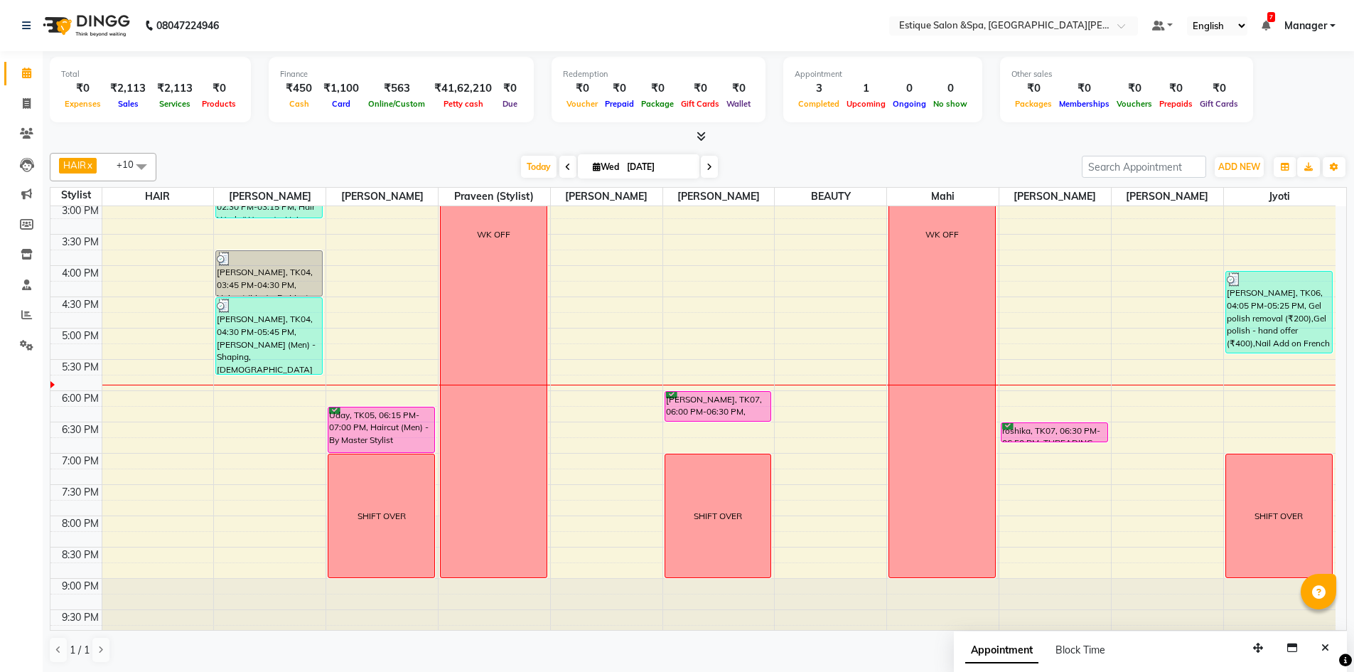
scroll to position [389, 0]
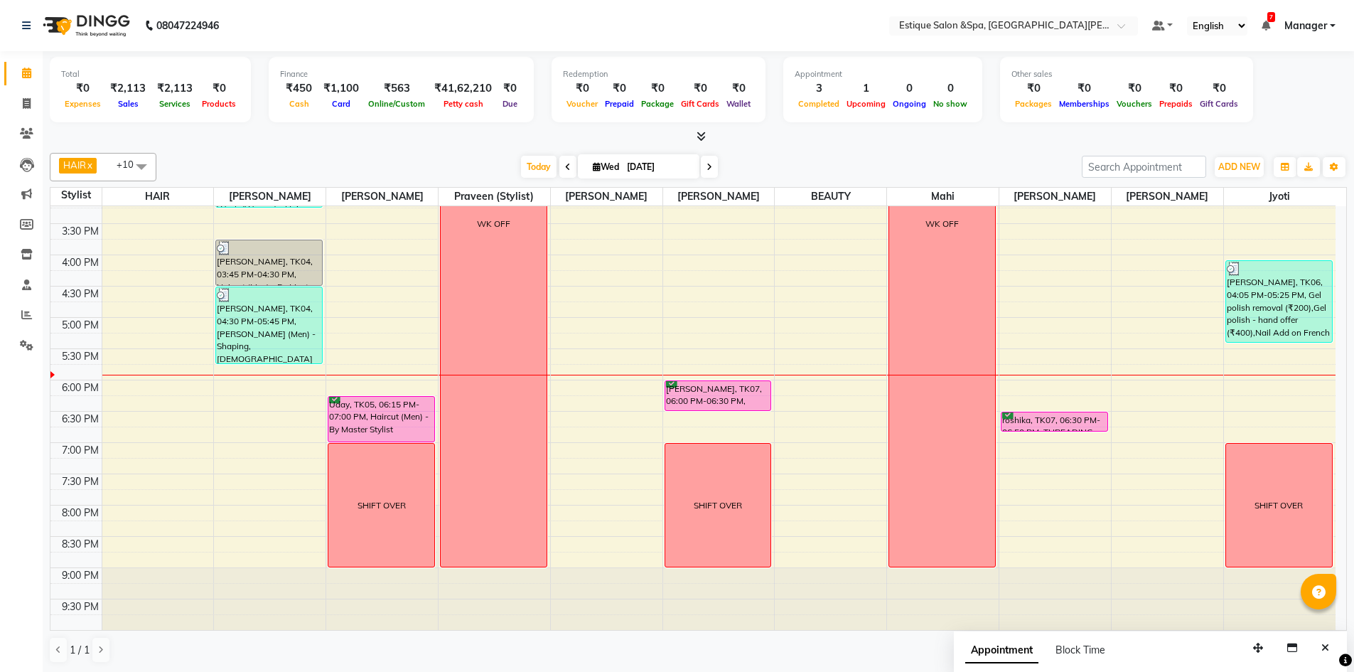
click at [709, 171] on icon at bounding box center [710, 167] width 6 height 9
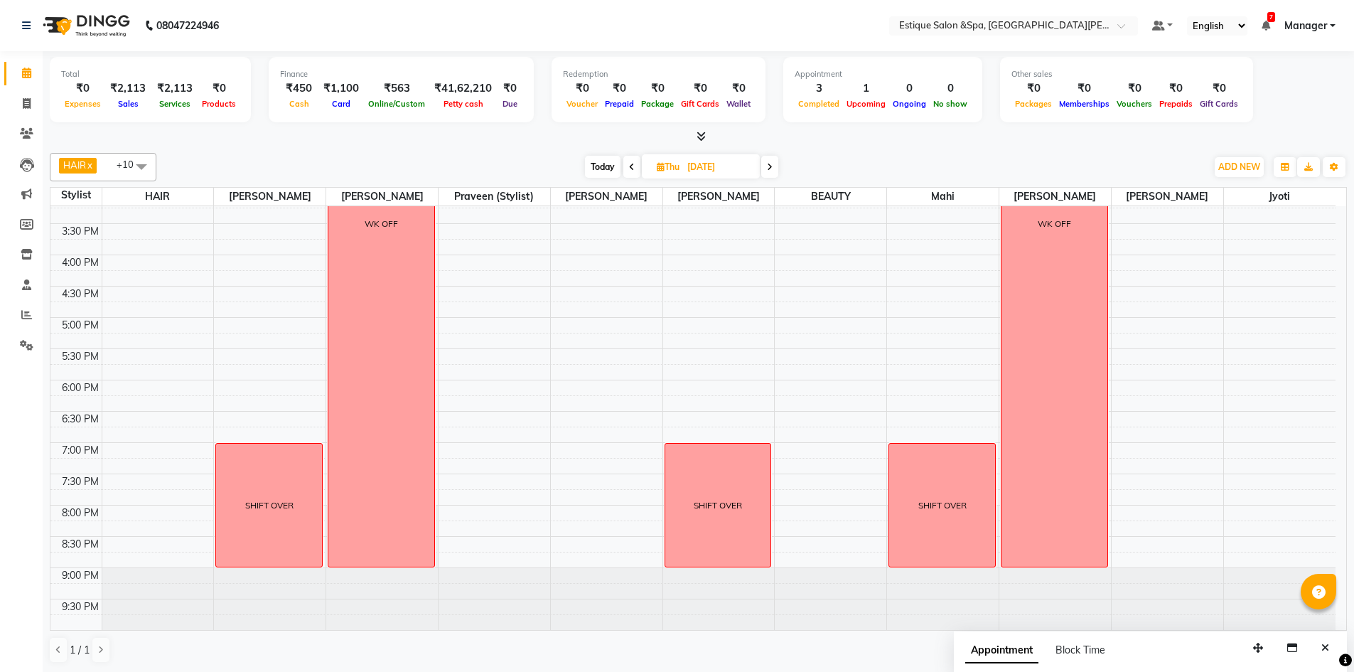
click at [632, 171] on span at bounding box center [631, 167] width 17 height 22
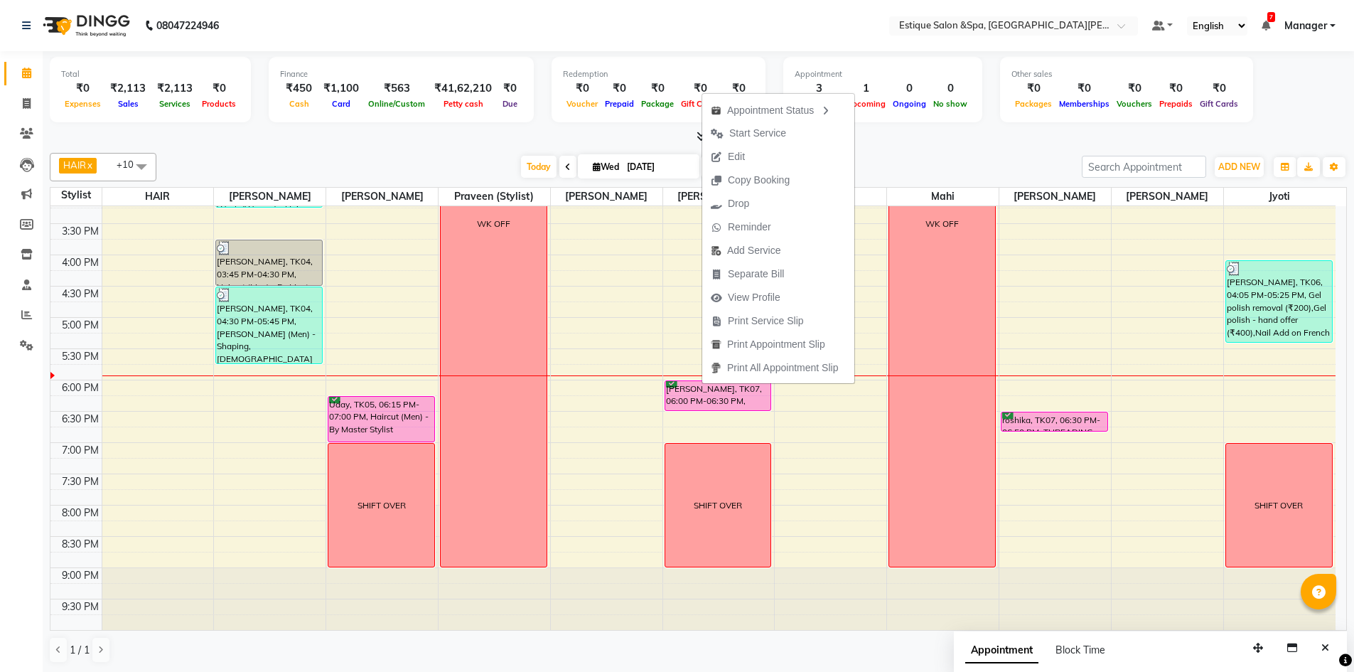
drag, startPoint x: 741, startPoint y: 159, endPoint x: 742, endPoint y: 171, distance: 11.5
click at [742, 164] on span "Edit" at bounding box center [736, 156] width 17 height 15
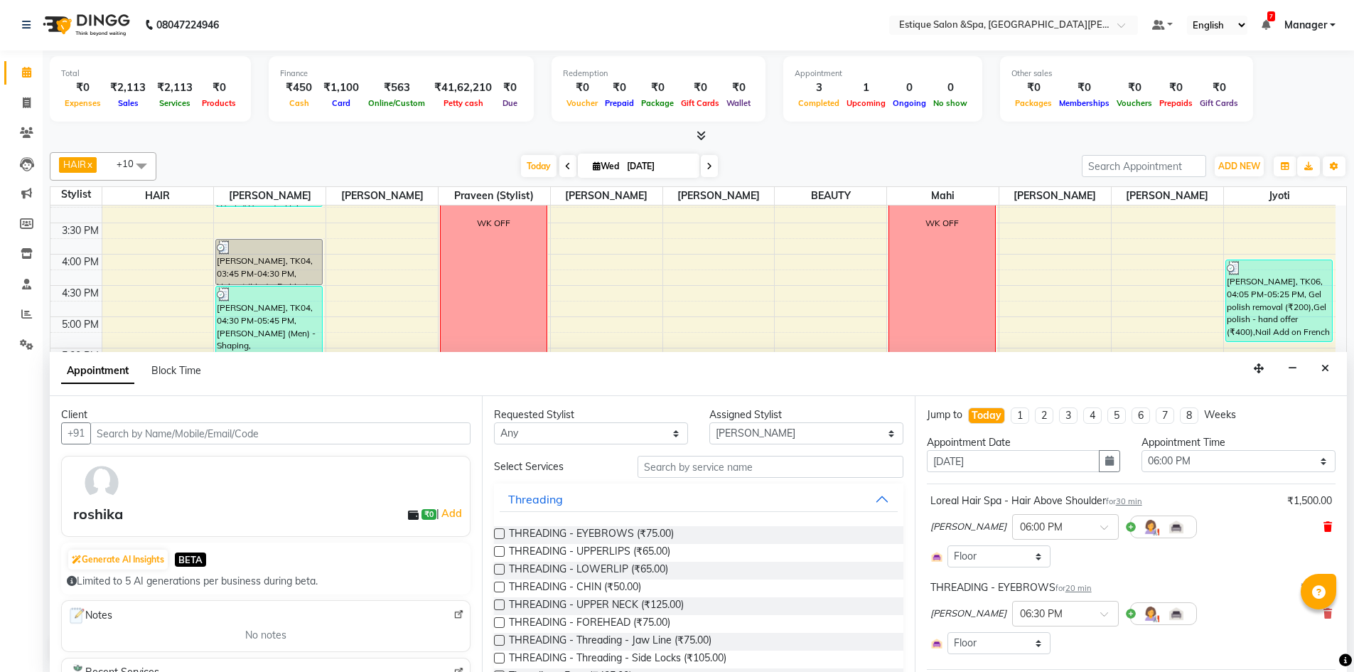
scroll to position [0, 0]
click at [1324, 524] on icon at bounding box center [1328, 528] width 9 height 10
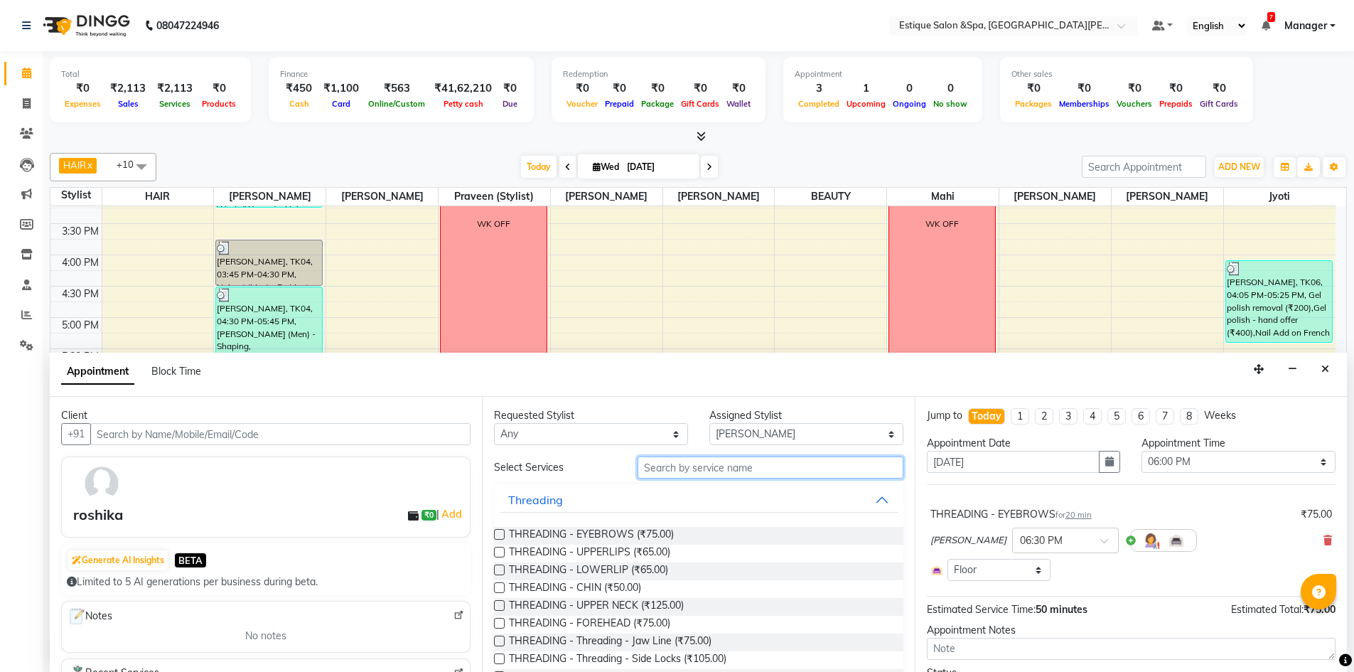
click at [735, 474] on input "text" at bounding box center [771, 467] width 266 height 22
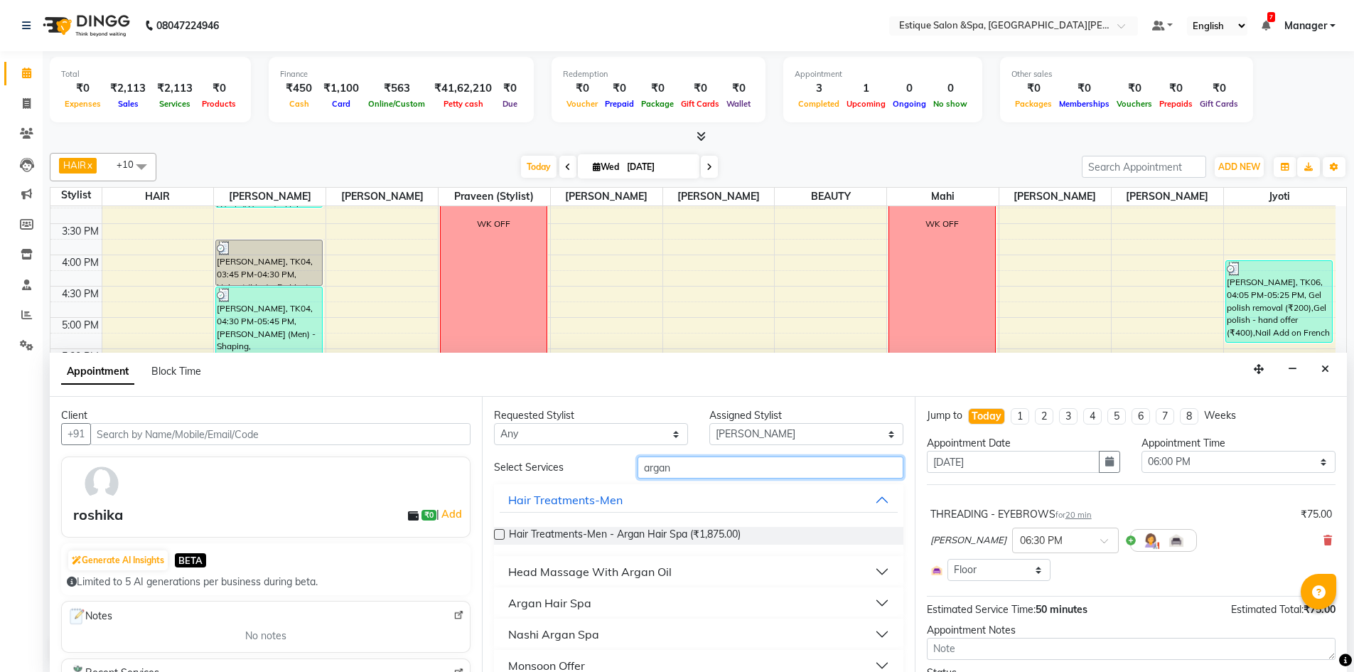
scroll to position [20, 0]
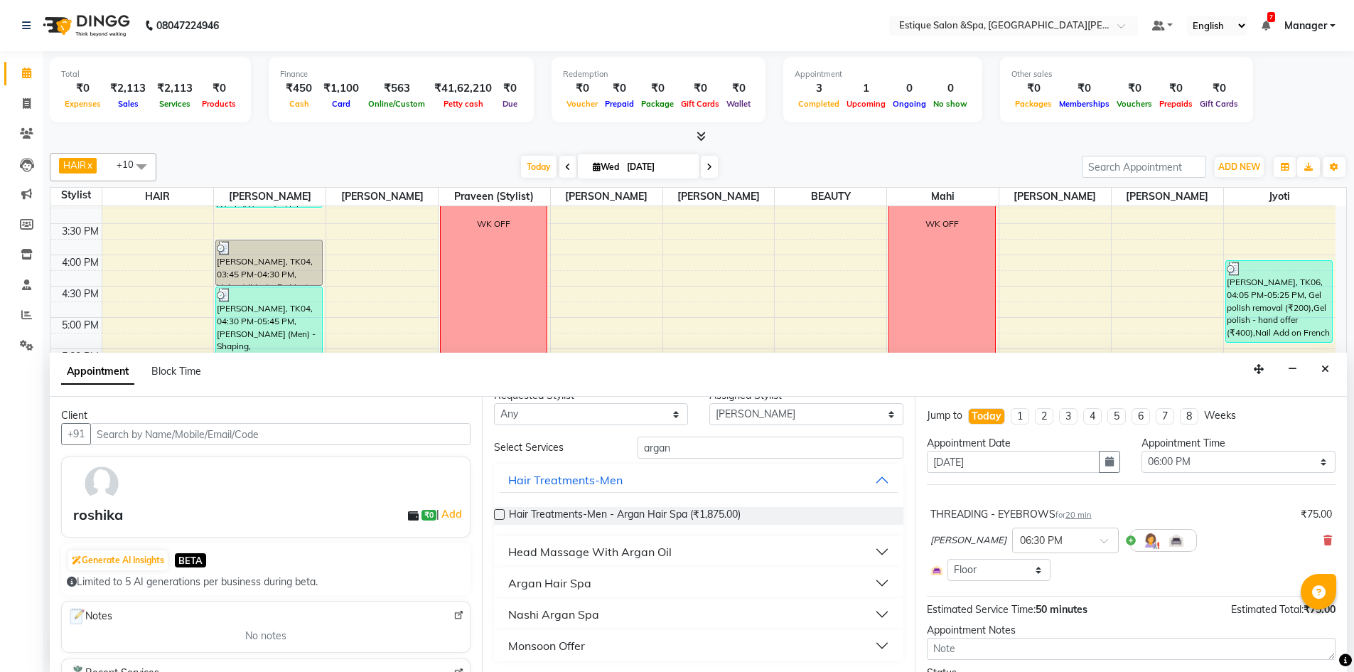
click at [621, 576] on button "Argan Hair Spa" at bounding box center [698, 583] width 397 height 26
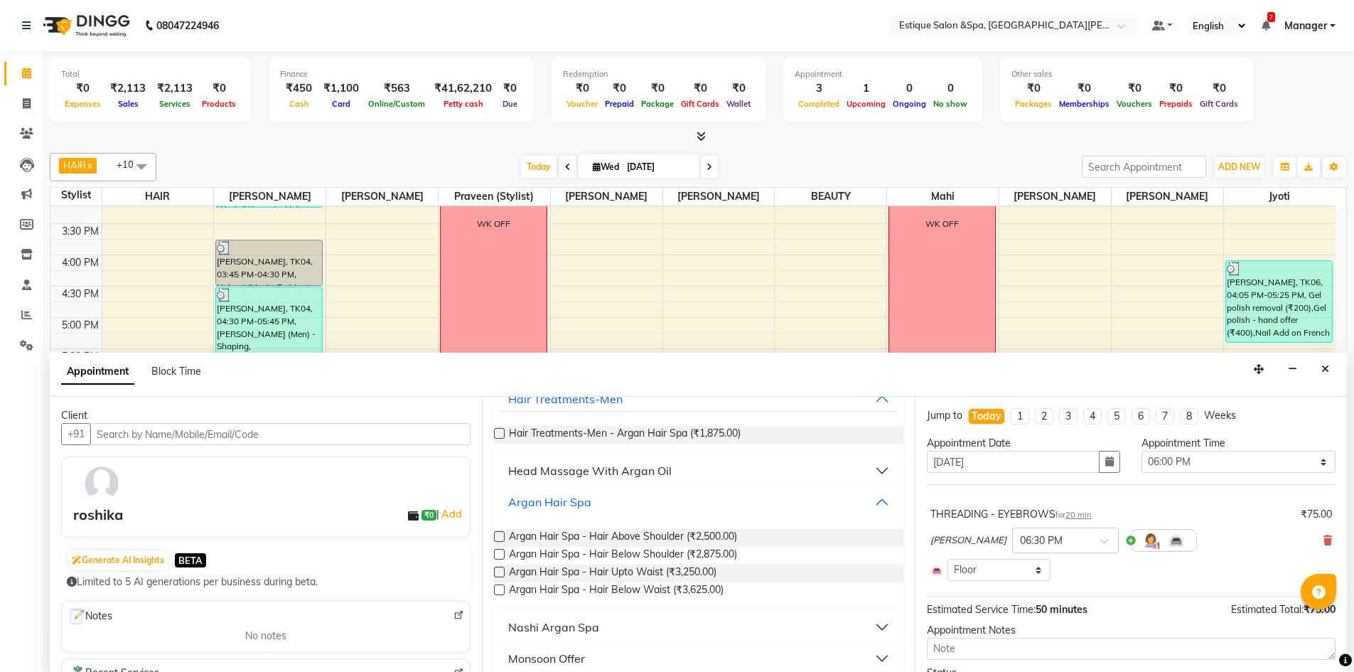
scroll to position [114, 0]
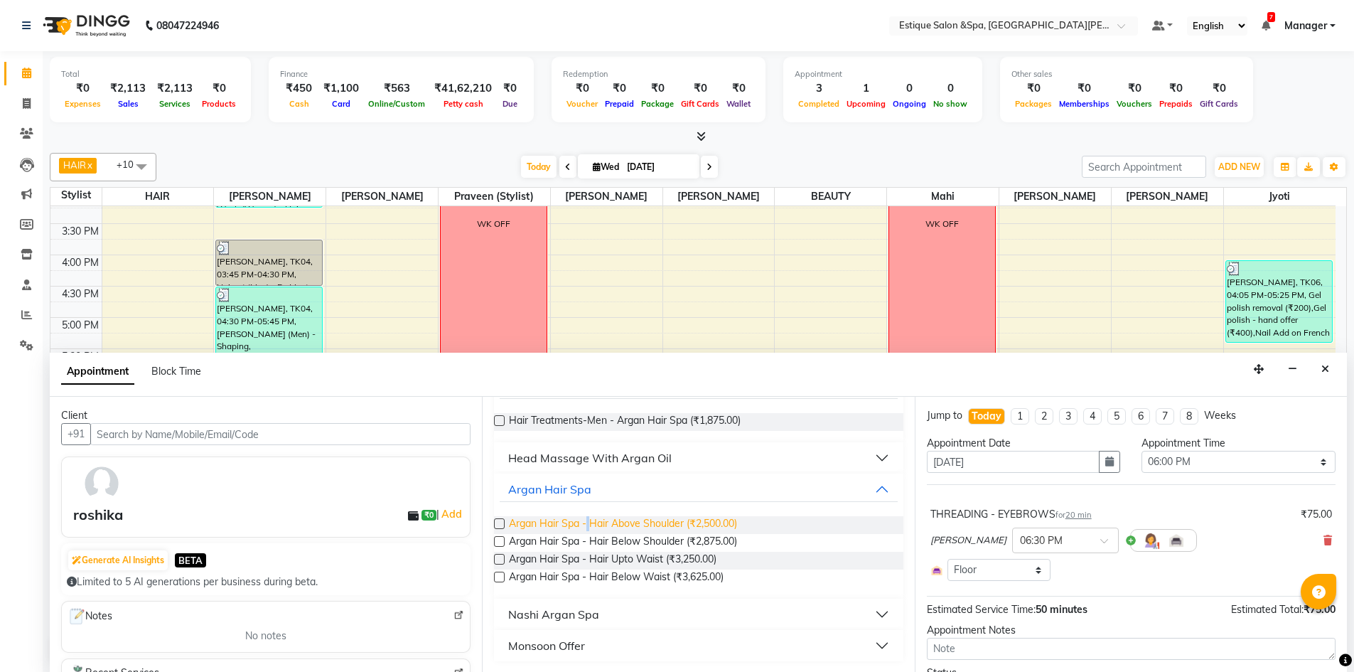
click at [589, 520] on span "Argan Hair Spa - Hair Above Shoulder (₹2,500.00)" at bounding box center [623, 525] width 228 height 18
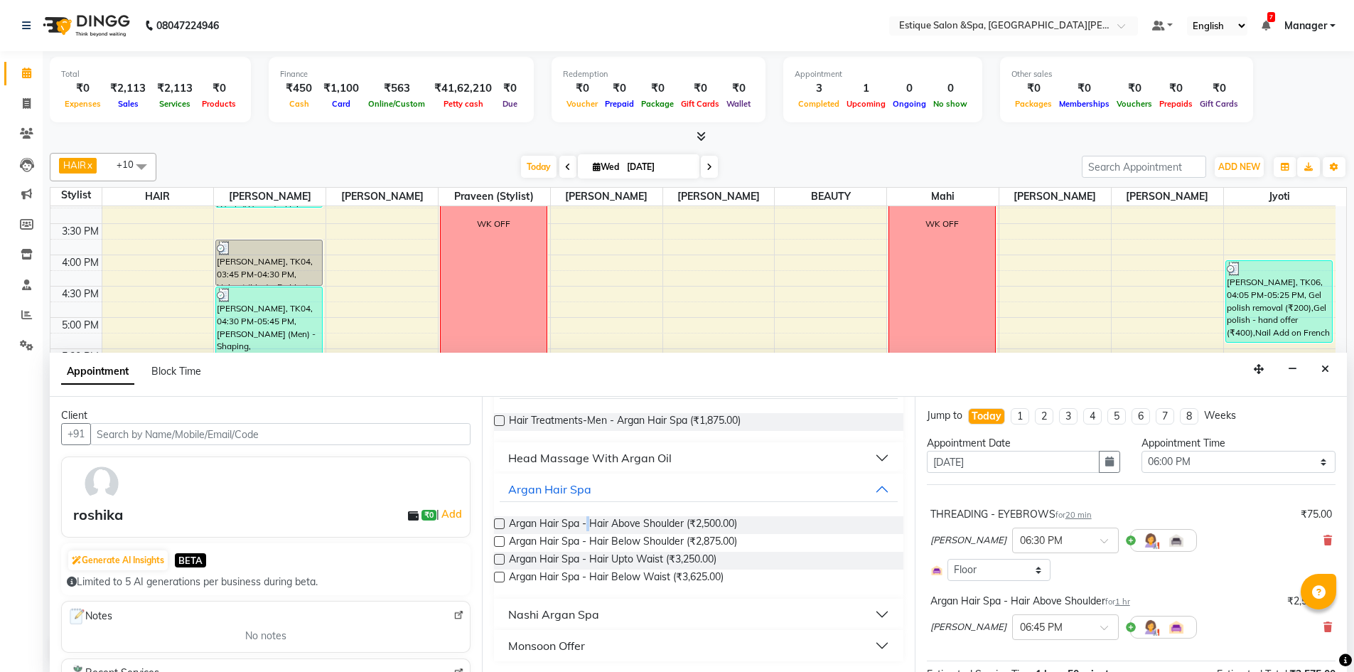
scroll to position [143, 0]
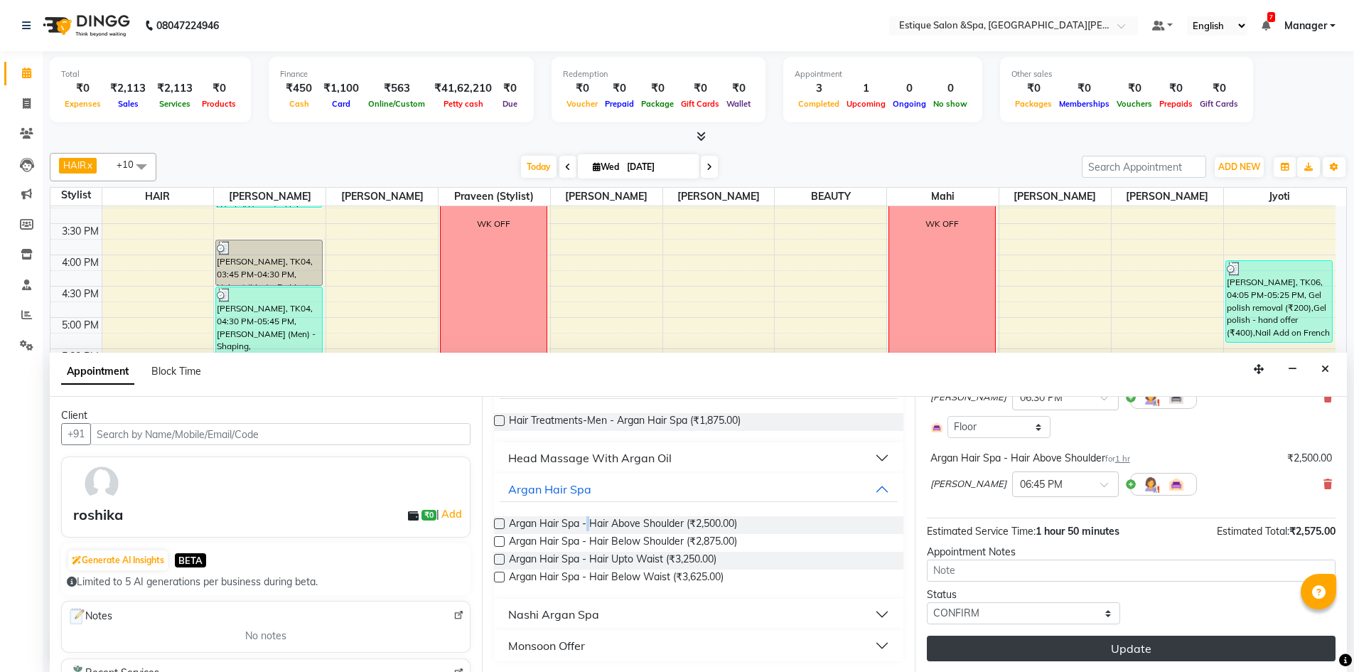
click at [1086, 646] on button "Update" at bounding box center [1131, 649] width 409 height 26
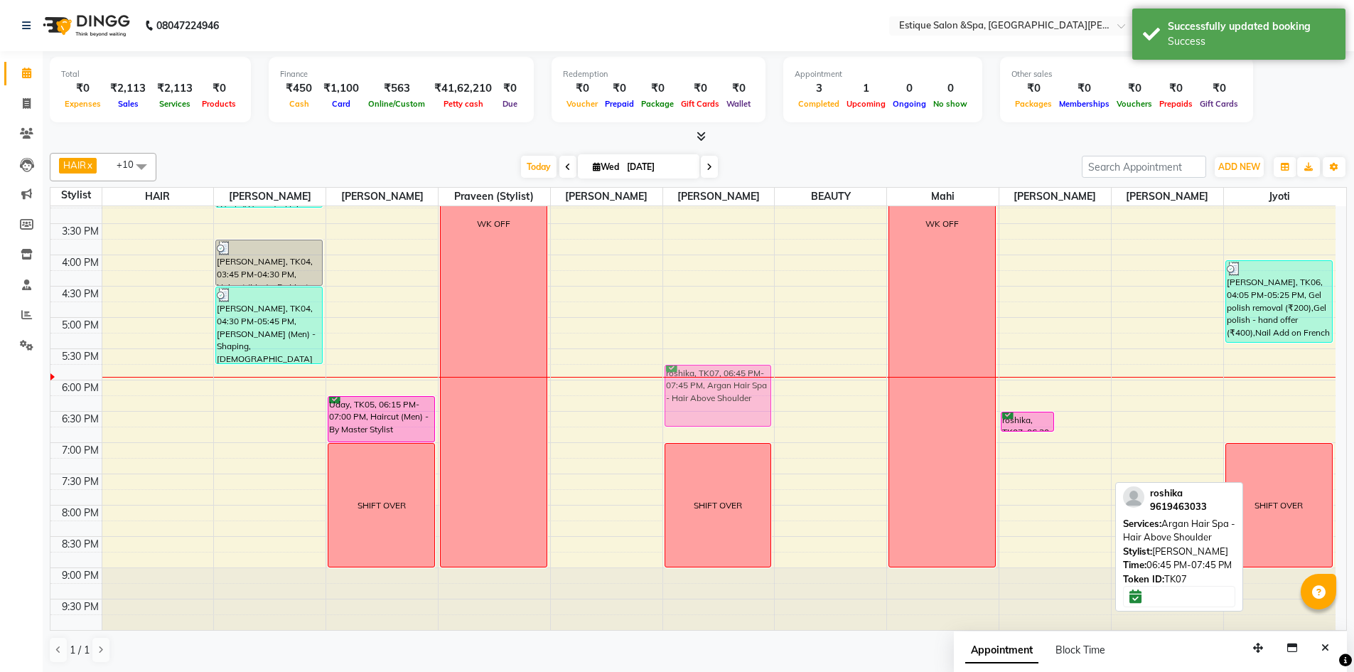
drag, startPoint x: 1066, startPoint y: 451, endPoint x: 720, endPoint y: 394, distance: 351.0
click at [720, 394] on tr "ROSHNI RAJGOPAL, TK01, 01:30 PM-03:00 PM, BTX Spa Below Shoulder SHIFT Deepak S…" at bounding box center [692, 223] width 1285 height 813
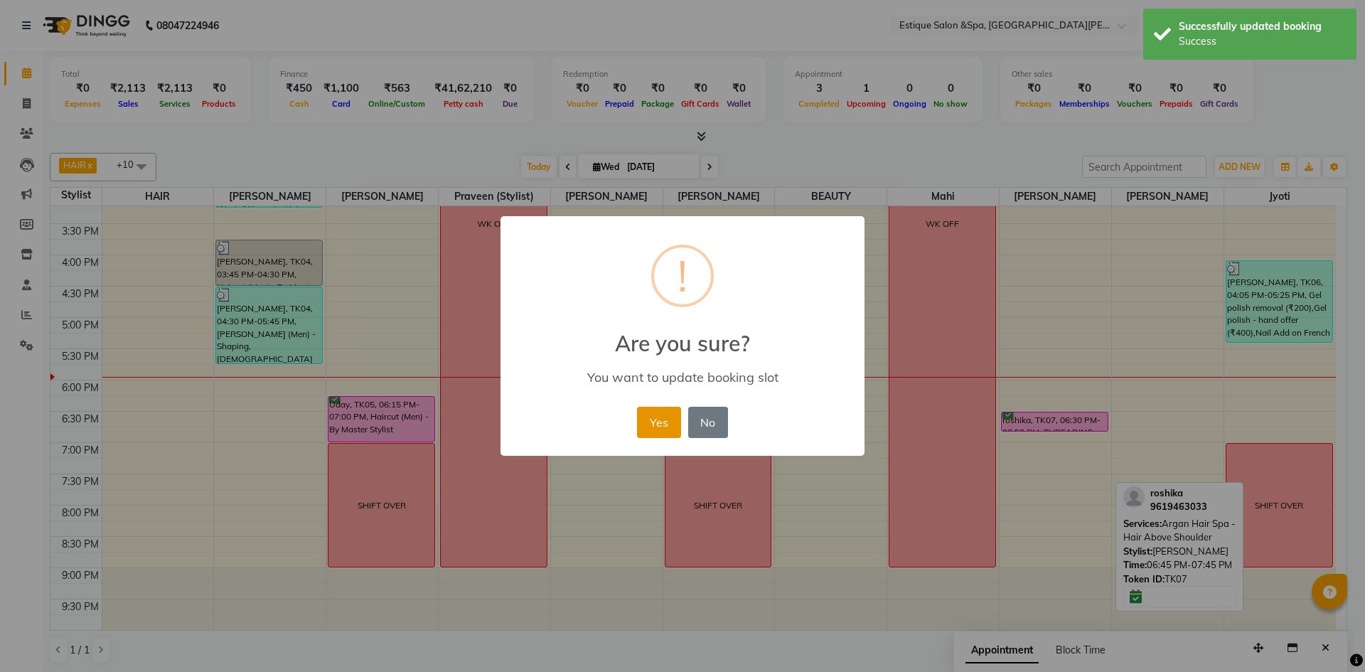
click at [660, 414] on button "Yes" at bounding box center [658, 422] width 43 height 31
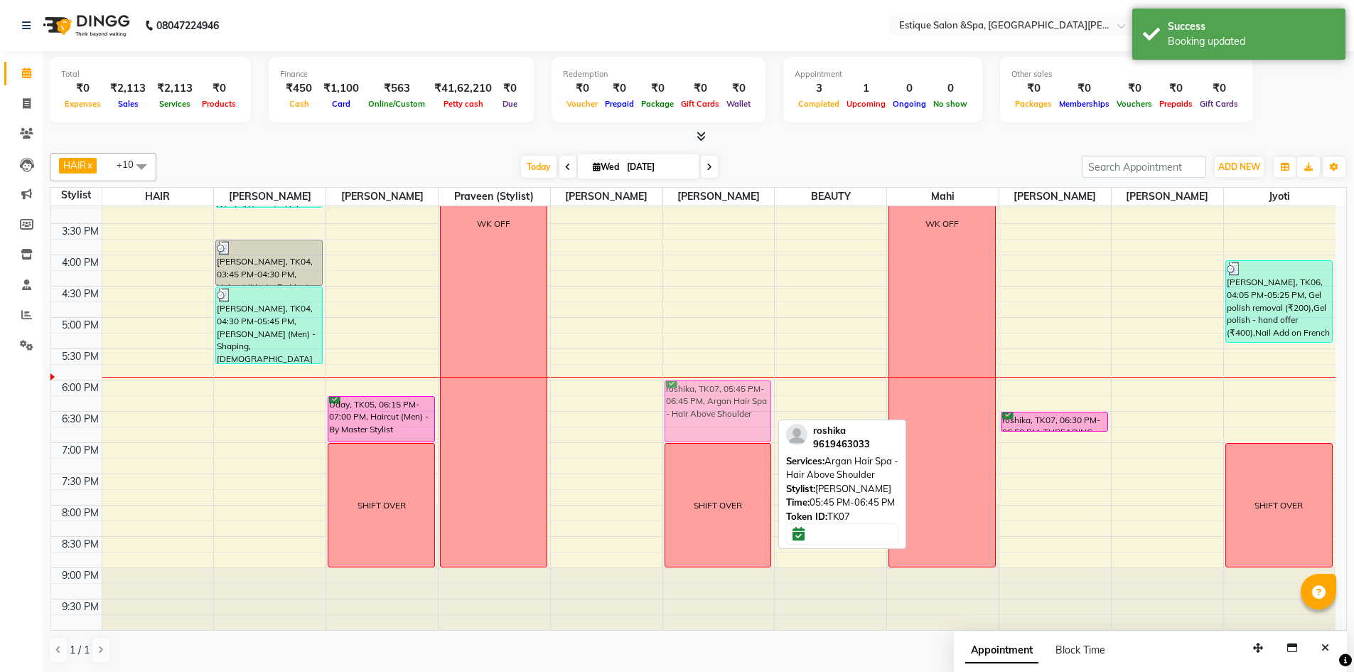
drag, startPoint x: 733, startPoint y: 405, endPoint x: 733, endPoint y: 416, distance: 10.7
click at [733, 416] on div "roshika, TK07, 05:45 PM-06:45 PM, Argan Hair Spa - Hair Above Shoulder SHIFT OV…" at bounding box center [719, 223] width 112 height 813
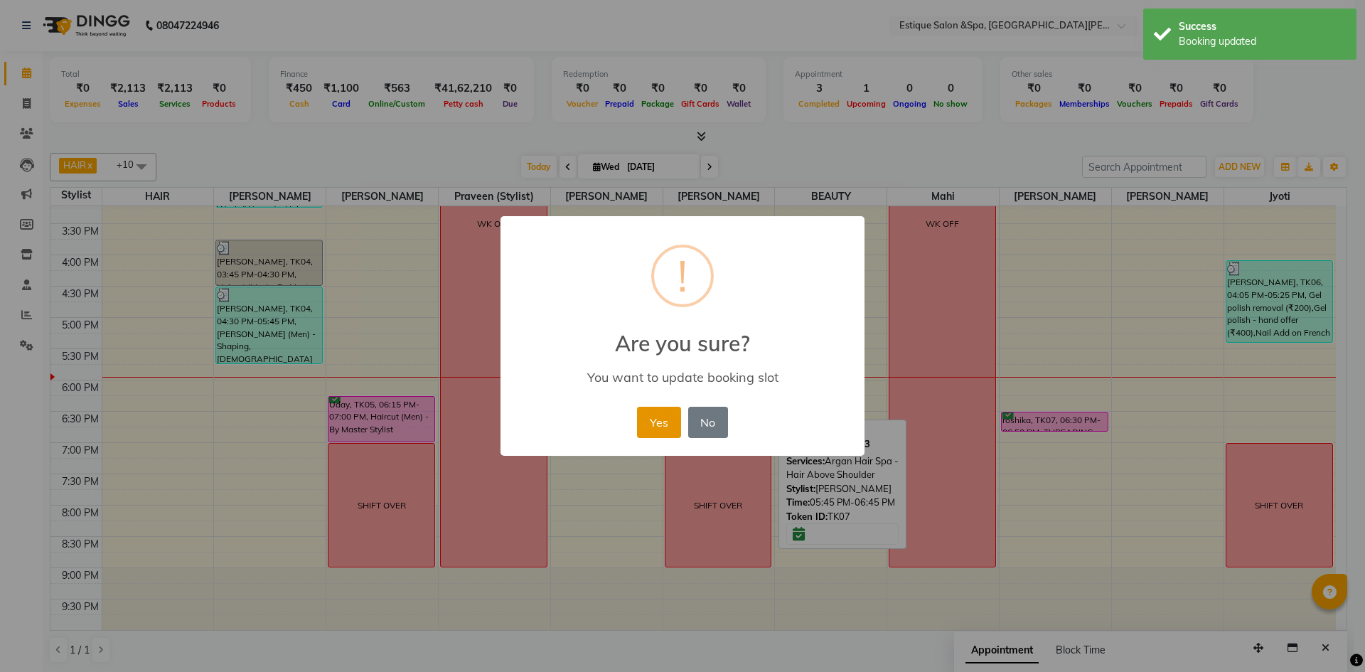
click at [661, 417] on button "Yes" at bounding box center [658, 422] width 43 height 31
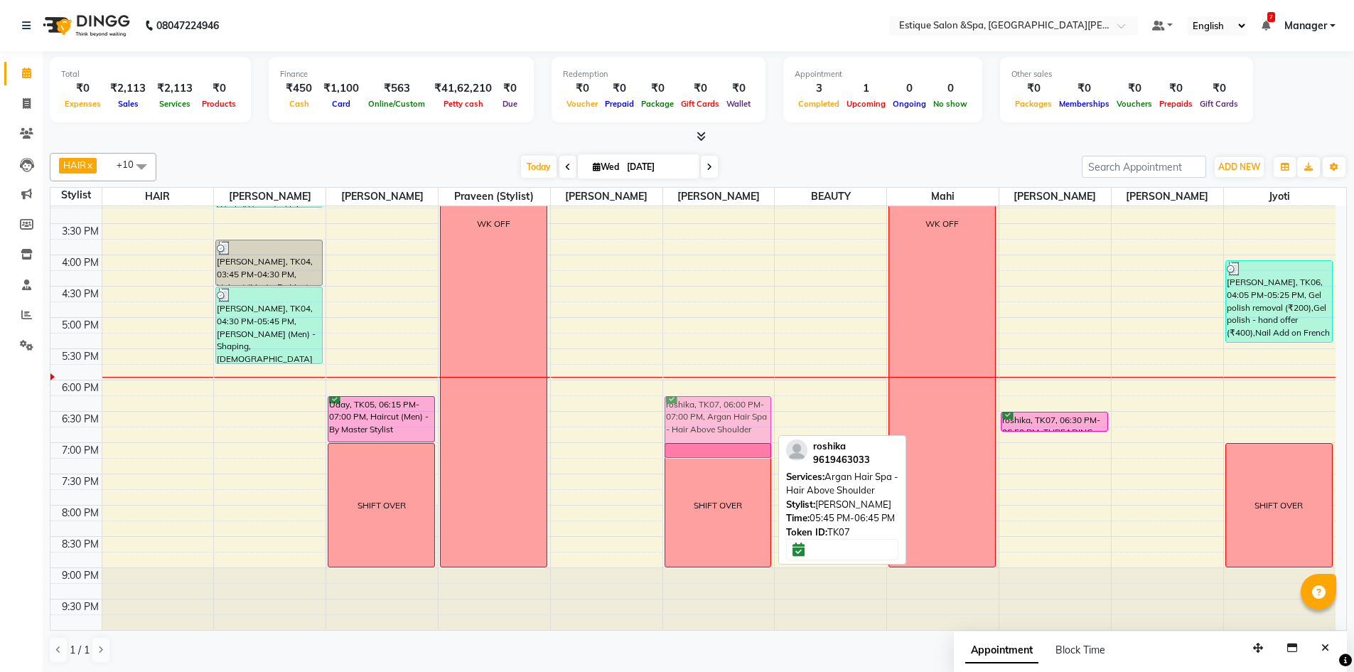
drag, startPoint x: 732, startPoint y: 420, endPoint x: 732, endPoint y: 431, distance: 10.7
click at [732, 431] on div "roshika, TK07, 06:00 PM-07:00 PM, Argan Hair Spa - Hair Above Shoulder SHIFT OV…" at bounding box center [719, 223] width 112 height 813
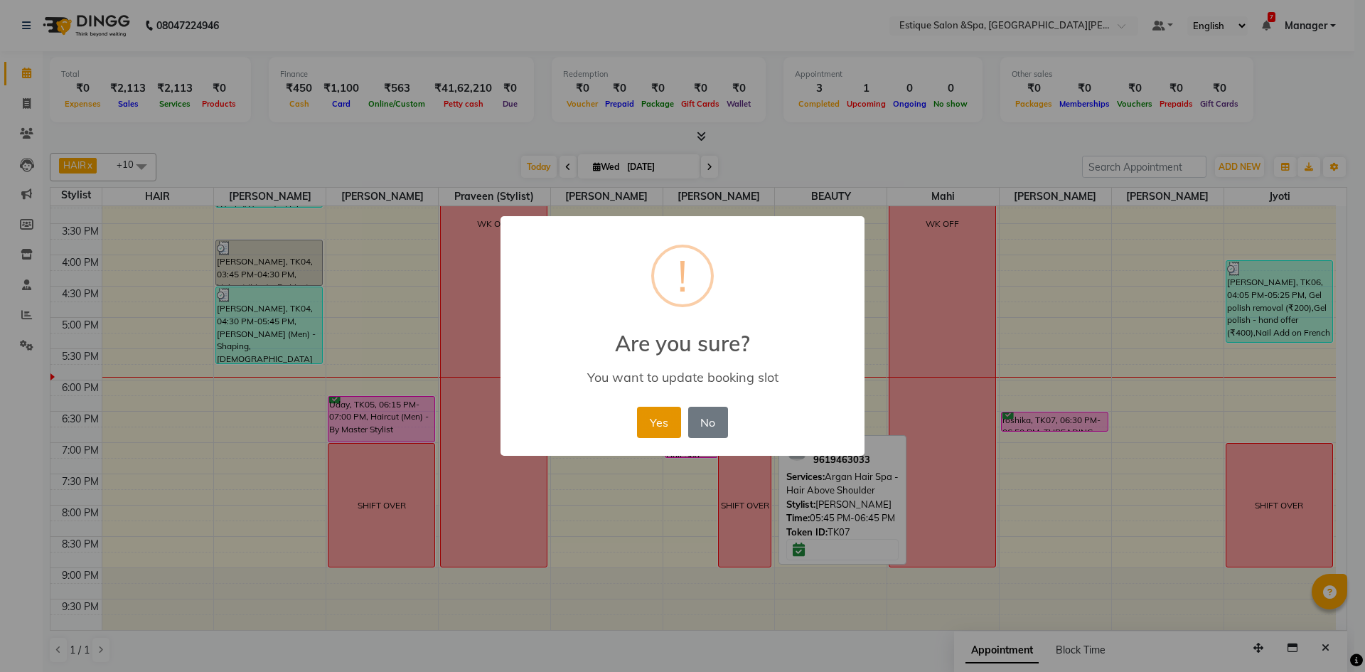
click at [673, 419] on button "Yes" at bounding box center [658, 422] width 43 height 31
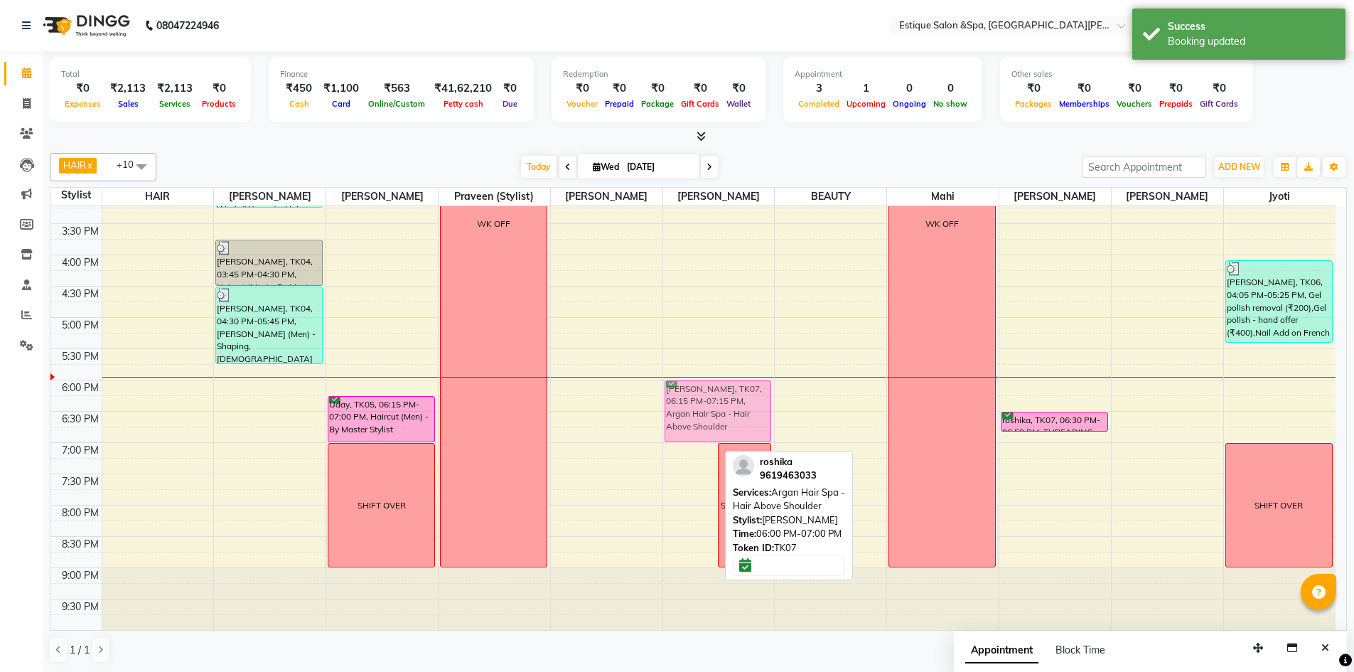
drag, startPoint x: 692, startPoint y: 418, endPoint x: 693, endPoint y: 404, distance: 14.3
click at [693, 404] on div "roshika, TK07, 06:15 PM-07:15 PM, Argan Hair Spa - Hair Above Shoulder SHIFT OV…" at bounding box center [719, 223] width 112 height 813
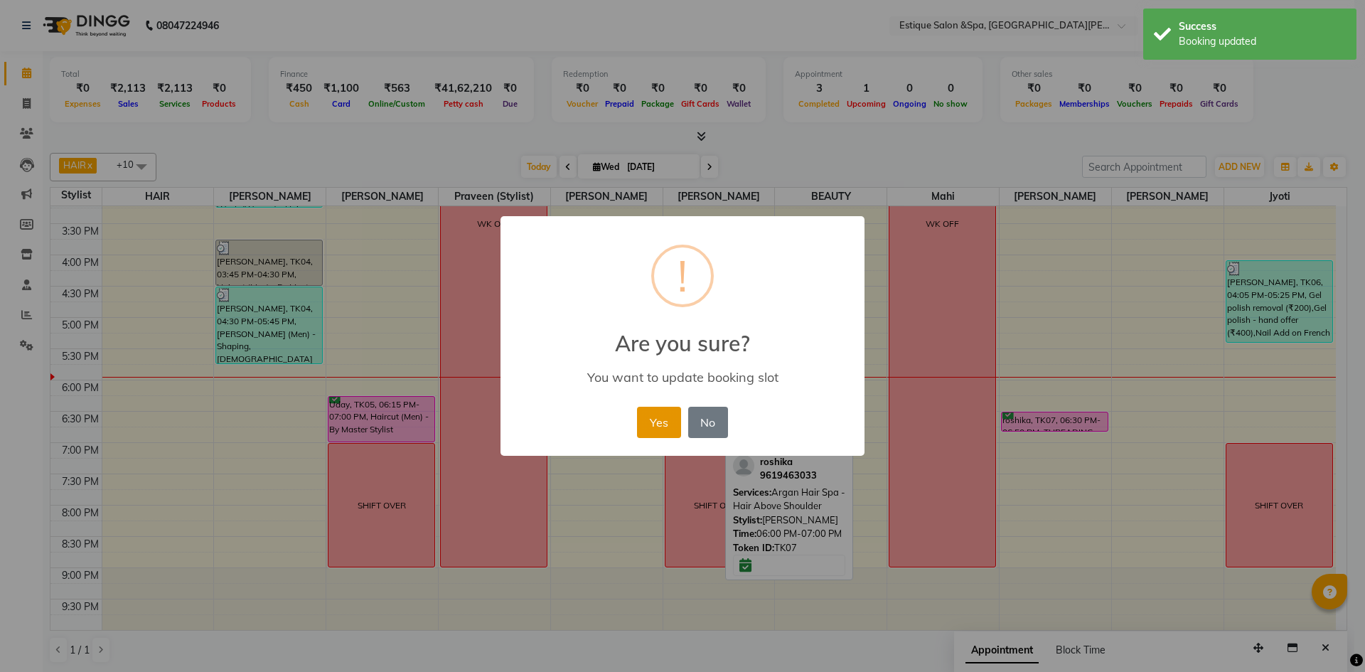
click at [677, 424] on button "Yes" at bounding box center [658, 422] width 43 height 31
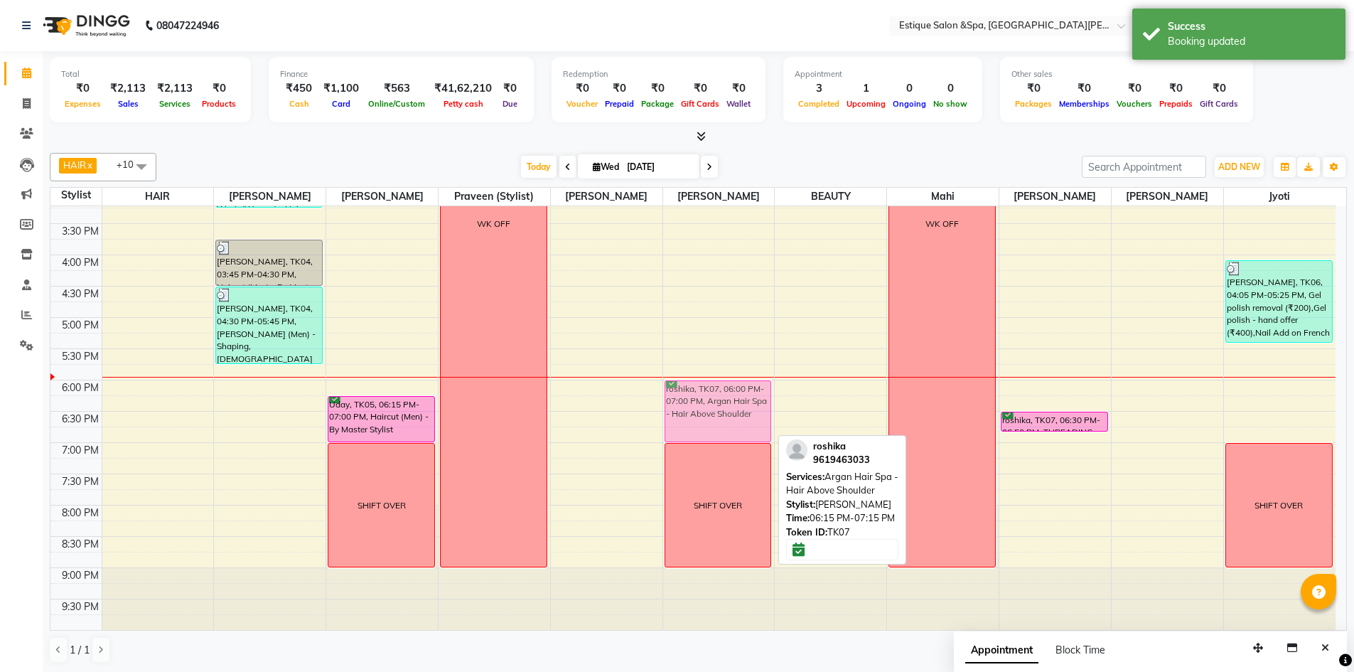
click at [702, 416] on div "roshika, TK07, 06:00 PM-07:00 PM, Argan Hair Spa - Hair Above Shoulder SHIFT OV…" at bounding box center [719, 223] width 112 height 813
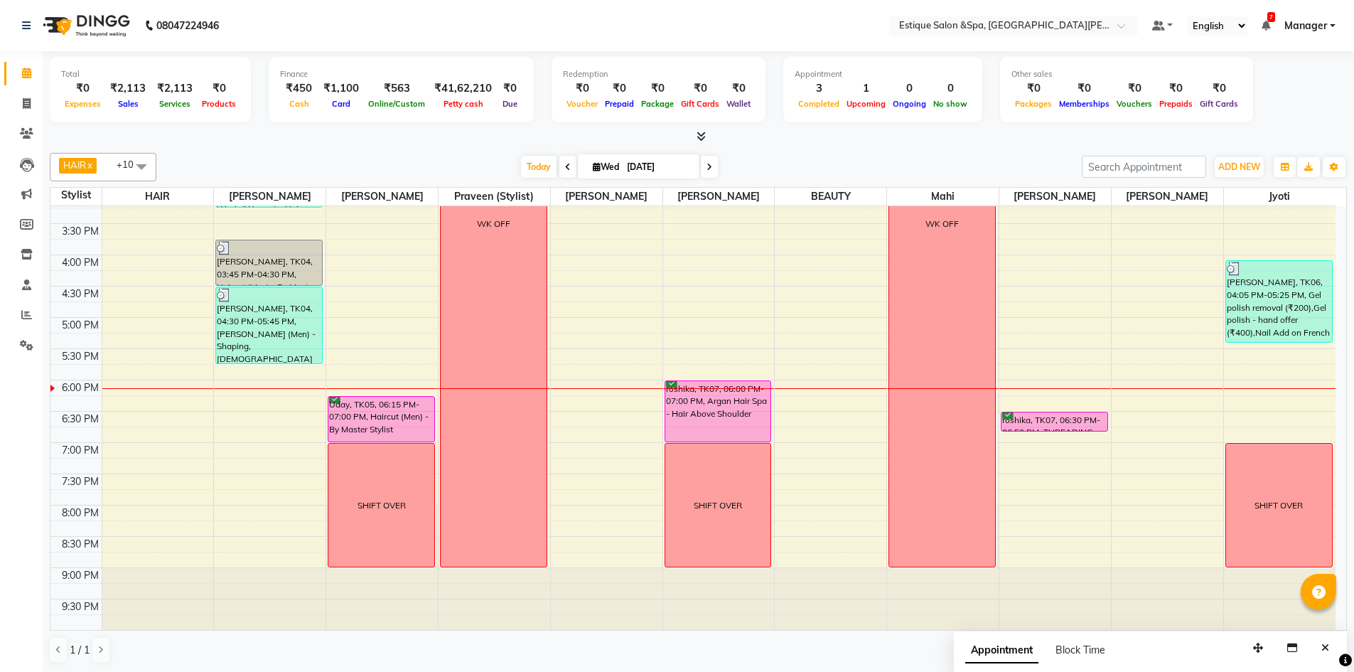
click at [1240, 387] on div "9:00 AM 9:30 AM 10:00 AM 10:30 AM 11:00 AM 11:30 AM 12:00 PM 12:30 PM 1:00 PM 1…" at bounding box center [692, 223] width 1285 height 813
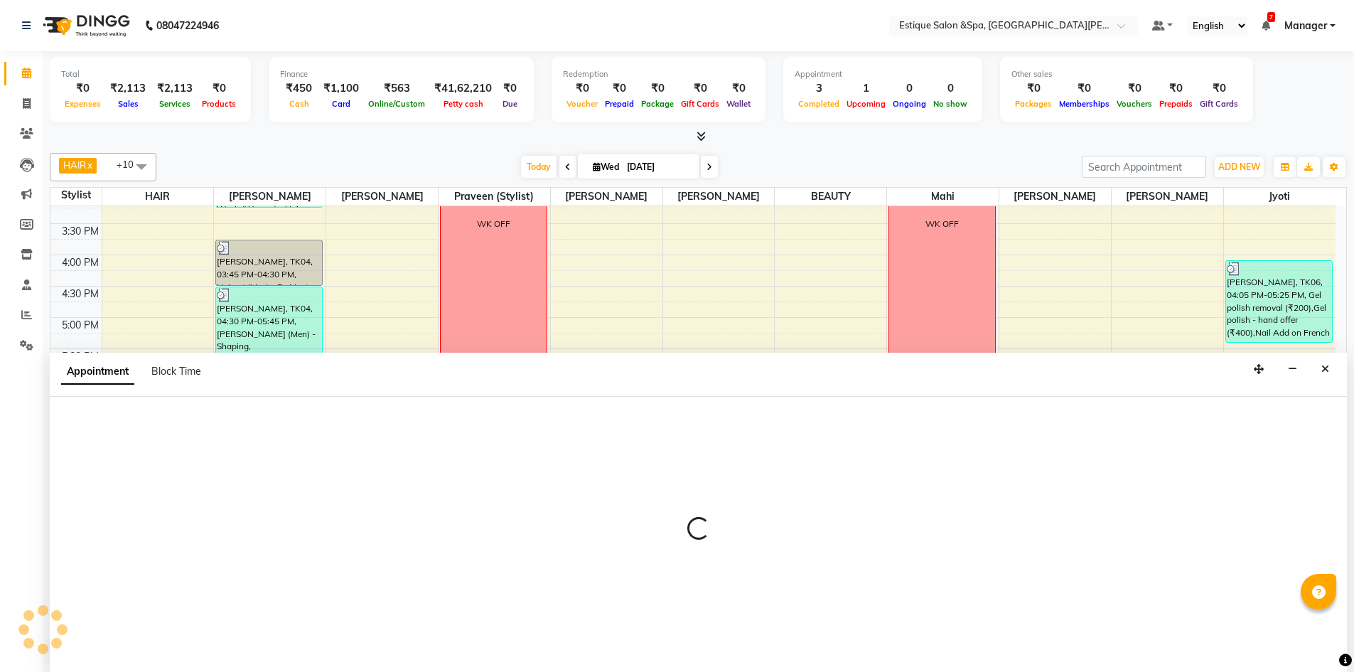
scroll to position [1, 0]
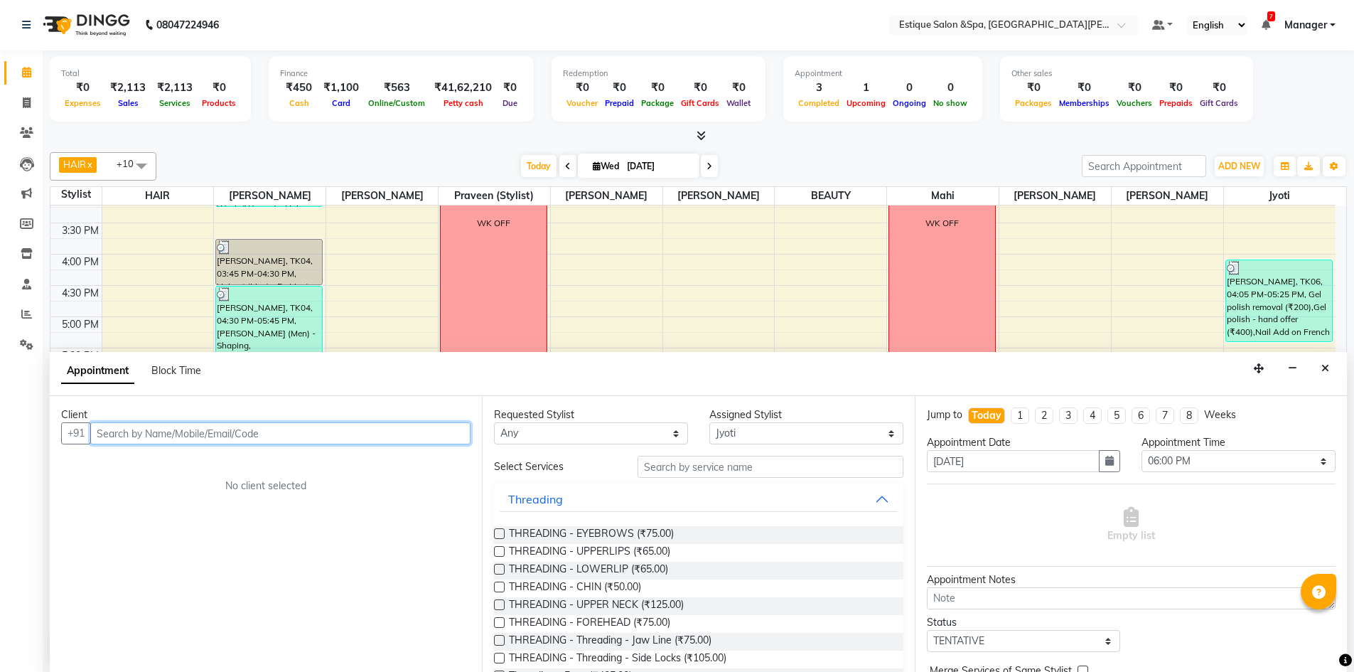
click at [181, 438] on input "text" at bounding box center [280, 433] width 380 height 22
click at [445, 431] on span "Add Client" at bounding box center [441, 433] width 48 height 13
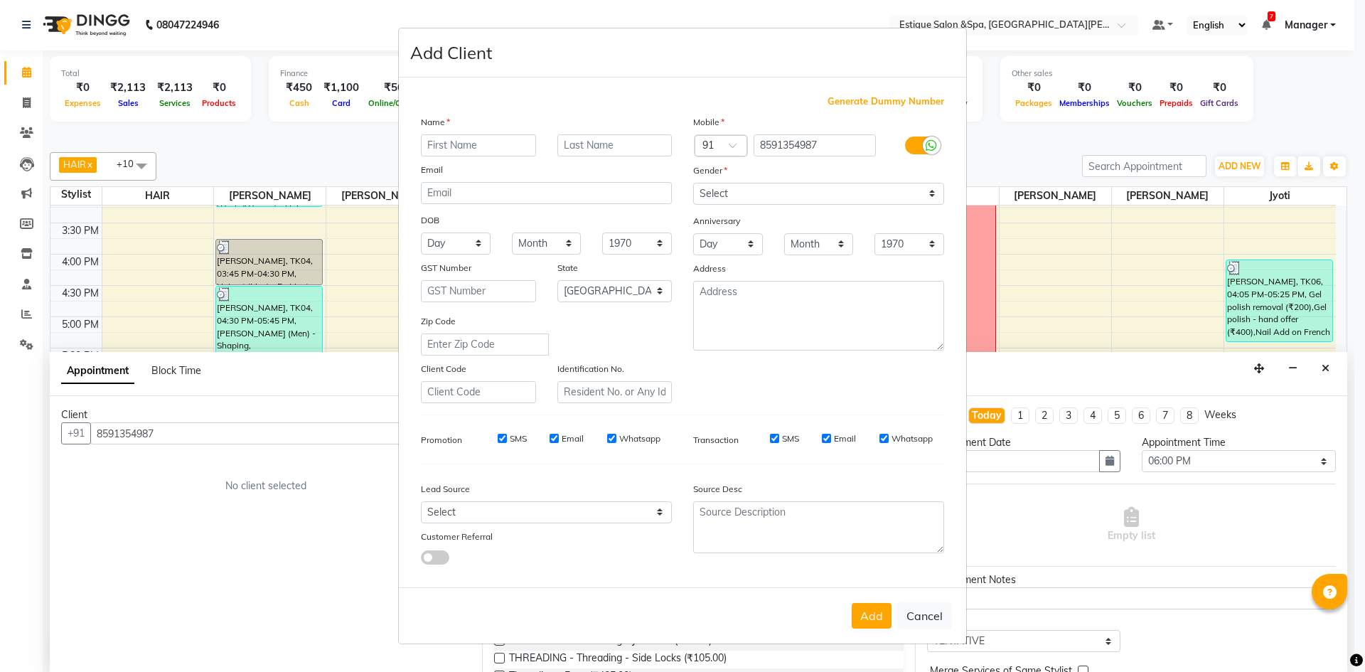
click at [453, 144] on input "text" at bounding box center [478, 145] width 115 height 22
click at [828, 189] on select "Select Male Female Other Prefer Not To Say" at bounding box center [818, 194] width 251 height 22
click at [693, 183] on select "Select Male Female Other Prefer Not To Say" at bounding box center [818, 194] width 251 height 22
click at [867, 604] on button "Add" at bounding box center [872, 616] width 40 height 26
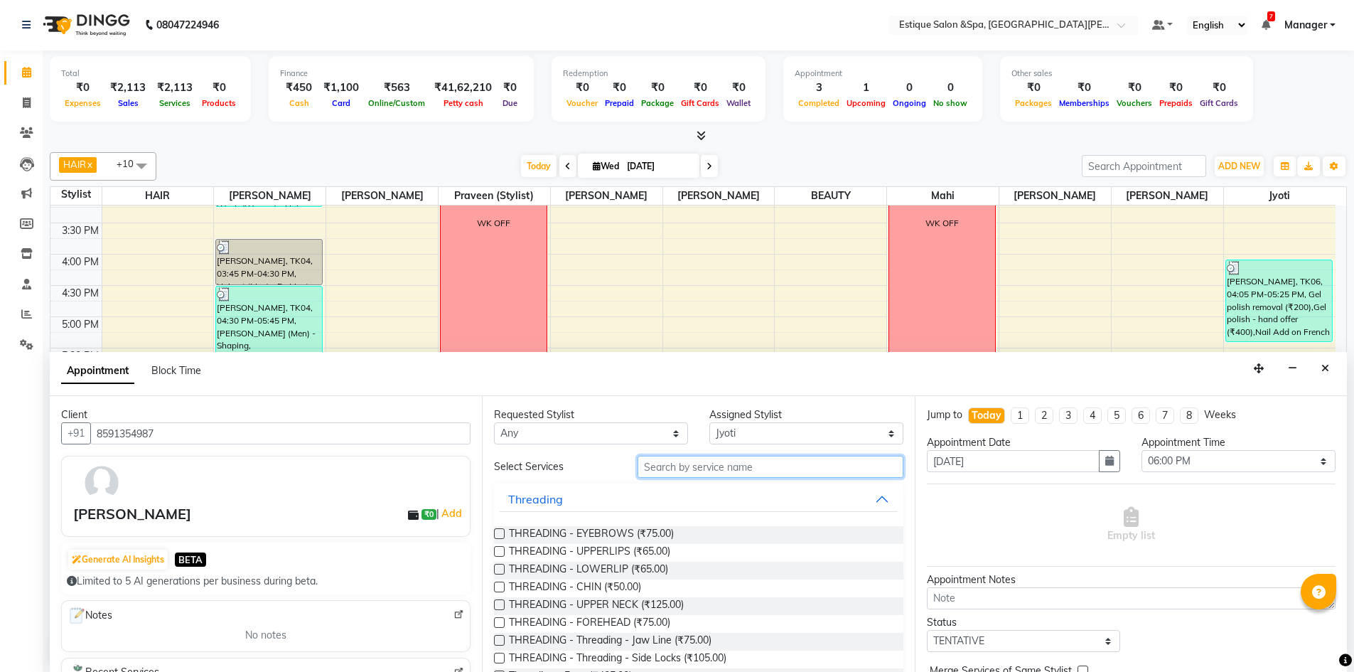
click at [682, 464] on input "text" at bounding box center [771, 467] width 266 height 22
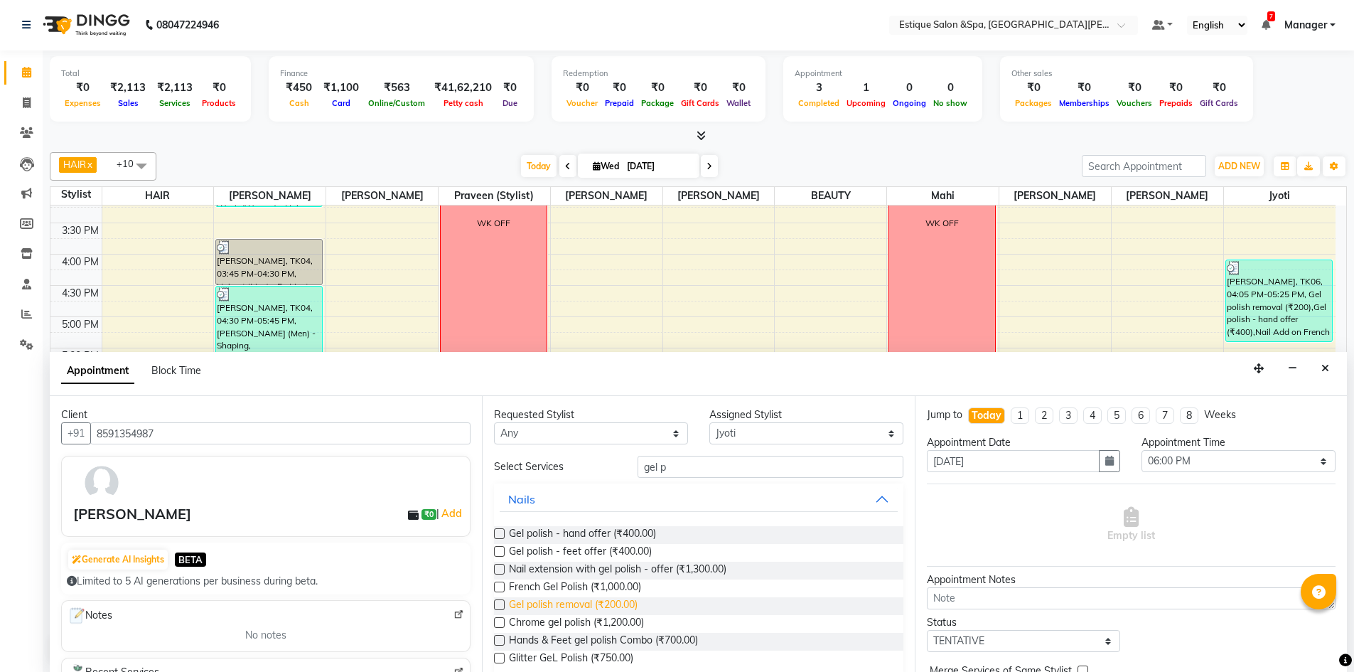
click at [578, 603] on span "Gel polish removal (₹200.00)" at bounding box center [573, 606] width 129 height 18
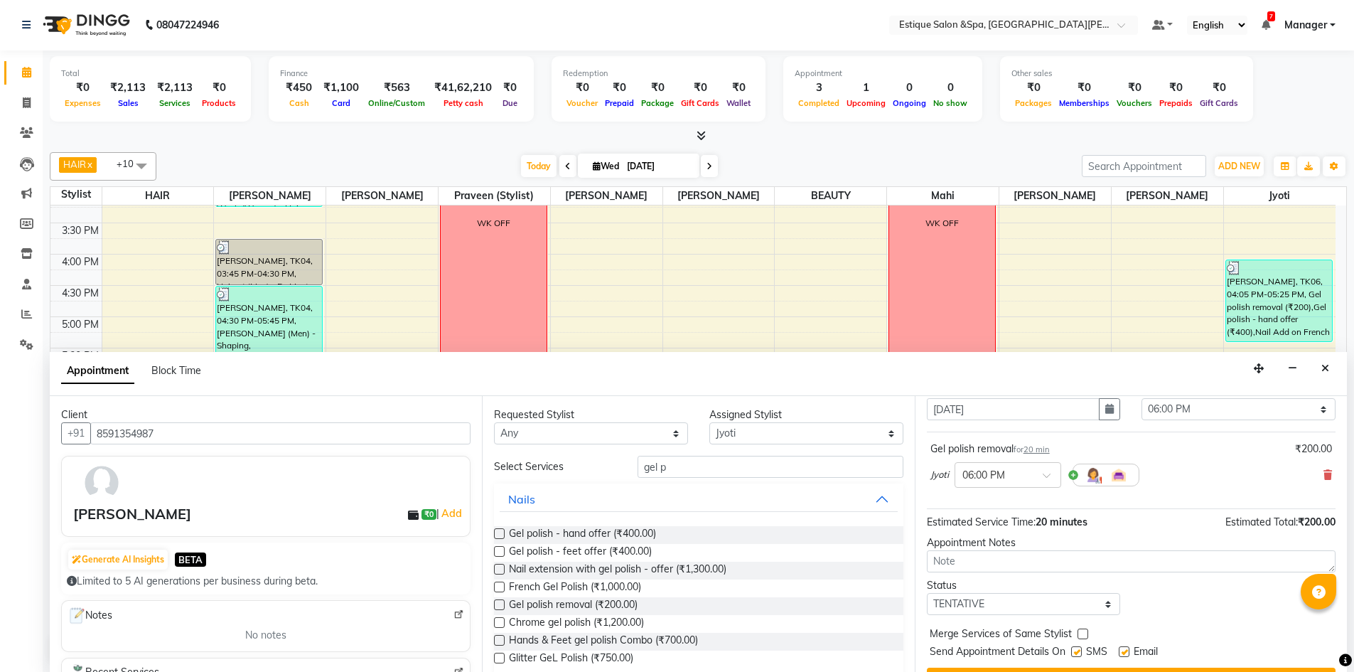
scroll to position [85, 0]
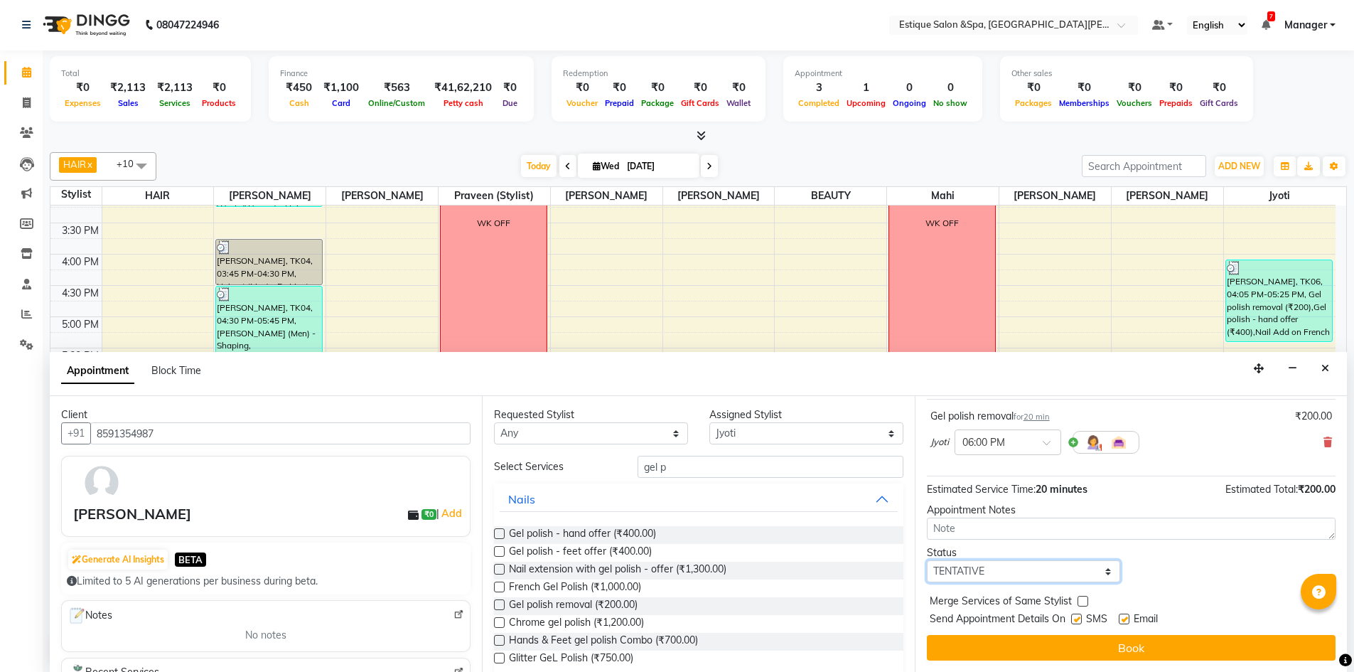
click at [974, 563] on select "Select TENTATIVE CONFIRM CHECK-IN UPCOMING" at bounding box center [1024, 571] width 194 height 22
click at [927, 560] on select "Select TENTATIVE CONFIRM CHECK-IN UPCOMING" at bounding box center [1024, 571] width 194 height 22
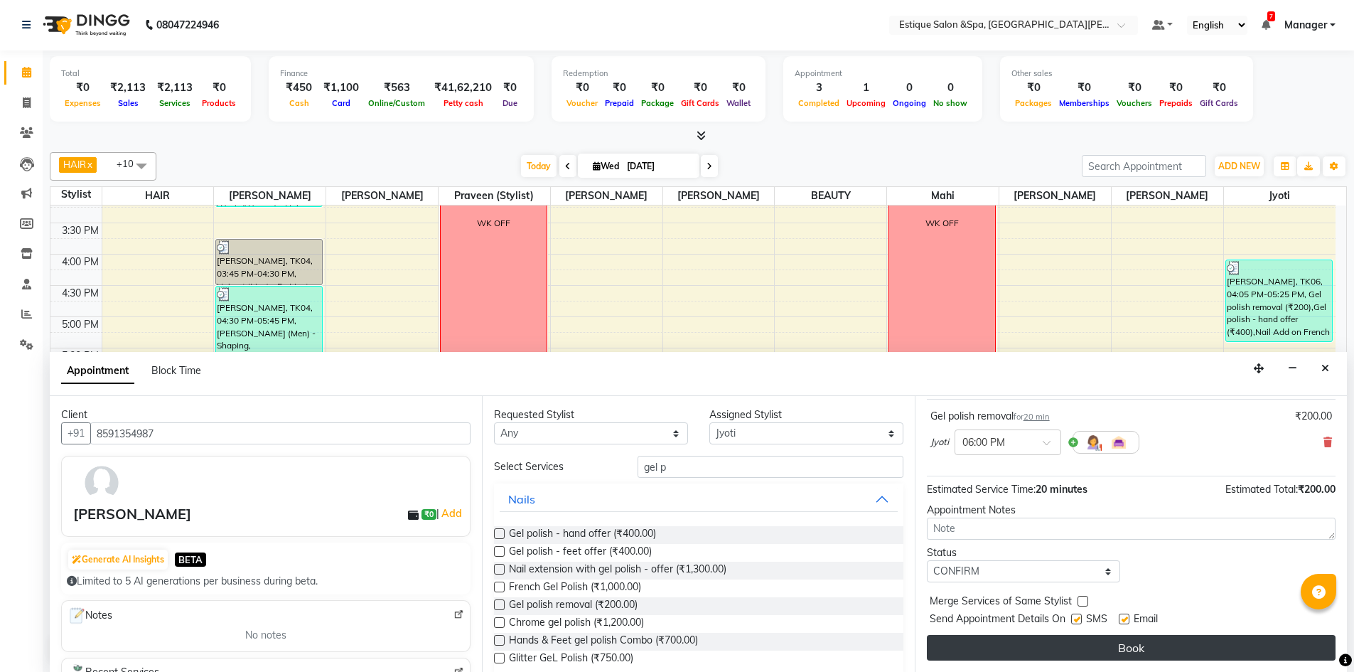
click at [1036, 650] on button "Book" at bounding box center [1131, 648] width 409 height 26
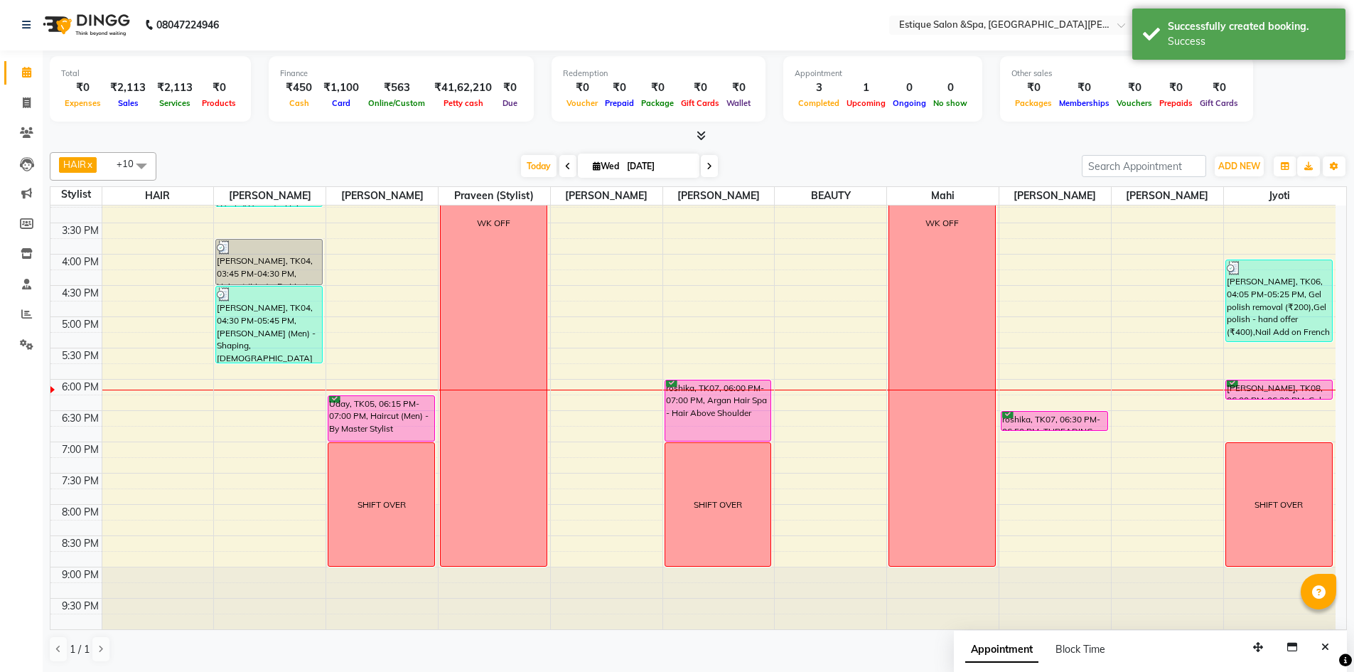
scroll to position [0, 0]
click at [1320, 654] on button "Close" at bounding box center [1325, 648] width 21 height 22
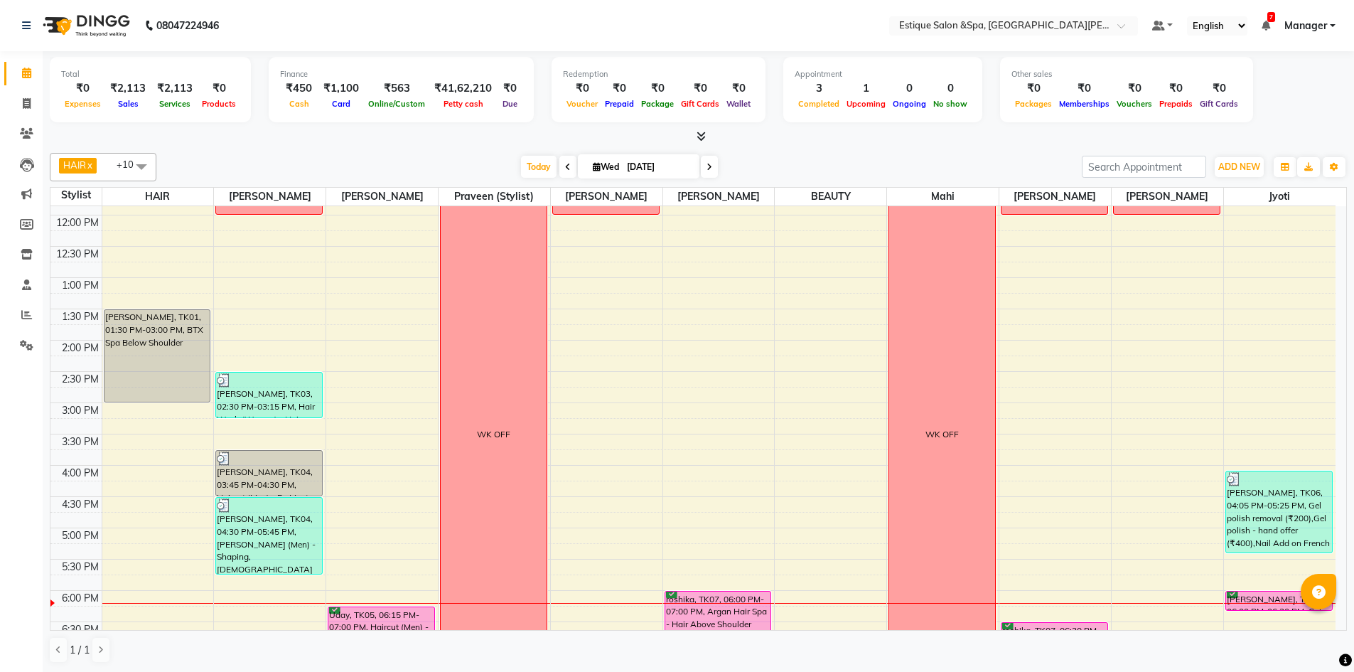
scroll to position [176, 0]
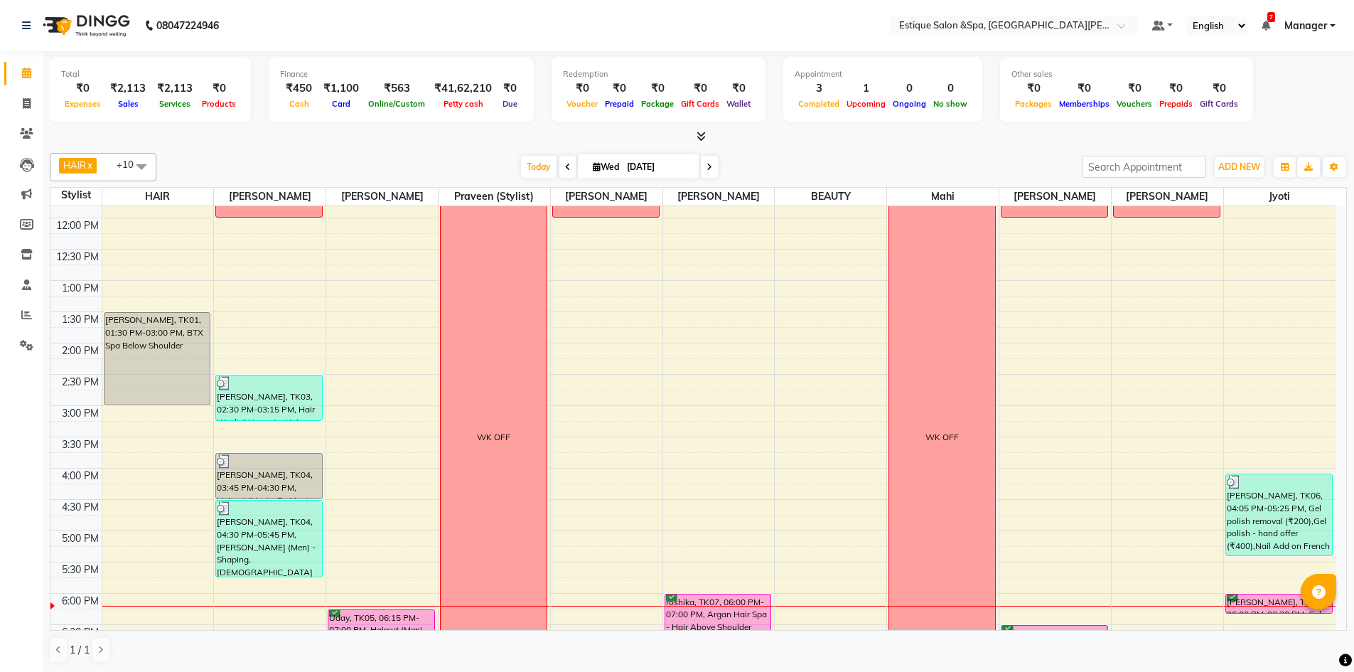
click at [712, 170] on span at bounding box center [709, 167] width 17 height 22
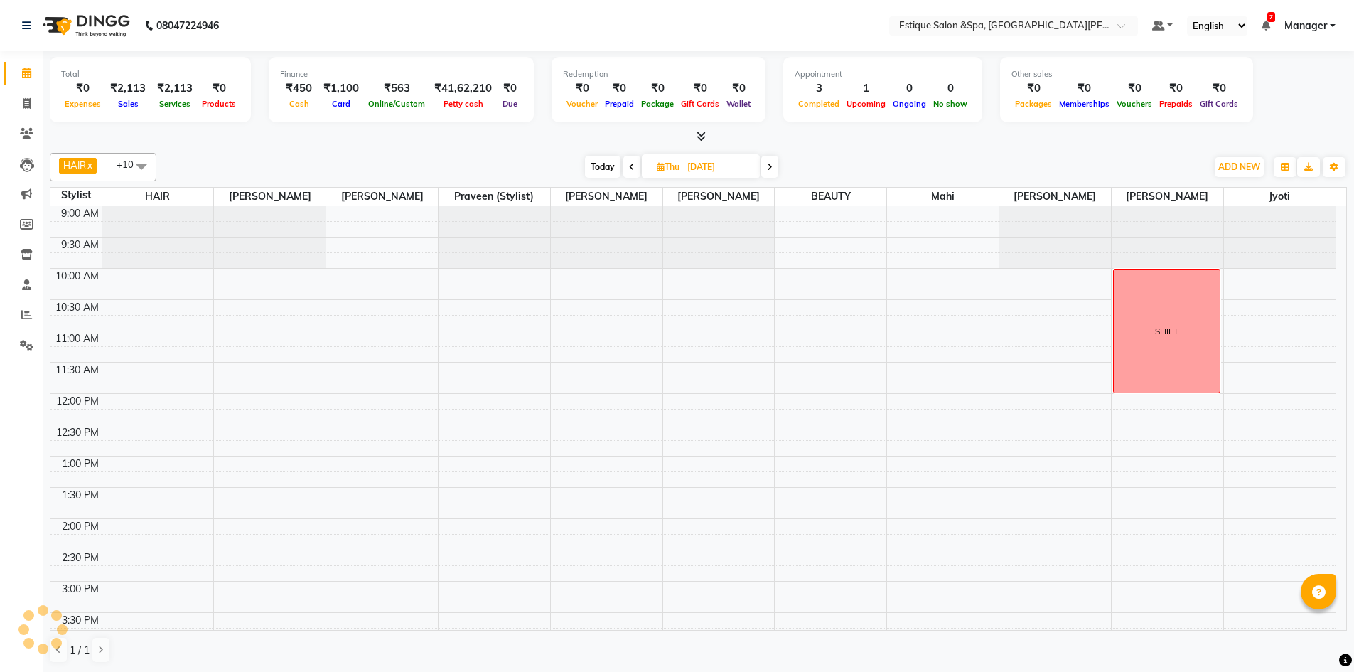
scroll to position [389, 0]
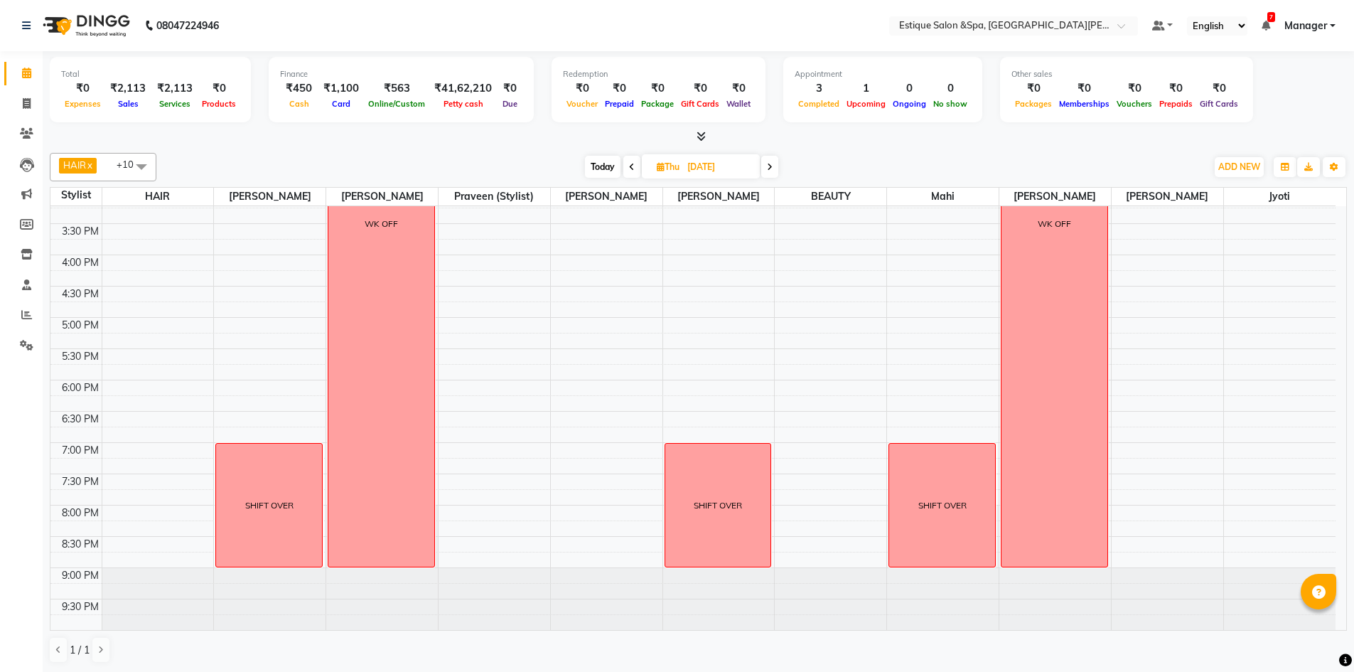
drag, startPoint x: 689, startPoint y: 169, endPoint x: 776, endPoint y: 162, distance: 87.0
click at [745, 168] on input "04-09-2025" at bounding box center [718, 166] width 71 height 21
click at [800, 157] on div "Today Thu 04-09-2025 Jan Feb Mar Apr May Jun Jul Aug Sep Oct Nov Dec 2015 2016 …" at bounding box center [682, 166] width 1036 height 21
click at [609, 162] on span "Today" at bounding box center [603, 167] width 36 height 22
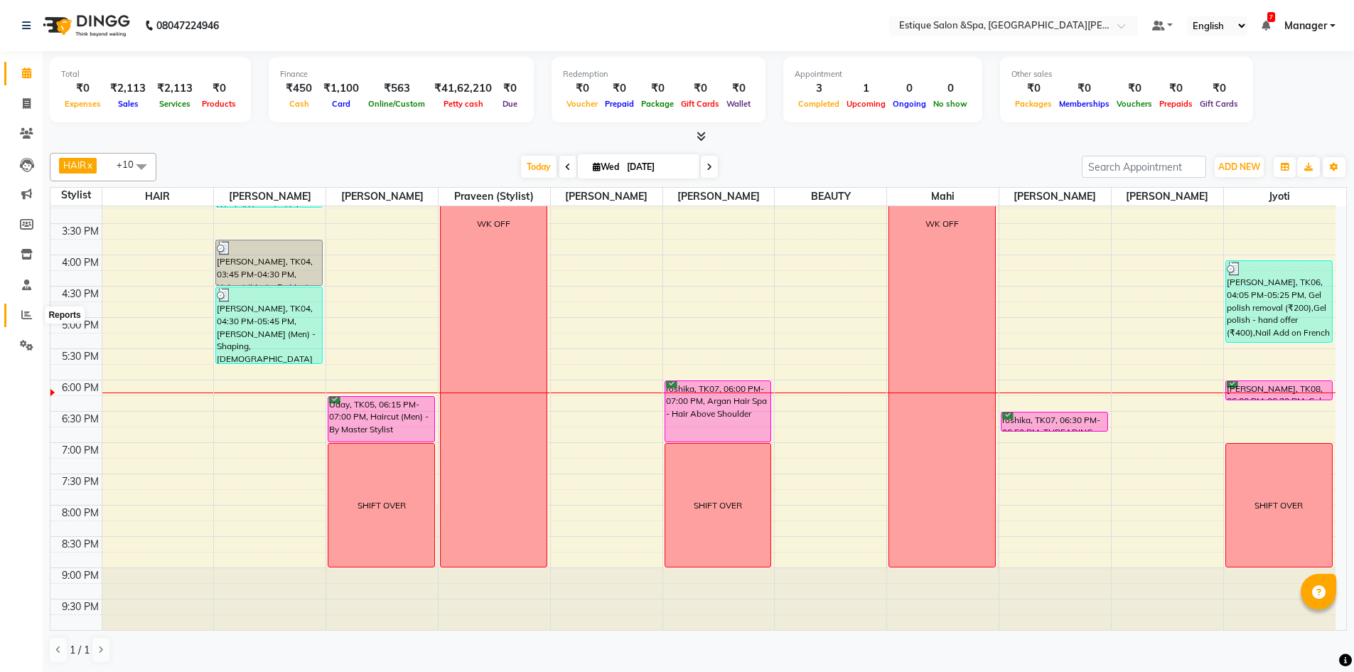
click at [29, 314] on icon at bounding box center [26, 314] width 11 height 11
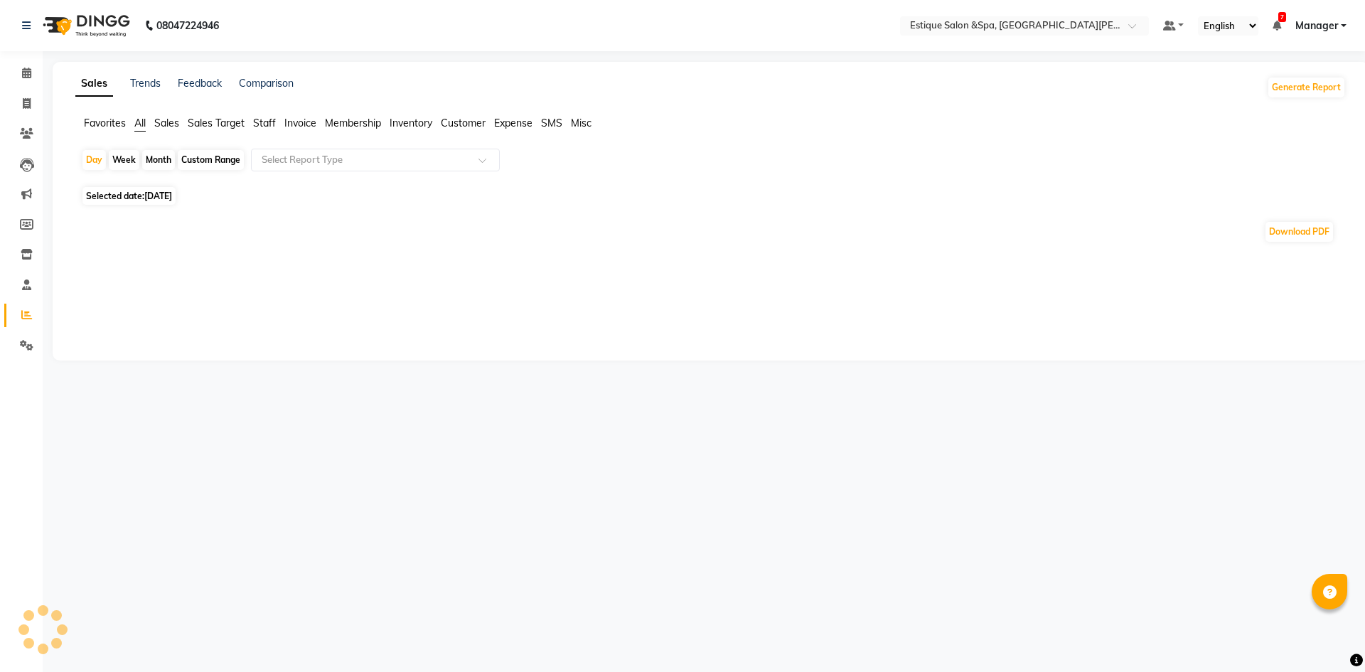
click at [210, 161] on div "Custom Range" at bounding box center [211, 160] width 66 height 20
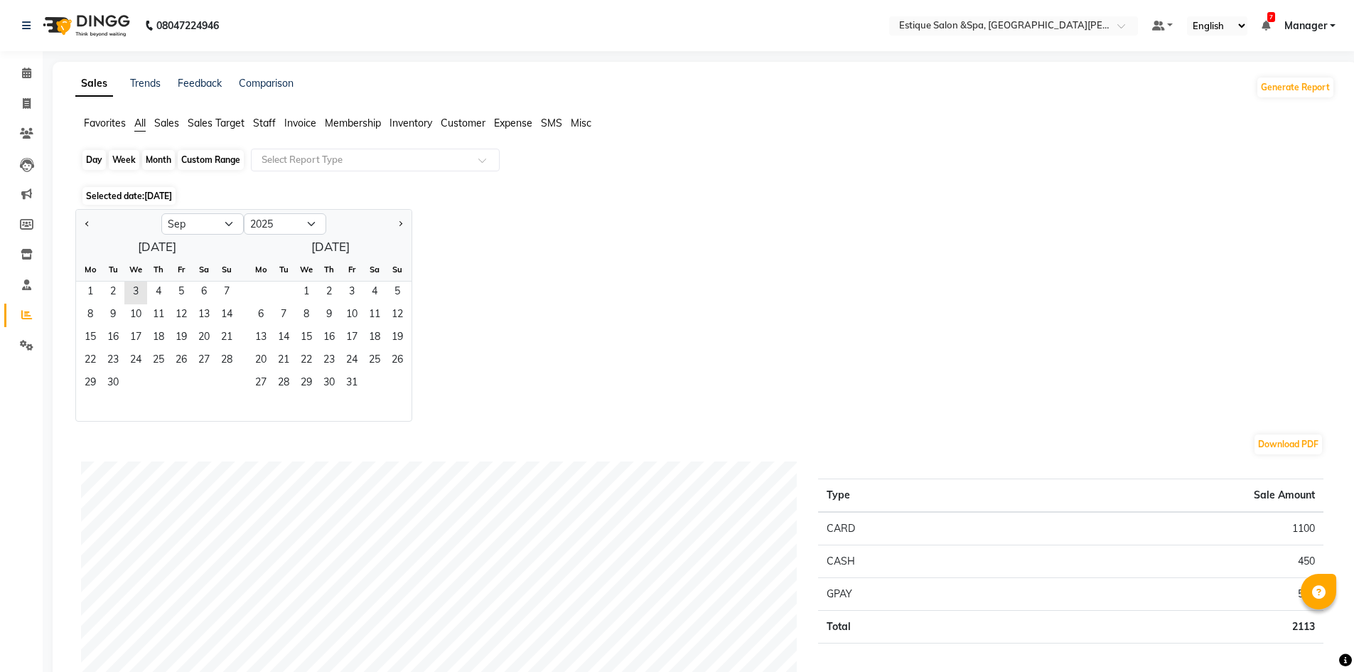
click at [210, 161] on div "Custom Range" at bounding box center [211, 160] width 66 height 20
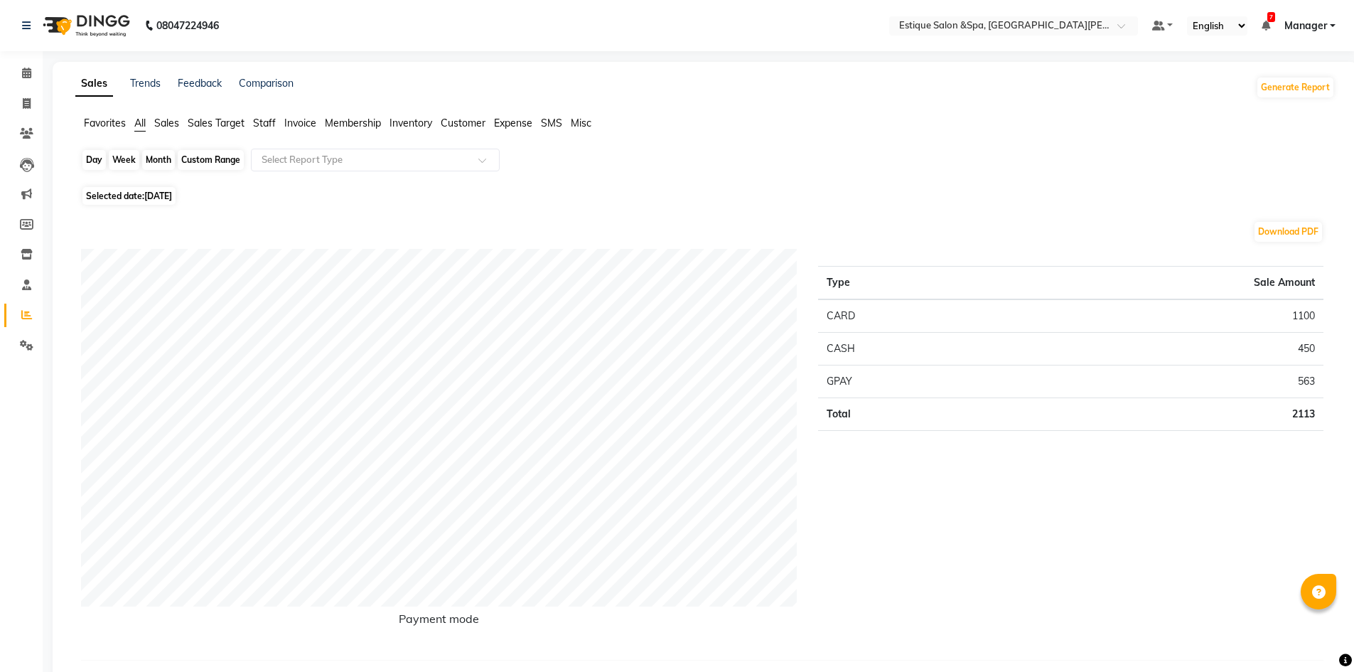
click at [209, 163] on div "Custom Range" at bounding box center [211, 160] width 66 height 20
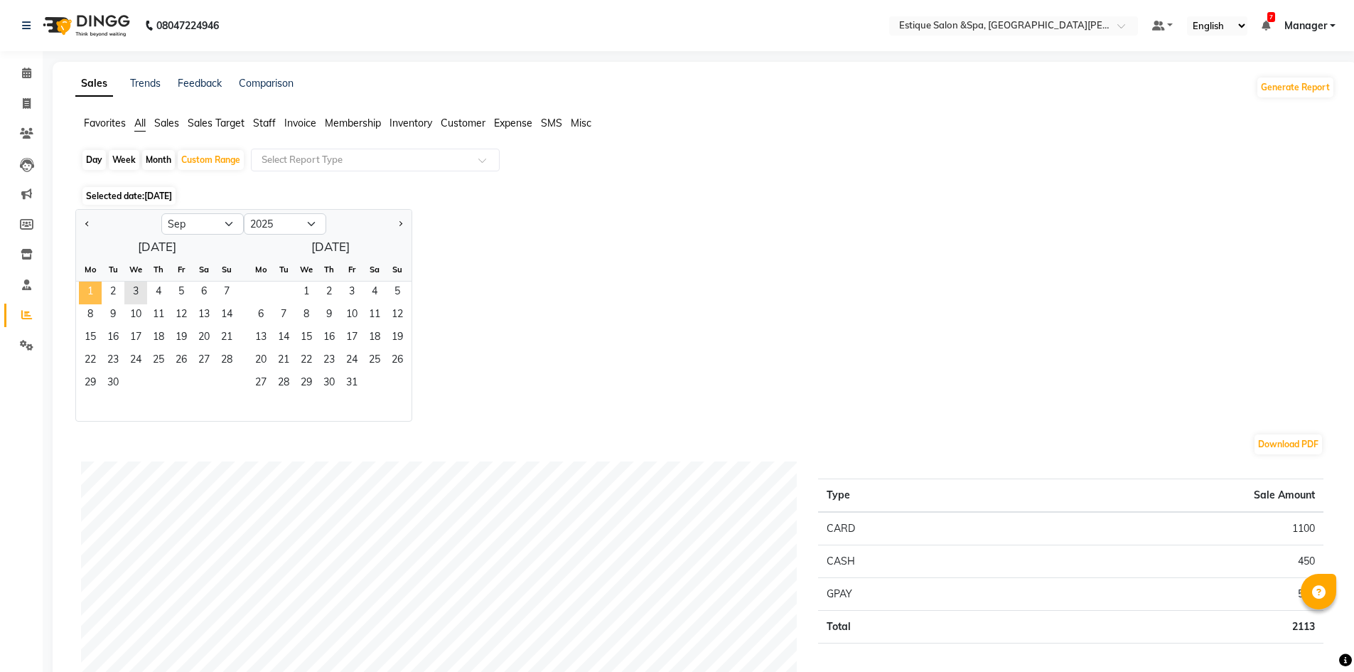
click at [97, 286] on span "1" at bounding box center [90, 293] width 23 height 23
click at [143, 283] on span "3" at bounding box center [135, 293] width 23 height 23
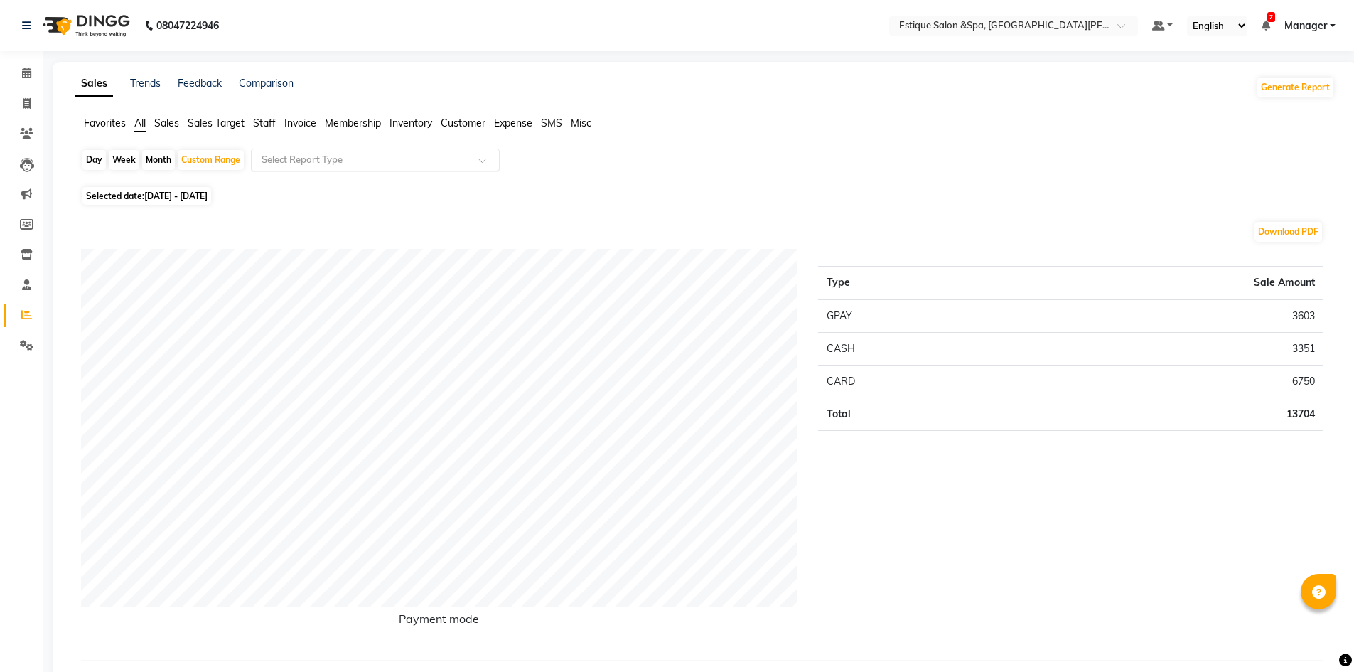
click at [400, 151] on div "Select Report Type" at bounding box center [375, 160] width 249 height 23
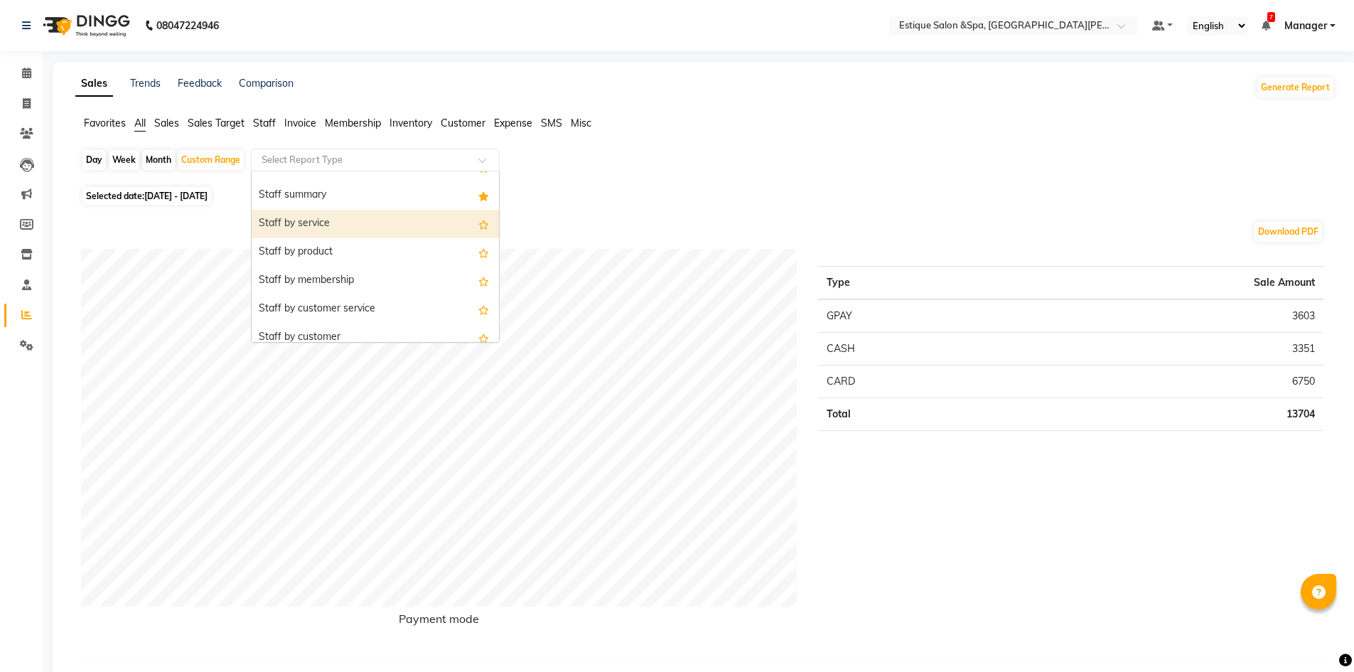
scroll to position [355, 0]
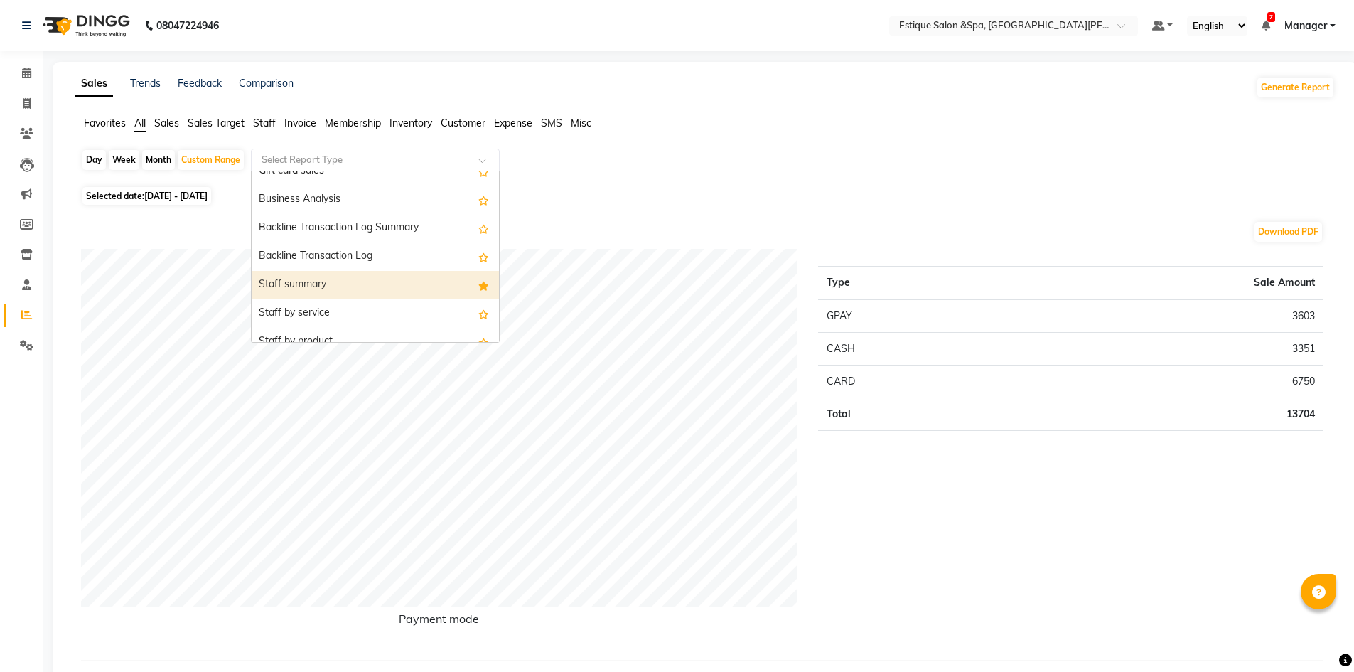
click at [317, 289] on div "Staff summary" at bounding box center [375, 285] width 247 height 28
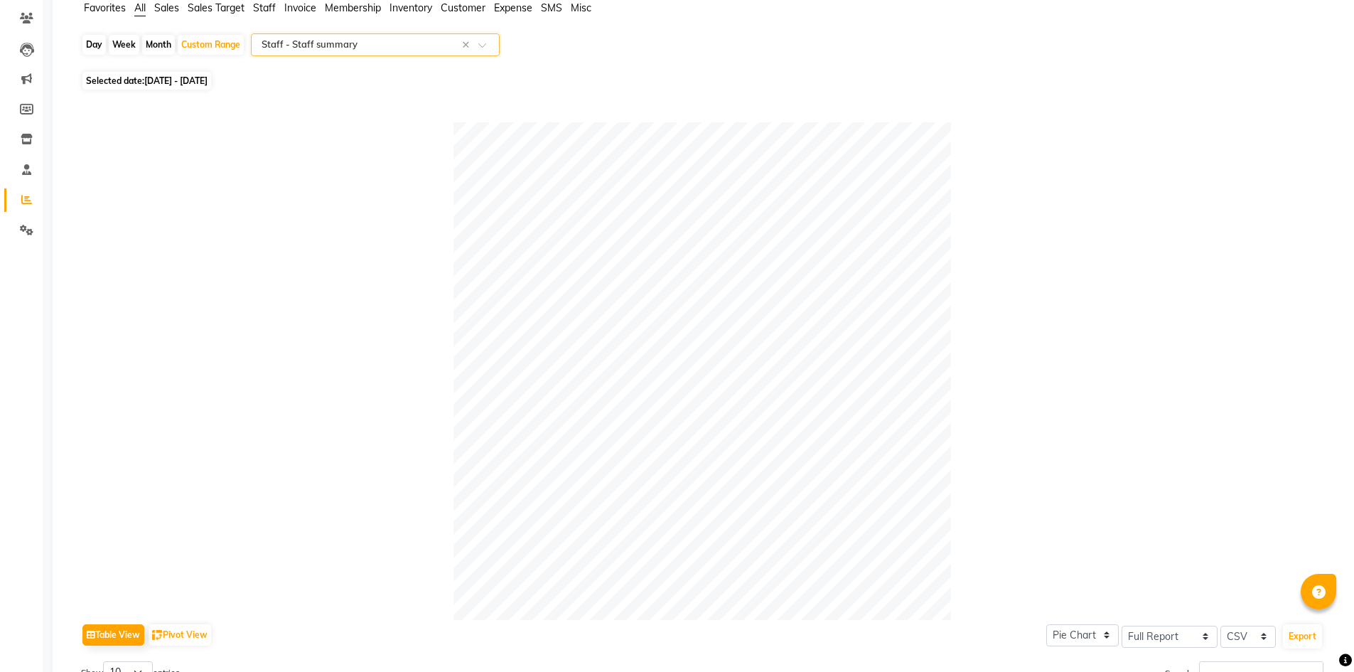
scroll to position [0, 0]
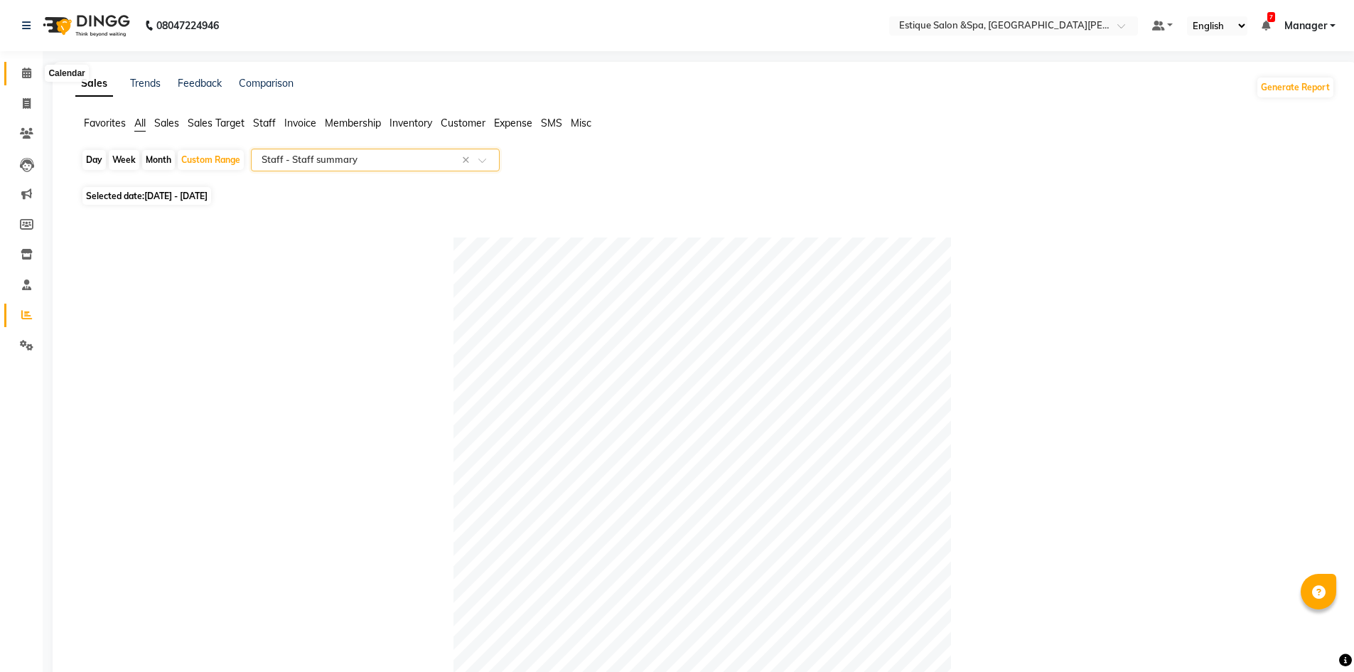
click at [17, 70] on span at bounding box center [26, 73] width 25 height 16
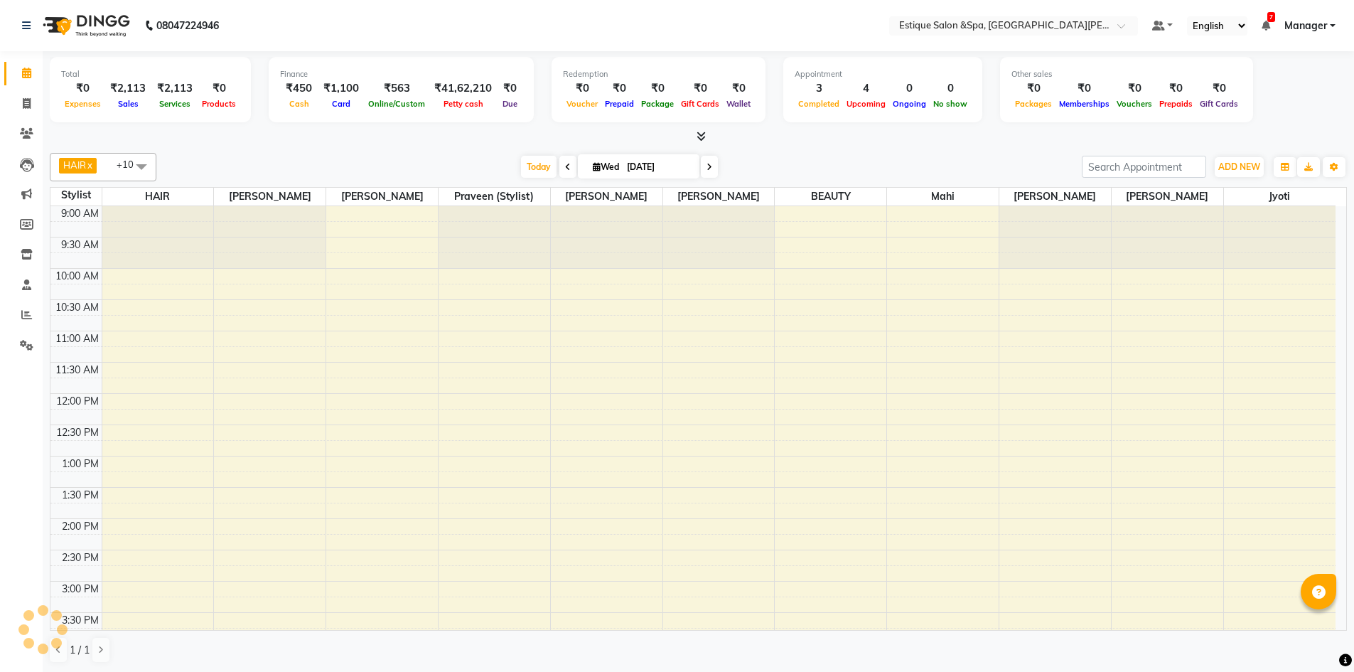
scroll to position [362, 0]
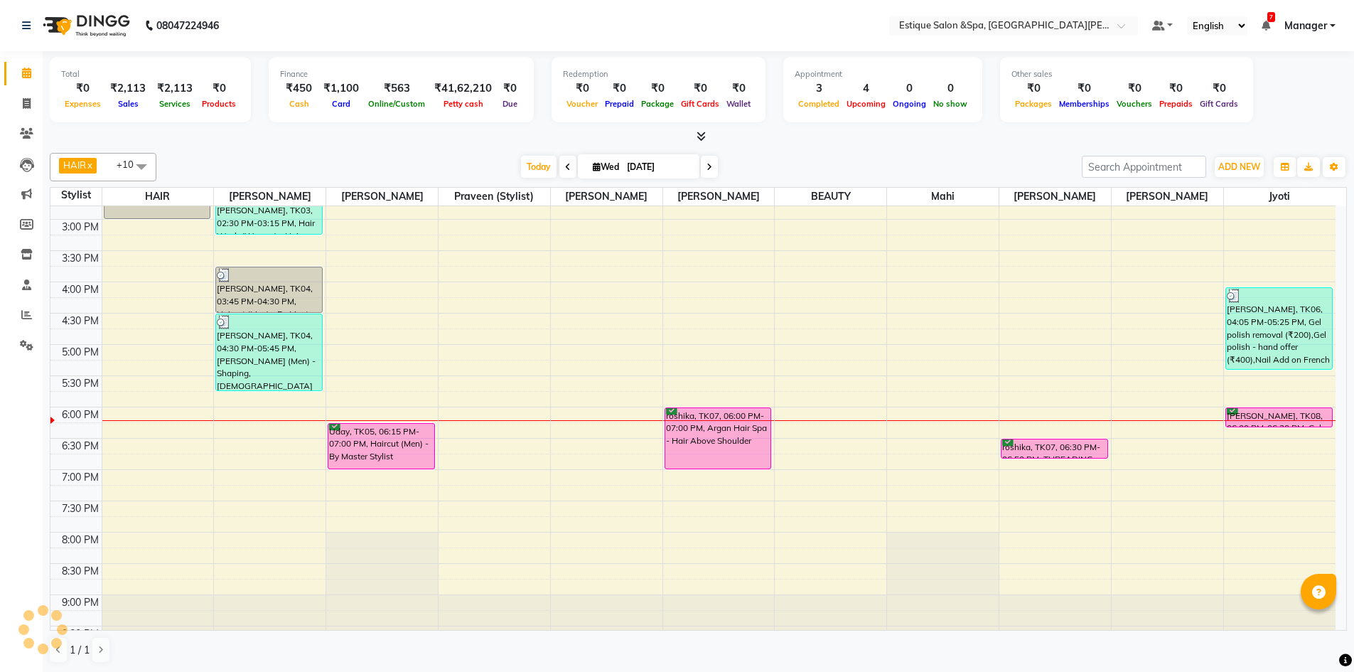
click at [21, 27] on div "08047224946" at bounding box center [120, 26] width 218 height 40
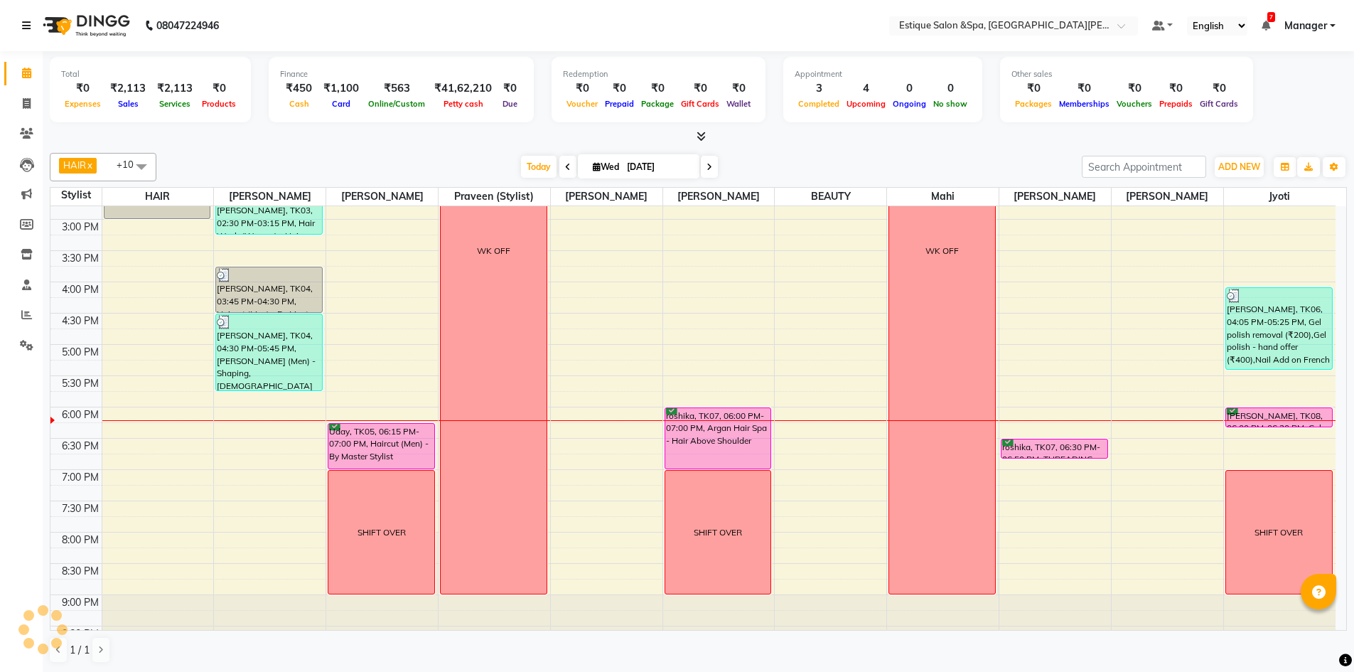
click at [28, 21] on icon at bounding box center [26, 26] width 9 height 10
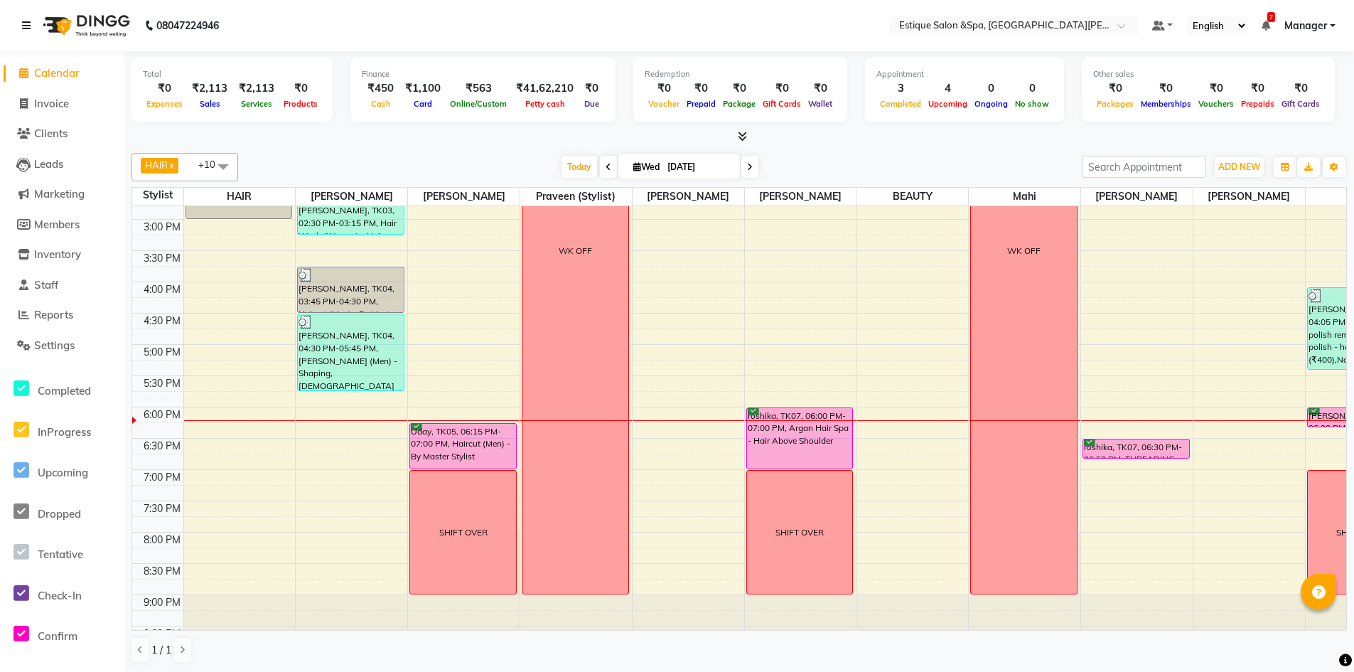
click at [28, 21] on icon at bounding box center [26, 26] width 9 height 10
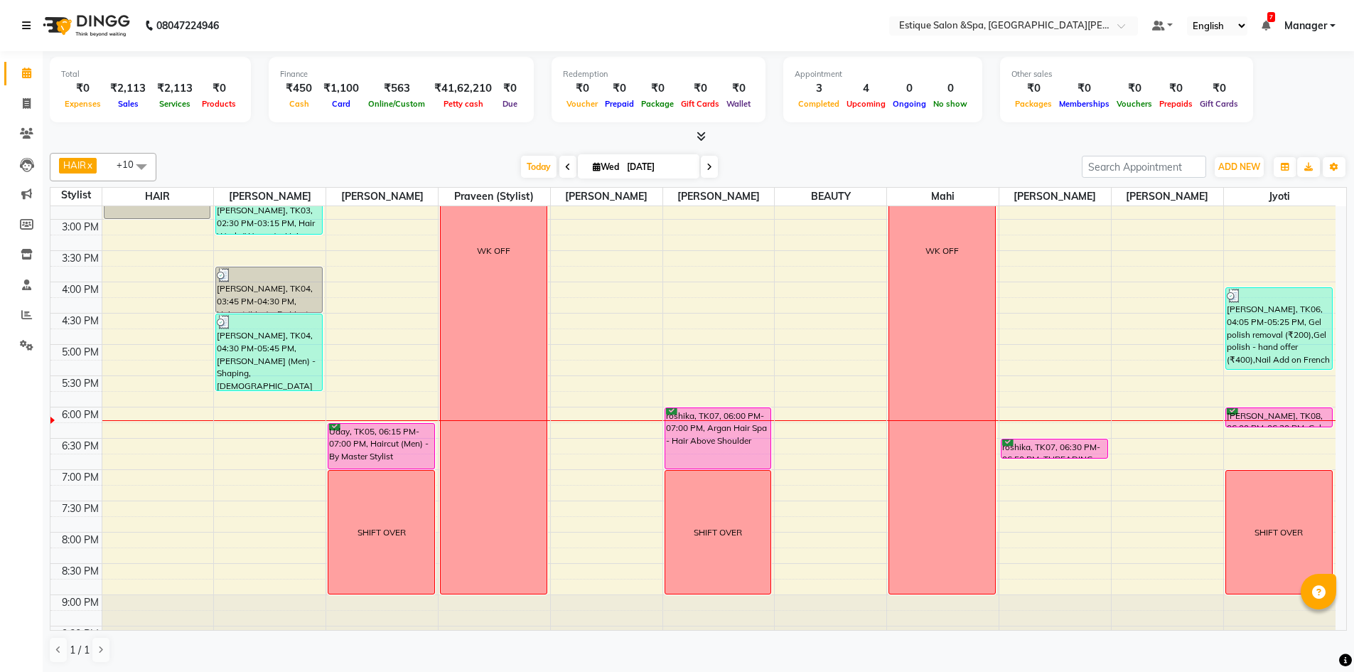
click at [28, 21] on icon at bounding box center [26, 26] width 9 height 10
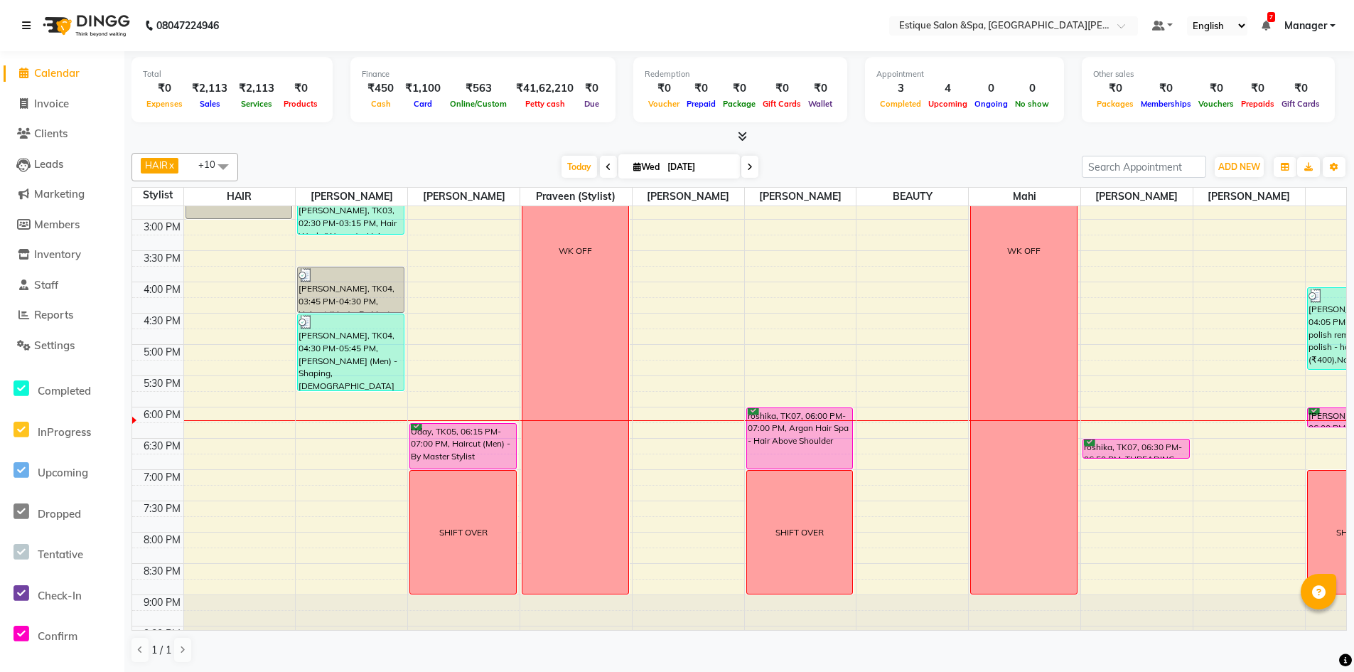
click at [28, 21] on icon at bounding box center [26, 26] width 9 height 10
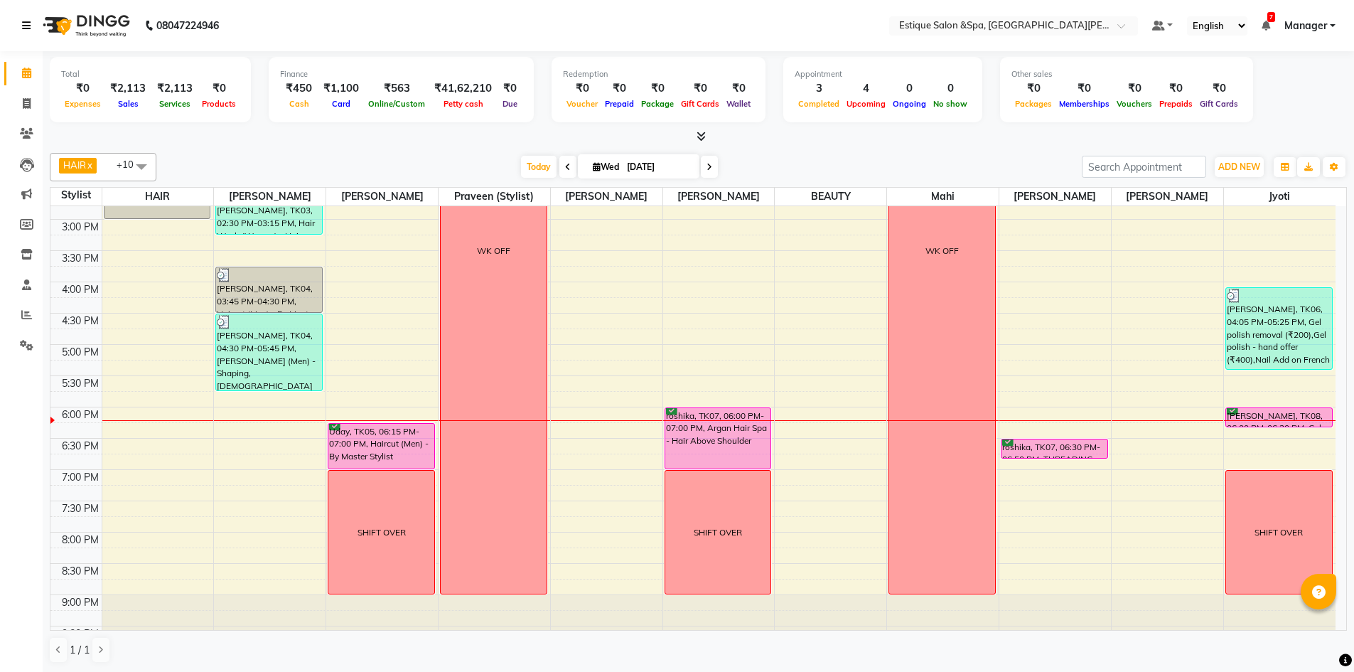
click at [28, 21] on icon at bounding box center [26, 26] width 9 height 10
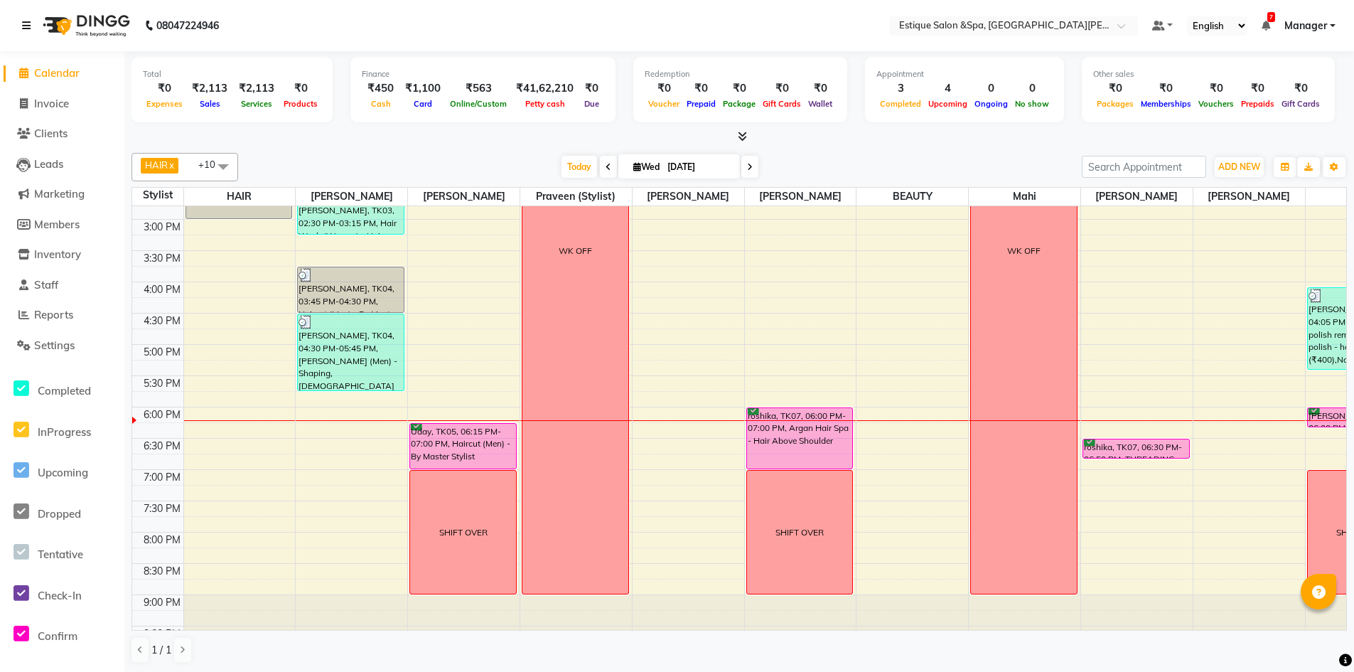
click at [28, 21] on icon at bounding box center [26, 26] width 9 height 10
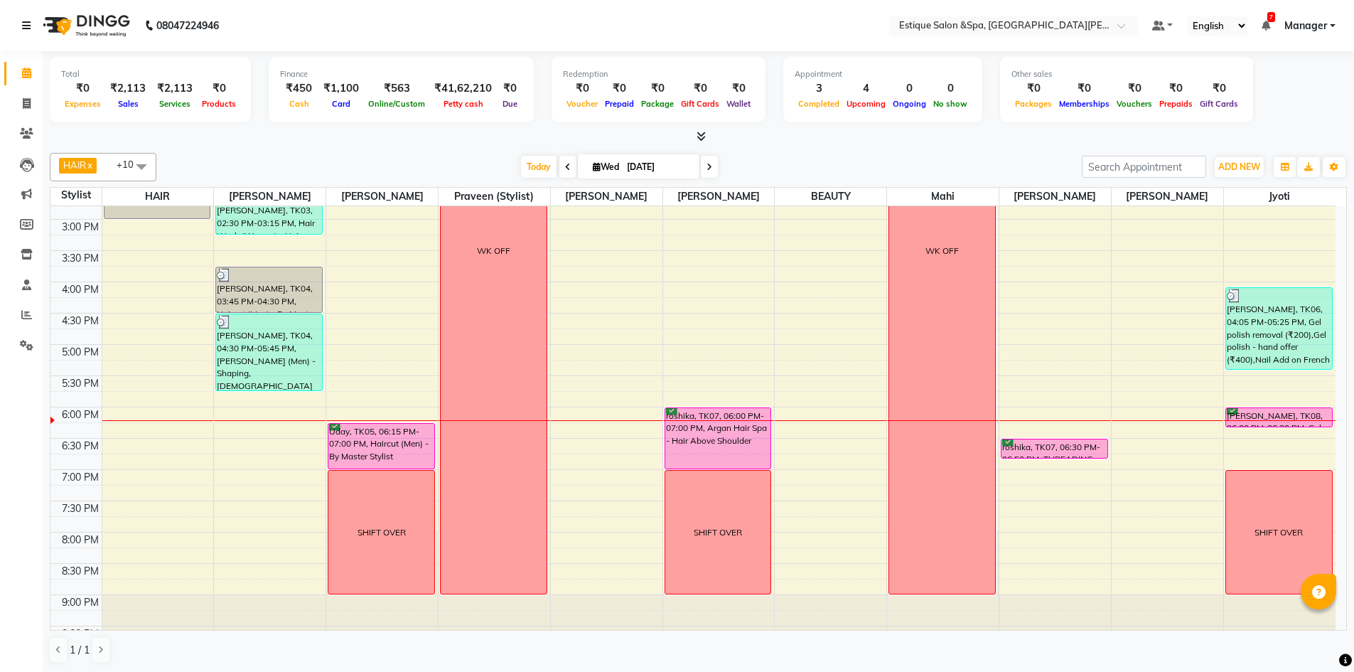
click at [28, 21] on icon at bounding box center [26, 26] width 9 height 10
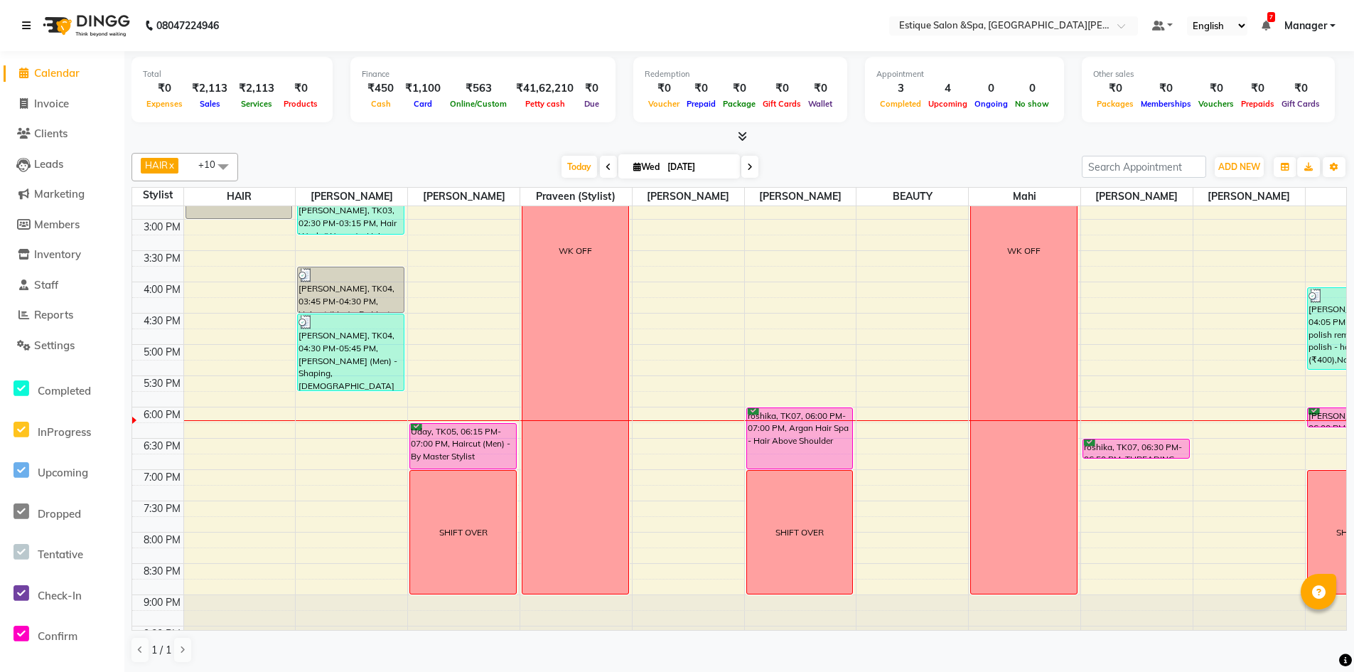
click at [28, 21] on icon at bounding box center [26, 26] width 9 height 10
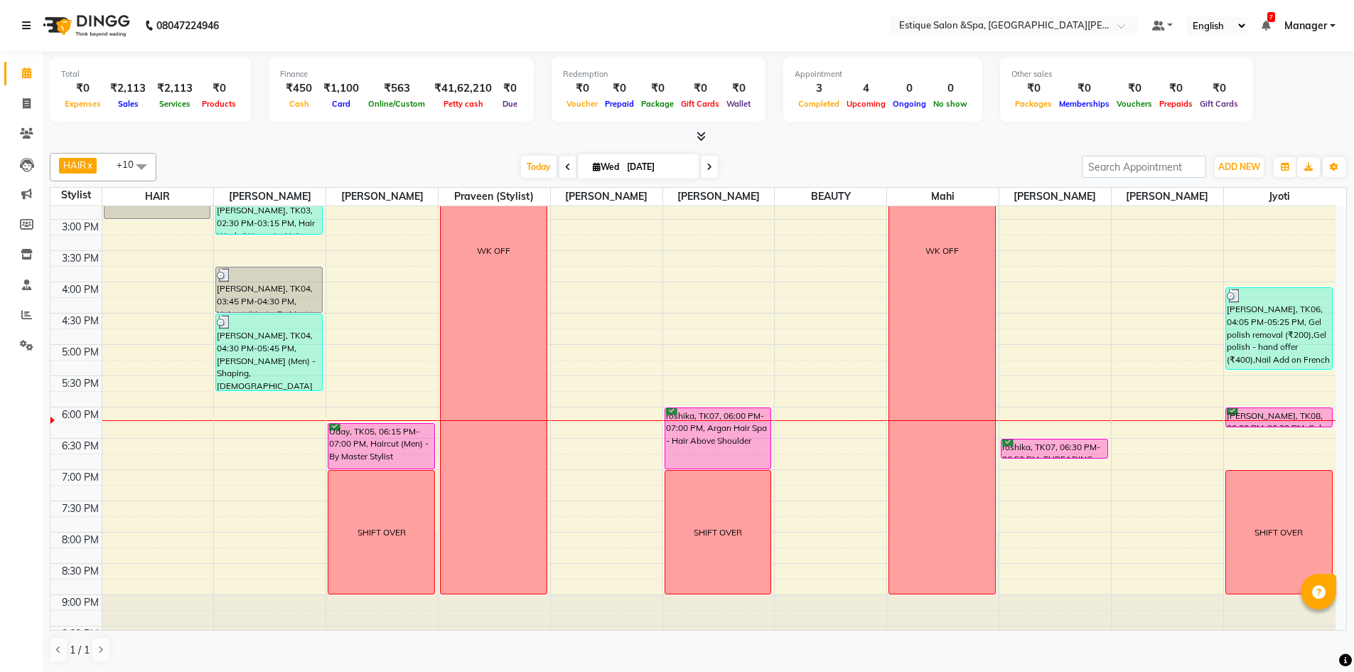
click at [28, 21] on icon at bounding box center [26, 26] width 9 height 10
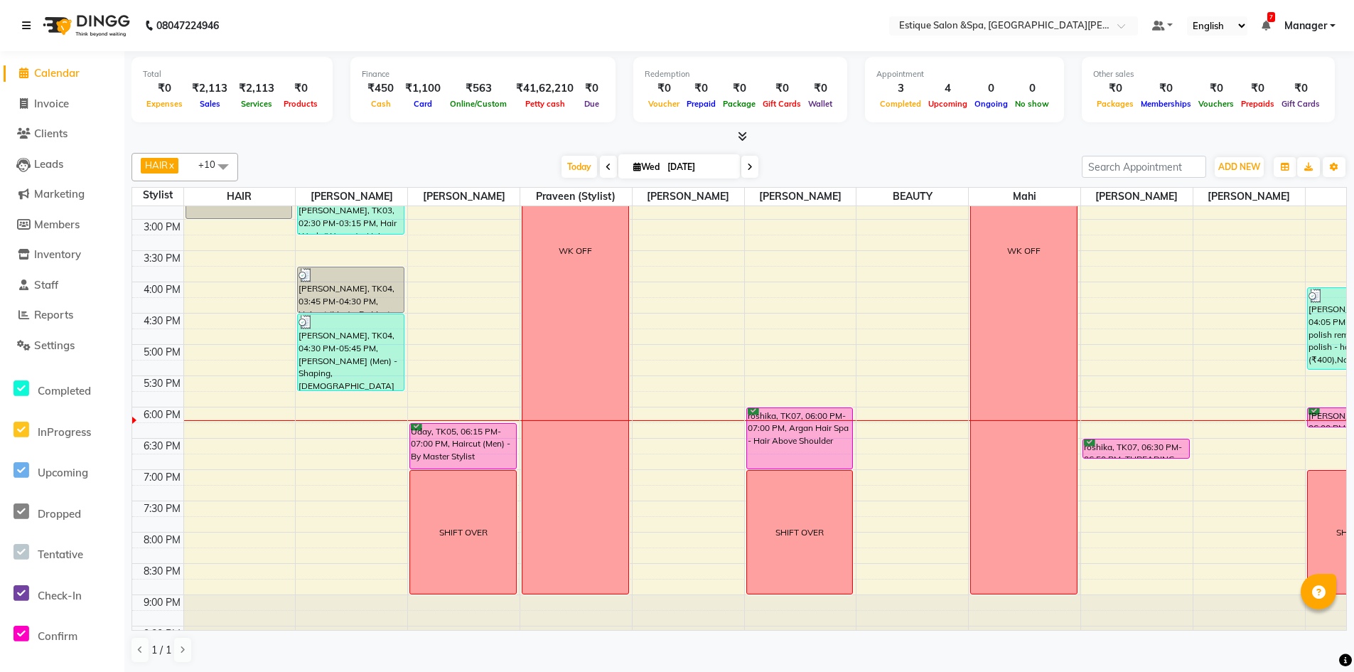
click at [28, 21] on icon at bounding box center [26, 26] width 9 height 10
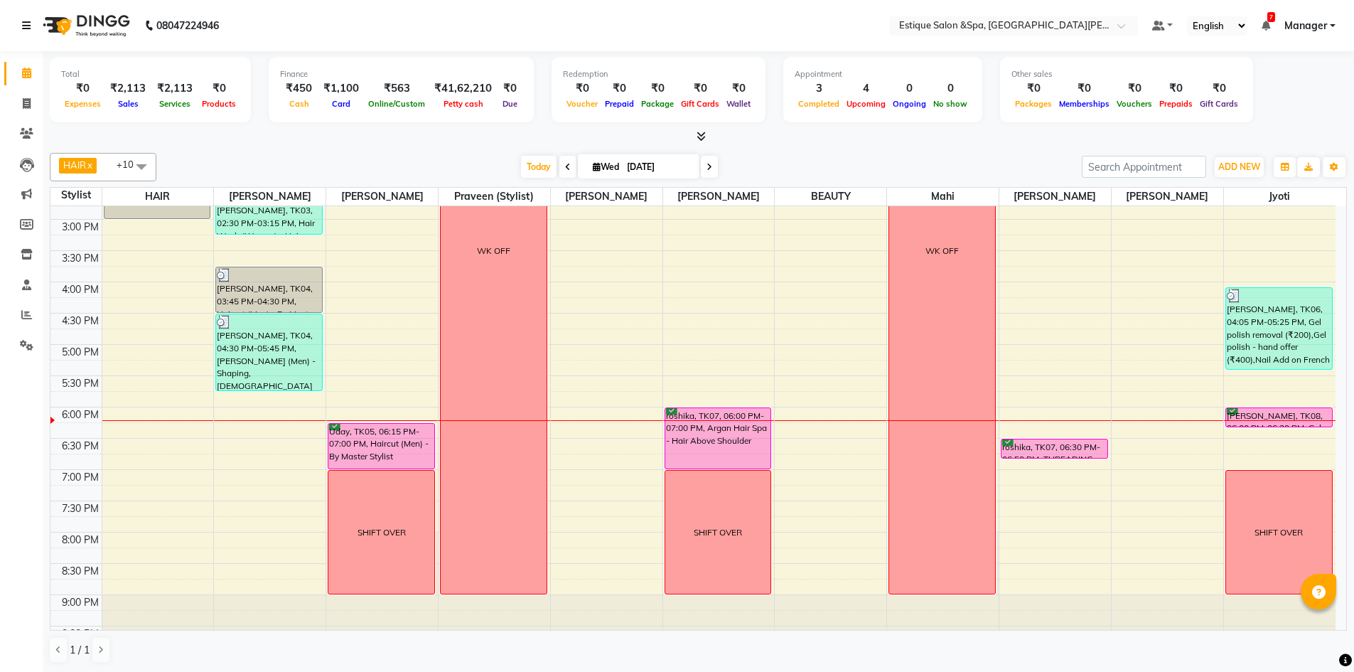
click at [28, 21] on icon at bounding box center [26, 26] width 9 height 10
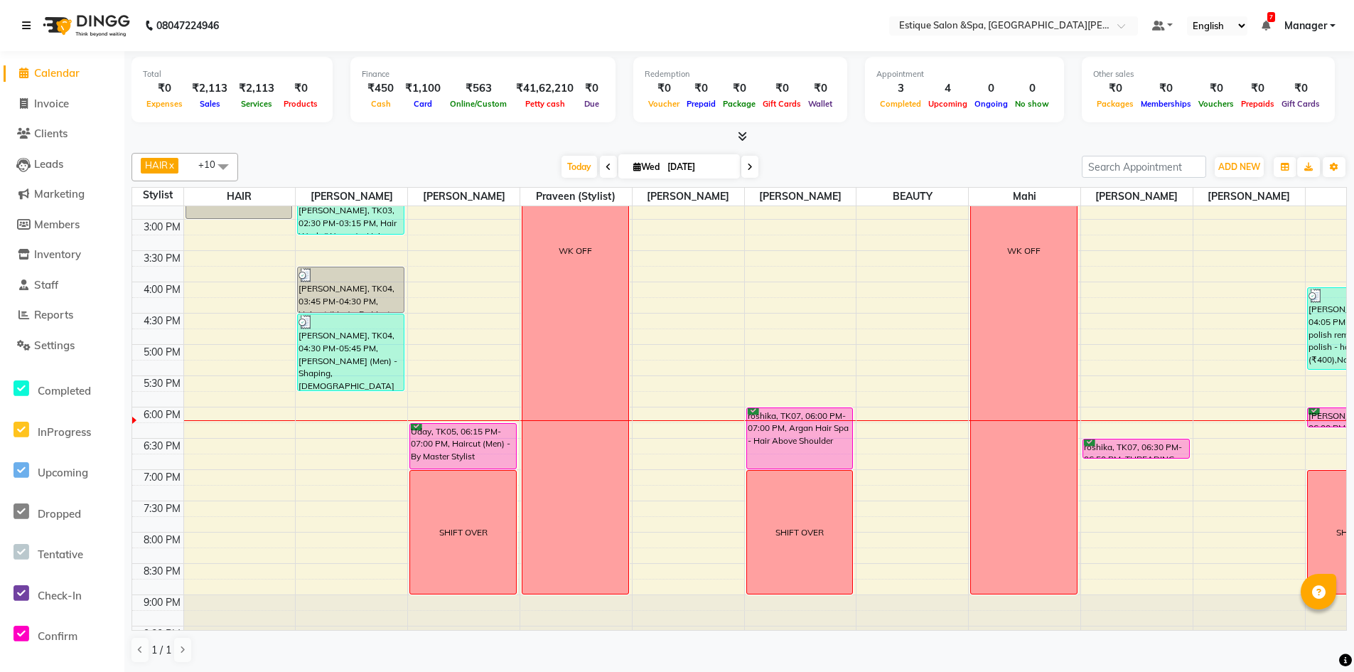
click at [28, 21] on icon at bounding box center [26, 26] width 9 height 10
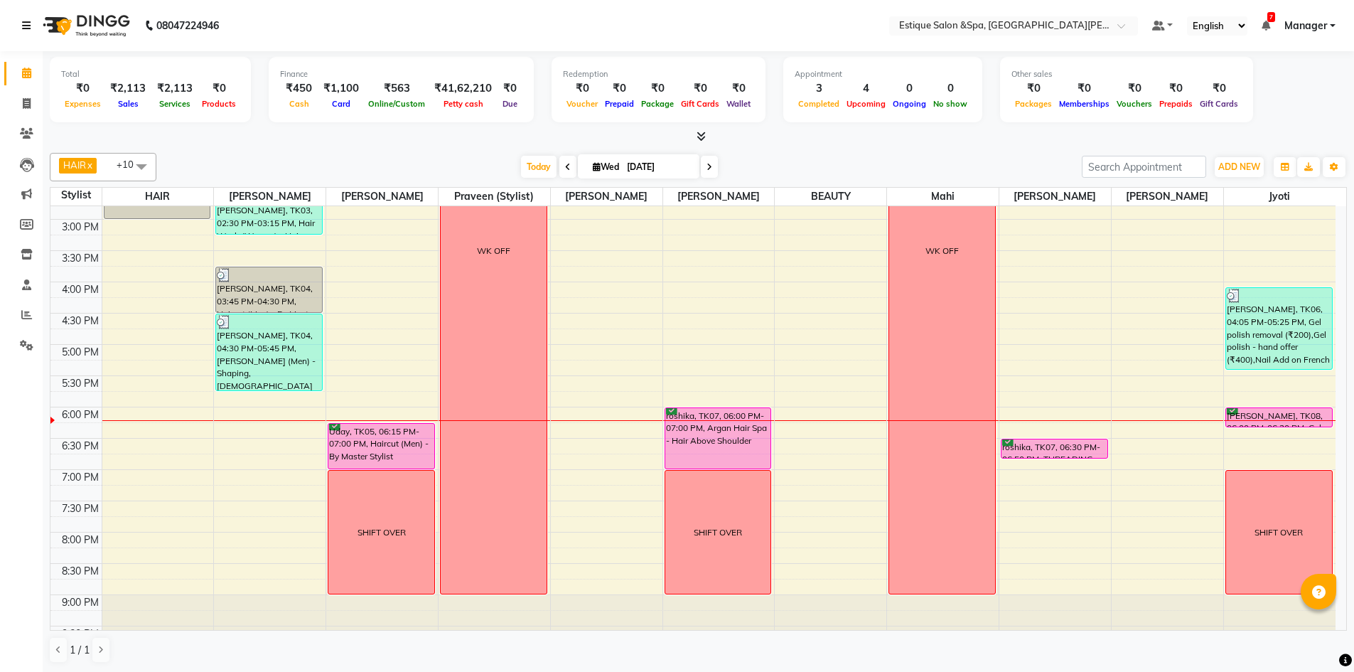
click at [28, 21] on icon at bounding box center [26, 26] width 9 height 10
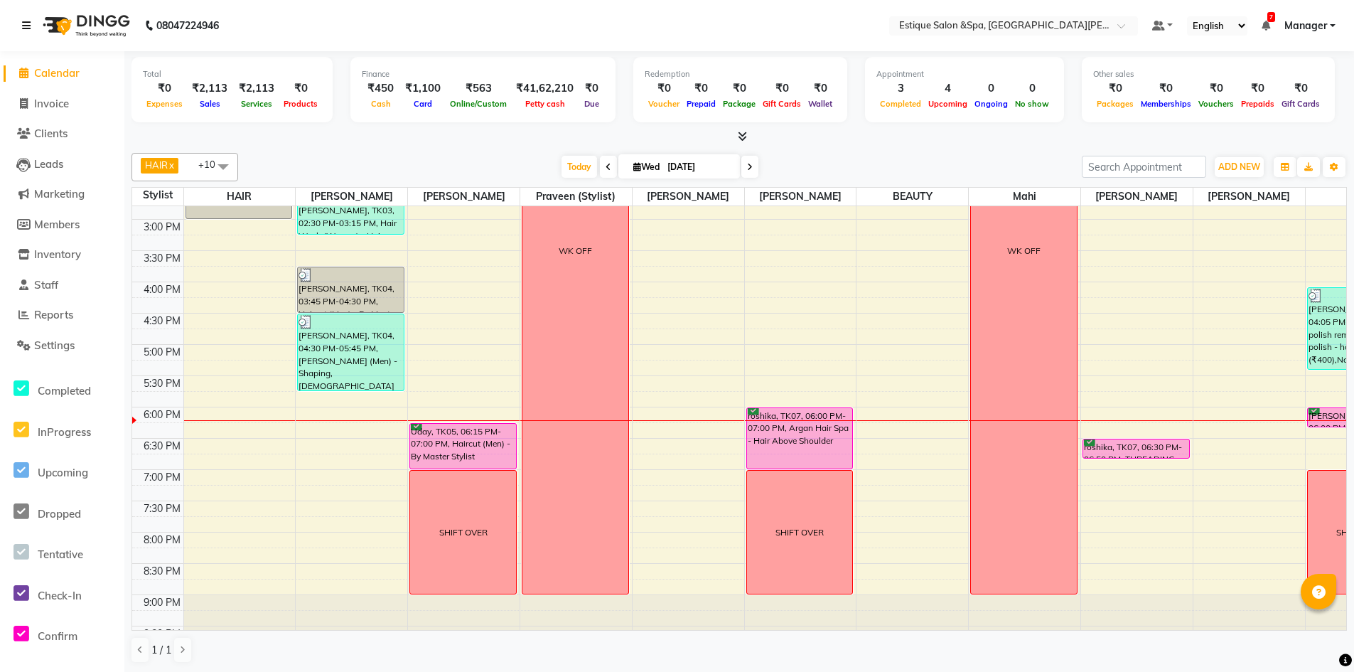
click at [28, 21] on icon at bounding box center [26, 26] width 9 height 10
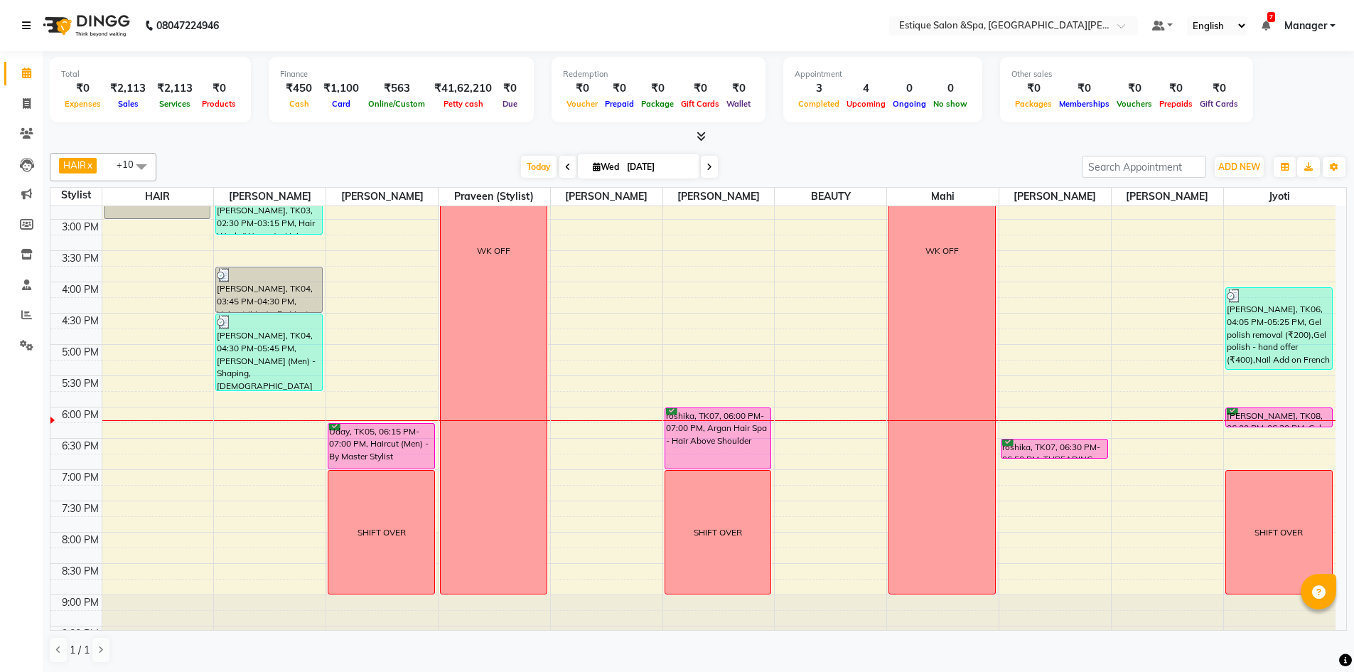
click at [28, 21] on icon at bounding box center [26, 26] width 9 height 10
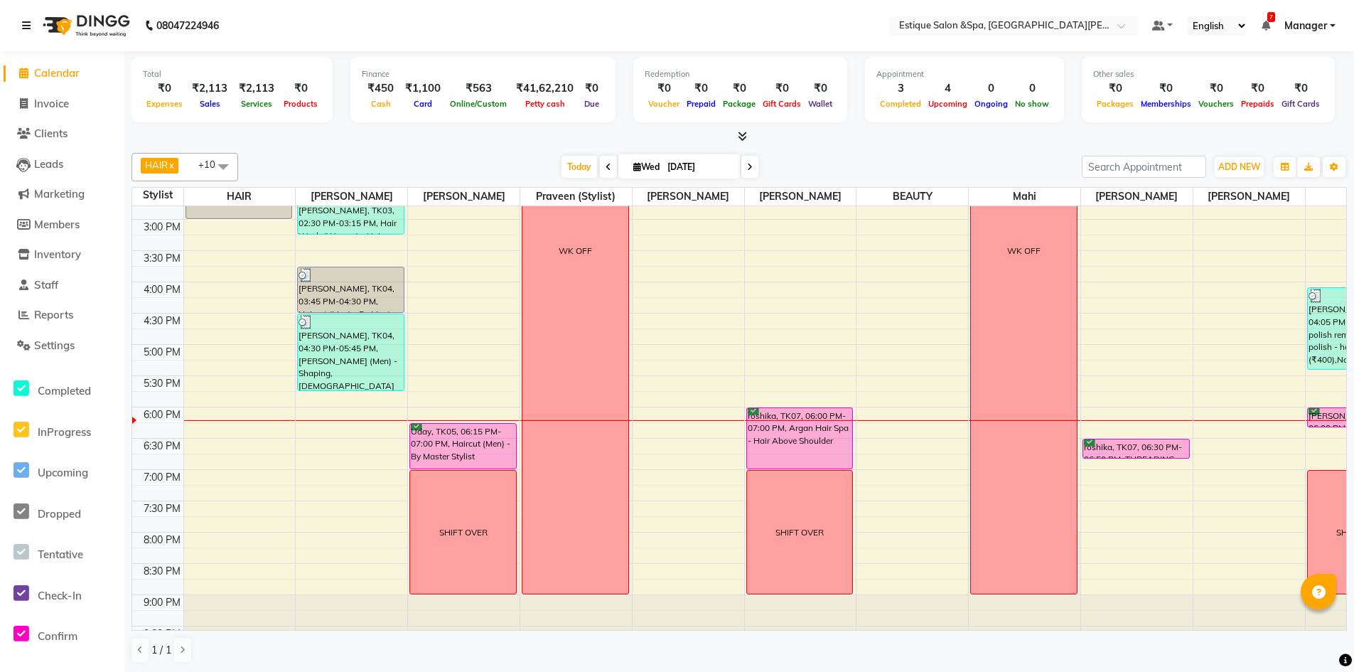
click at [28, 21] on icon at bounding box center [26, 26] width 9 height 10
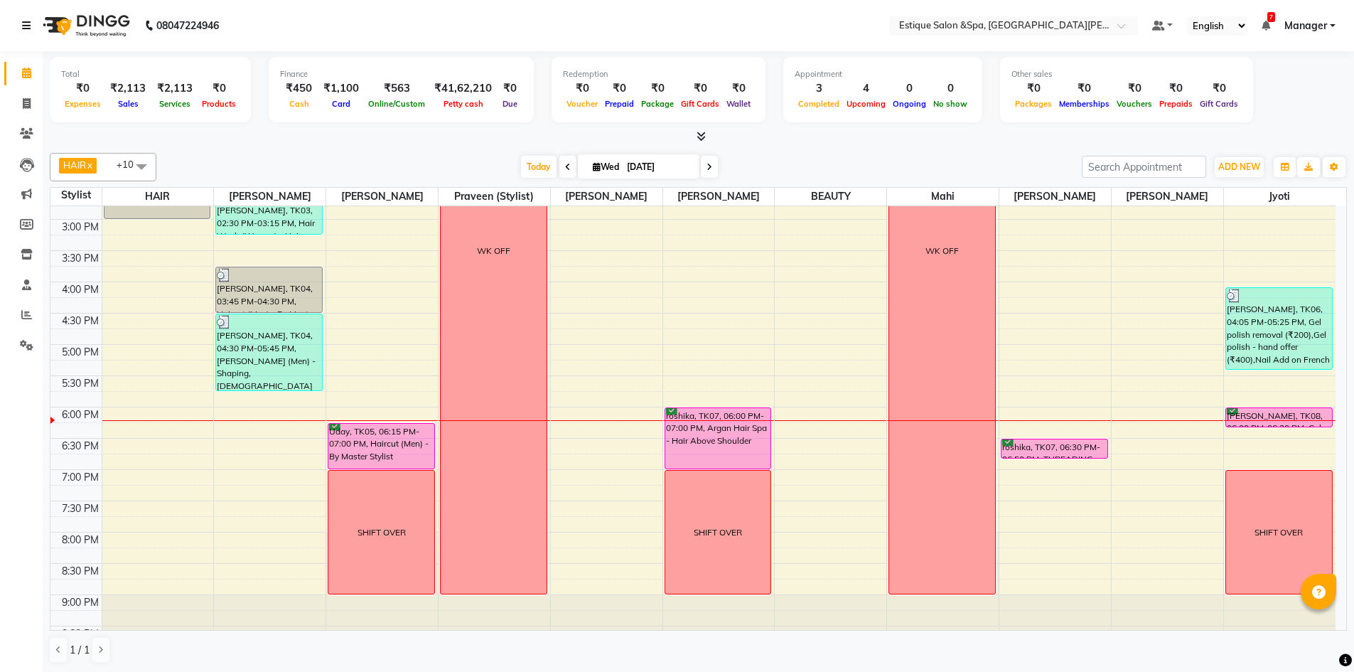
click at [28, 21] on icon at bounding box center [26, 26] width 9 height 10
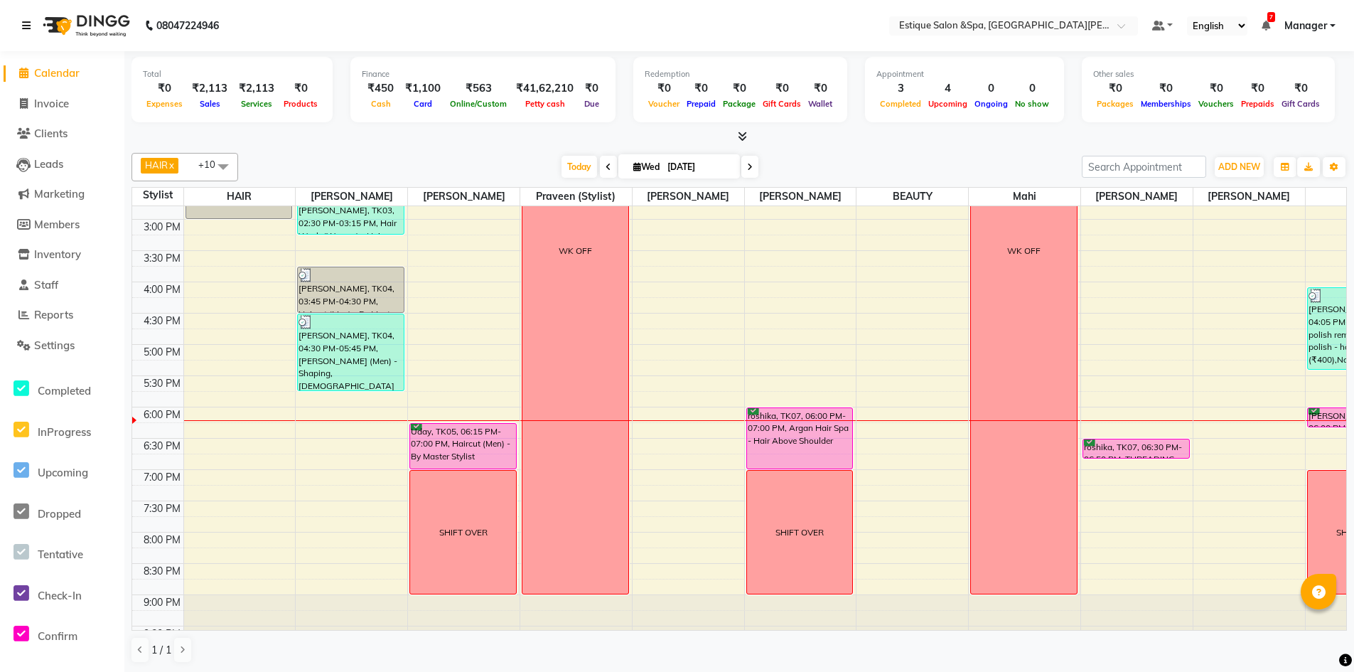
click at [28, 21] on icon at bounding box center [26, 26] width 9 height 10
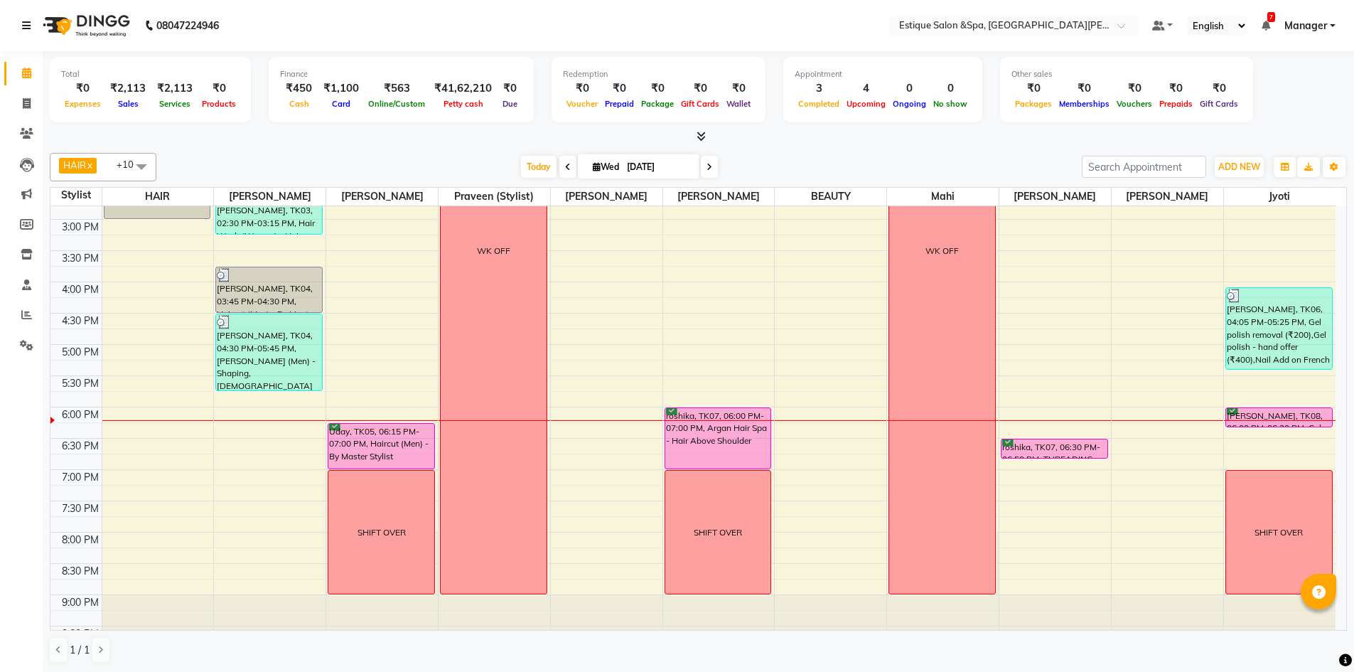
click at [28, 21] on icon at bounding box center [26, 26] width 9 height 10
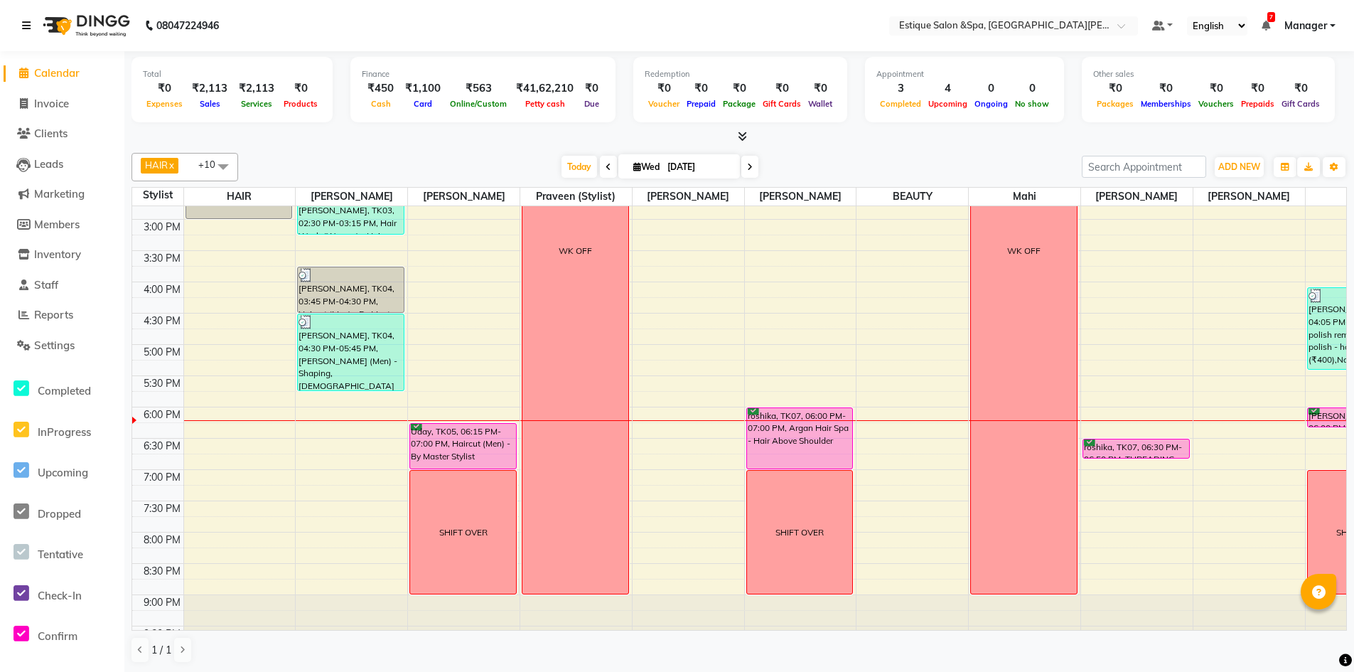
click at [28, 21] on icon at bounding box center [26, 26] width 9 height 10
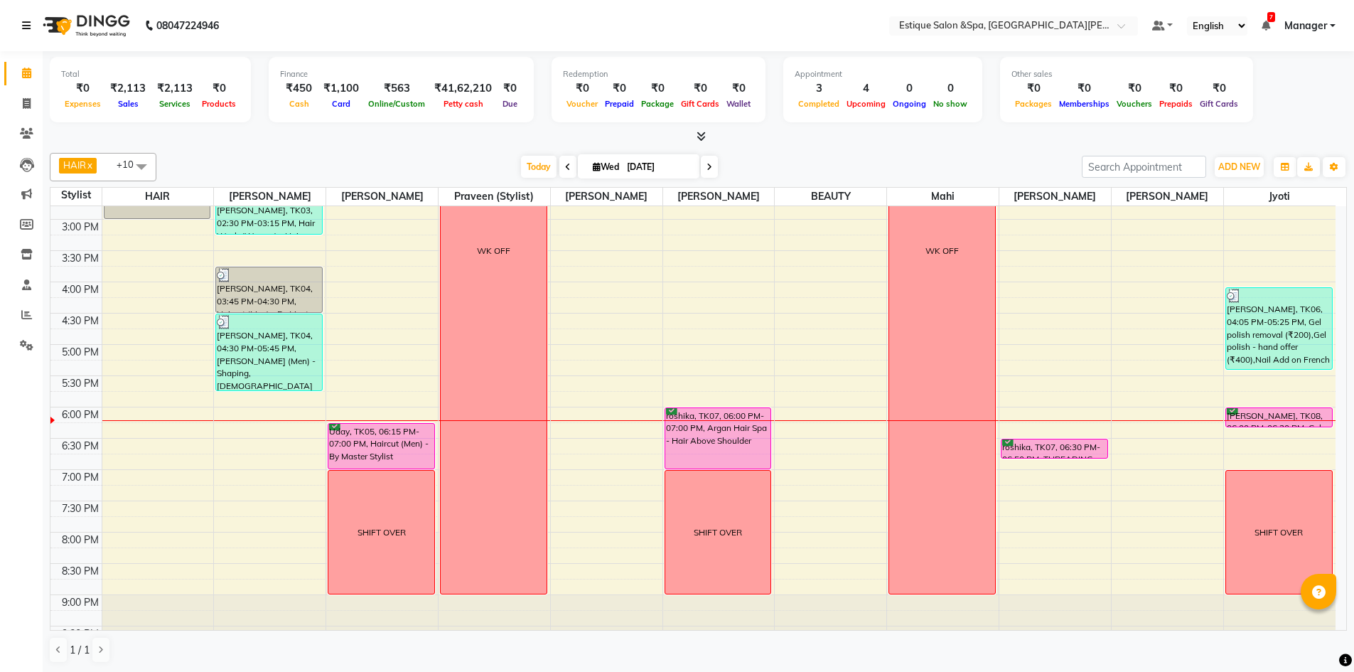
click at [28, 21] on icon at bounding box center [26, 26] width 9 height 10
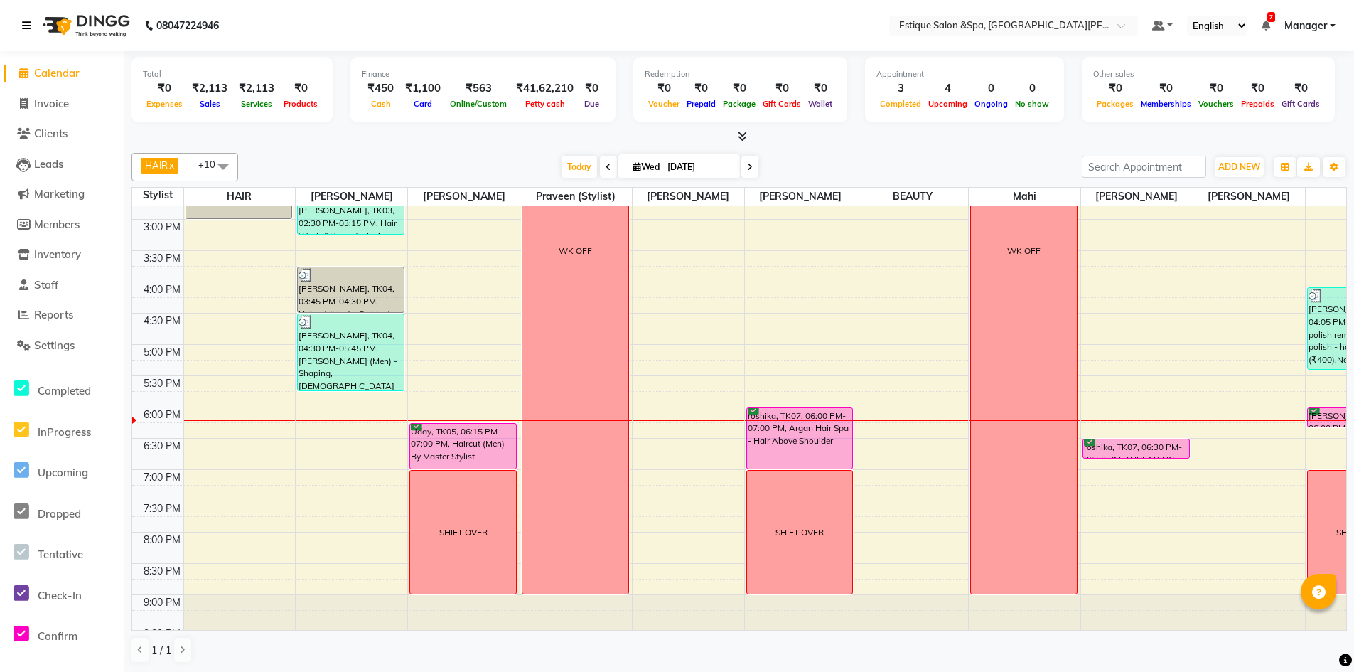
click at [28, 21] on icon at bounding box center [26, 26] width 9 height 10
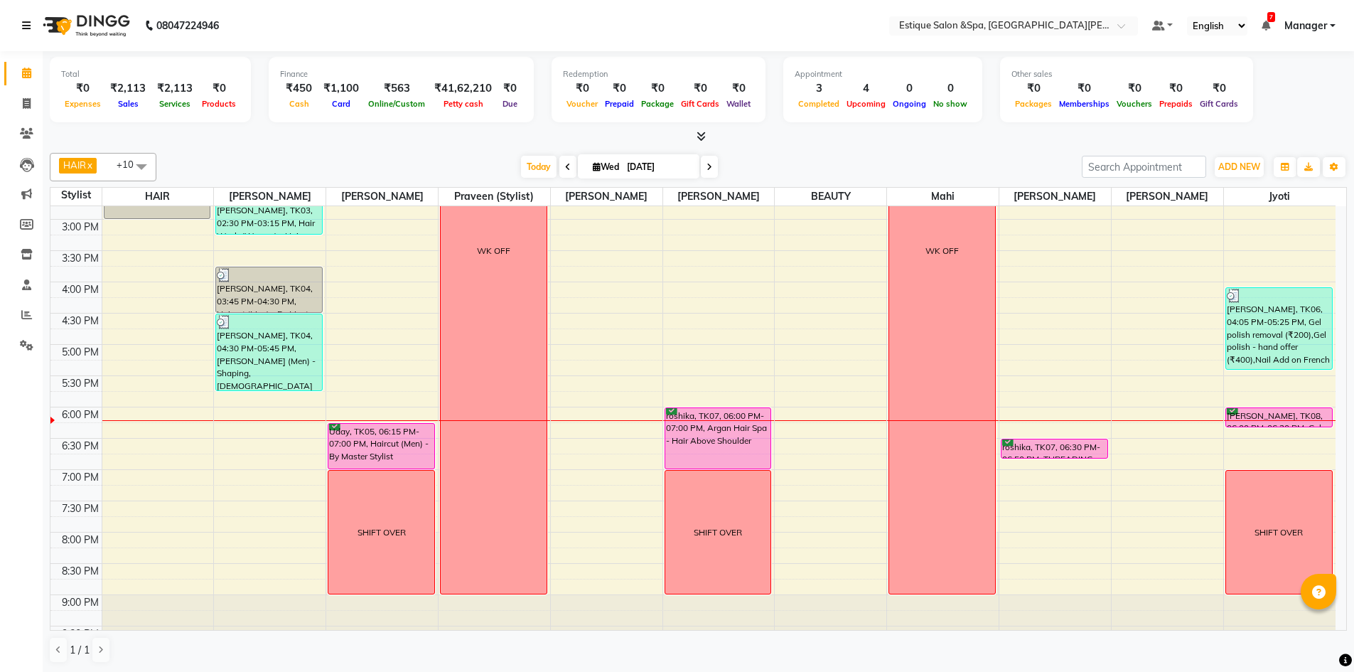
click at [28, 21] on icon at bounding box center [26, 26] width 9 height 10
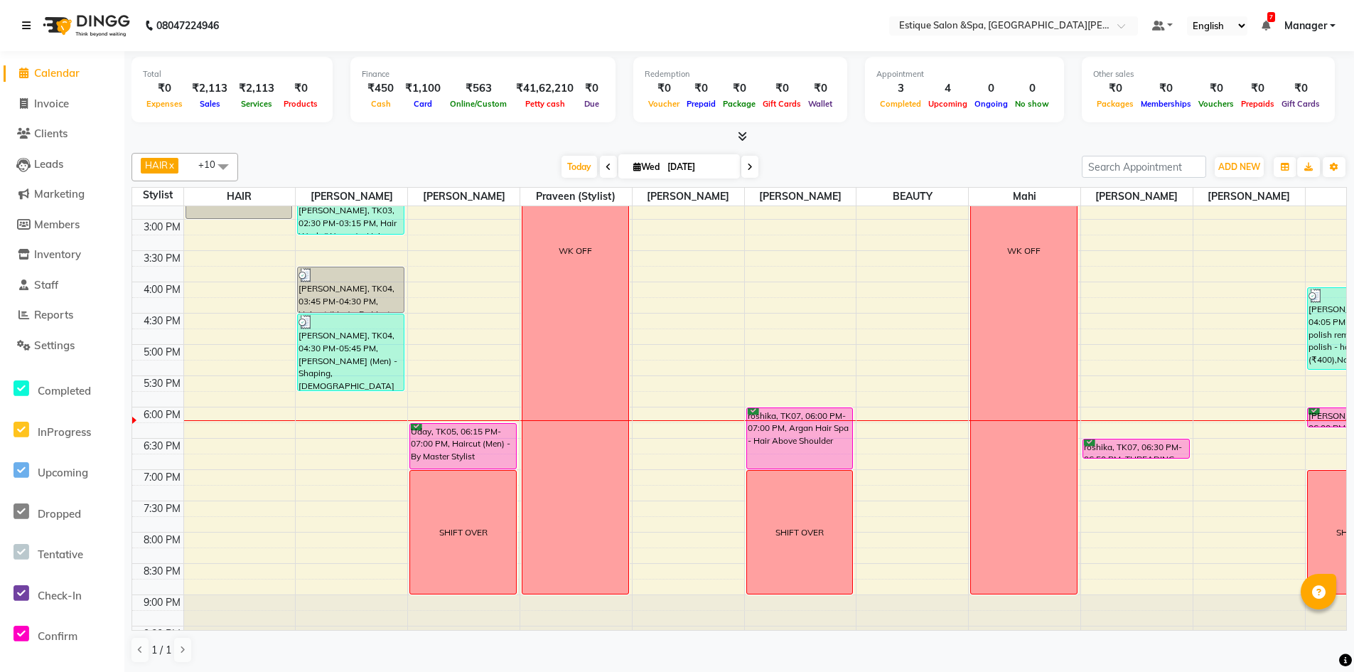
click at [28, 21] on icon at bounding box center [26, 26] width 9 height 10
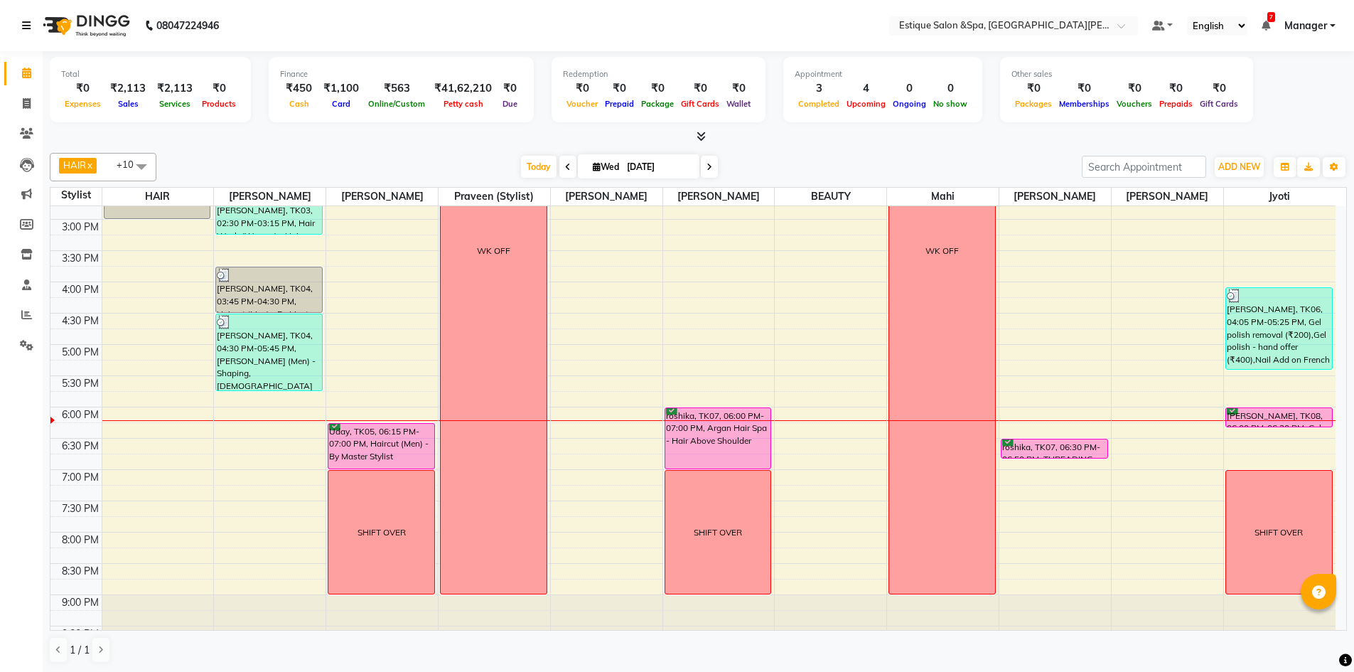
click at [28, 21] on icon at bounding box center [26, 26] width 9 height 10
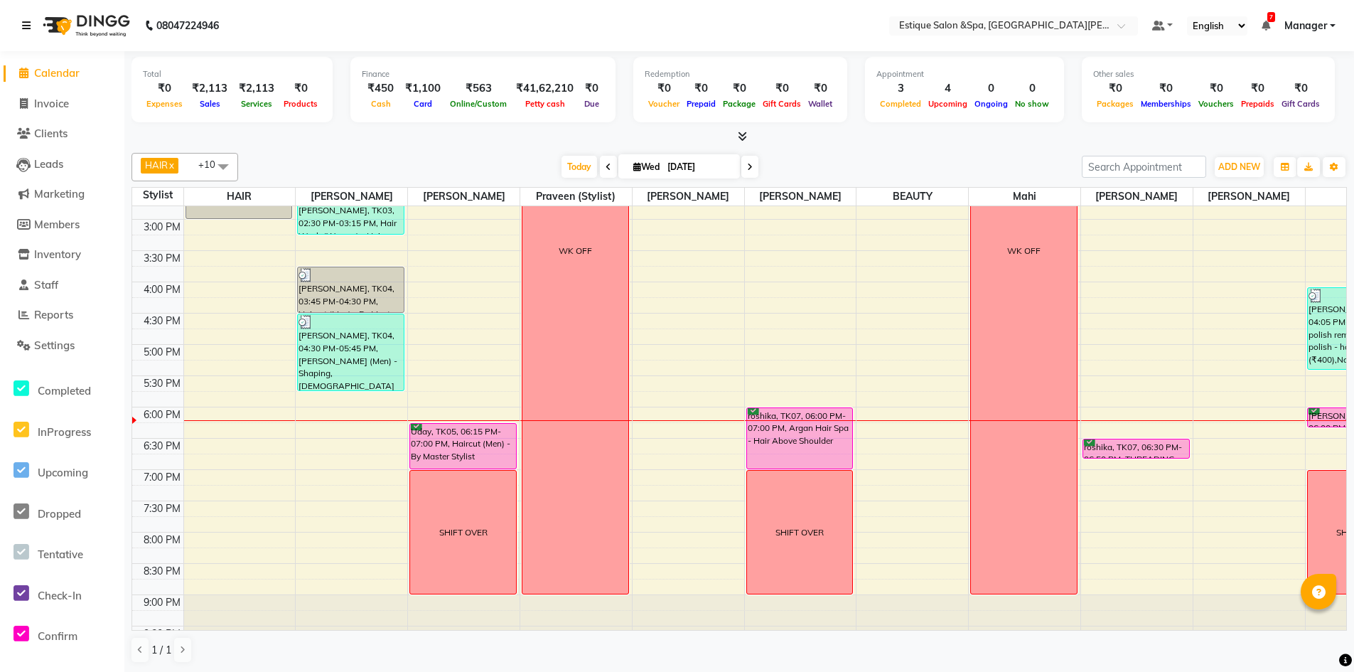
click at [28, 21] on icon at bounding box center [26, 26] width 9 height 10
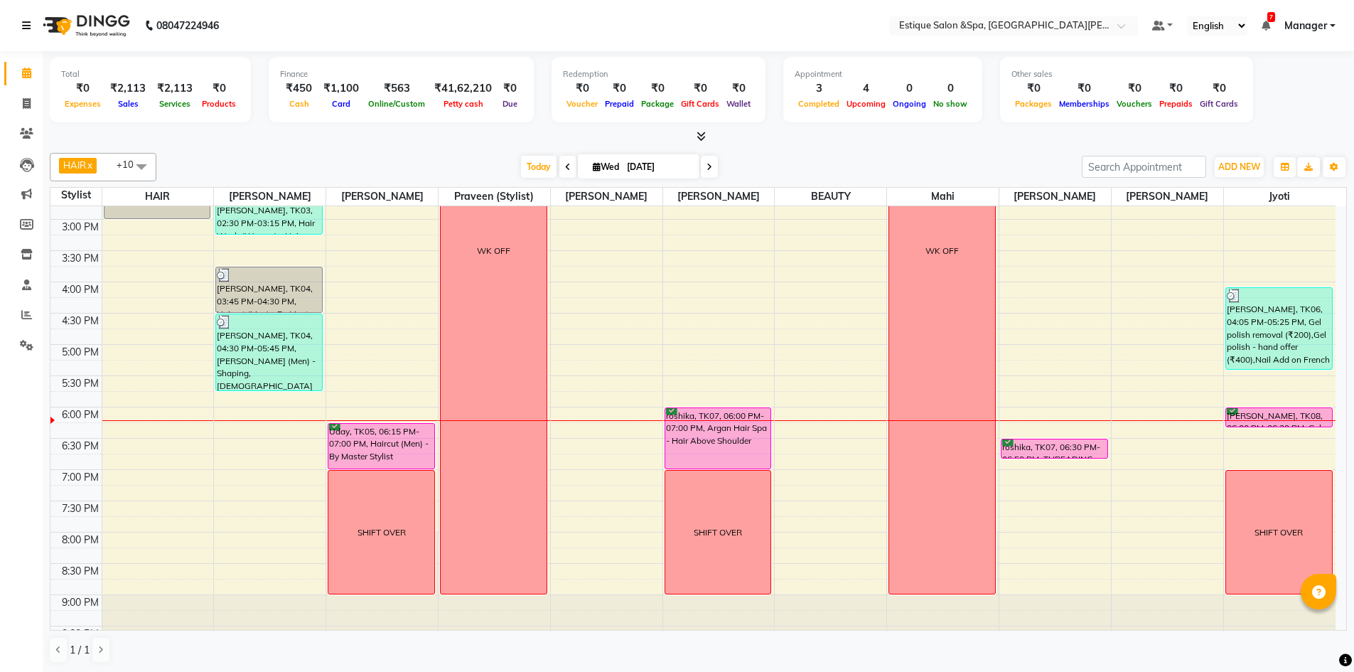
click at [28, 21] on icon at bounding box center [26, 26] width 9 height 10
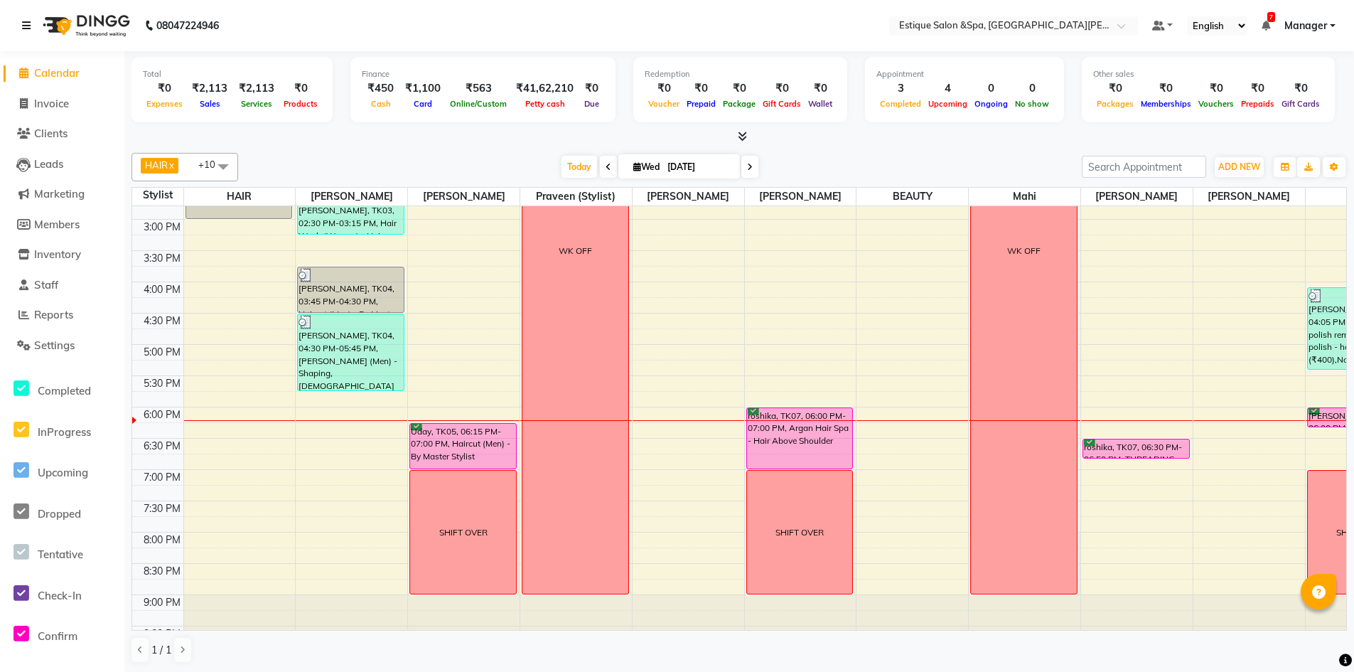
click at [28, 21] on icon at bounding box center [26, 26] width 9 height 10
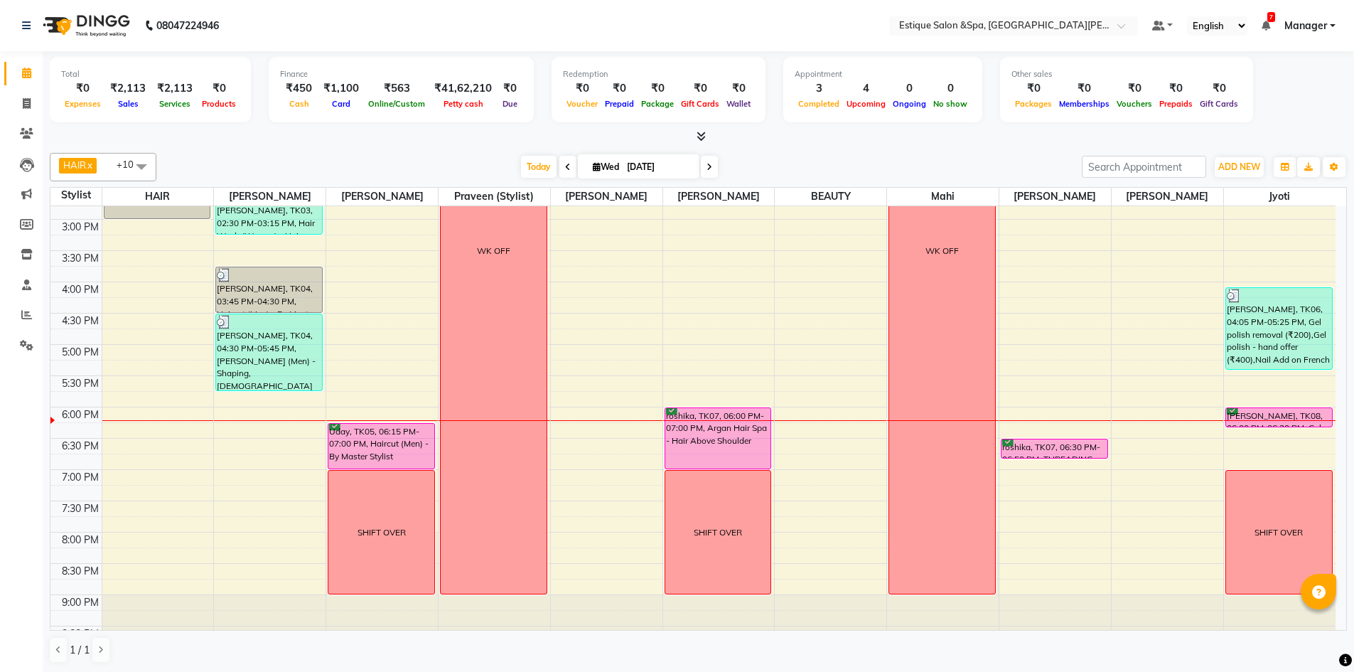
click at [8, 24] on nav "08047224946 Select Location × Estique Salon &Spa, Hiranandani Meadows Default P…" at bounding box center [677, 25] width 1354 height 51
click at [6, 24] on nav "08047224946 Select Location × Estique Salon &Spa, Hiranandani Meadows Default P…" at bounding box center [677, 25] width 1354 height 51
click at [20, 24] on div "08047224946" at bounding box center [120, 26] width 218 height 40
click at [25, 26] on icon at bounding box center [26, 26] width 9 height 10
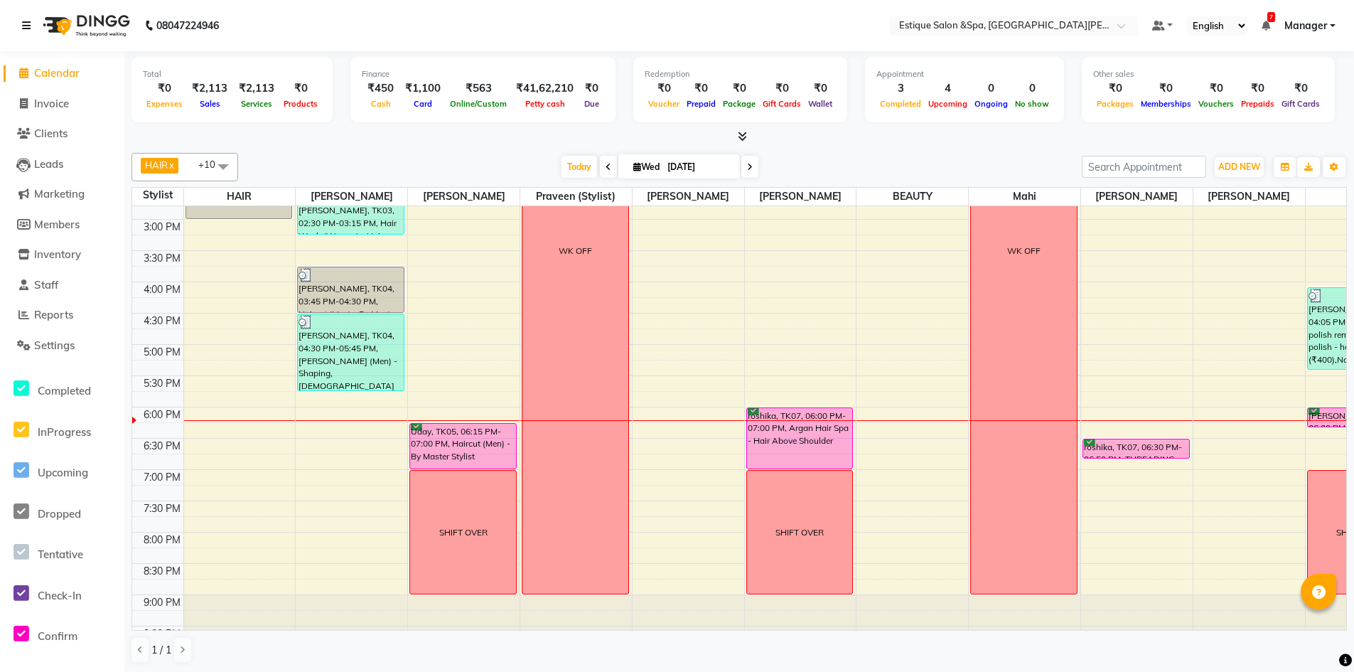
click at [26, 26] on icon at bounding box center [26, 26] width 9 height 10
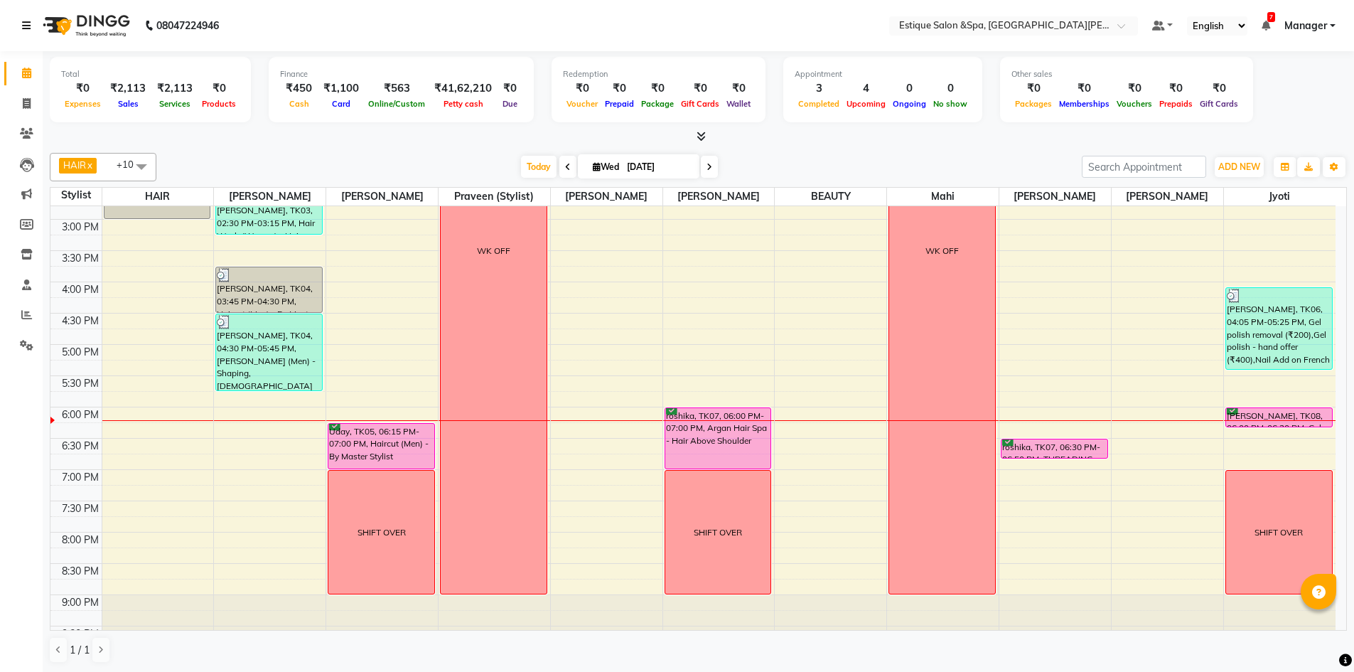
click at [26, 26] on icon at bounding box center [26, 26] width 9 height 10
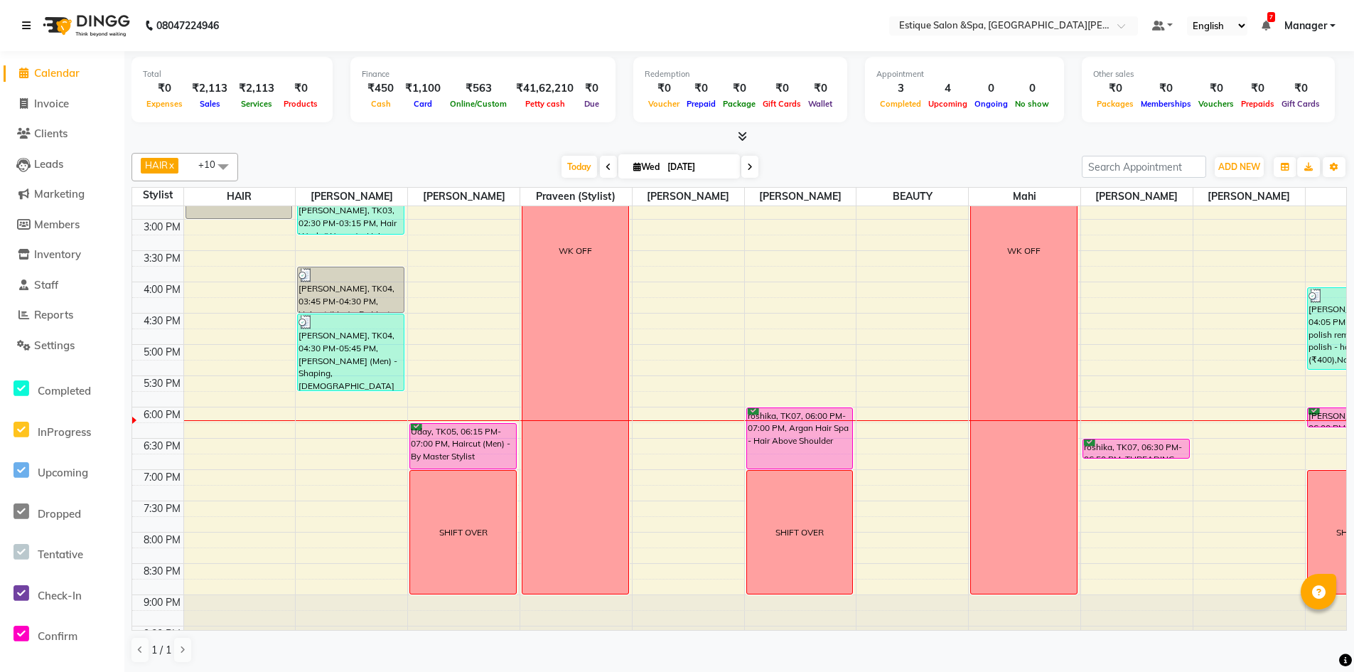
click at [26, 26] on icon at bounding box center [26, 26] width 9 height 10
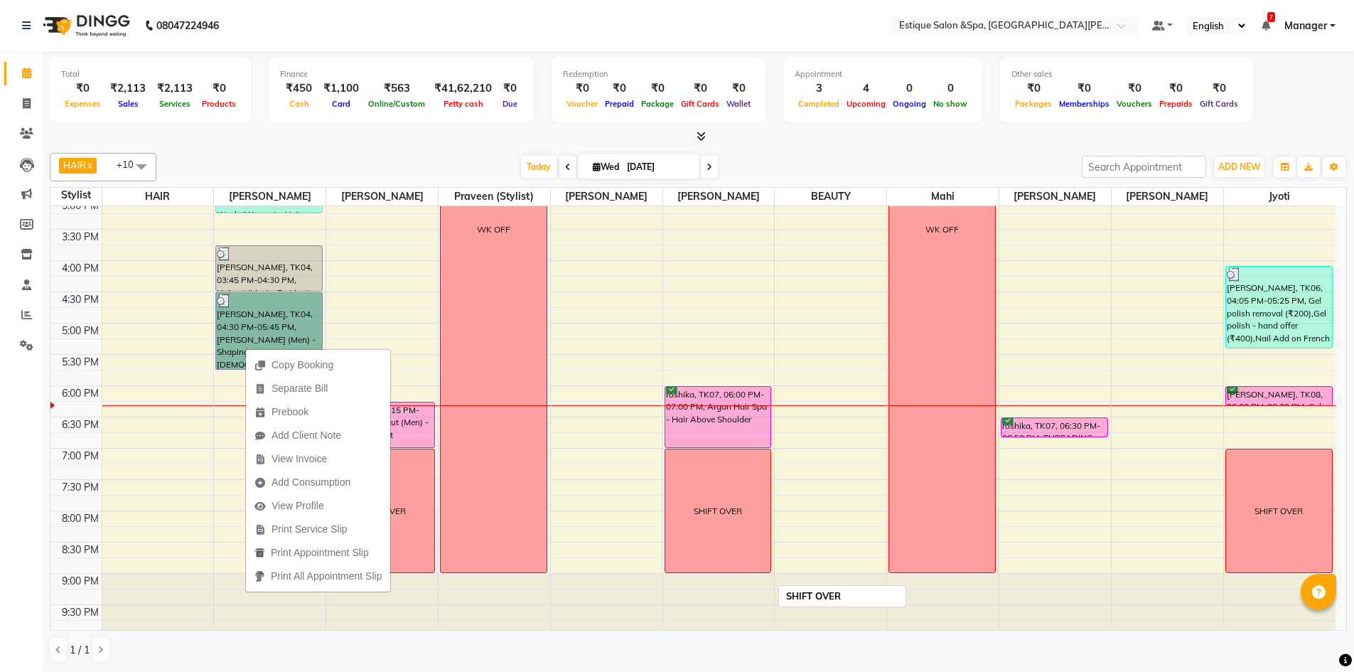
scroll to position [389, 0]
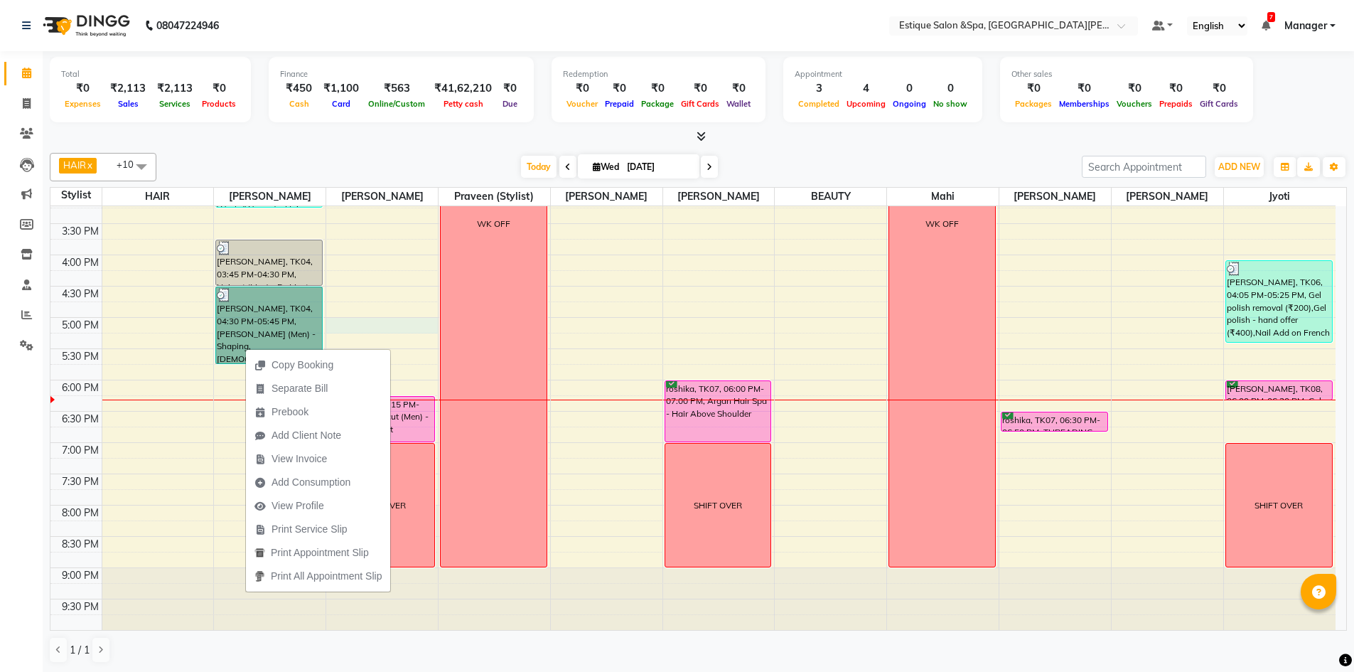
click at [355, 321] on div "9:00 AM 9:30 AM 10:00 AM 10:30 AM 11:00 AM 11:30 AM 12:00 PM 12:30 PM 1:00 PM 1…" at bounding box center [692, 223] width 1285 height 813
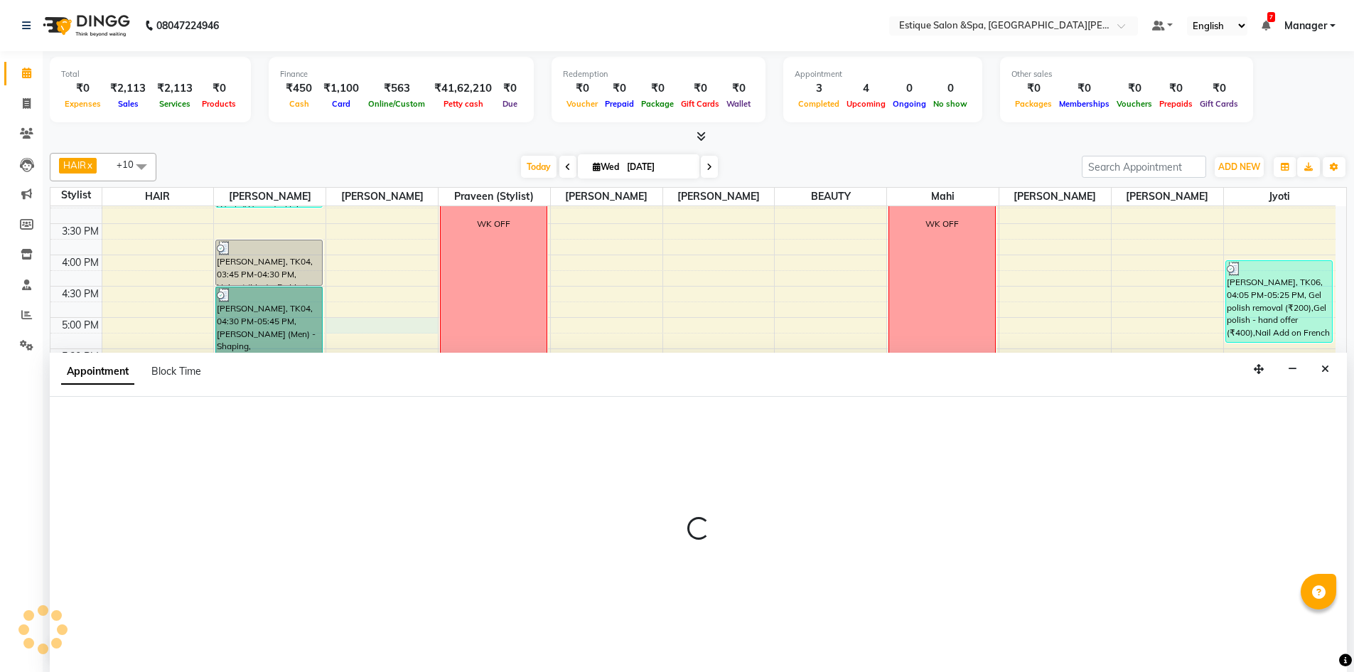
scroll to position [1, 0]
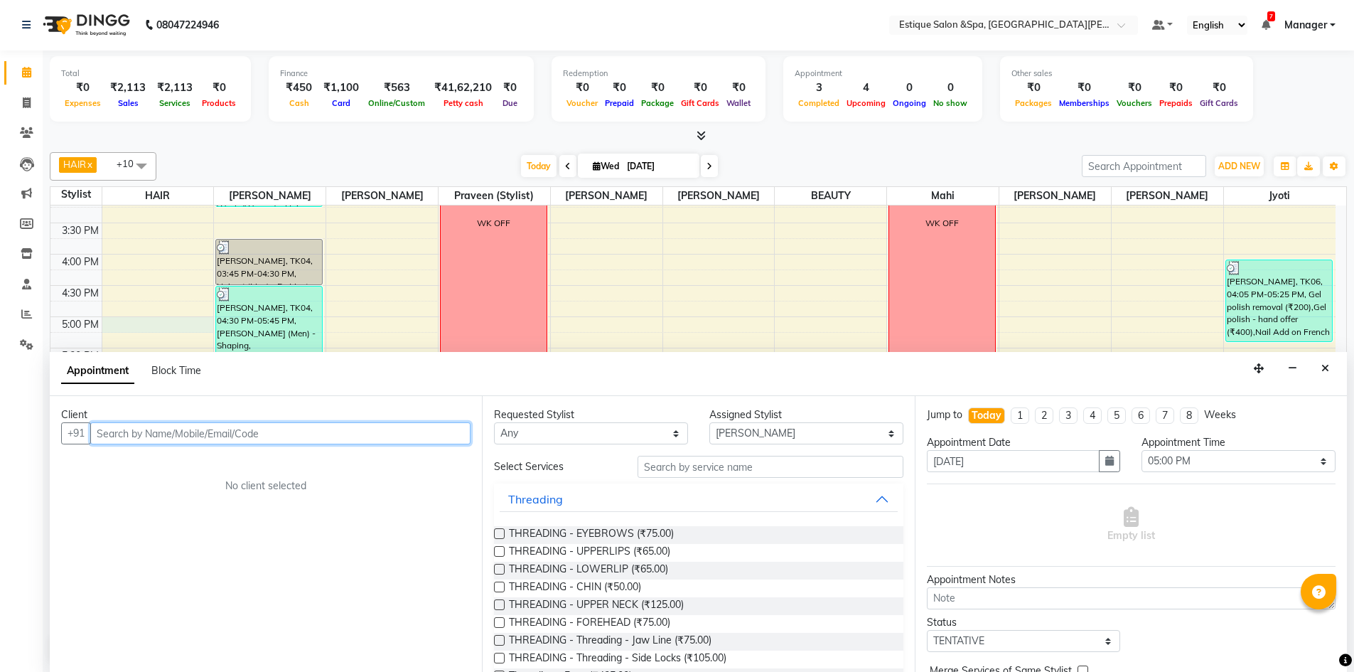
click at [197, 325] on div "9:00 AM 9:30 AM 10:00 AM 10:30 AM 11:00 AM 11:30 AM 12:00 PM 12:30 PM 1:00 PM 1…" at bounding box center [692, 223] width 1285 height 813
click at [365, 323] on div "9:00 AM 9:30 AM 10:00 AM 10:30 AM 11:00 AM 11:30 AM 12:00 PM 12:30 PM 1:00 PM 1…" at bounding box center [692, 223] width 1285 height 813
drag, startPoint x: 1321, startPoint y: 368, endPoint x: 1148, endPoint y: 392, distance: 174.5
click at [1321, 368] on button "Close" at bounding box center [1325, 369] width 21 height 22
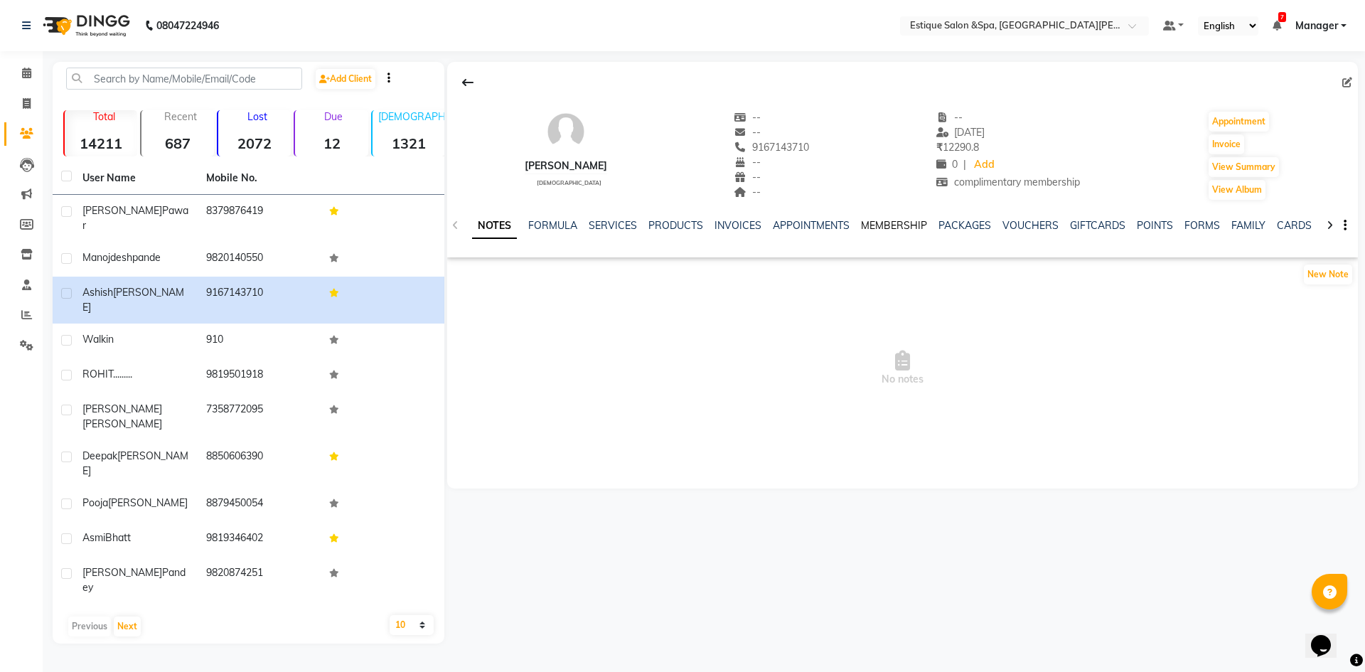
click at [909, 225] on link "MEMBERSHIP" at bounding box center [894, 225] width 66 height 13
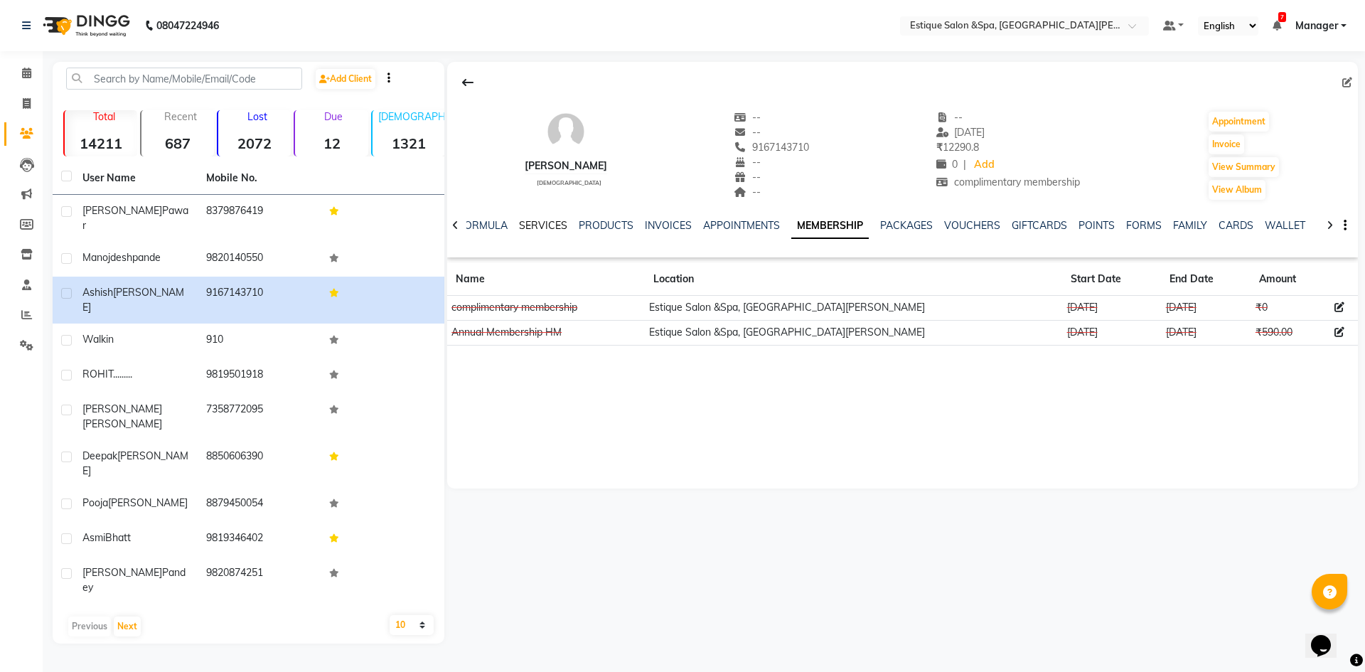
click at [535, 222] on link "SERVICES" at bounding box center [543, 225] width 48 height 13
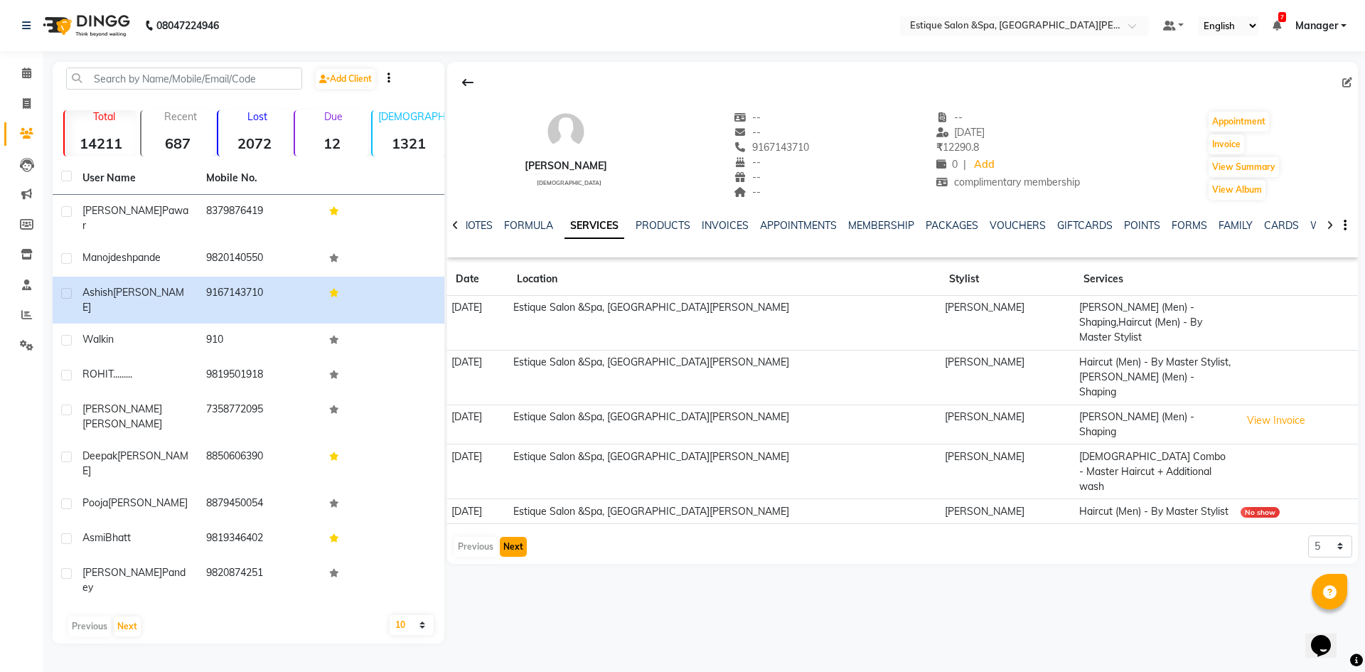
click at [515, 537] on button "Next" at bounding box center [513, 547] width 27 height 20
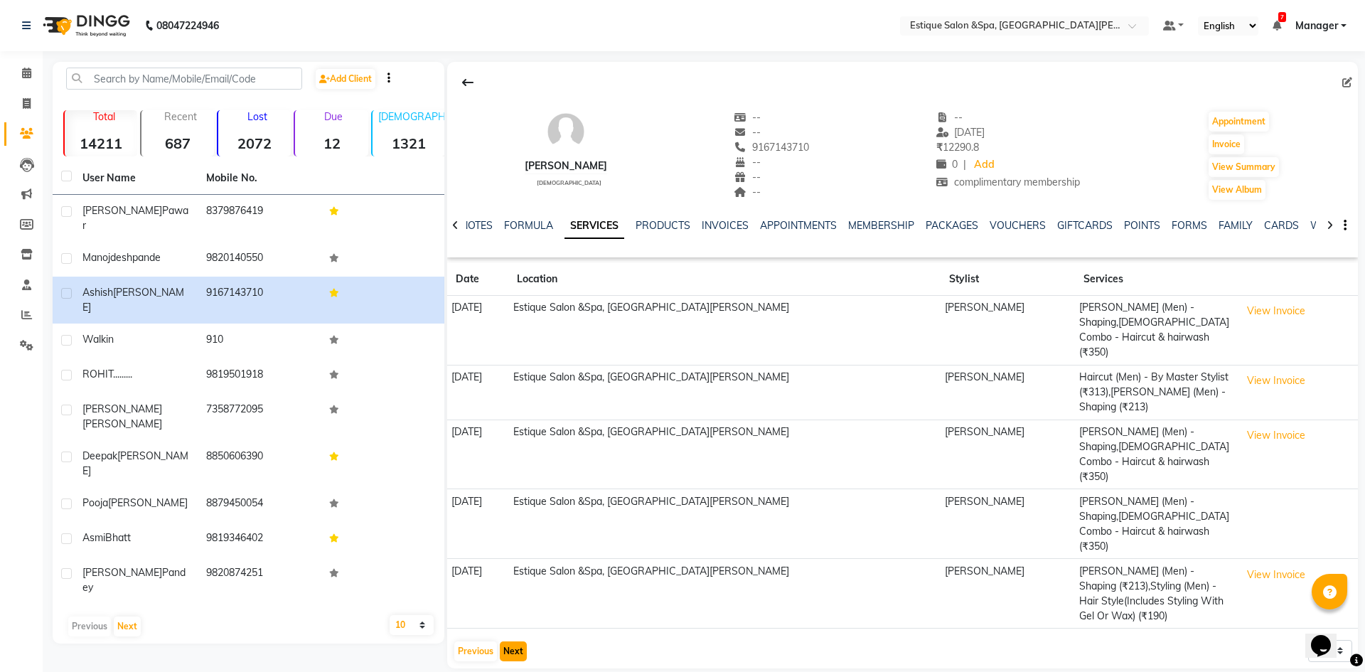
click at [512, 641] on button "Next" at bounding box center [513, 651] width 27 height 20
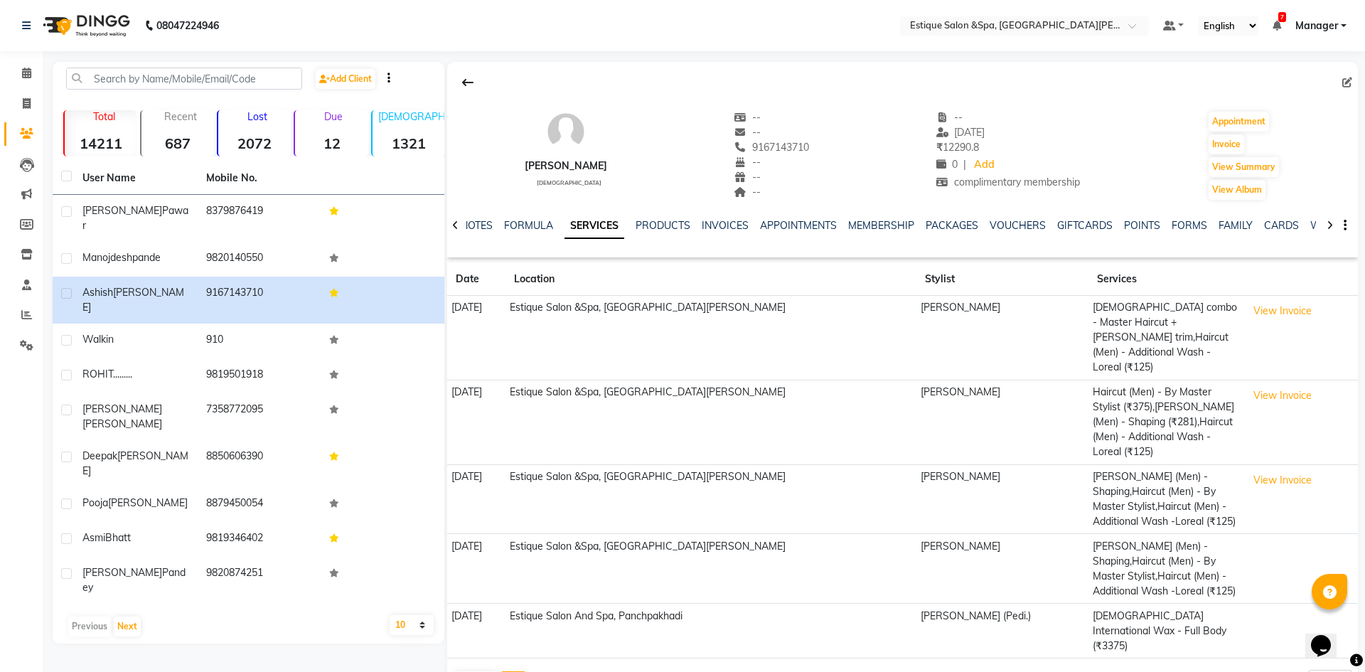
click at [513, 671] on button "Next" at bounding box center [513, 681] width 27 height 20
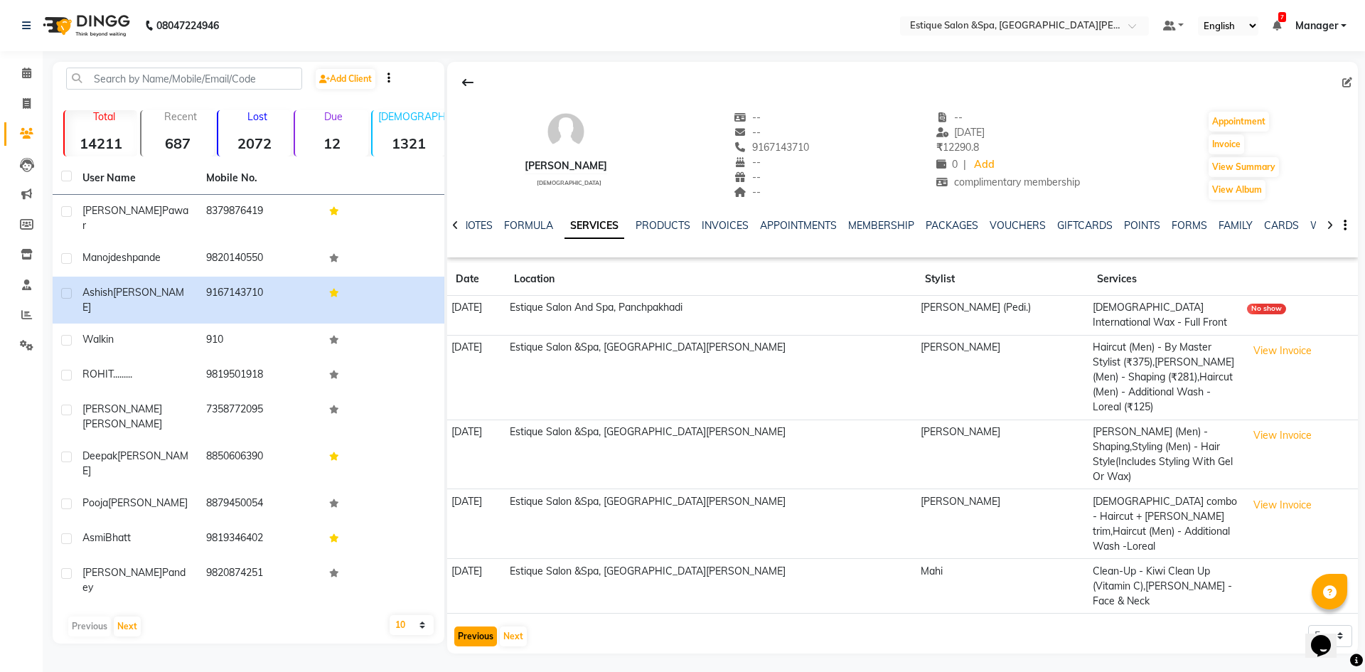
click at [478, 626] on button "Previous" at bounding box center [475, 636] width 43 height 20
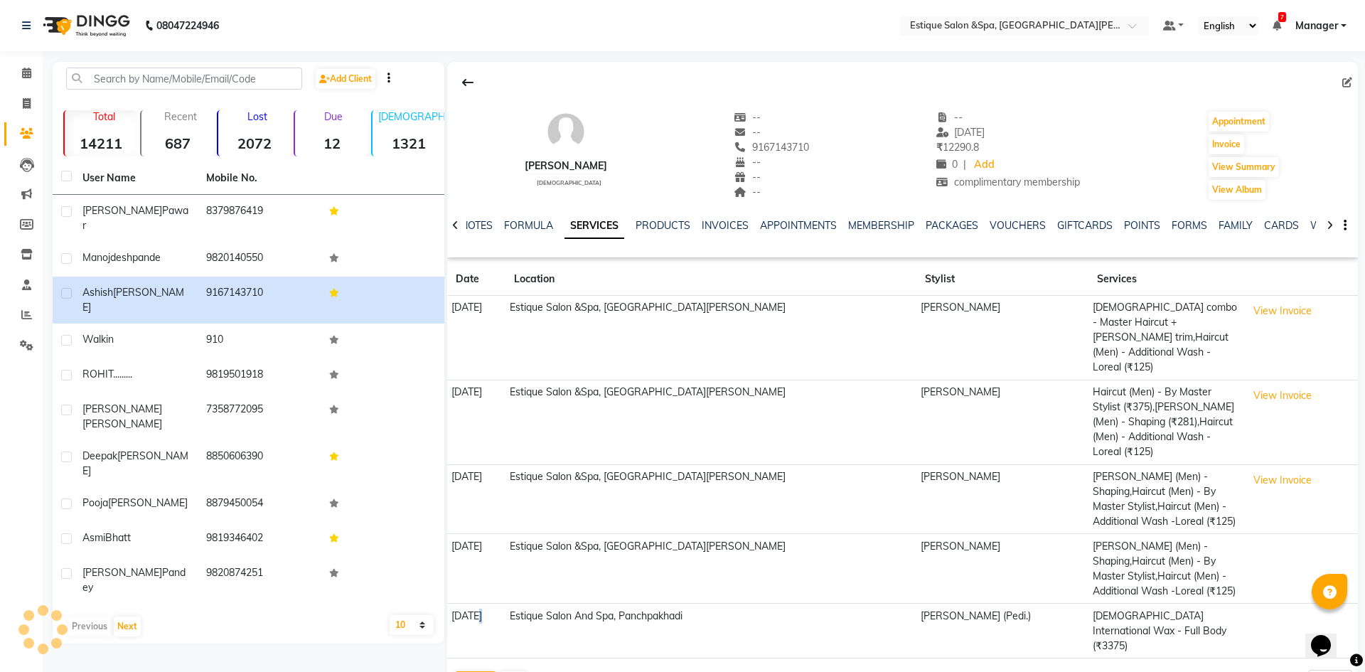
click at [478, 604] on td "[DATE]" at bounding box center [476, 631] width 58 height 55
click at [469, 671] on button "Previous" at bounding box center [475, 681] width 43 height 20
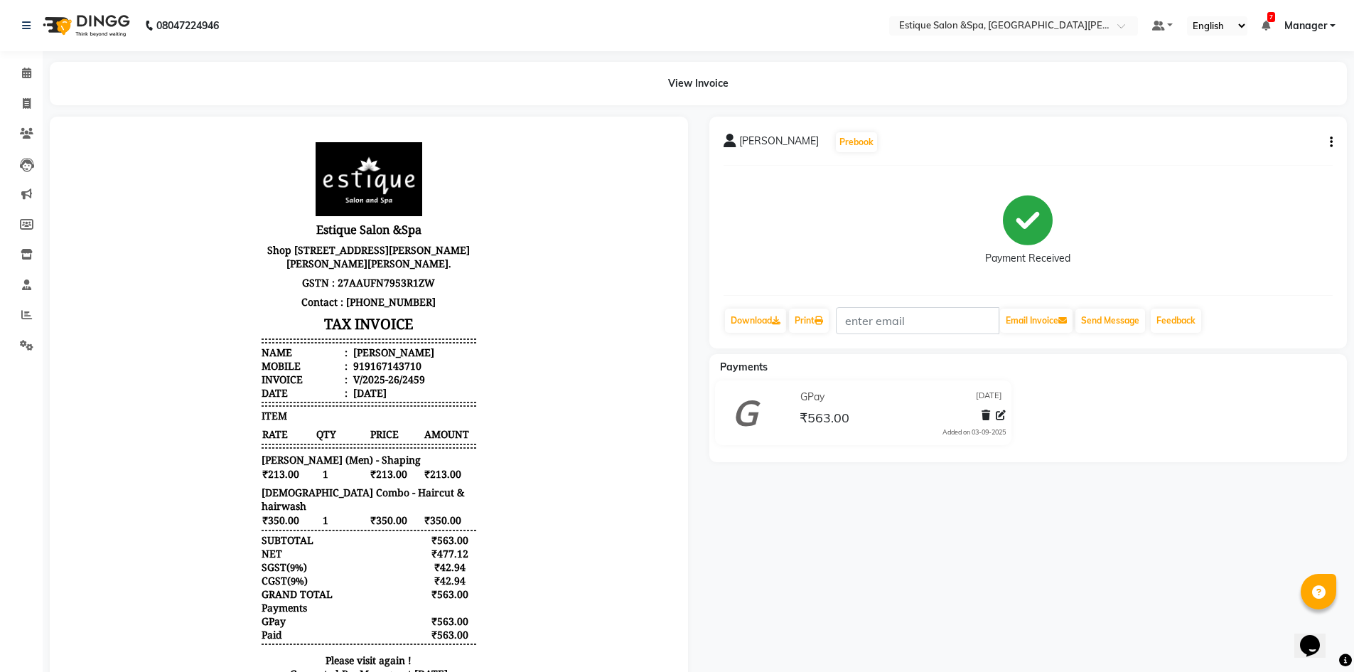
scroll to position [11, 0]
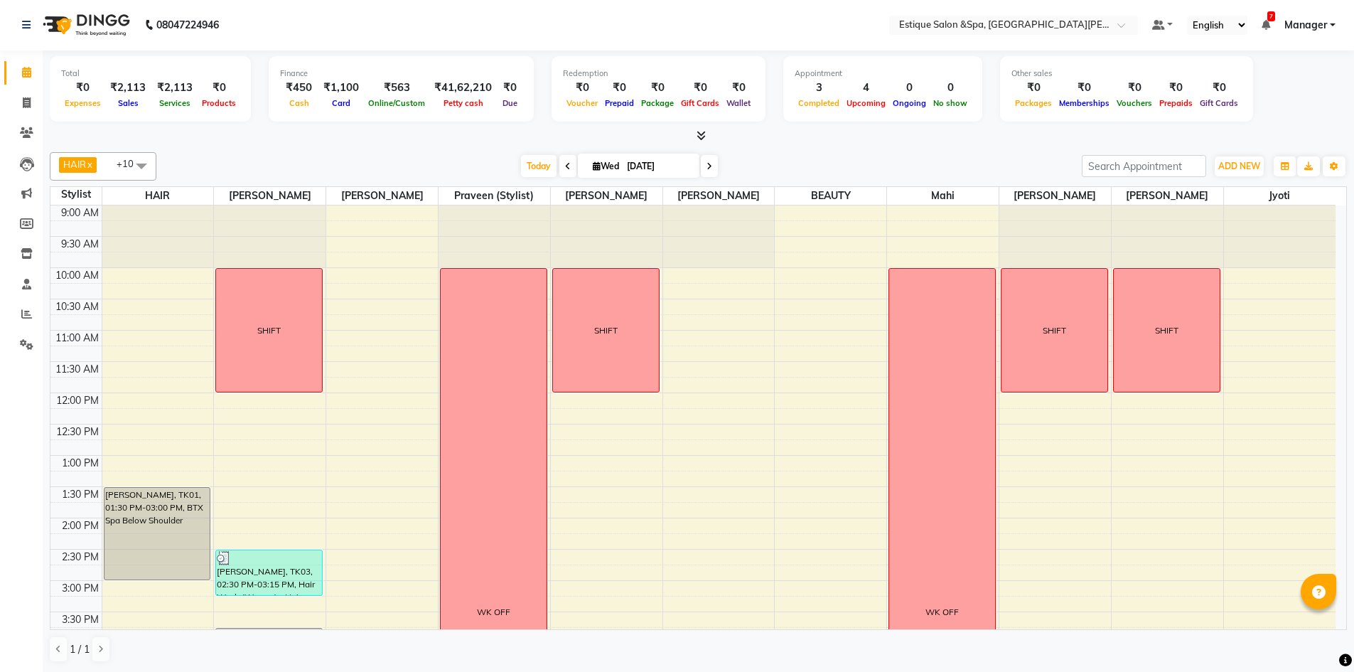
scroll to position [389, 0]
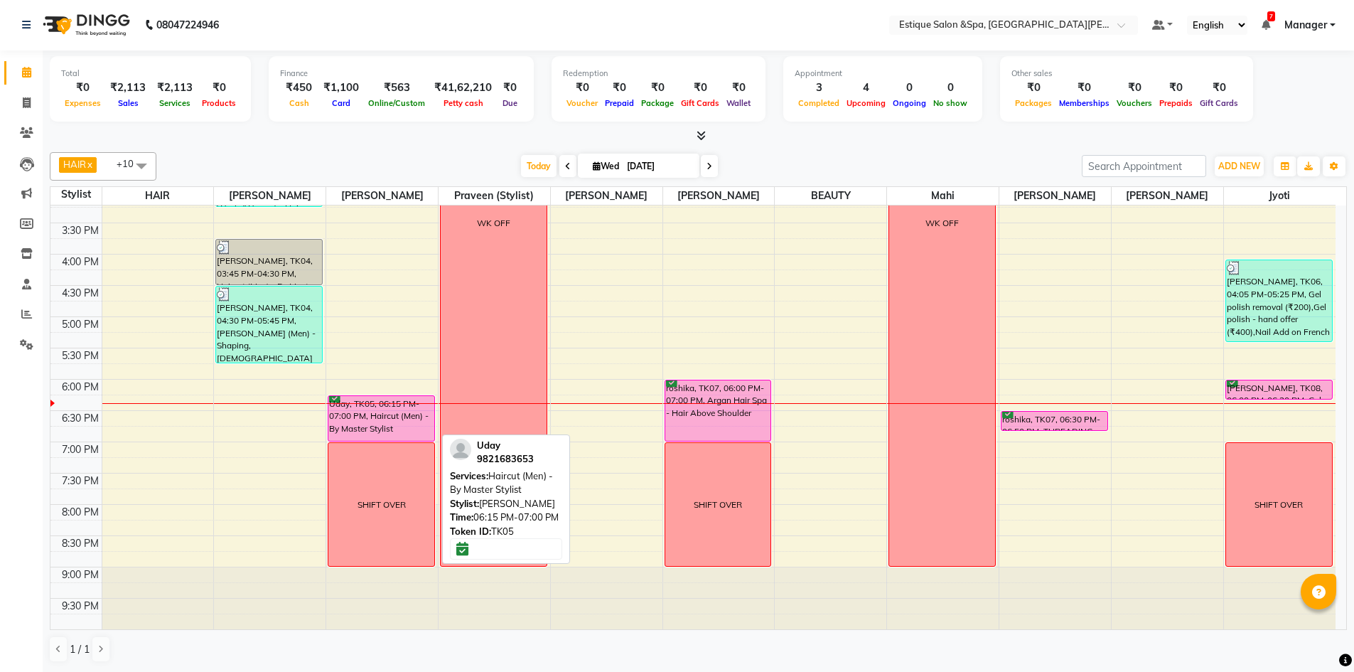
click at [358, 415] on div "Uday, TK05, 06:15 PM-07:00 PM, Haircut (Men) - By Master Stylist" at bounding box center [381, 418] width 106 height 45
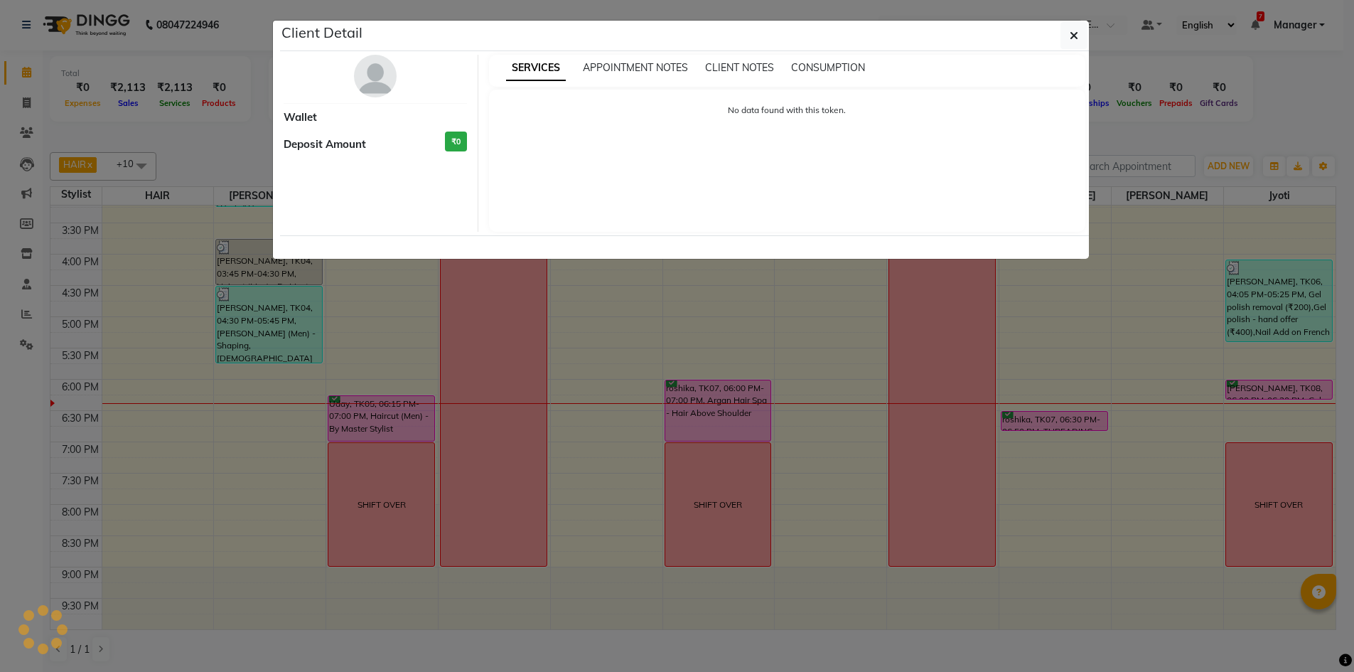
select select "6"
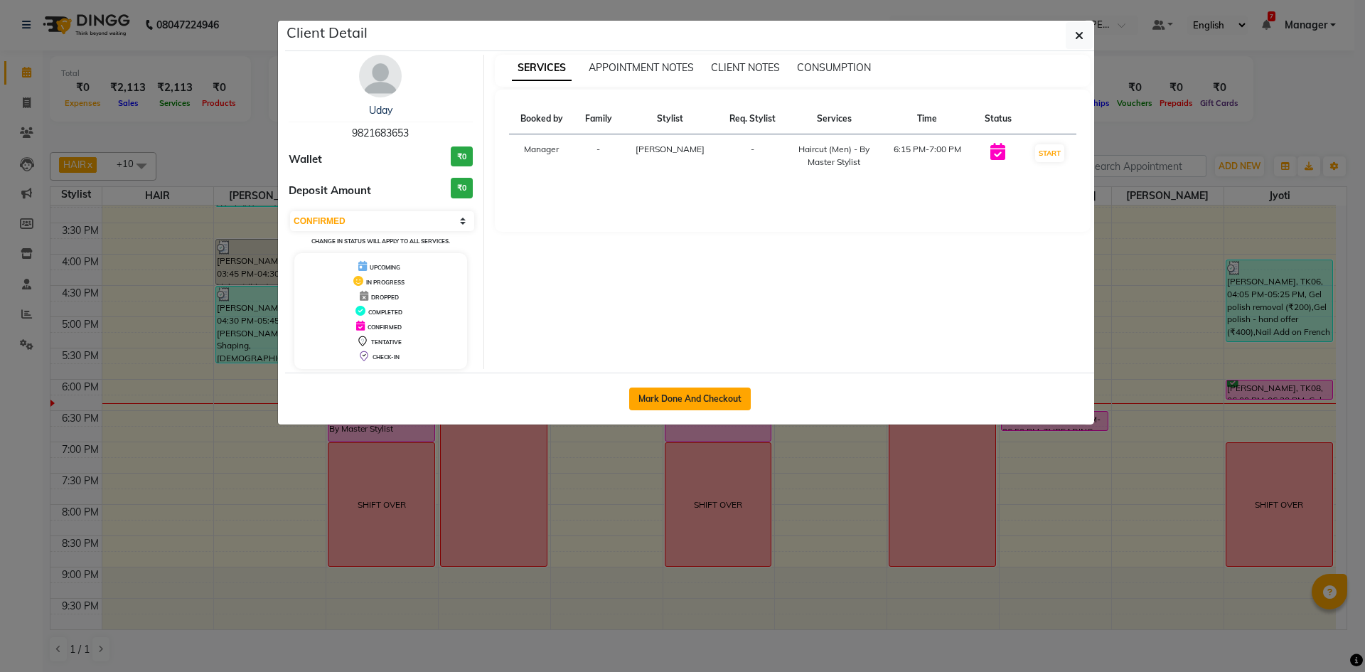
click at [711, 392] on button "Mark Done And Checkout" at bounding box center [690, 398] width 122 height 23
select select "service"
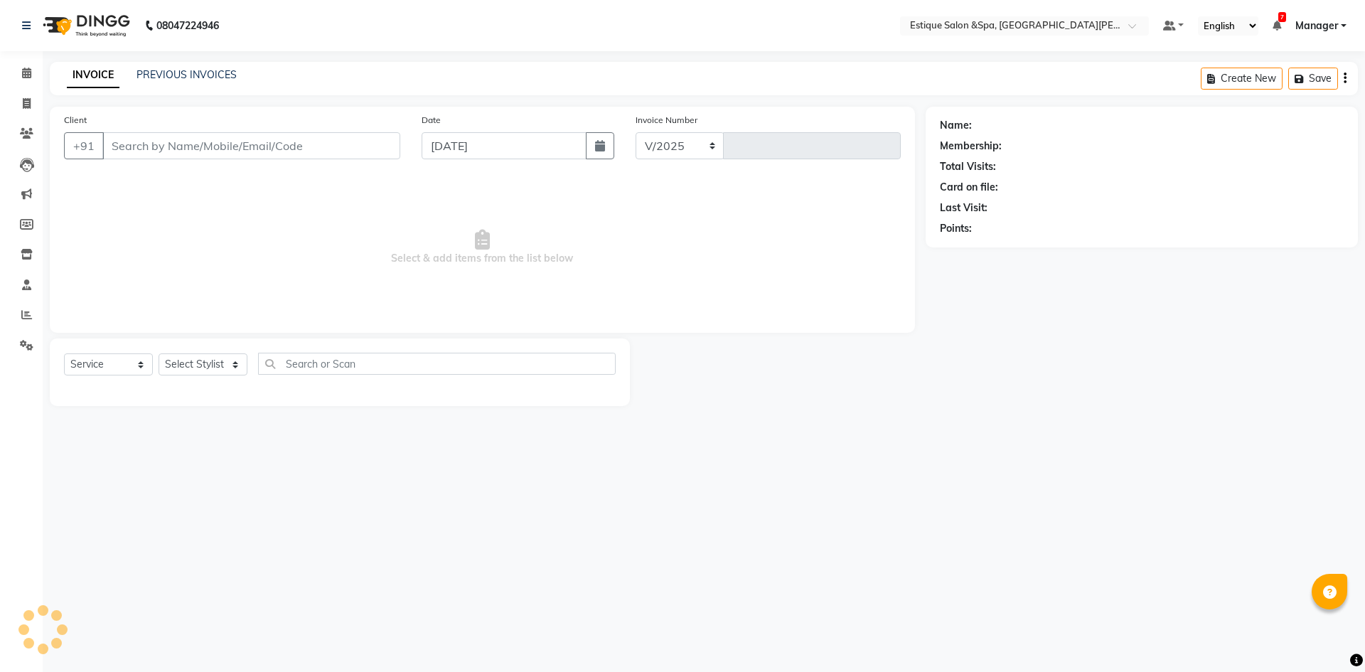
select select "3928"
type input "2461"
type input "9821683653"
select select "20112"
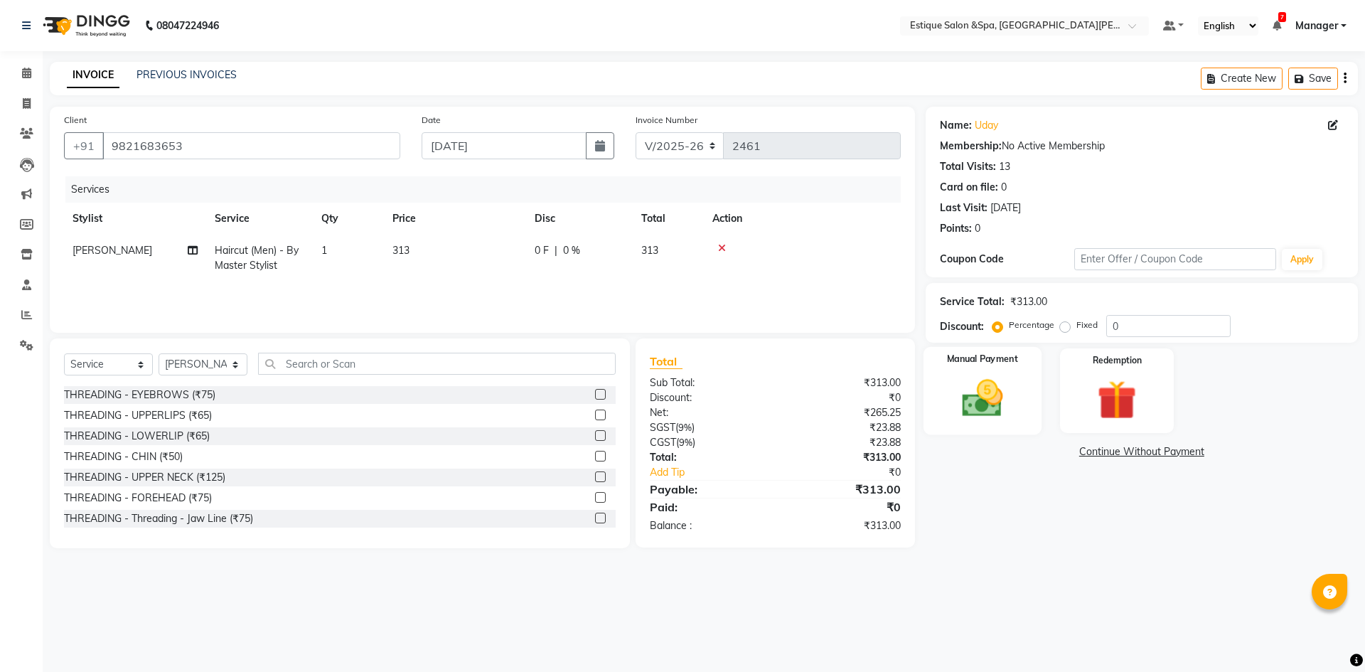
click at [993, 409] on img at bounding box center [982, 398] width 66 height 47
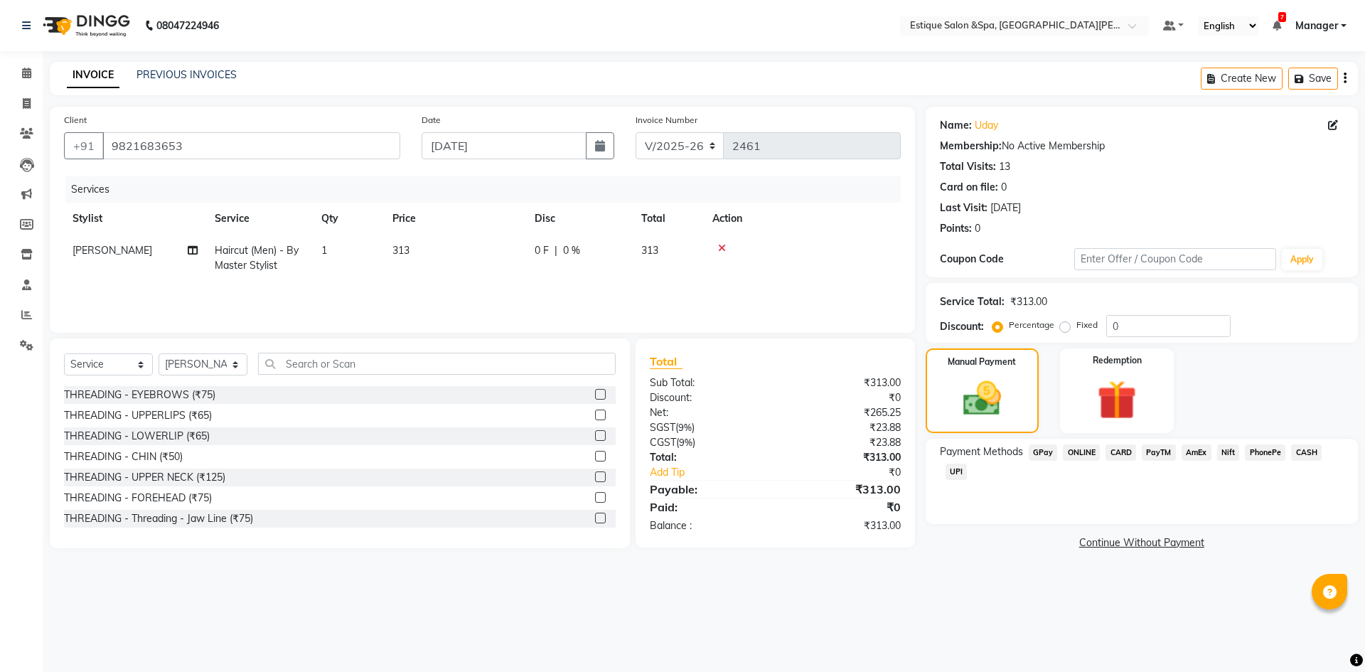
click at [1309, 450] on span "CASH" at bounding box center [1306, 452] width 31 height 16
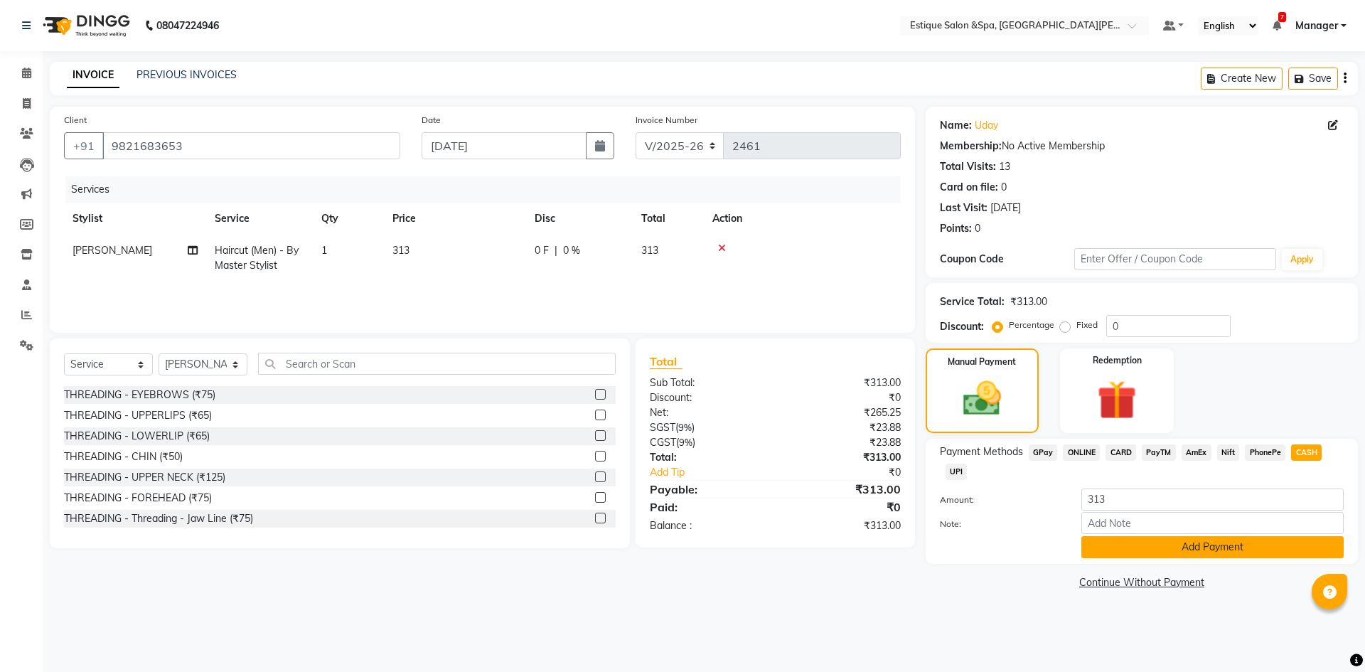
click at [1145, 552] on button "Add Payment" at bounding box center [1212, 547] width 262 height 22
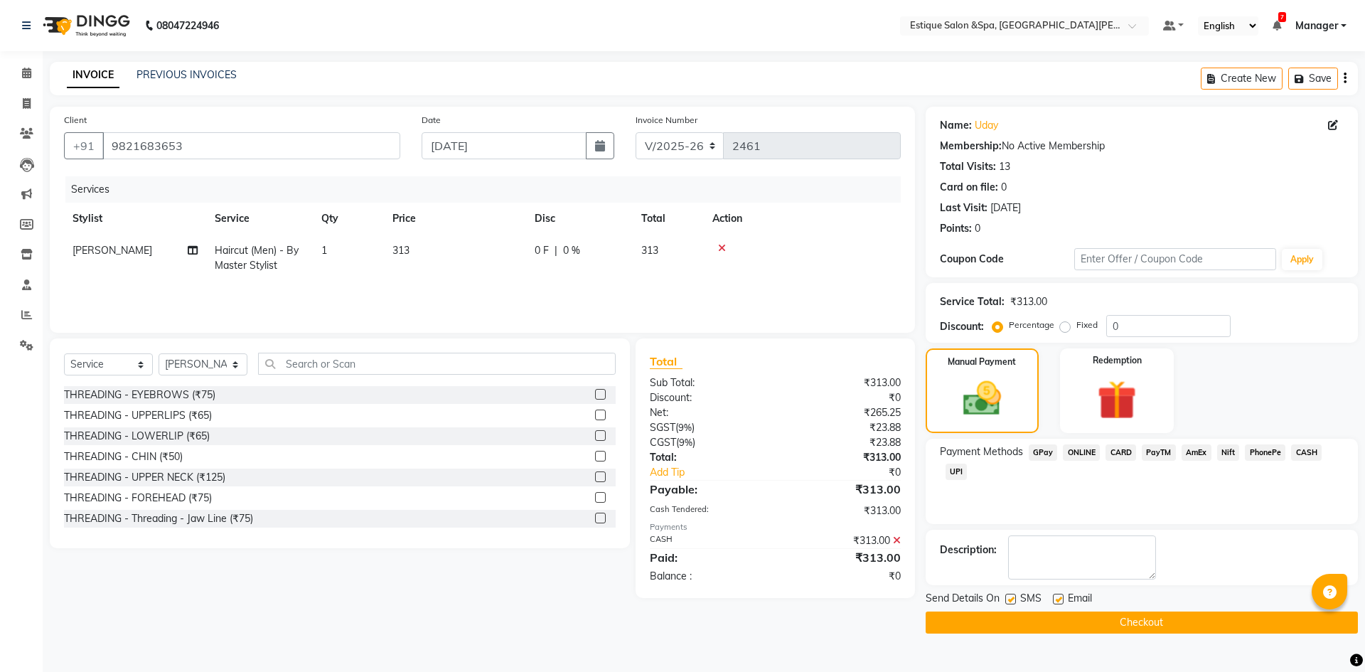
click at [1155, 626] on button "Checkout" at bounding box center [1142, 622] width 432 height 22
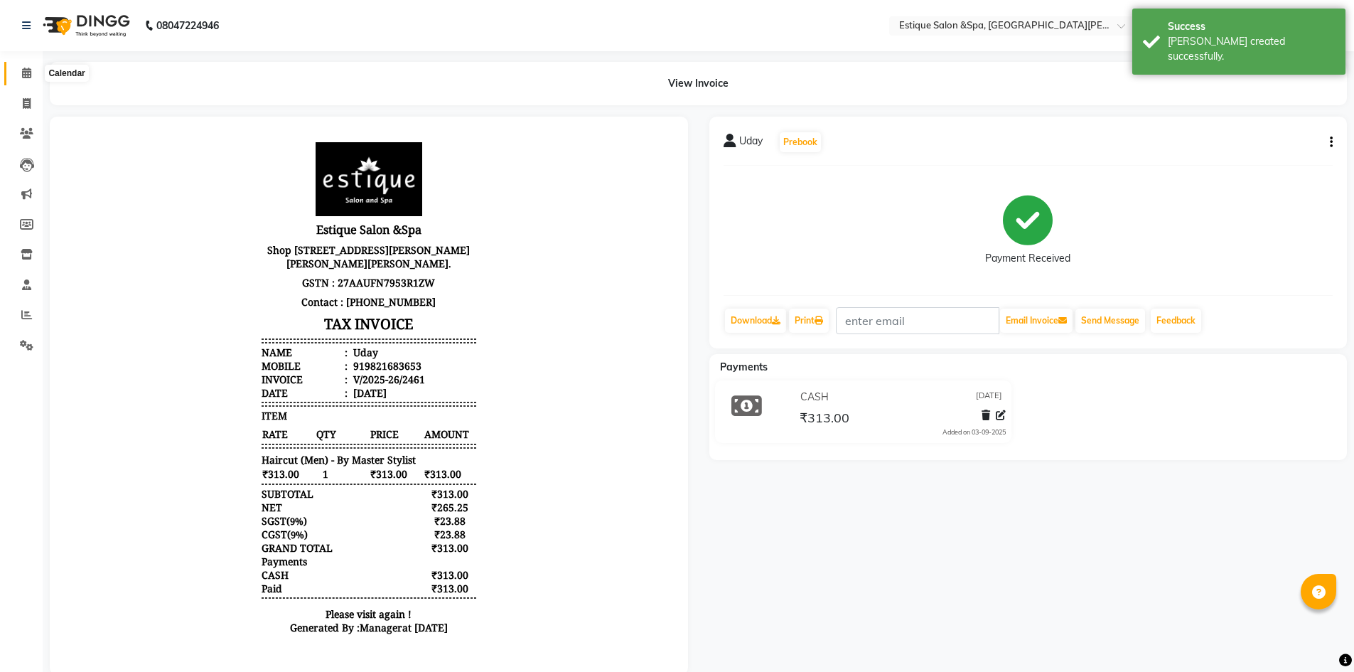
click at [22, 75] on icon at bounding box center [26, 73] width 9 height 11
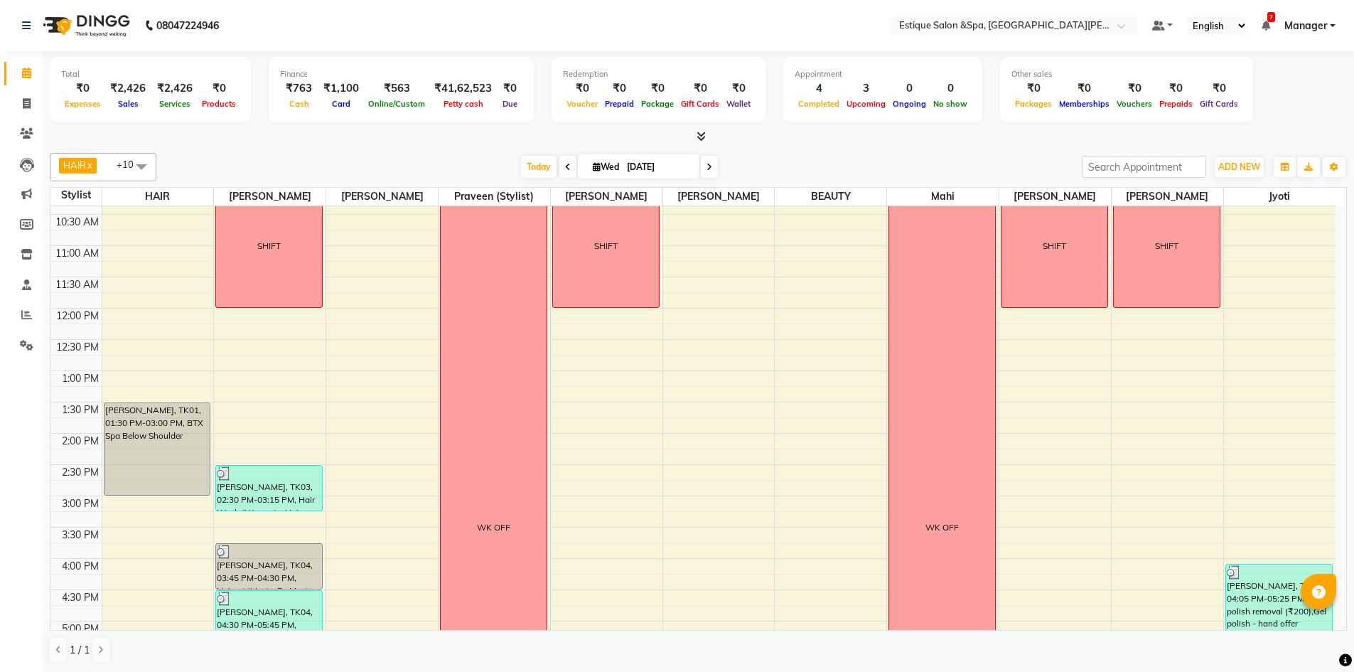
scroll to position [284, 0]
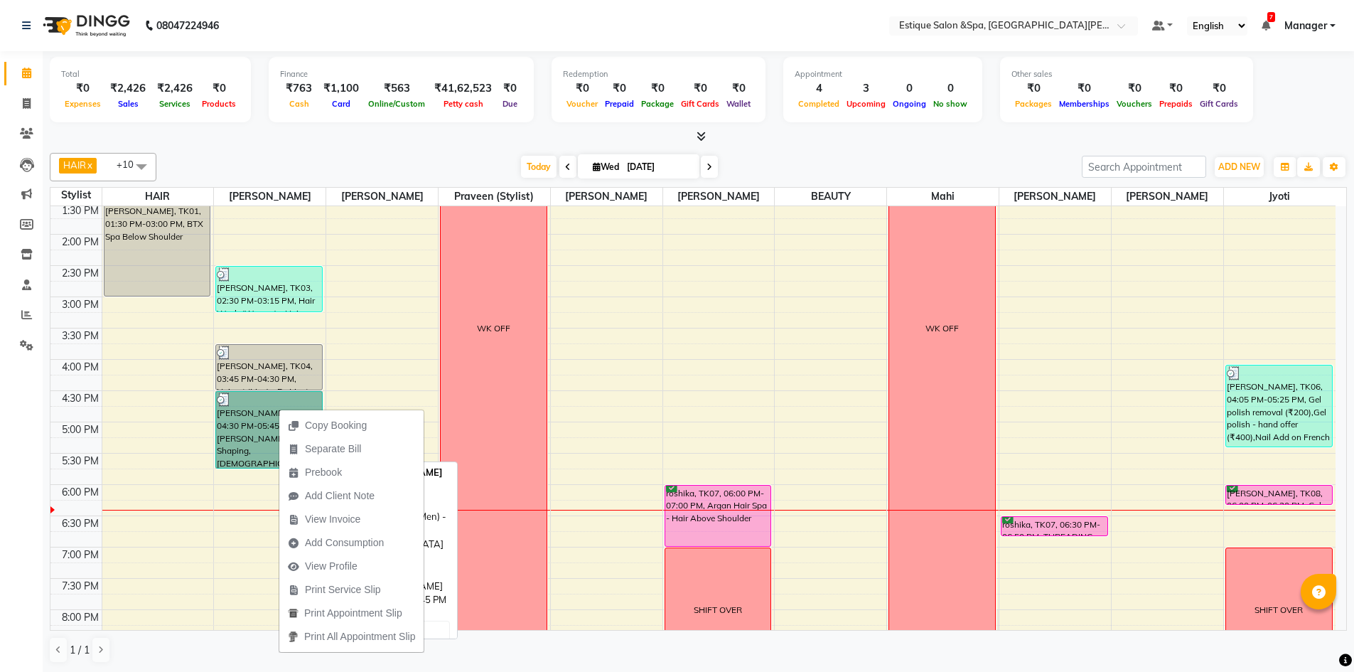
click at [264, 419] on link "Ashish Singh, TK04, 04:30 PM-05:45 PM, Beard (Men) - Shaping,Male Combo - Hairc…" at bounding box center [268, 429] width 107 height 77
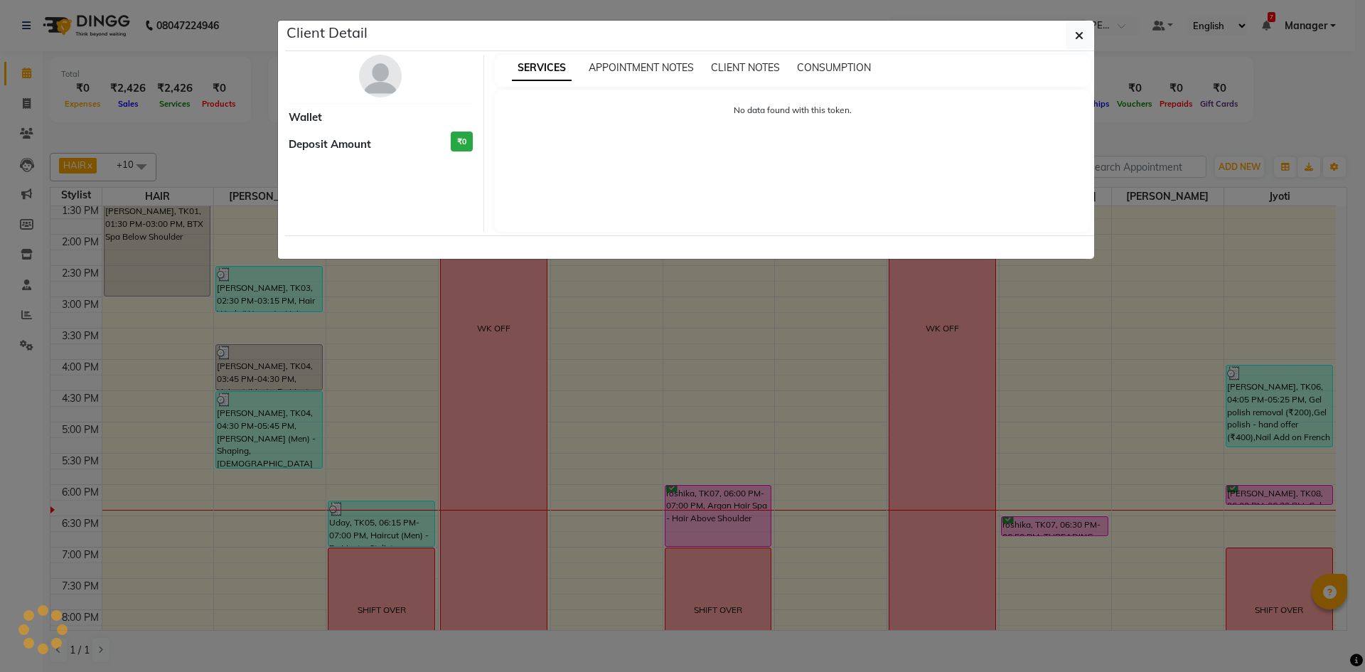
select select "3"
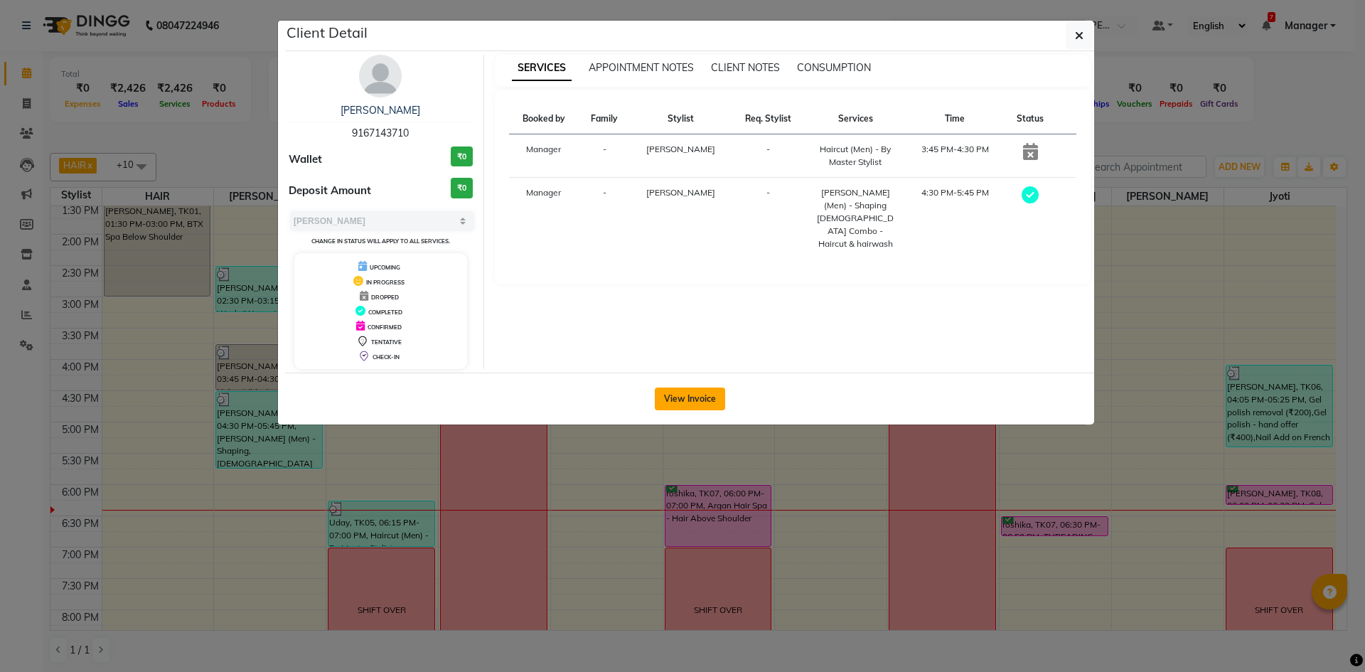
click at [690, 397] on button "View Invoice" at bounding box center [690, 398] width 70 height 23
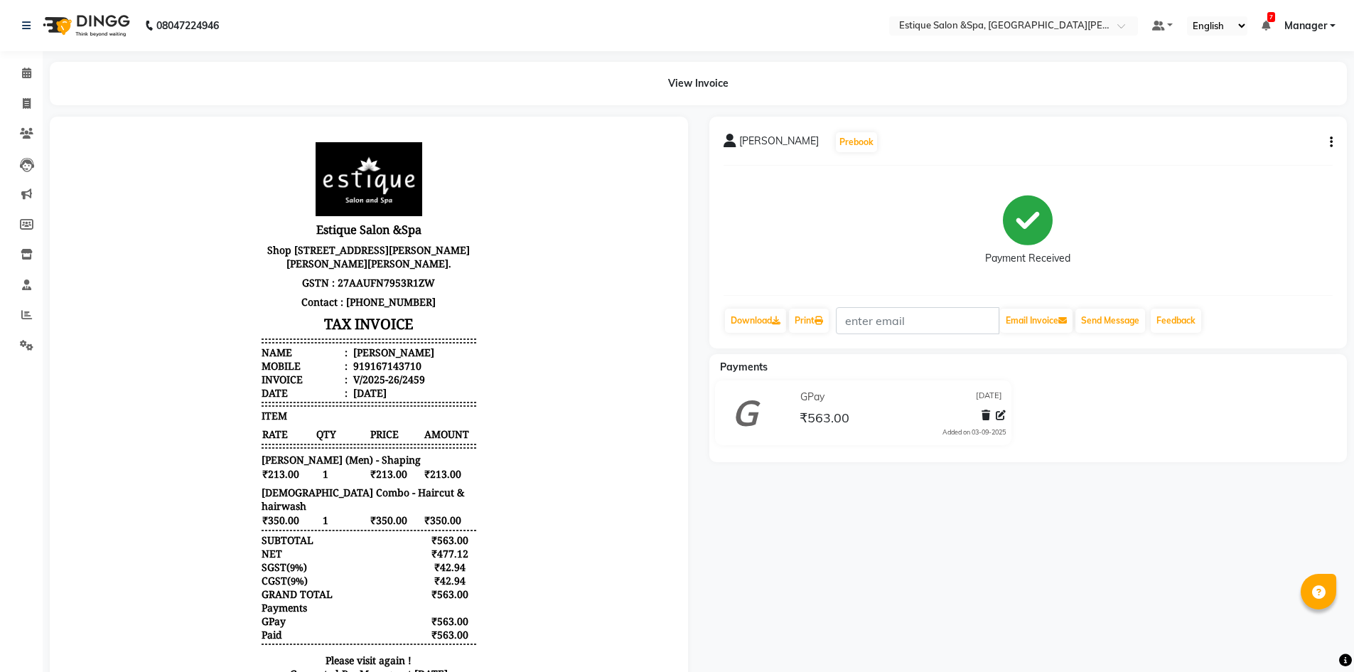
click at [1332, 142] on icon "button" at bounding box center [1331, 142] width 3 height 1
click at [1233, 152] on div "Edit Invoice" at bounding box center [1260, 151] width 97 height 18
select select "service"
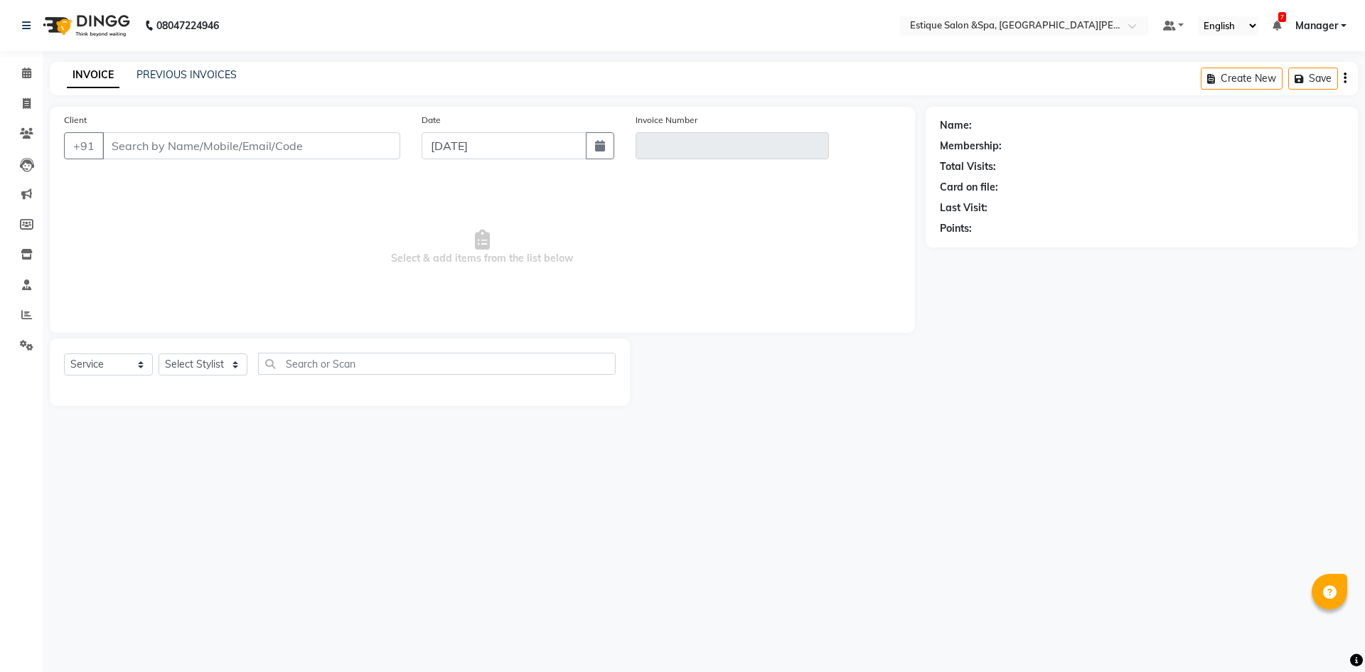
type input "9167143710"
type input "V/2025-26/2459"
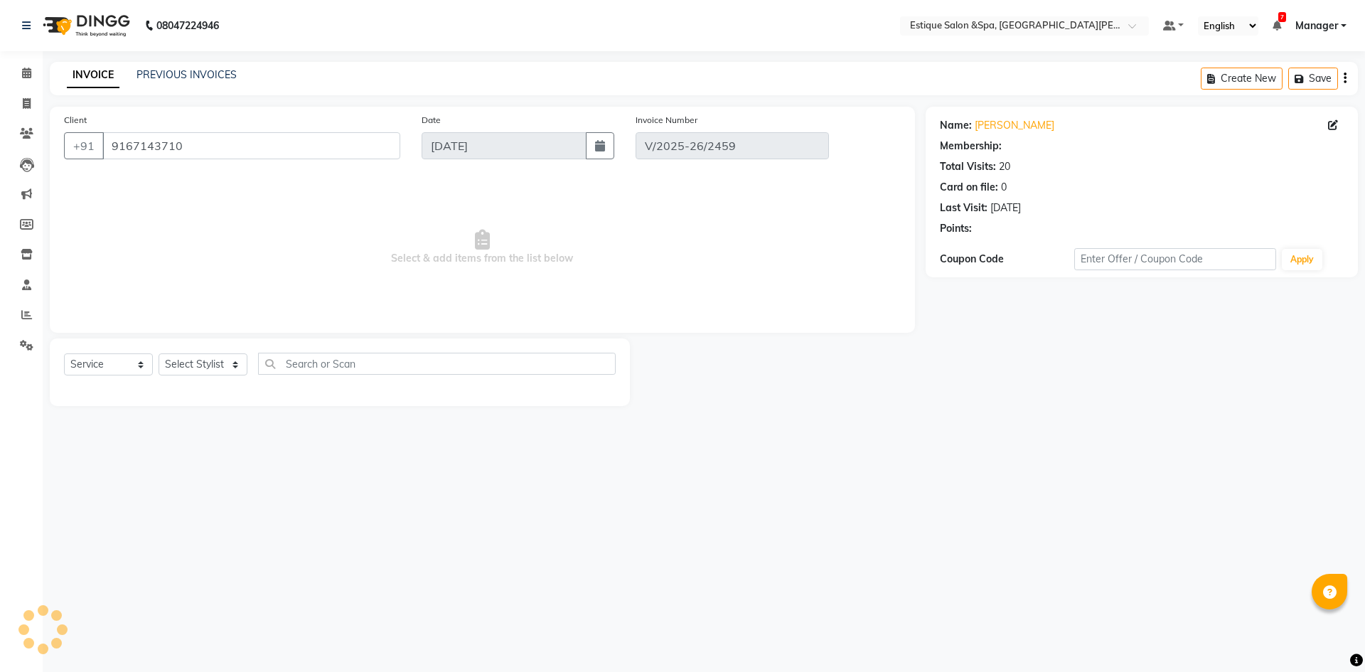
select select "select"
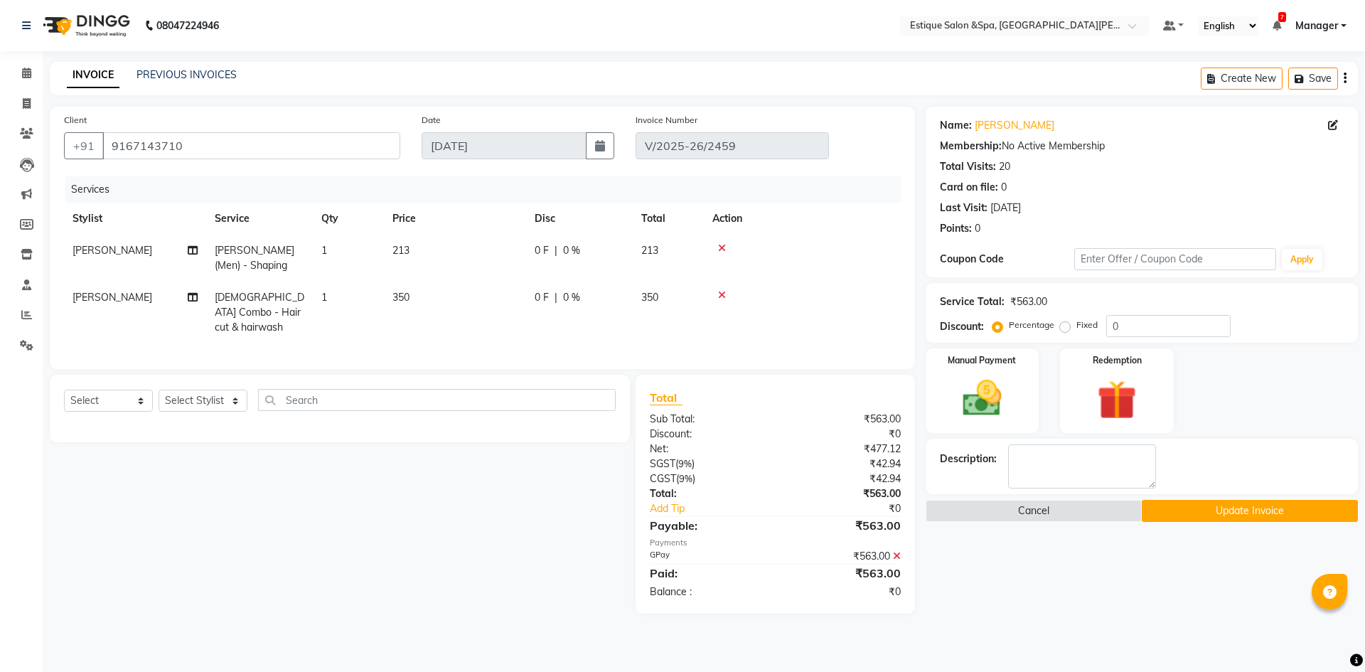
click at [116, 249] on span "[PERSON_NAME]" at bounding box center [113, 250] width 80 height 13
select select "67100"
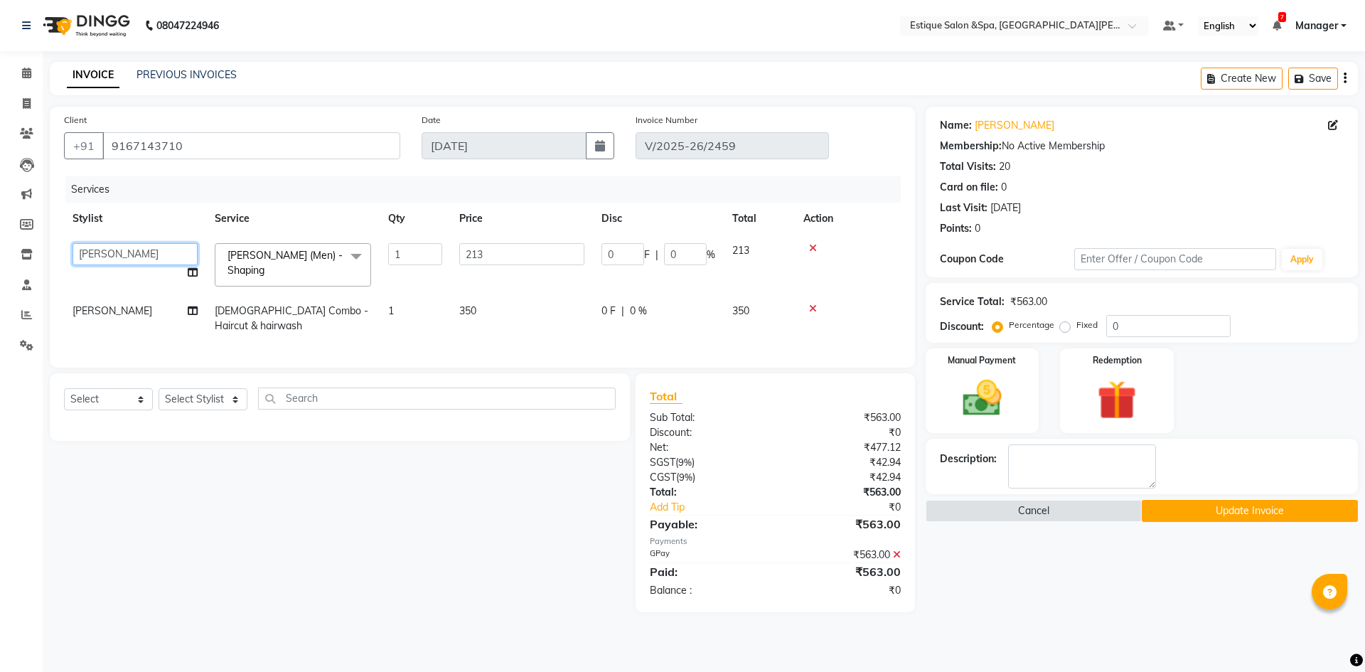
click at [157, 256] on select "aaves Asmi BEAUTY HAIR Haniya shaikh Jyoti kanchan pp laxmi pp Mahi Manager NAU…" at bounding box center [135, 254] width 125 height 22
select select "20112"
click at [122, 305] on span "[PERSON_NAME]" at bounding box center [113, 310] width 80 height 13
select select "67100"
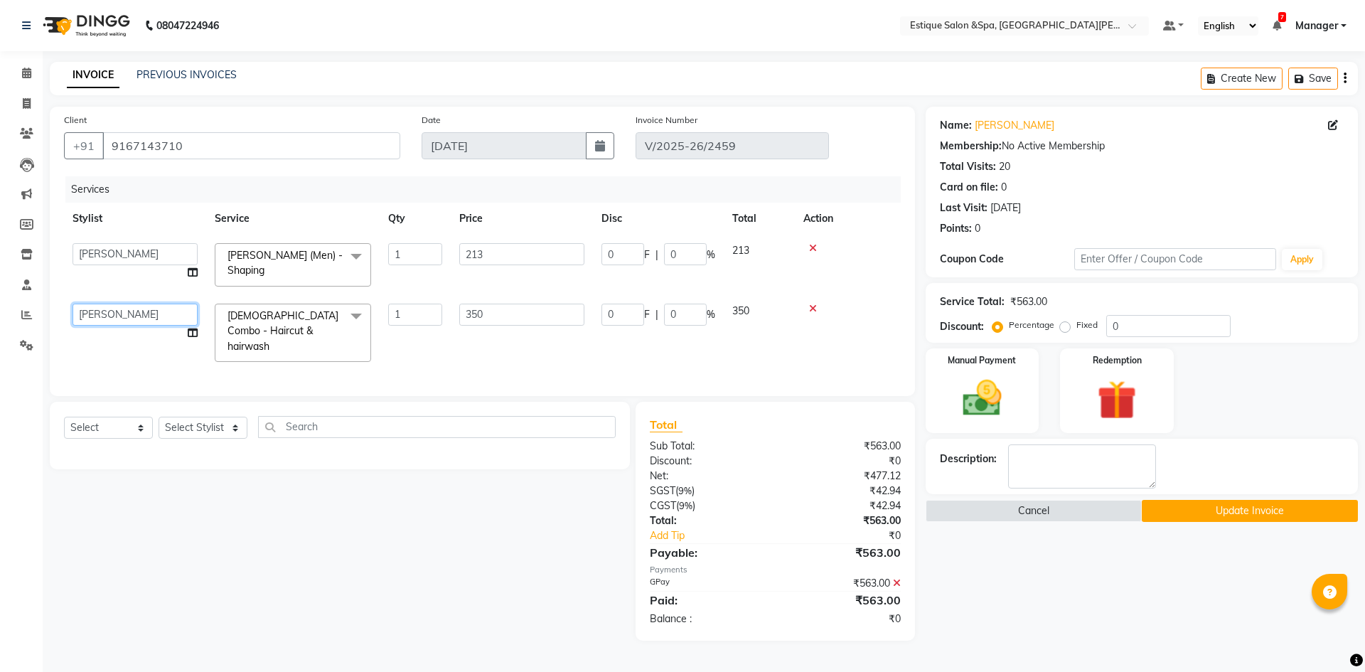
click at [122, 305] on select "aaves Asmi BEAUTY HAIR Haniya shaikh Jyoti kanchan pp laxmi pp Mahi Manager NAU…" at bounding box center [135, 315] width 125 height 22
select select "20112"
click at [1237, 505] on button "Update Invoice" at bounding box center [1250, 511] width 216 height 22
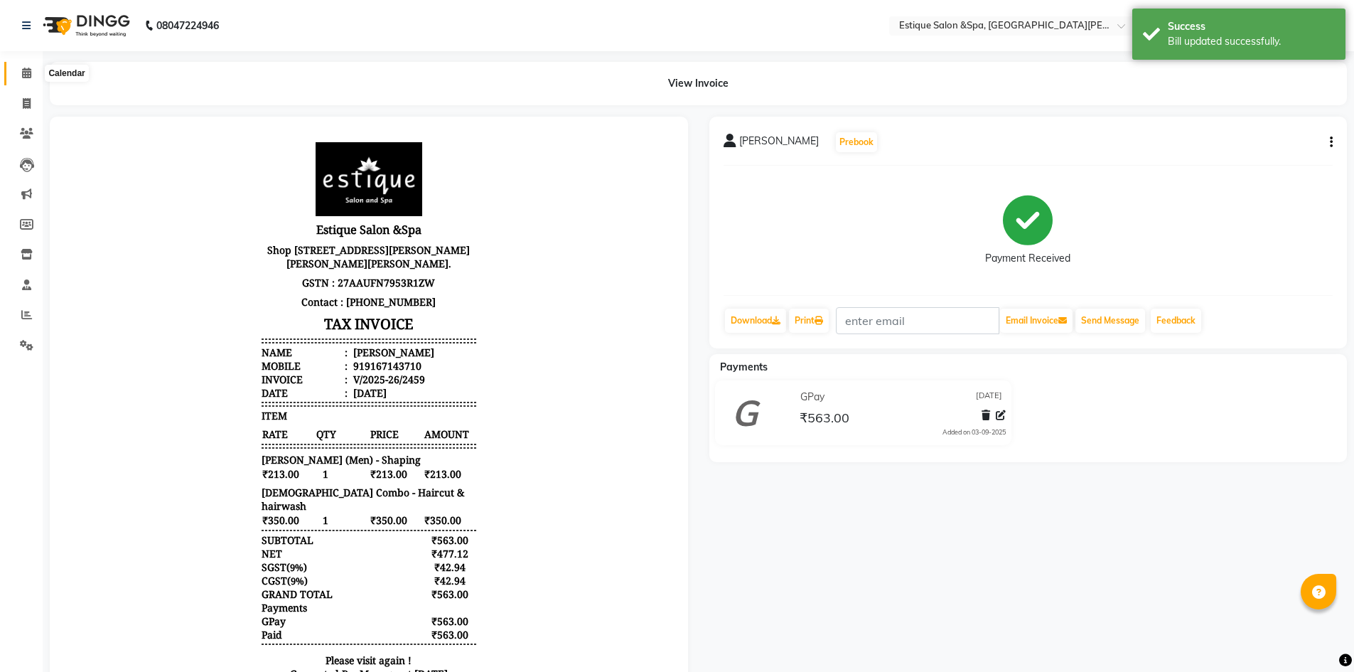
click at [28, 77] on icon at bounding box center [26, 73] width 9 height 11
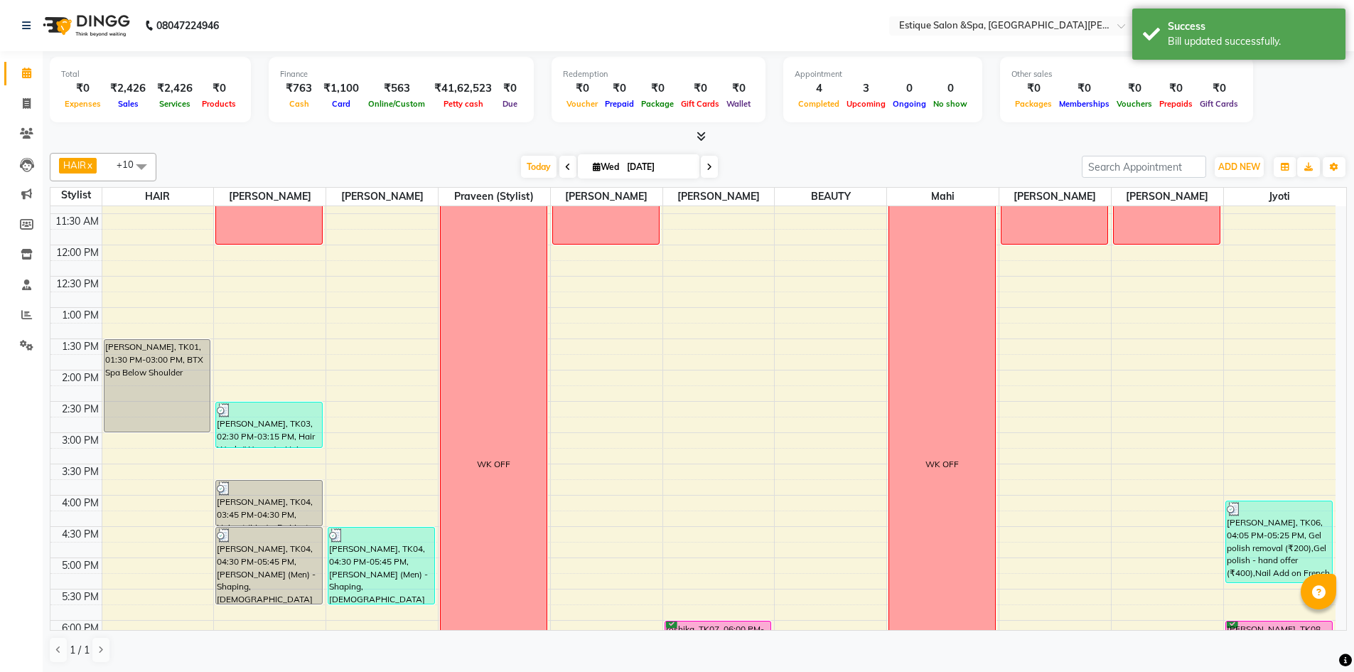
scroll to position [284, 0]
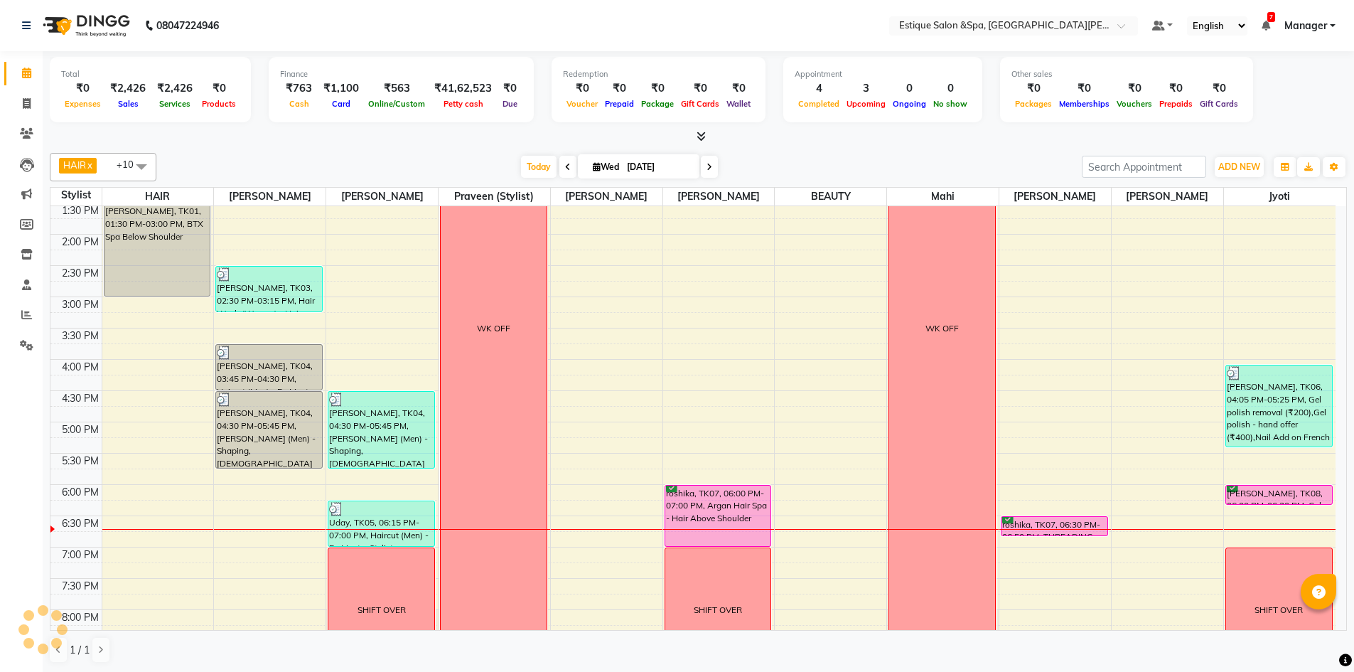
click at [0, 119] on li "Clients" at bounding box center [21, 134] width 43 height 31
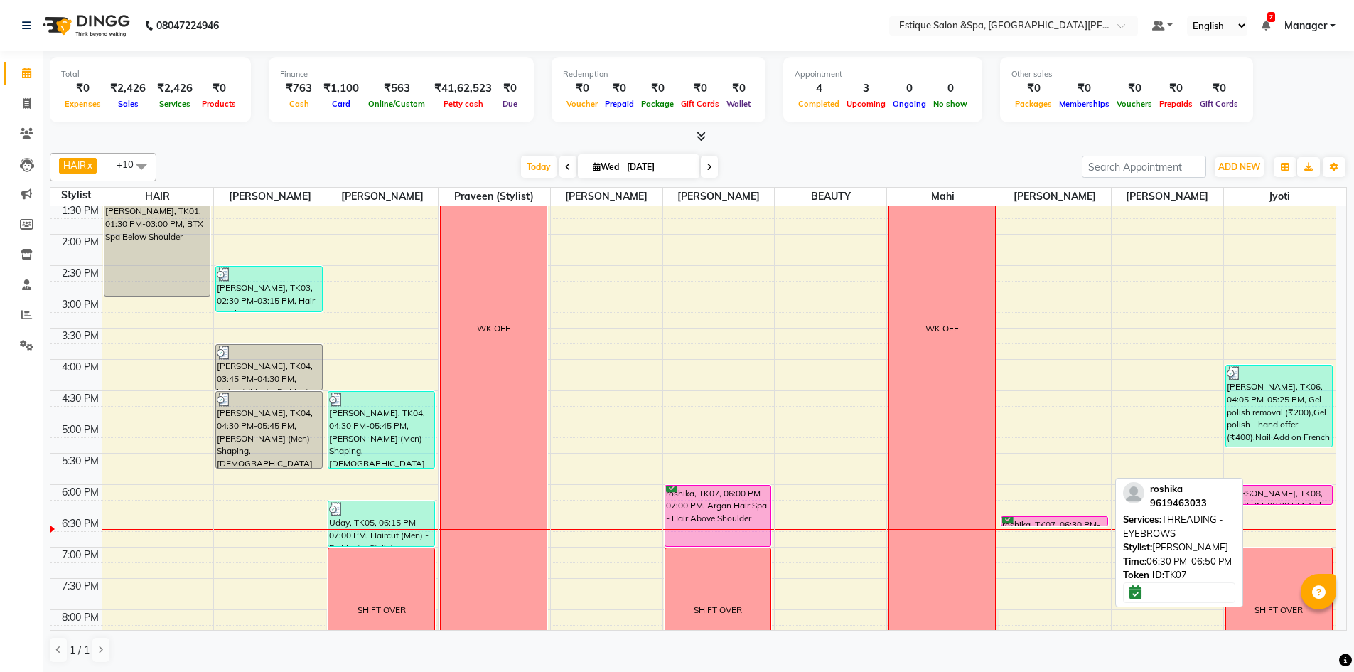
drag, startPoint x: 1087, startPoint y: 533, endPoint x: 1073, endPoint y: 526, distance: 15.9
click at [1102, 527] on div "9:00 AM 9:30 AM 10:00 AM 10:30 AM 11:00 AM 11:30 AM 12:00 PM 12:30 PM 1:00 PM 1…" at bounding box center [692, 328] width 1285 height 813
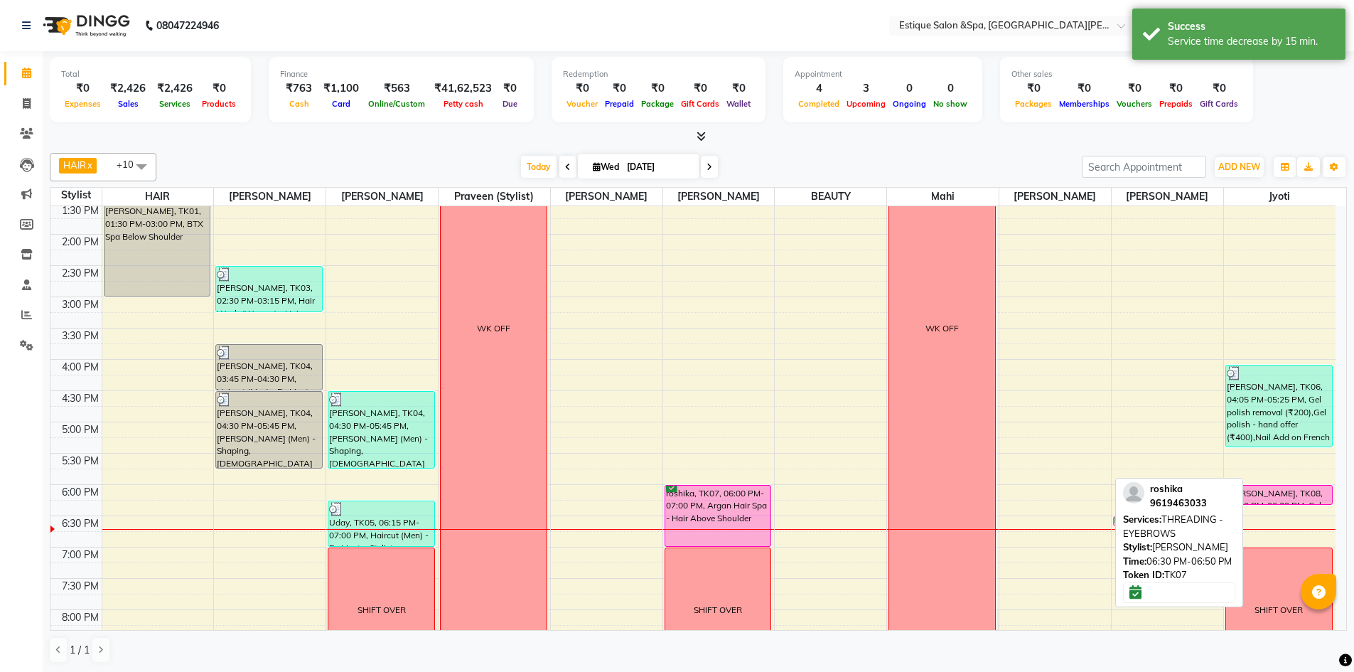
drag, startPoint x: 1068, startPoint y: 517, endPoint x: 1129, endPoint y: 515, distance: 60.4
click at [1129, 515] on div "HAIR x Suhail salmani x Saif Salmani x Savez salmani x BEAUTY x Mahi x Preeti P…" at bounding box center [698, 408] width 1297 height 522
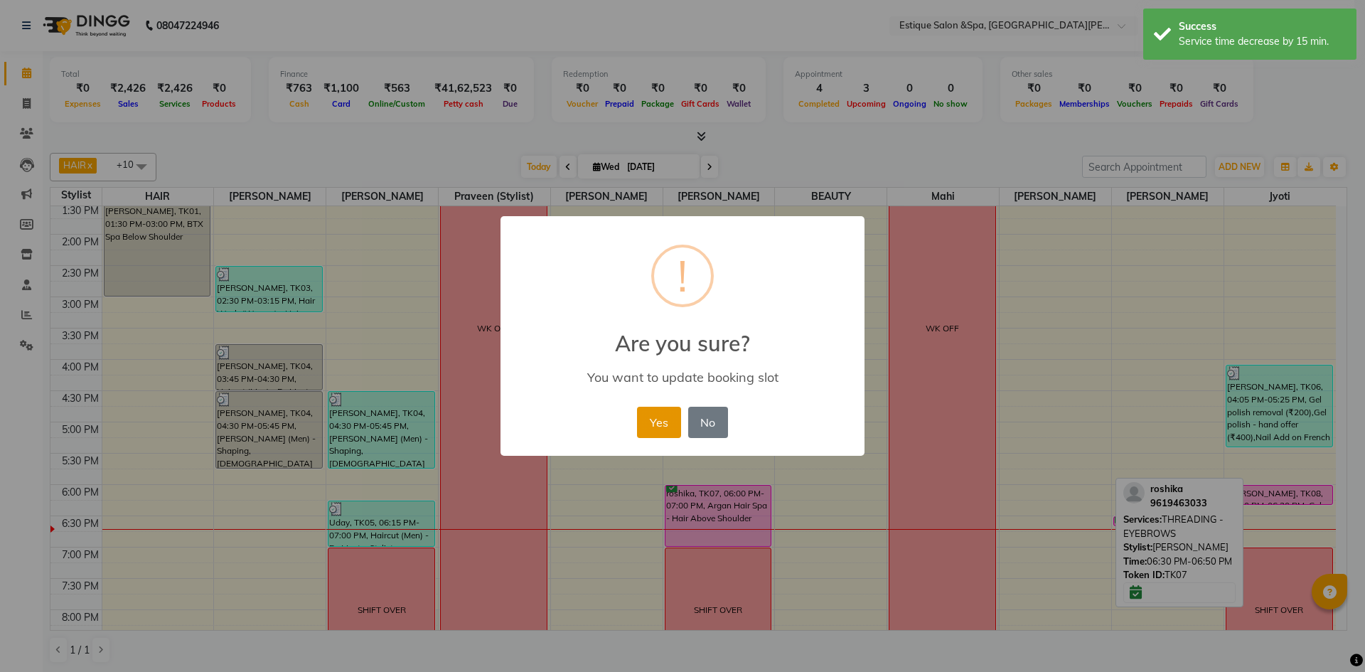
click at [658, 427] on button "Yes" at bounding box center [658, 422] width 43 height 31
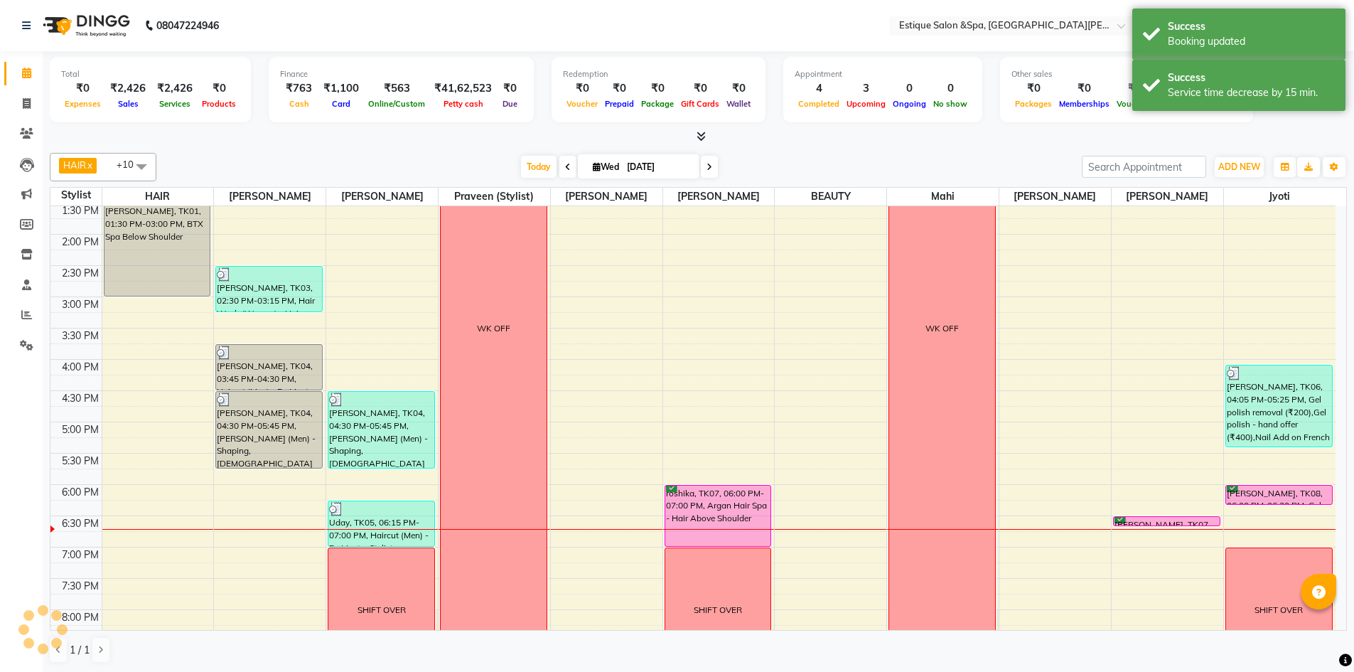
click at [1055, 407] on div "9:00 AM 9:30 AM 10:00 AM 10:30 AM 11:00 AM 11:30 AM 12:00 PM 12:30 PM 1:00 PM 1…" at bounding box center [692, 328] width 1285 height 813
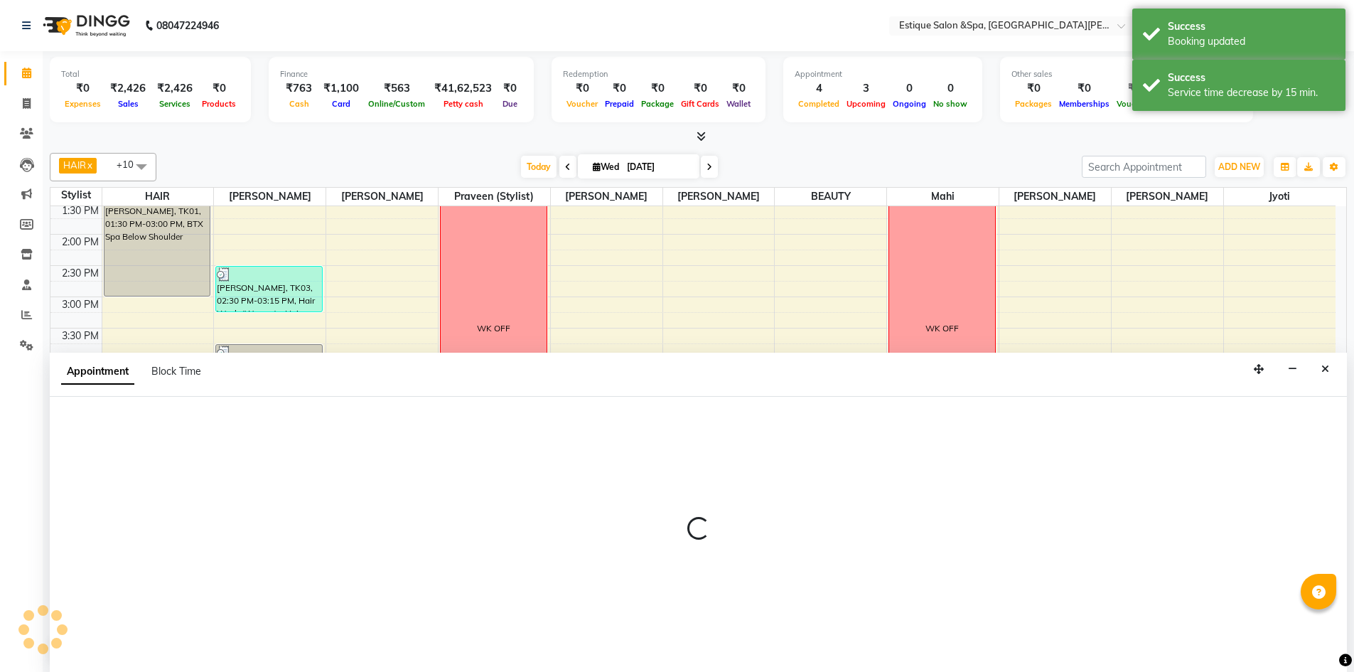
scroll to position [1, 0]
click at [1331, 372] on button "Close" at bounding box center [1325, 369] width 21 height 22
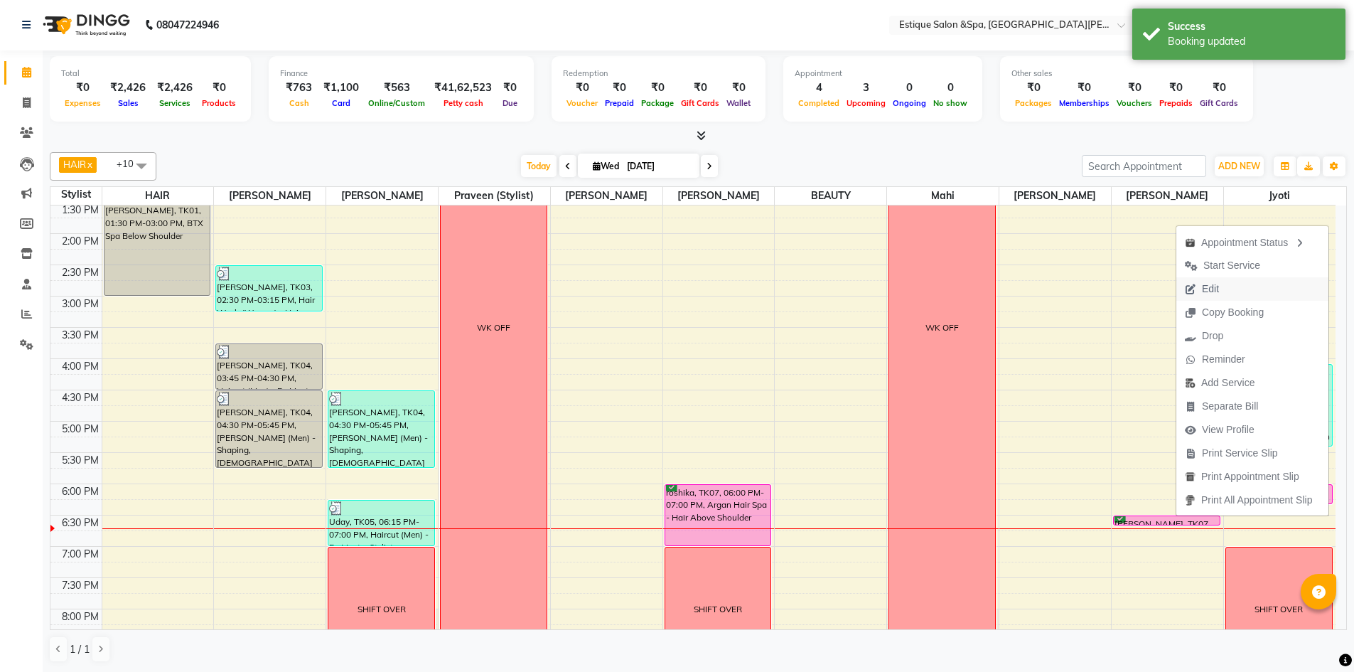
click at [1231, 284] on button "Edit" at bounding box center [1253, 288] width 152 height 23
select select "tentative"
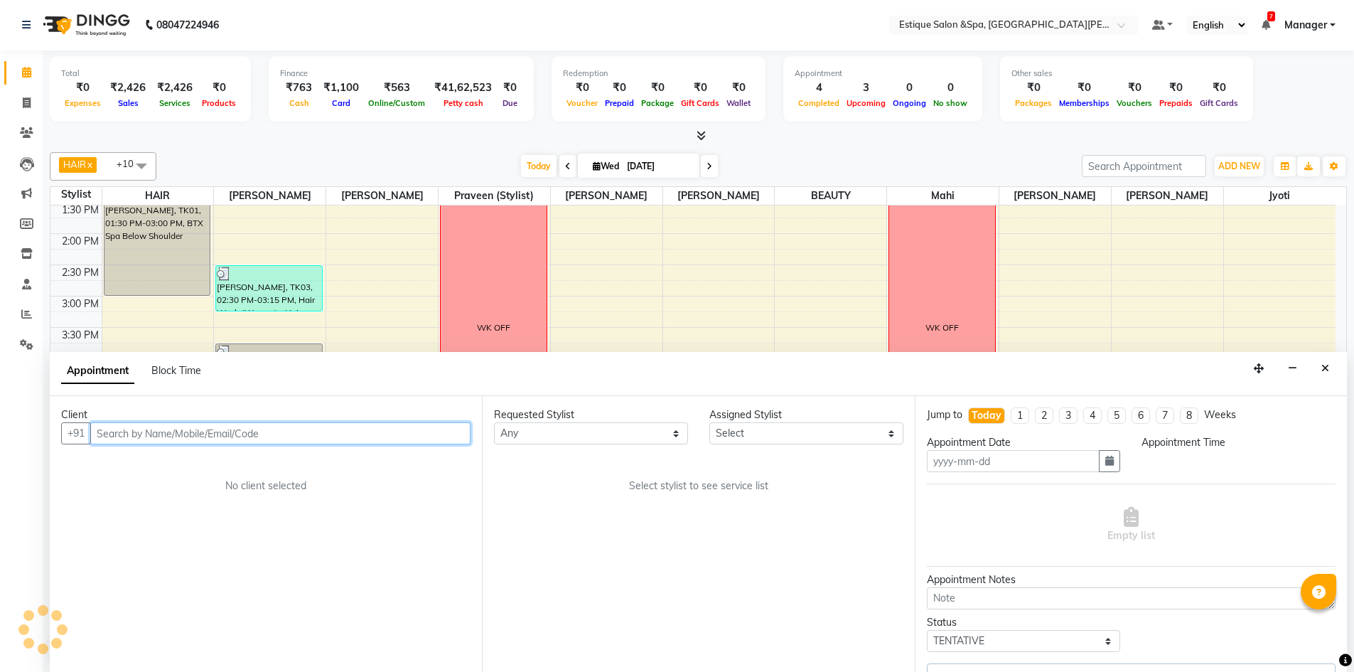
type input "[DATE]"
select select "confirm booking"
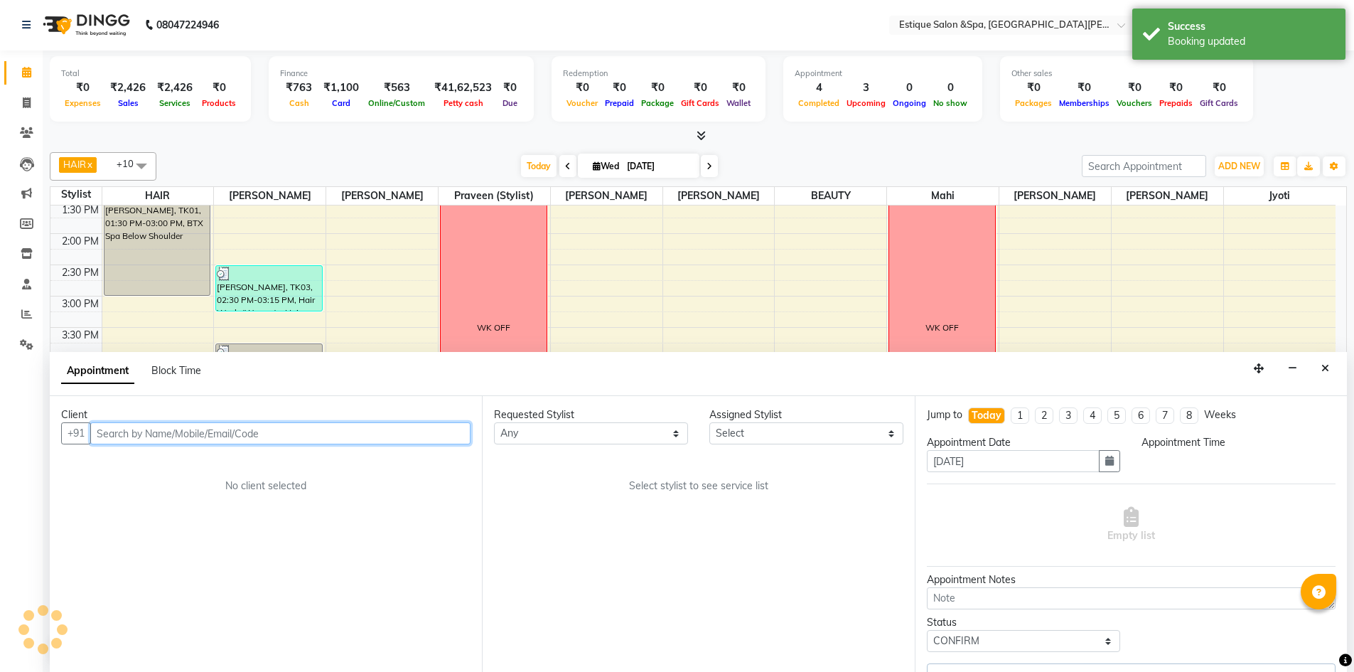
select select "83293"
select select "1080"
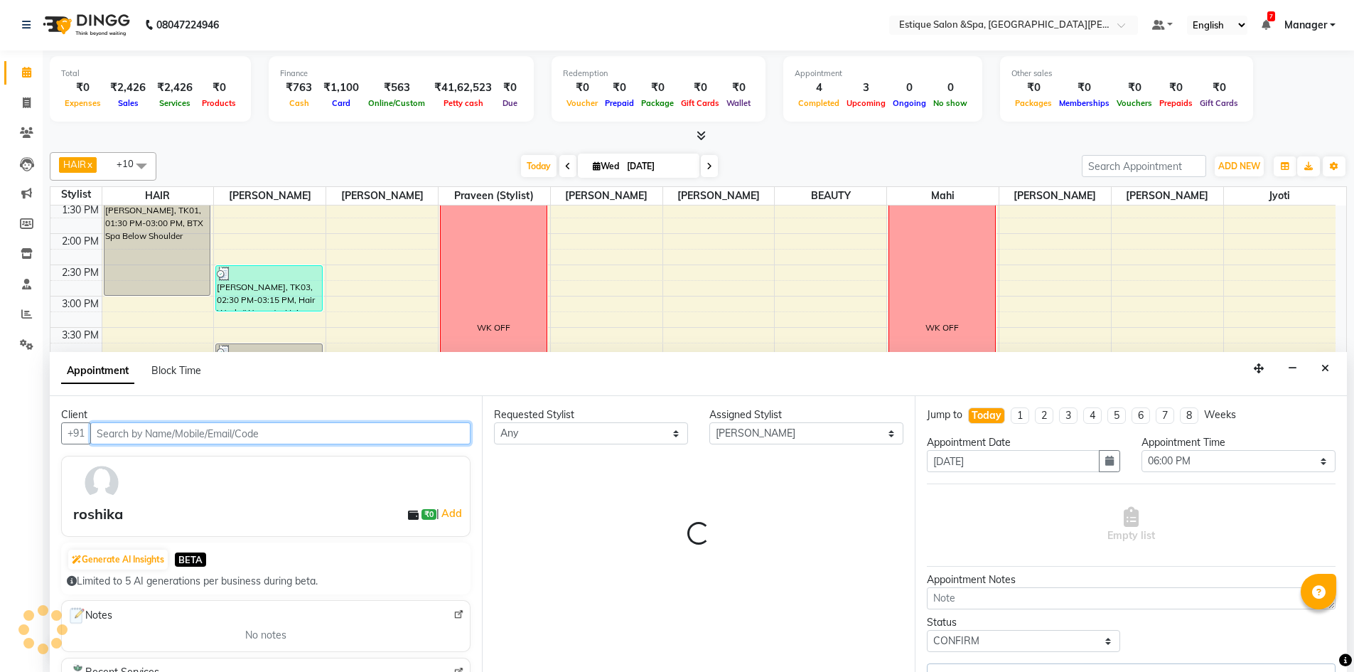
scroll to position [389, 0]
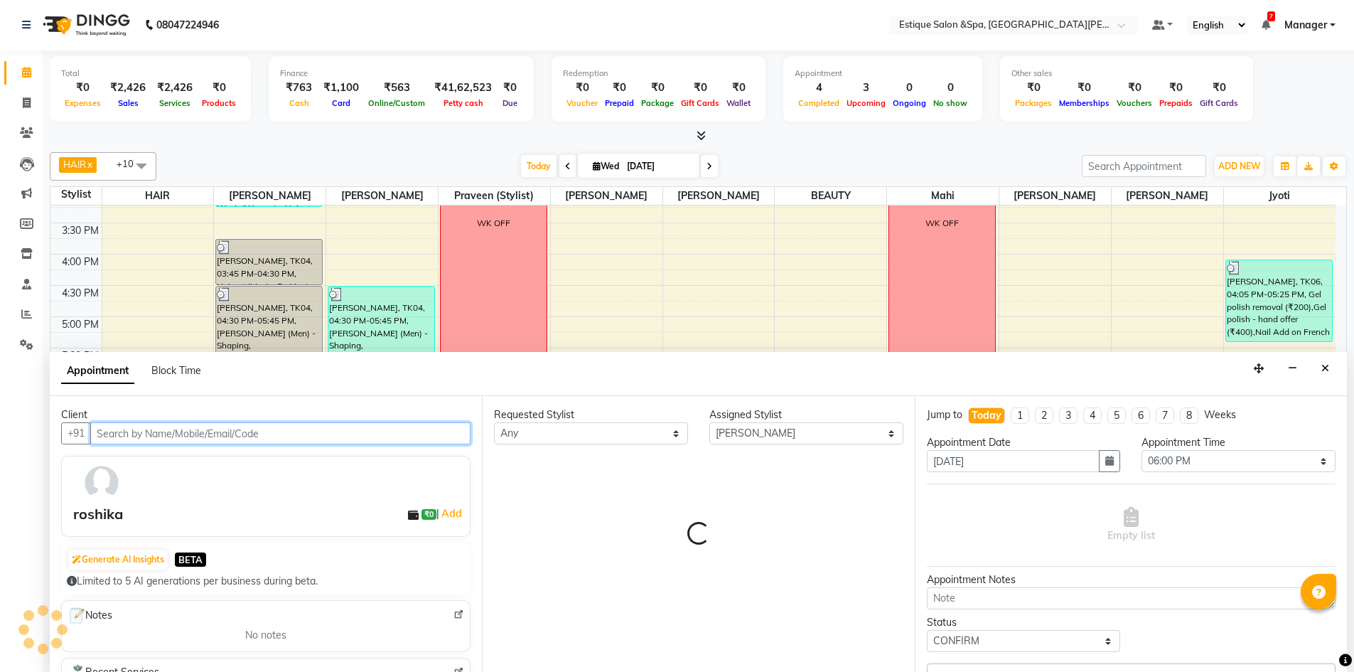
select select "1627"
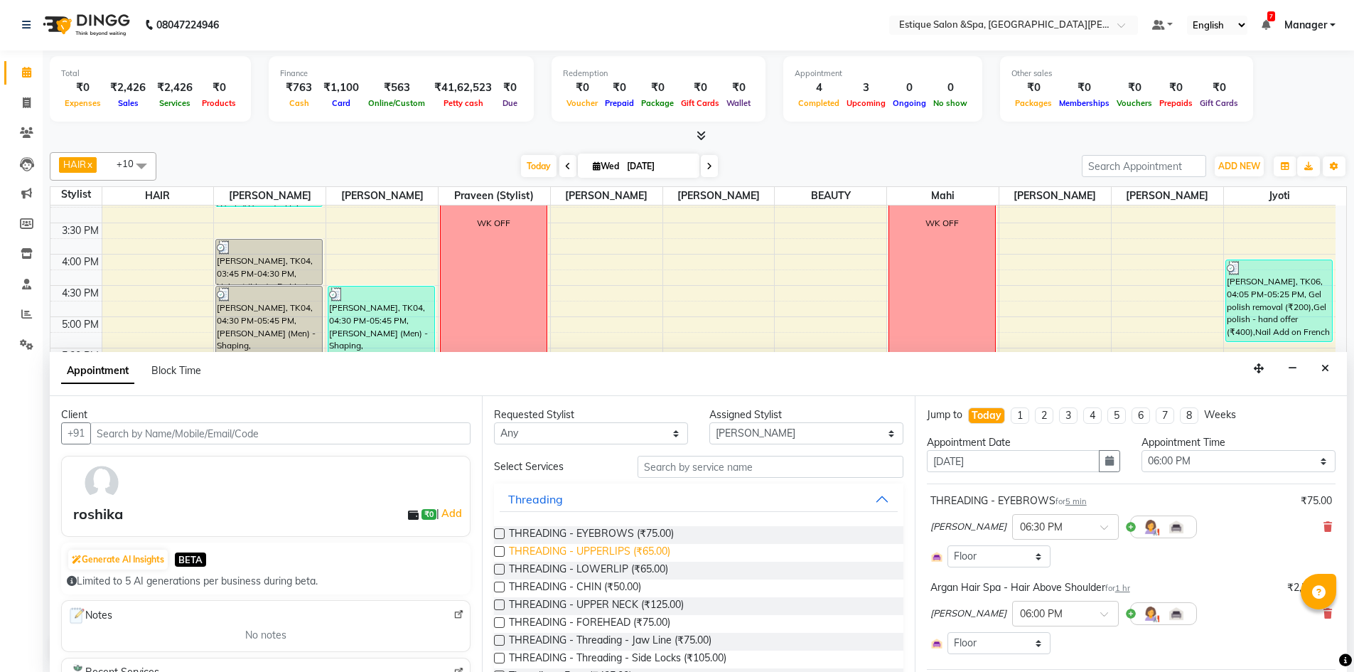
click at [577, 551] on span "THREADING - UPPERLIPS (₹65.00)" at bounding box center [589, 553] width 161 height 18
checkbox input "false"
click at [586, 586] on span "THREADING - CHIN (₹50.00)" at bounding box center [575, 588] width 132 height 18
checkbox input "false"
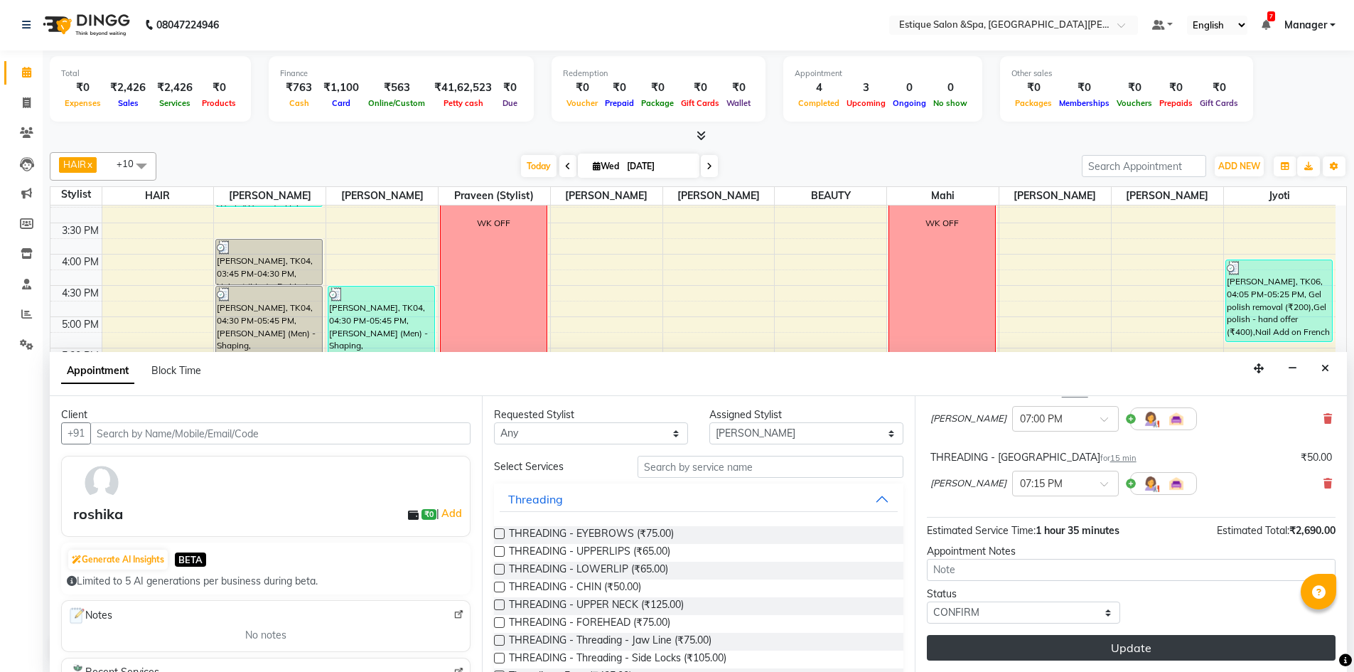
click at [1073, 643] on button "Update" at bounding box center [1131, 648] width 409 height 26
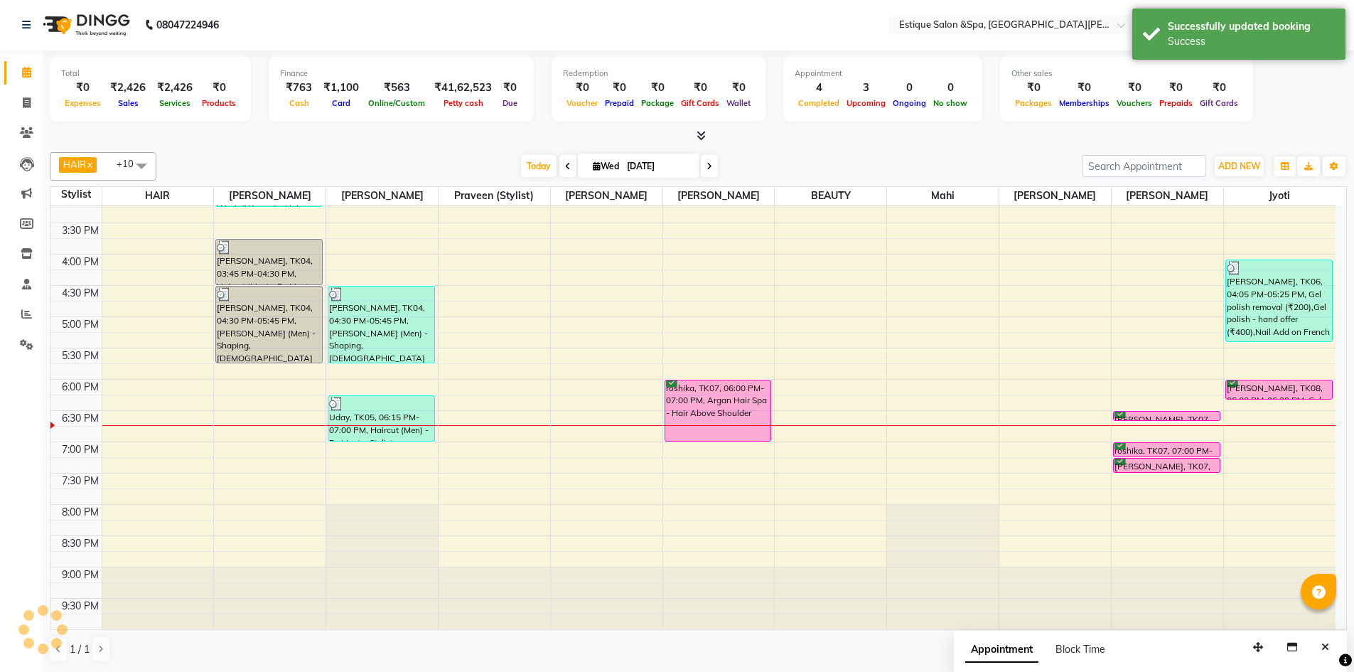
scroll to position [0, 0]
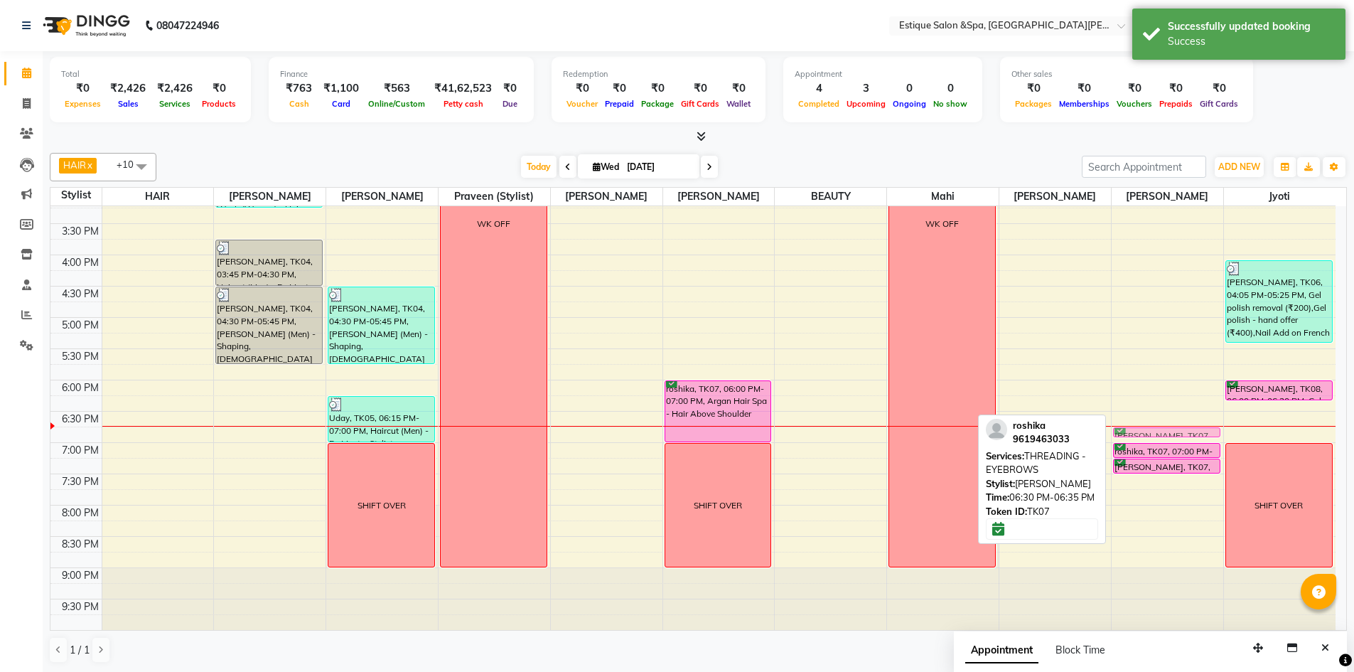
drag, startPoint x: 1144, startPoint y: 415, endPoint x: 1144, endPoint y: 432, distance: 17.1
click at [1144, 432] on div "SHIFT roshika, TK07, 06:30 PM-06:35 PM, THREADING - EYEBROWS roshika, TK07, 07:…" at bounding box center [1168, 223] width 112 height 813
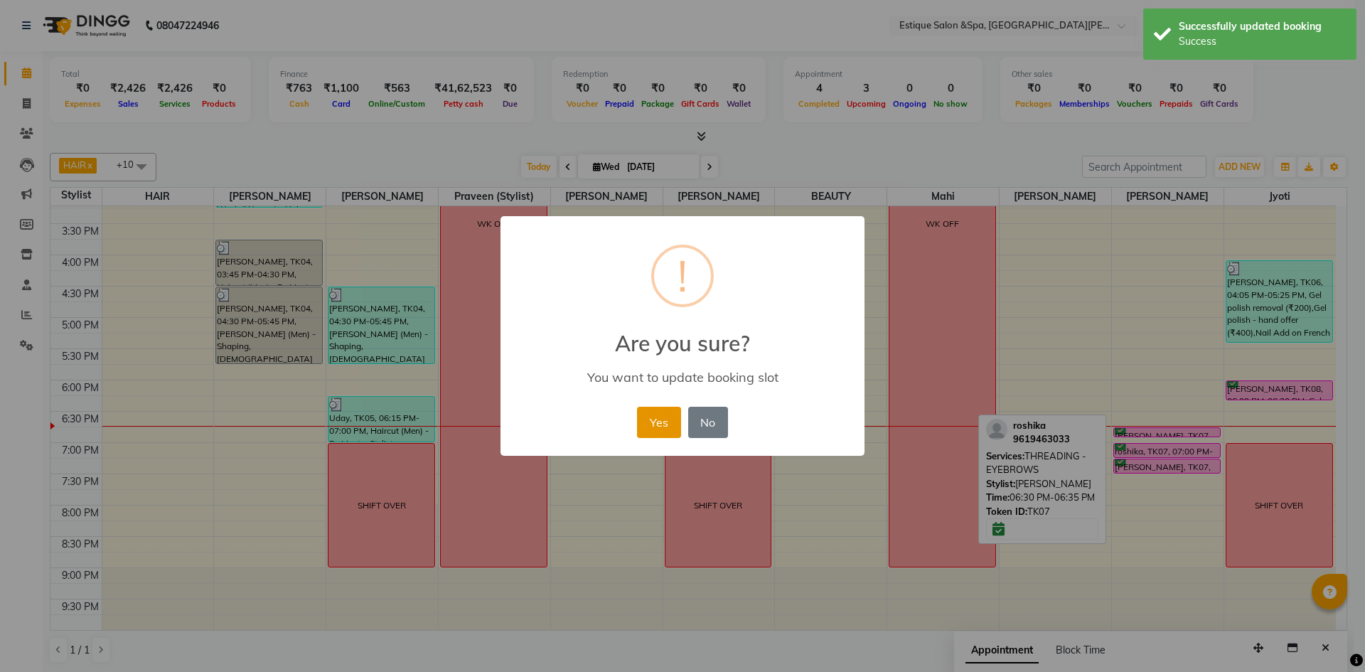
click at [659, 433] on button "Yes" at bounding box center [658, 422] width 43 height 31
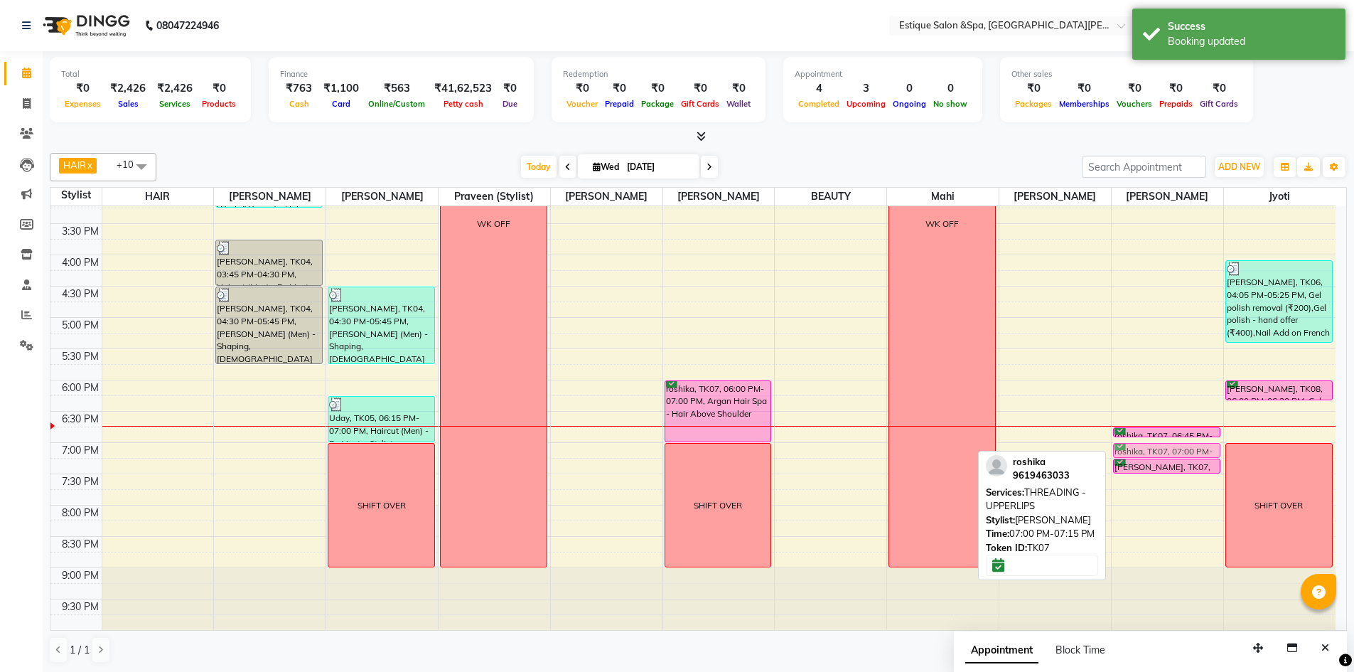
drag, startPoint x: 1153, startPoint y: 450, endPoint x: 1153, endPoint y: 442, distance: 7.8
click at [1153, 442] on div "SHIFT roshika, TK07, 06:45 PM-06:50 PM, THREADING - EYEBROWS roshika, TK07, 07:…" at bounding box center [1168, 223] width 112 height 813
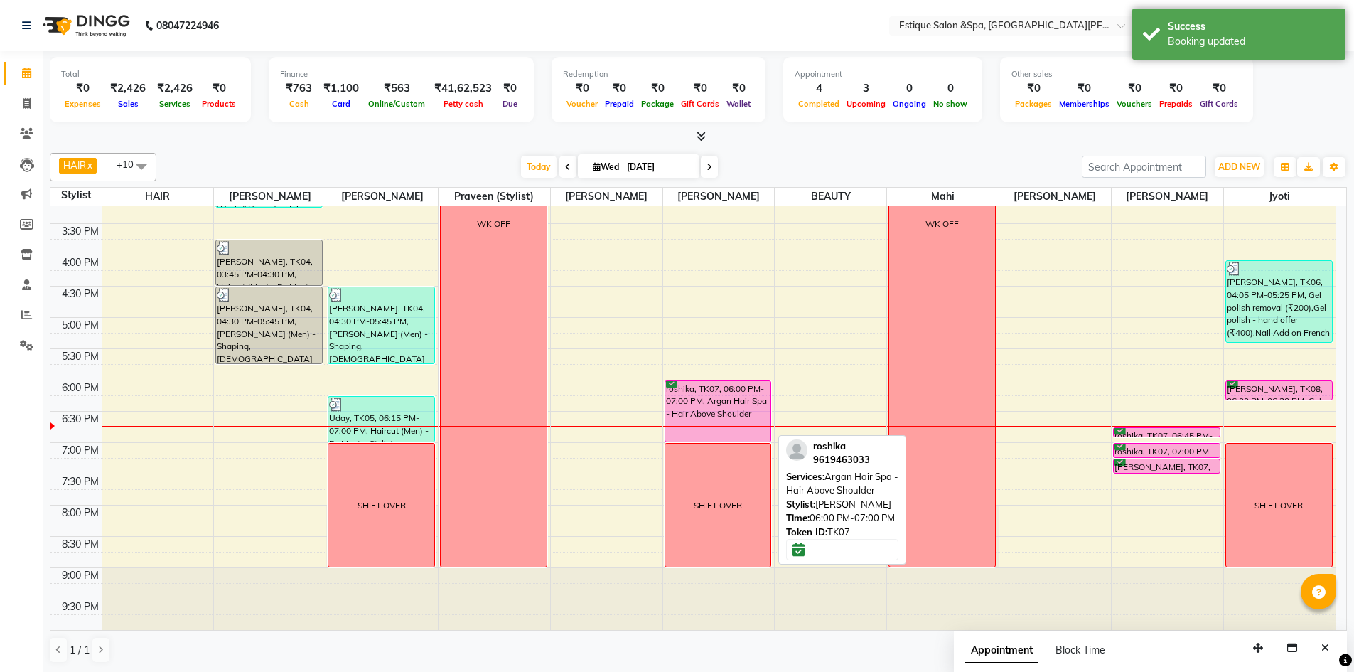
click at [717, 397] on div "roshika, TK07, 06:00 PM-07:00 PM, Argan Hair Spa - Hair Above Shoulder" at bounding box center [718, 411] width 106 height 60
click at [716, 409] on div "roshika, TK07, 06:00 PM-07:00 PM, Argan Hair Spa - Hair Above Shoulder" at bounding box center [718, 411] width 106 height 60
select select "6"
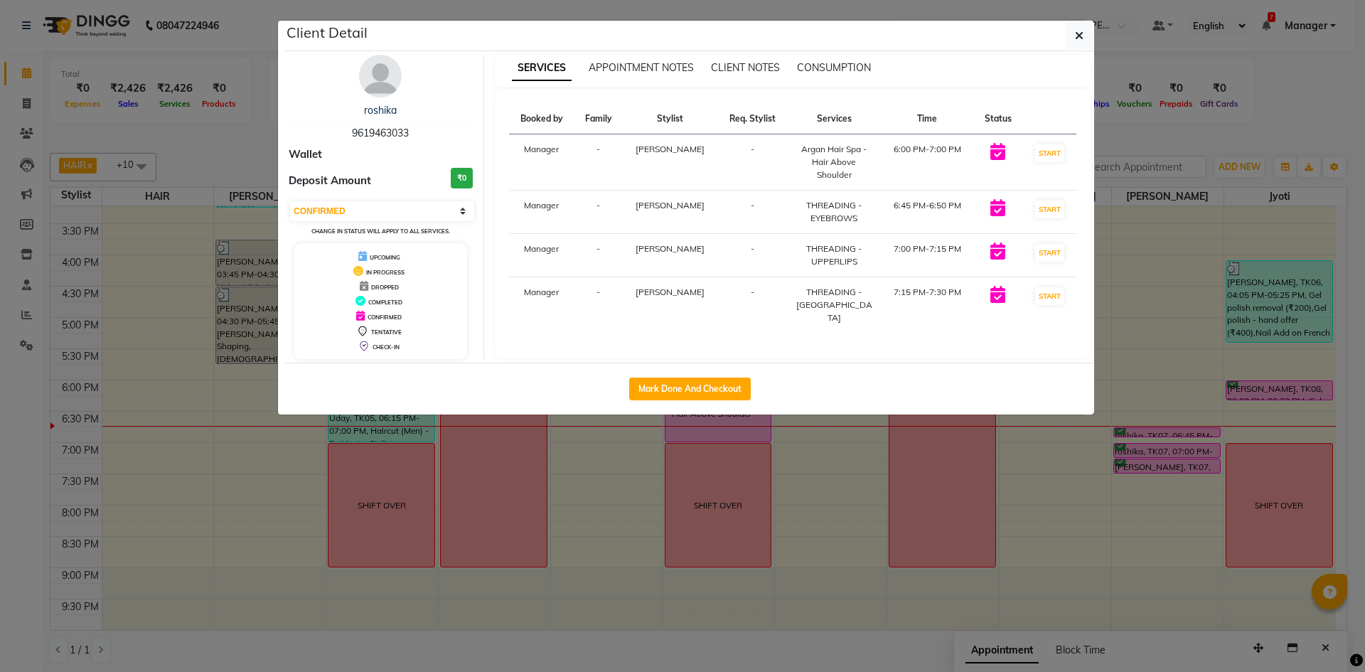
click at [791, 425] on ngb-modal-window "Client Detail roshika 9619463033 Wallet Deposit Amount ₹0 Select IN SERVICE CON…" at bounding box center [682, 336] width 1365 height 672
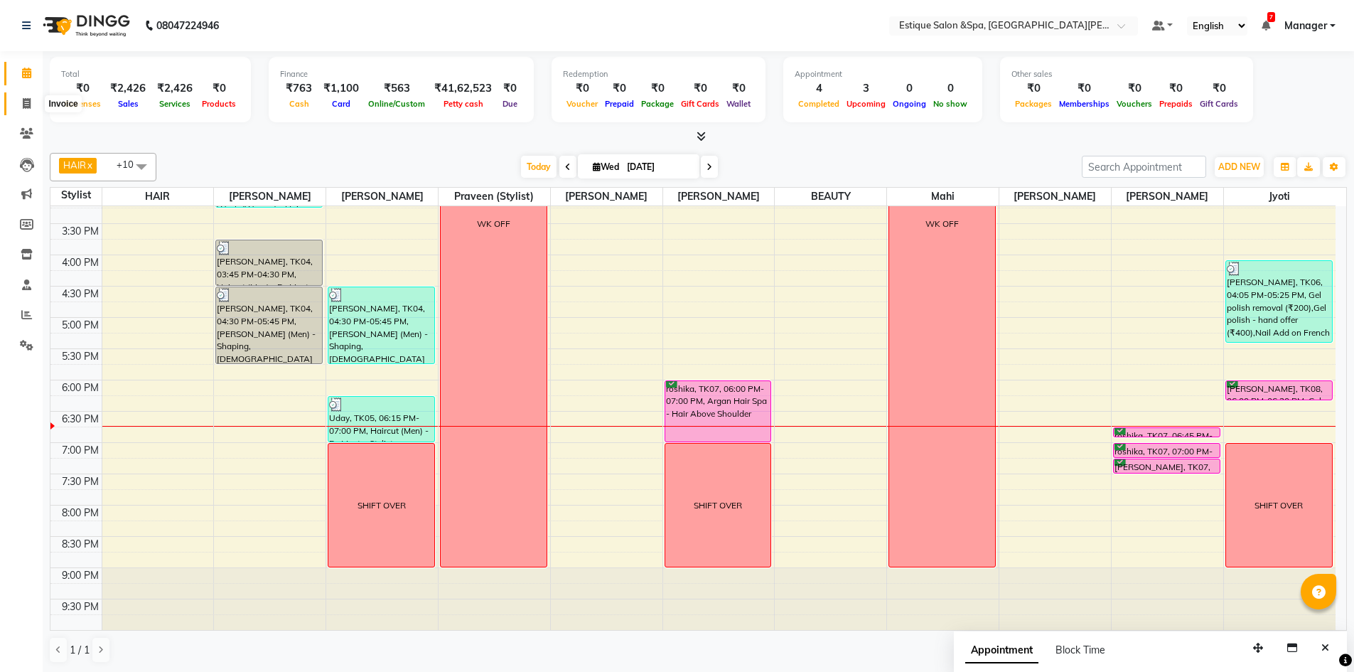
click at [26, 102] on icon at bounding box center [27, 103] width 8 height 11
select select "service"
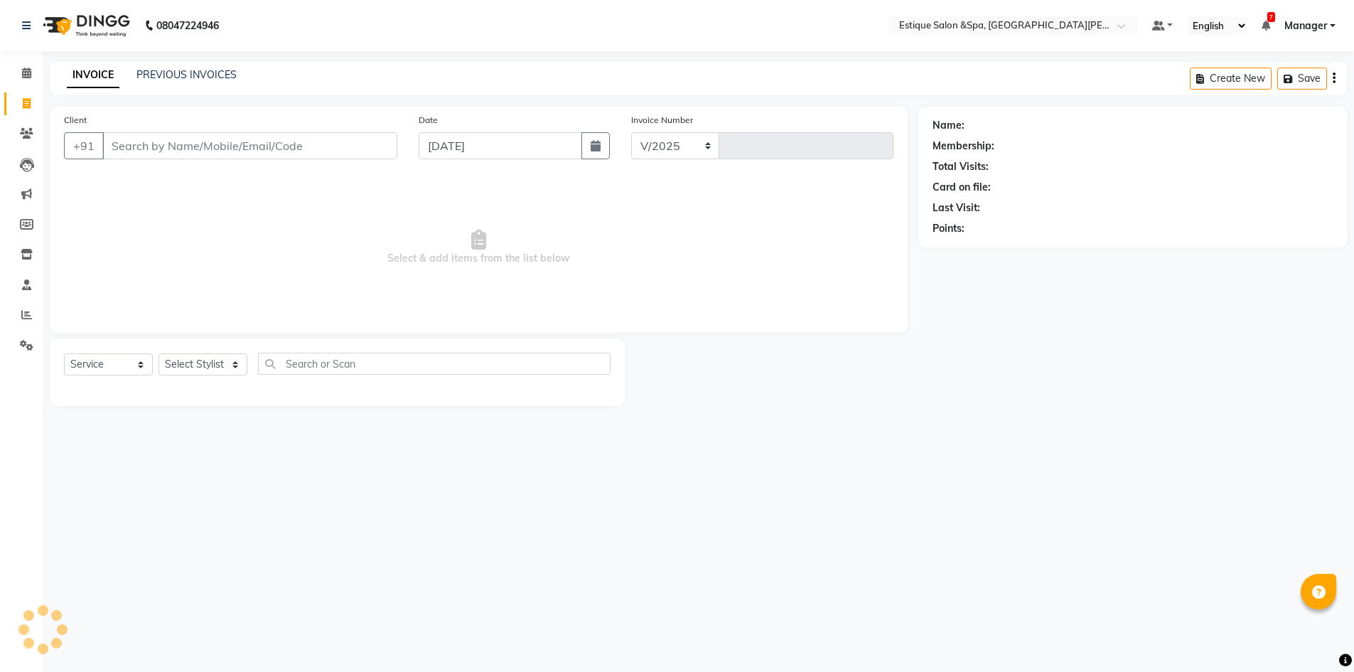
select select "3928"
type input "2462"
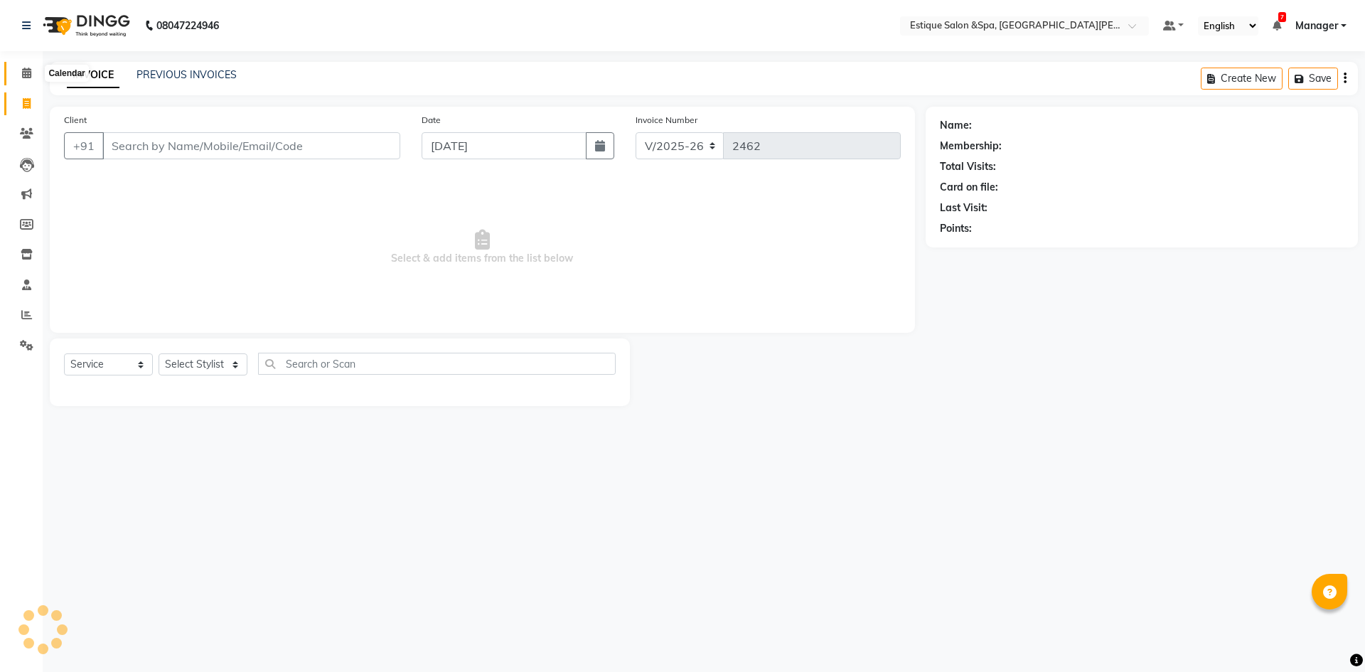
click at [24, 73] on icon at bounding box center [26, 73] width 9 height 11
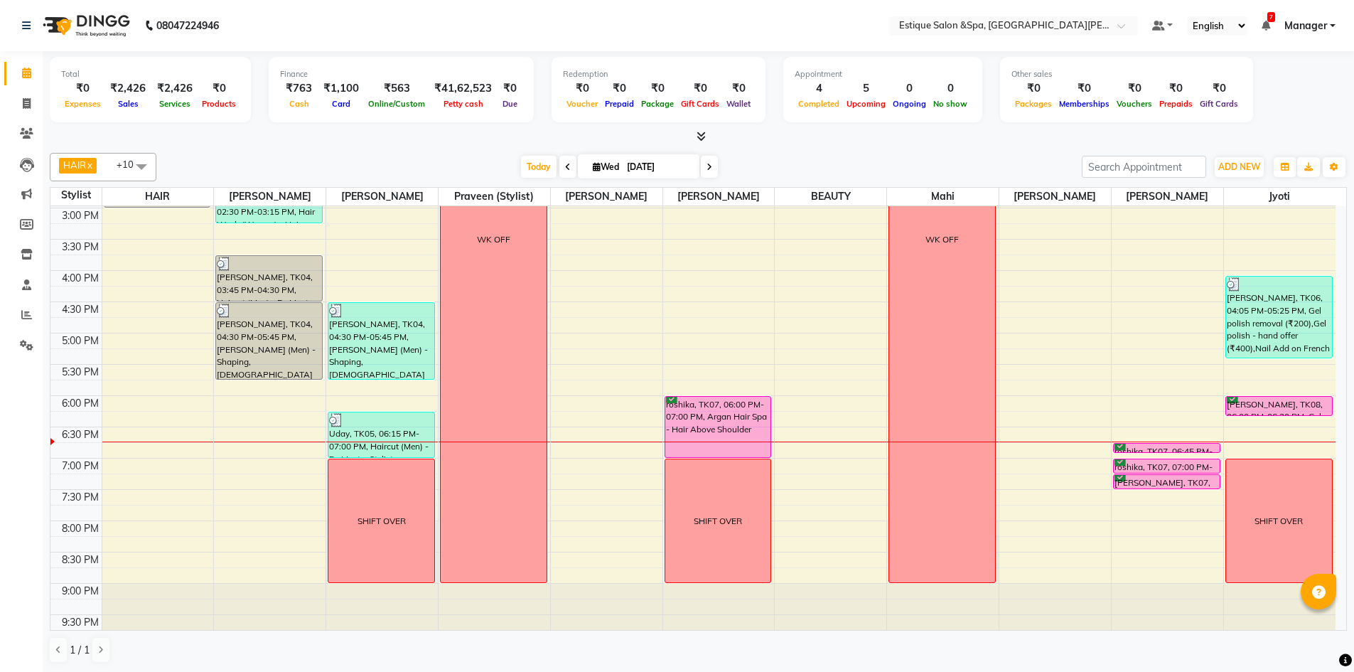
scroll to position [389, 0]
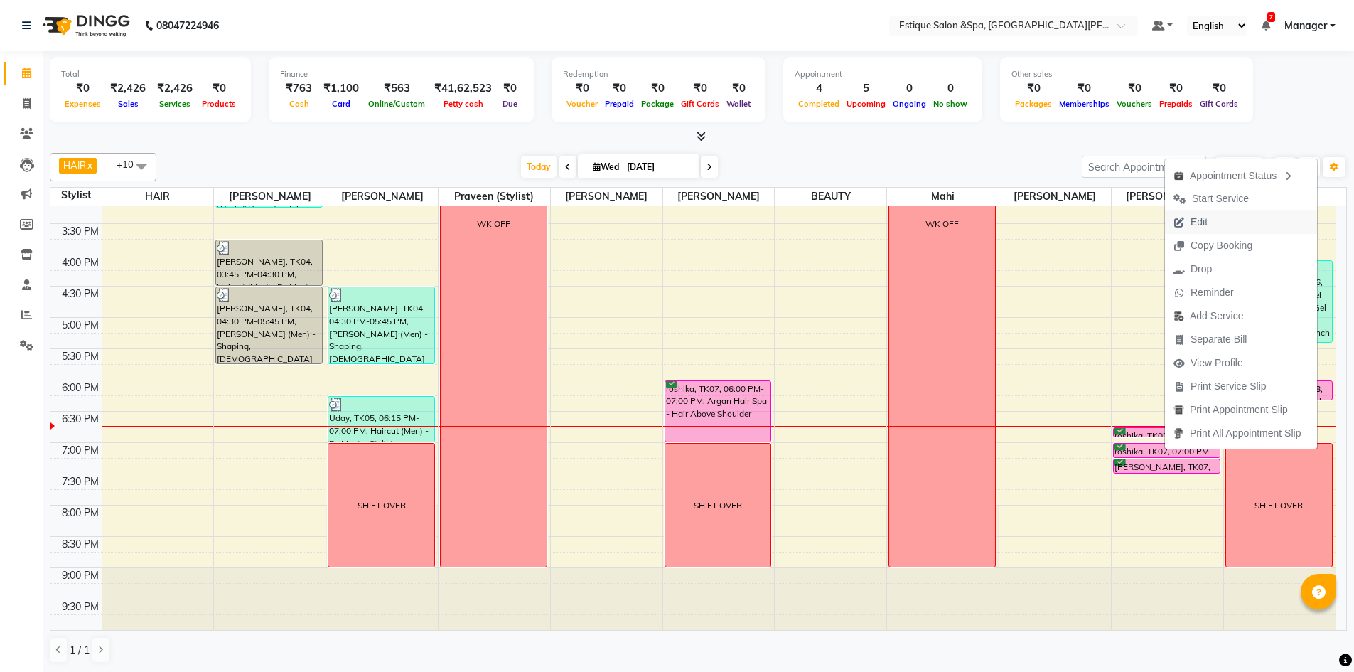
click at [1205, 219] on span "Edit" at bounding box center [1199, 222] width 17 height 15
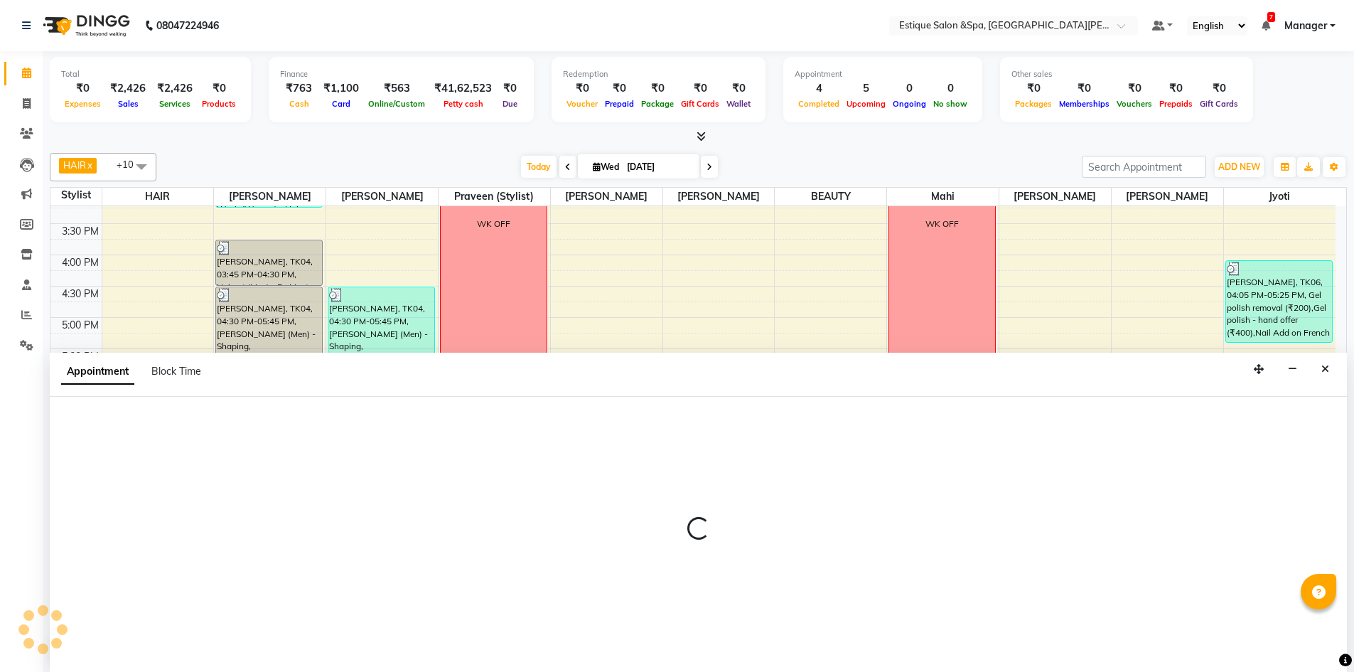
scroll to position [1, 0]
select select "tentative"
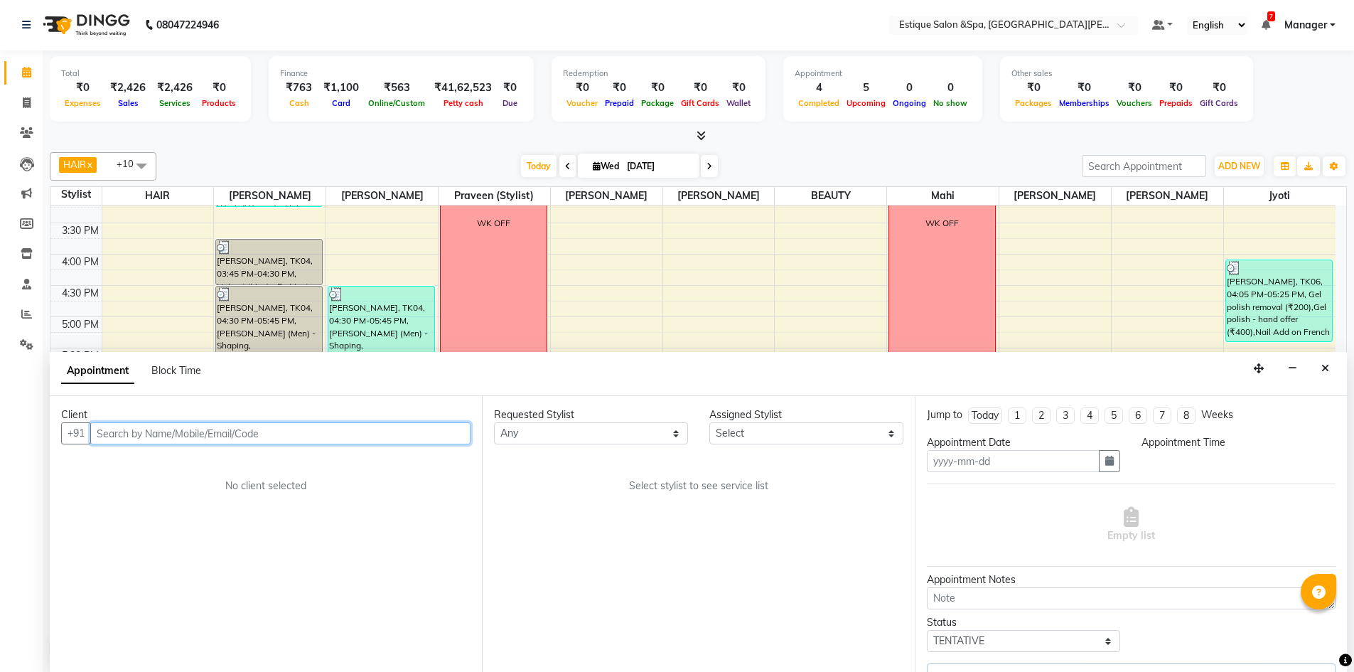
type input "[DATE]"
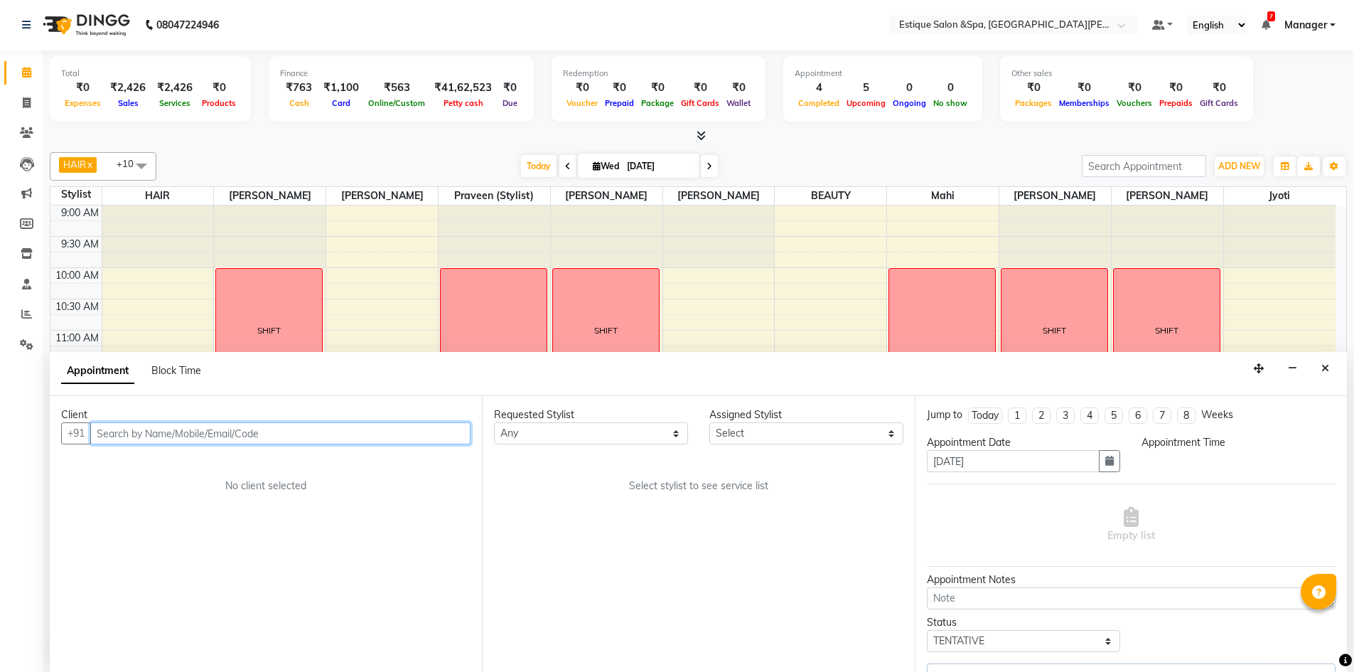
select select "confirm booking"
select select "1080"
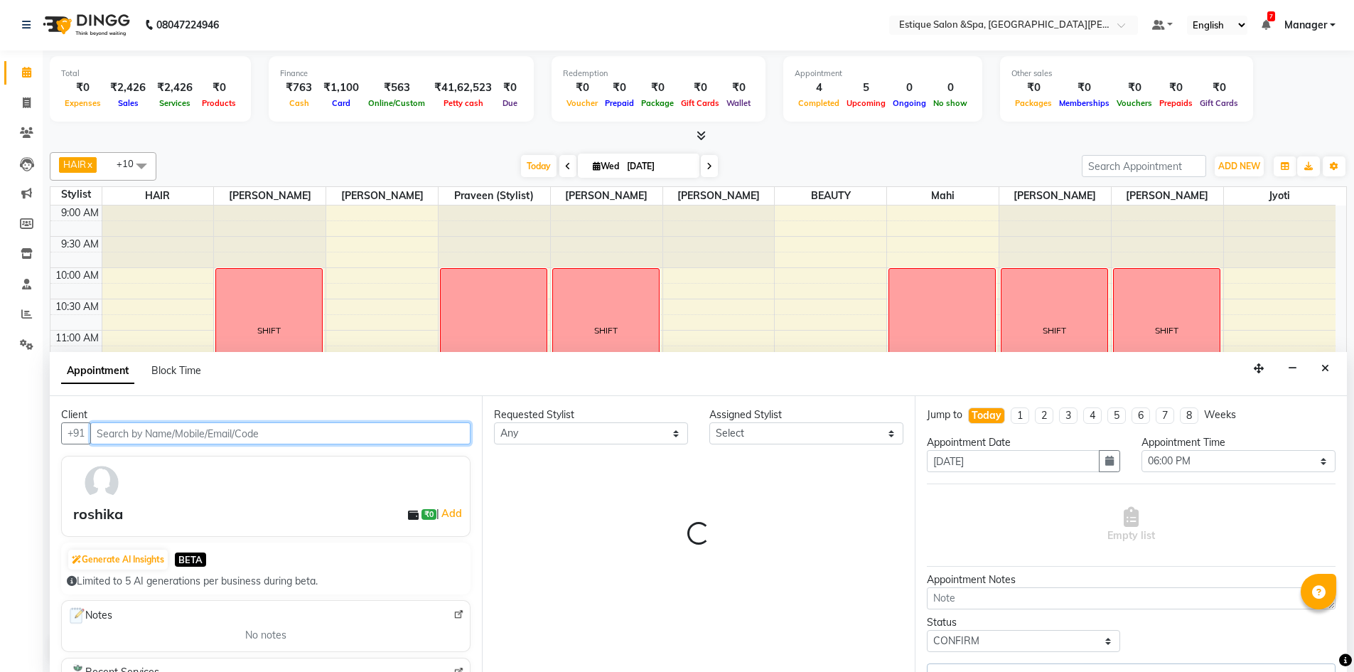
select select "83293"
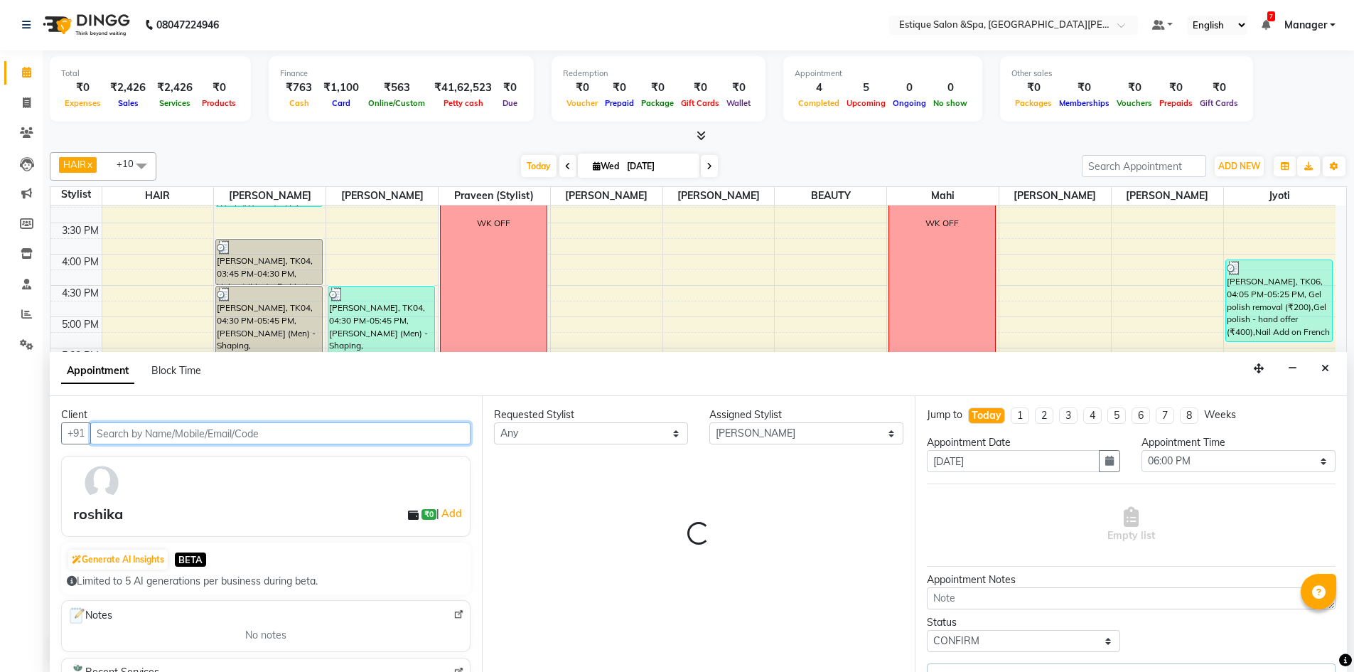
select select "1627"
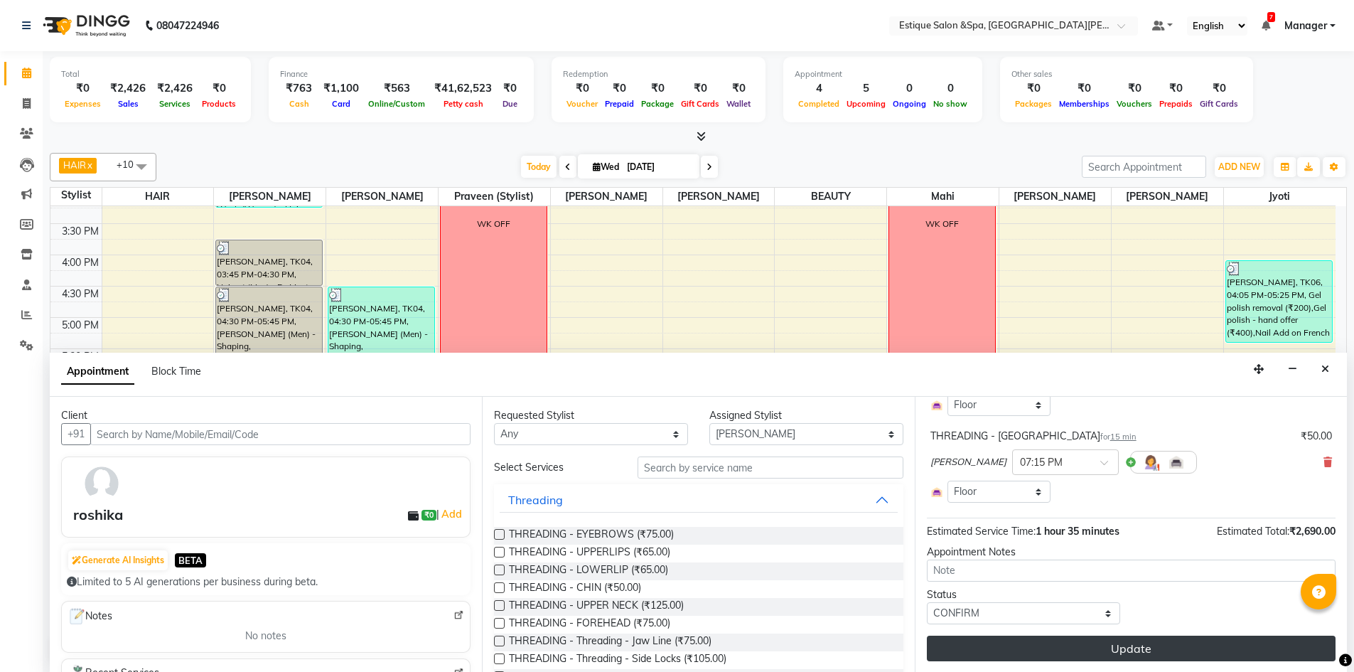
scroll to position [1, 0]
click at [1132, 643] on button "Update" at bounding box center [1131, 648] width 409 height 26
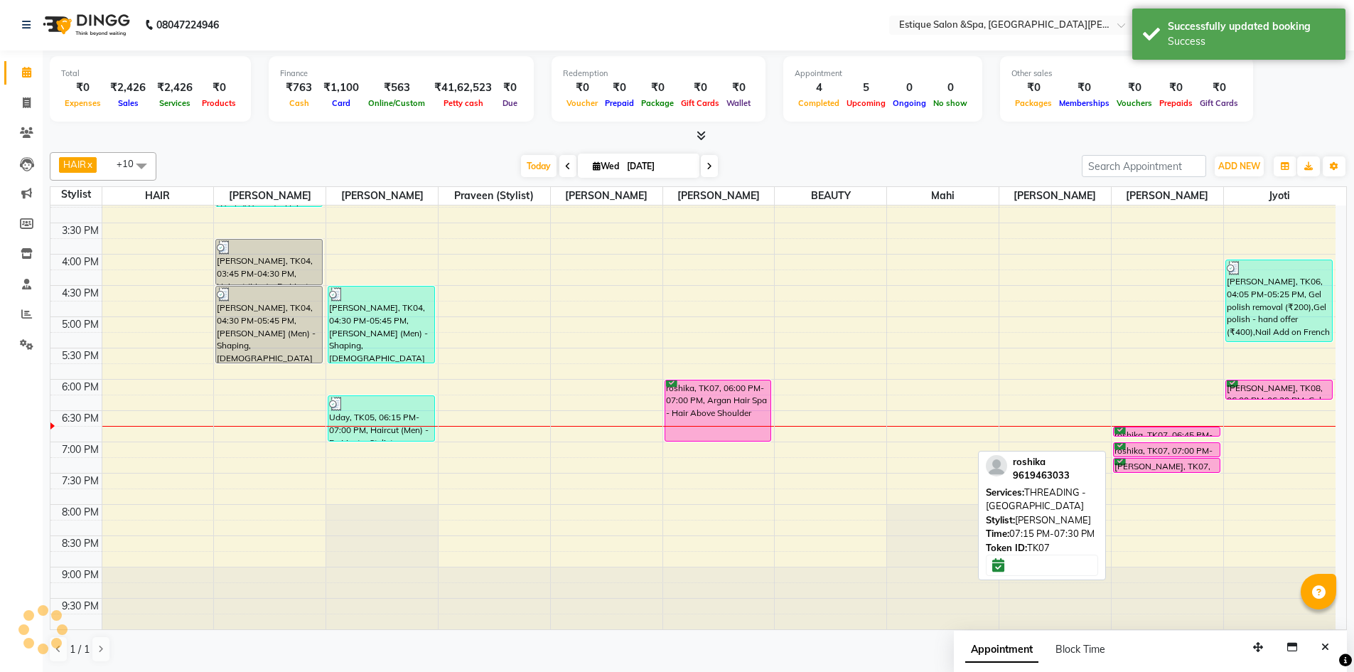
scroll to position [0, 0]
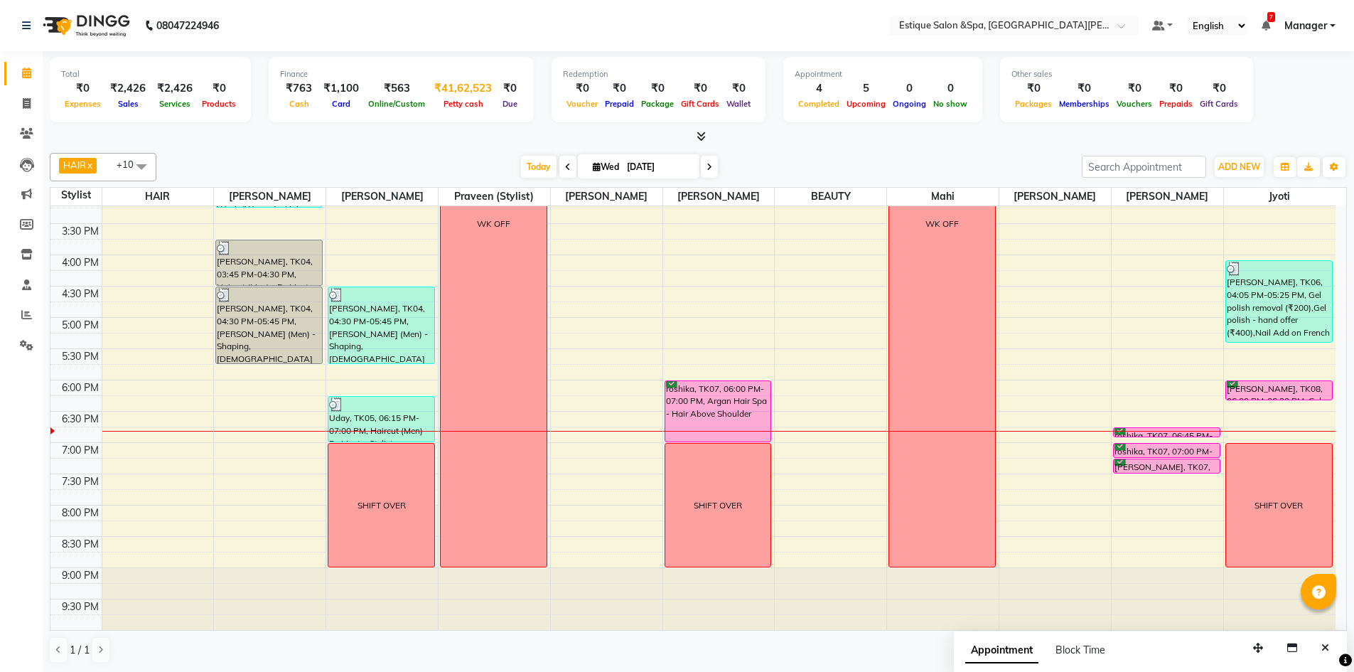
click at [450, 96] on div "Petty cash" at bounding box center [463, 103] width 69 height 15
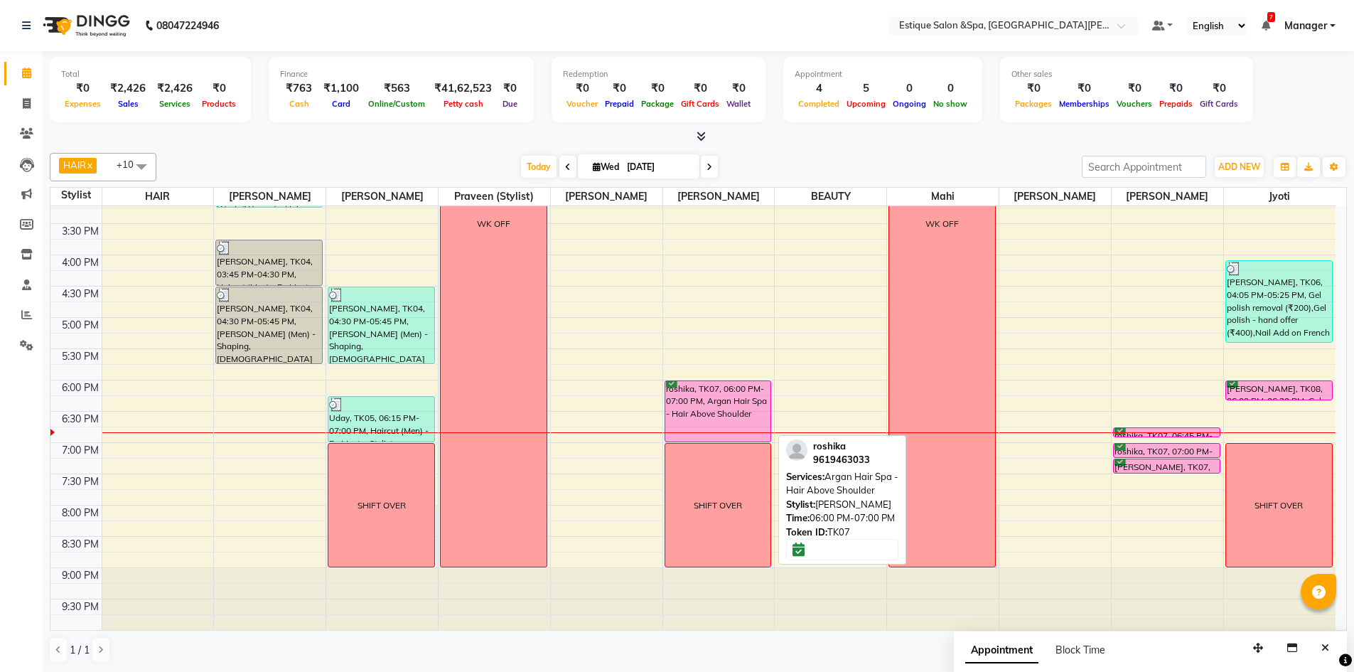
click at [717, 402] on div "roshika, TK07, 06:00 PM-07:00 PM, Argan Hair Spa - Hair Above Shoulder" at bounding box center [718, 411] width 106 height 60
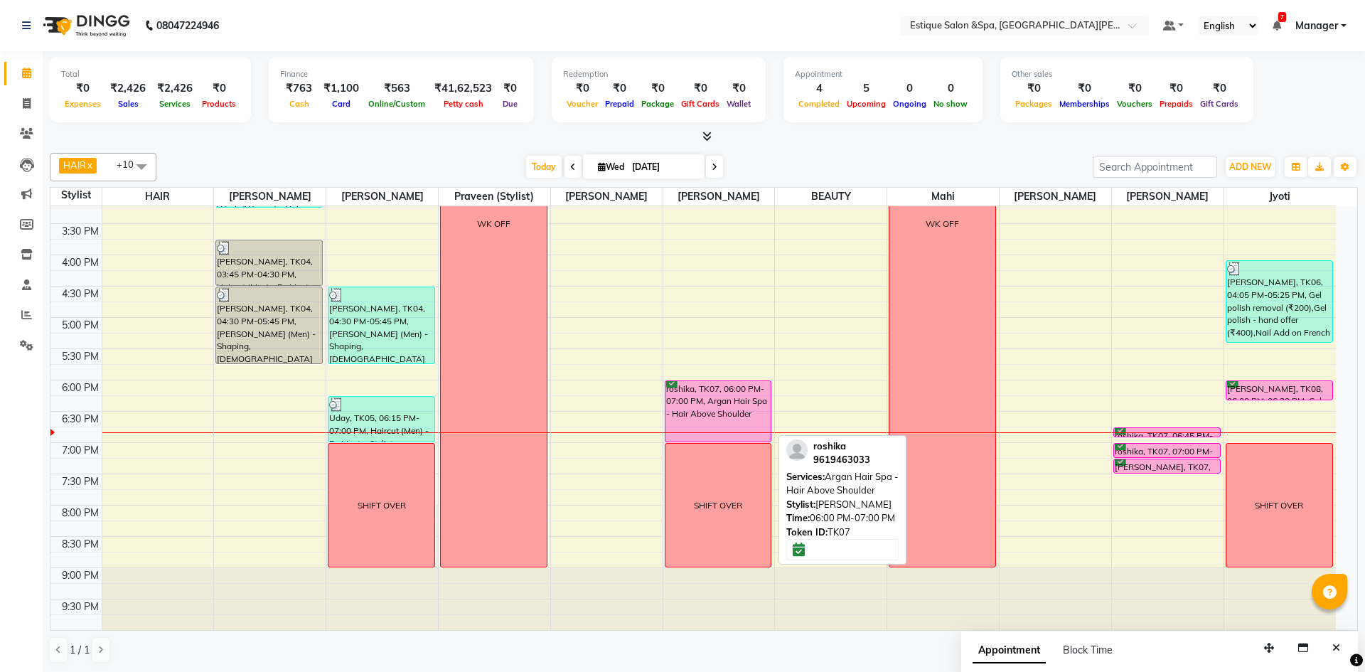
select select "6"
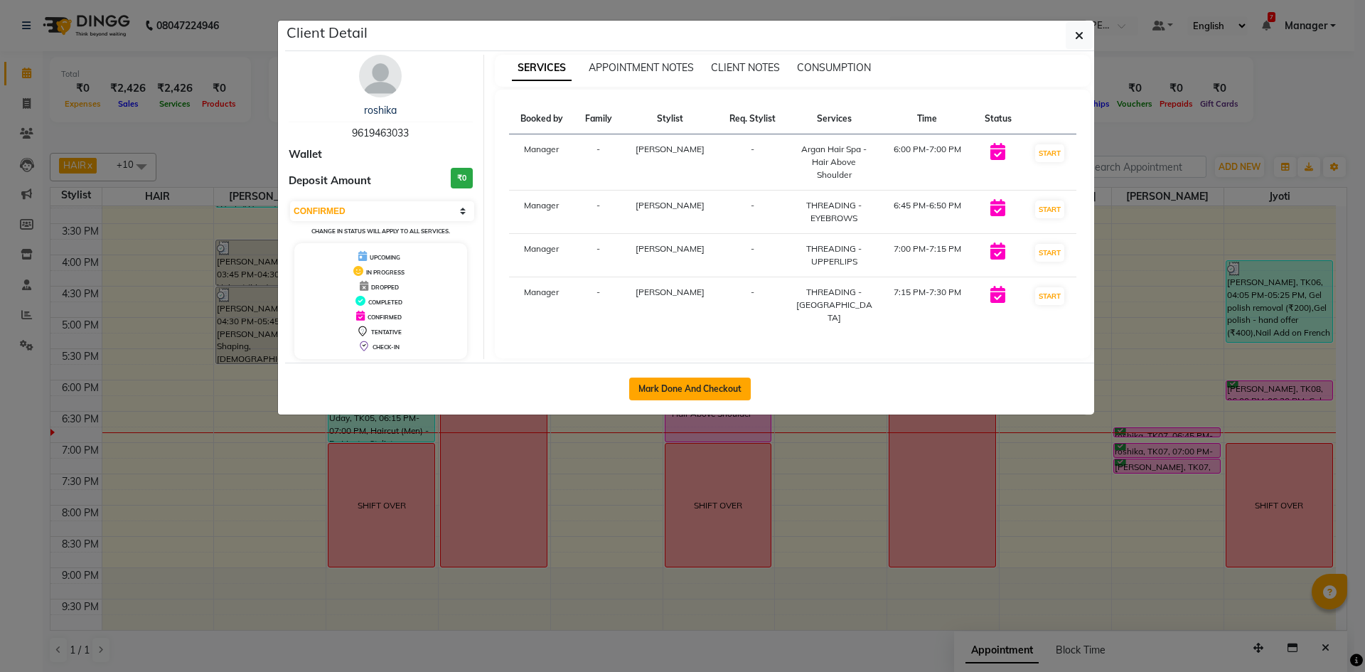
click at [700, 391] on button "Mark Done And Checkout" at bounding box center [690, 388] width 122 height 23
select select "service"
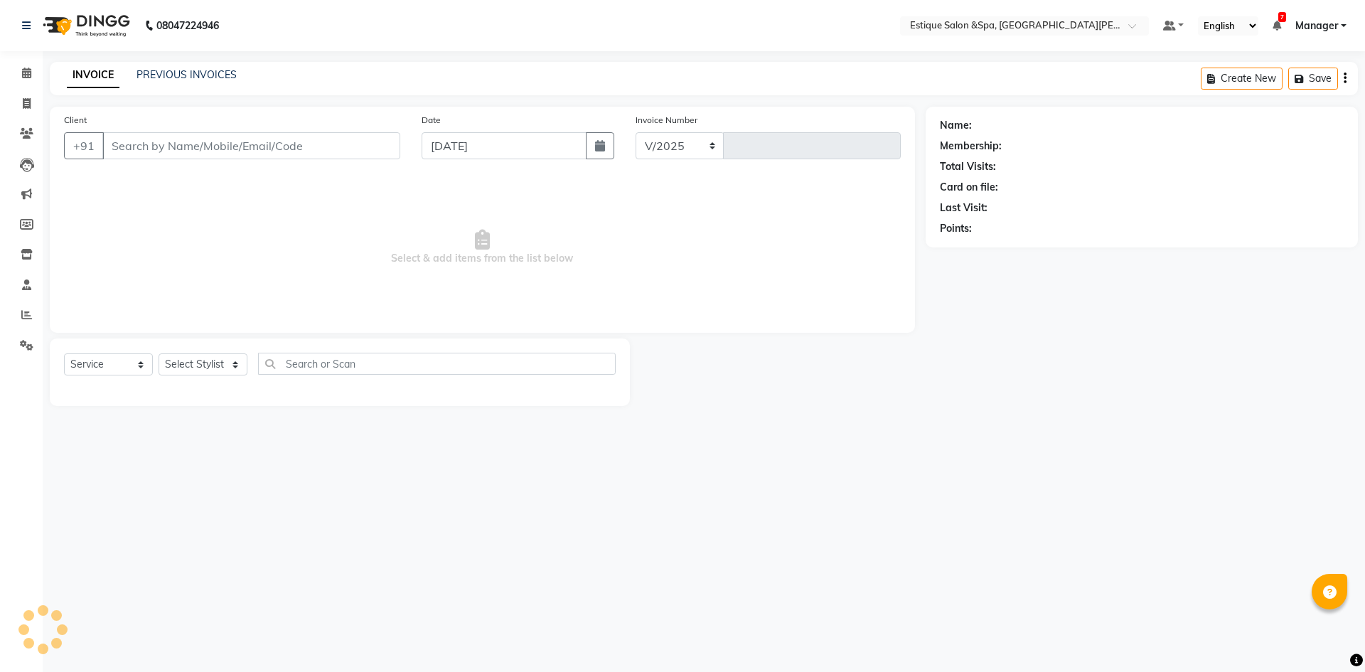
select select "3928"
type input "2462"
type input "9619463033"
select select "83293"
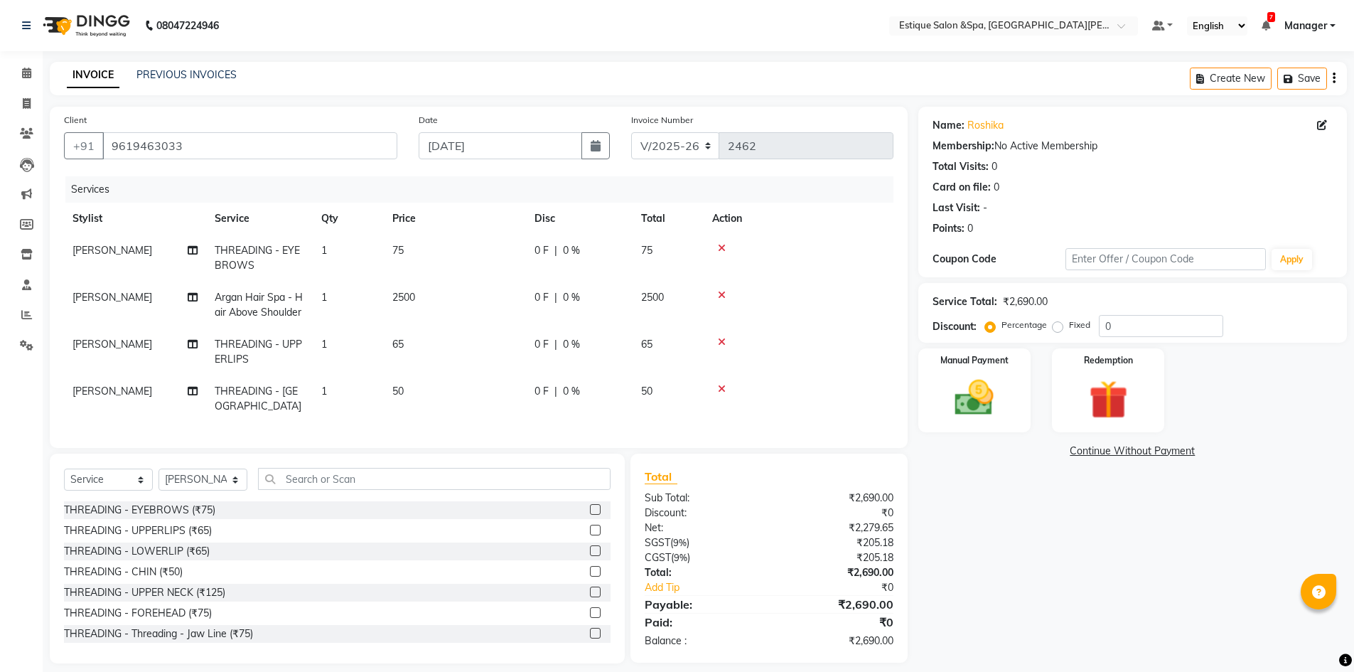
scroll to position [23, 0]
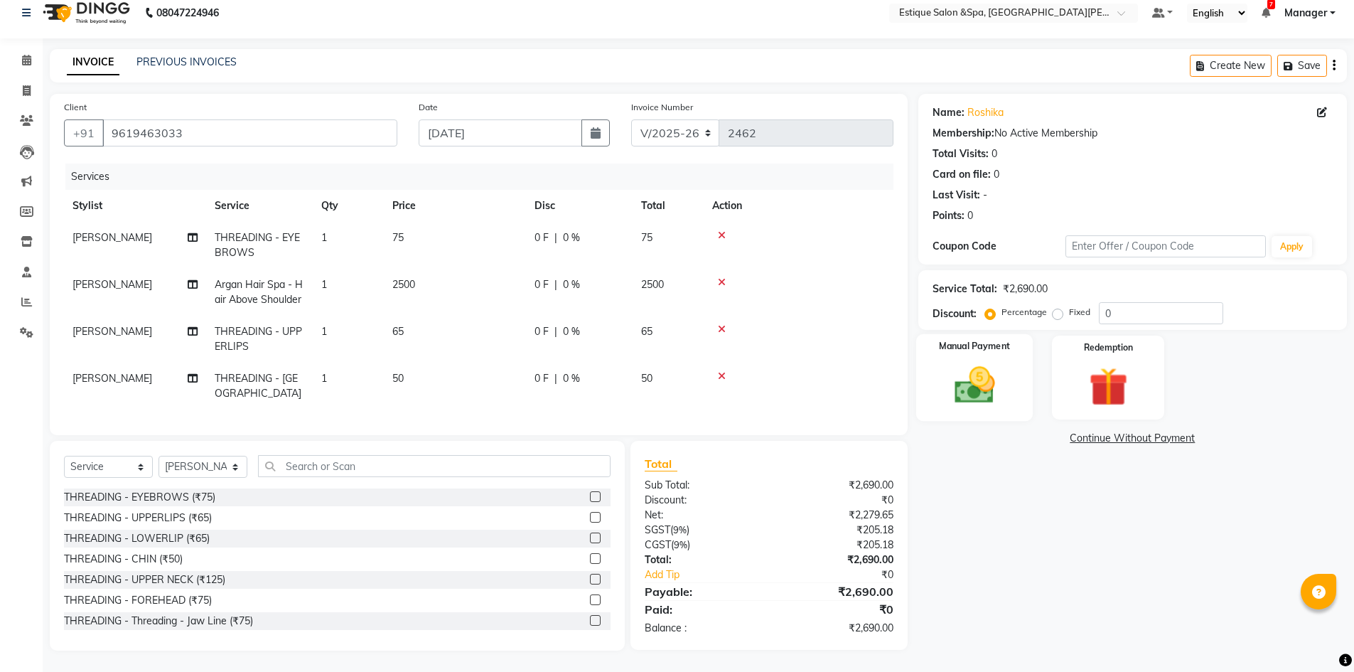
click at [998, 392] on img at bounding box center [974, 385] width 65 height 46
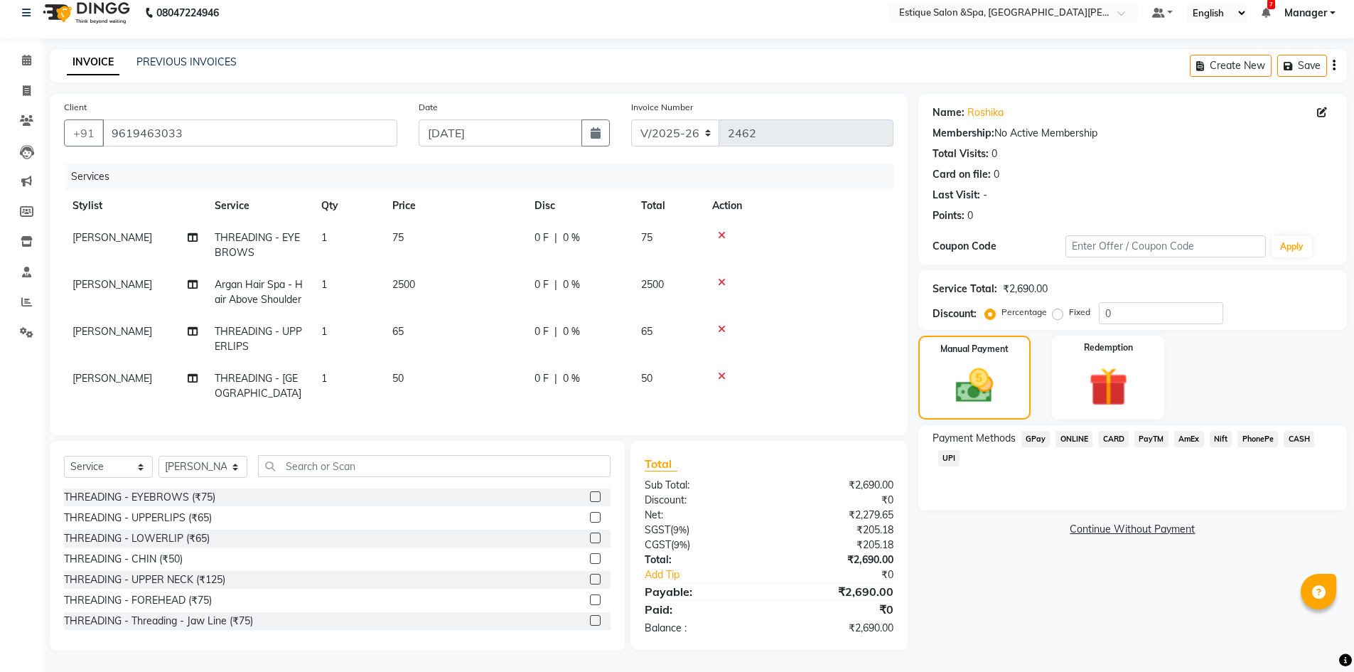
click at [1043, 431] on span "GPay" at bounding box center [1036, 439] width 29 height 16
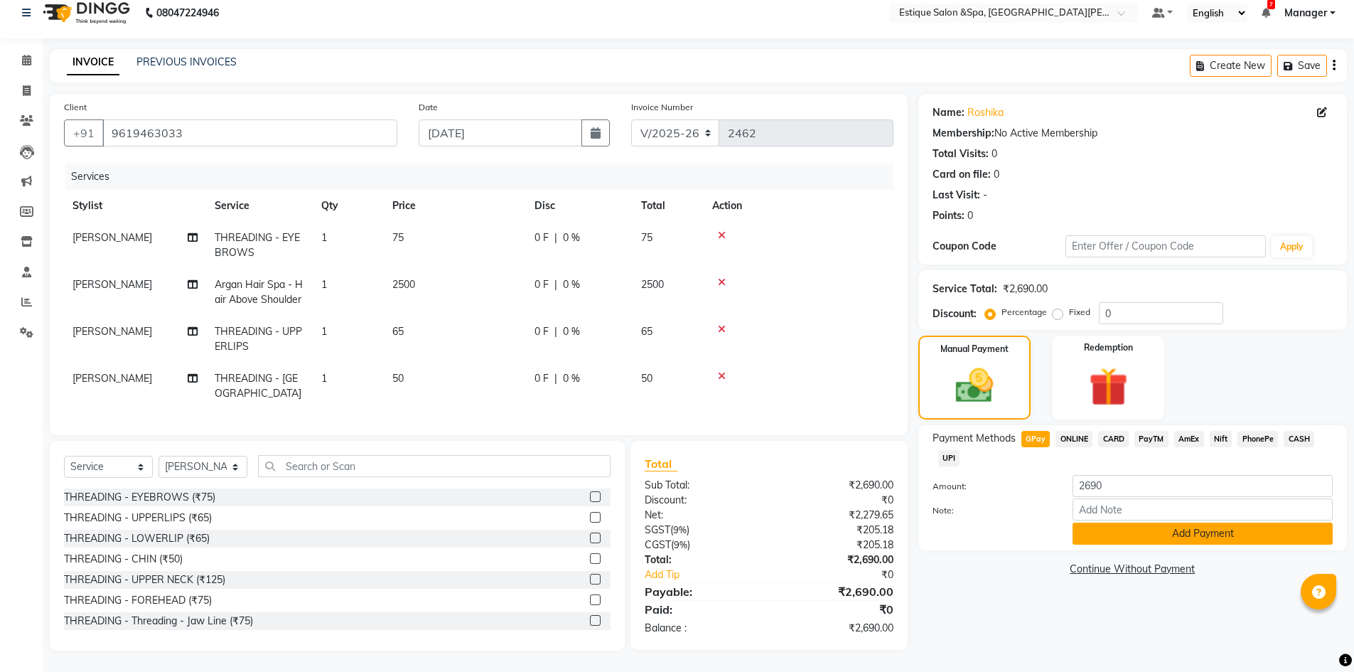
click at [1160, 525] on button "Add Payment" at bounding box center [1203, 534] width 260 height 22
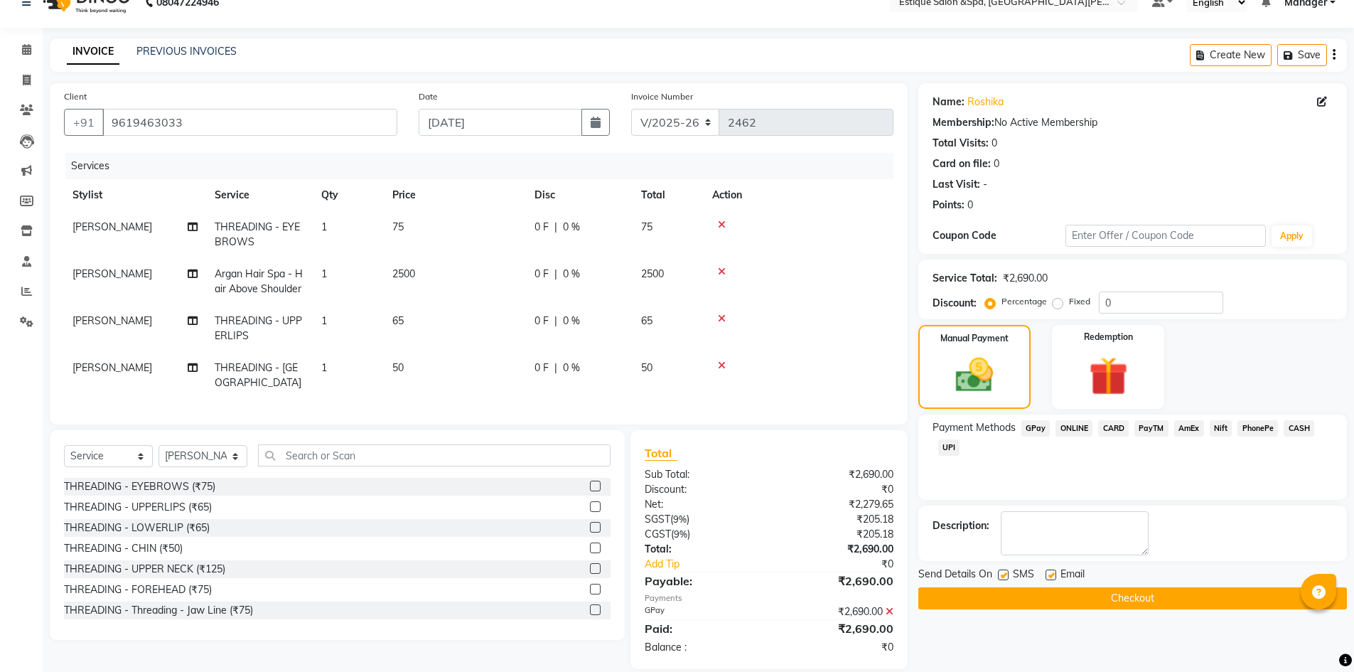
click at [1130, 599] on button "Checkout" at bounding box center [1132, 598] width 429 height 22
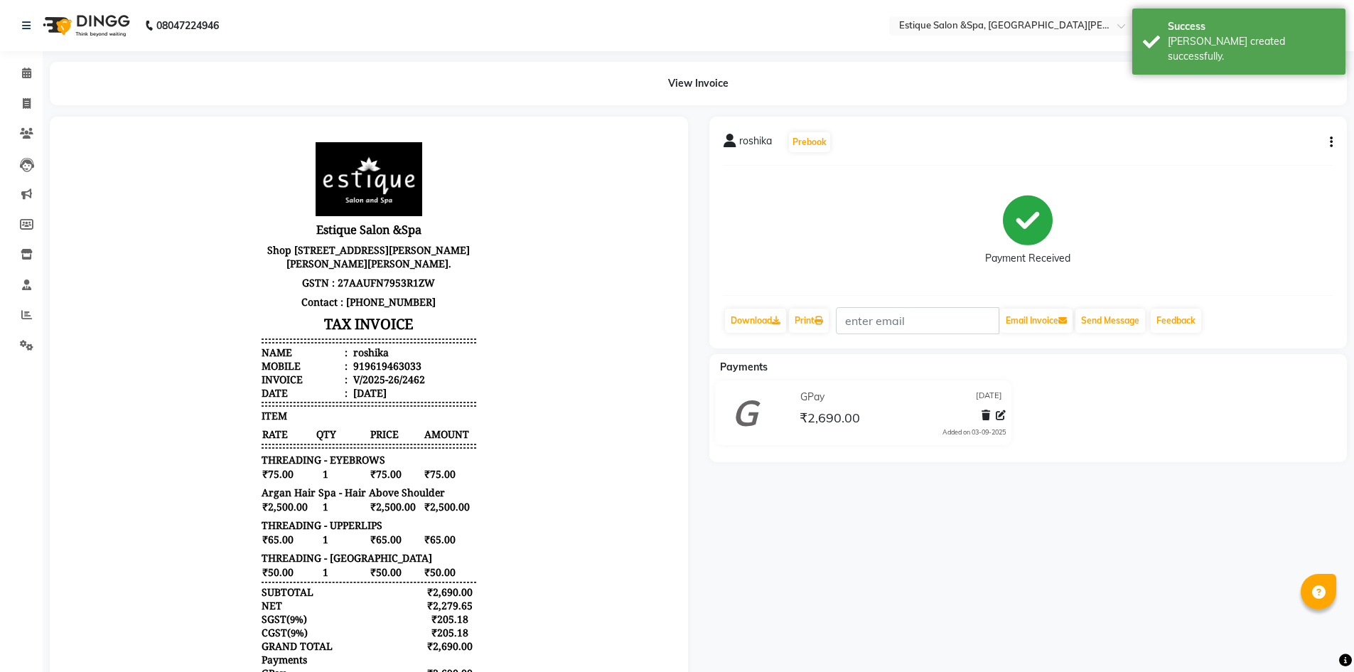
scroll to position [11, 0]
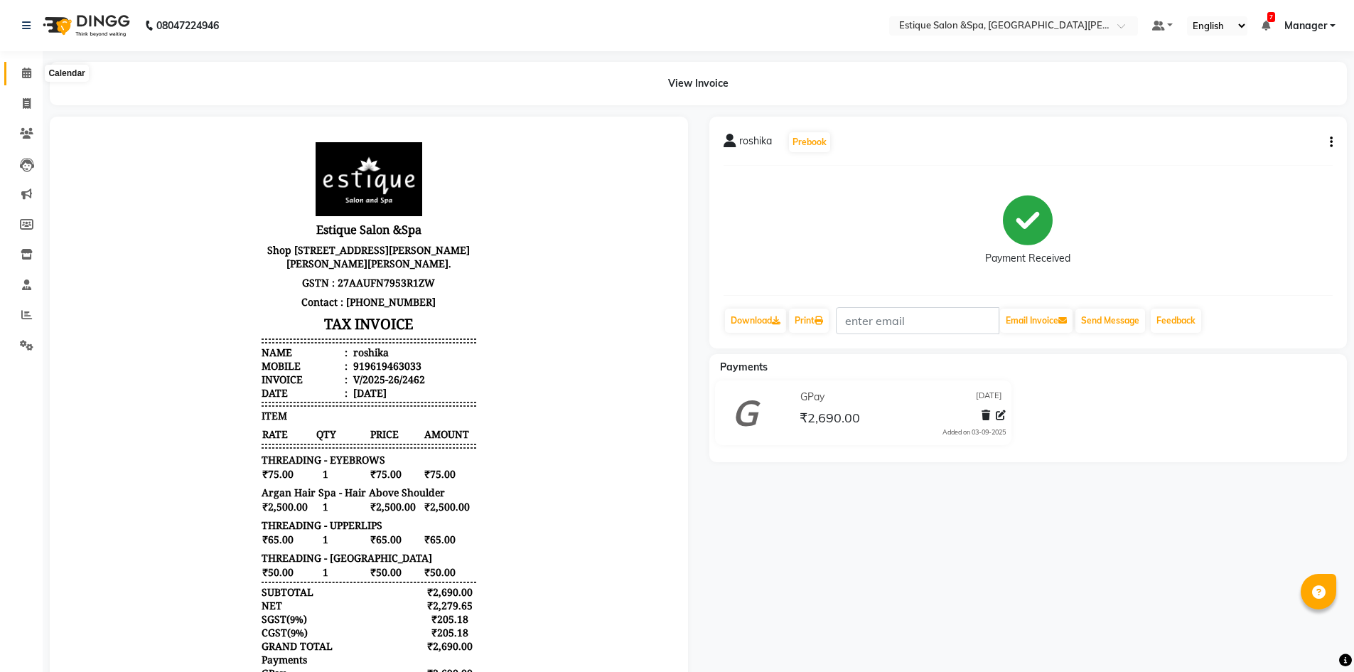
click at [28, 73] on icon at bounding box center [26, 73] width 9 height 11
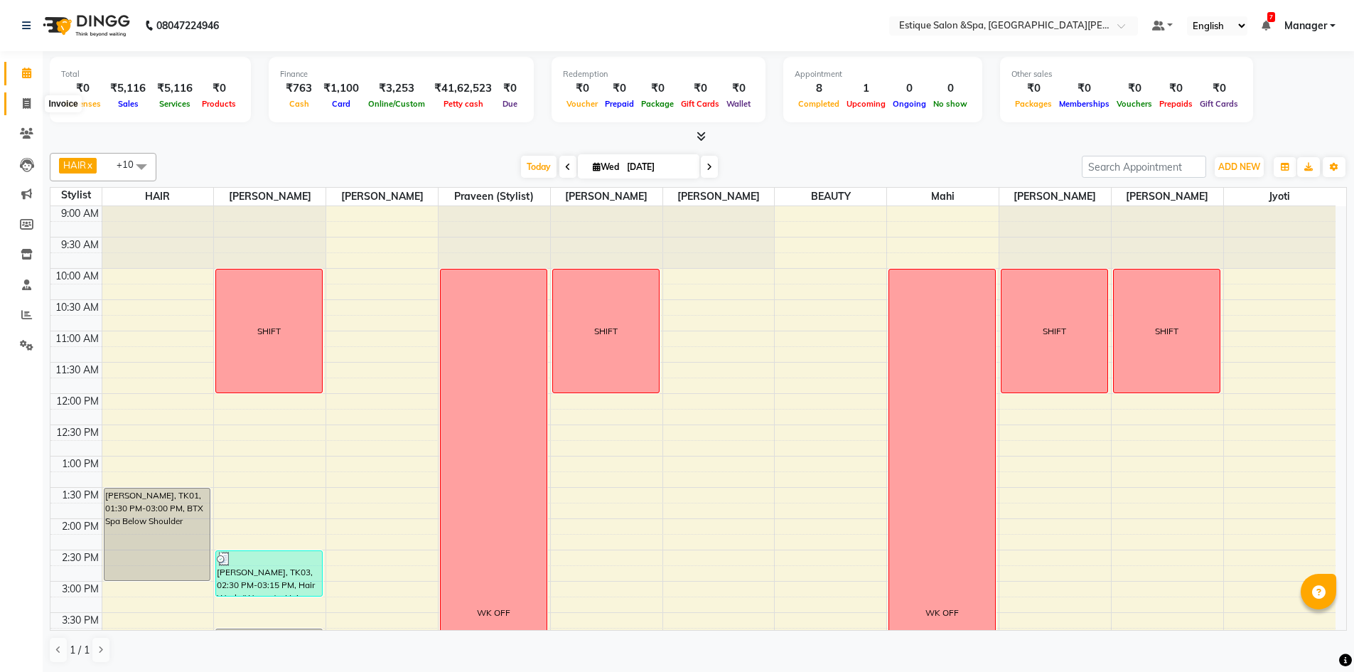
click at [31, 104] on span at bounding box center [26, 104] width 25 height 16
select select "service"
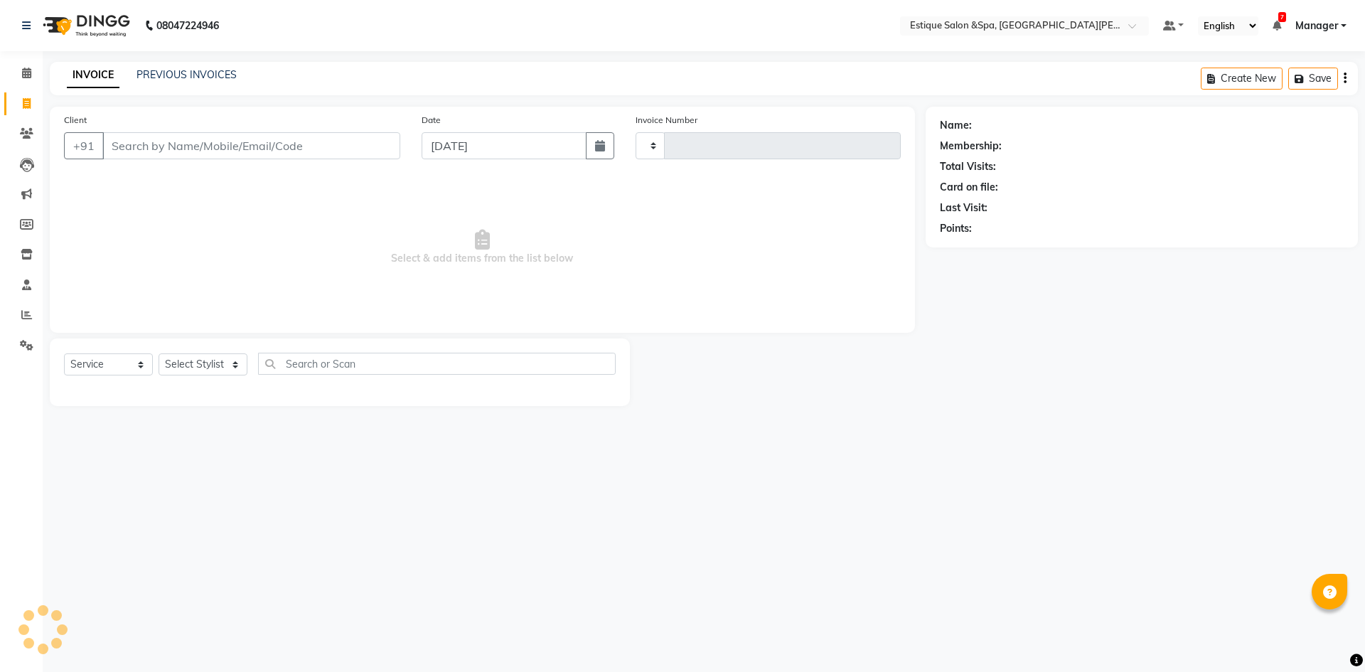
type input "2463"
select select "3928"
click at [189, 76] on link "PREVIOUS INVOICES" at bounding box center [186, 74] width 100 height 13
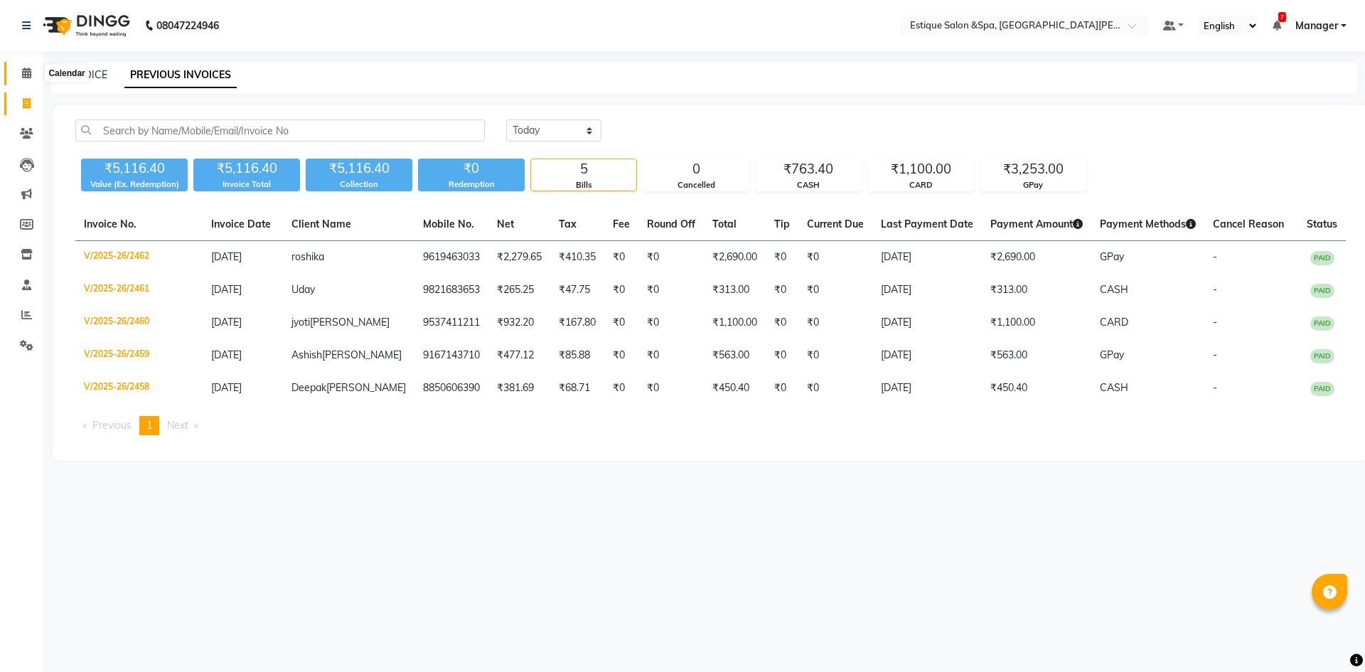
click at [28, 76] on icon at bounding box center [26, 73] width 9 height 11
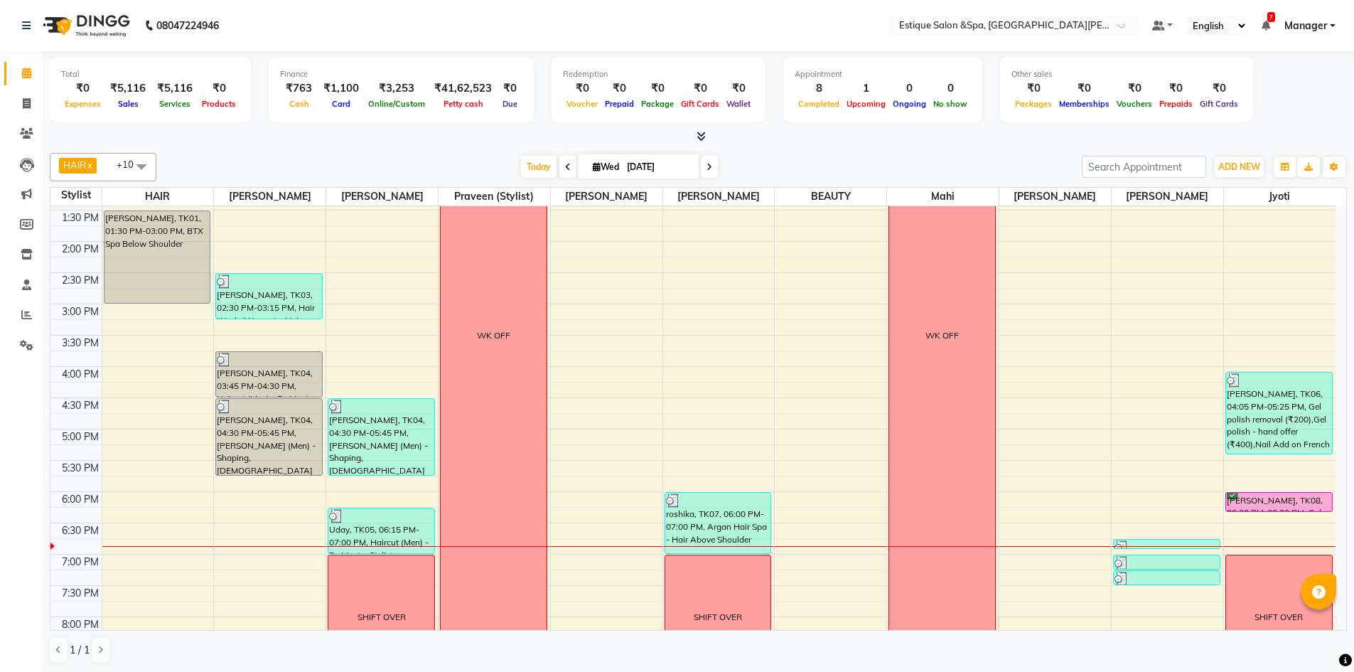
scroll to position [389, 0]
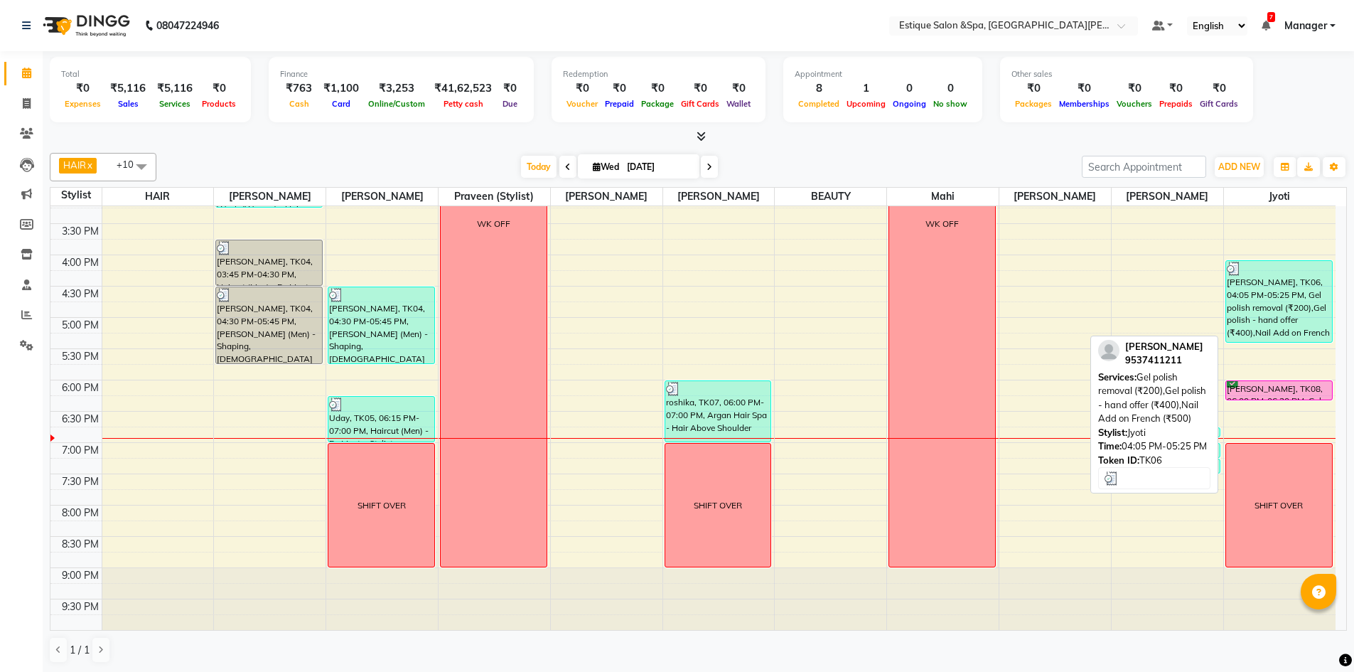
click at [1259, 285] on div "jyoti shrof, TK06, 04:05 PM-05:25 PM, Gel polish removal (₹200),Gel polish - ha…" at bounding box center [1279, 301] width 106 height 81
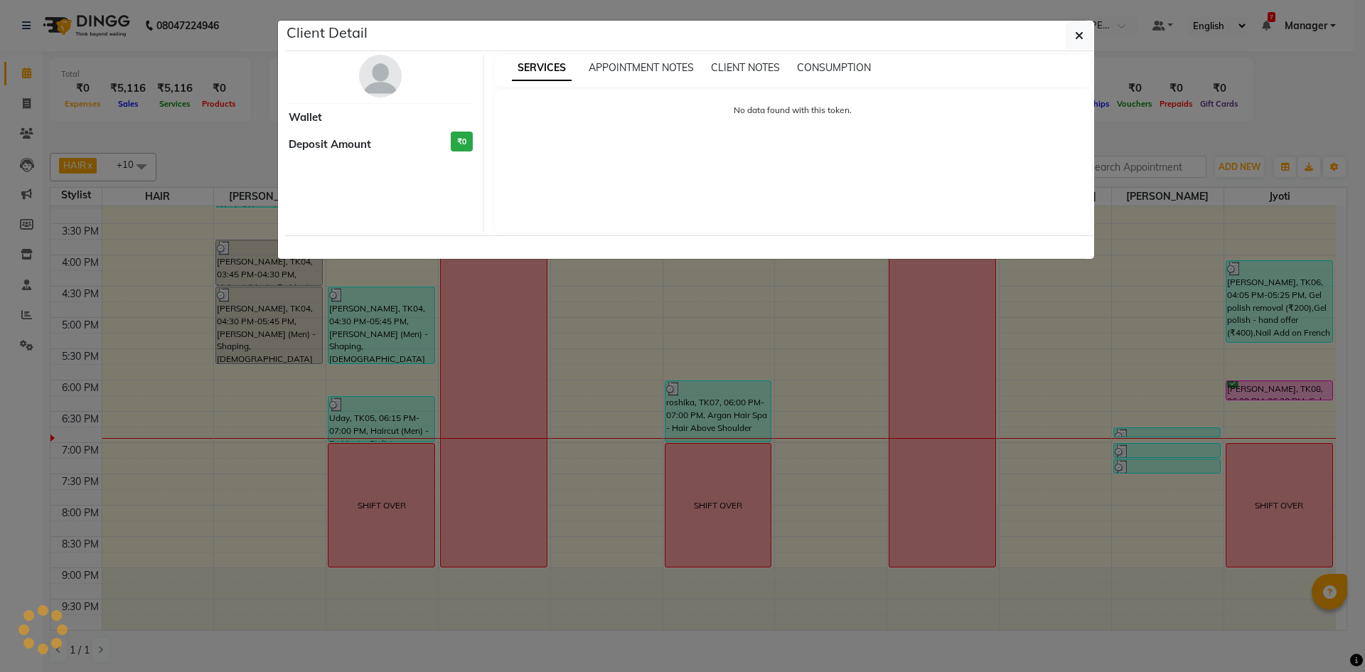
select select "3"
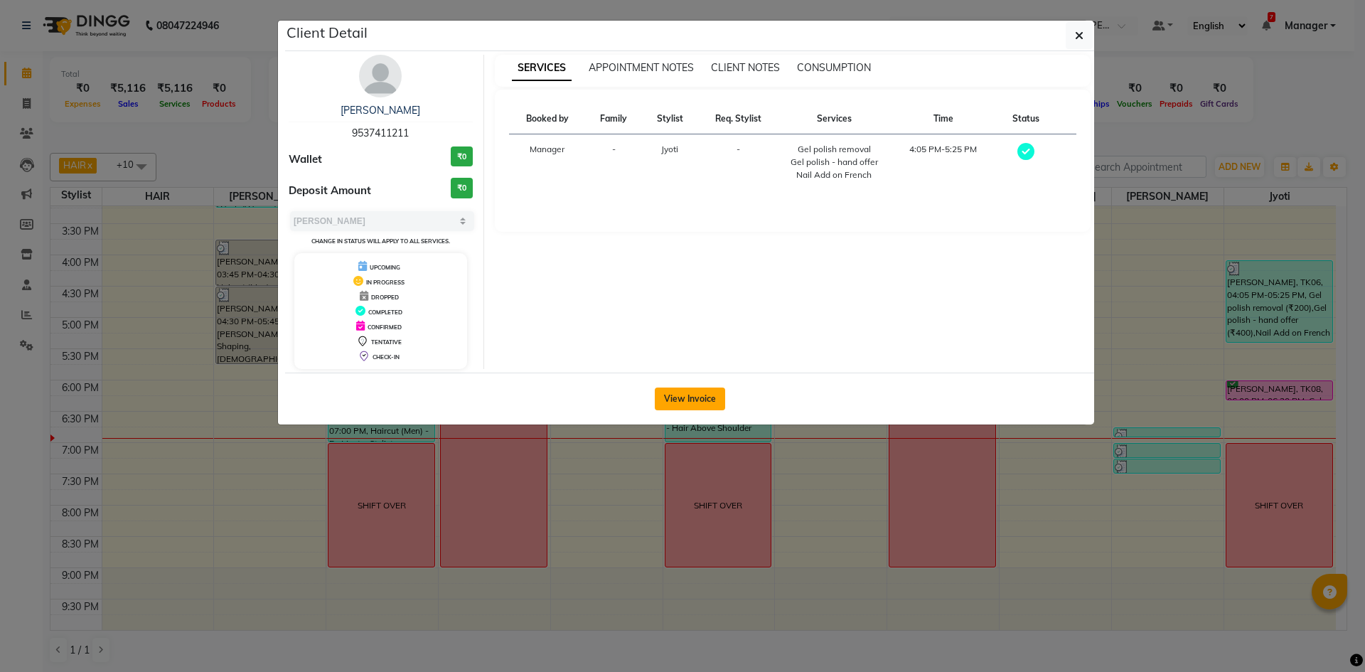
click at [702, 400] on button "View Invoice" at bounding box center [690, 398] width 70 height 23
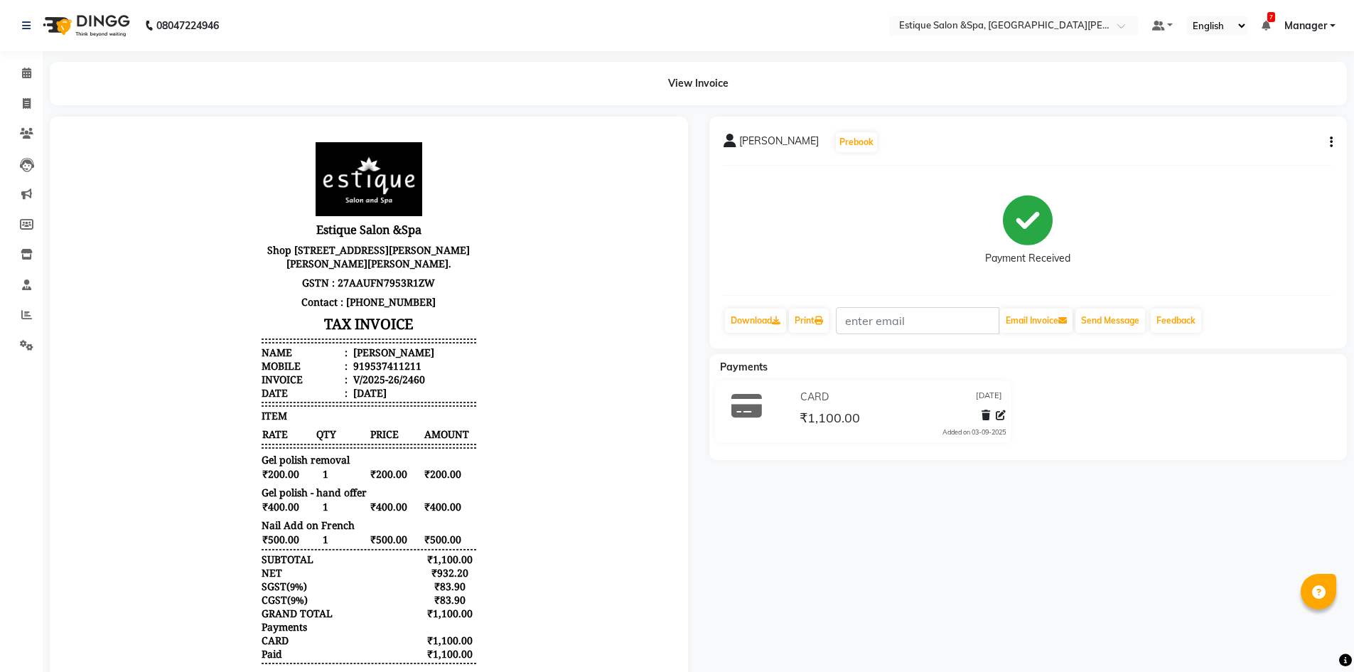
click at [1329, 137] on button "button" at bounding box center [1328, 142] width 9 height 15
click at [1238, 151] on div "Edit Invoice" at bounding box center [1260, 151] width 97 height 18
select select "service"
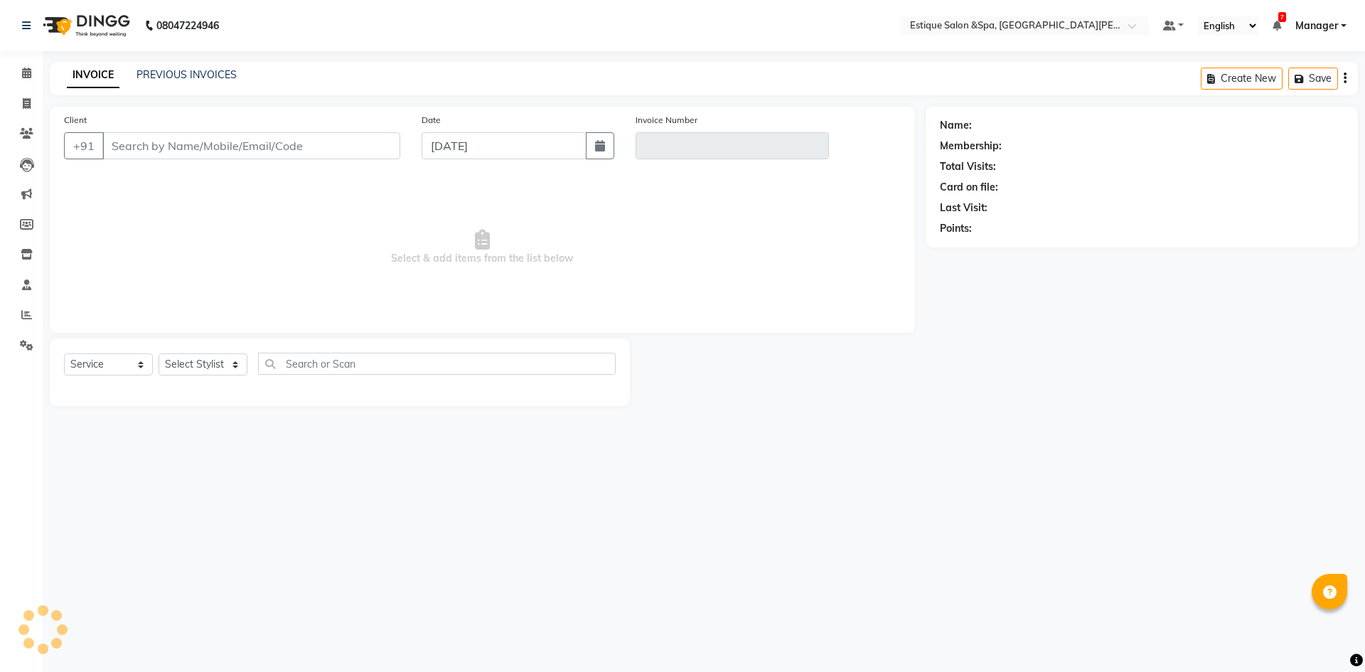
type input "9537411211"
type input "V/2025-26/2460"
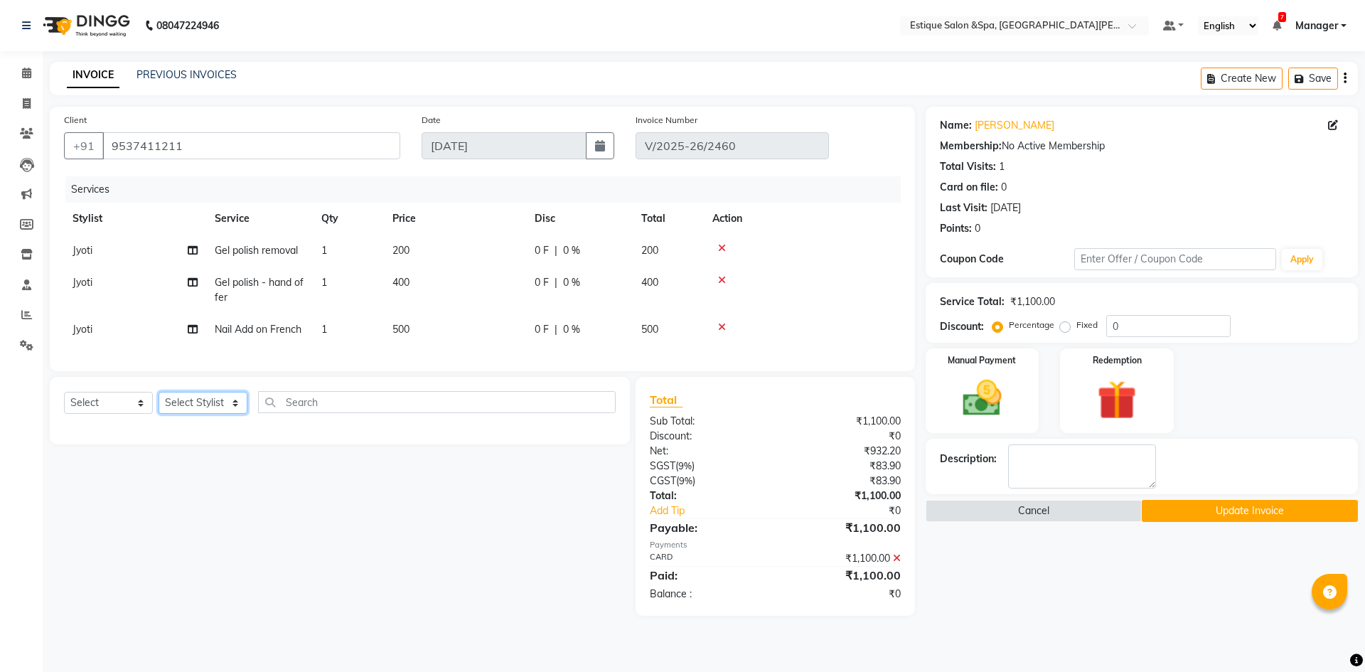
click at [206, 414] on select "Select Stylist aaves Asmi BEAUTY HAIR Haniya shaikh Jyoti kanchan pp laxmi pp M…" at bounding box center [203, 403] width 89 height 22
click at [117, 412] on select "Select Service Product Membership Package Voucher Prepaid Gift Card" at bounding box center [108, 403] width 89 height 22
select select "service"
click at [64, 402] on select "Select Service Product Membership Package Voucher Prepaid Gift Card" at bounding box center [108, 403] width 89 height 22
click at [217, 411] on select "Select Stylist aaves Asmi BEAUTY HAIR Haniya shaikh Jyoti kanchan pp laxmi pp M…" at bounding box center [203, 403] width 89 height 22
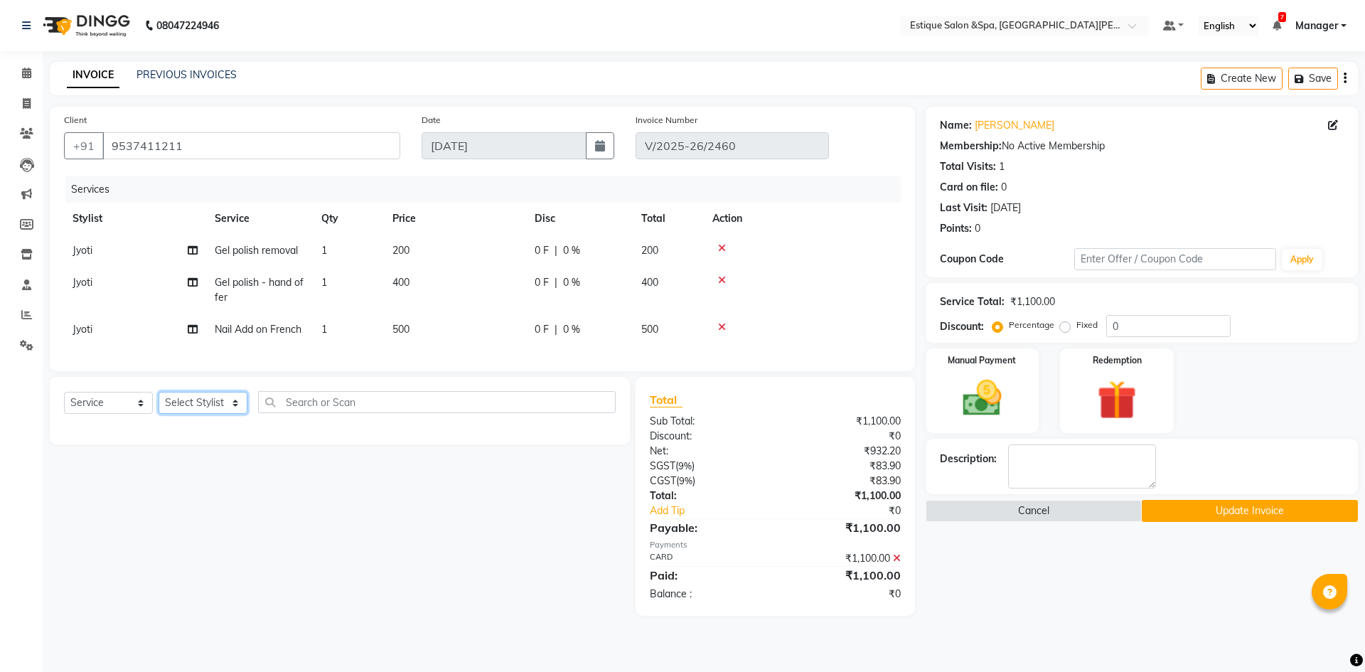
select select "83907"
click at [159, 402] on select "Select Stylist aaves Asmi BEAUTY HAIR Haniya shaikh Jyoti kanchan pp laxmi pp M…" at bounding box center [203, 403] width 89 height 22
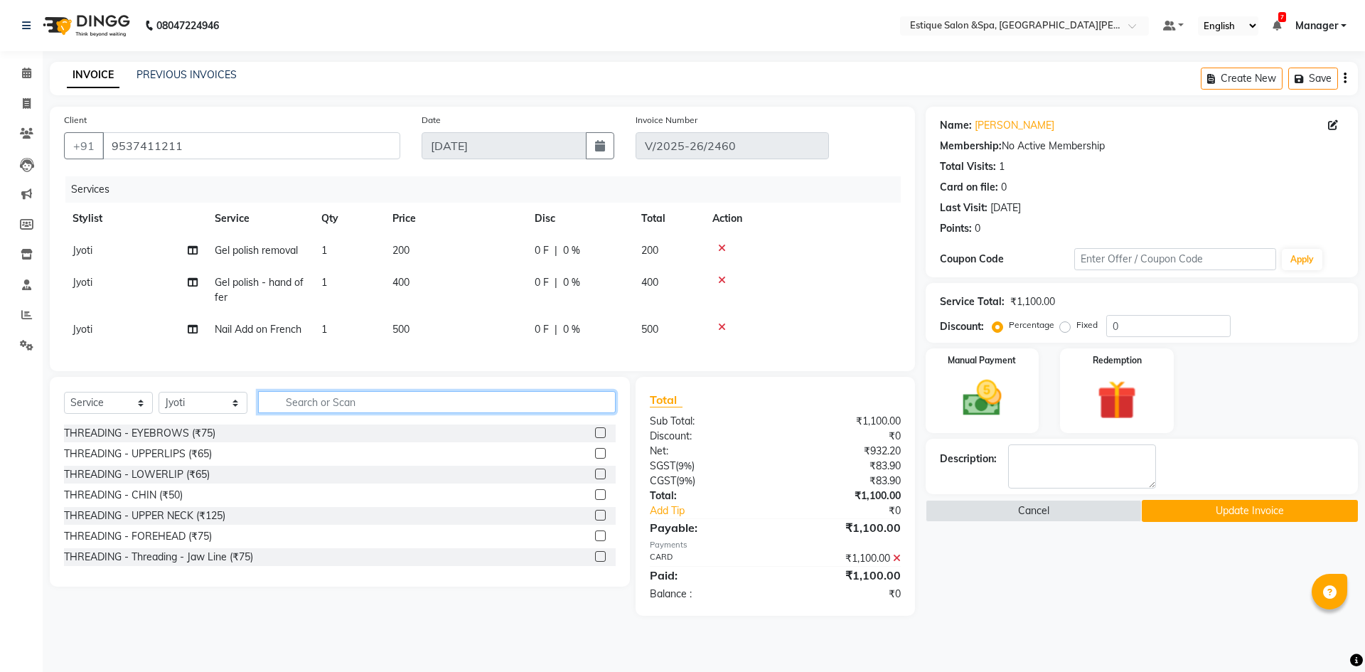
click at [297, 406] on input "text" at bounding box center [437, 402] width 358 height 22
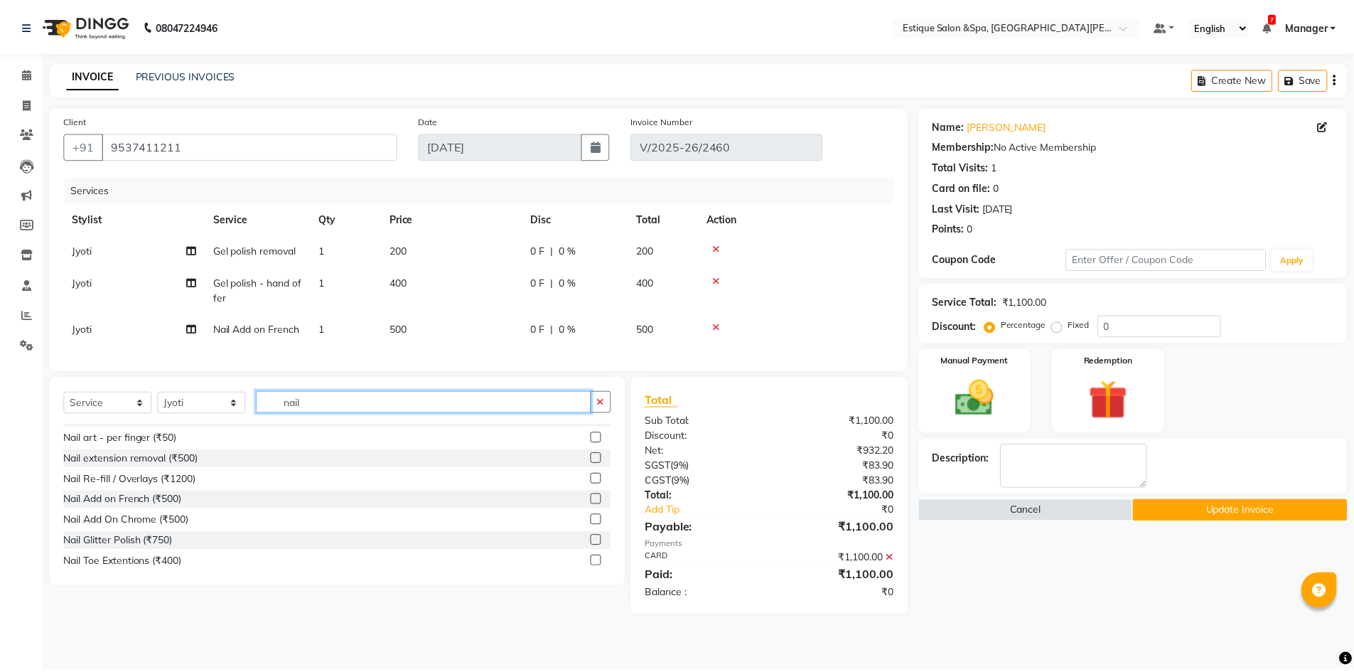
scroll to position [85, 0]
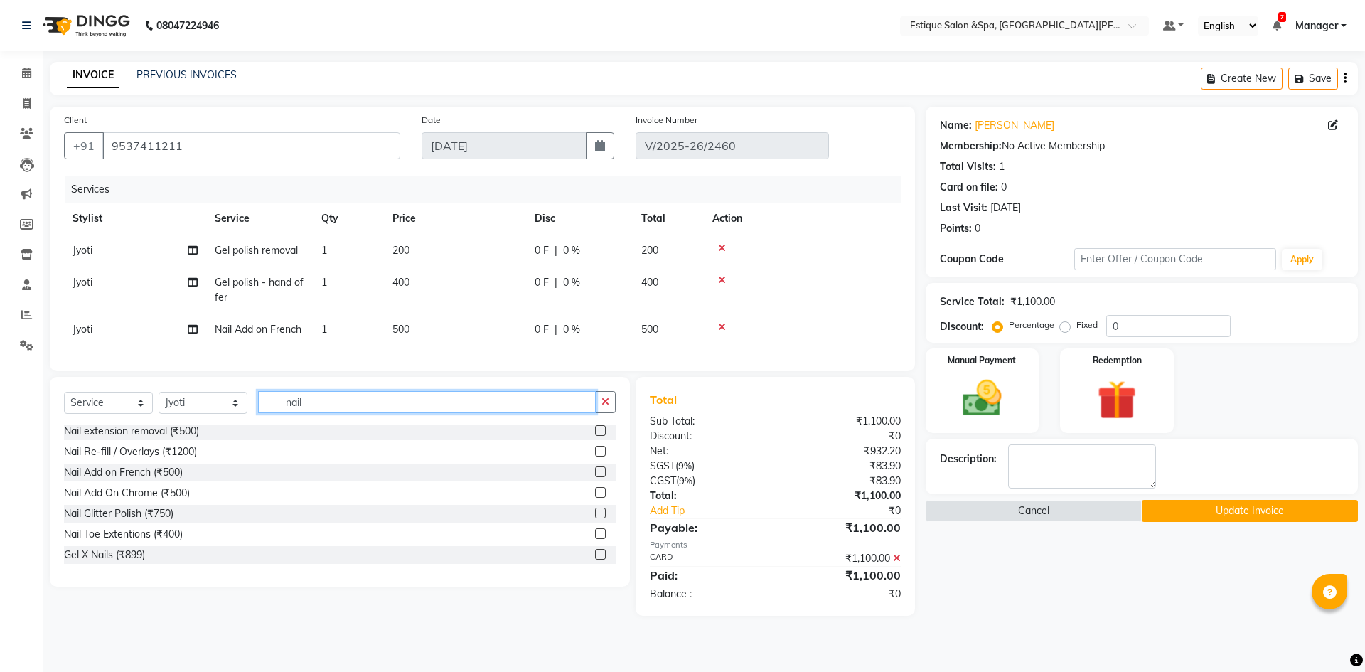
type input "nail"
click at [397, 285] on span "400" at bounding box center [400, 282] width 17 height 13
select select "83907"
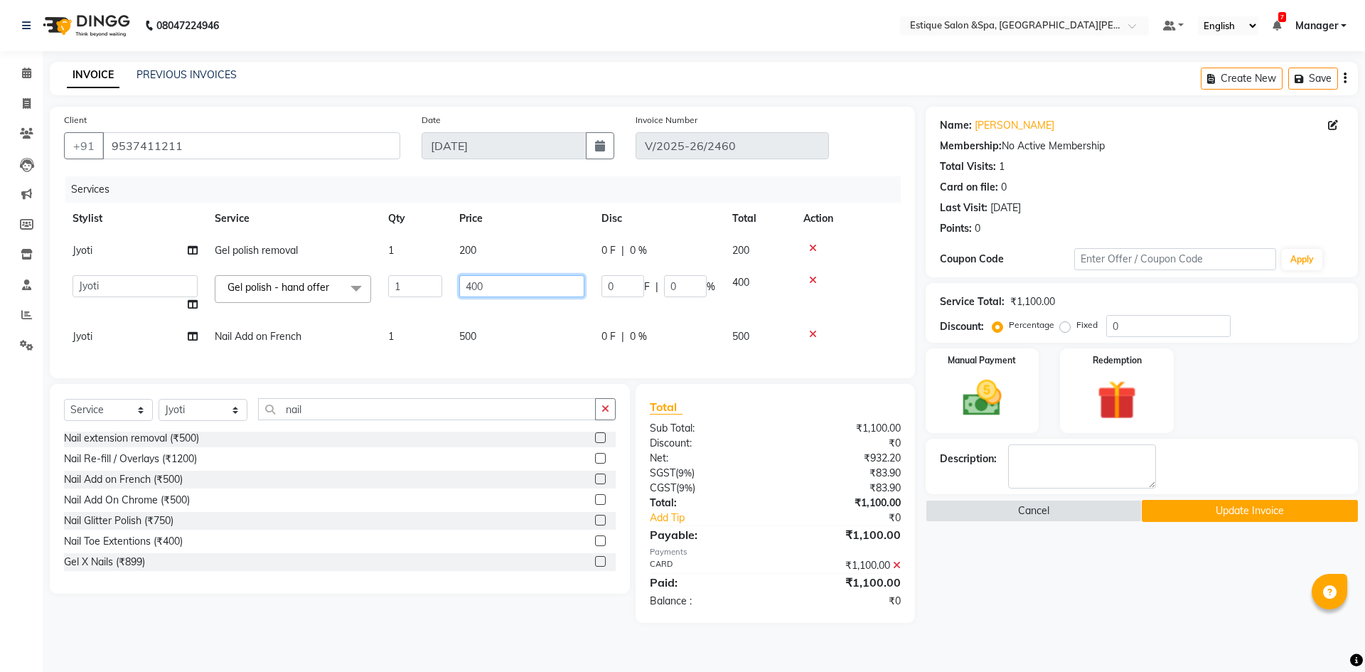
click at [493, 287] on input "400" at bounding box center [521, 286] width 125 height 22
type input "4"
type input "700"
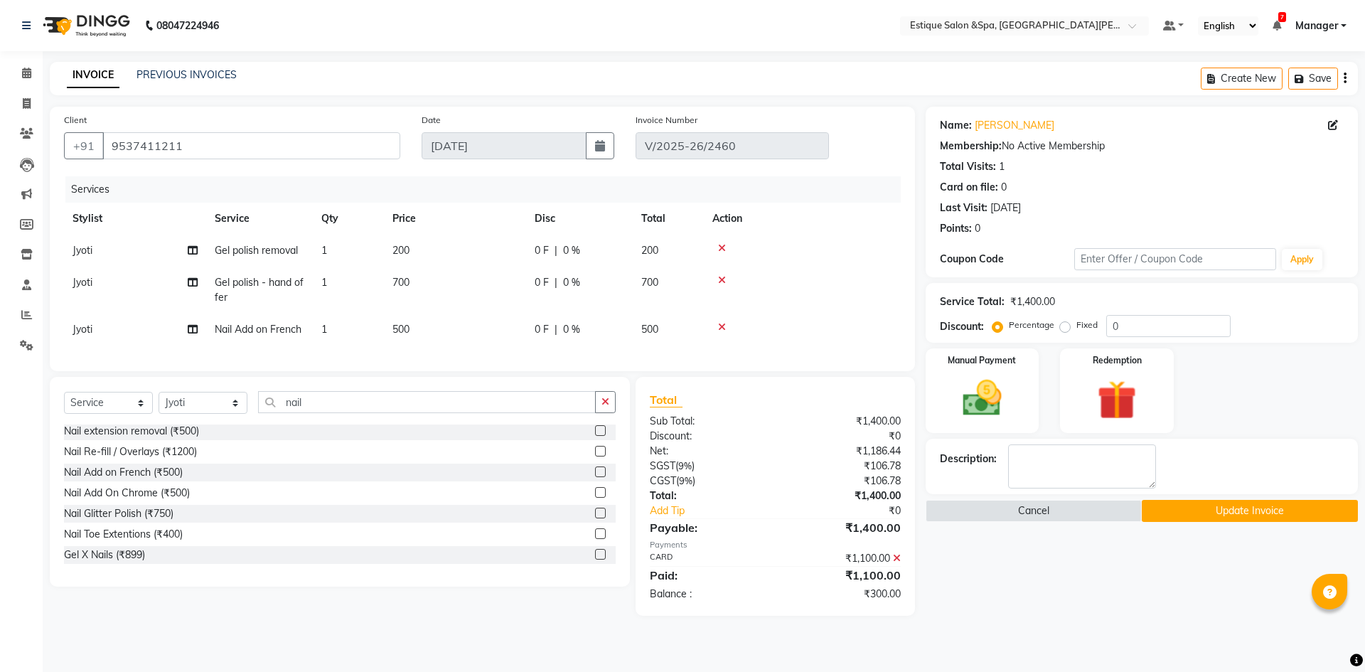
click at [500, 311] on td "700" at bounding box center [455, 290] width 142 height 47
select select "83907"
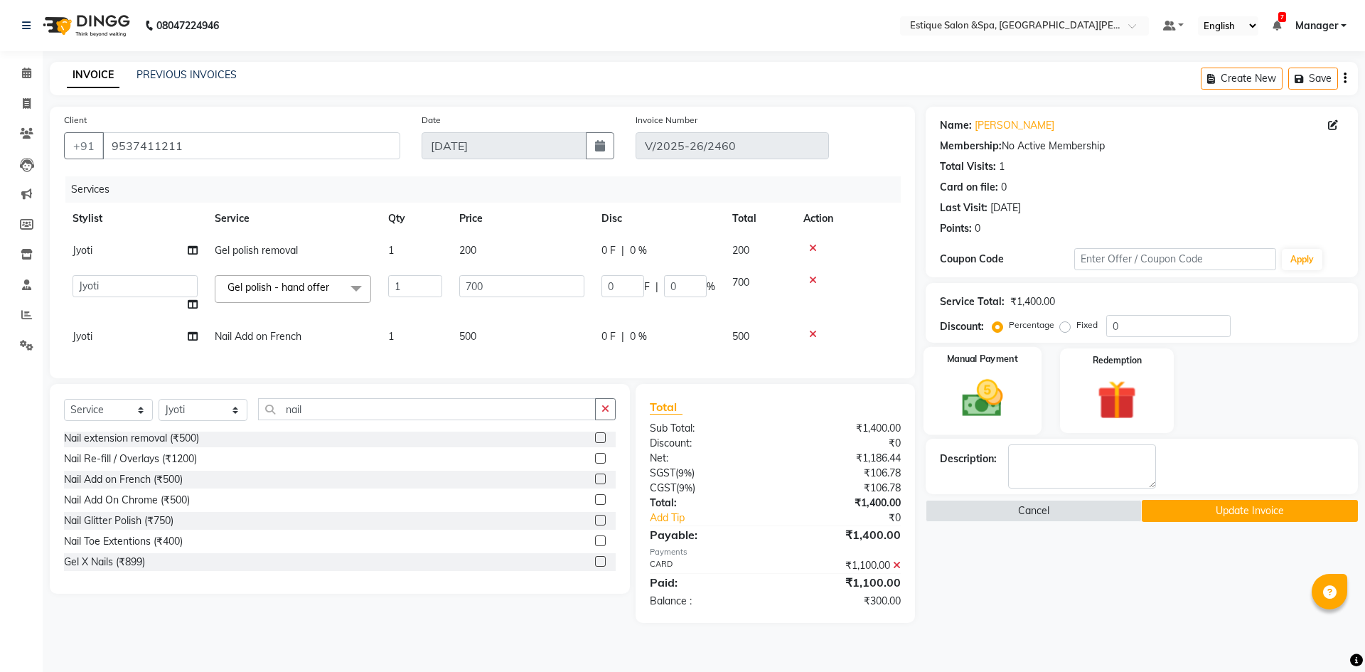
click at [975, 404] on img at bounding box center [982, 398] width 66 height 47
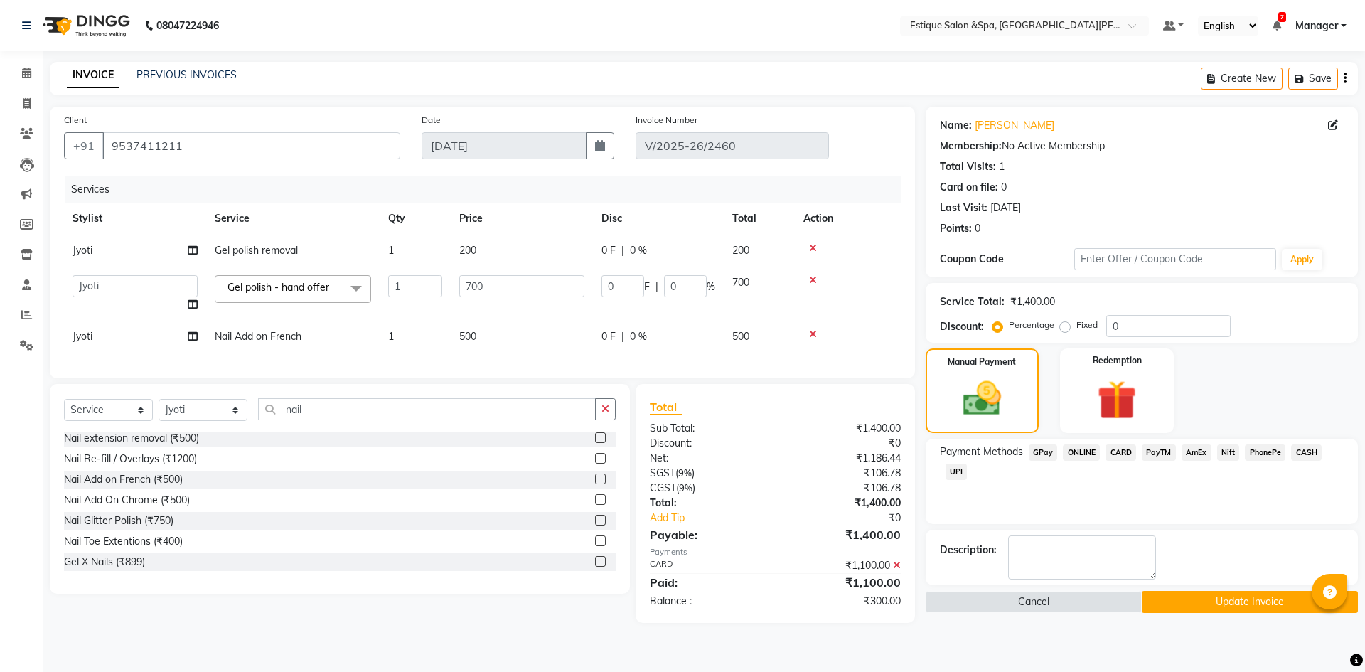
click at [1038, 449] on span "GPay" at bounding box center [1043, 452] width 29 height 16
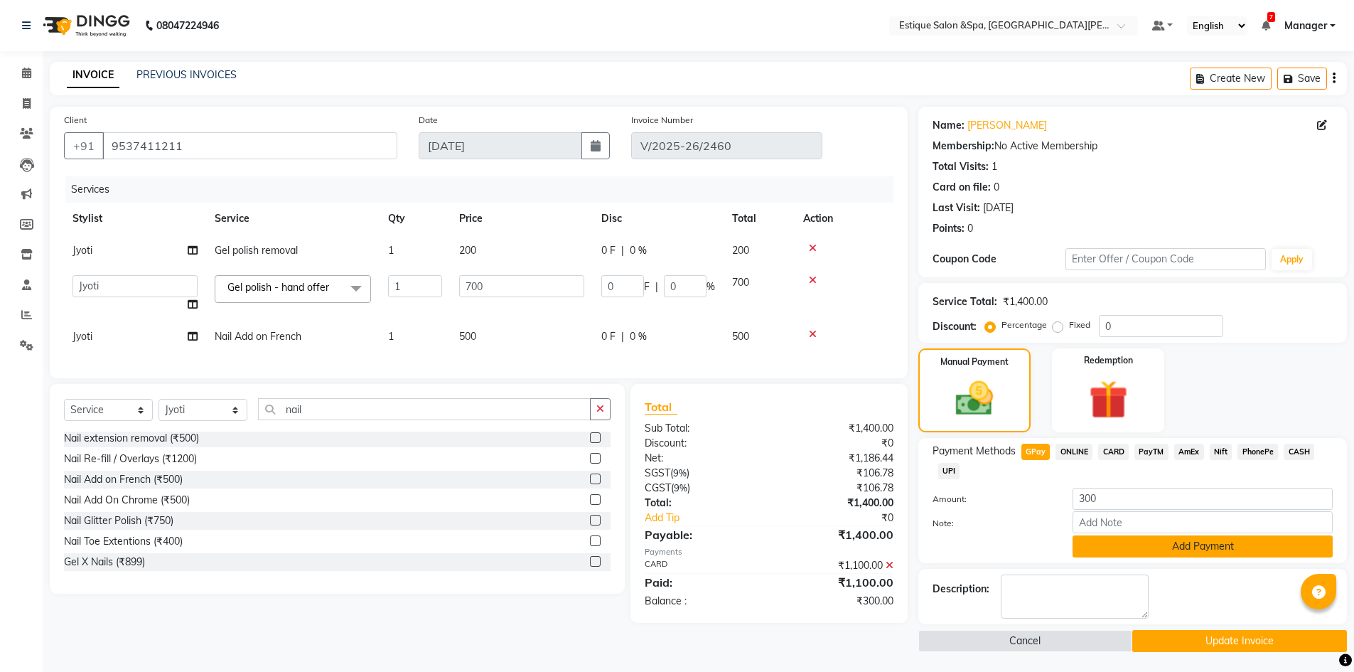
click at [1153, 547] on button "Add Payment" at bounding box center [1203, 546] width 260 height 22
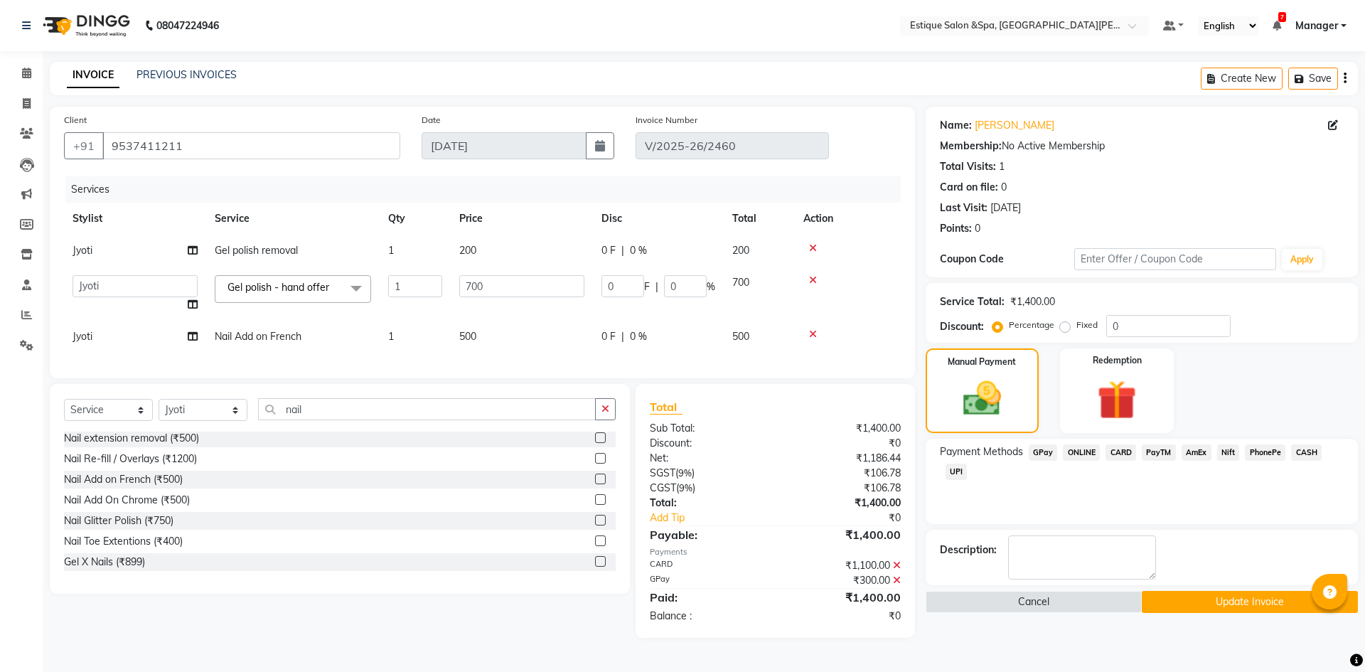
click at [1191, 601] on button "Update Invoice" at bounding box center [1250, 602] width 216 height 22
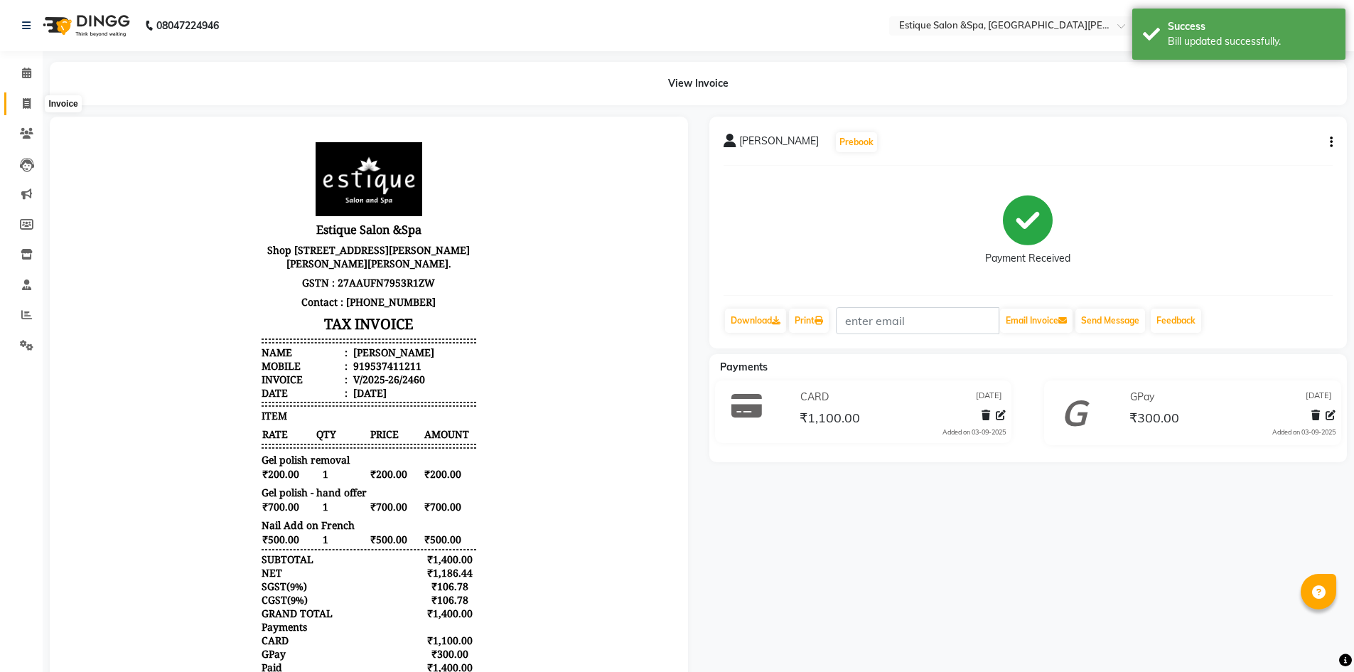
click at [30, 102] on icon at bounding box center [27, 103] width 8 height 11
select select "3928"
select select "service"
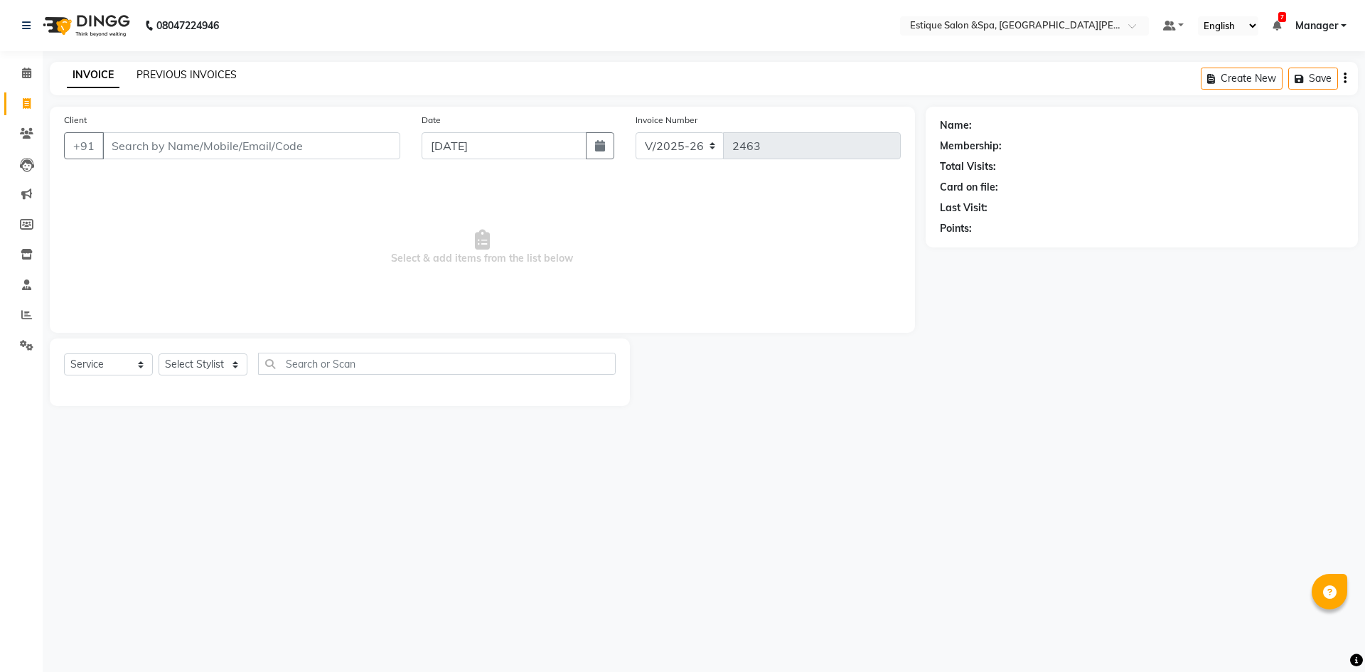
click at [189, 74] on link "PREVIOUS INVOICES" at bounding box center [186, 74] width 100 height 13
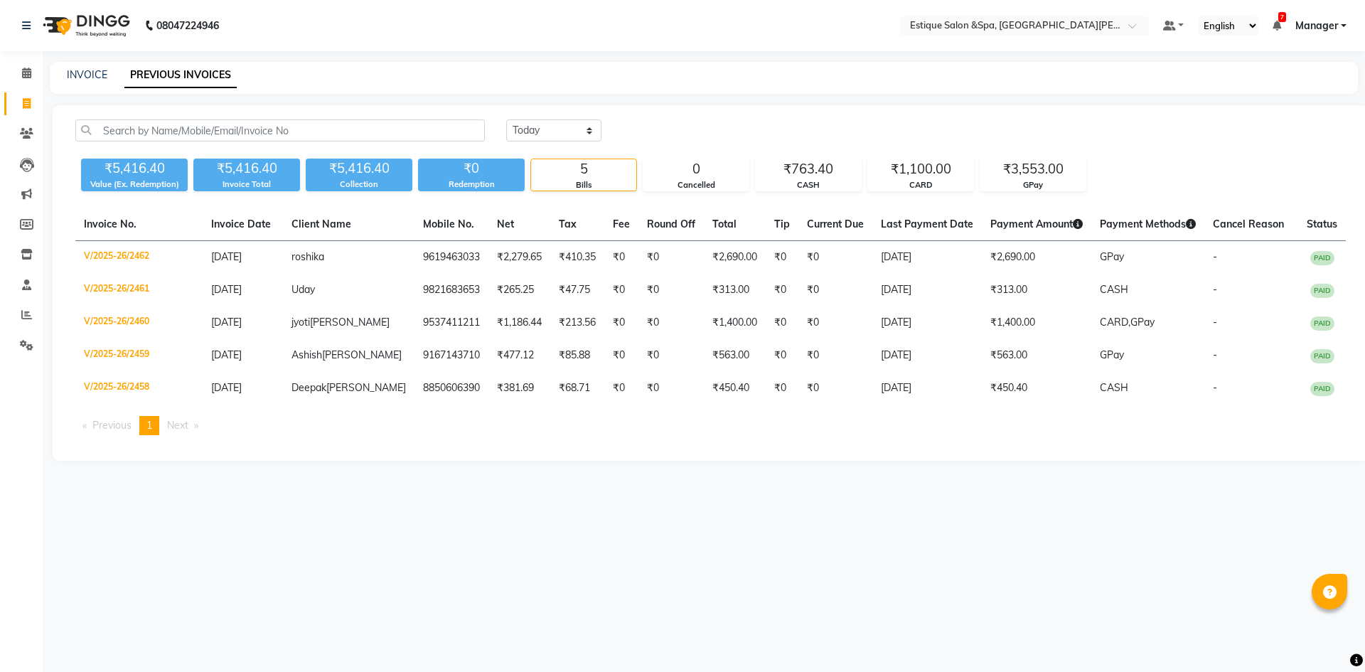
click at [787, 446] on div "Invoice No. Invoice Date Client Name Mobile No. Net Tax Fee Round Off Total Tip…" at bounding box center [710, 327] width 1287 height 238
click at [25, 137] on icon at bounding box center [27, 133] width 14 height 11
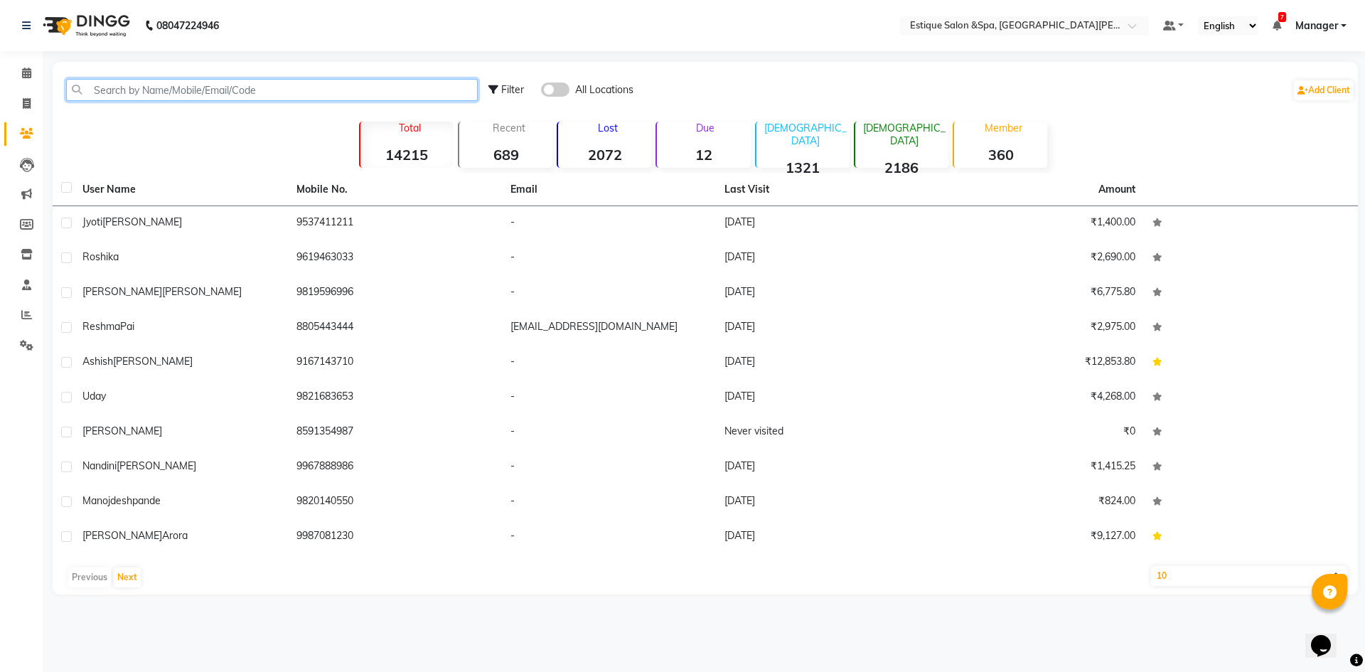
click at [160, 95] on input "text" at bounding box center [272, 90] width 412 height 22
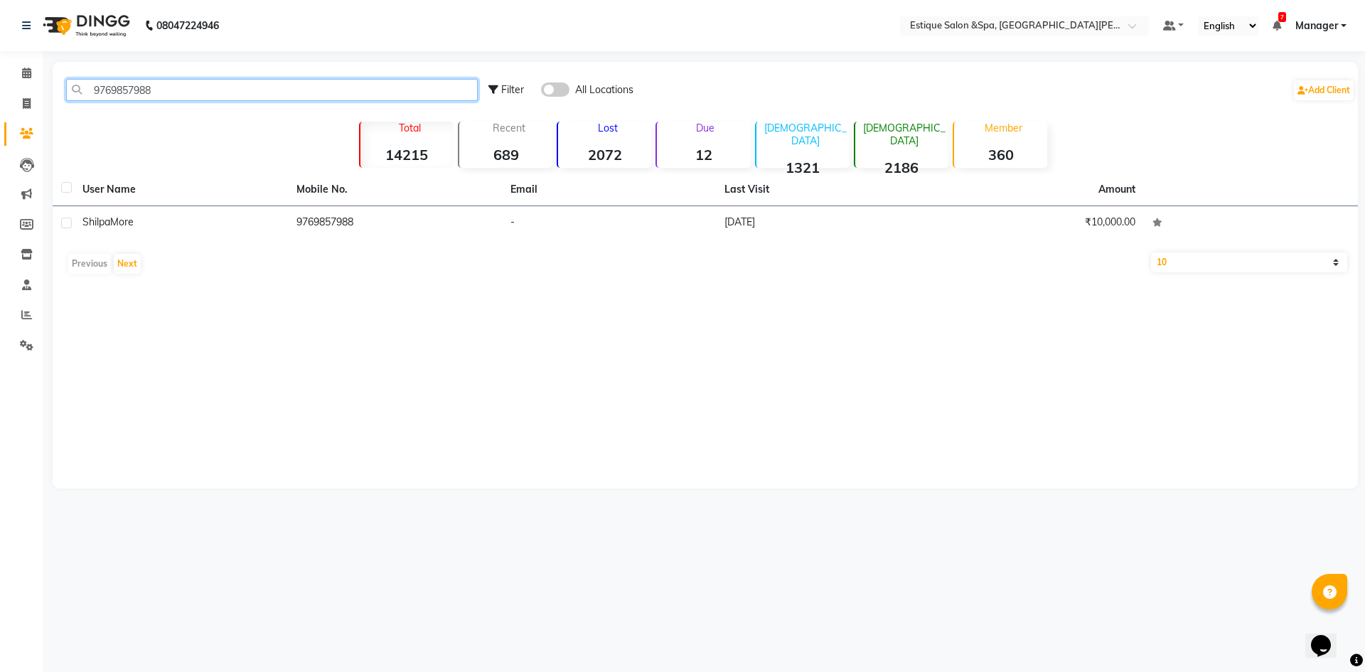
type input "9769857988"
click at [336, 219] on td "9769857988" at bounding box center [395, 223] width 214 height 35
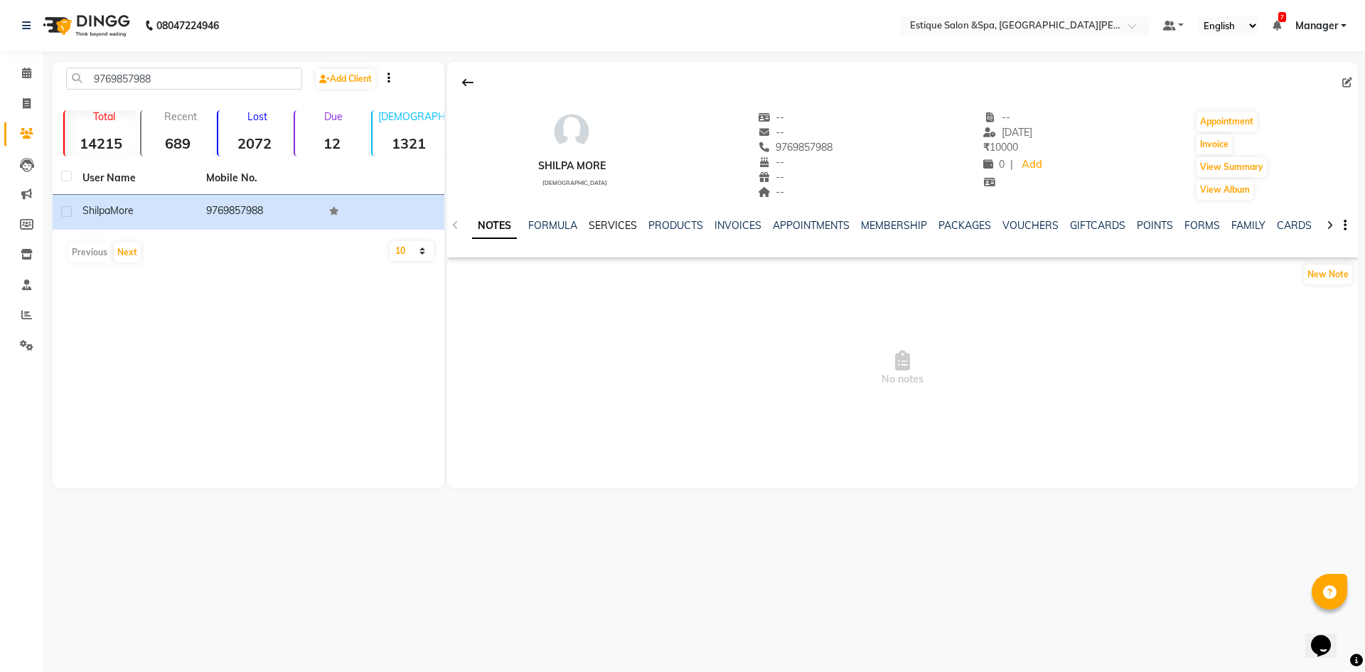
click at [606, 224] on link "SERVICES" at bounding box center [613, 225] width 48 height 13
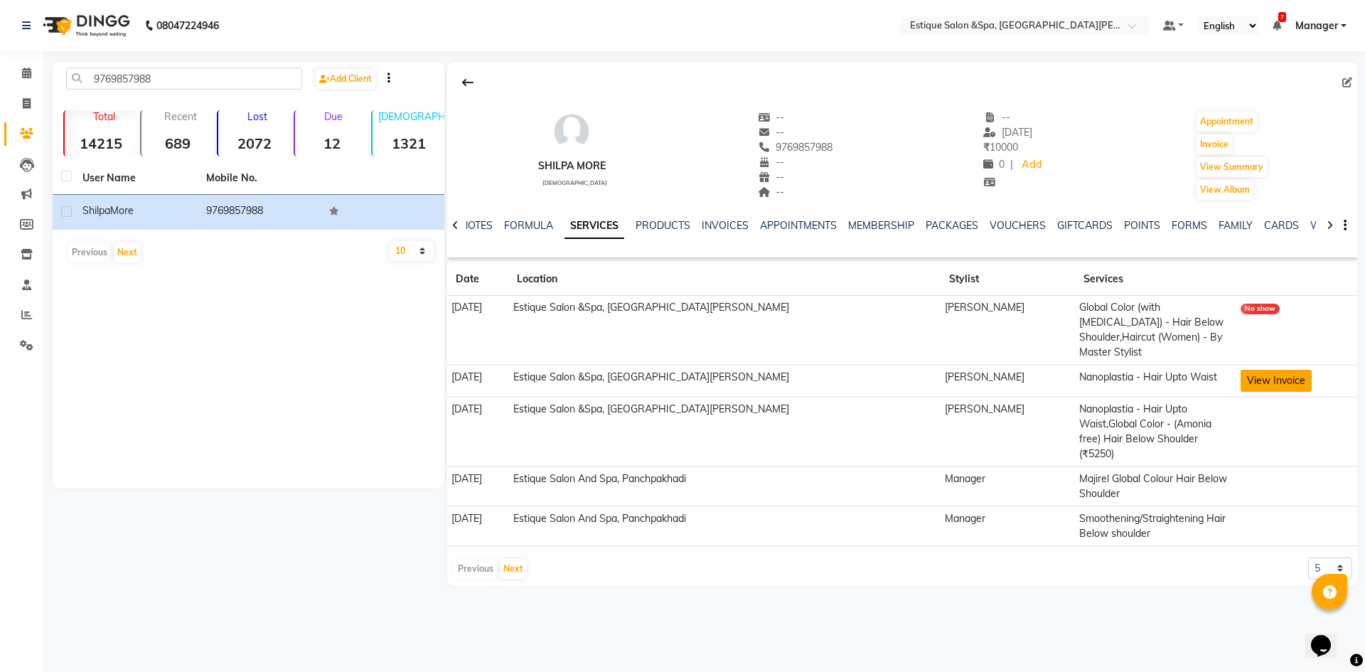
click at [1255, 373] on button "View Invoice" at bounding box center [1276, 381] width 71 height 22
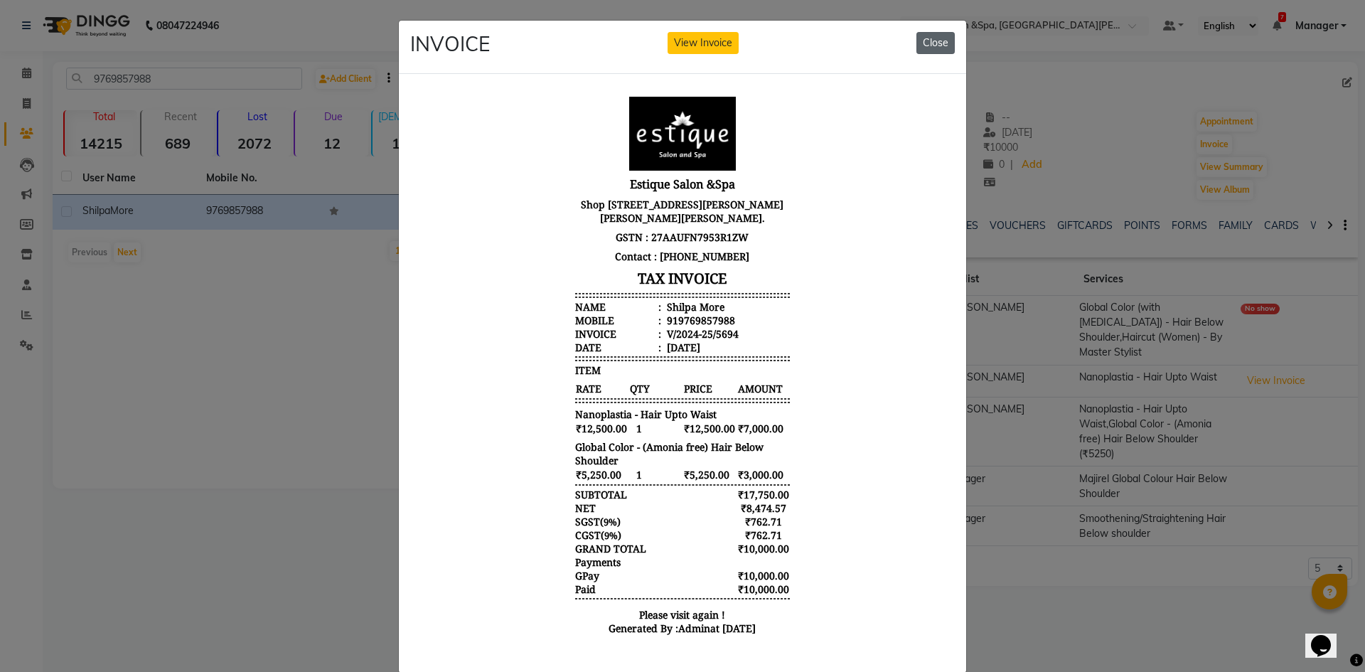
click at [932, 40] on button "Close" at bounding box center [935, 43] width 38 height 22
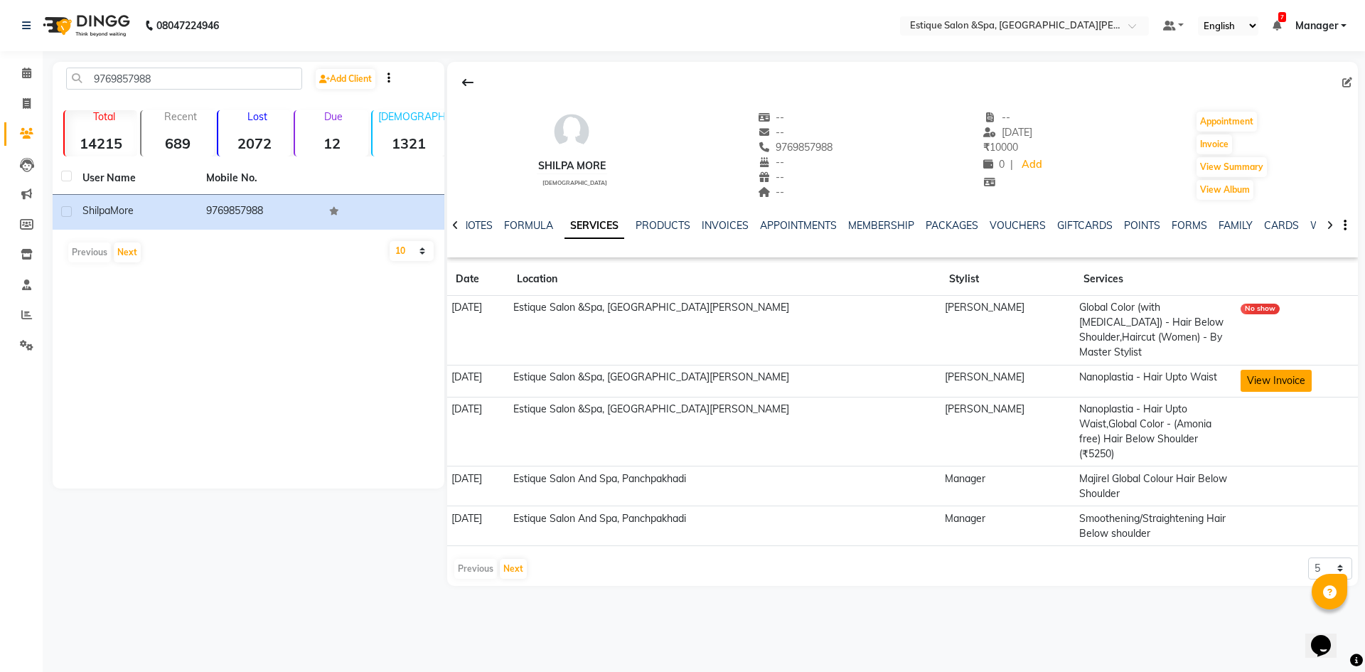
click at [1253, 370] on button "View Invoice" at bounding box center [1276, 381] width 71 height 22
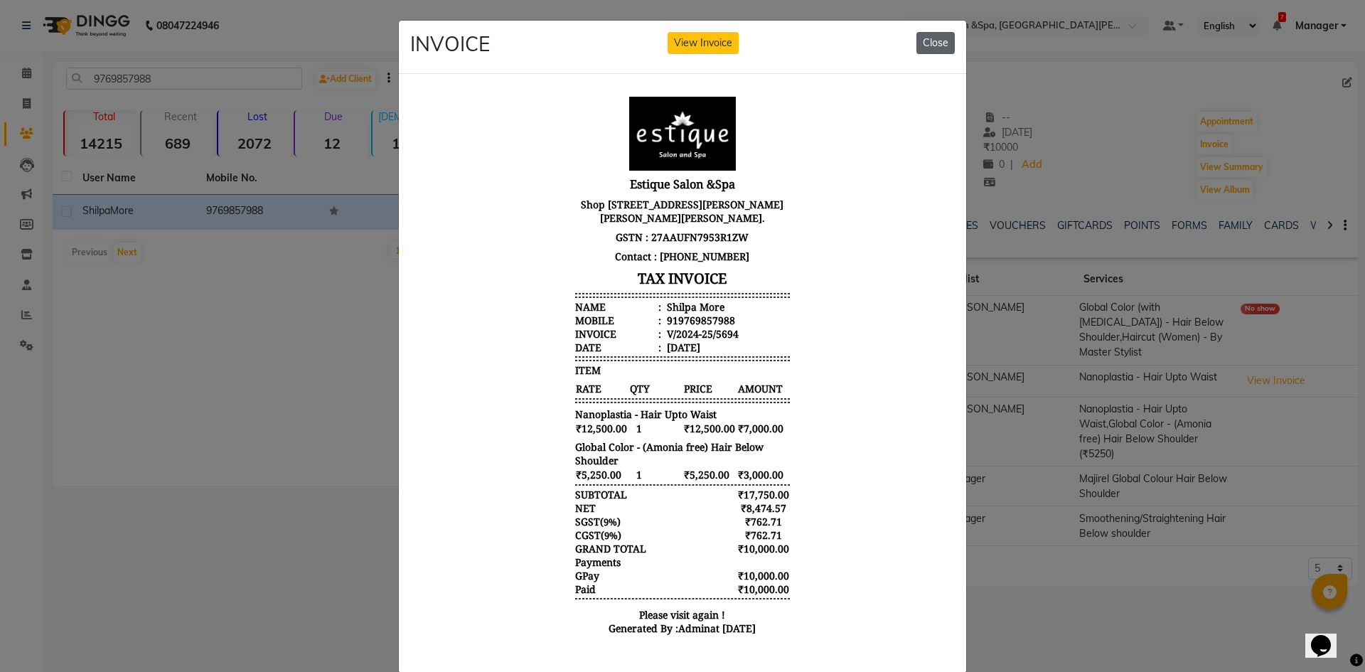
click at [938, 38] on button "Close" at bounding box center [935, 43] width 38 height 22
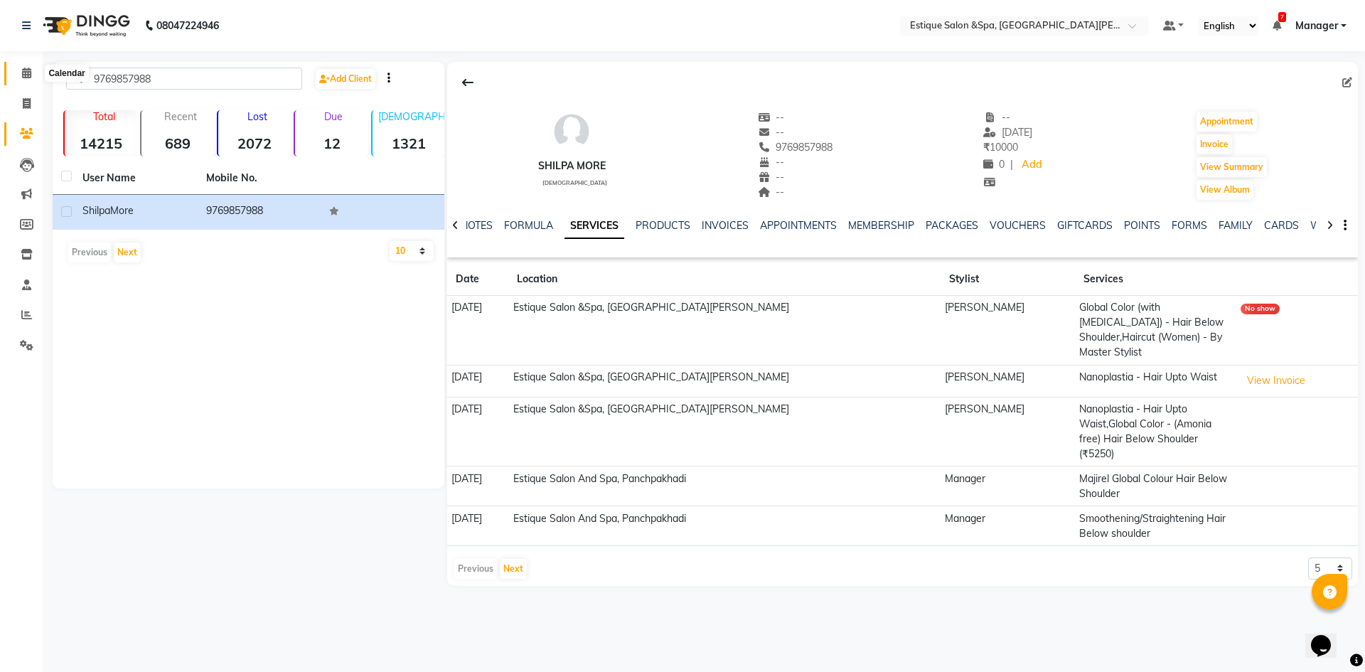
drag, startPoint x: 26, startPoint y: 66, endPoint x: 47, endPoint y: 73, distance: 21.8
click at [26, 66] on span at bounding box center [26, 73] width 25 height 16
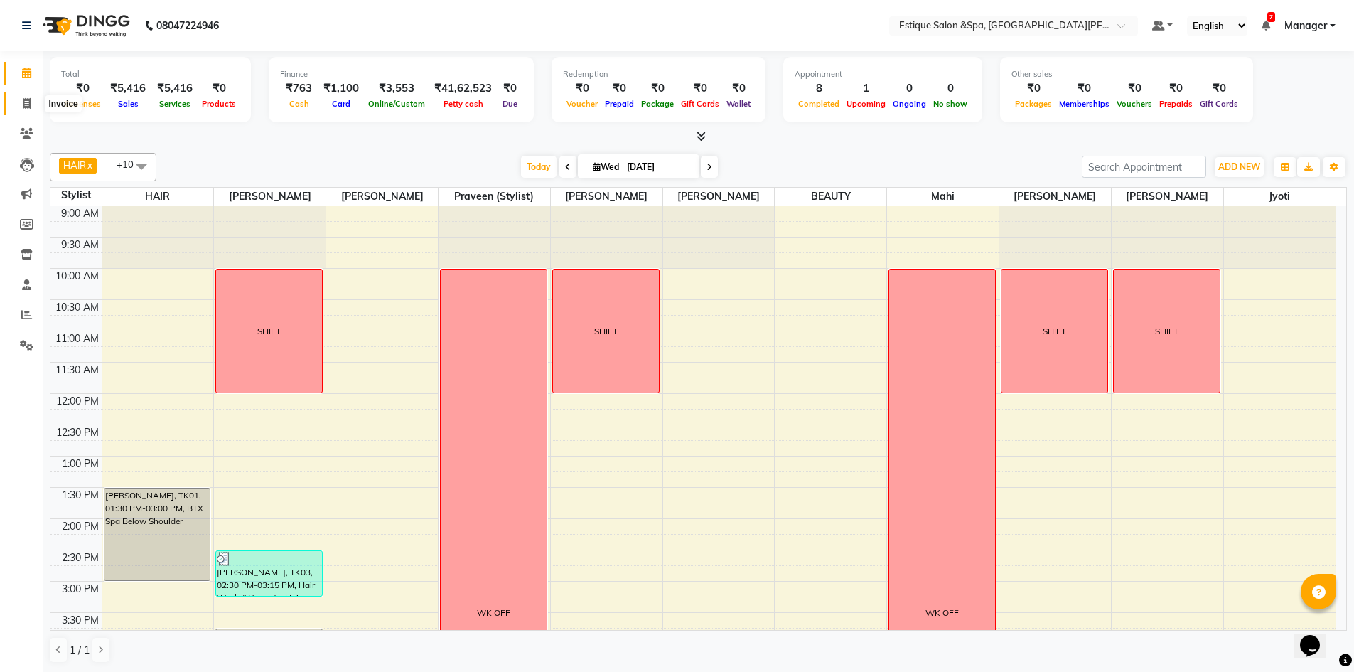
click at [27, 100] on icon at bounding box center [27, 103] width 8 height 11
select select "service"
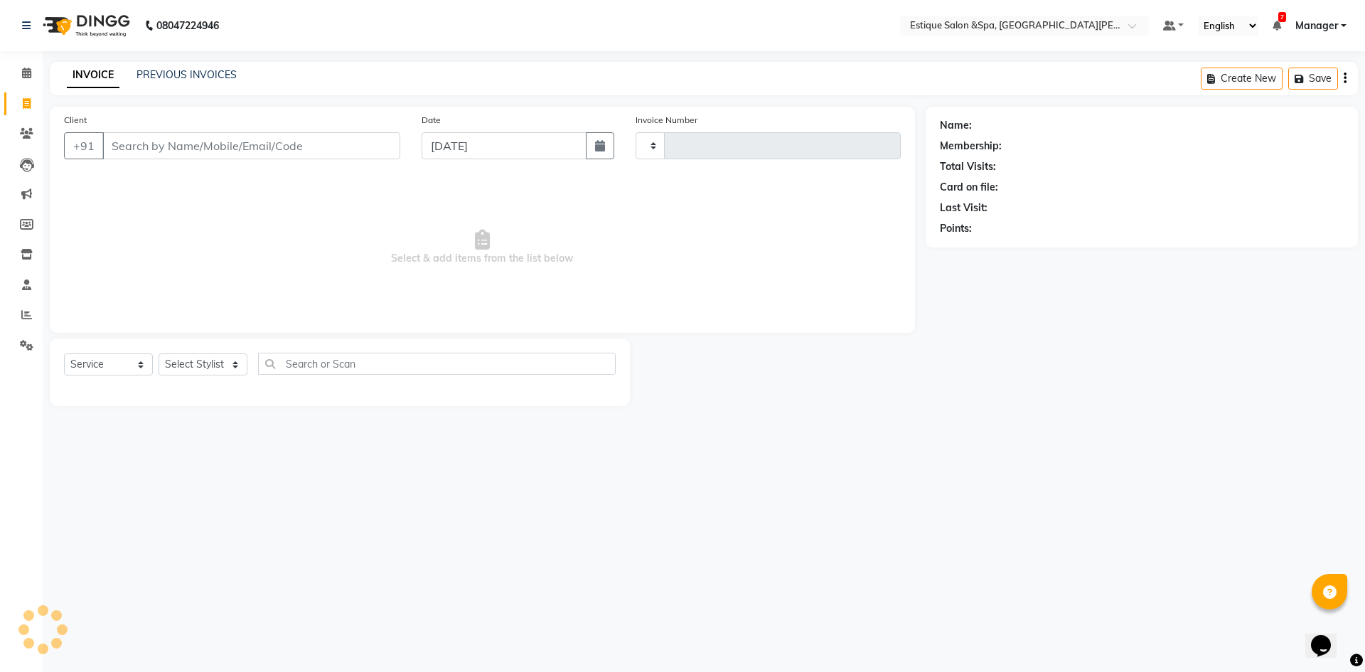
type input "2463"
select select "3928"
click at [179, 147] on input "Client" at bounding box center [251, 145] width 298 height 27
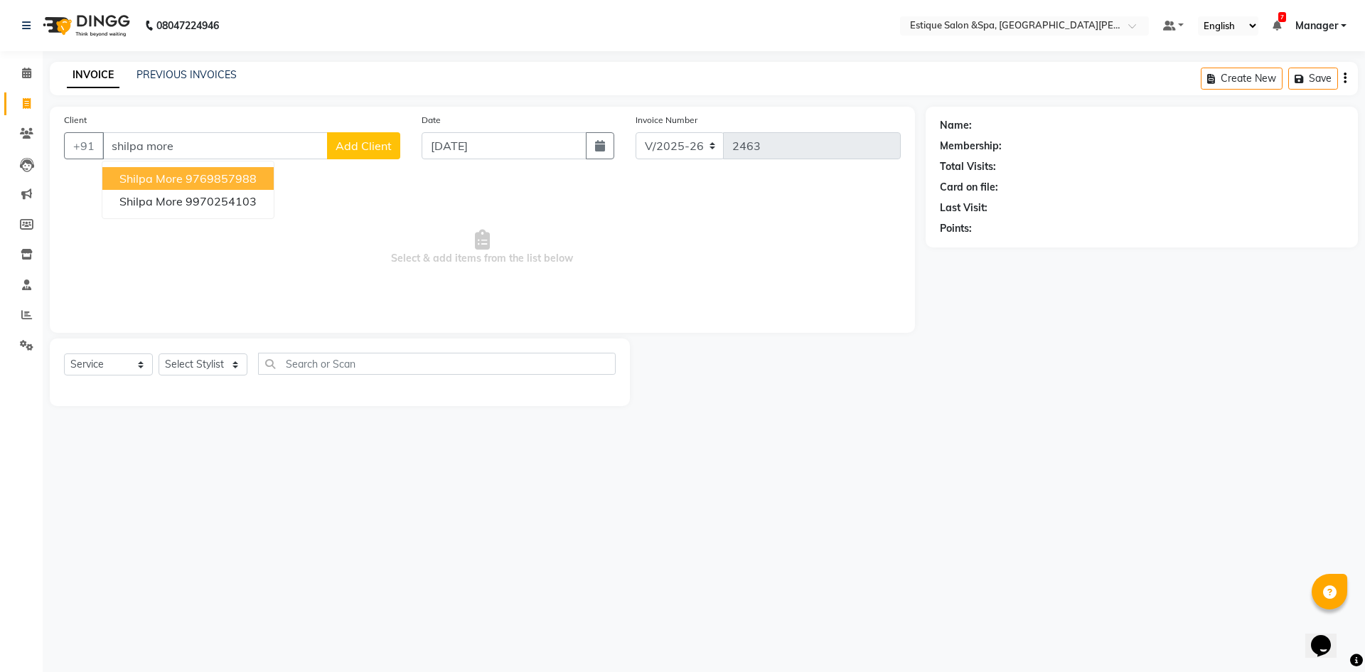
click at [262, 187] on button "Shilpa More 9769857988" at bounding box center [187, 178] width 171 height 23
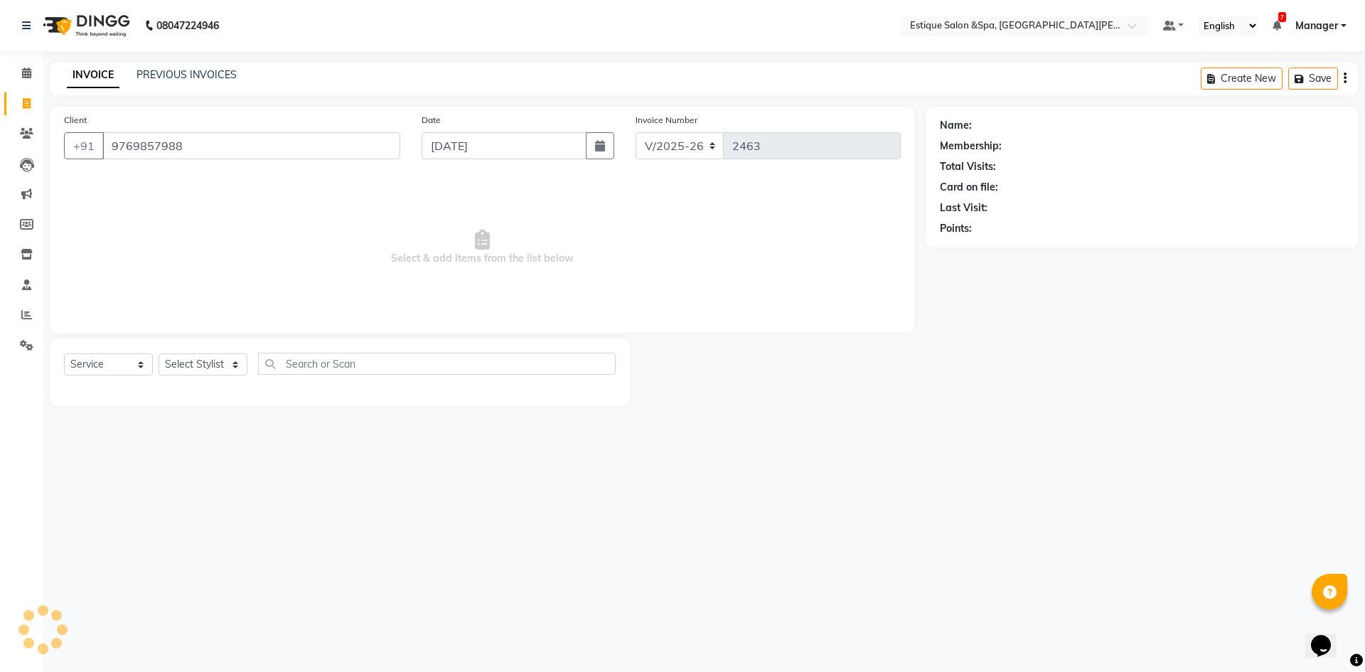
type input "9769857988"
select select "1: Object"
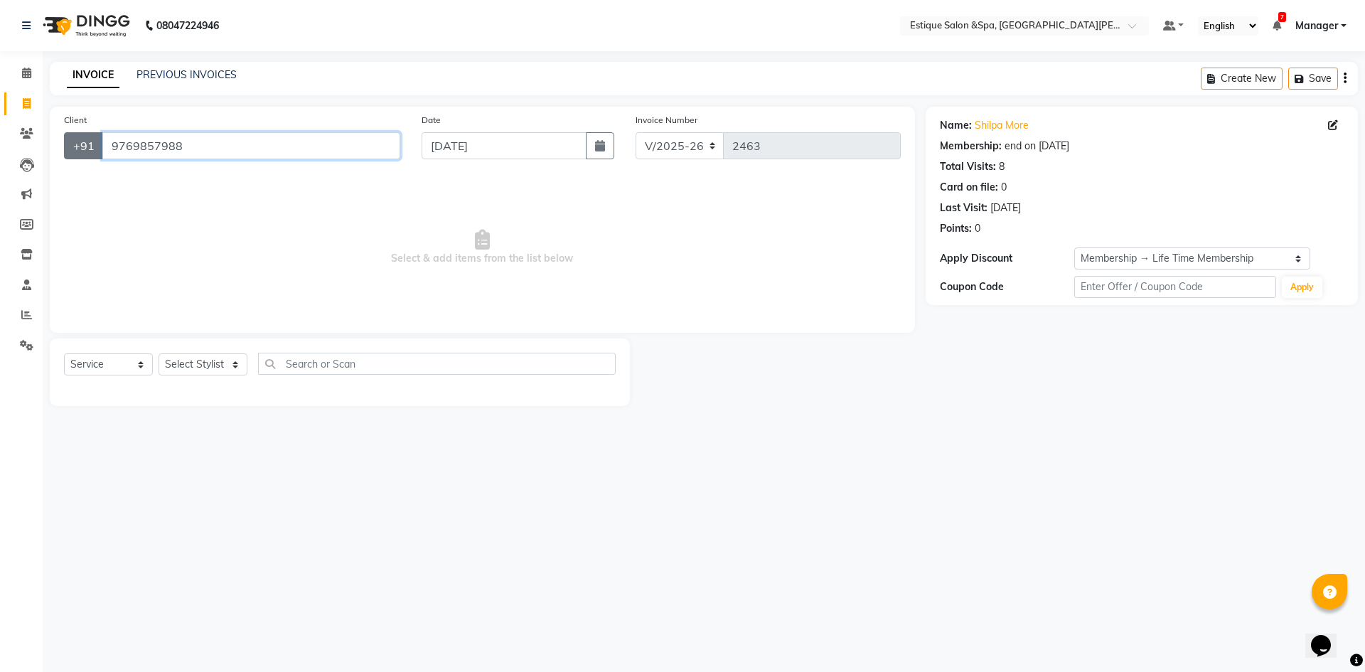
drag, startPoint x: 210, startPoint y: 144, endPoint x: 82, endPoint y: 141, distance: 128.0
click at [82, 141] on div "+91 9769857988" at bounding box center [232, 145] width 336 height 27
click at [200, 147] on input "9769857988" at bounding box center [251, 145] width 298 height 27
click at [34, 130] on span at bounding box center [26, 134] width 25 height 16
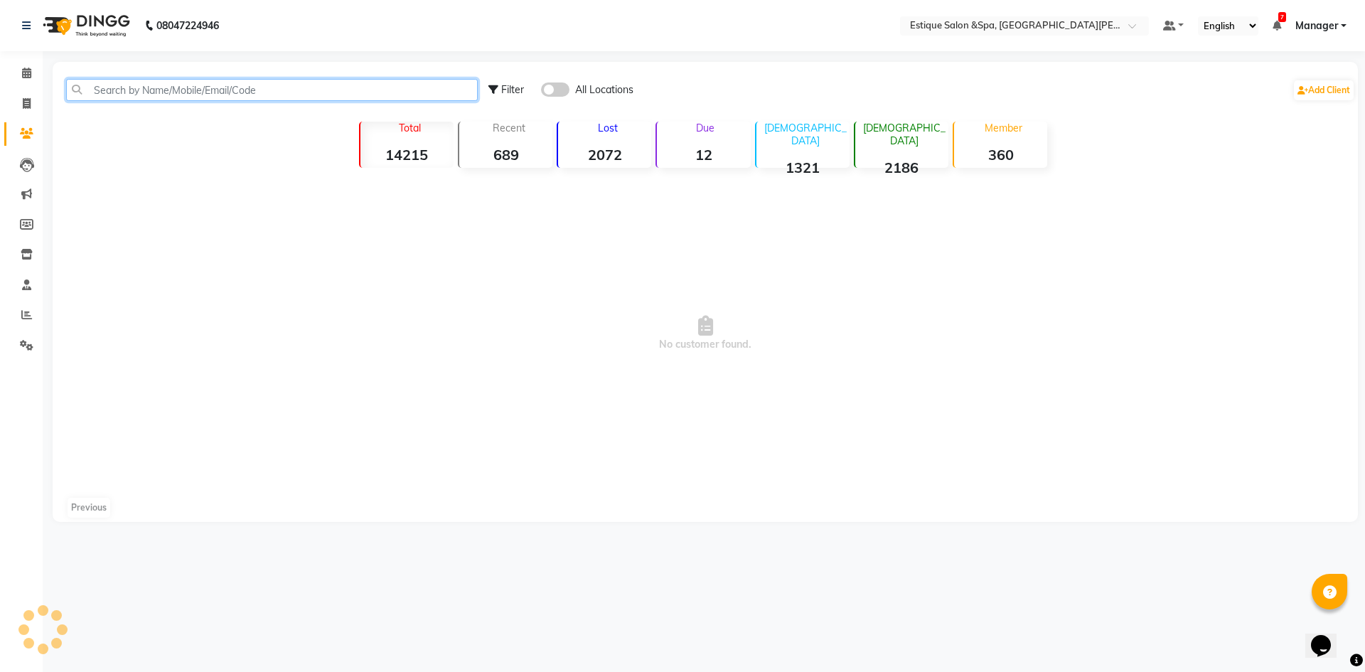
click at [134, 89] on input "text" at bounding box center [272, 90] width 412 height 22
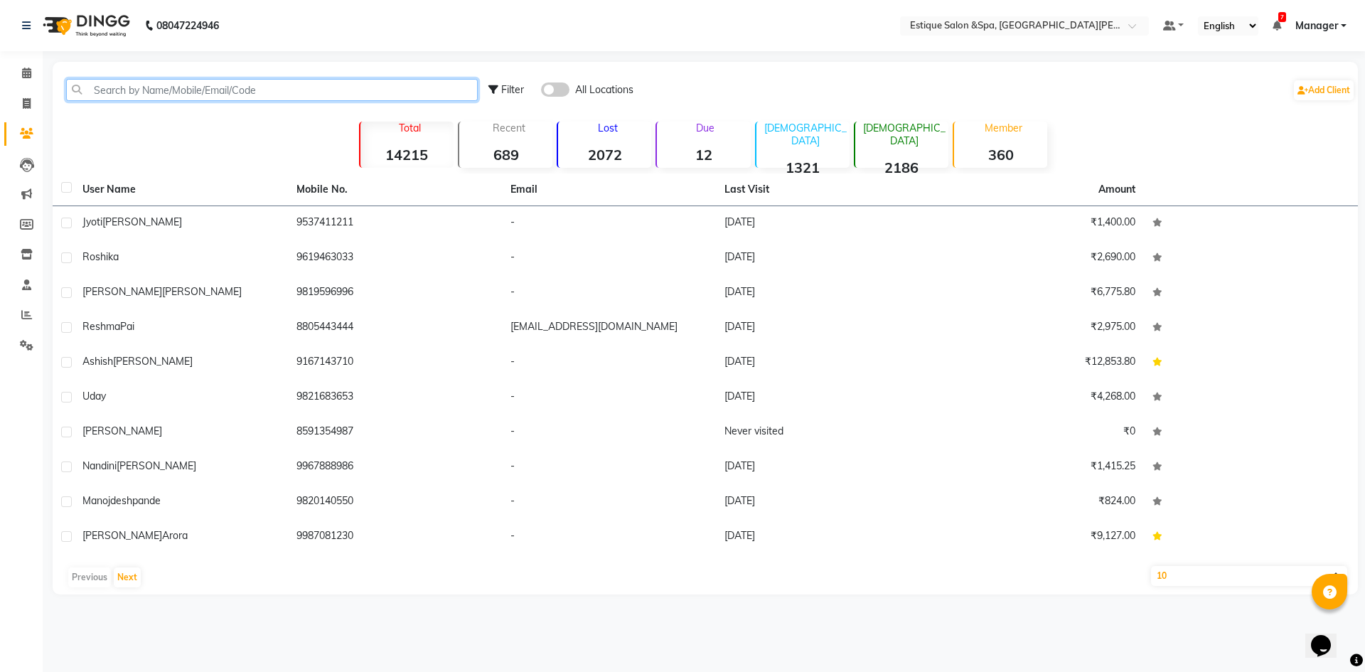
paste input "9769857988"
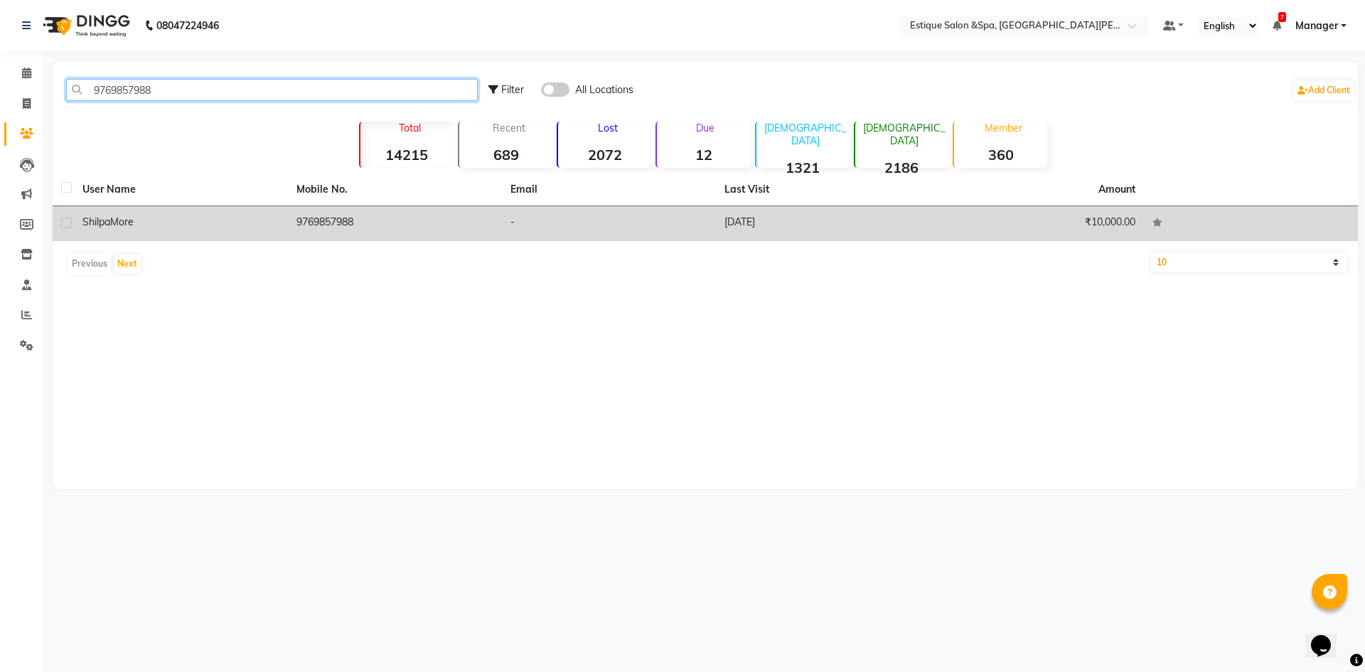
type input "9769857988"
click at [107, 219] on span "Shilpa" at bounding box center [96, 221] width 28 height 13
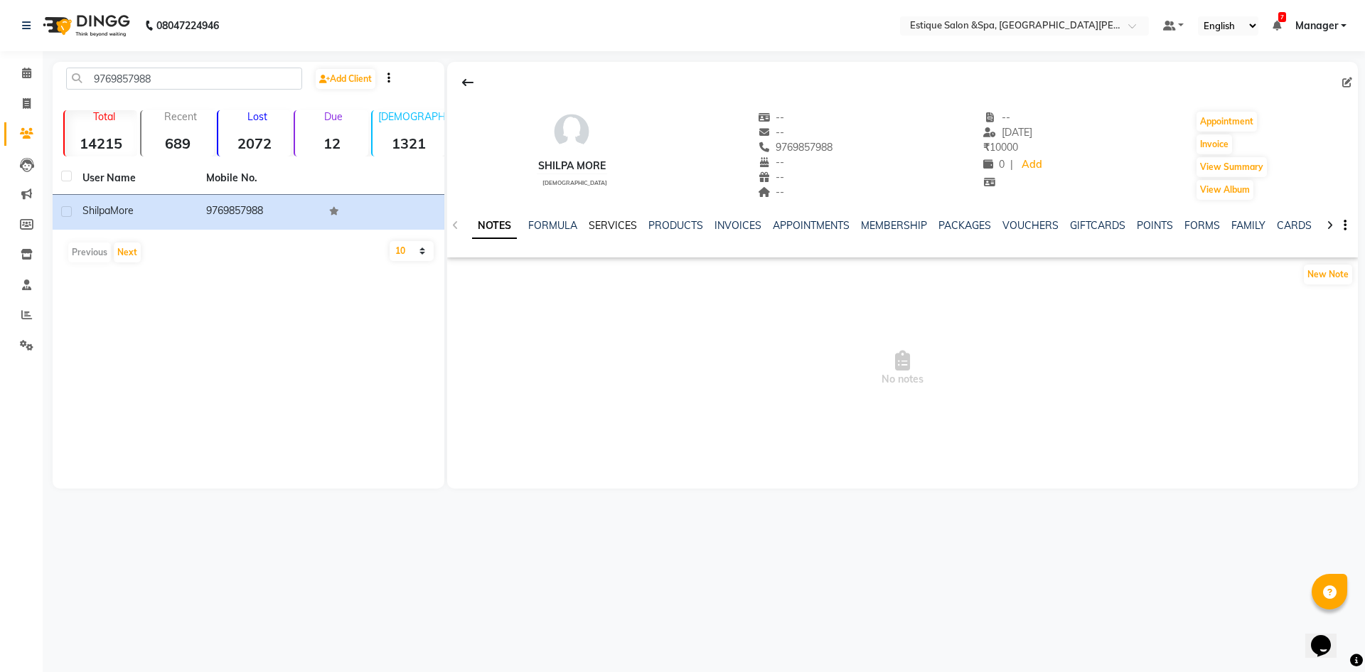
click at [590, 223] on link "SERVICES" at bounding box center [613, 225] width 48 height 13
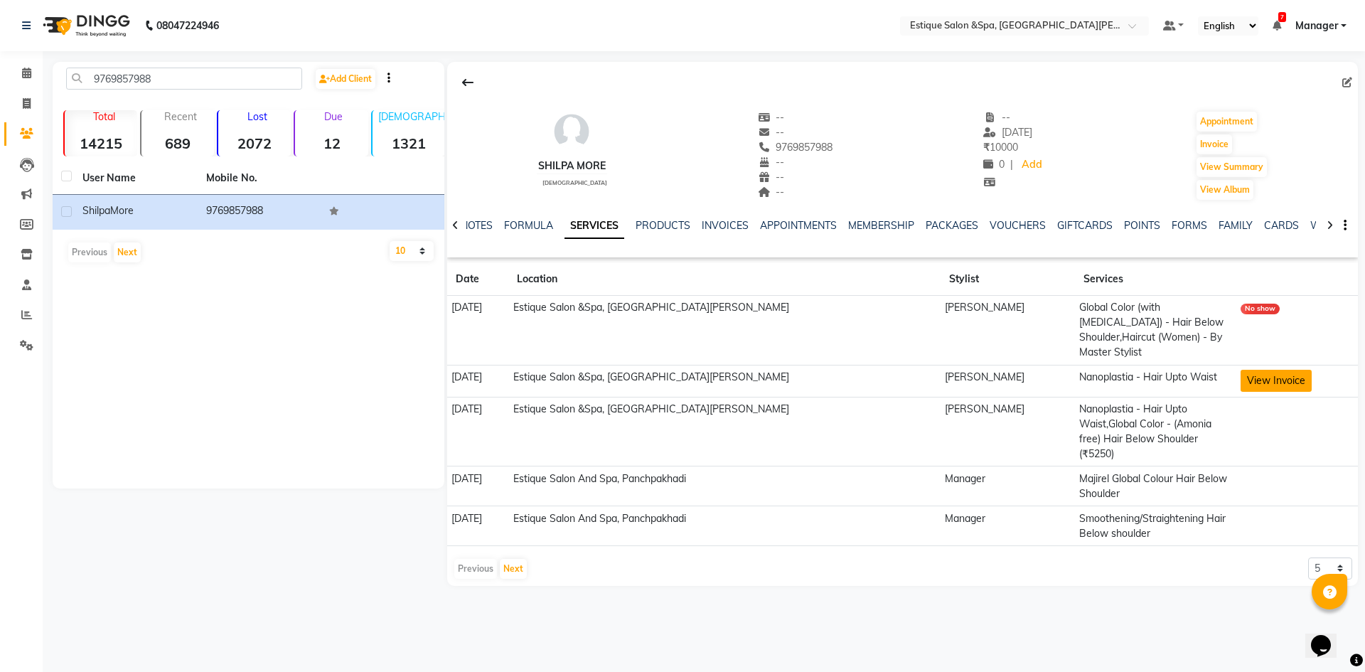
click at [1253, 370] on button "View Invoice" at bounding box center [1276, 381] width 71 height 22
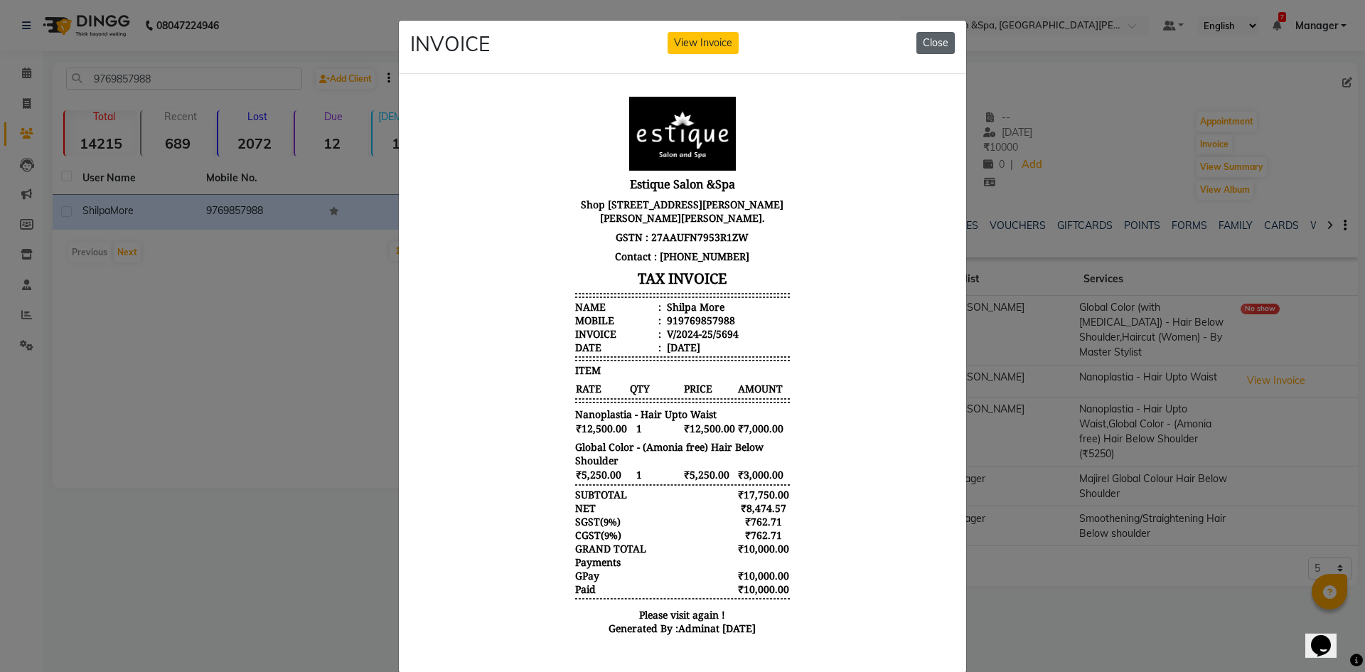
click at [928, 43] on button "Close" at bounding box center [935, 43] width 38 height 22
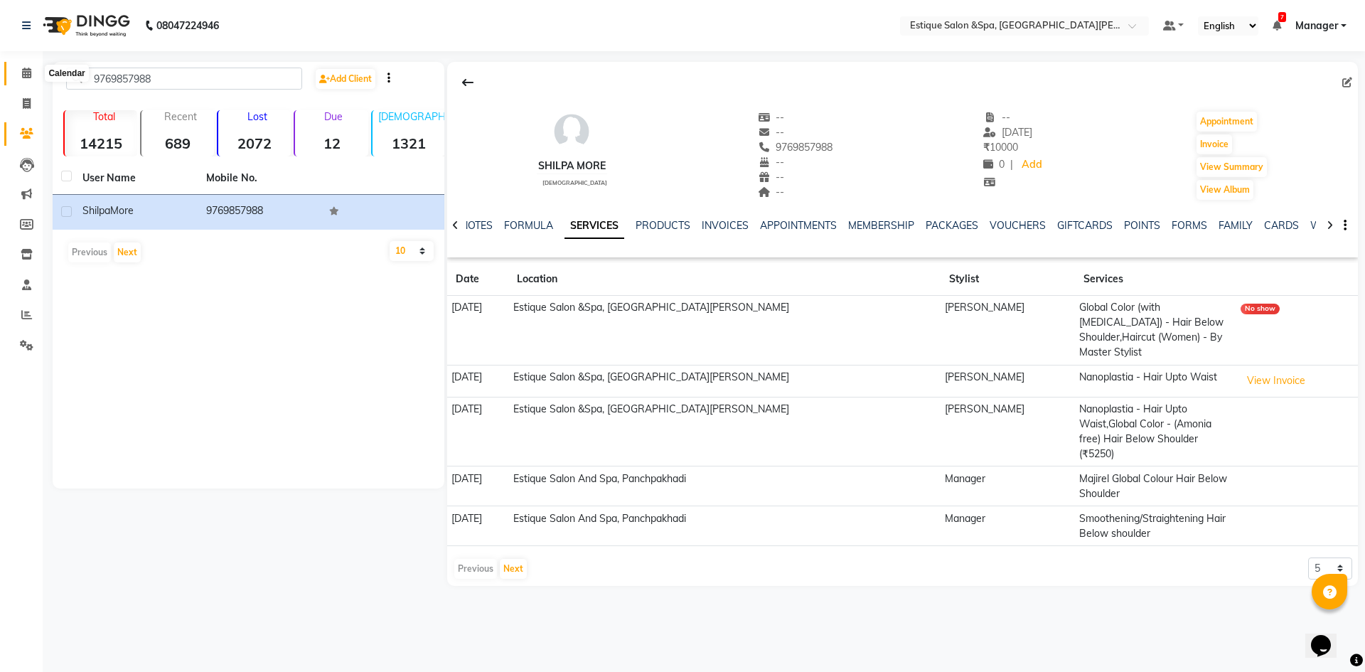
click at [26, 80] on span at bounding box center [26, 73] width 25 height 16
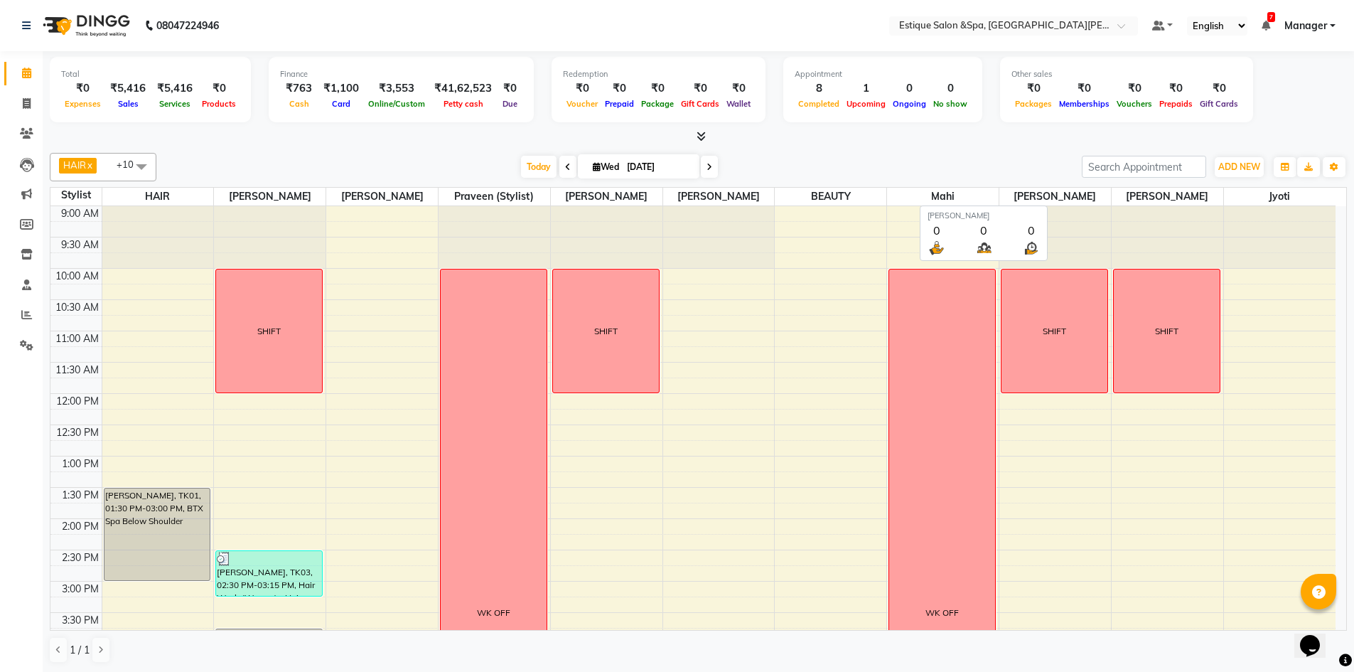
click at [1076, 194] on span "Preeti Pawar" at bounding box center [1056, 197] width 112 height 18
click at [534, 166] on span "Today" at bounding box center [539, 167] width 36 height 22
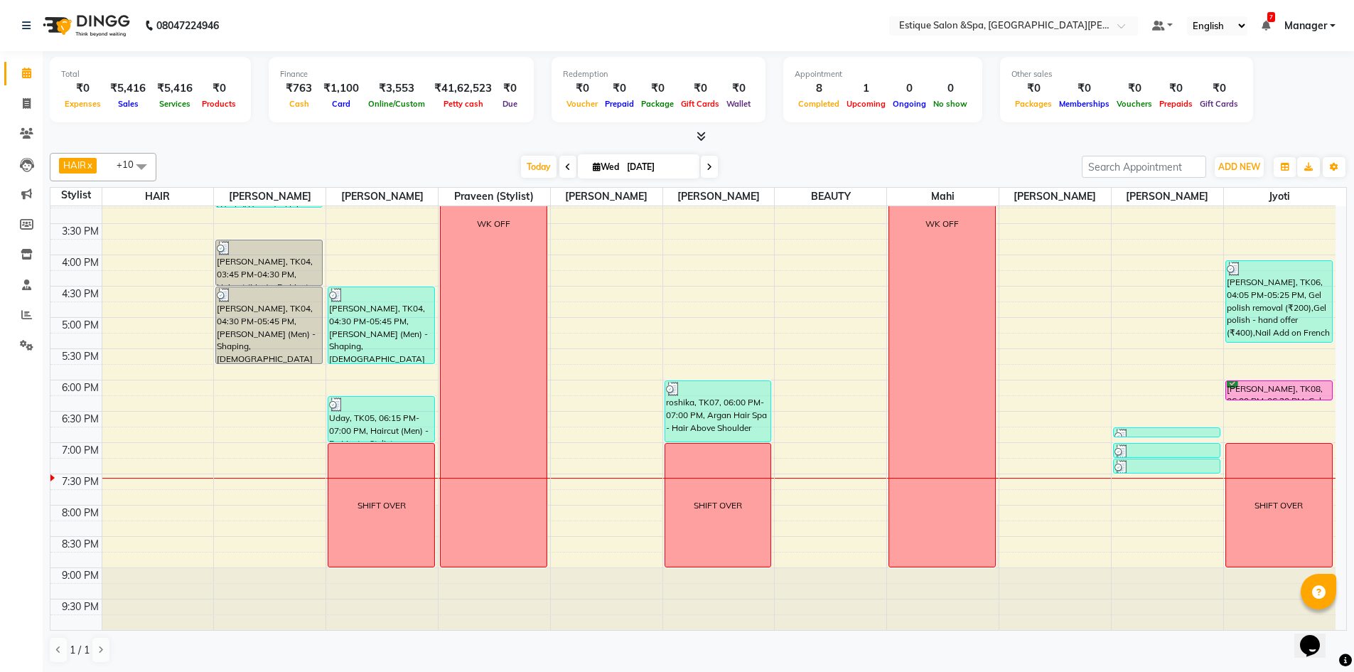
click at [1032, 483] on div "9:00 AM 9:30 AM 10:00 AM 10:30 AM 11:00 AM 11:30 AM 12:00 PM 12:30 PM 1:00 PM 1…" at bounding box center [692, 223] width 1285 height 813
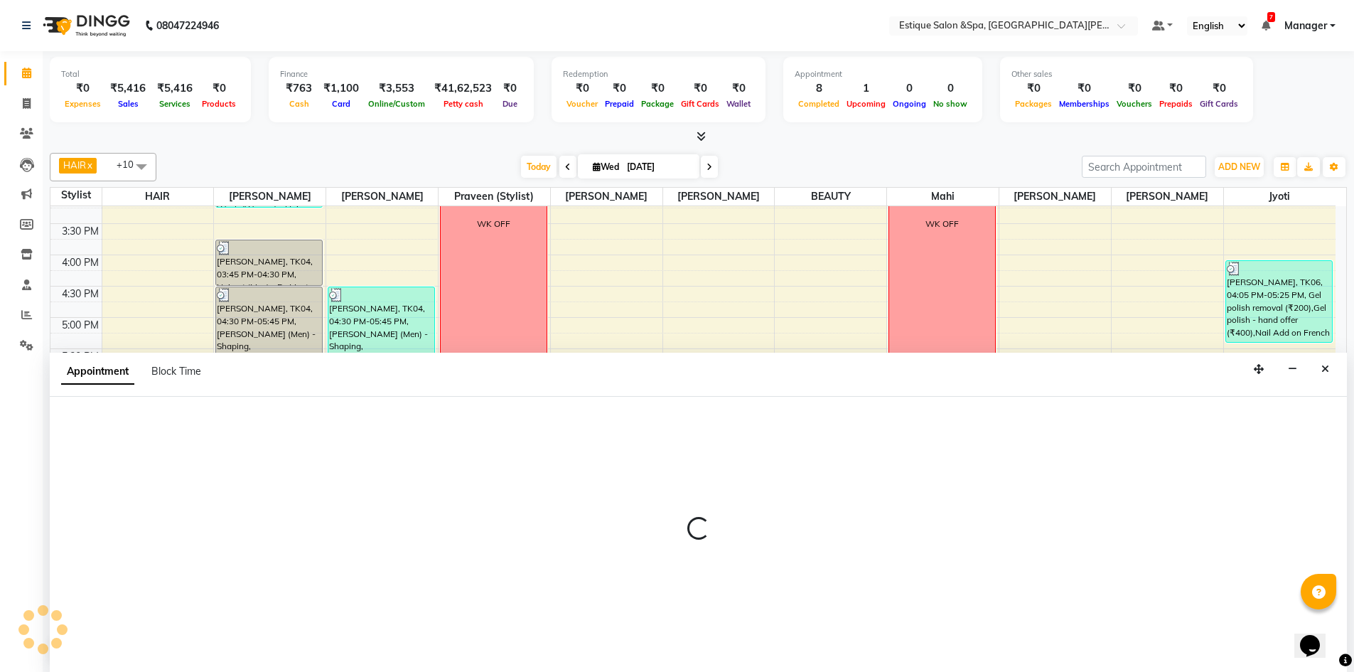
click at [1032, 483] on div at bounding box center [698, 535] width 1297 height 276
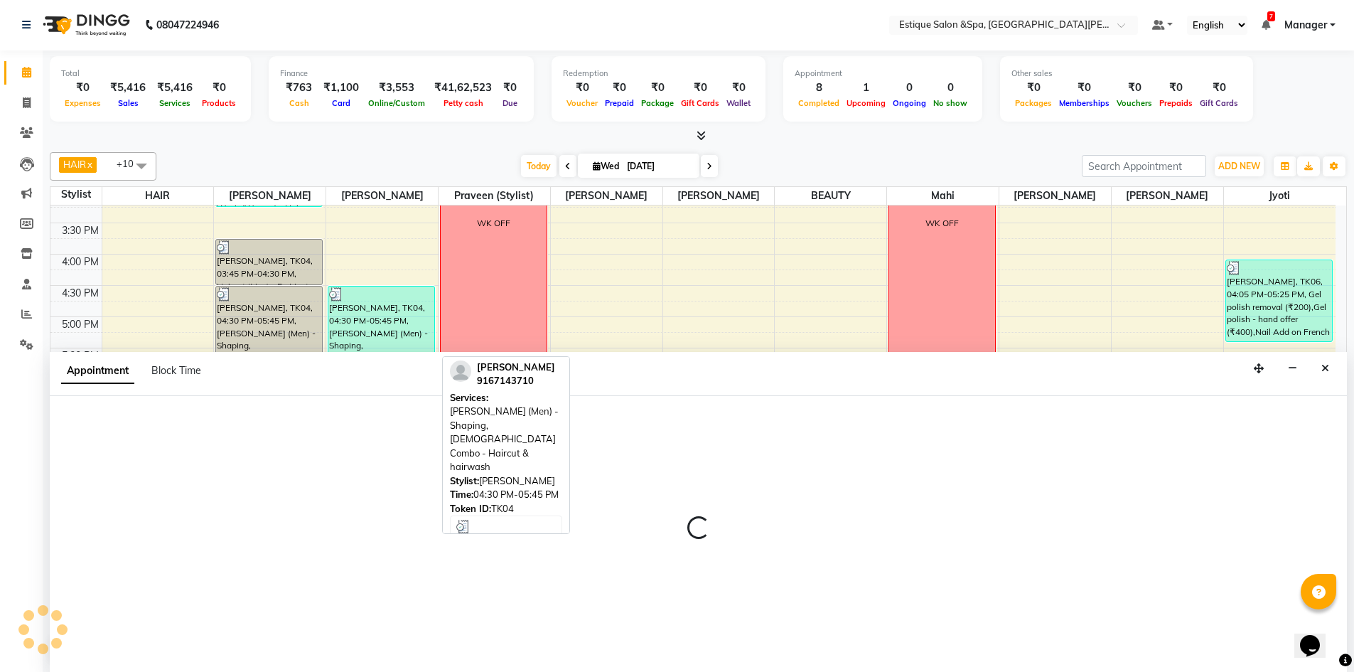
select select "70819"
select select "tentative"
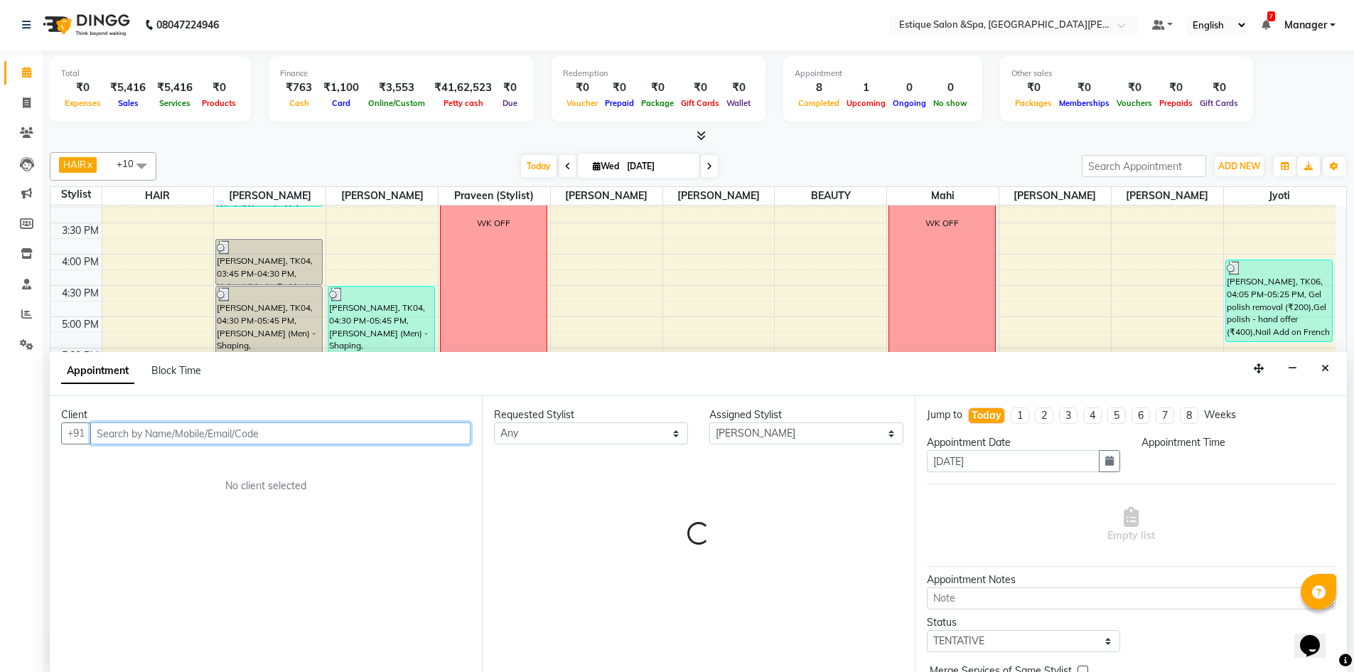
select select "1170"
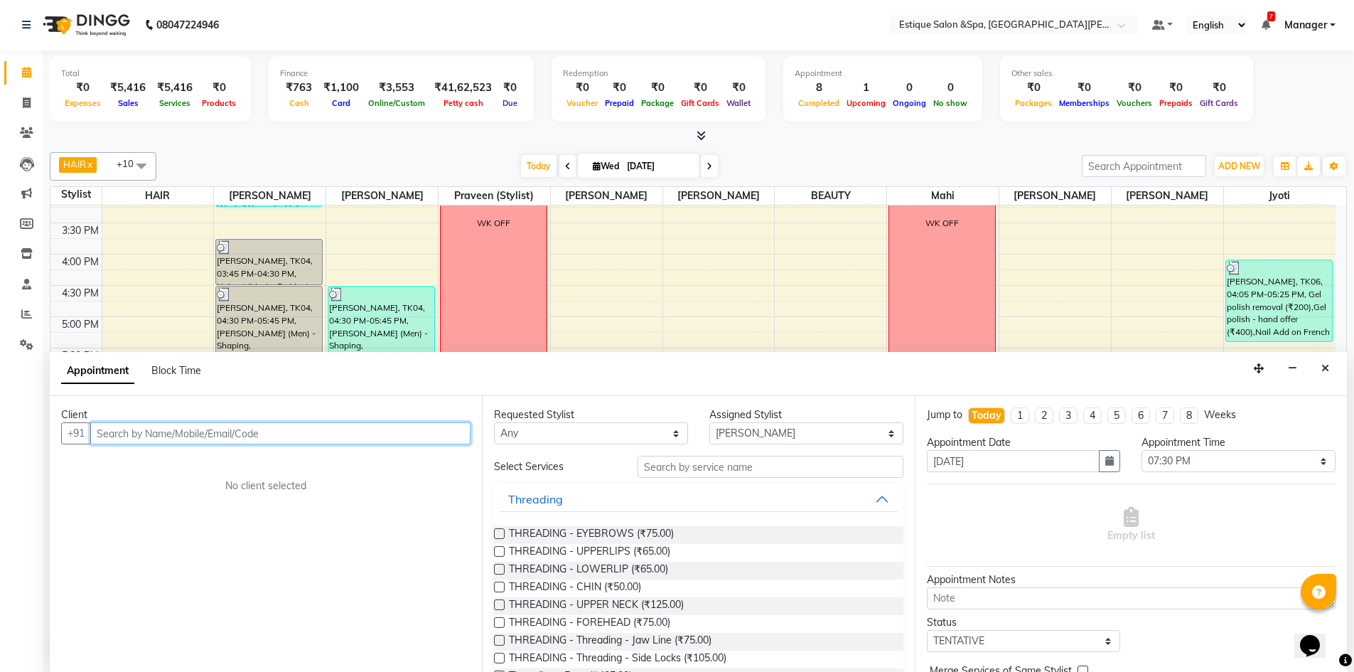
click at [200, 433] on input "text" at bounding box center [280, 433] width 380 height 22
click at [337, 431] on input "text" at bounding box center [280, 433] width 380 height 22
click at [362, 433] on input "text" at bounding box center [280, 433] width 380 height 22
click at [306, 432] on input "text" at bounding box center [280, 433] width 380 height 22
click at [27, 106] on icon at bounding box center [27, 102] width 8 height 11
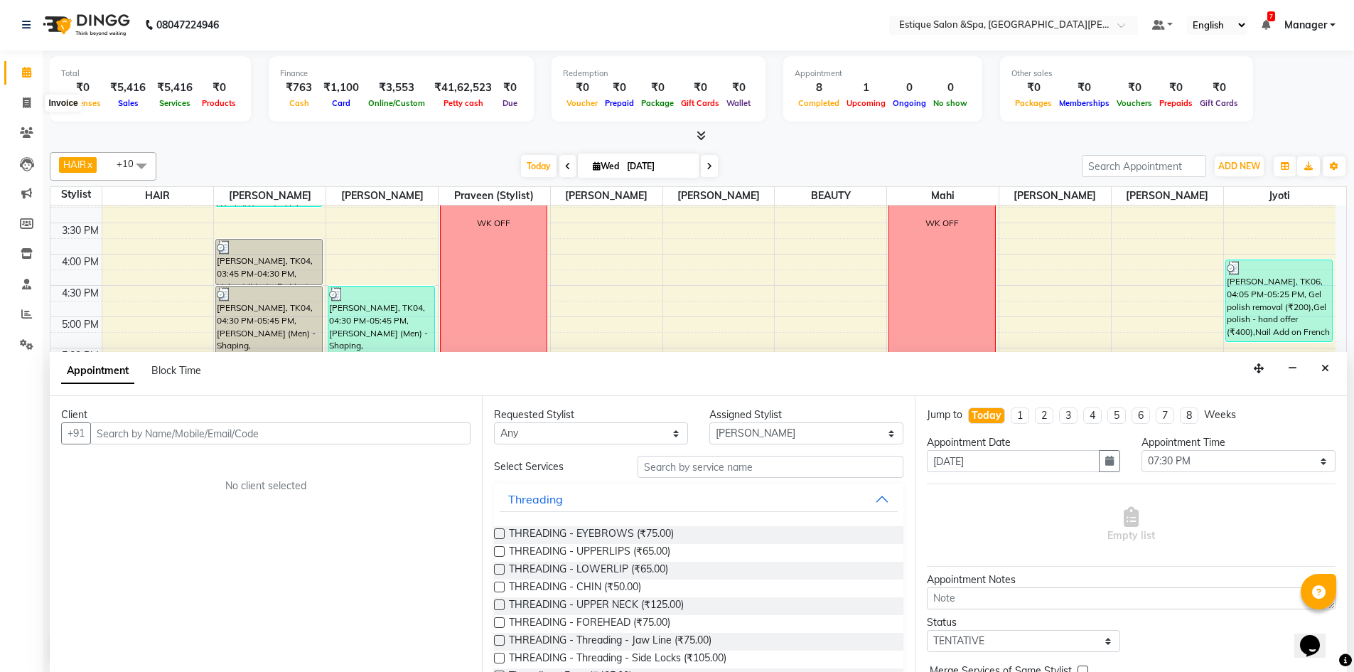
select select "service"
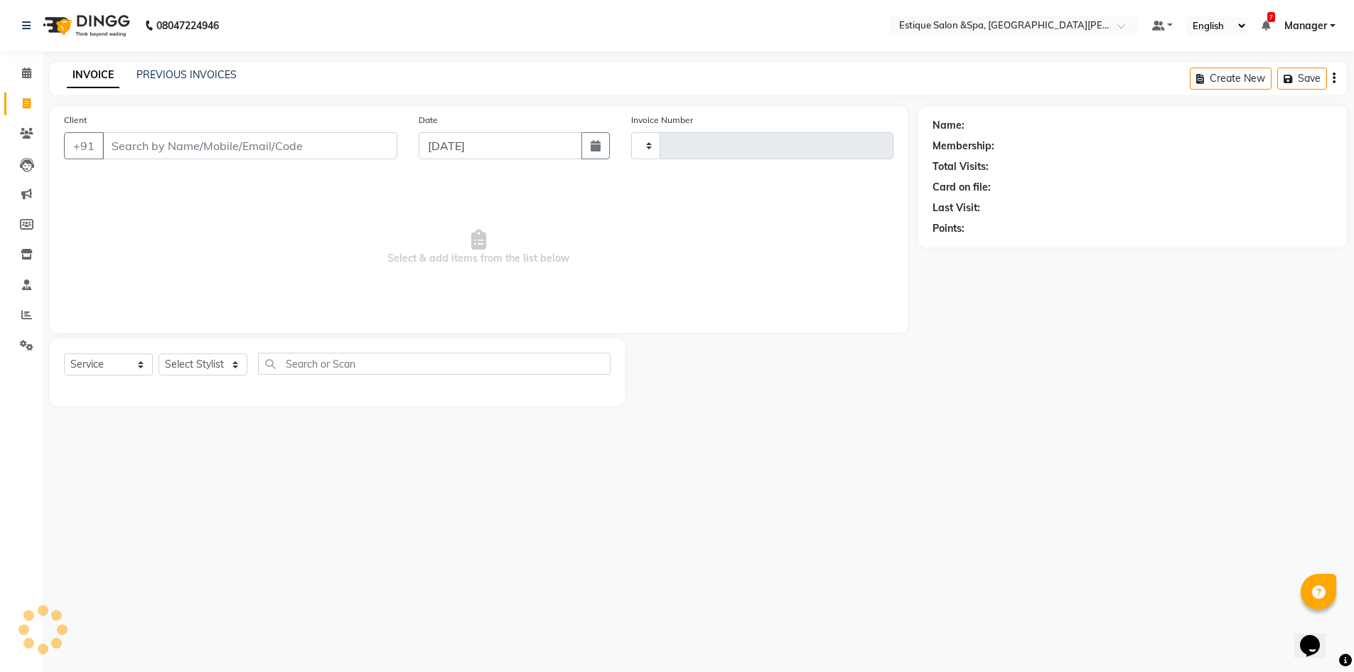
select select "3928"
type input "2463"
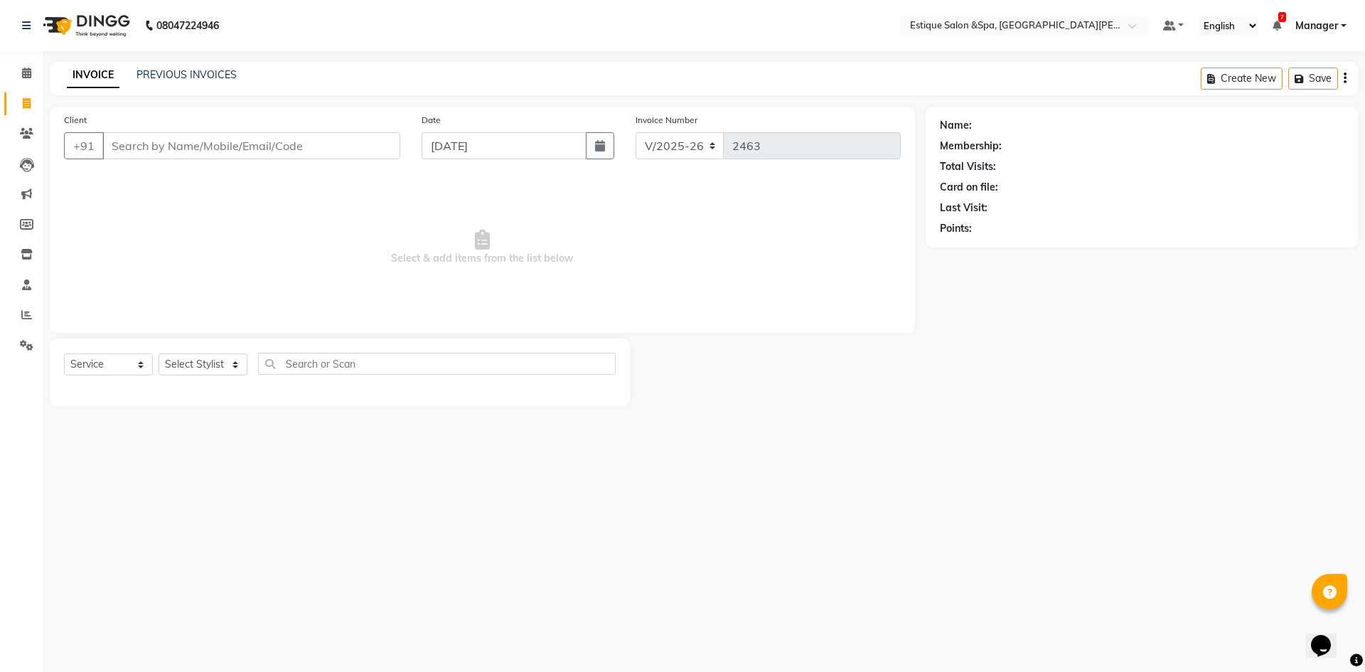
click at [191, 145] on input "Client" at bounding box center [251, 145] width 298 height 27
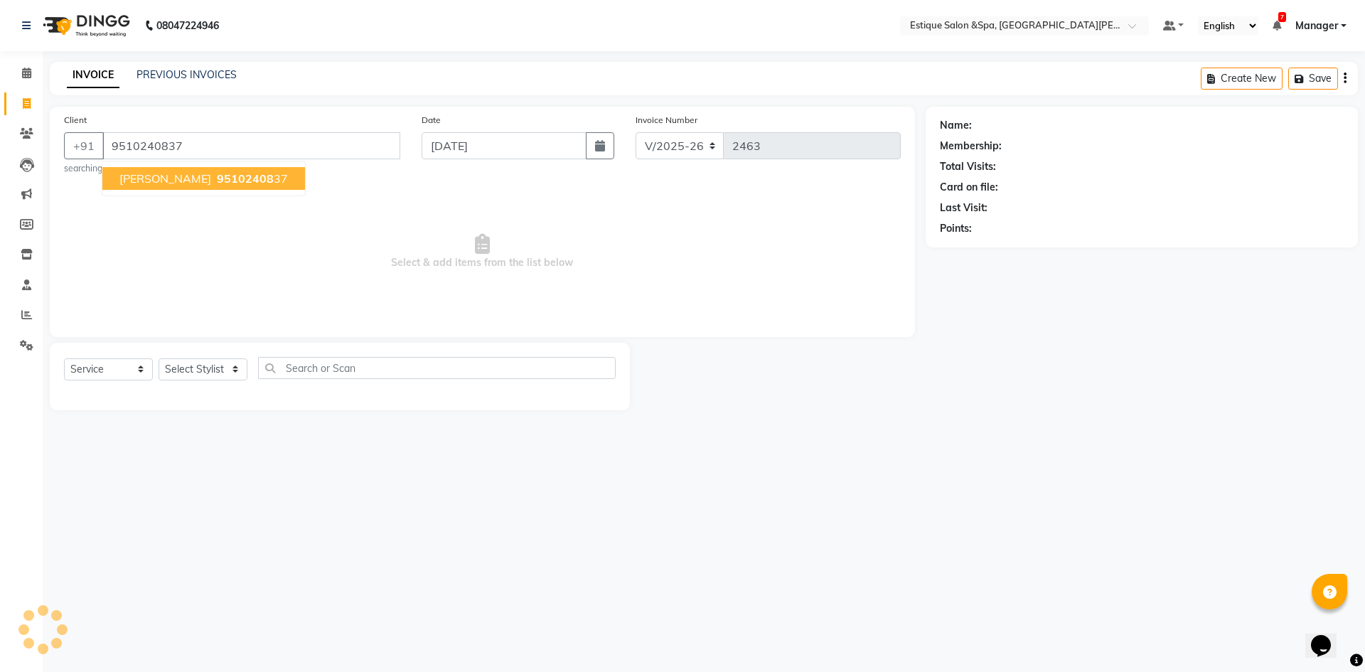
type input "9510240837"
click at [68, 156] on div "+91 9510240837 Soni Singh 95102408 37" at bounding box center [232, 145] width 336 height 27
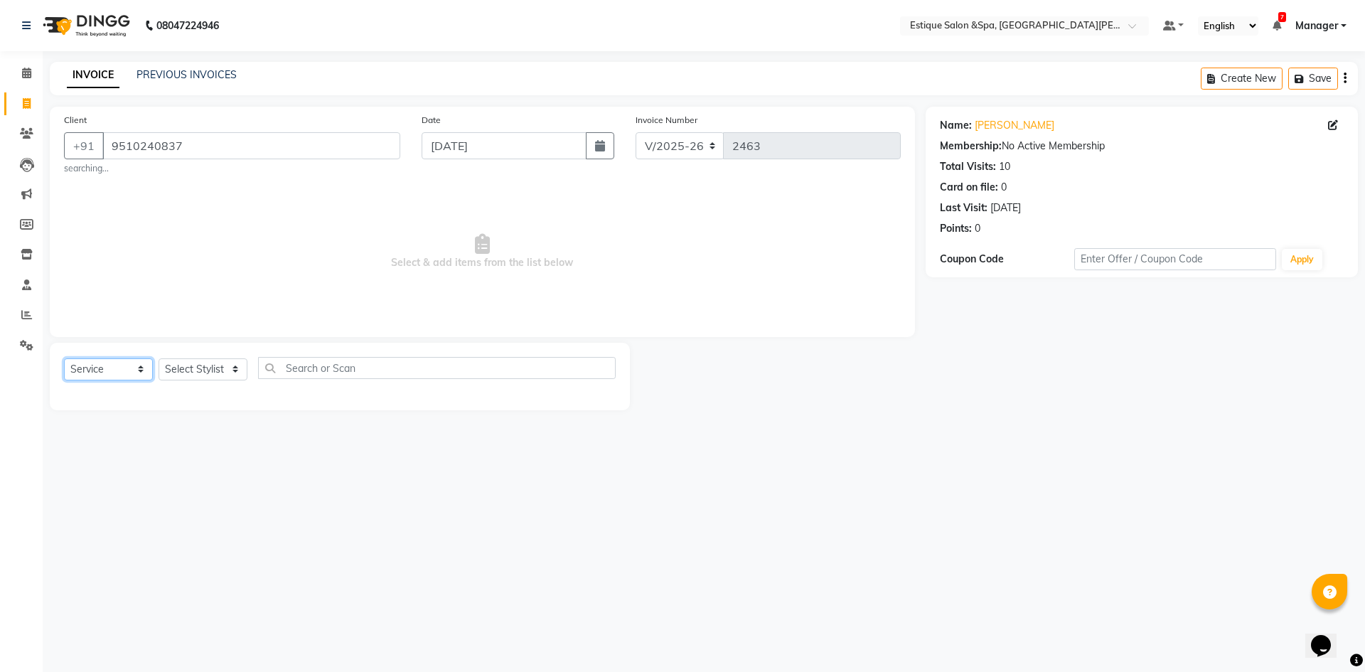
click at [136, 366] on select "Select Service Product Membership Package Voucher Prepaid Gift Card" at bounding box center [108, 369] width 89 height 22
click at [64, 358] on select "Select Service Product Membership Package Voucher Prepaid Gift Card" at bounding box center [108, 369] width 89 height 22
click at [208, 363] on select "Select Stylist aaves Asmi BEAUTY HAIR Haniya shaikh Jyoti kanchan pp laxmi pp M…" at bounding box center [203, 369] width 89 height 22
select select "70819"
click at [159, 358] on select "Select Stylist aaves Asmi BEAUTY HAIR Haniya shaikh Jyoti kanchan pp laxmi pp M…" at bounding box center [203, 369] width 89 height 22
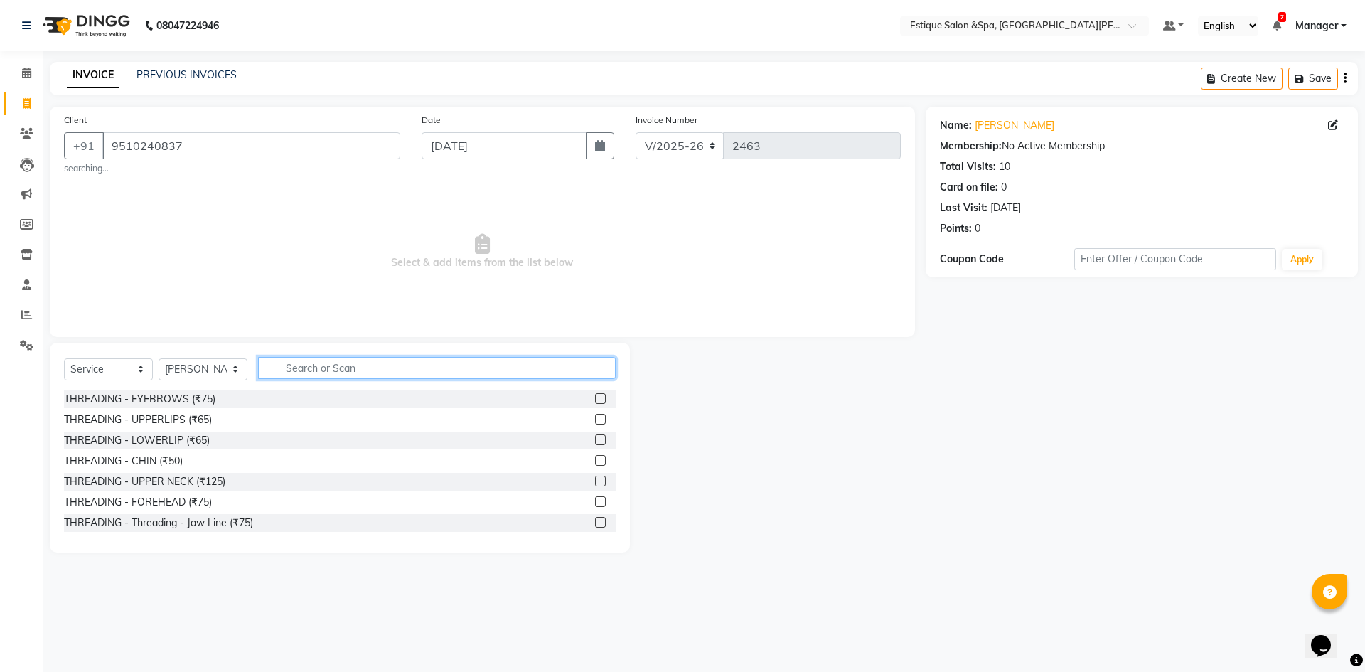
click at [326, 368] on input "text" at bounding box center [437, 368] width 358 height 22
click at [235, 397] on div "THREADING - EYEBROWS (₹75)" at bounding box center [340, 399] width 552 height 18
click at [595, 398] on label at bounding box center [600, 398] width 11 height 11
click at [595, 398] on input "checkbox" at bounding box center [599, 399] width 9 height 9
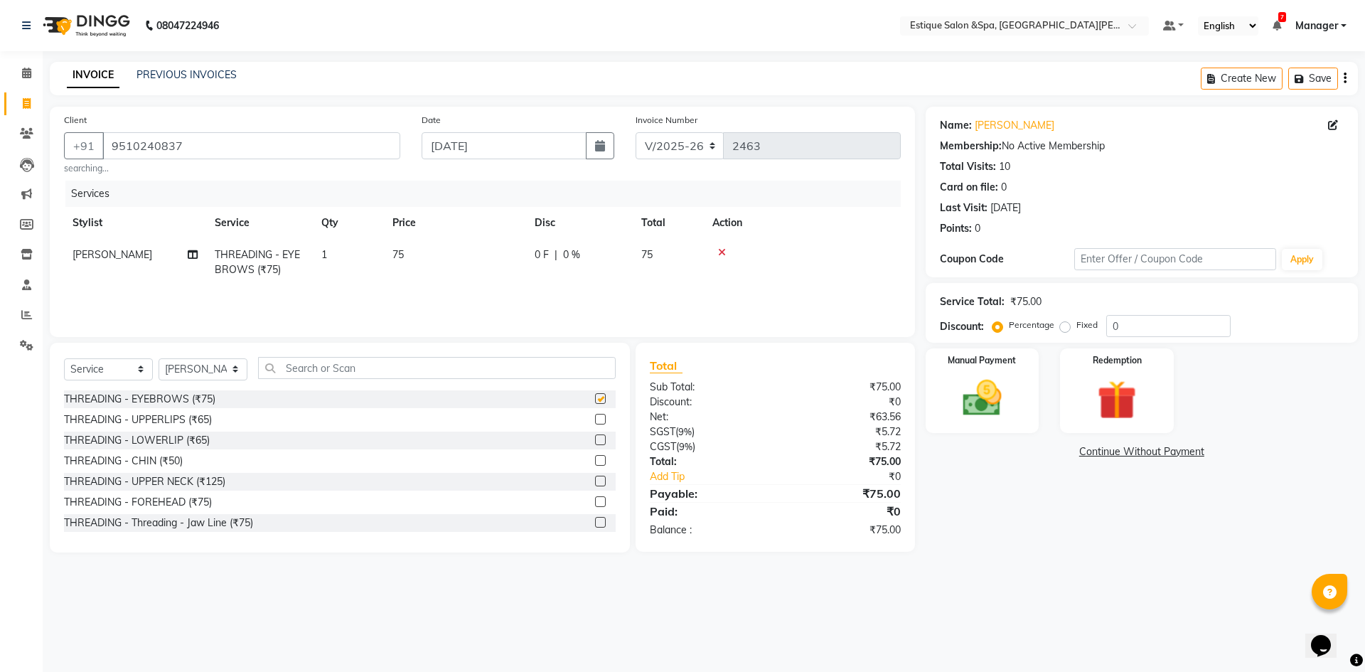
checkbox input "false"
click at [595, 415] on label at bounding box center [600, 419] width 11 height 11
click at [595, 415] on input "checkbox" at bounding box center [599, 419] width 9 height 9
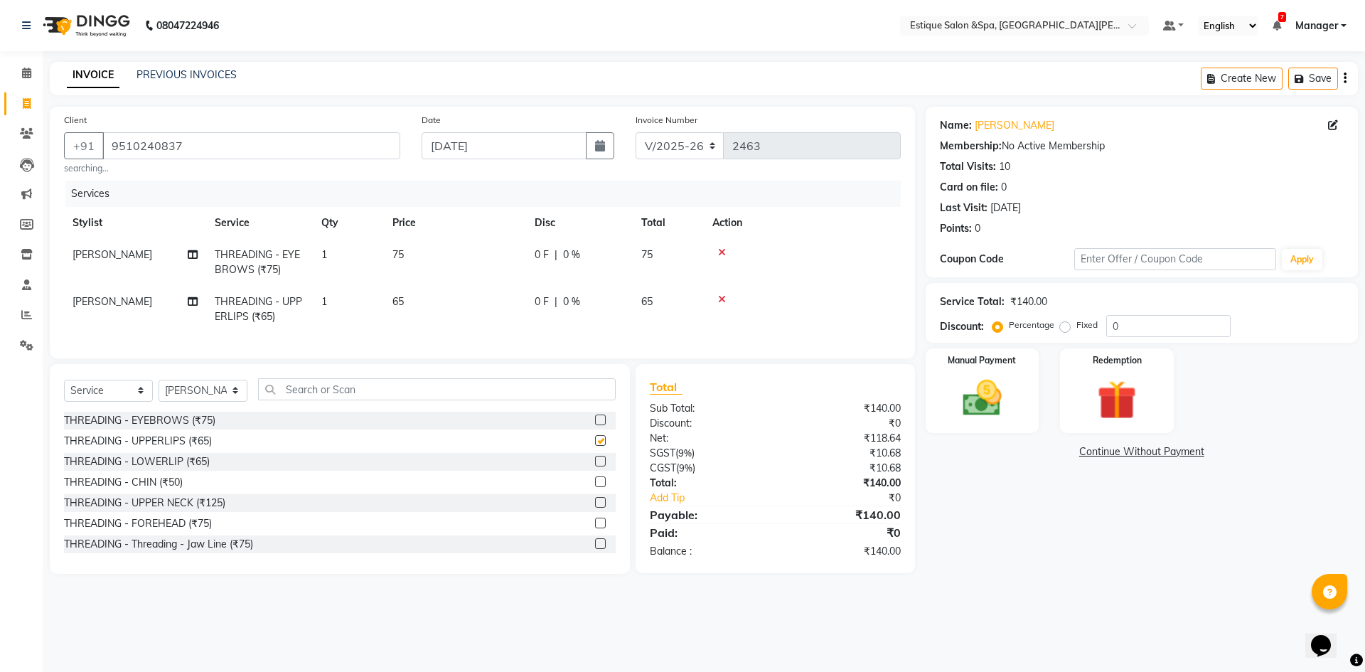
checkbox input "false"
click at [595, 425] on label at bounding box center [600, 419] width 11 height 11
click at [595, 425] on input "checkbox" at bounding box center [599, 420] width 9 height 9
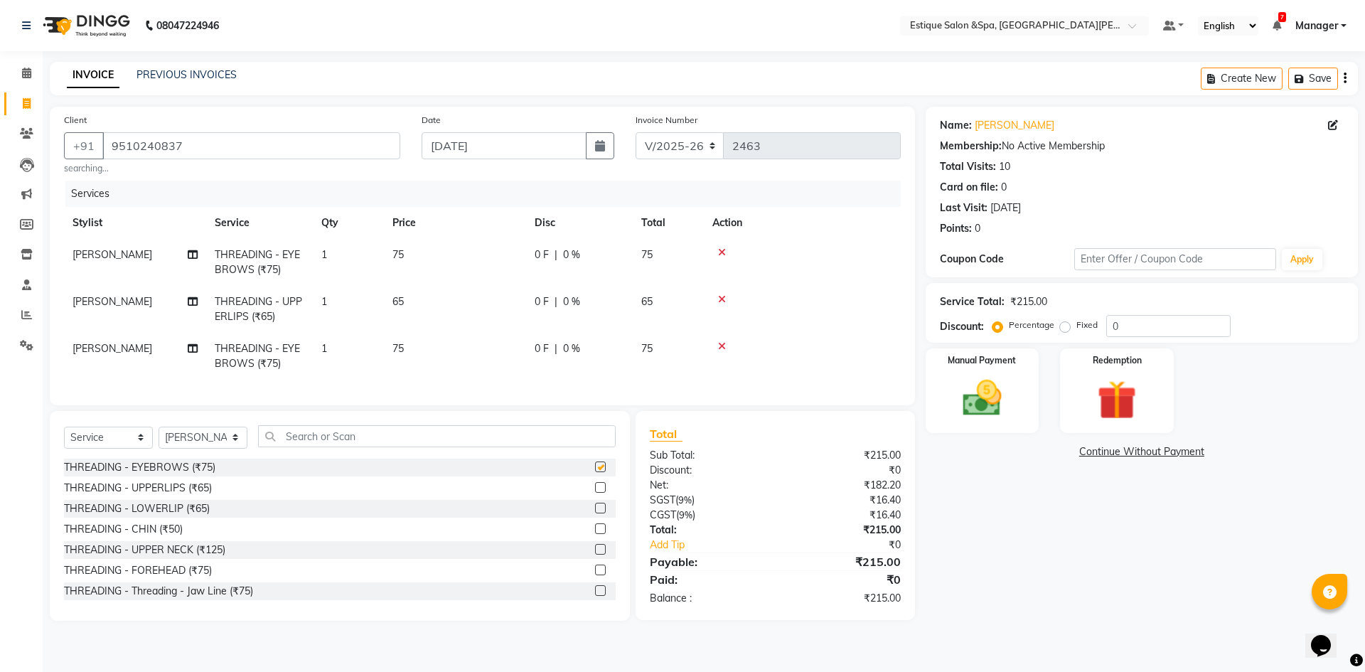
checkbox input "false"
click at [722, 344] on icon at bounding box center [722, 346] width 8 height 10
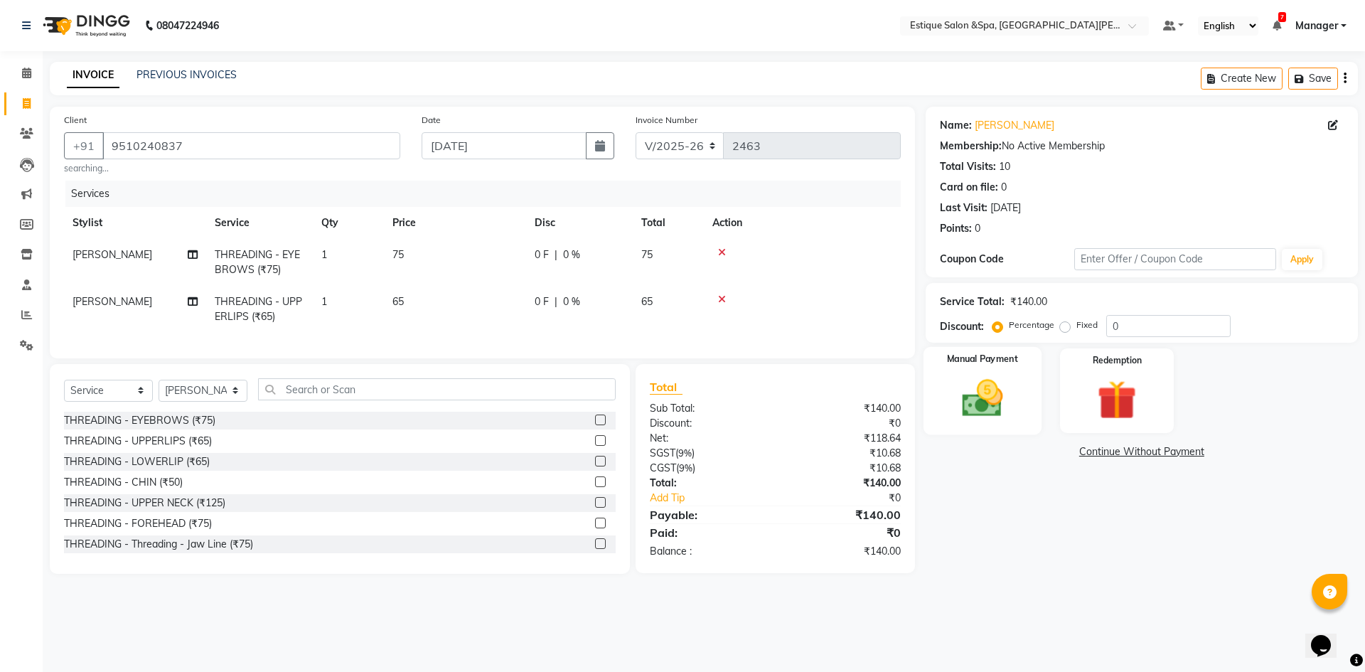
drag, startPoint x: 992, startPoint y: 383, endPoint x: 964, endPoint y: 395, distance: 30.0
click at [992, 383] on img at bounding box center [982, 398] width 66 height 47
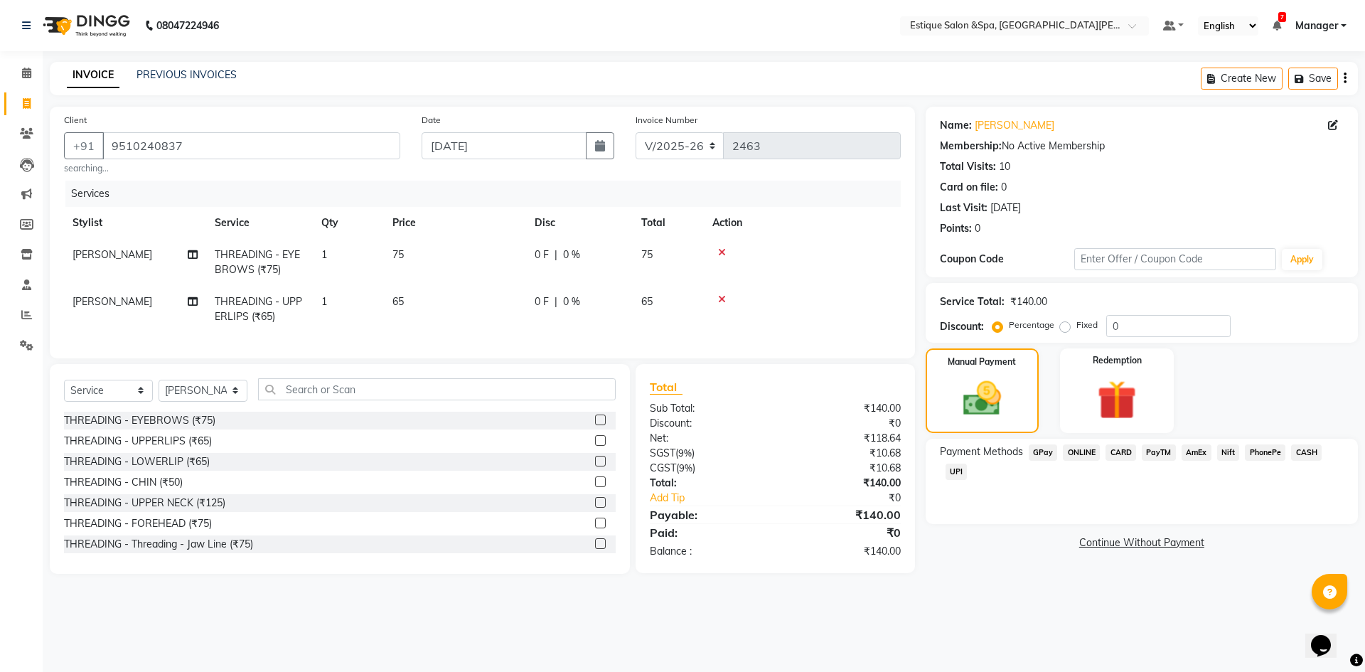
click at [1302, 454] on span "CASH" at bounding box center [1306, 452] width 31 height 16
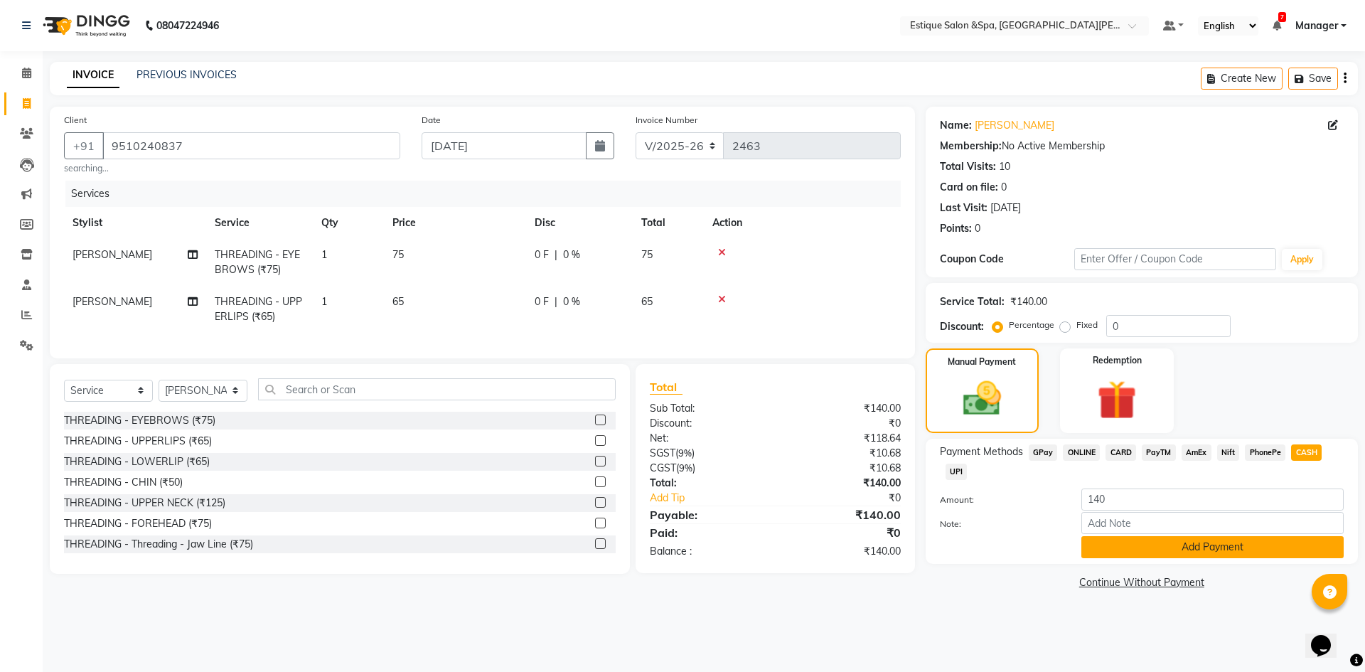
click at [1184, 545] on button "Add Payment" at bounding box center [1212, 547] width 262 height 22
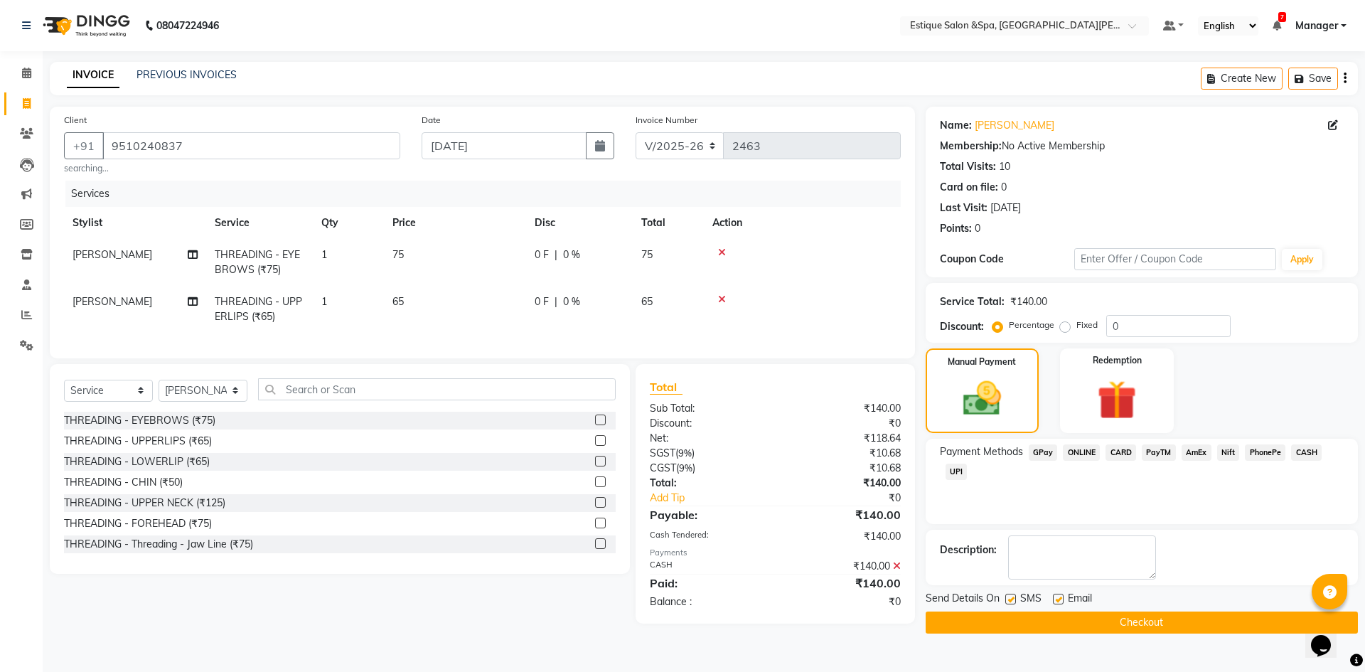
click at [1064, 620] on button "Checkout" at bounding box center [1142, 622] width 432 height 22
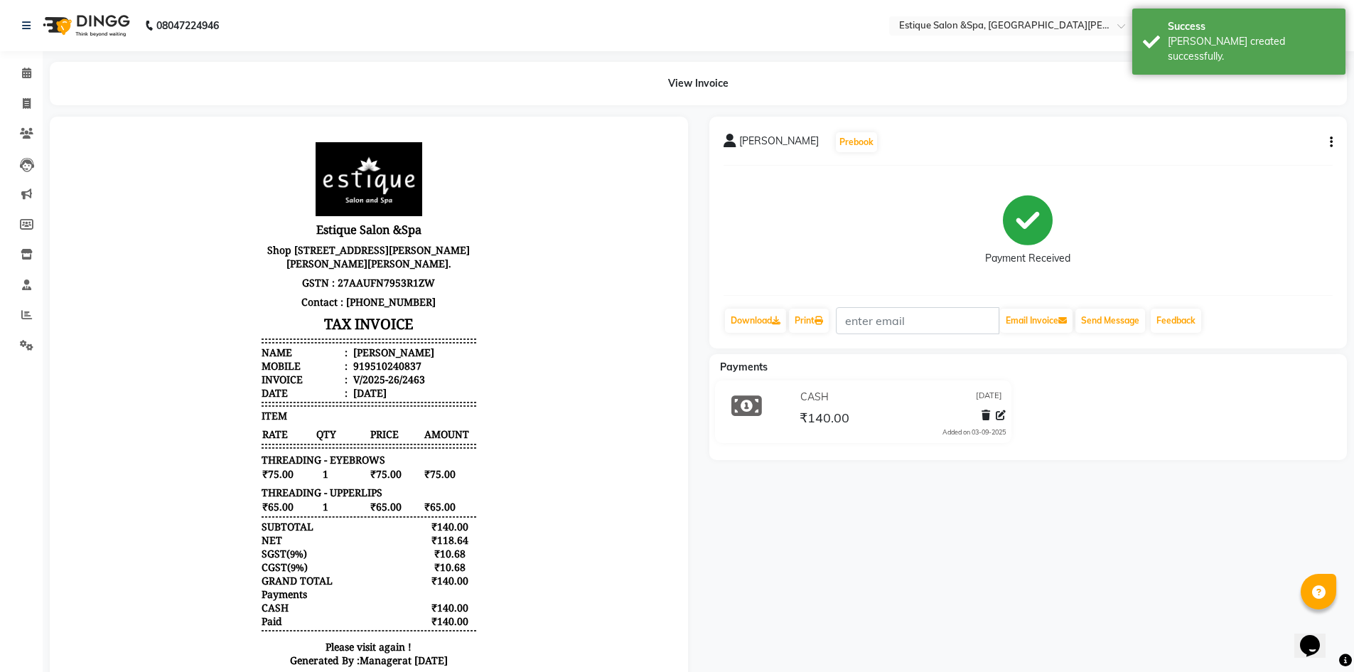
scroll to position [11, 0]
click at [25, 68] on icon at bounding box center [26, 73] width 9 height 11
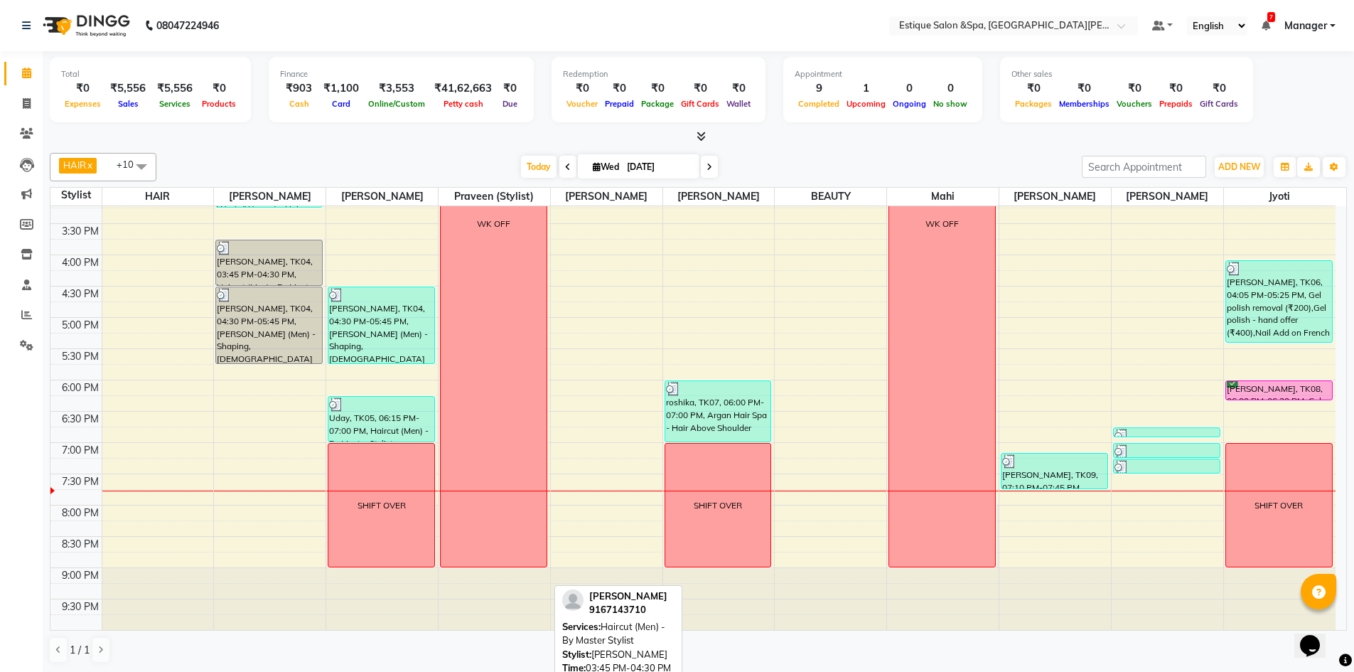
scroll to position [1, 0]
click at [25, 104] on icon at bounding box center [27, 102] width 8 height 11
select select "service"
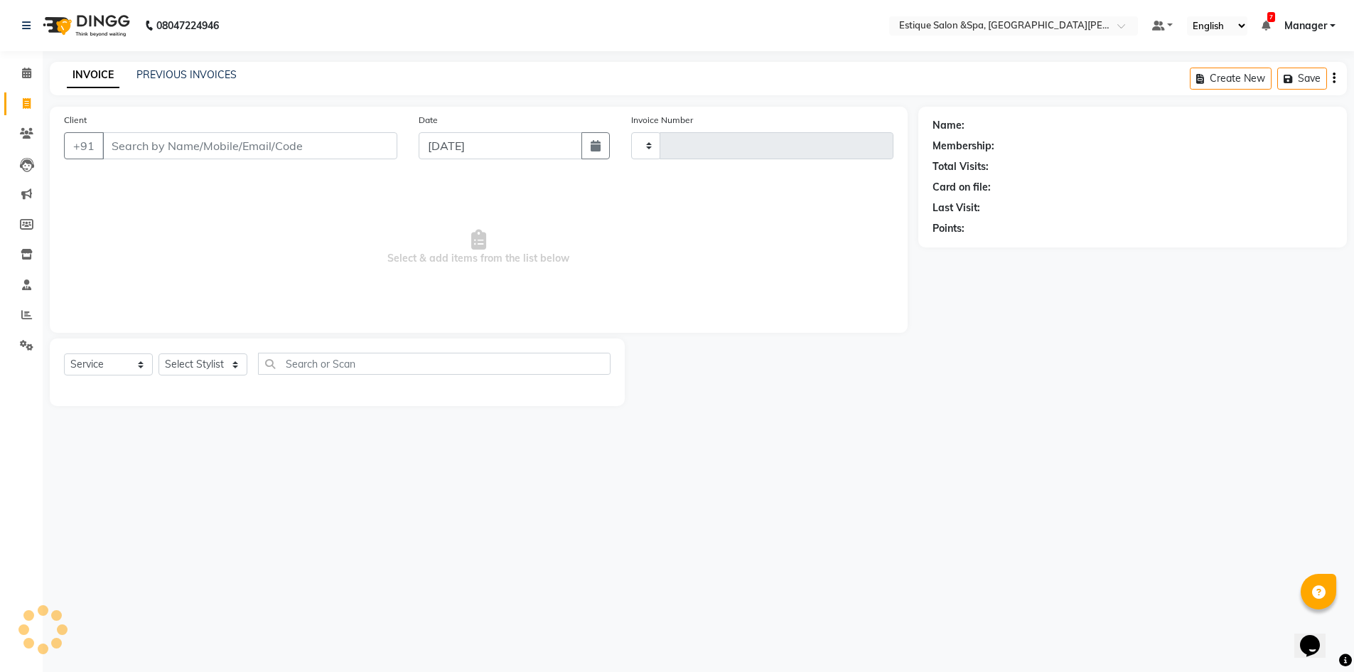
type input "2464"
select select "3928"
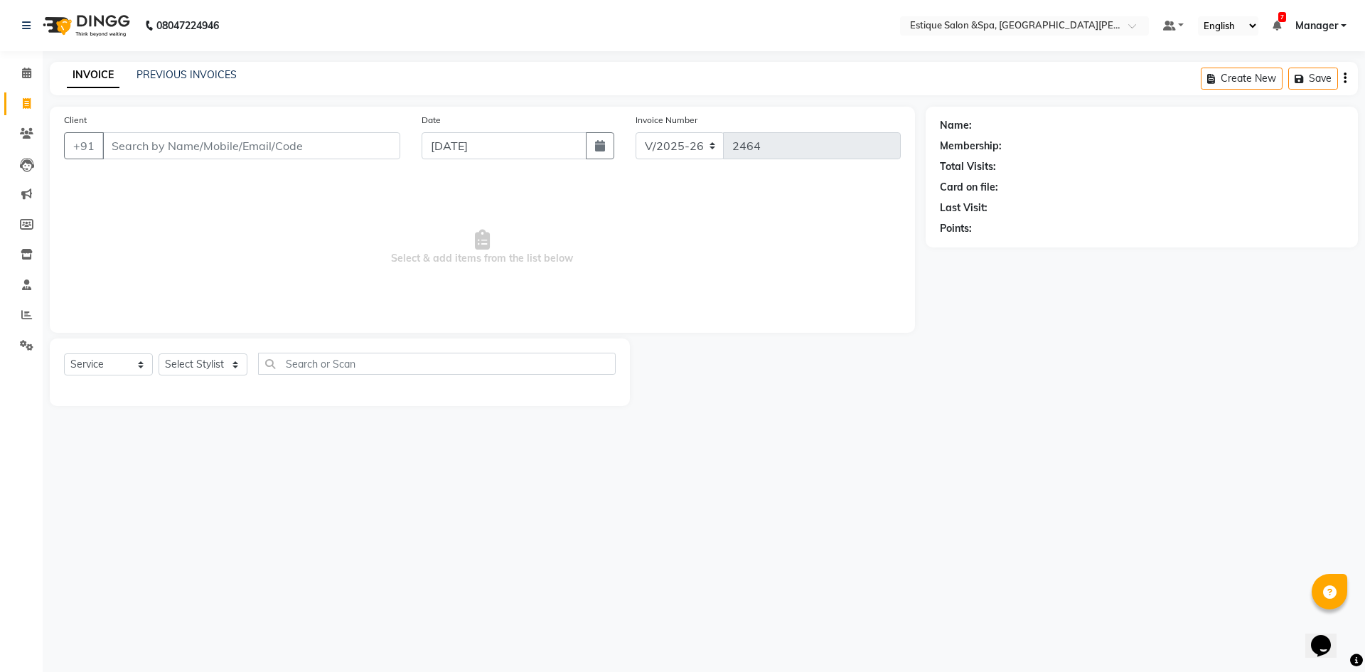
click at [204, 145] on input "Client" at bounding box center [251, 145] width 298 height 27
type input "9510240837"
click at [258, 147] on input "9510240837" at bounding box center [251, 145] width 298 height 27
click at [353, 224] on span "Select & add items from the list below" at bounding box center [482, 247] width 837 height 142
click at [33, 68] on span at bounding box center [26, 73] width 25 height 16
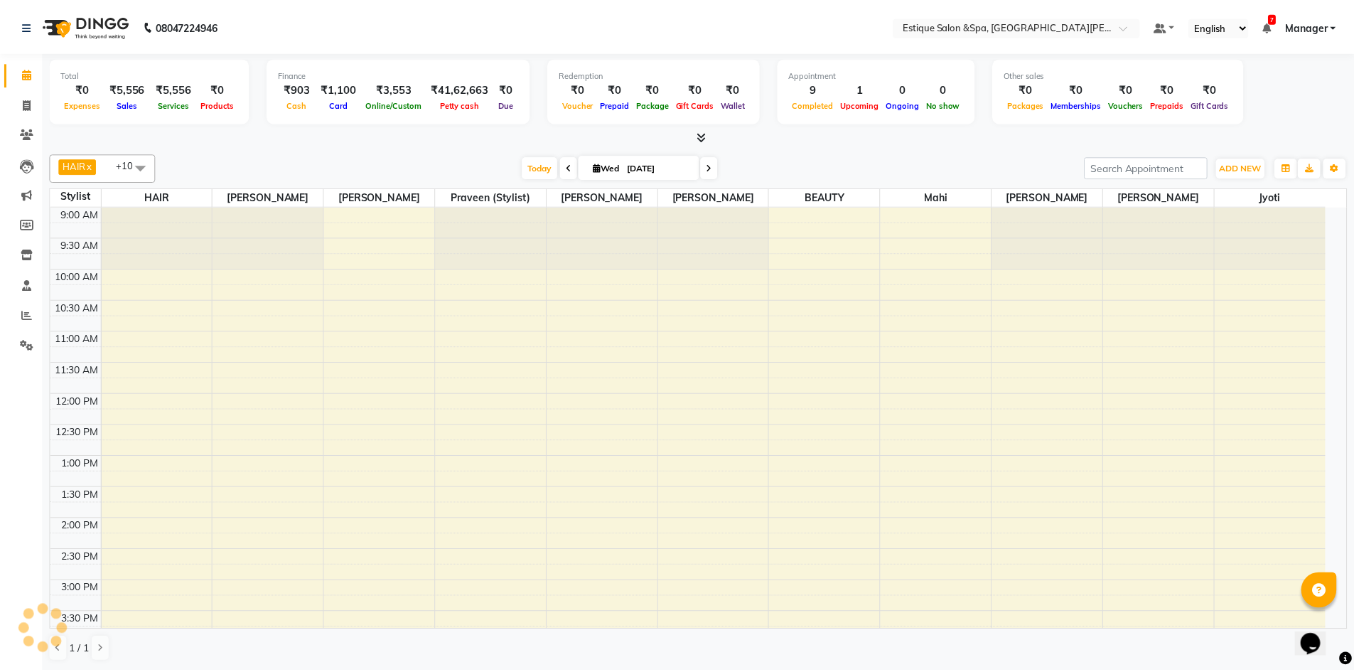
scroll to position [362, 0]
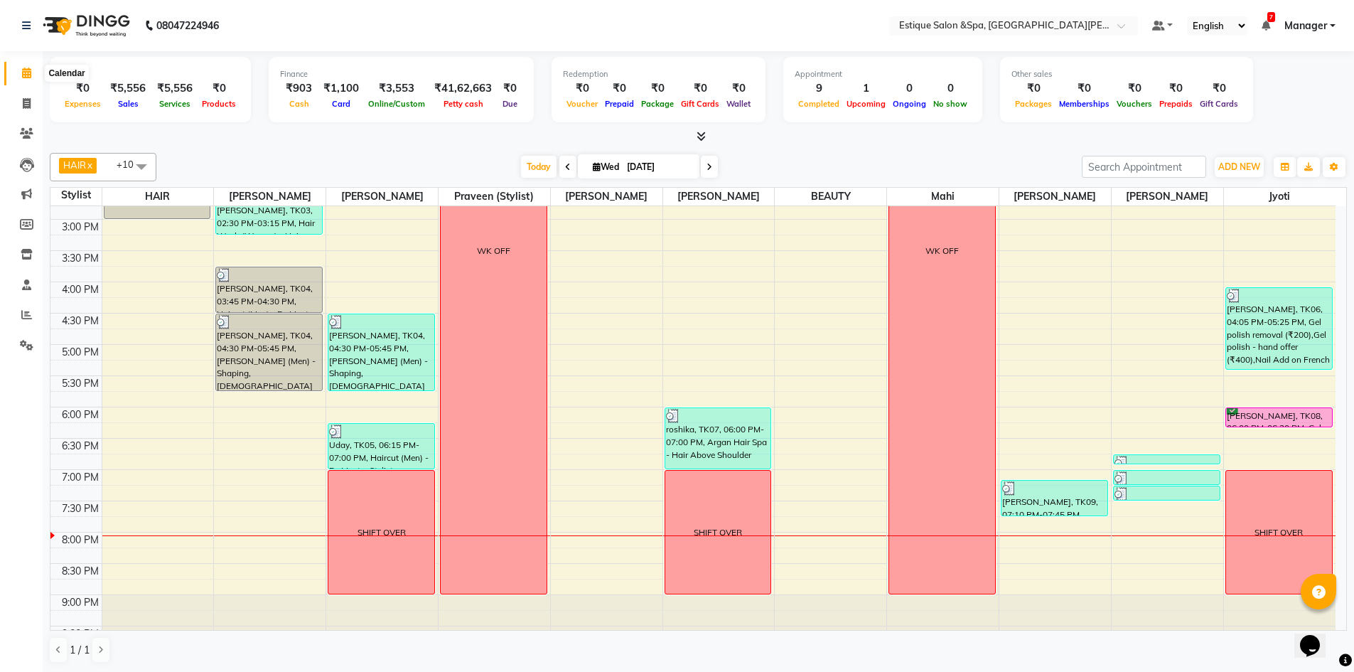
click at [31, 74] on icon at bounding box center [26, 73] width 9 height 11
click at [24, 105] on icon at bounding box center [27, 103] width 8 height 11
select select "3928"
select select "service"
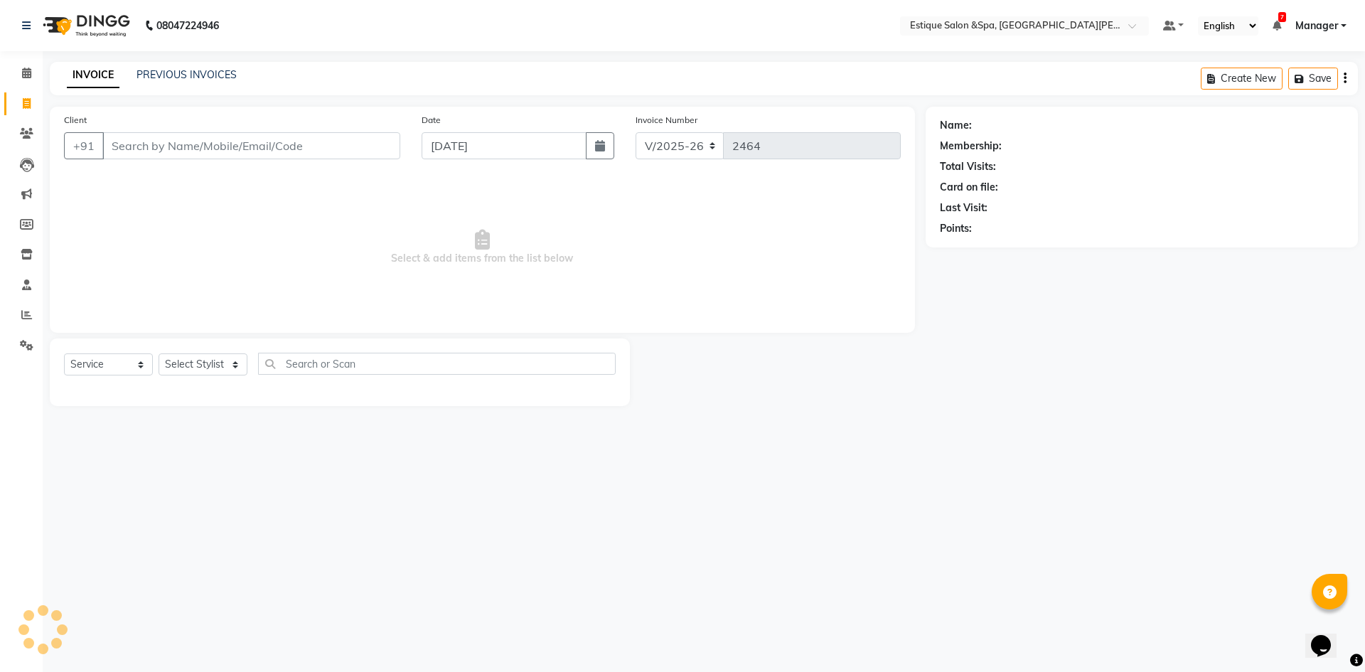
click at [171, 151] on input "Client" at bounding box center [251, 145] width 298 height 27
click at [296, 144] on input "Client" at bounding box center [251, 145] width 298 height 27
click at [201, 147] on input "Client" at bounding box center [251, 145] width 298 height 27
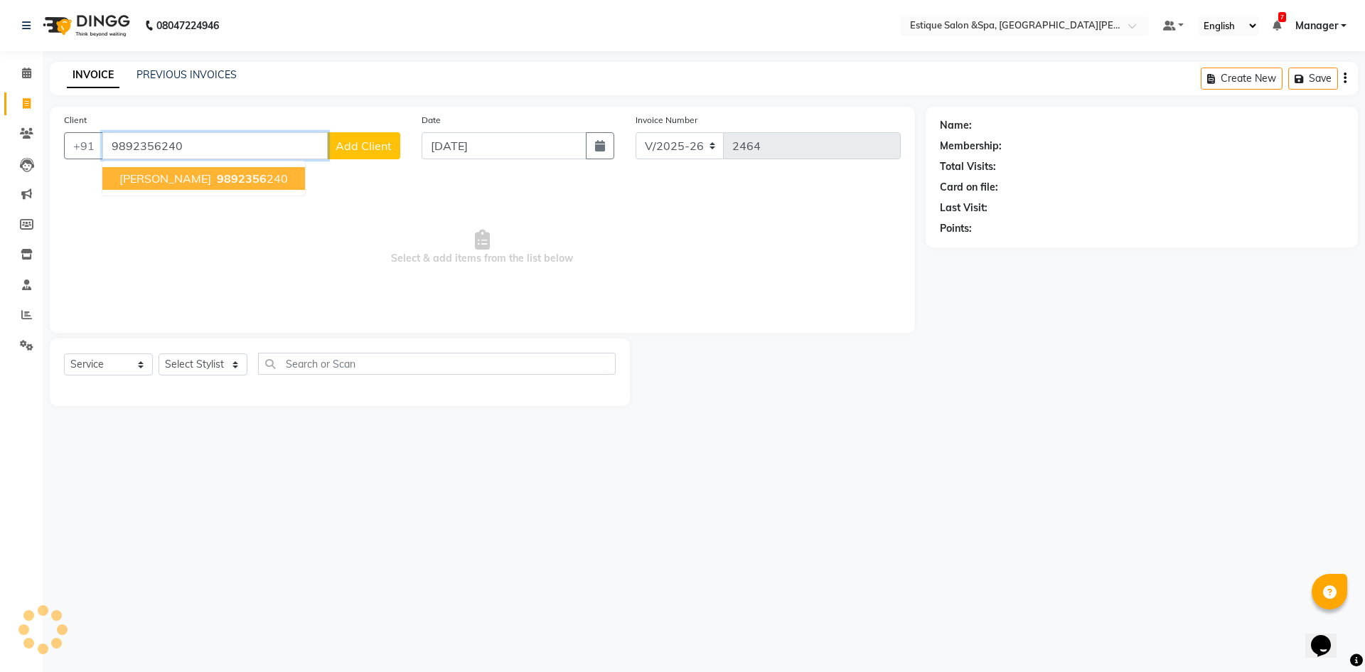
type input "9892356240"
select select "1: Object"
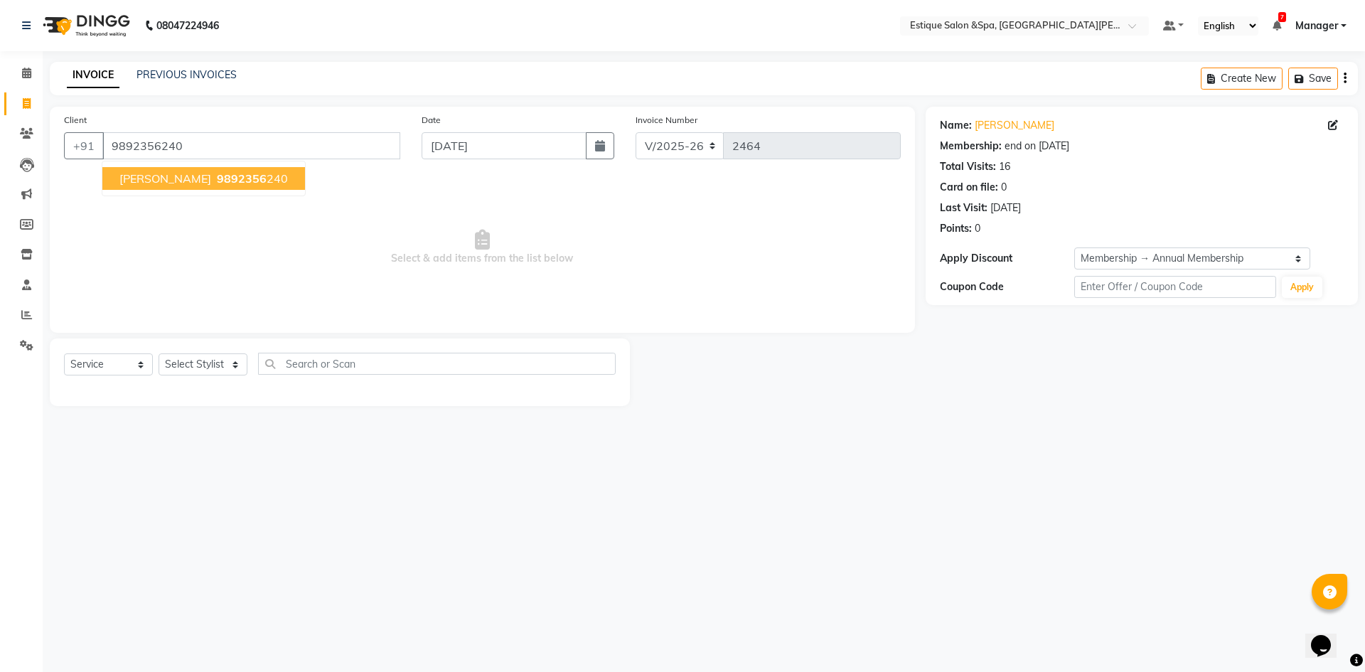
click at [138, 177] on span "anika Vaidya" at bounding box center [165, 178] width 92 height 14
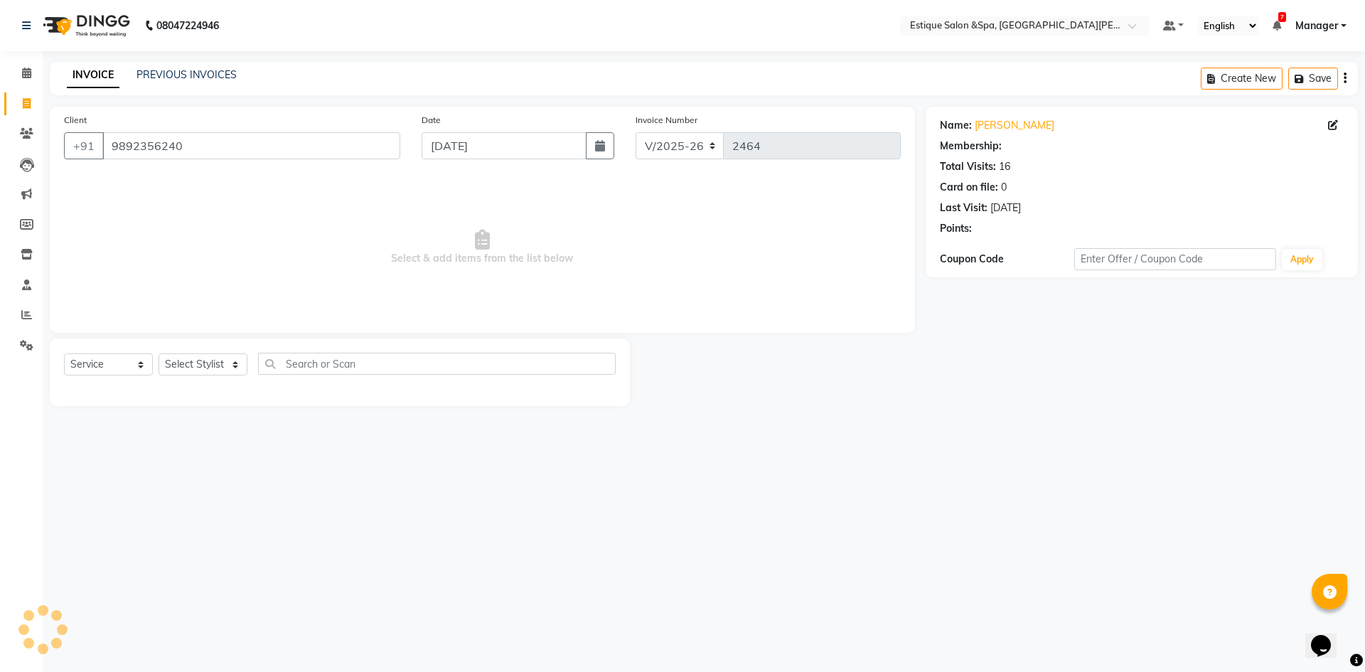
select select "1: Object"
click at [135, 361] on select "Select Service Product Membership Package Voucher Prepaid Gift Card" at bounding box center [108, 364] width 89 height 22
click at [64, 353] on select "Select Service Product Membership Package Voucher Prepaid Gift Card" at bounding box center [108, 364] width 89 height 22
click at [180, 362] on select "Select Stylist aaves Asmi BEAUTY HAIR Haniya shaikh Jyoti kanchan pp laxmi pp M…" at bounding box center [203, 364] width 89 height 22
select select "83293"
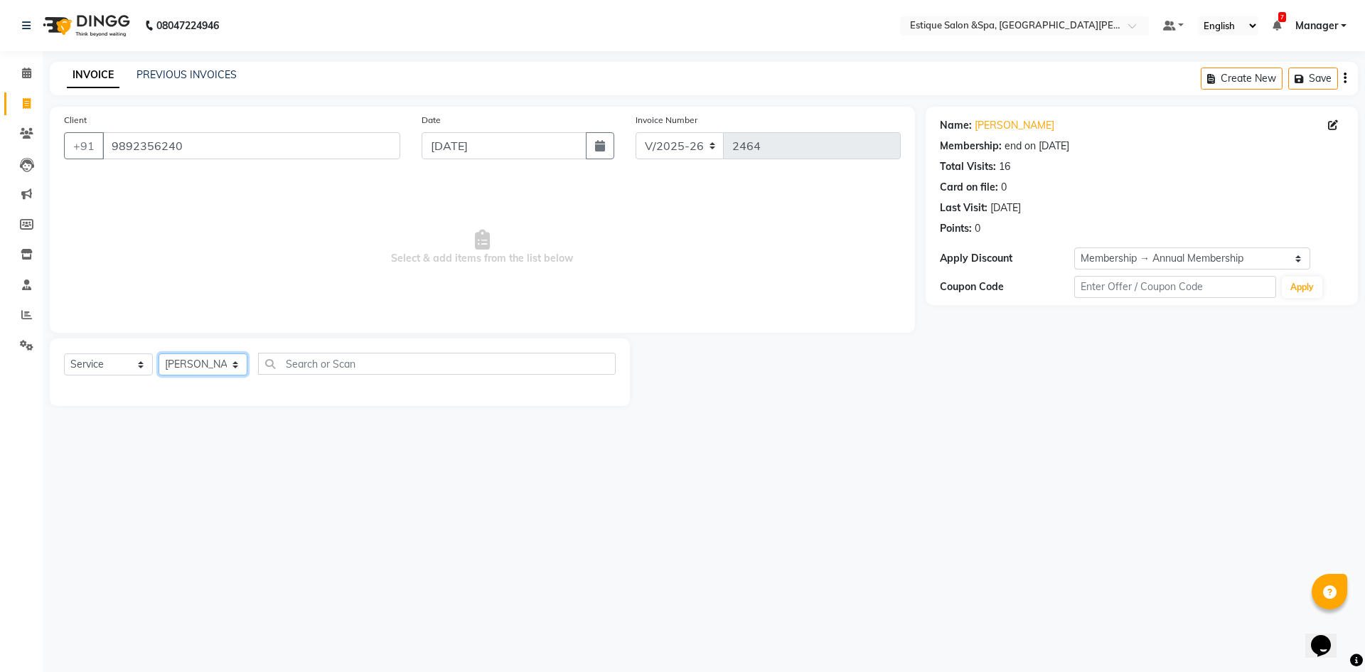
click at [159, 353] on select "Select Stylist aaves Asmi BEAUTY HAIR Haniya shaikh Jyoti kanchan pp laxmi pp M…" at bounding box center [203, 364] width 89 height 22
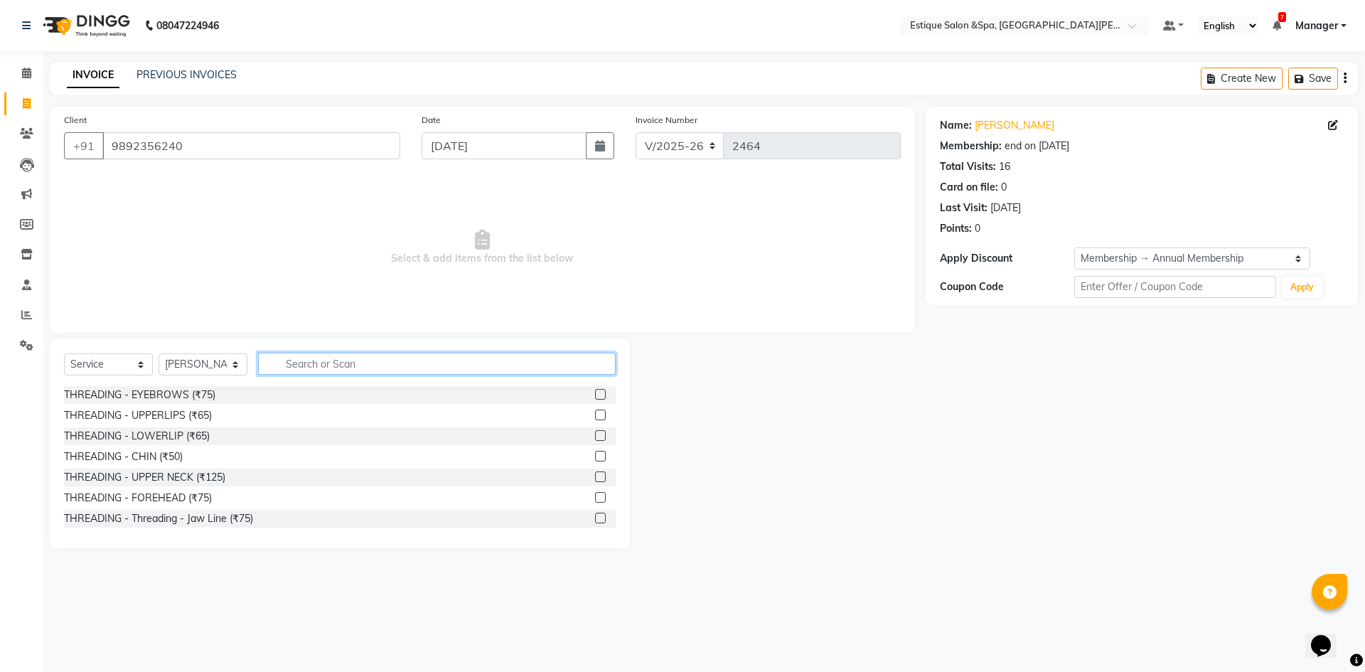
click at [364, 355] on input "text" at bounding box center [437, 364] width 358 height 22
click at [595, 394] on label at bounding box center [600, 394] width 11 height 11
click at [595, 394] on input "checkbox" at bounding box center [599, 394] width 9 height 9
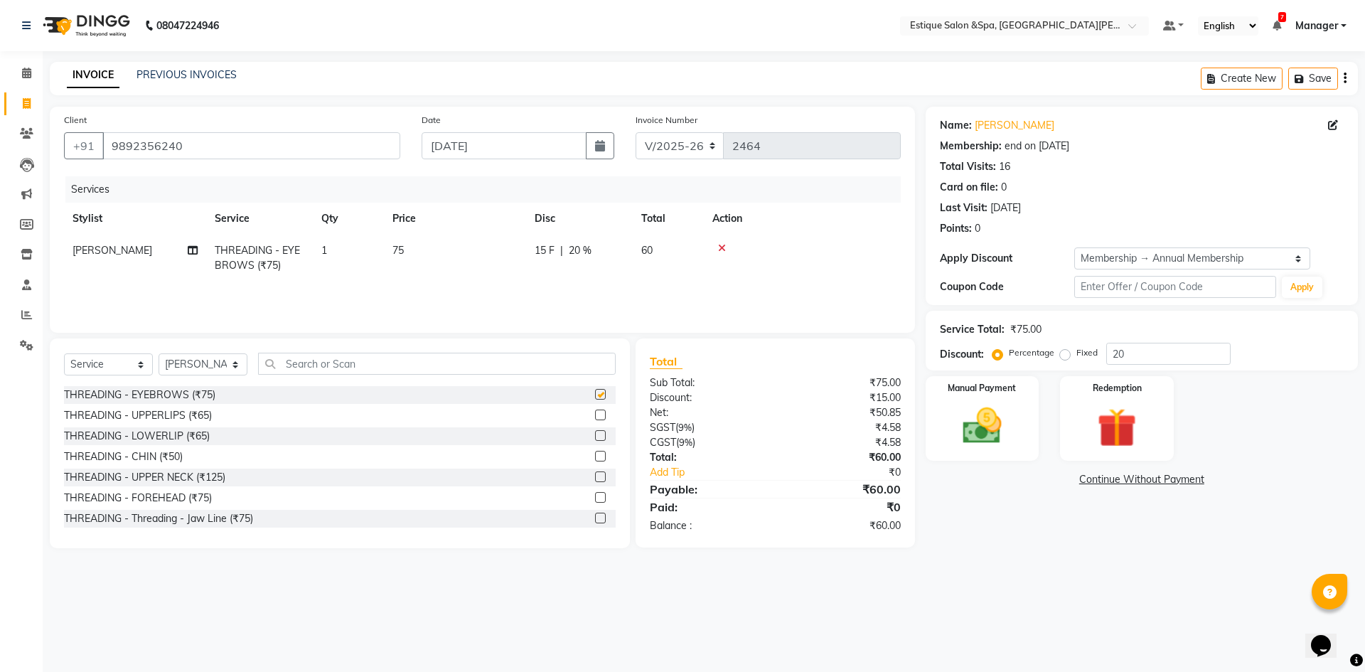
checkbox input "false"
click at [274, 413] on div "THREADING - UPPERLIPS (₹65)" at bounding box center [340, 416] width 552 height 18
click at [129, 414] on div "THREADING - UPPERLIPS (₹65)" at bounding box center [138, 415] width 148 height 15
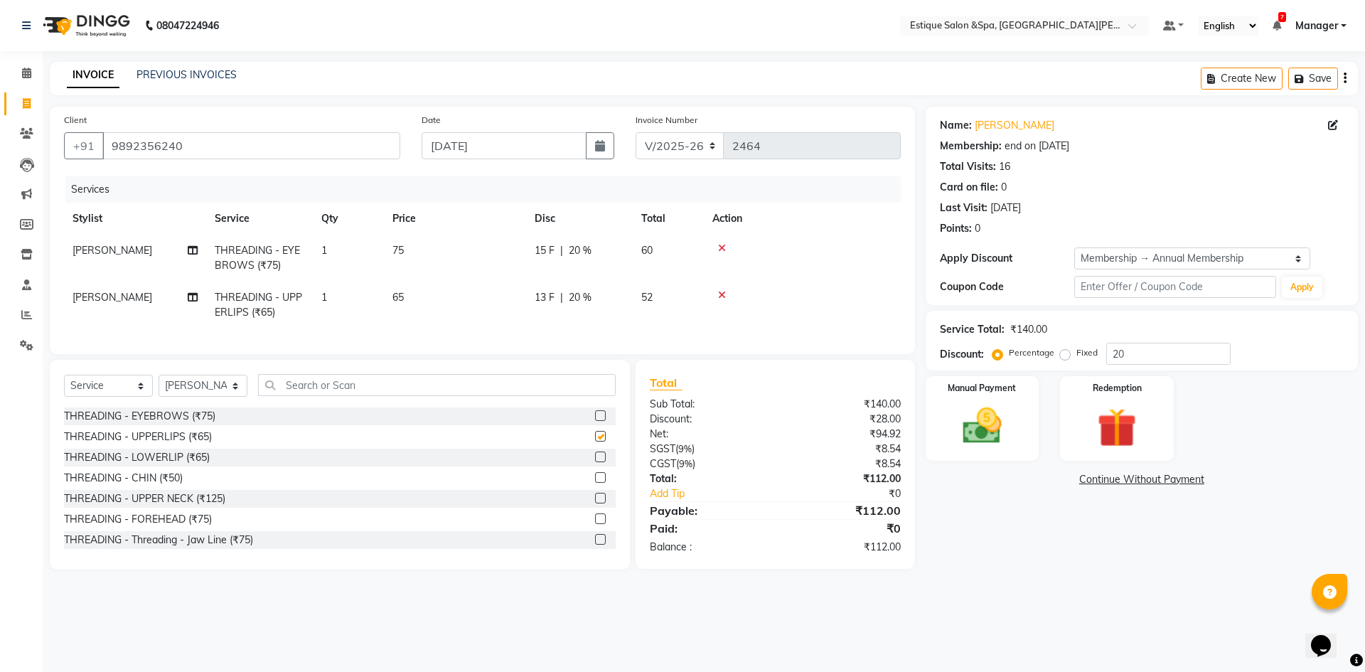
checkbox input "false"
click at [158, 486] on div "THREADING - CHIN (₹50)" at bounding box center [123, 478] width 119 height 15
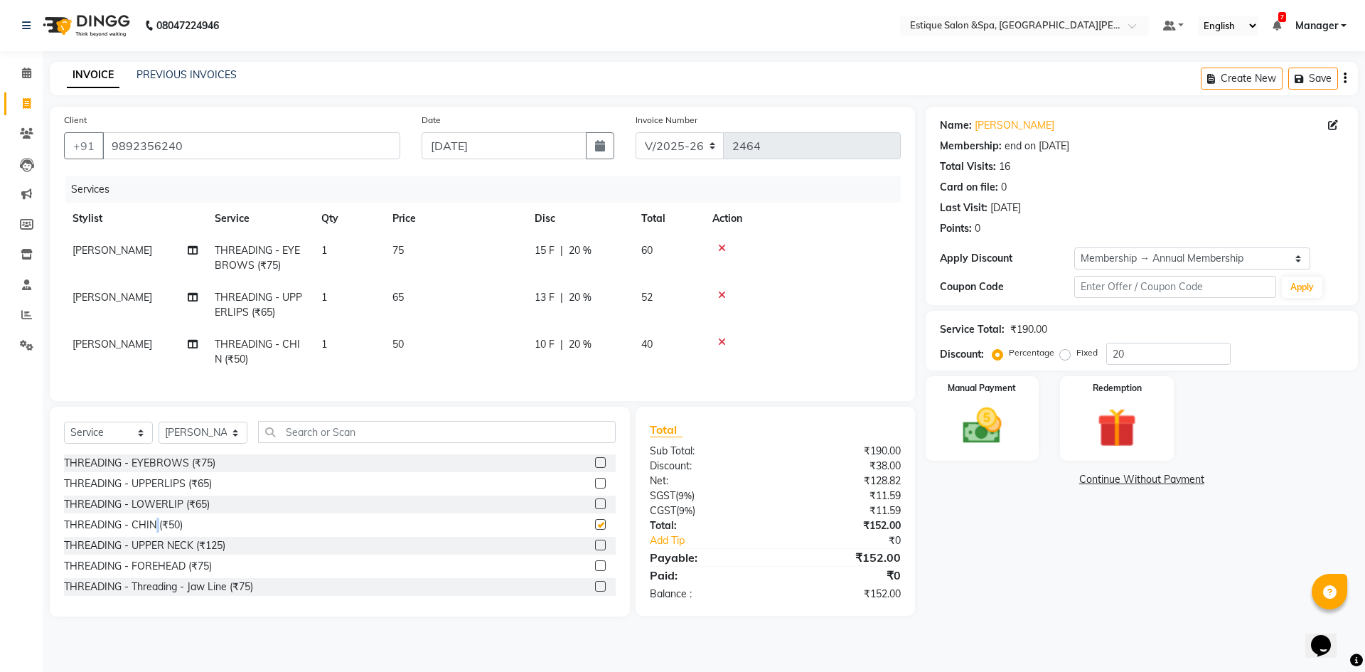
checkbox input "false"
click at [997, 429] on img at bounding box center [982, 425] width 66 height 47
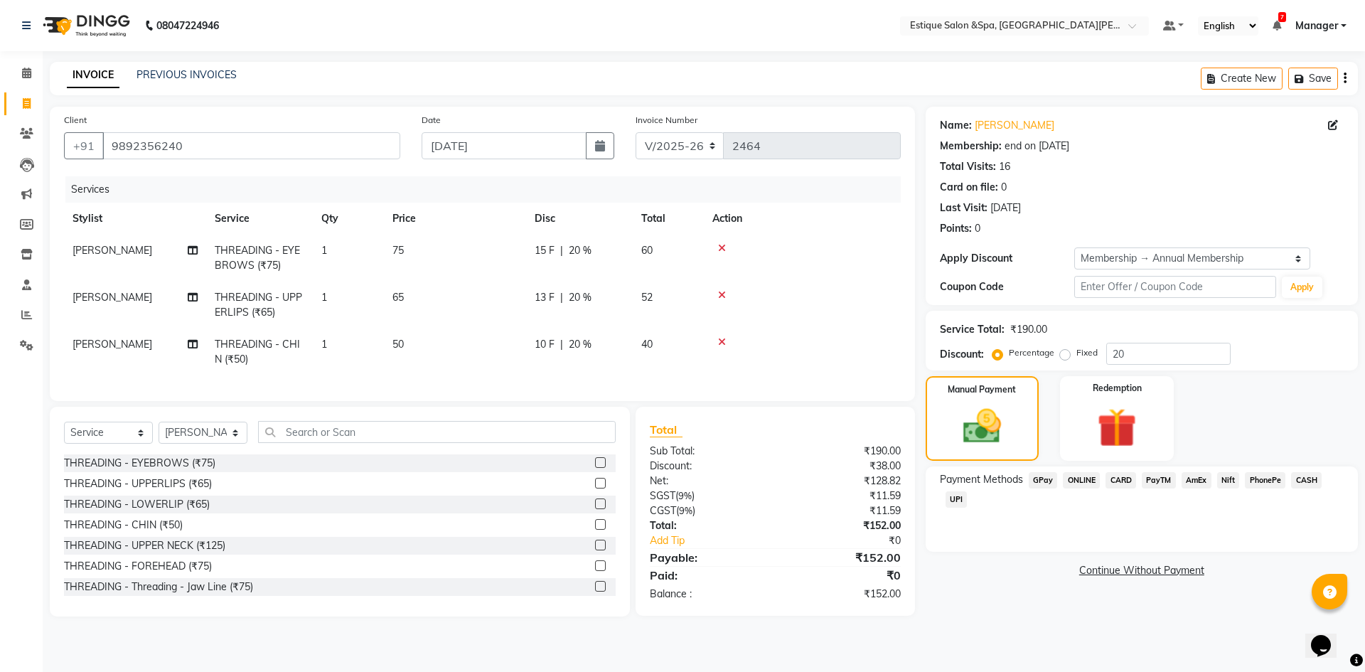
click at [1042, 478] on span "GPay" at bounding box center [1043, 480] width 29 height 16
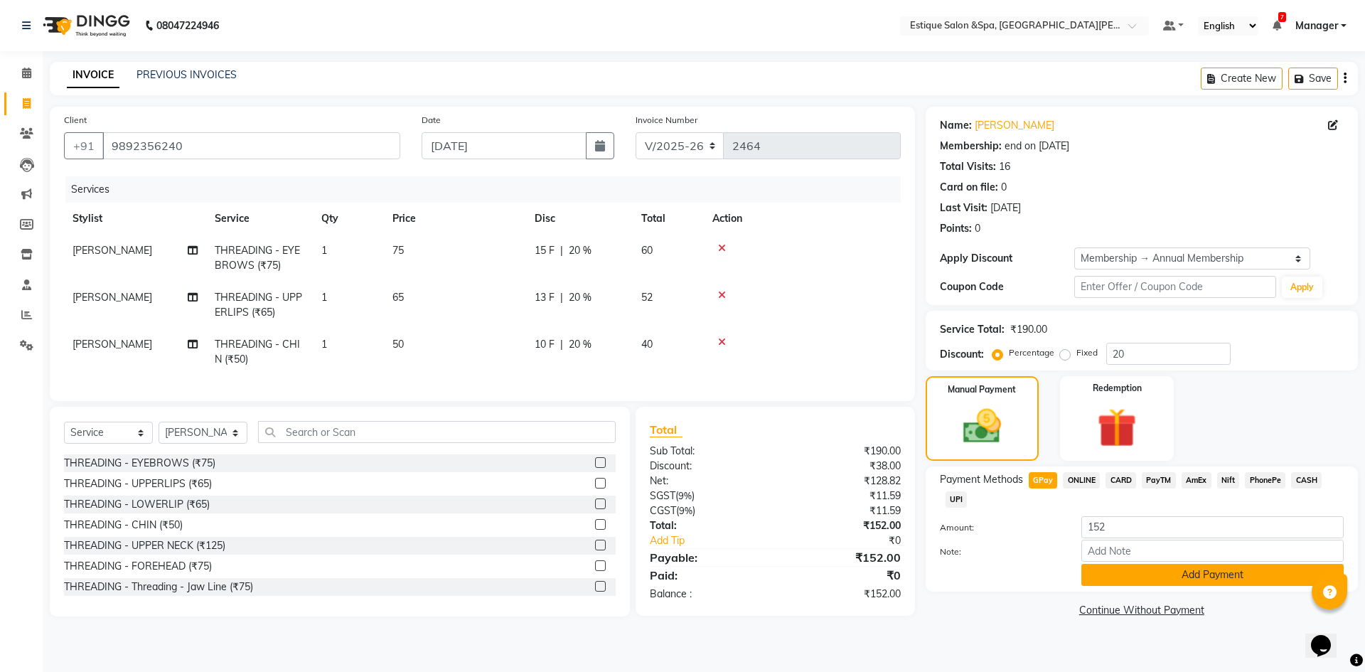
click at [1168, 572] on button "Add Payment" at bounding box center [1212, 575] width 262 height 22
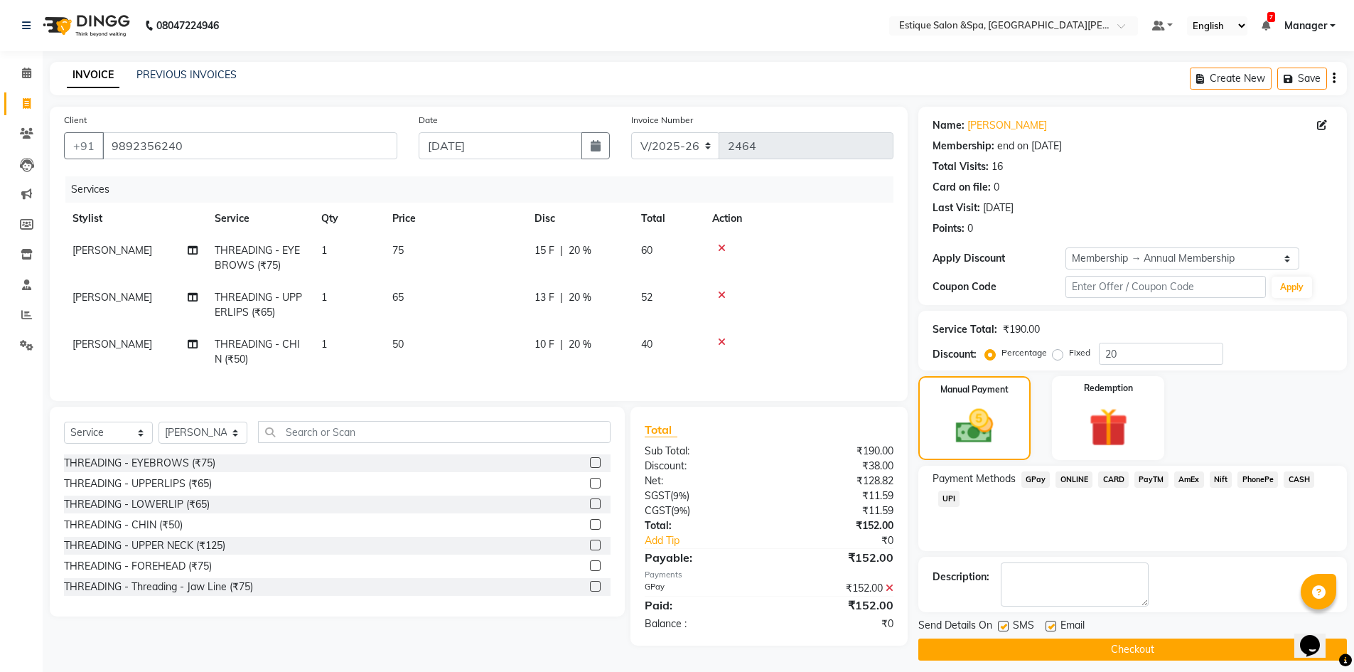
click at [1105, 651] on button "Checkout" at bounding box center [1132, 649] width 429 height 22
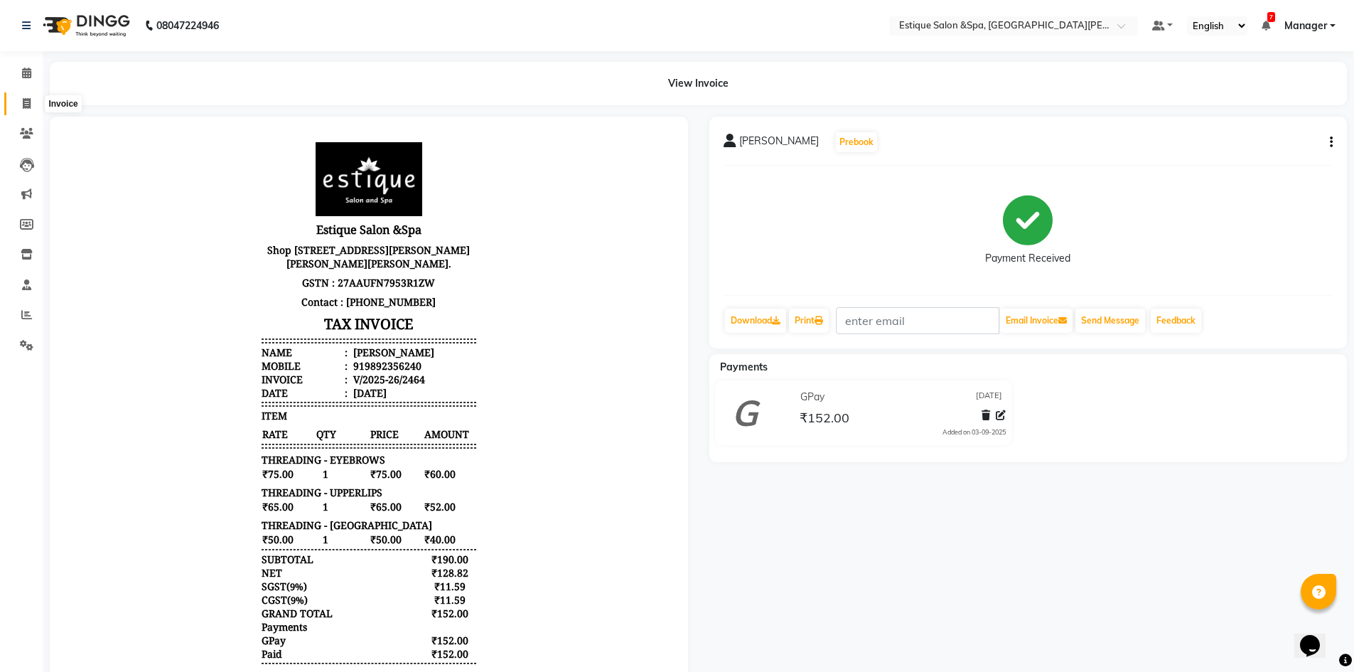
click at [23, 99] on icon at bounding box center [27, 103] width 8 height 11
select select "service"
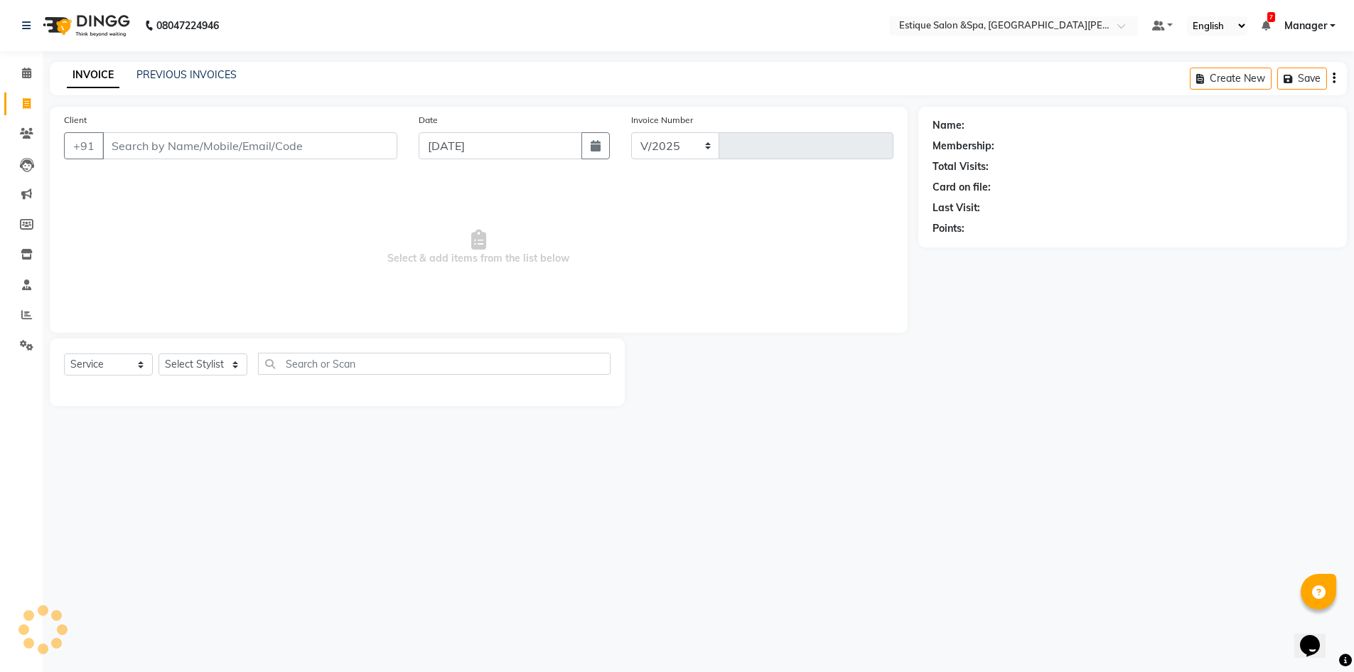
select select "3928"
type input "2465"
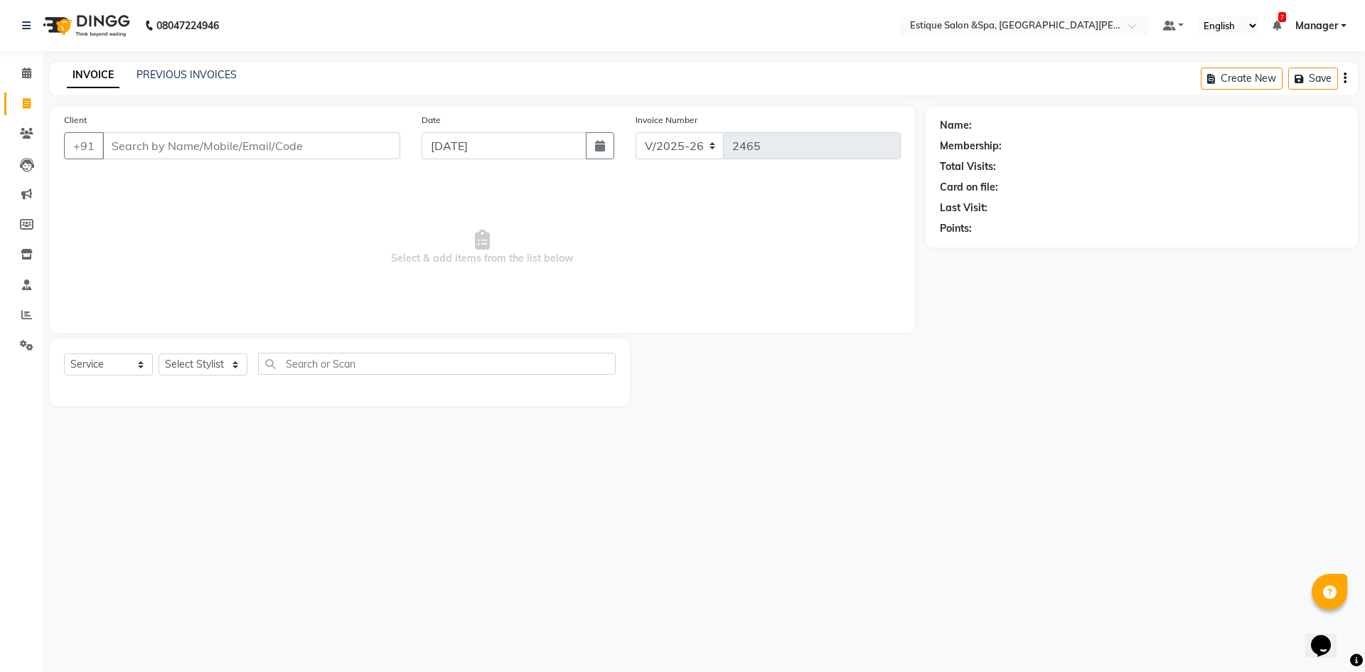
click at [94, 78] on link "INVOICE" at bounding box center [93, 76] width 53 height 26
click at [178, 144] on input "Client" at bounding box center [251, 145] width 298 height 27
click at [169, 150] on input "Client" at bounding box center [251, 145] width 298 height 27
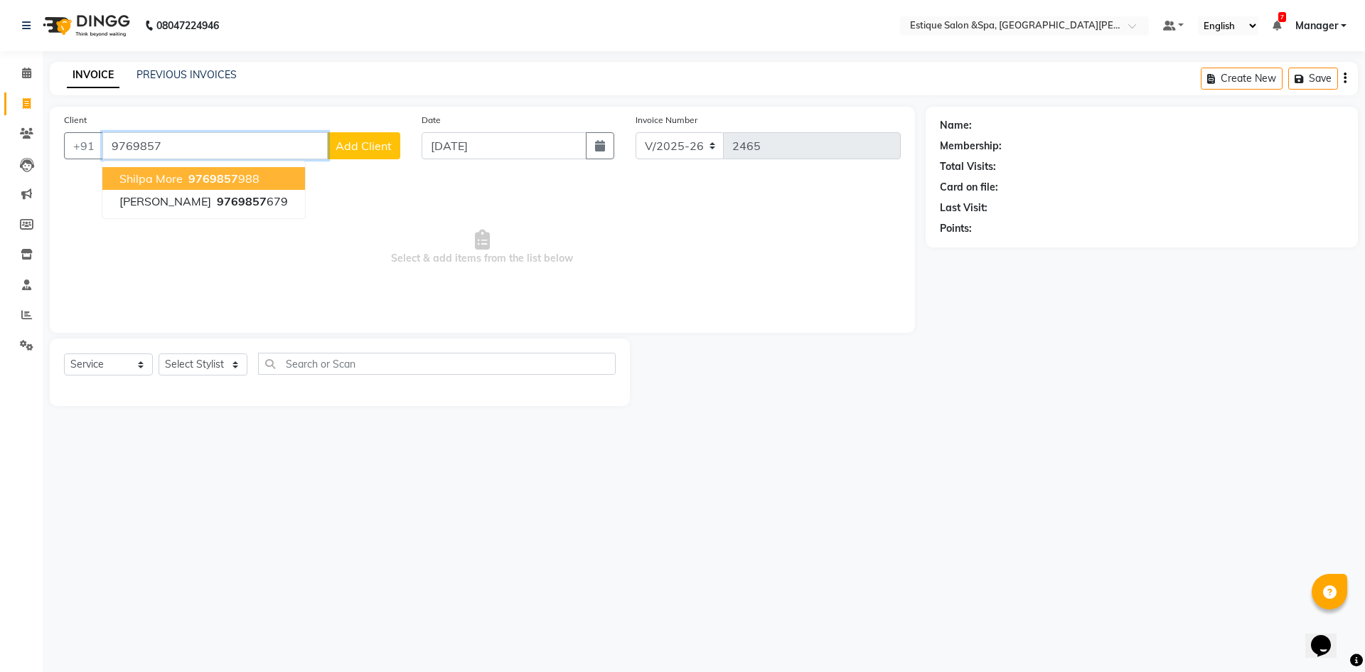
click at [210, 183] on span "9769857" at bounding box center [213, 178] width 50 height 14
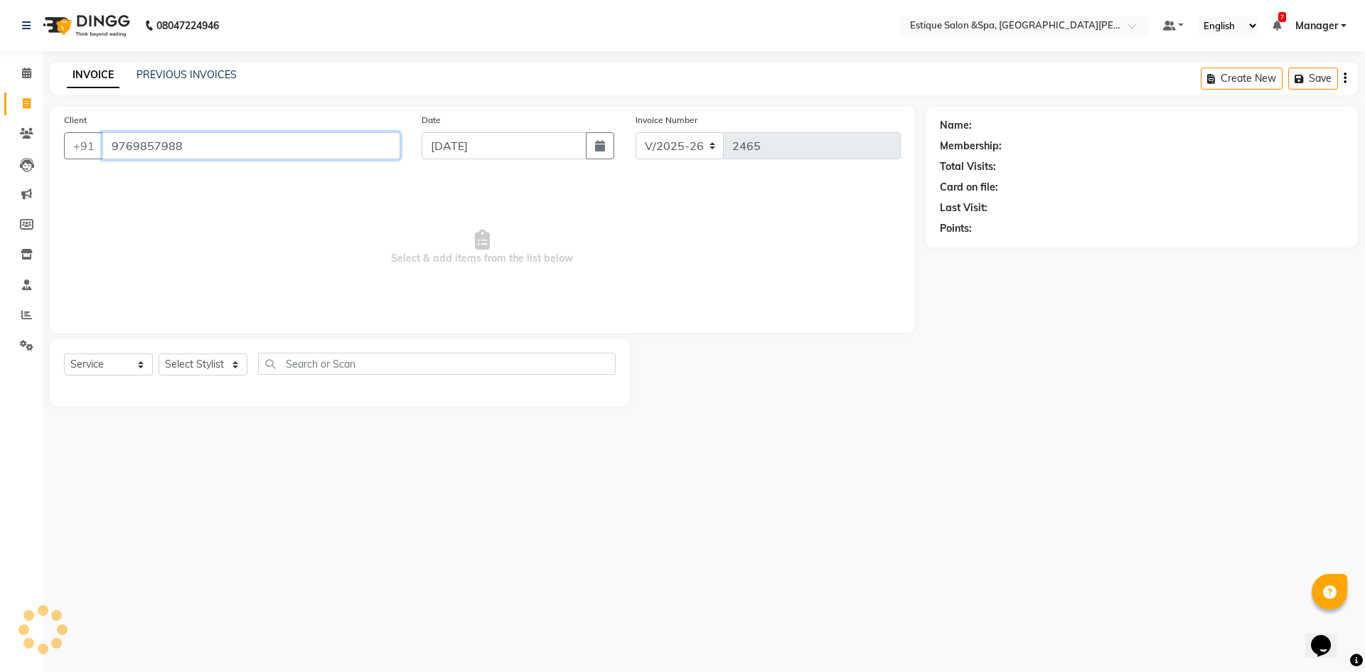
type input "9769857988"
select select "1: Object"
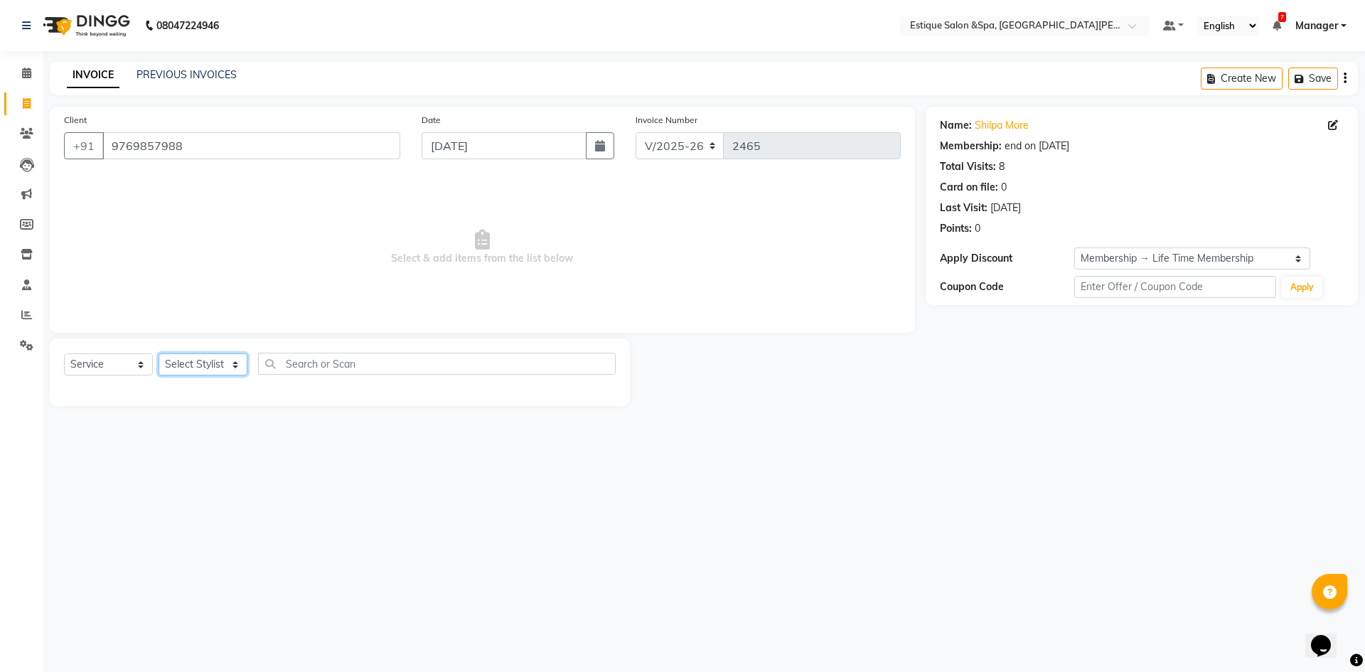
click at [193, 358] on select "Select Stylist aaves Asmi BEAUTY HAIR Haniya shaikh Jyoti kanchan pp laxmi pp M…" at bounding box center [203, 364] width 89 height 22
select select "80462"
click at [159, 353] on select "Select Stylist aaves Asmi BEAUTY HAIR Haniya shaikh Jyoti kanchan pp laxmi pp M…" at bounding box center [203, 364] width 89 height 22
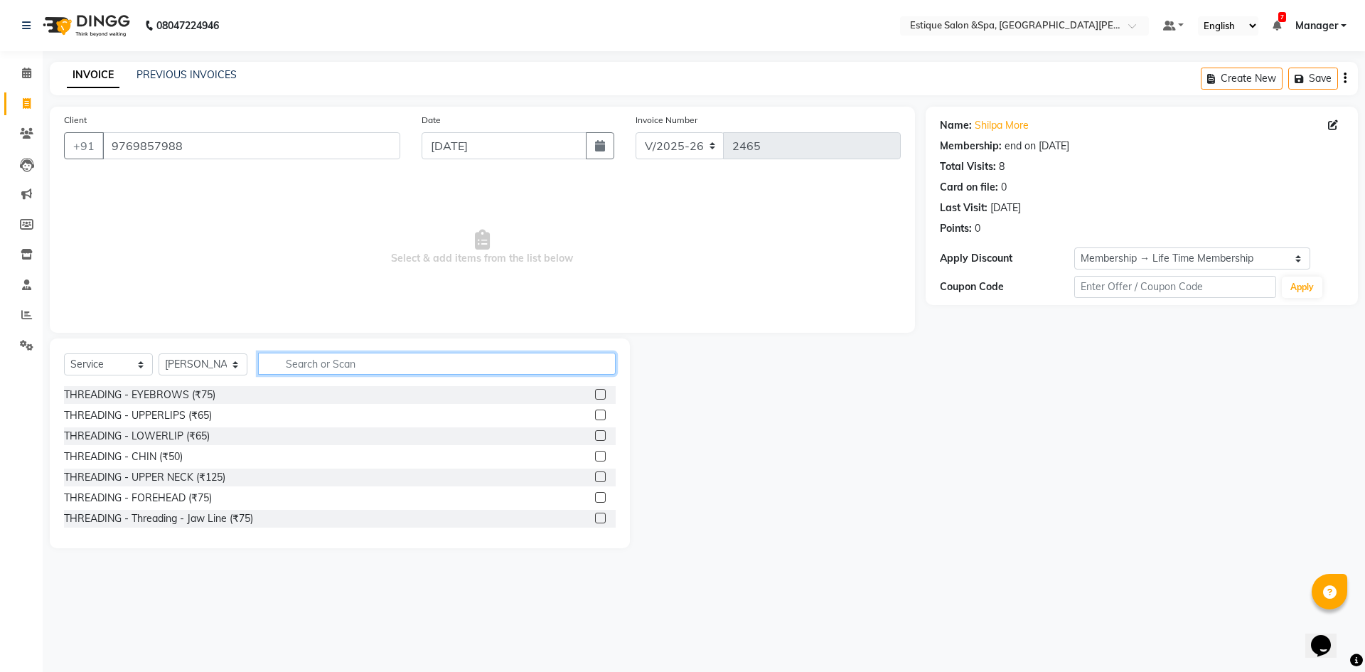
click at [309, 363] on input "text" at bounding box center [437, 364] width 358 height 22
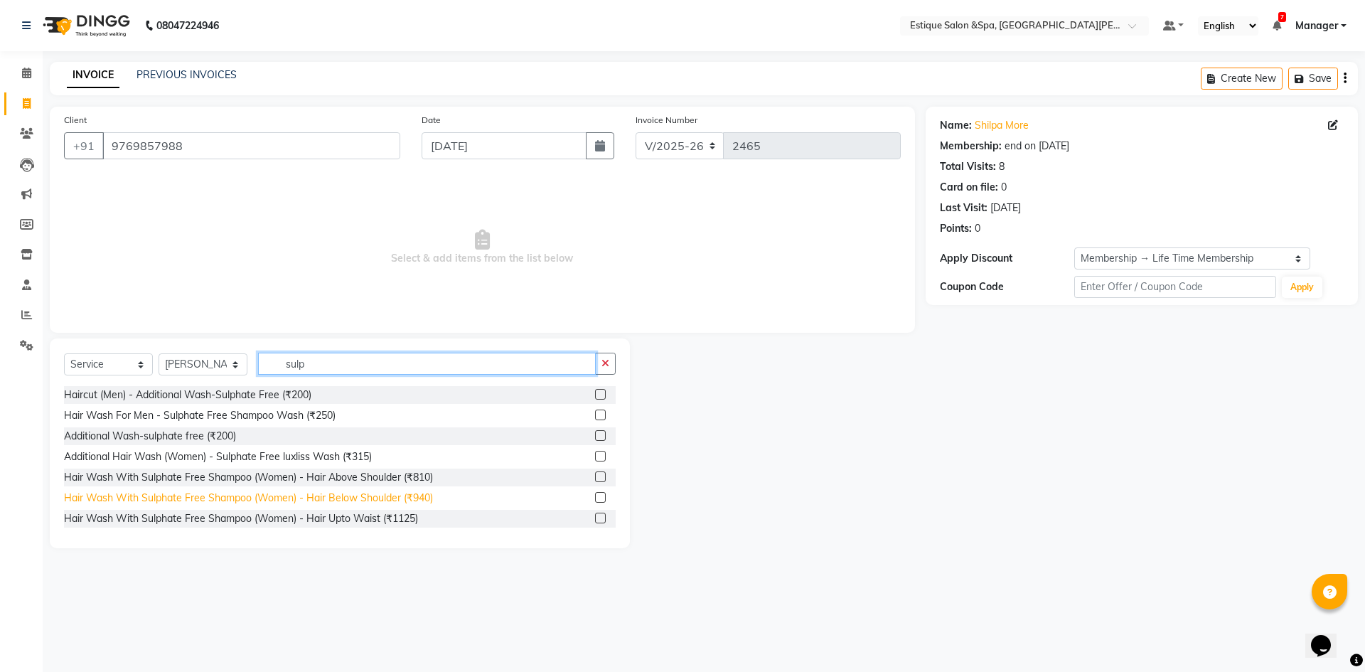
type input "sulp"
click at [417, 498] on div "Hair Wash With Sulphate Free Shampoo (Women) - Hair Below Shoulder (₹940)" at bounding box center [248, 498] width 369 height 15
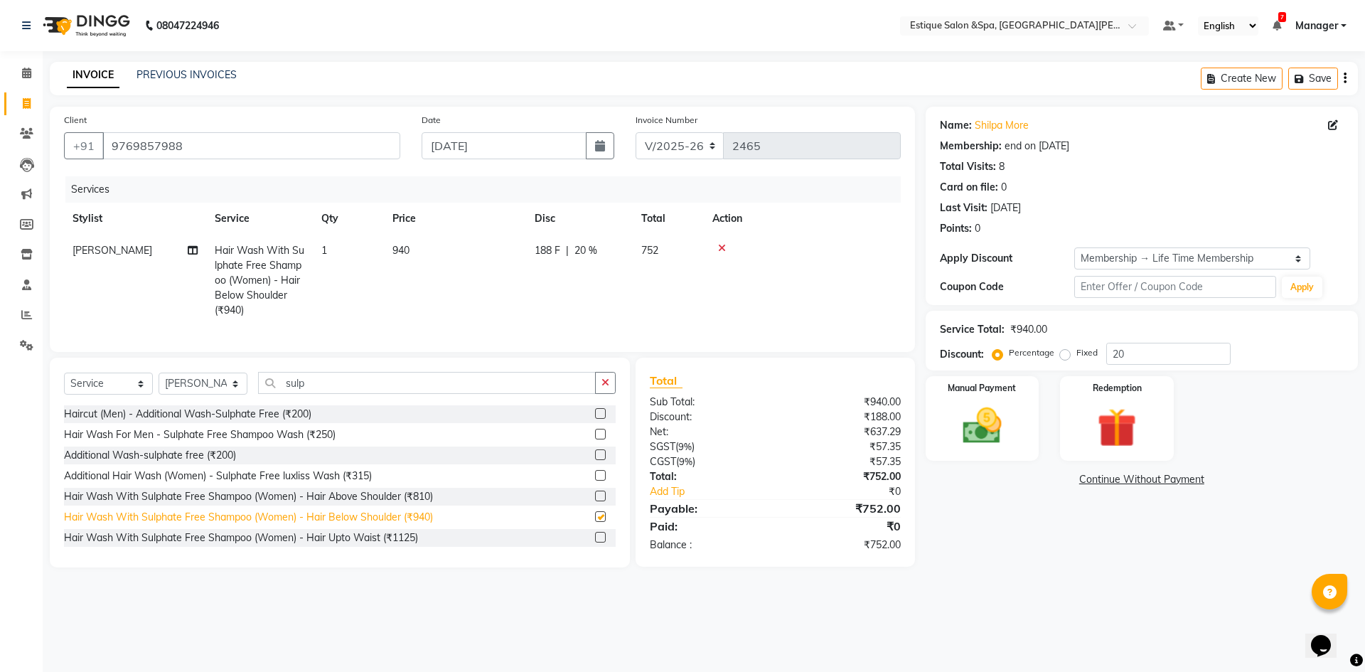
checkbox input "false"
click at [1012, 412] on img at bounding box center [982, 425] width 66 height 47
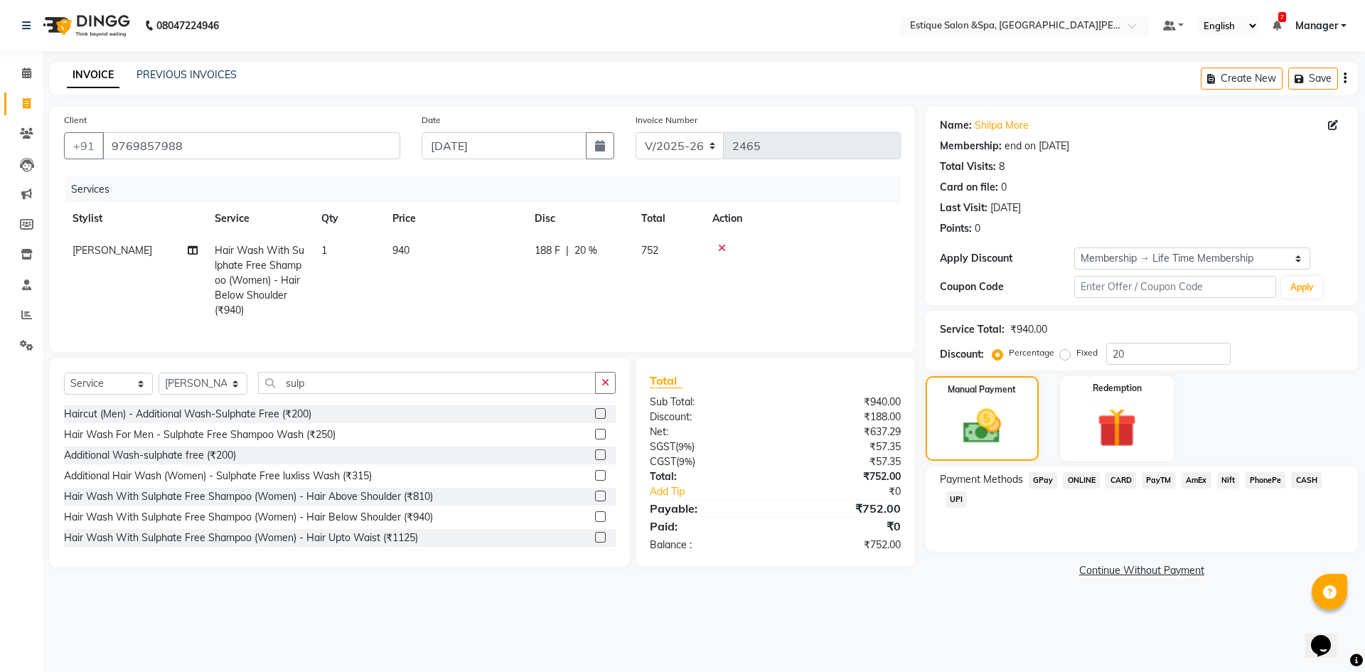
click at [1046, 478] on span "GPay" at bounding box center [1043, 480] width 29 height 16
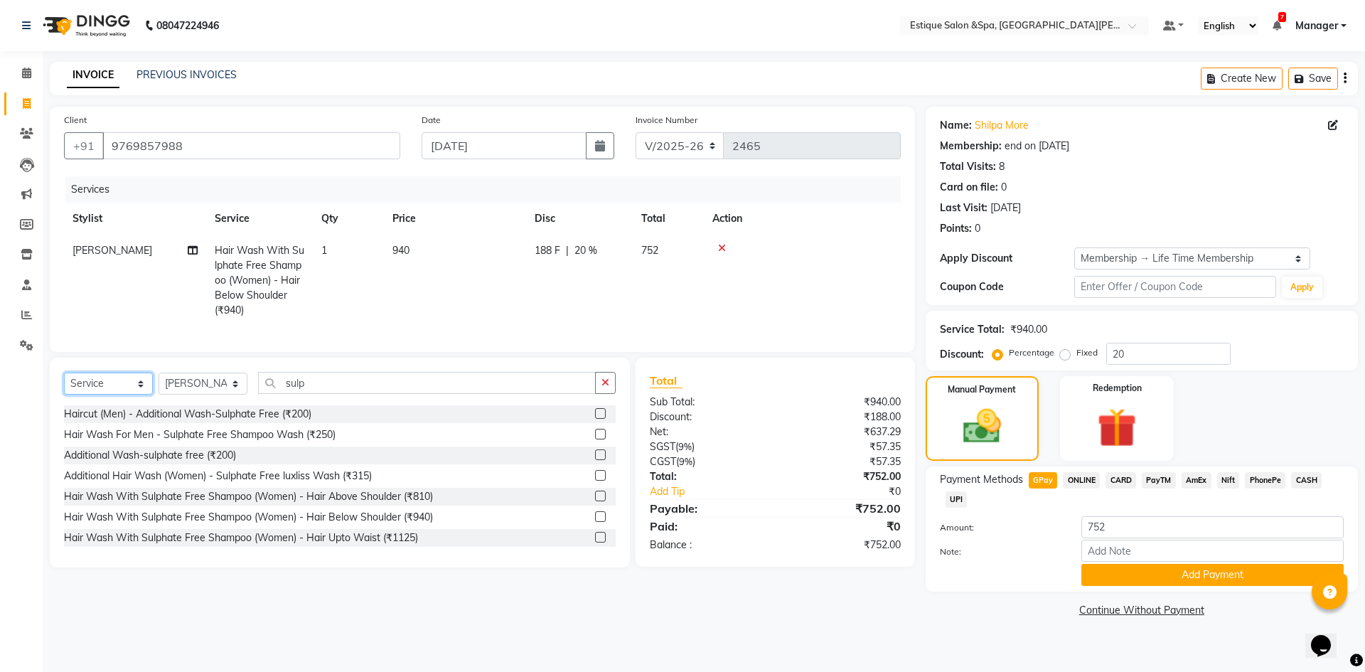
click at [139, 392] on select "Select Service Product Membership Package Voucher Prepaid Gift Card" at bounding box center [108, 384] width 89 height 22
select select "product"
click at [64, 383] on select "Select Service Product Membership Package Voucher Prepaid Gift Card" at bounding box center [108, 384] width 89 height 22
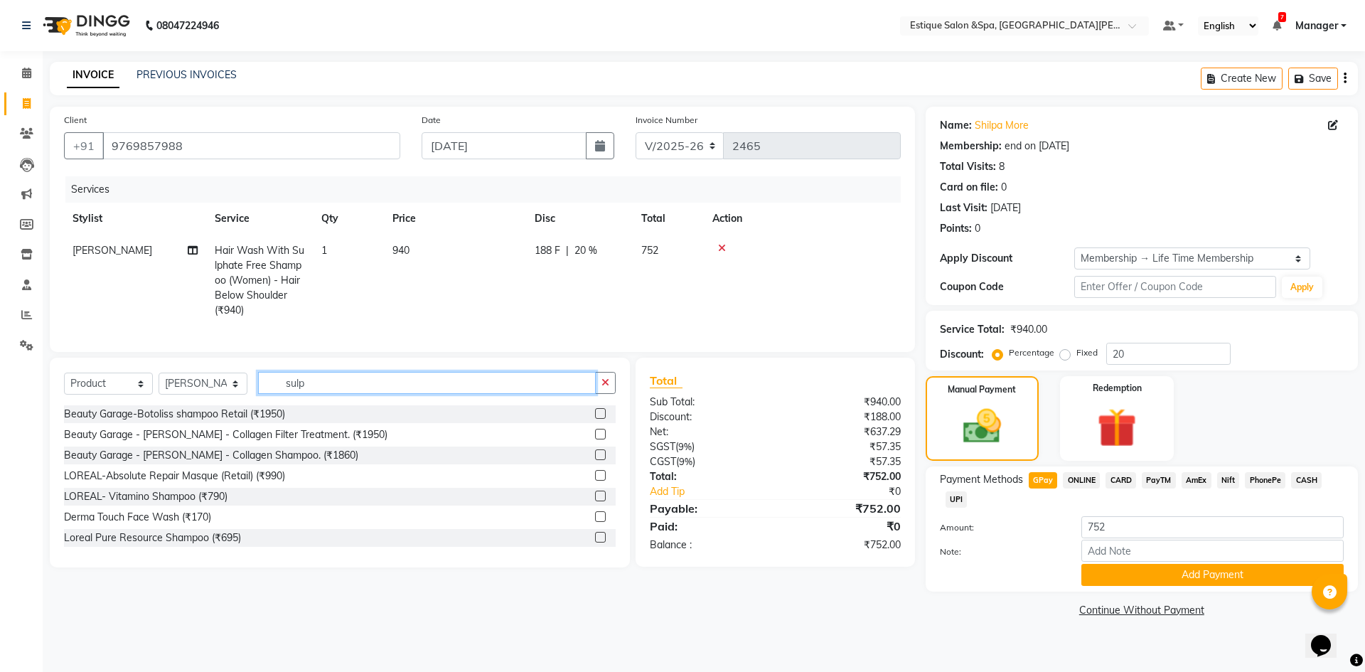
click at [341, 393] on input "sulp" at bounding box center [427, 383] width 338 height 22
type input "s"
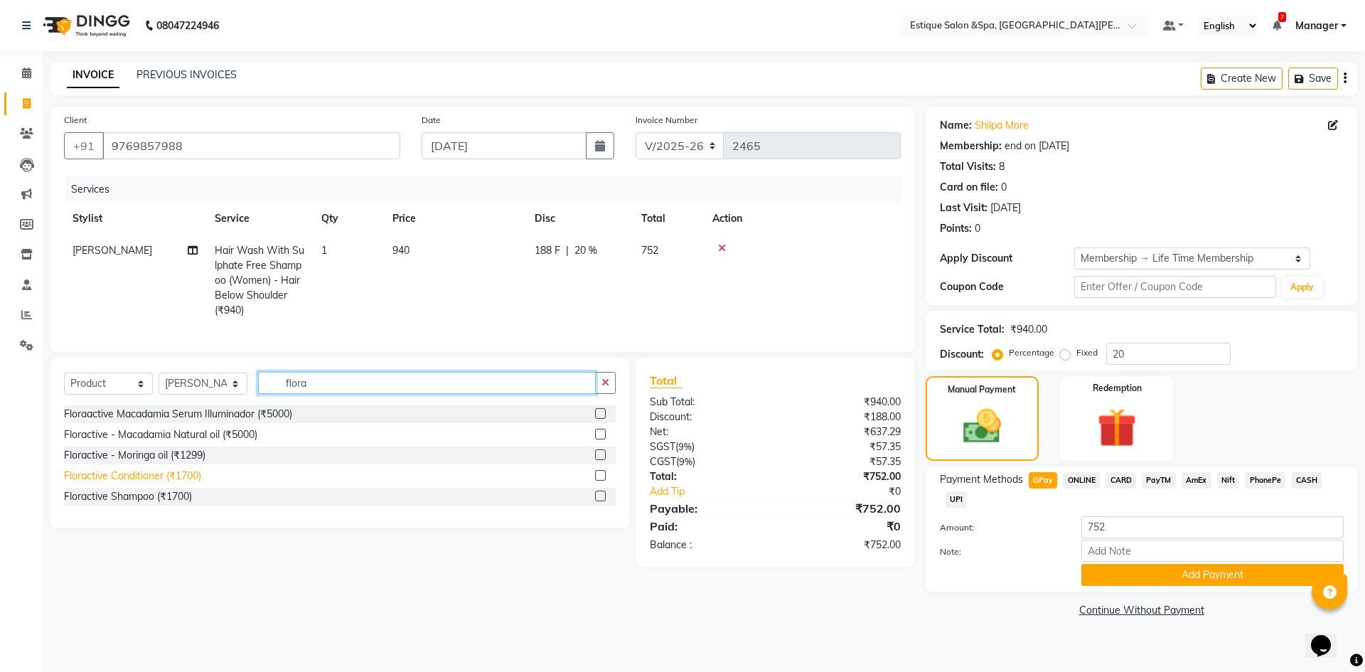
type input "flora"
click at [198, 483] on div "Floractive Conditioner (₹1700)" at bounding box center [132, 475] width 137 height 15
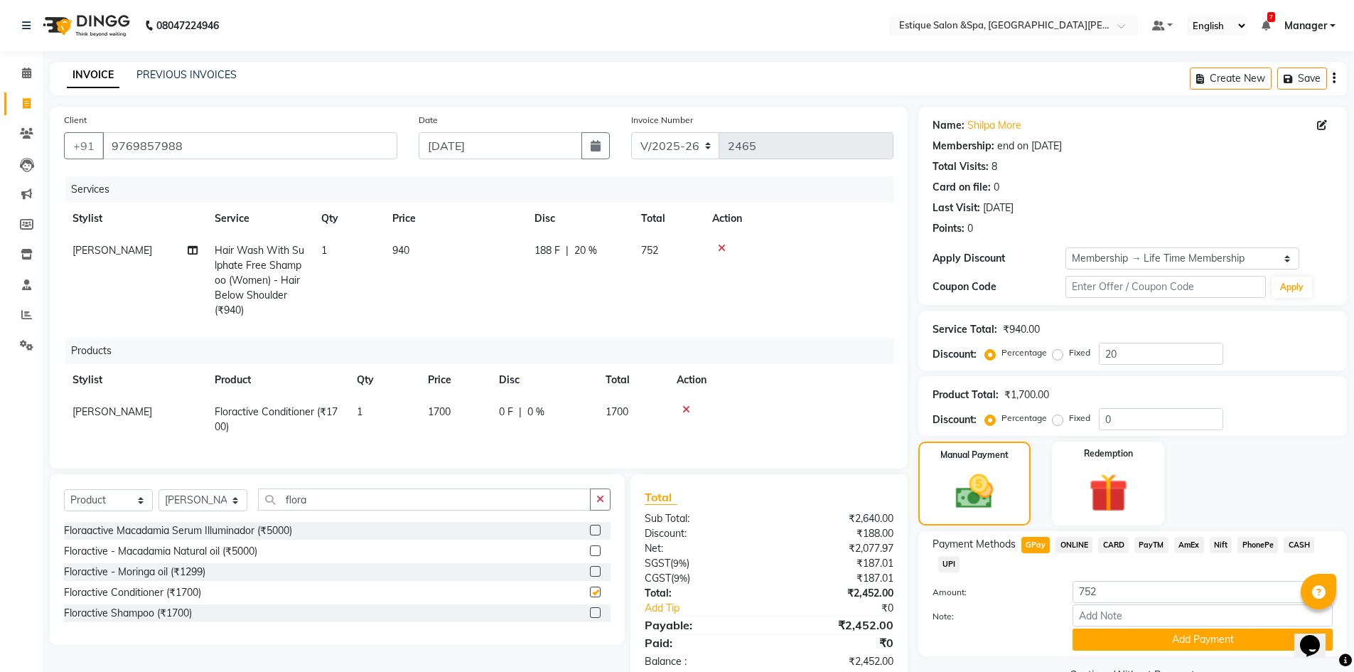
checkbox input "false"
click at [178, 621] on div "Floractive Shampoo (₹1700)" at bounding box center [128, 613] width 128 height 15
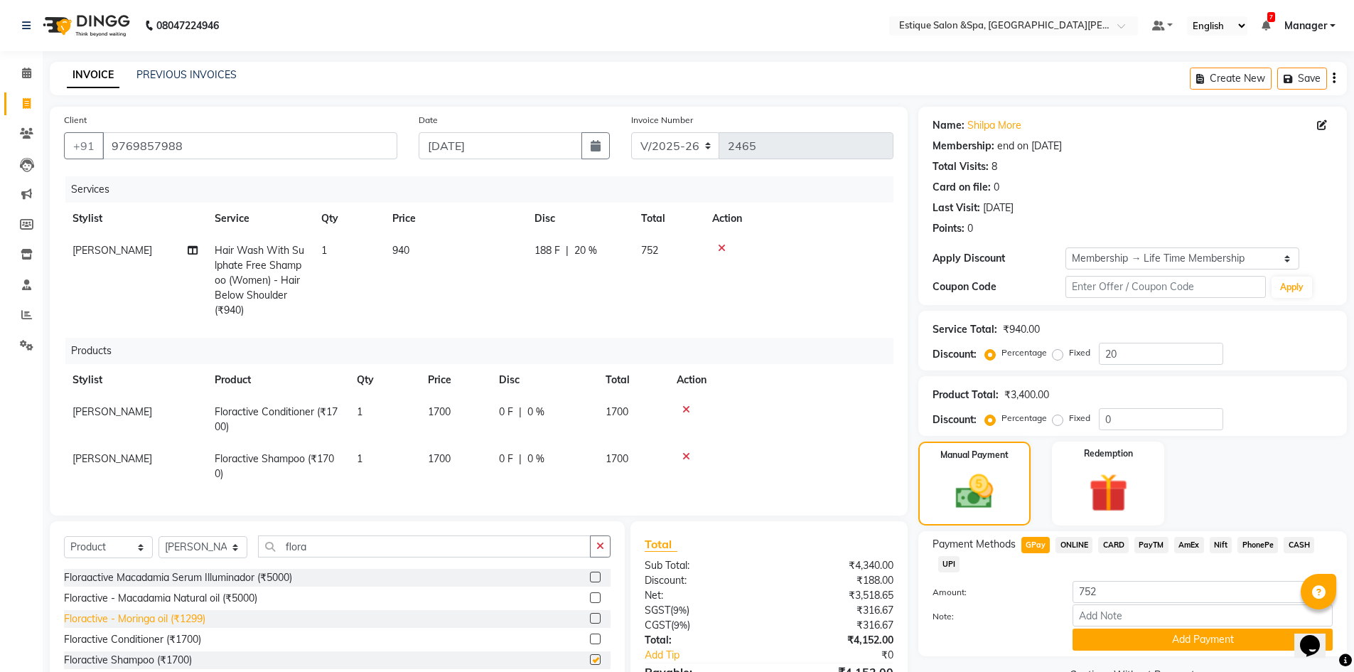
checkbox input "false"
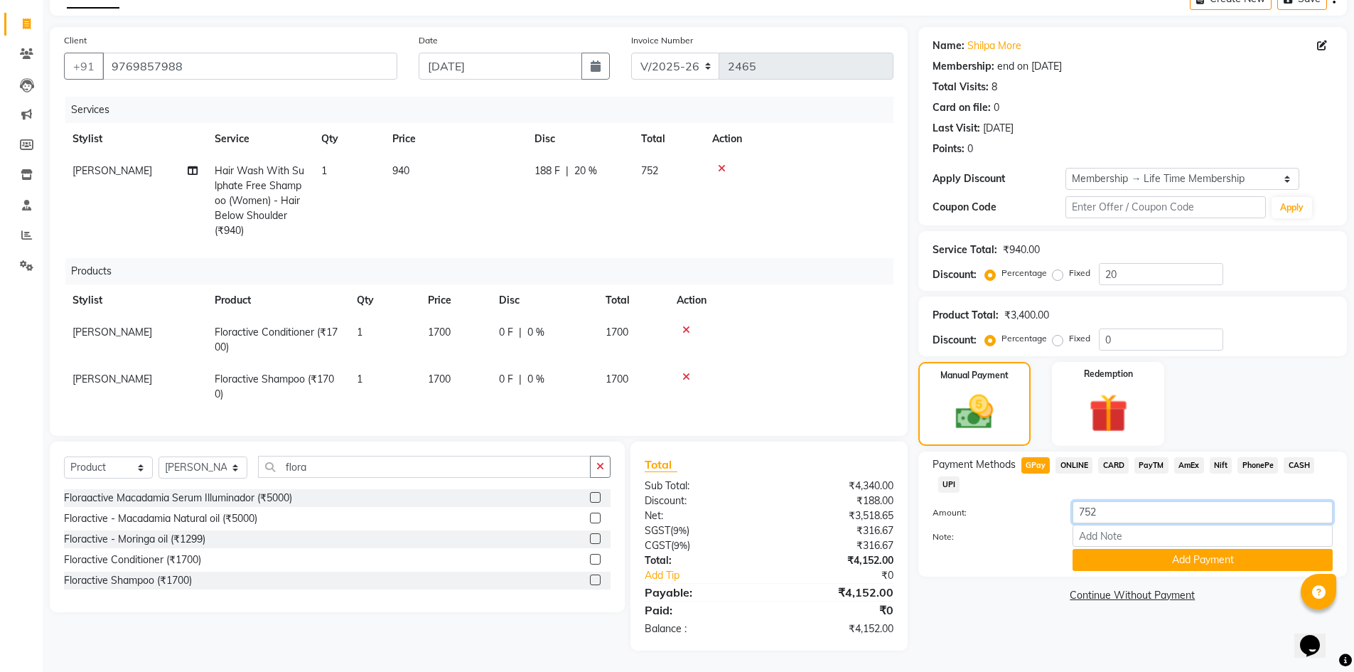
click at [1117, 501] on input "752" at bounding box center [1203, 512] width 260 height 22
type input "7"
click at [1079, 457] on span "ONLINE" at bounding box center [1074, 465] width 37 height 16
type input "4152"
click at [1027, 457] on span "GPay" at bounding box center [1036, 465] width 29 height 16
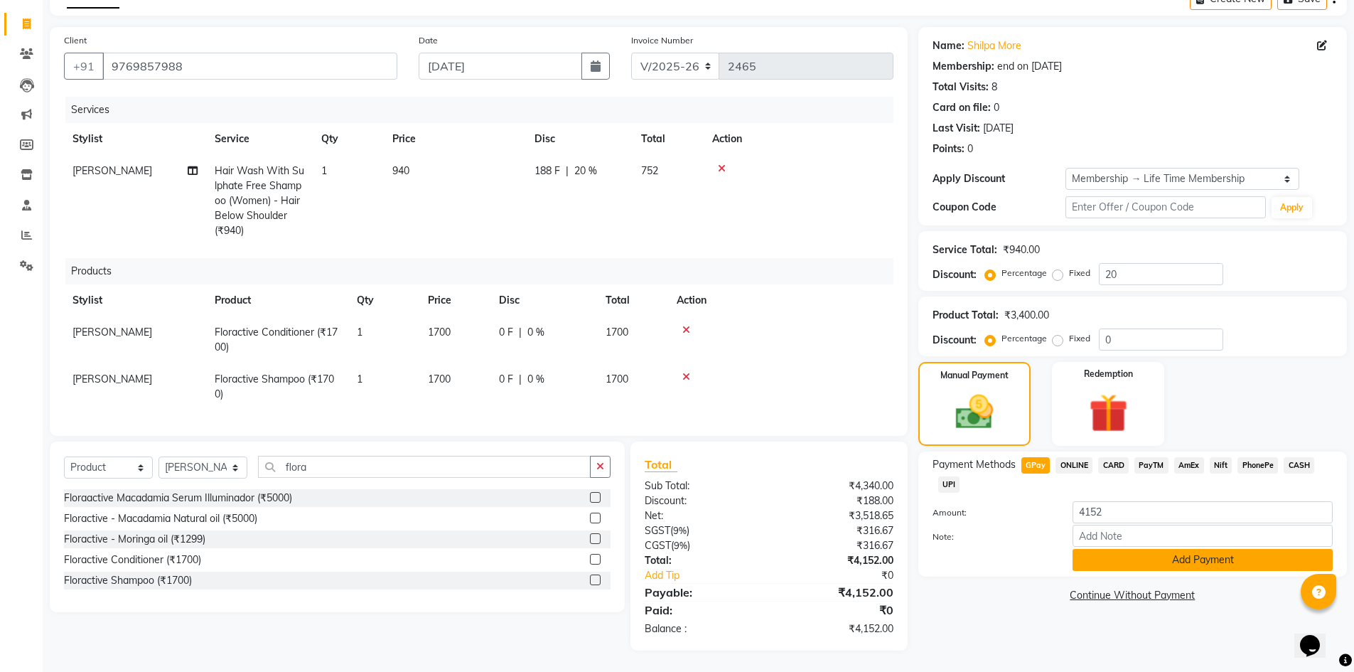
click at [1182, 553] on button "Add Payment" at bounding box center [1203, 560] width 260 height 22
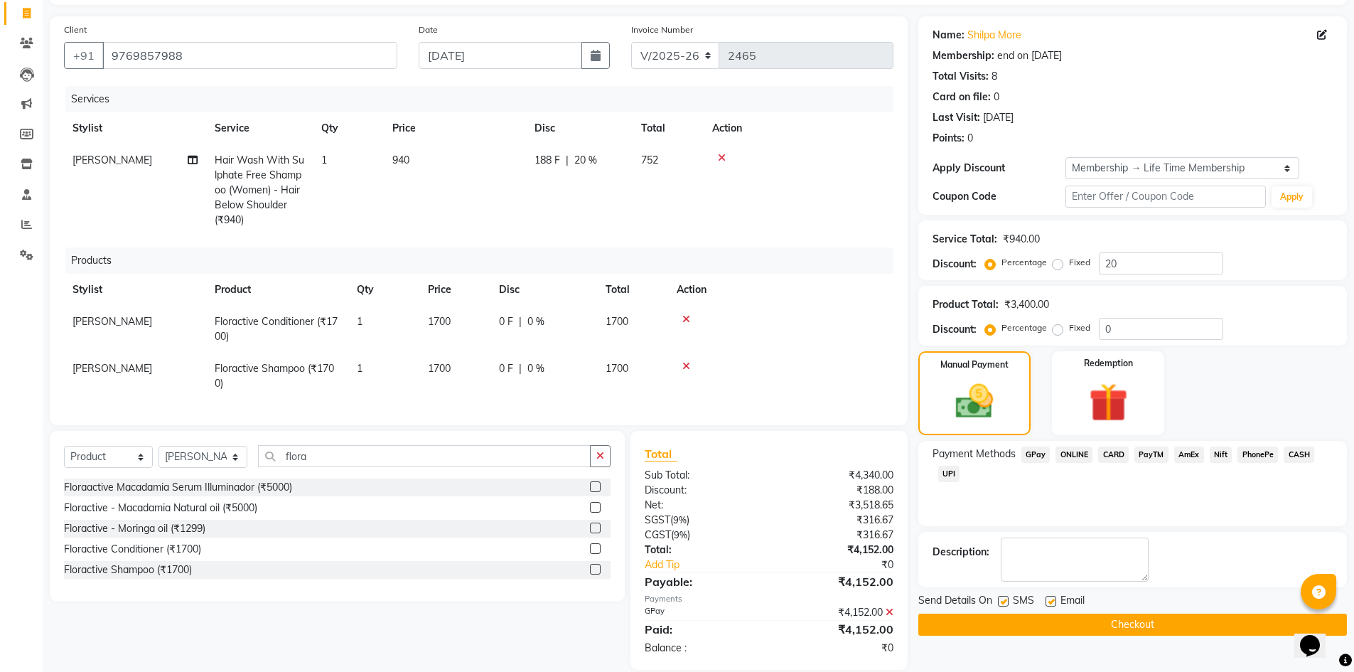
click at [1143, 625] on button "Checkout" at bounding box center [1132, 625] width 429 height 22
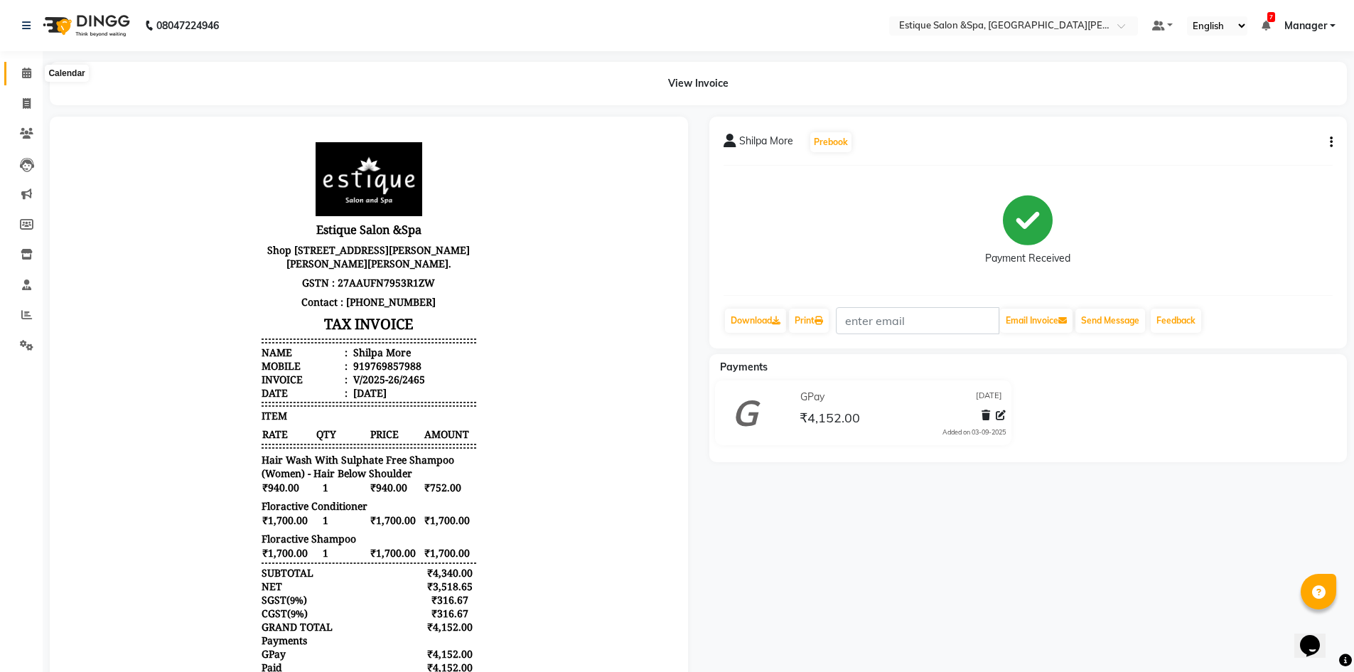
click at [22, 70] on icon at bounding box center [26, 73] width 9 height 11
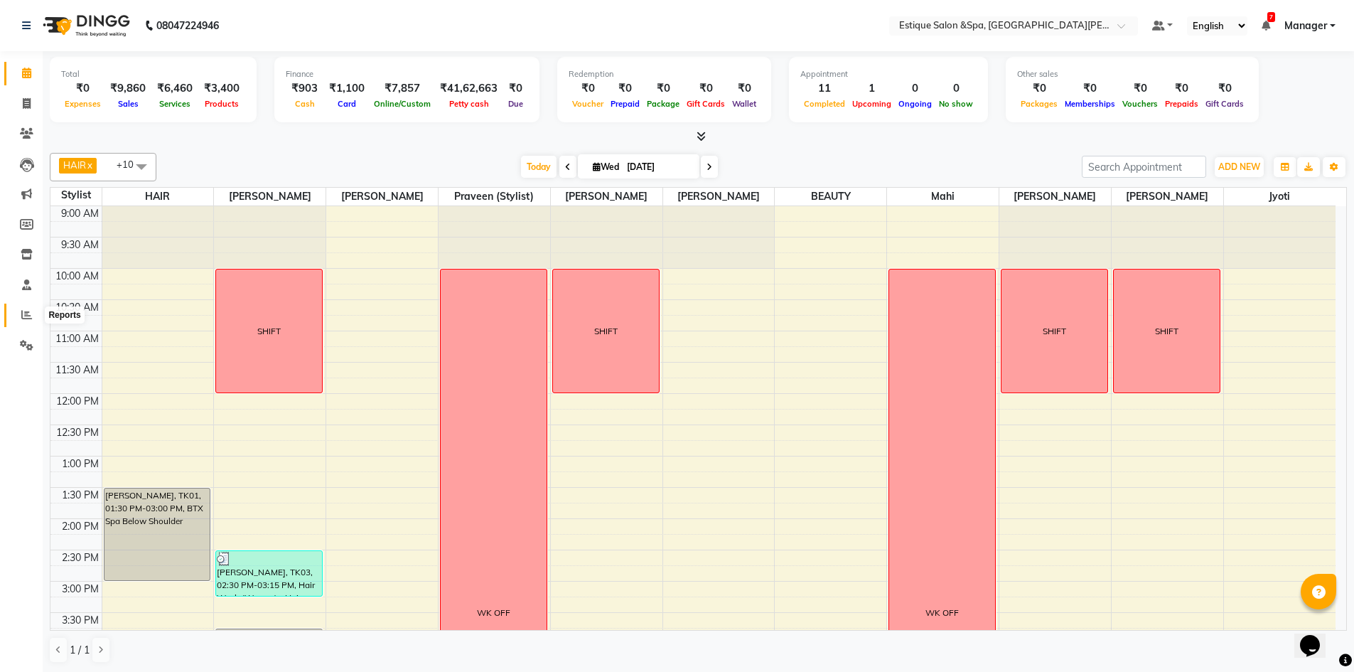
click at [26, 318] on icon at bounding box center [26, 314] width 11 height 11
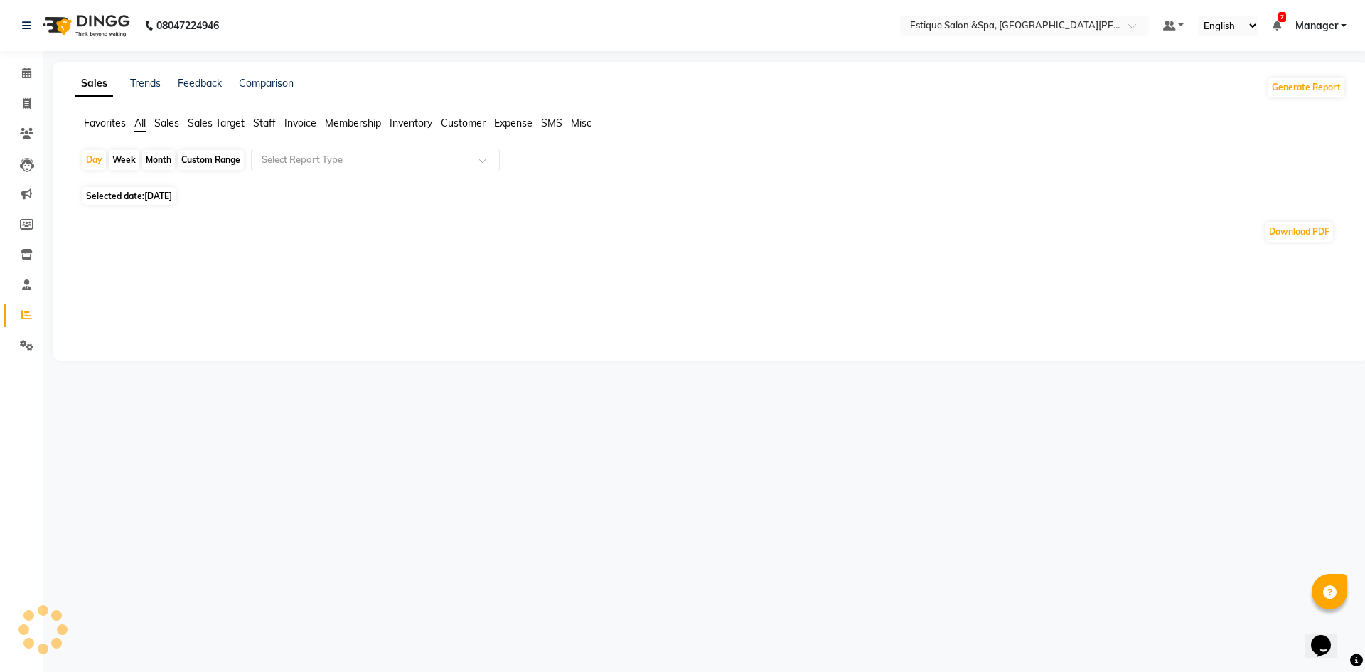
drag, startPoint x: 144, startPoint y: 159, endPoint x: 41, endPoint y: 259, distance: 143.3
click at [146, 159] on div "Month" at bounding box center [158, 160] width 33 height 20
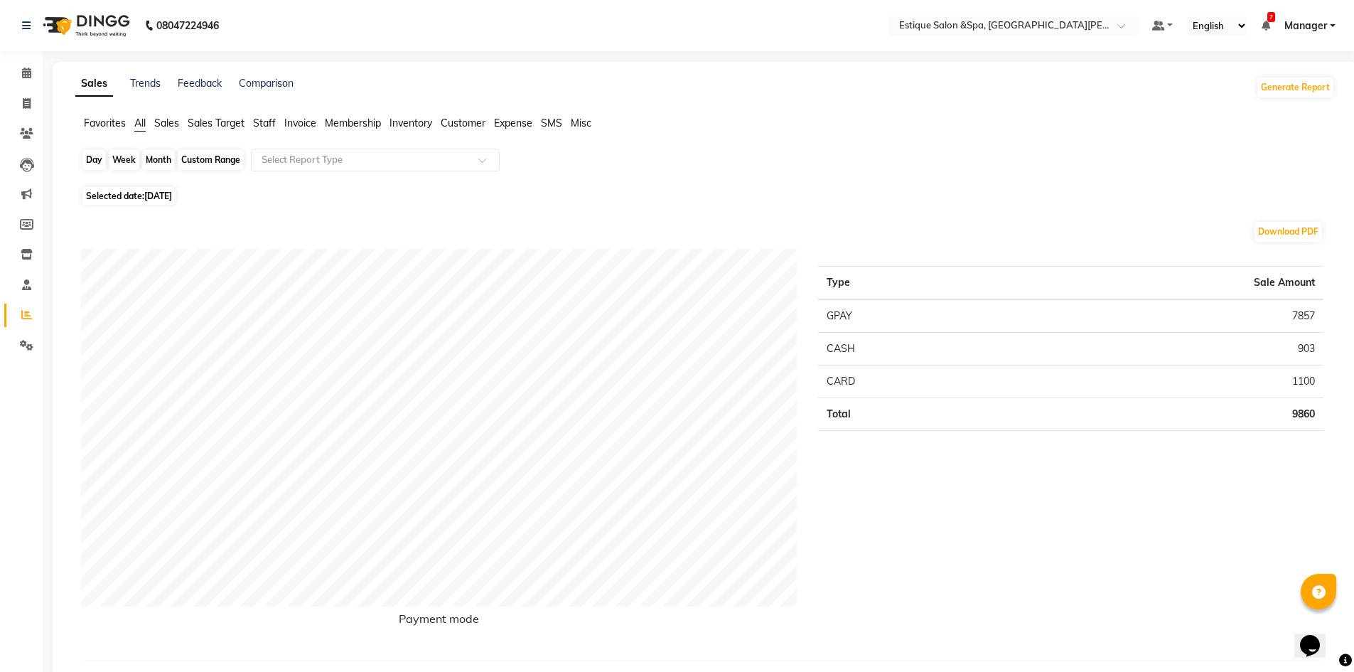
click at [160, 161] on div "Month" at bounding box center [158, 160] width 33 height 20
select select "9"
select select "2025"
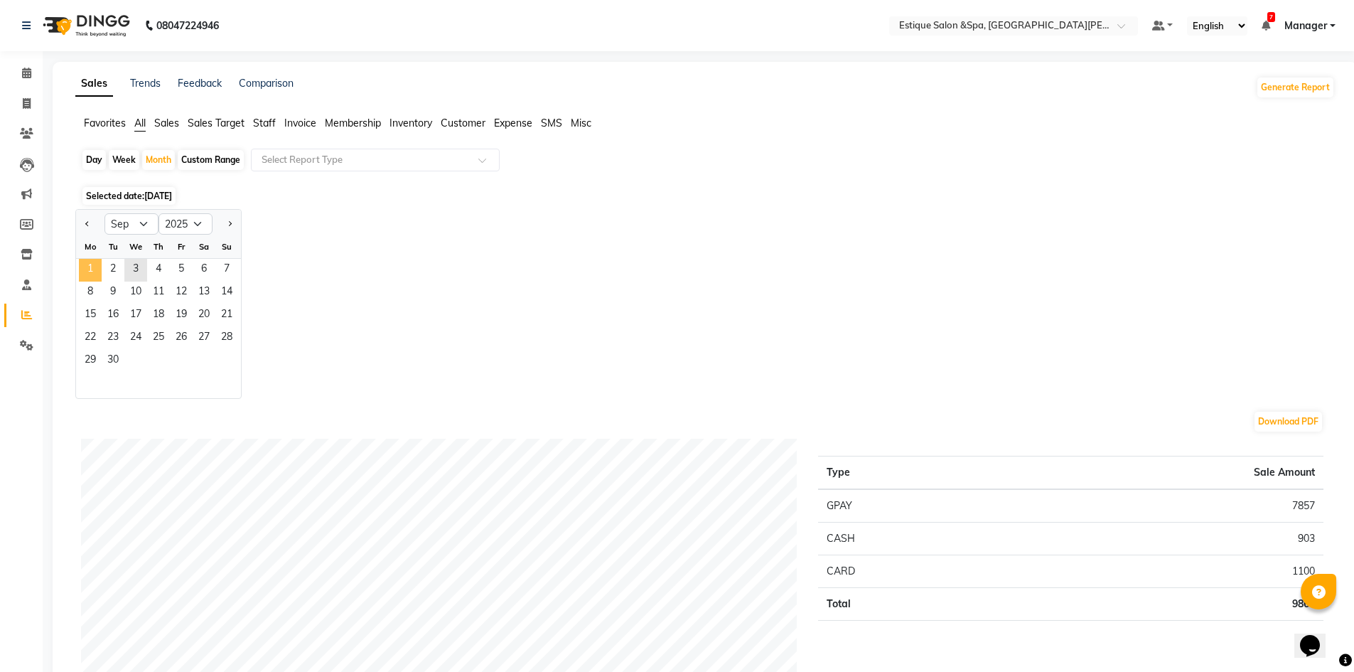
click at [90, 271] on span "1" at bounding box center [90, 270] width 23 height 23
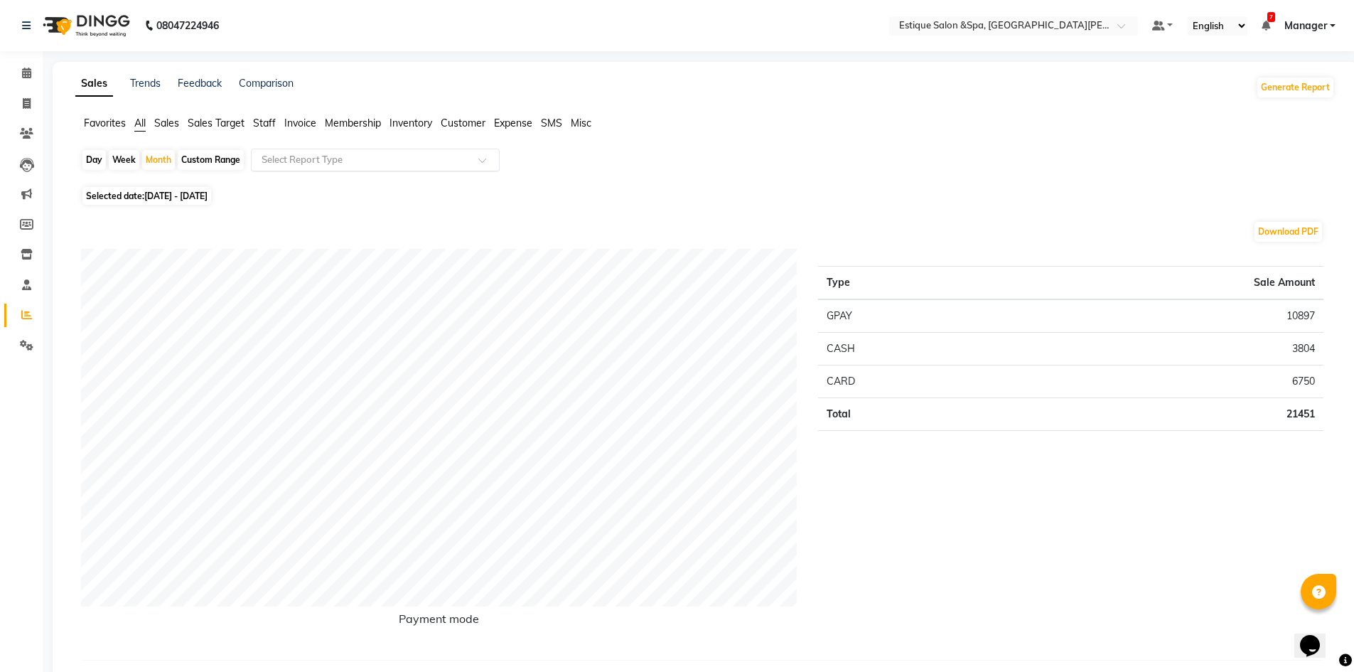
click at [291, 156] on input "text" at bounding box center [361, 160] width 205 height 14
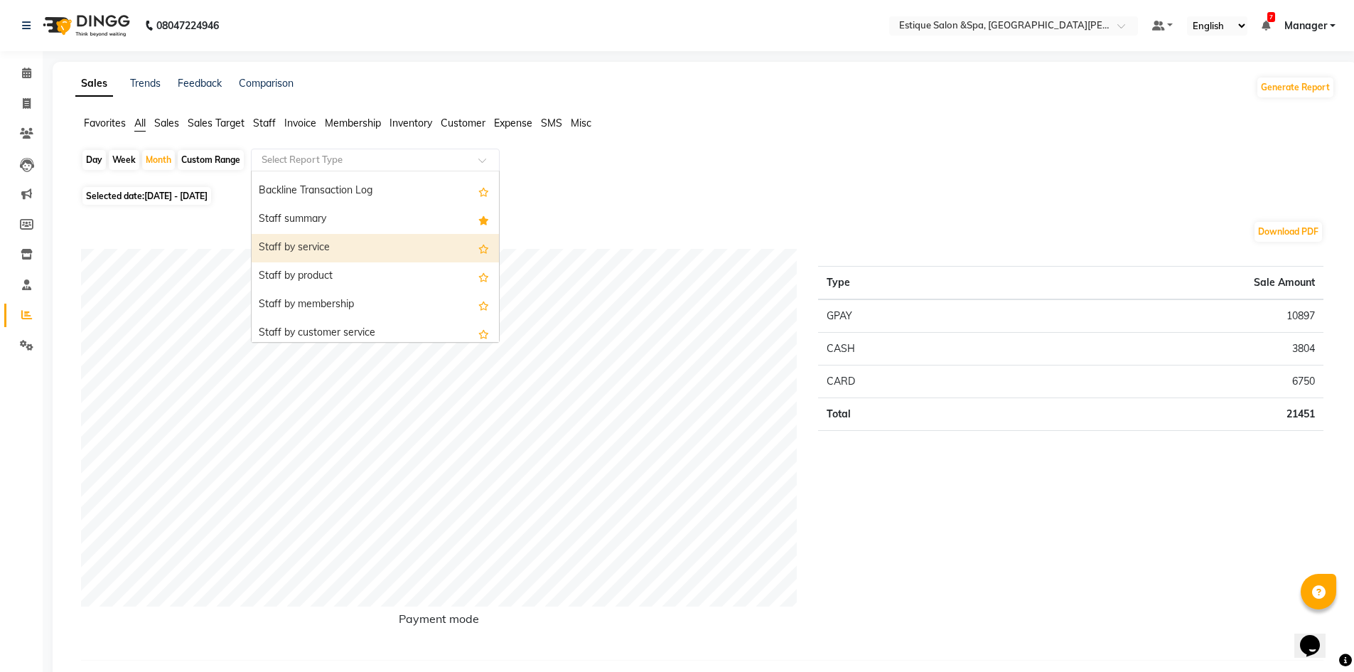
scroll to position [427, 0]
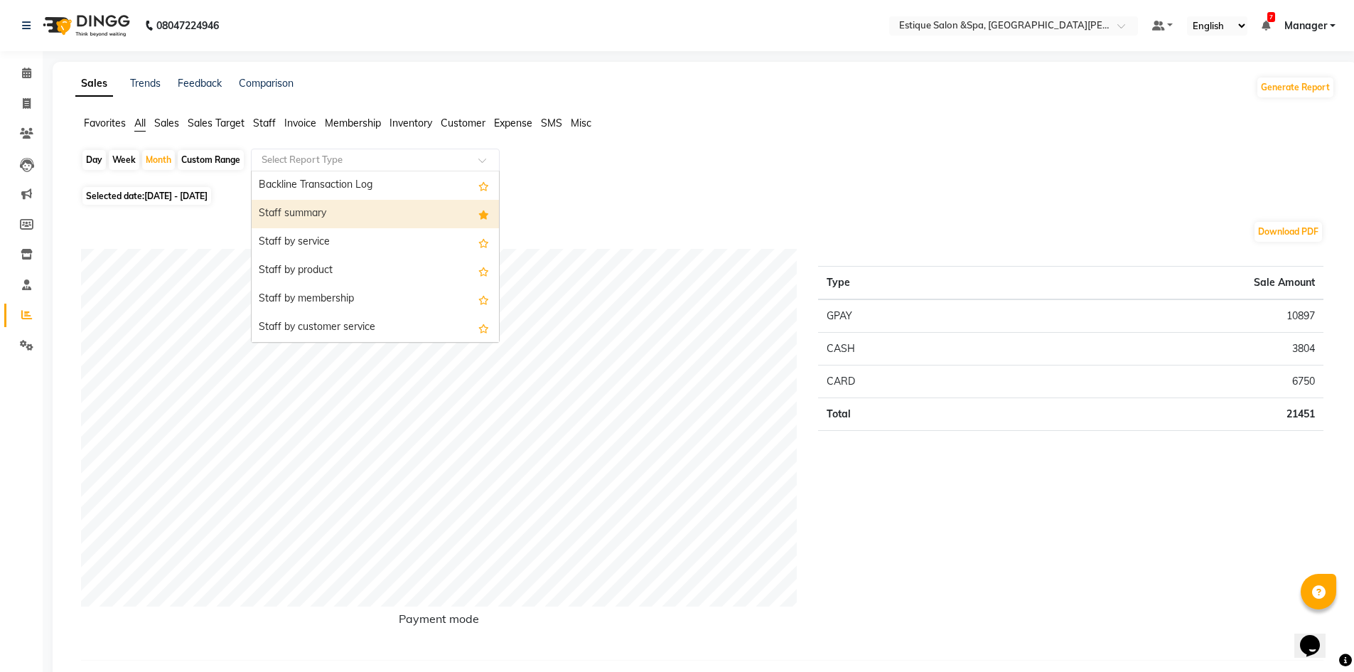
click at [286, 223] on div "Staff summary" at bounding box center [375, 214] width 247 height 28
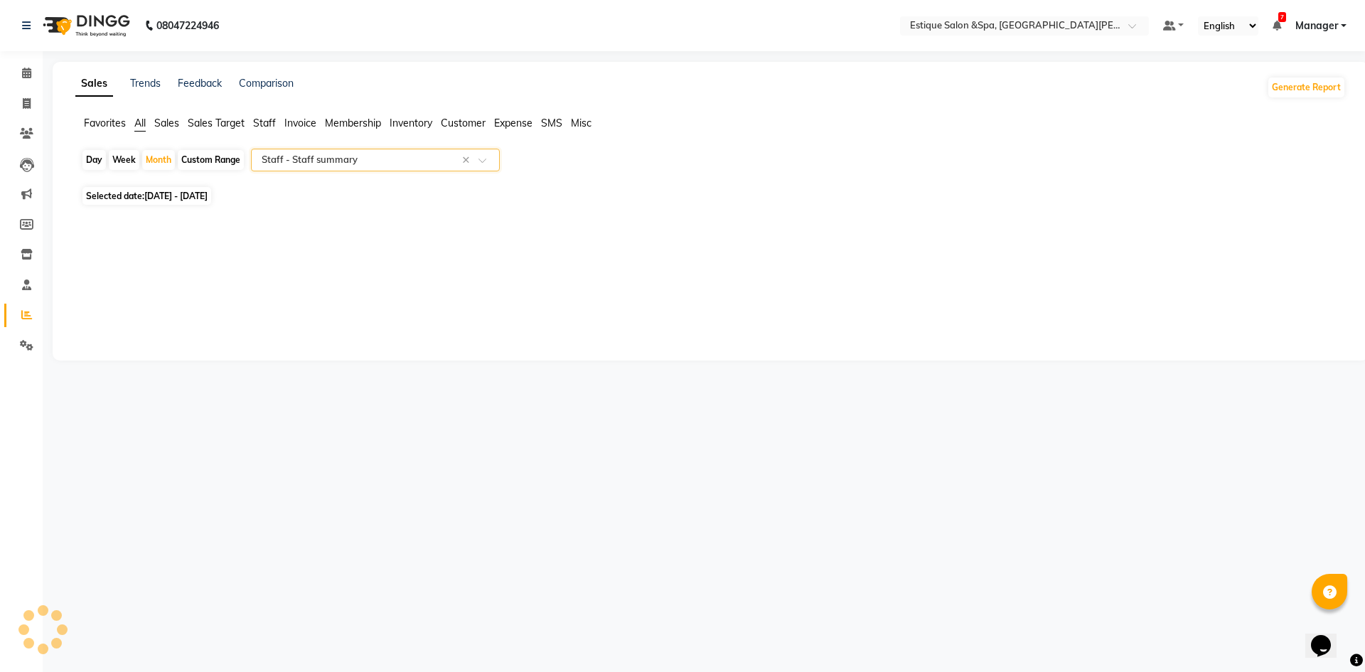
select select "full_report"
select select "csv"
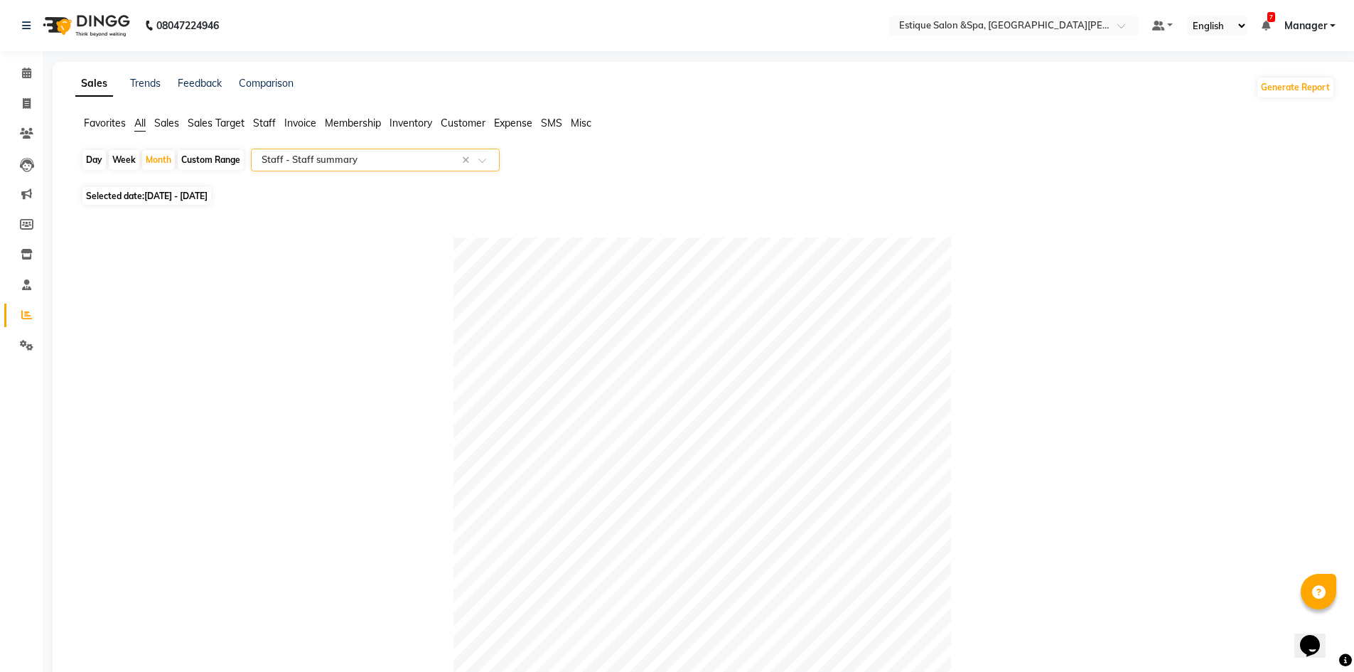
scroll to position [569, 0]
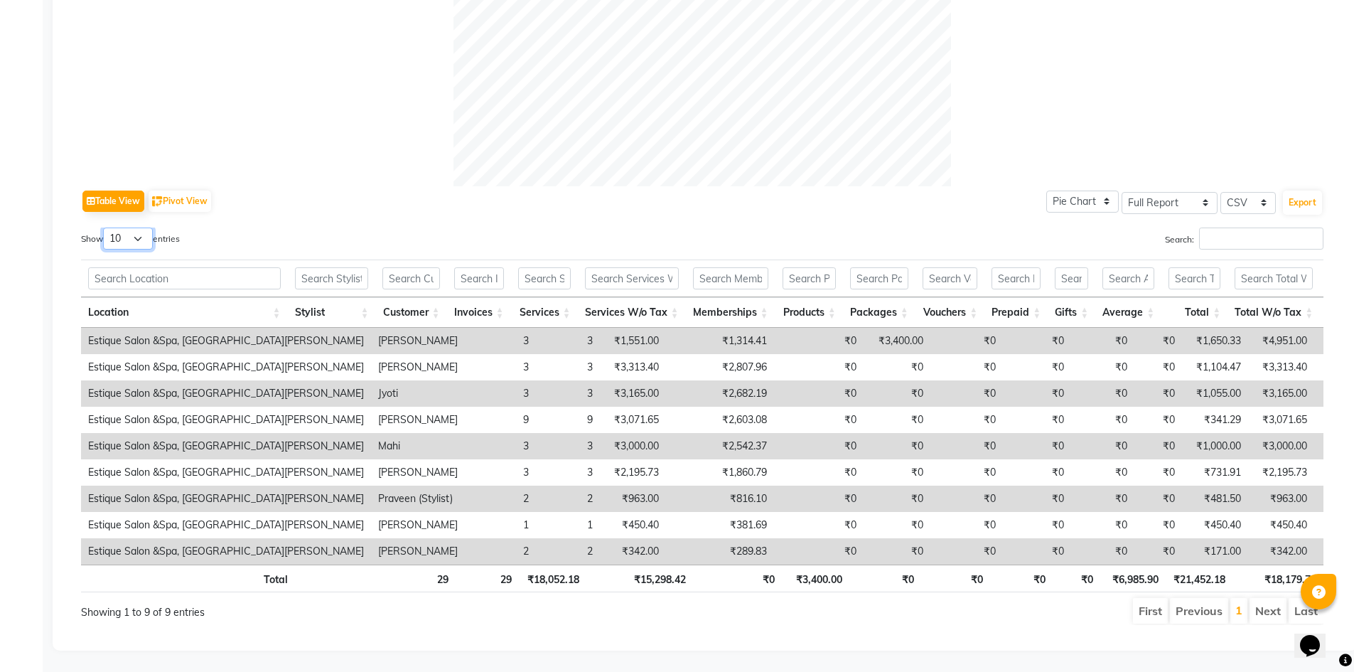
click at [144, 227] on select "10 25 50 100" at bounding box center [128, 238] width 50 height 22
select select "100"
click at [105, 227] on select "10 25 50 100" at bounding box center [128, 238] width 50 height 22
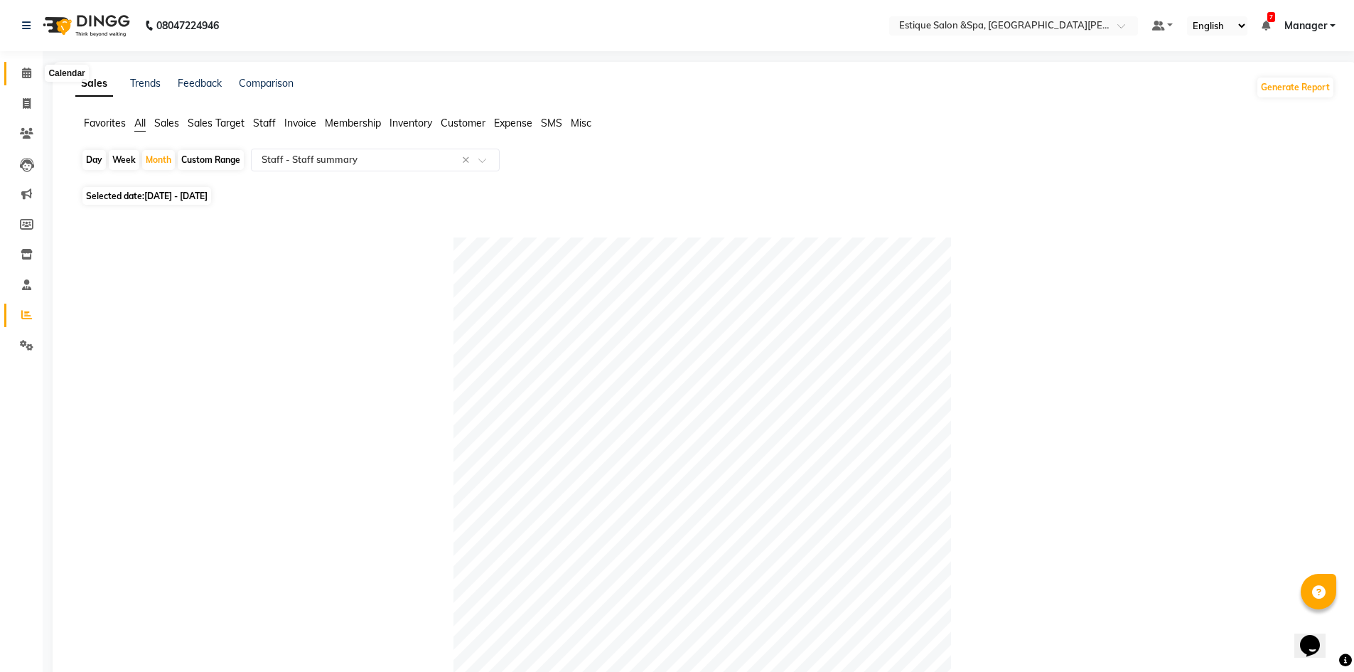
click at [25, 76] on icon at bounding box center [26, 73] width 9 height 11
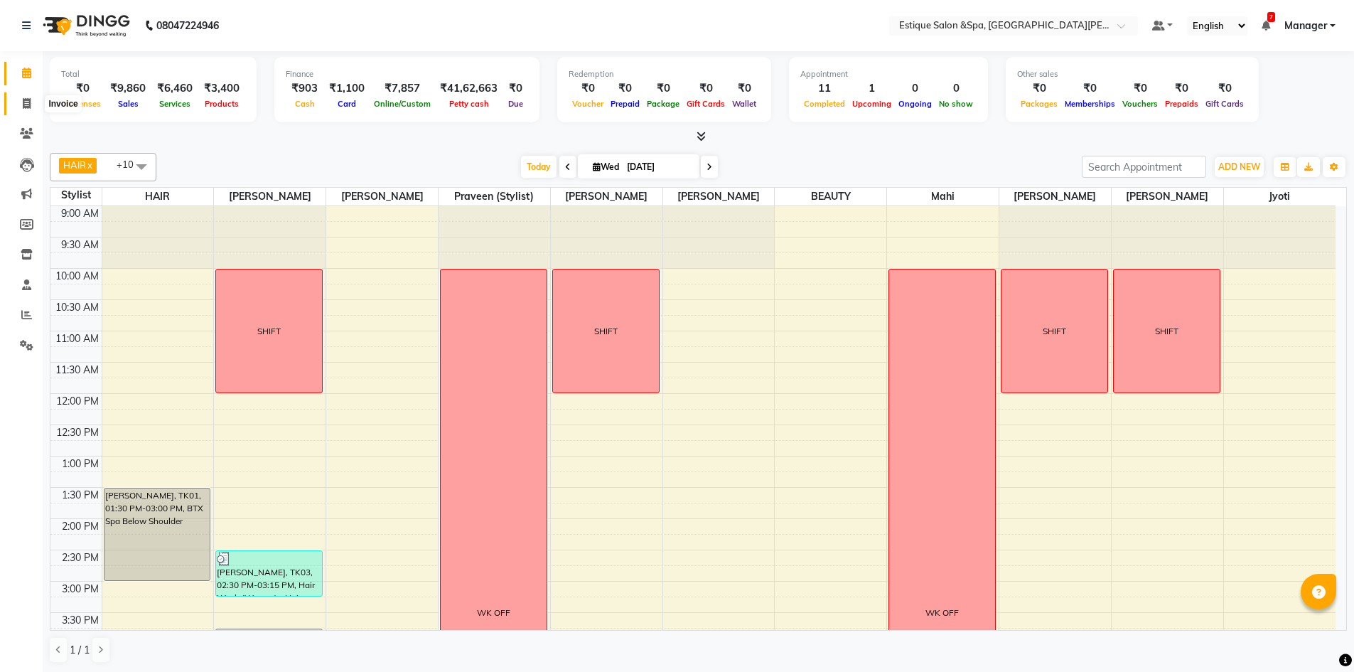
click at [29, 99] on icon at bounding box center [27, 103] width 8 height 11
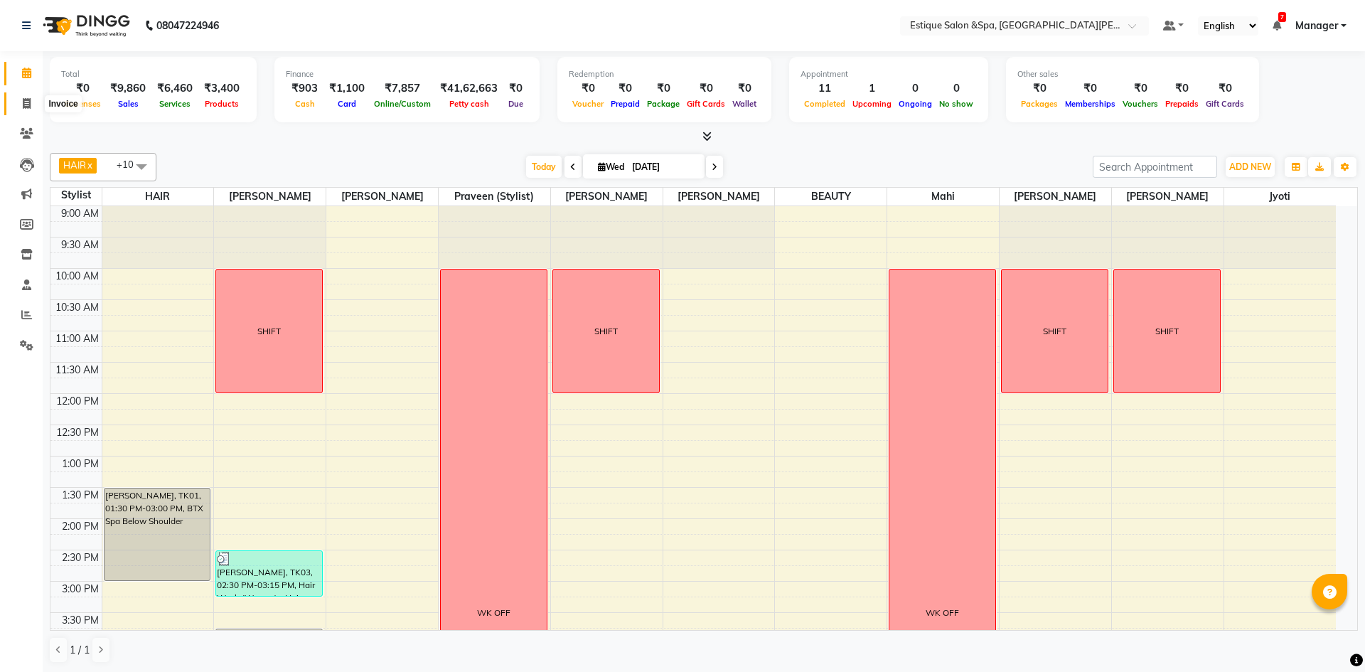
select select "service"
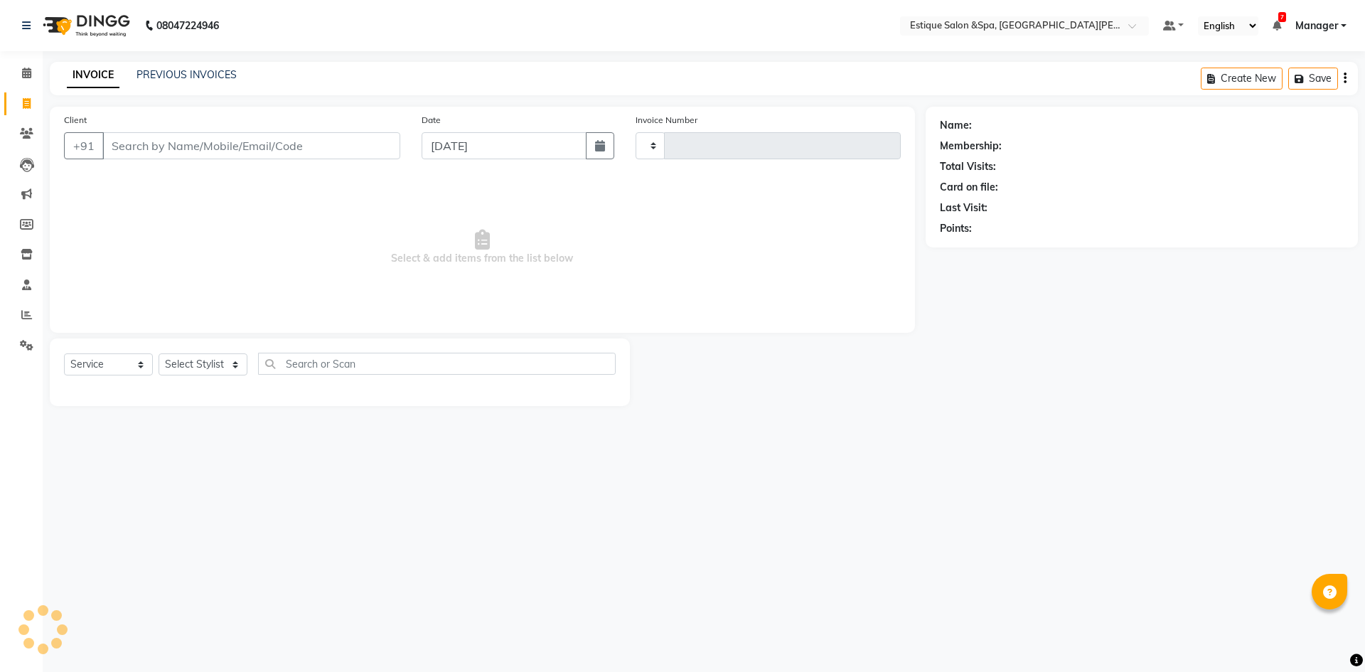
click at [221, 81] on div "PREVIOUS INVOICES" at bounding box center [186, 75] width 100 height 15
click at [179, 65] on div "INVOICE PREVIOUS INVOICES Create New Save" at bounding box center [704, 78] width 1308 height 33
select select "3928"
type input "2466"
click at [186, 72] on link "PREVIOUS INVOICES" at bounding box center [186, 74] width 100 height 13
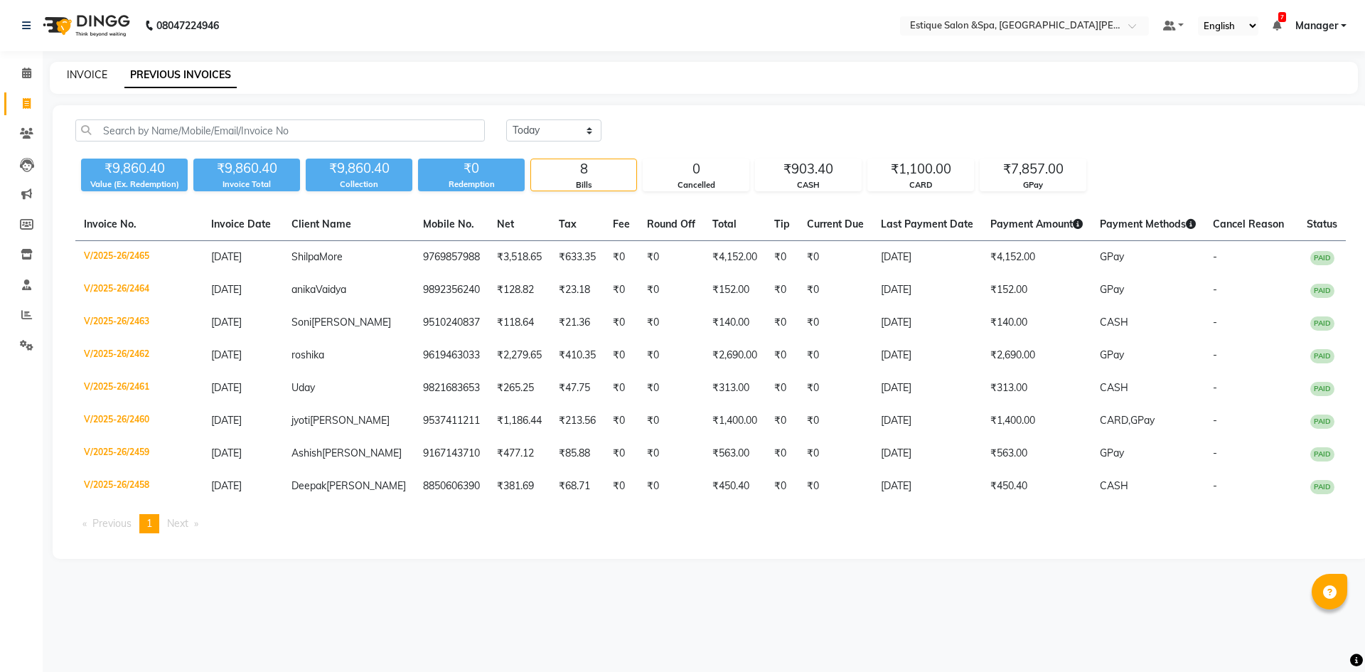
click at [85, 79] on link "INVOICE" at bounding box center [87, 74] width 41 height 13
select select "3928"
select select "service"
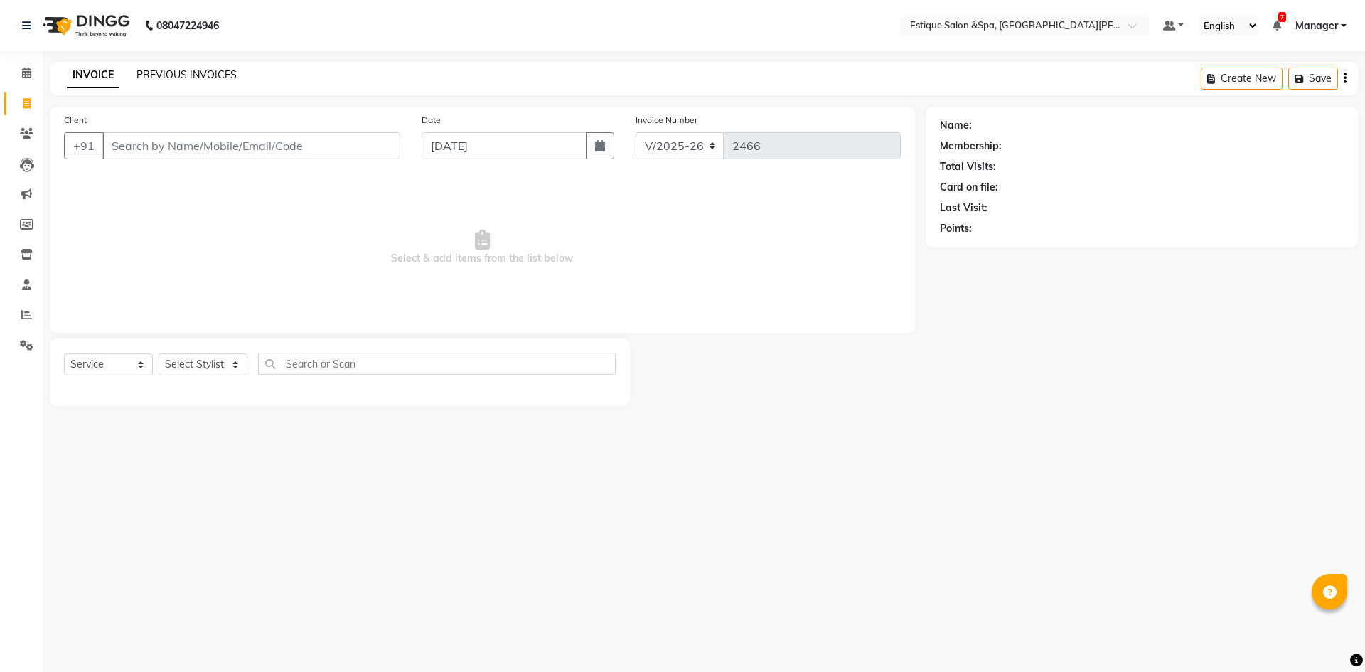
click at [170, 77] on link "PREVIOUS INVOICES" at bounding box center [186, 74] width 100 height 13
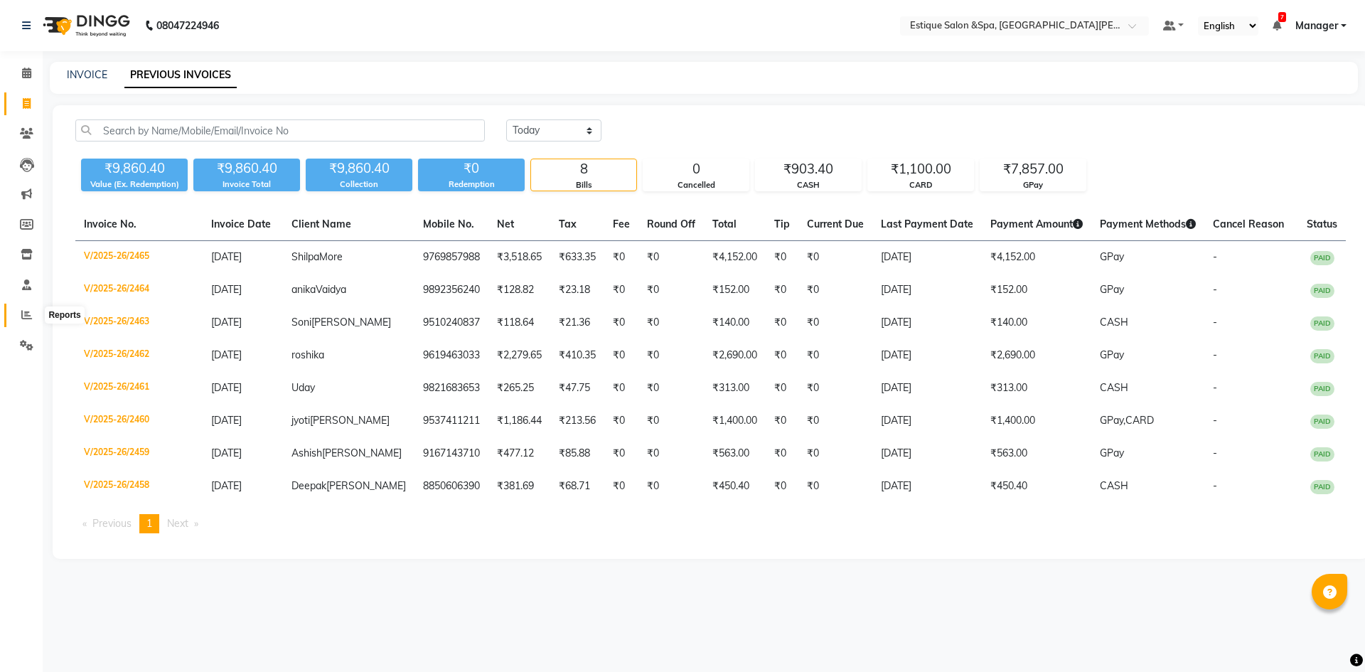
click at [18, 313] on span at bounding box center [26, 315] width 25 height 16
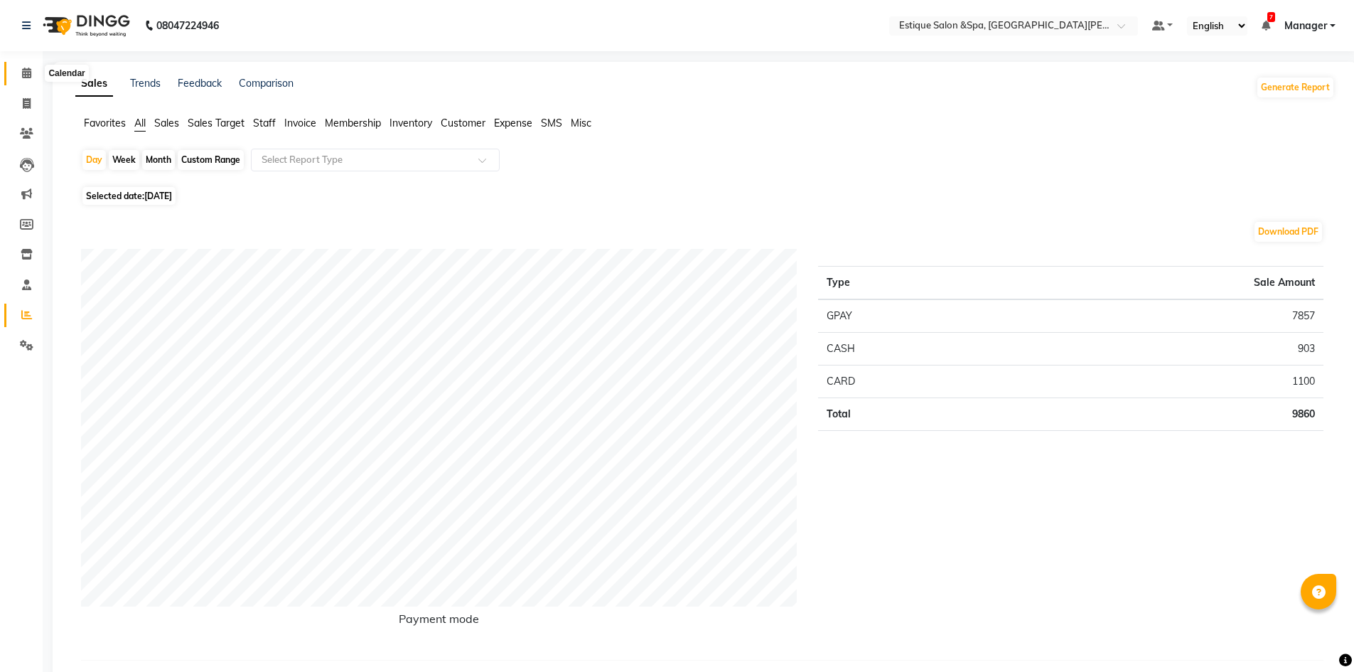
click at [28, 75] on icon at bounding box center [26, 73] width 9 height 11
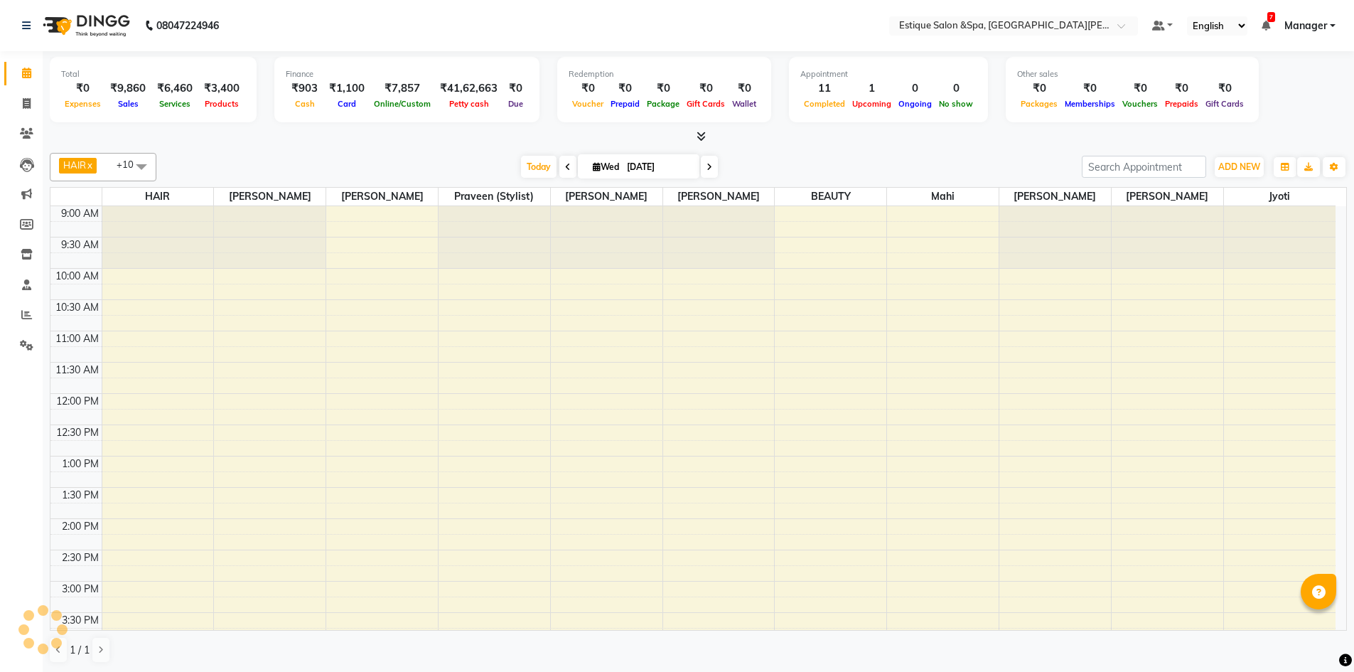
click at [712, 170] on span at bounding box center [709, 167] width 17 height 22
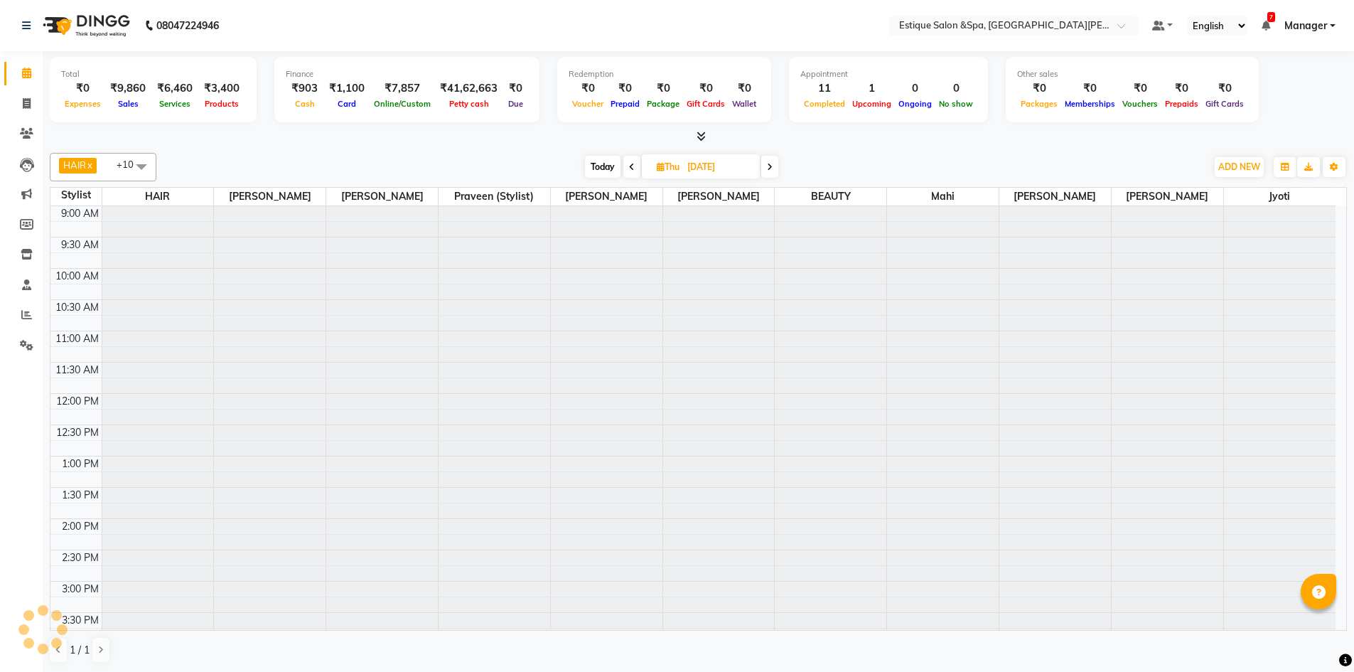
type input "04-09-2025"
